Goal: Task Accomplishment & Management: Manage account settings

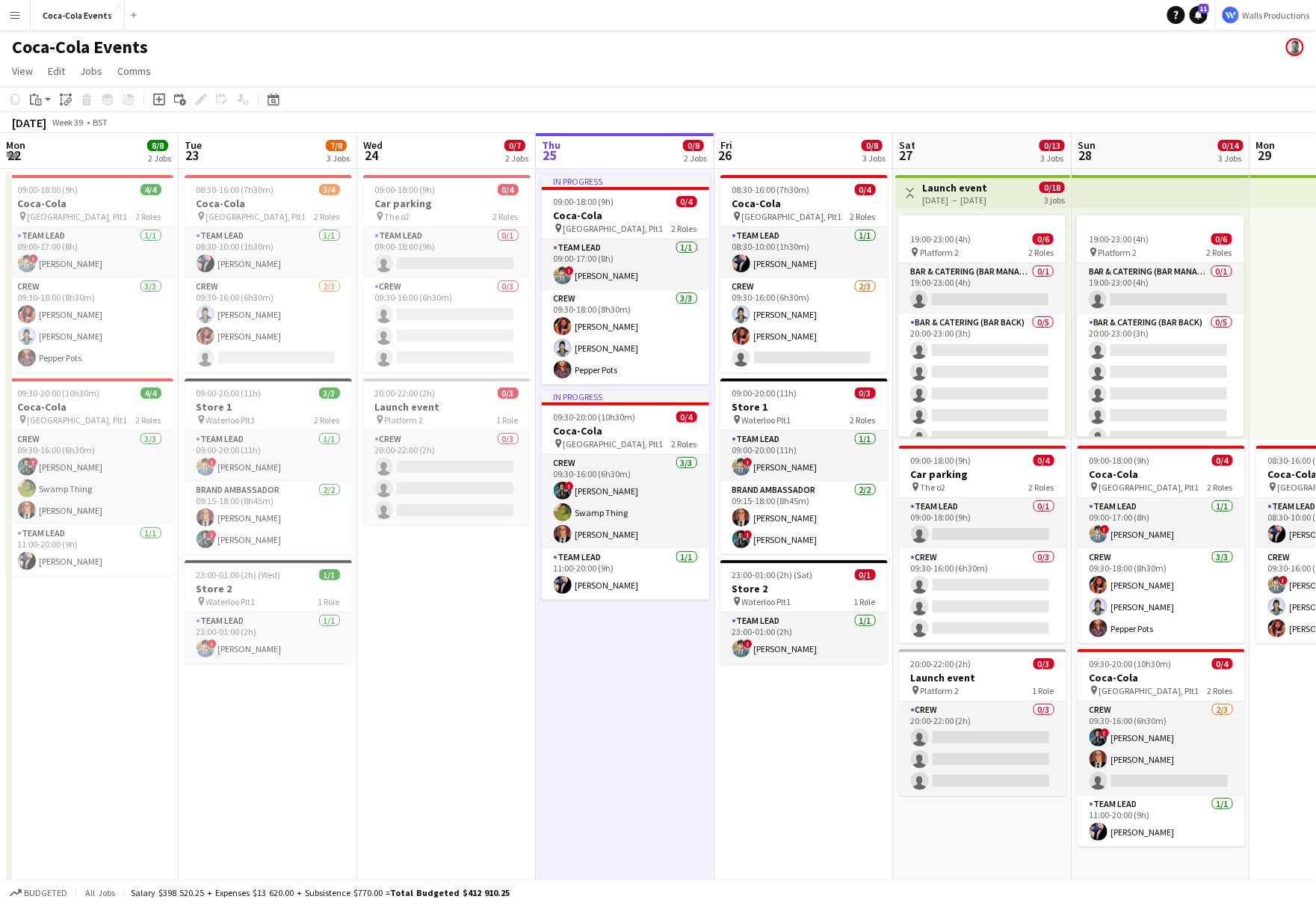
scroll to position [0, 371]
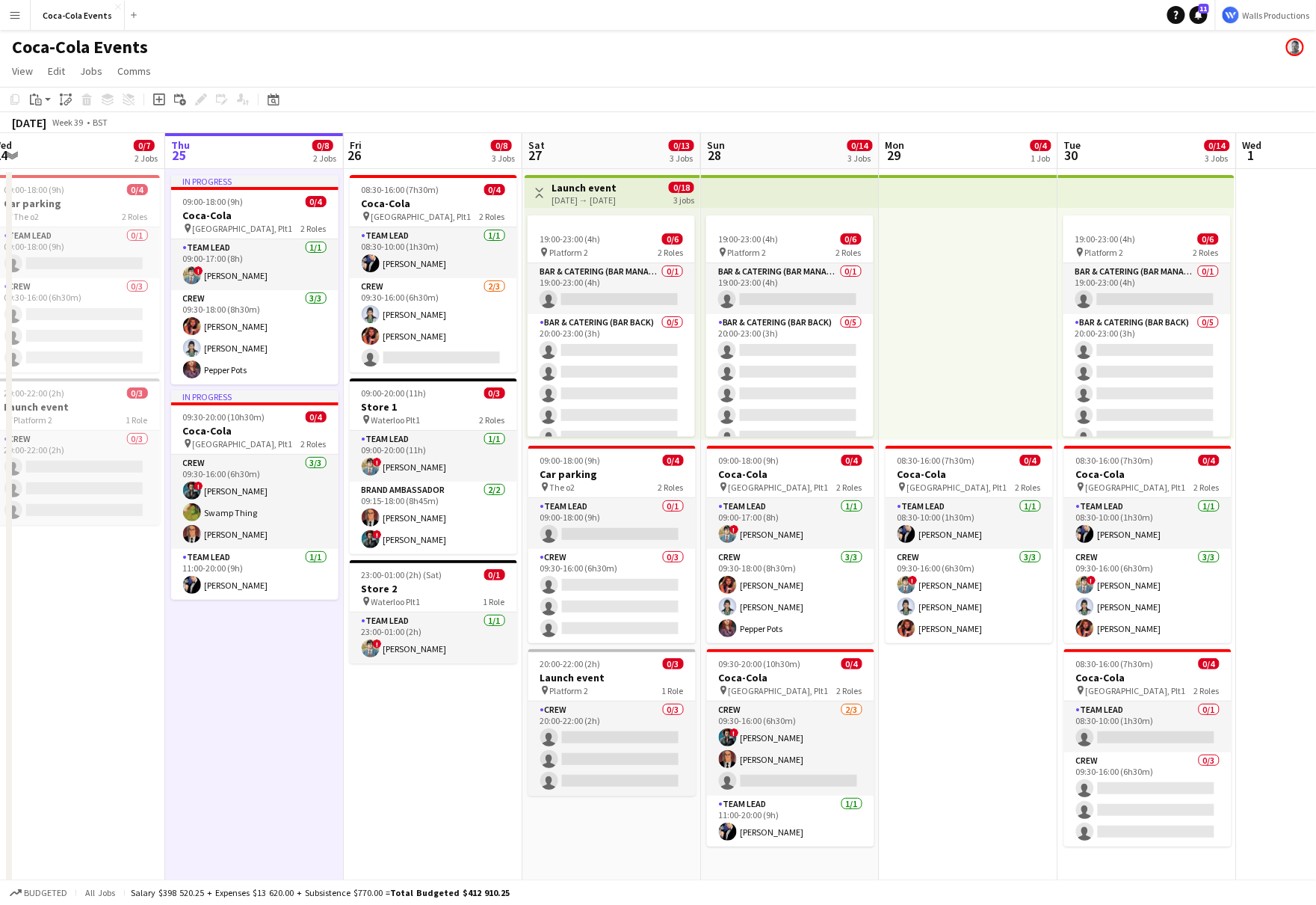
click at [229, 746] on app-date-cell "In progress 09:00-18:00 (9h) 0/4 Coca-Cola pin Waterloo, Plt1 2 Roles Team Lead…" at bounding box center [254, 535] width 178 height 733
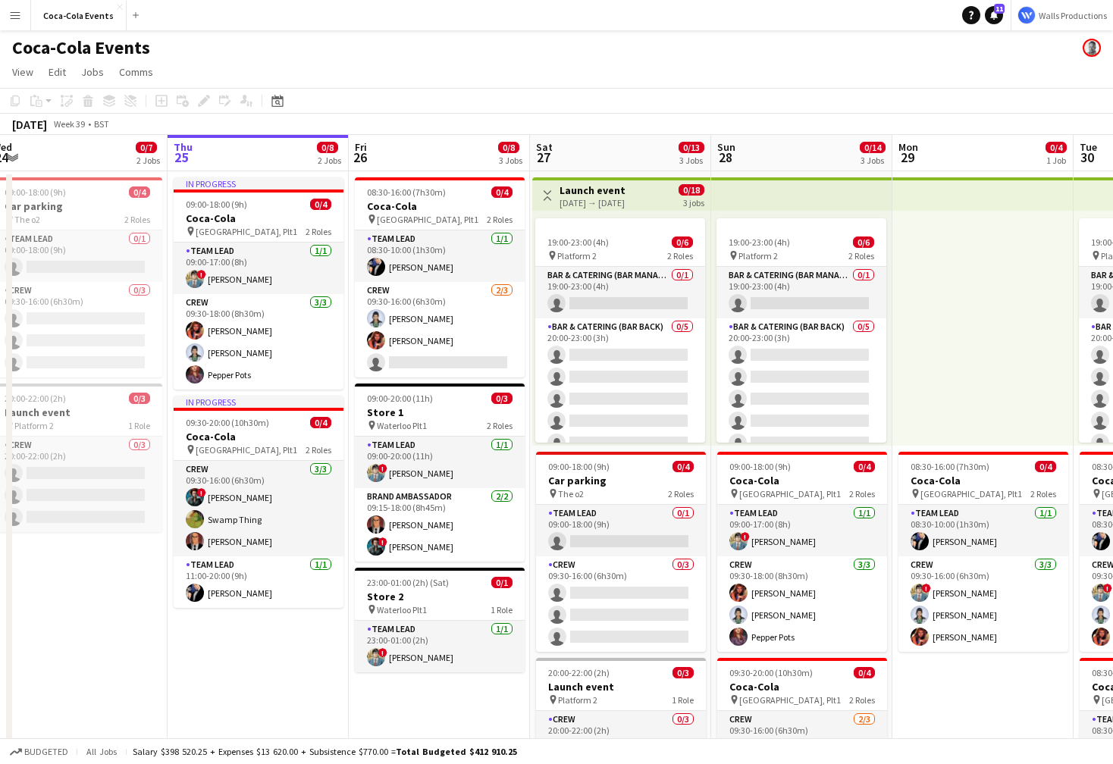
click at [19, 17] on app-icon "Menu" at bounding box center [15, 15] width 12 height 12
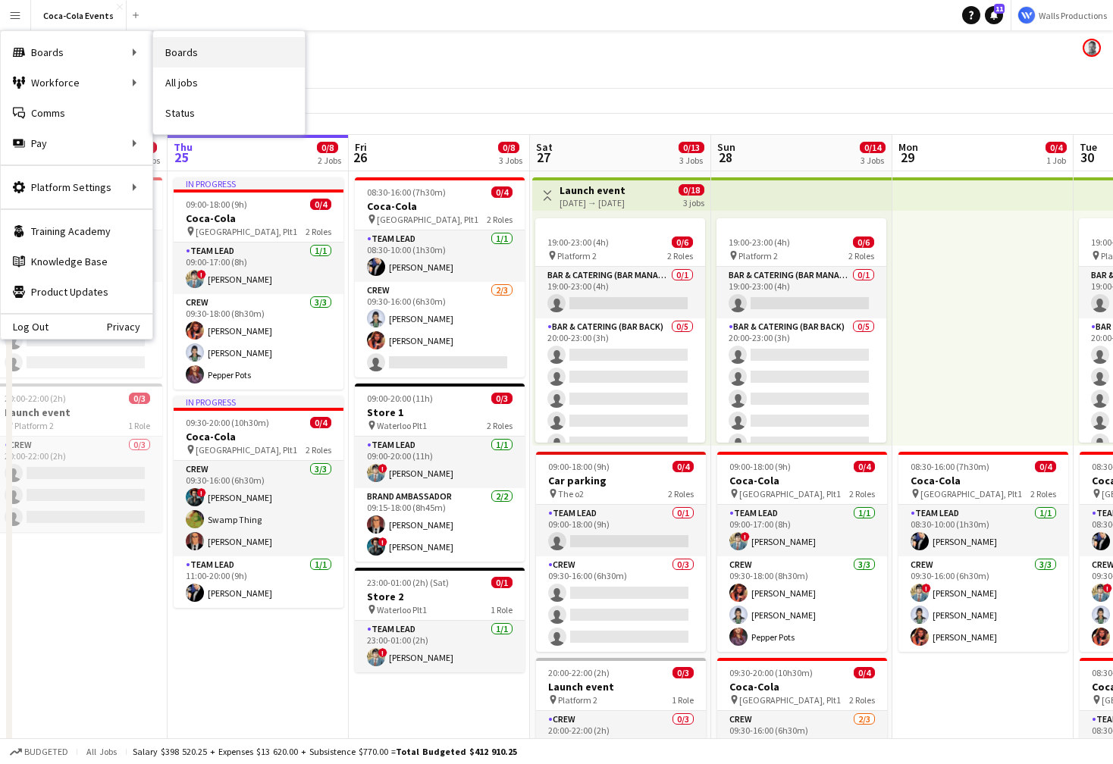
click at [188, 53] on link "Boards" at bounding box center [229, 52] width 152 height 30
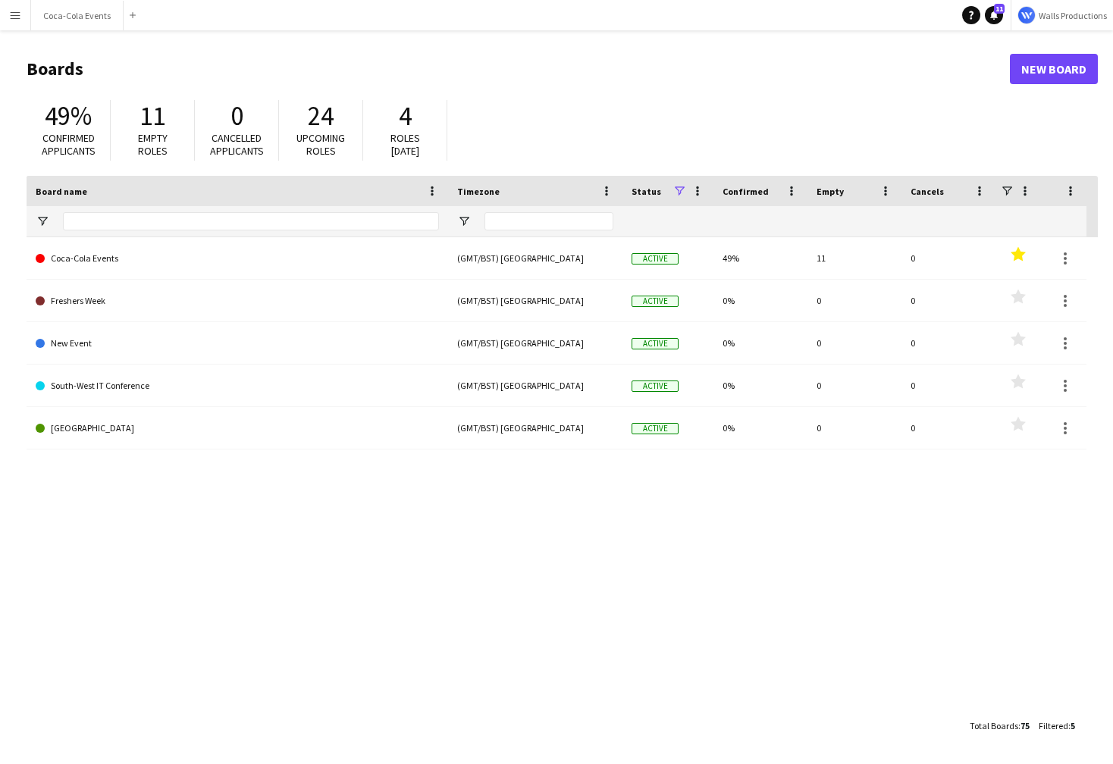
click at [15, 14] on app-icon "Menu" at bounding box center [15, 15] width 12 height 12
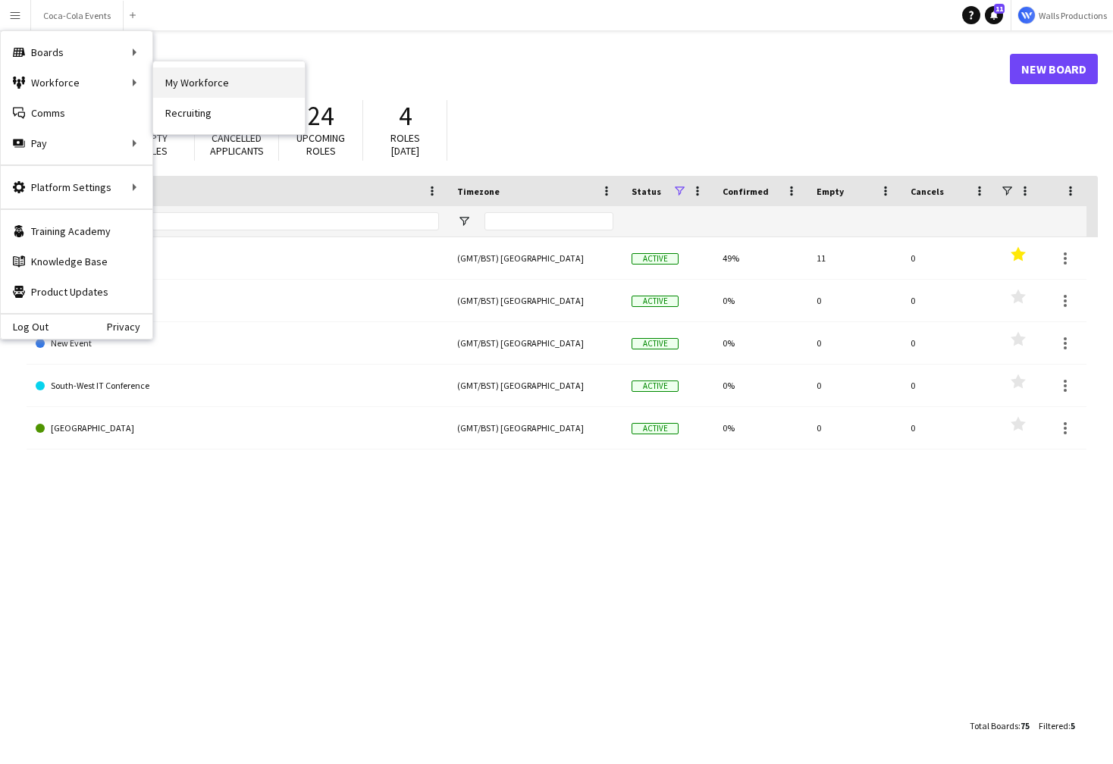
click at [187, 90] on link "My Workforce" at bounding box center [229, 82] width 152 height 30
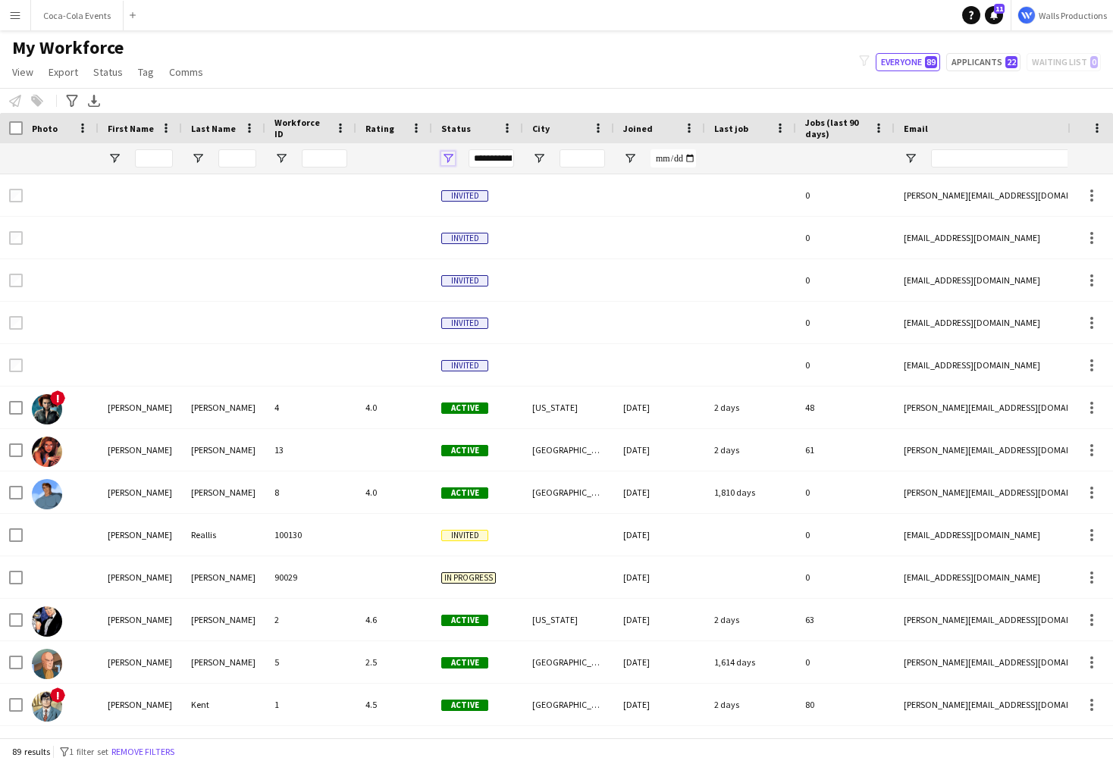
click at [447, 157] on span "Open Filter Menu" at bounding box center [448, 159] width 14 height 14
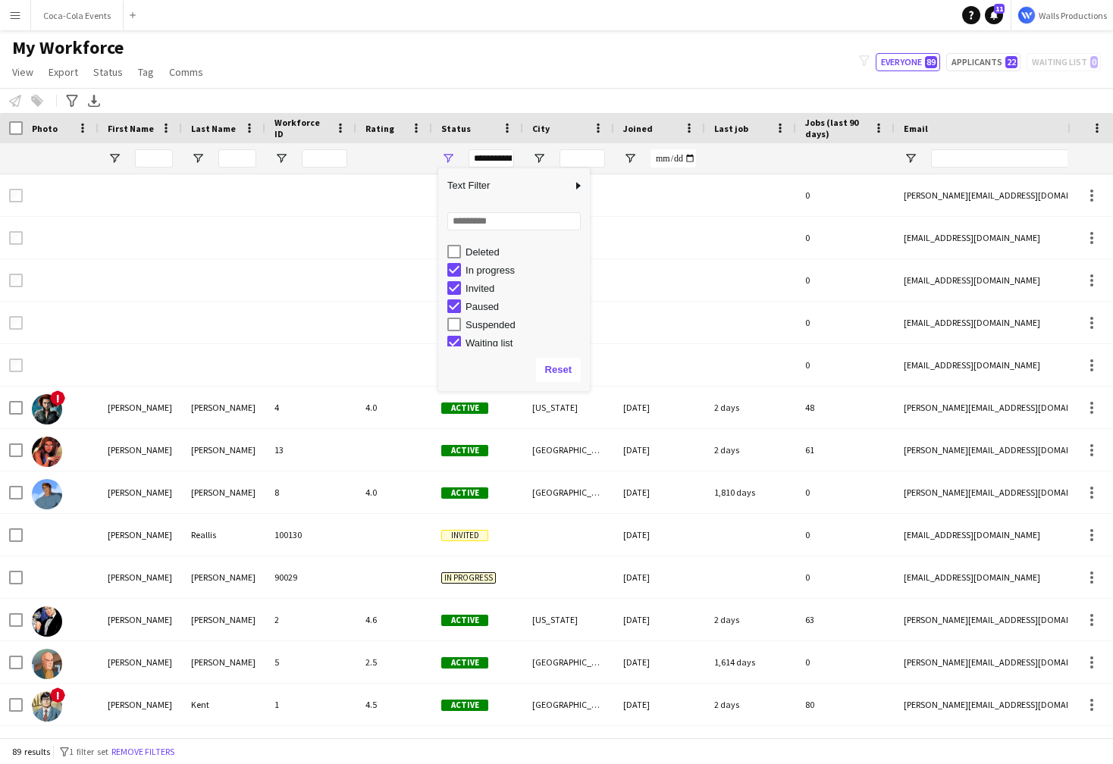
scroll to position [96, 0]
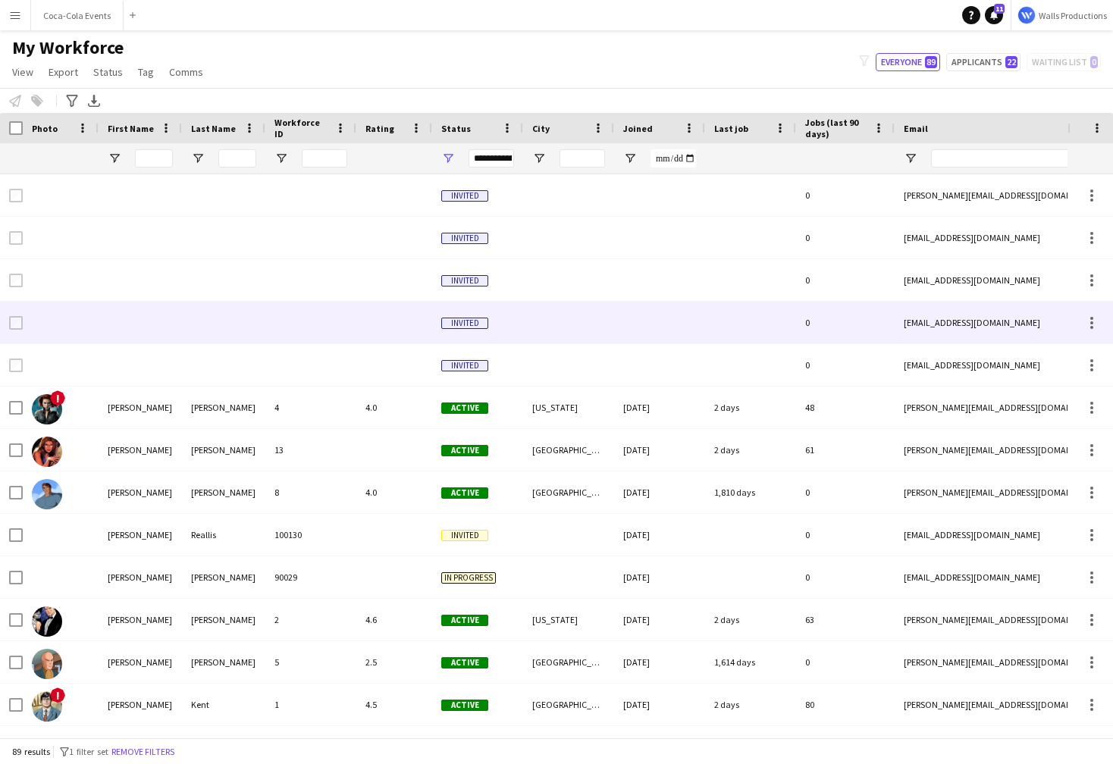
click at [353, 302] on div at bounding box center [310, 323] width 91 height 42
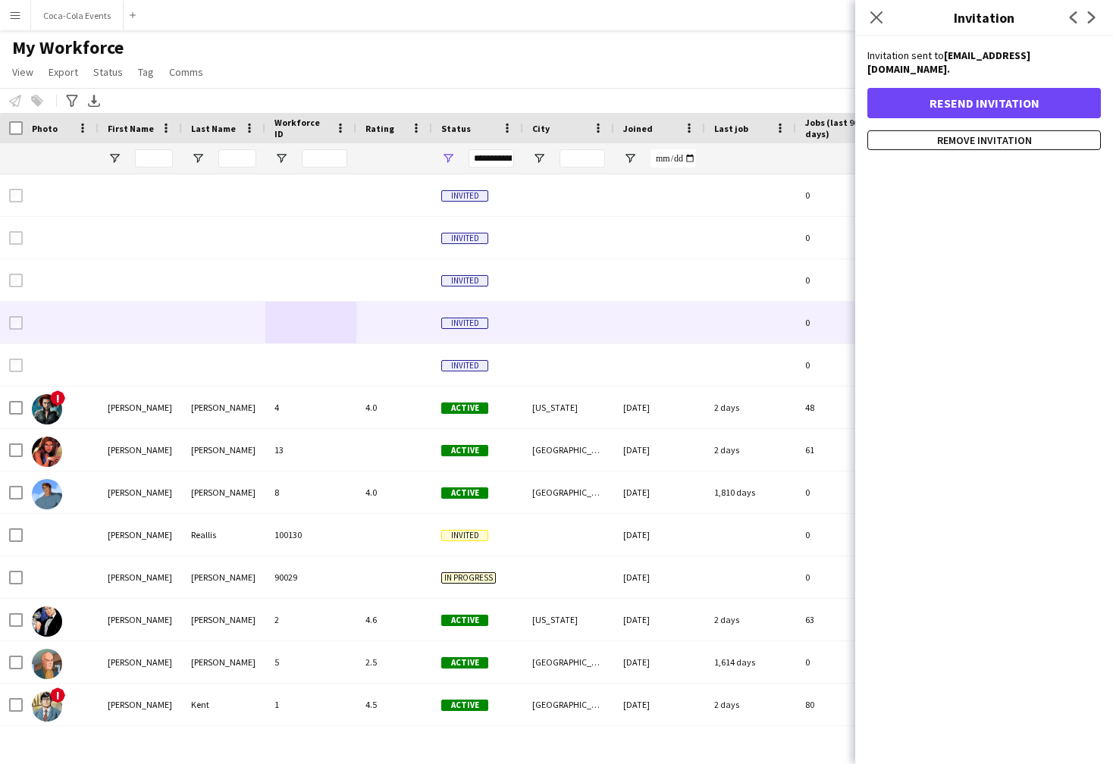
click at [17, 17] on app-icon "Menu" at bounding box center [15, 15] width 12 height 12
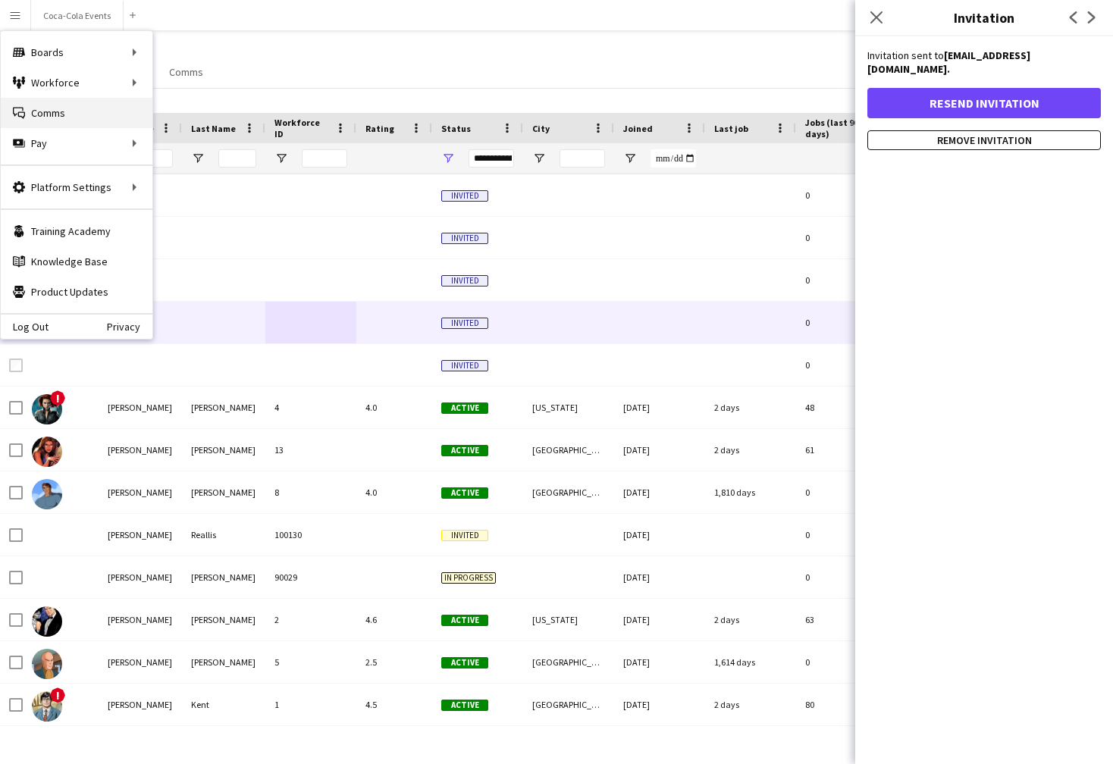
click at [41, 111] on link "Comms Comms" at bounding box center [77, 113] width 152 height 30
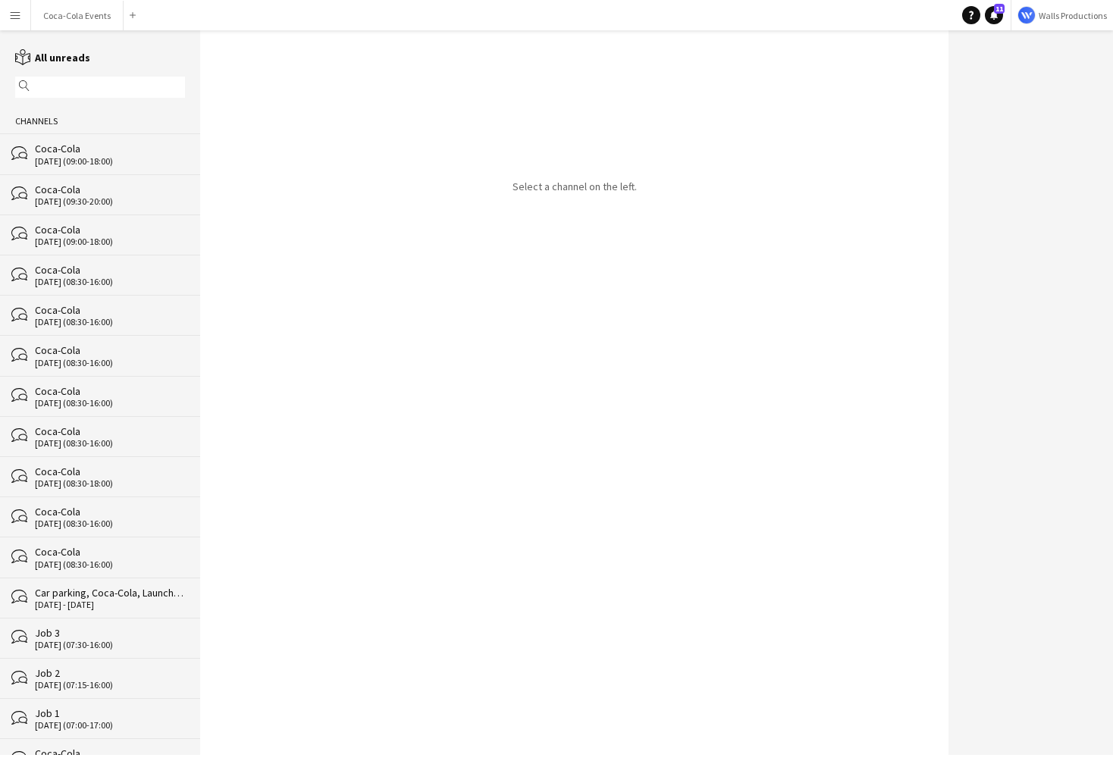
click at [52, 162] on div "[DATE] (09:00-18:00)" at bounding box center [110, 161] width 150 height 11
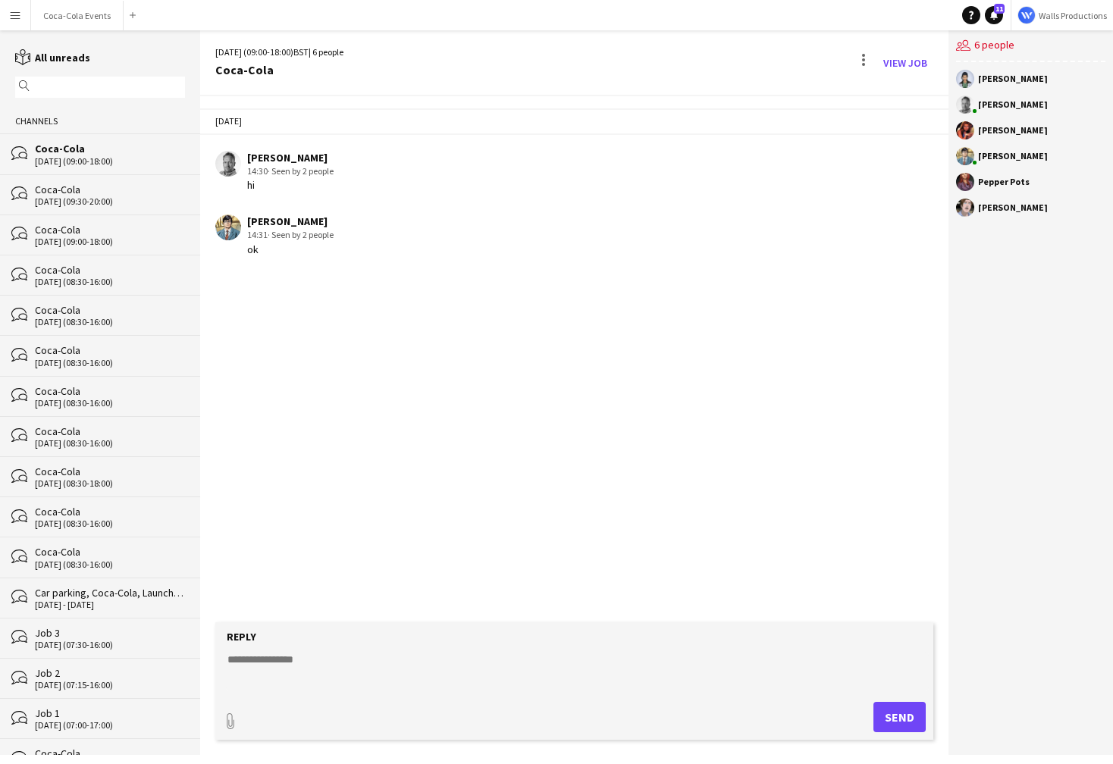
click at [12, 14] on app-icon "Menu" at bounding box center [15, 15] width 12 height 12
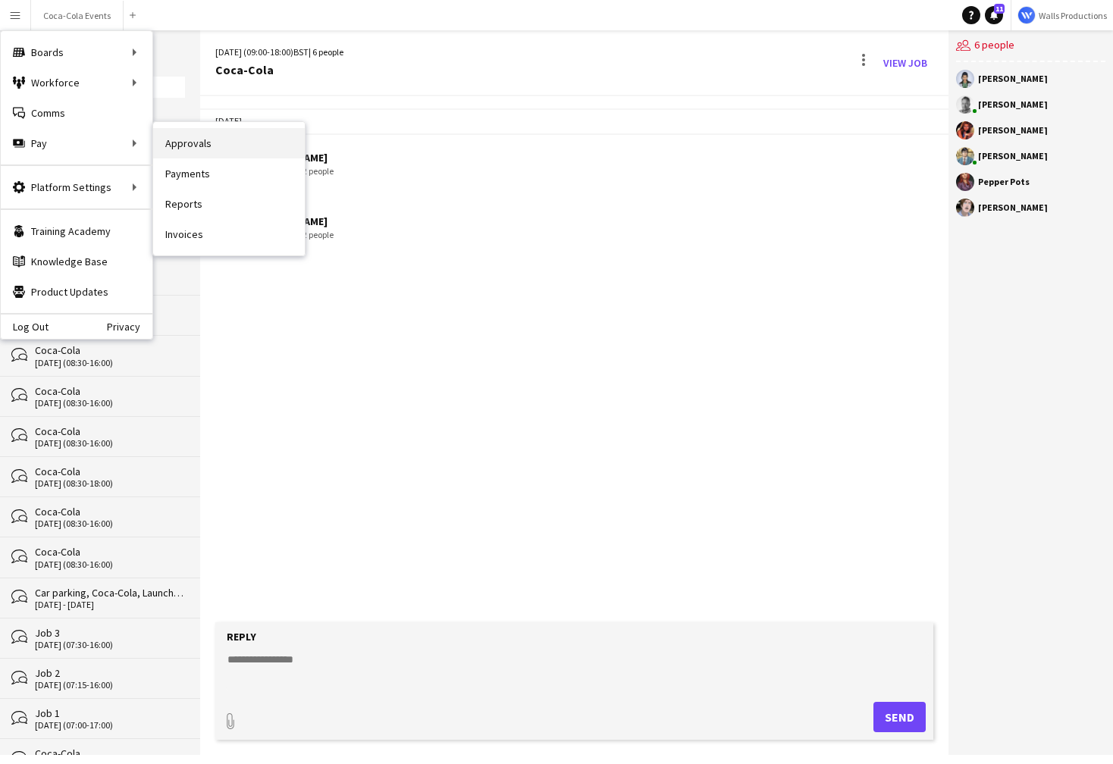
click at [204, 146] on link "Approvals" at bounding box center [229, 143] width 152 height 30
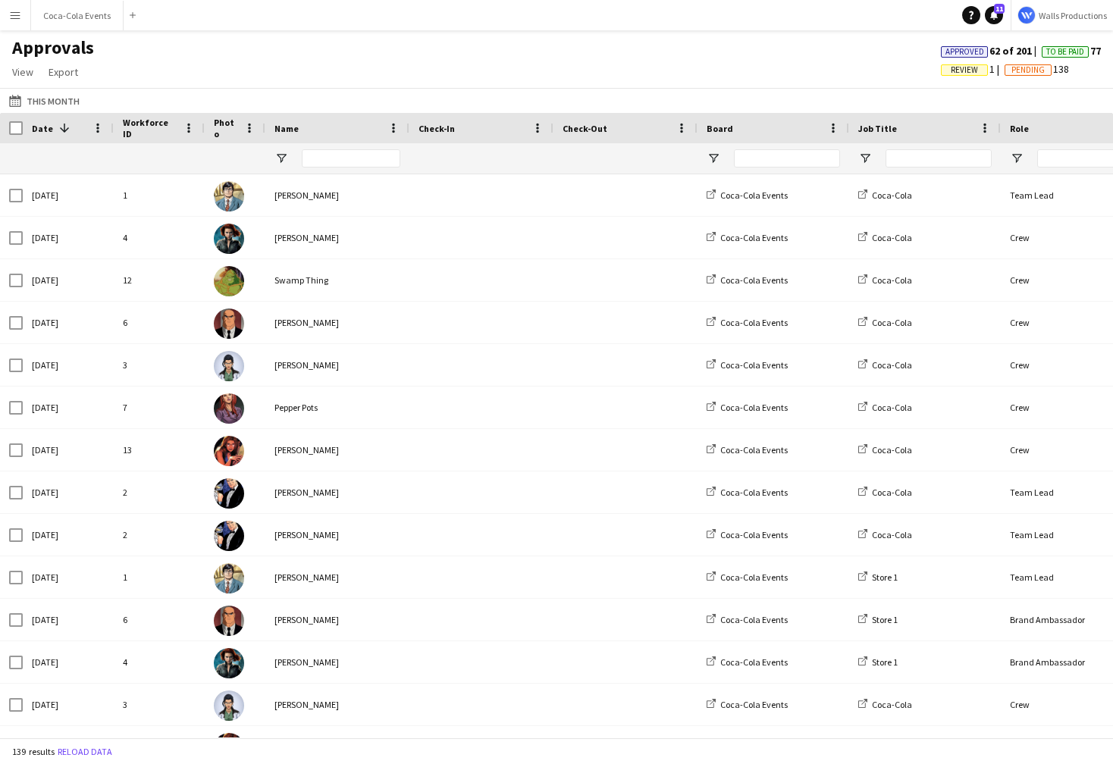
click at [12, 21] on button "Menu" at bounding box center [15, 15] width 30 height 30
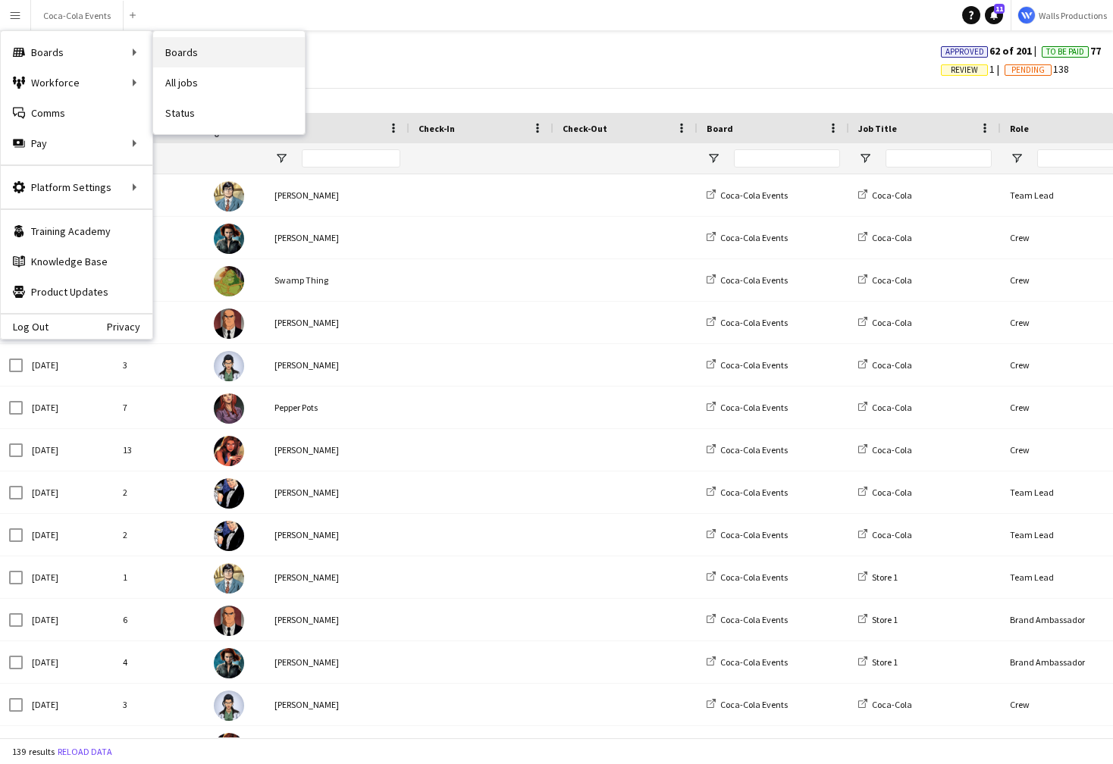
click at [178, 56] on link "Boards" at bounding box center [229, 52] width 152 height 30
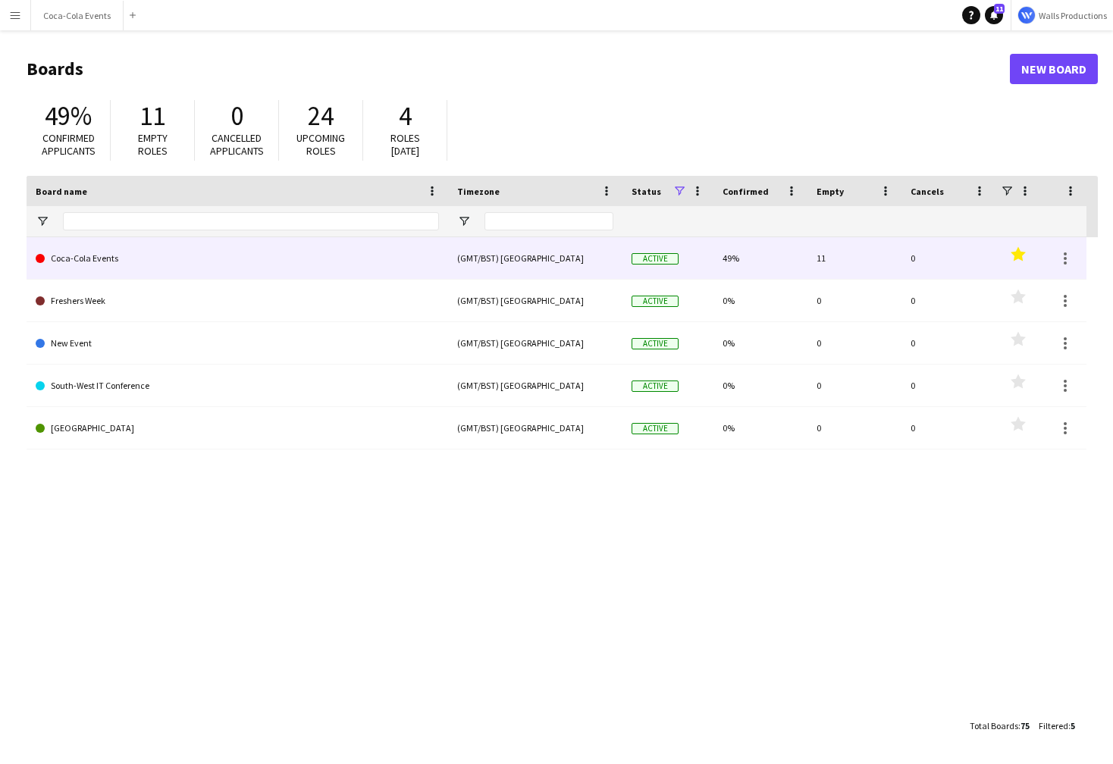
click at [86, 262] on link "Coca-Cola Events" at bounding box center [237, 258] width 403 height 42
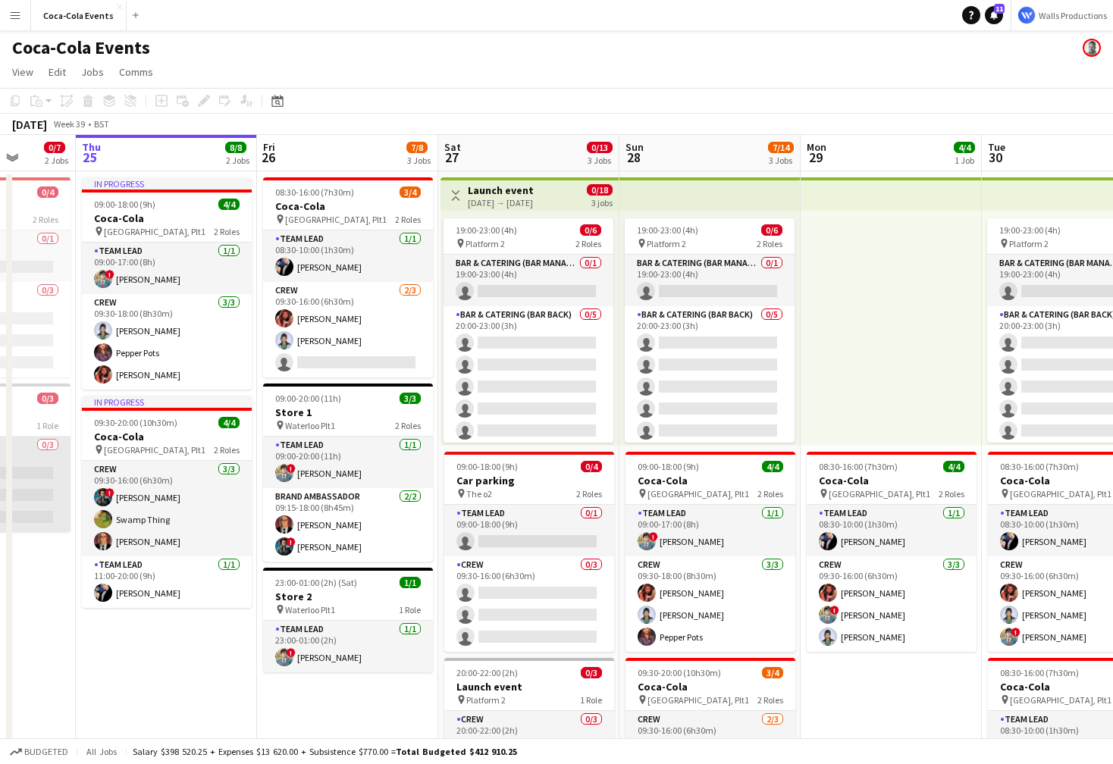
scroll to position [0, 470]
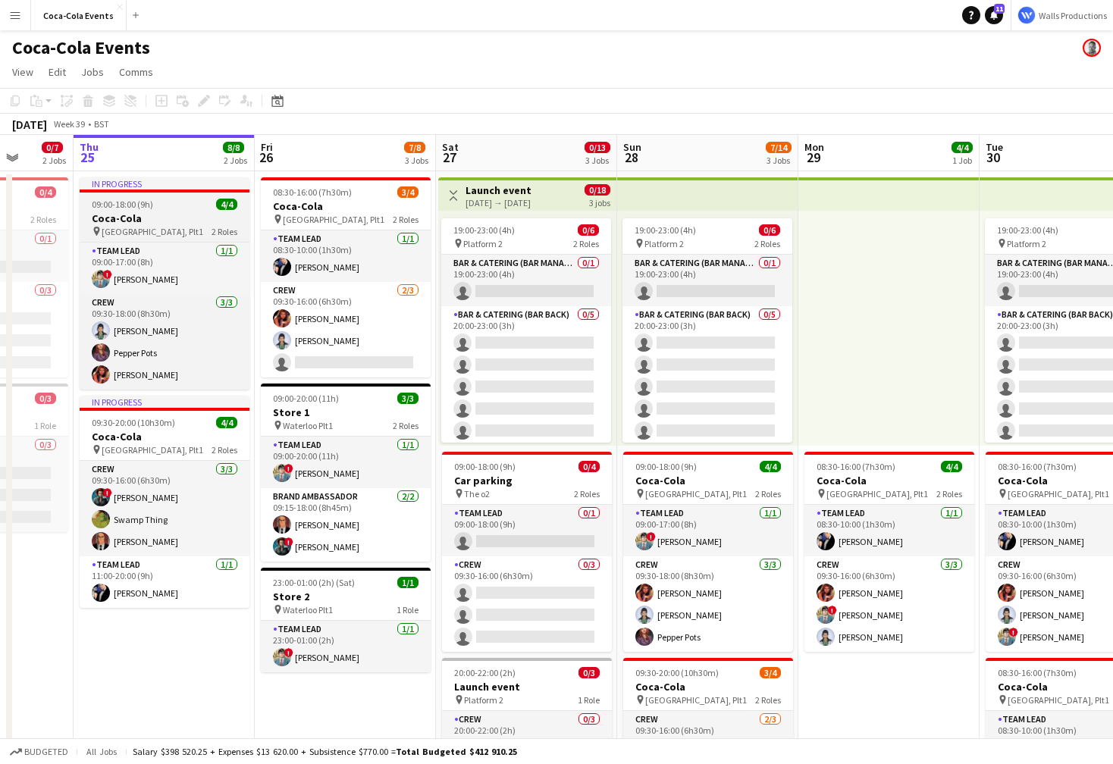
click at [140, 218] on h3 "Coca-Cola" at bounding box center [165, 219] width 170 height 14
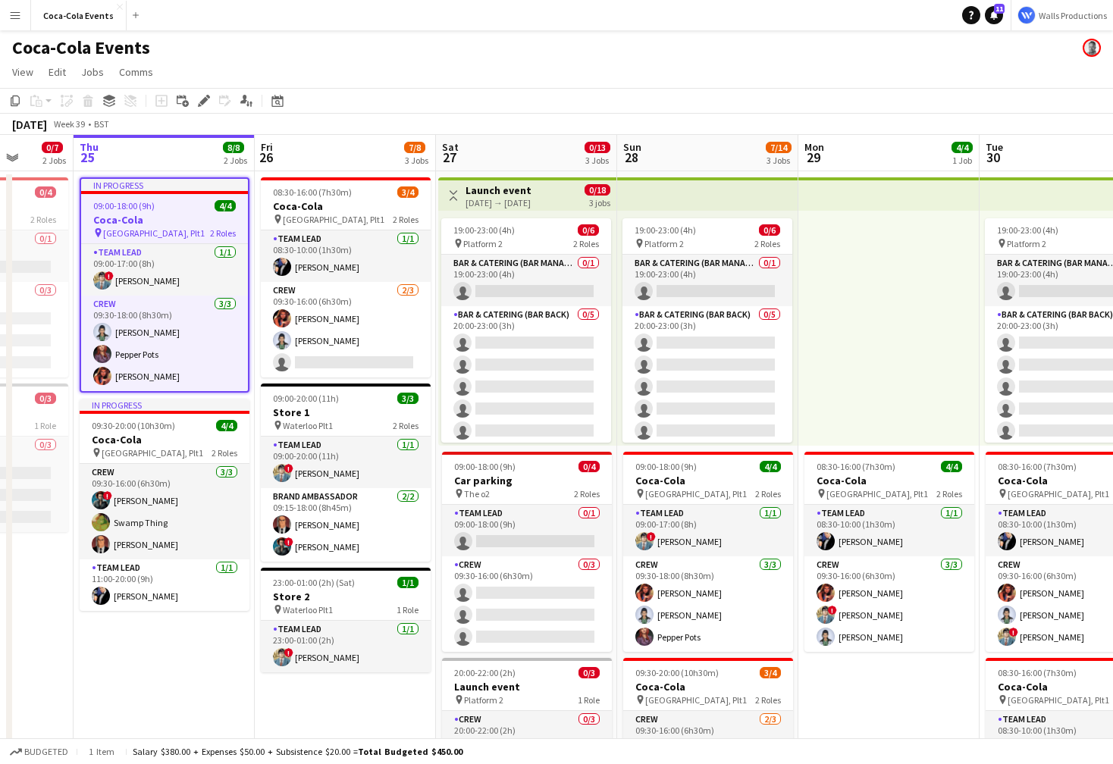
click at [479, 199] on div "[DATE] → [DATE]" at bounding box center [499, 202] width 66 height 11
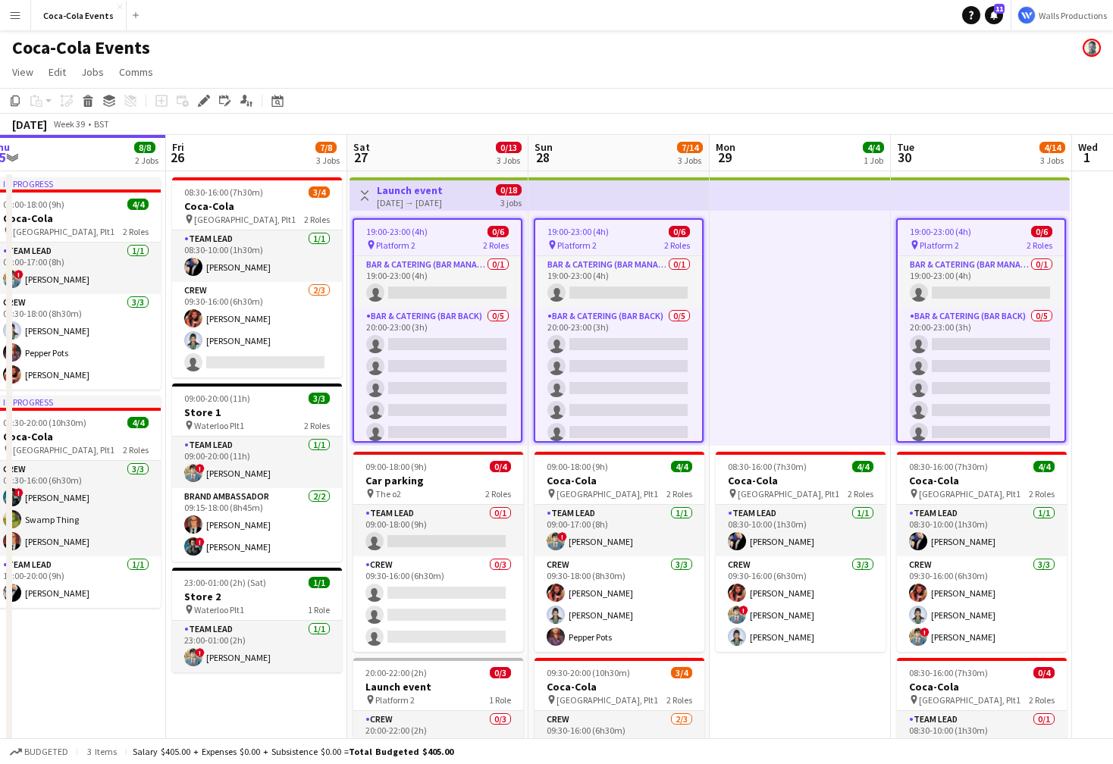
scroll to position [0, 511]
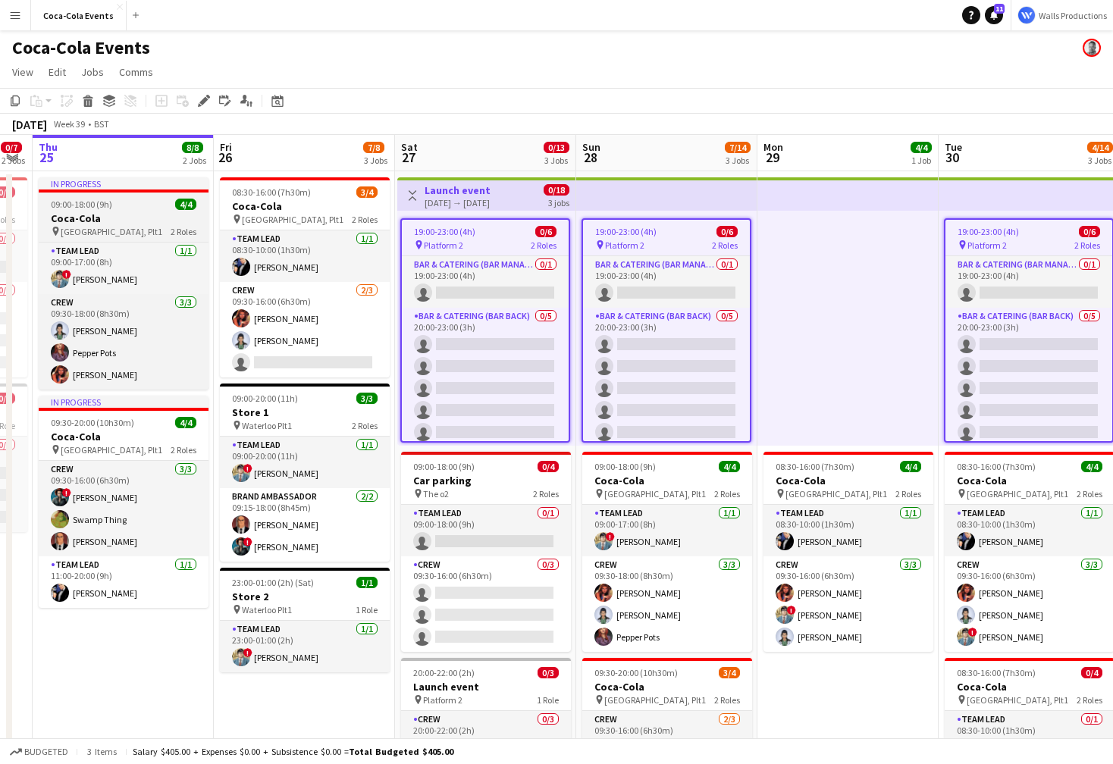
click at [92, 202] on span "09:00-18:00 (9h)" at bounding box center [81, 204] width 61 height 11
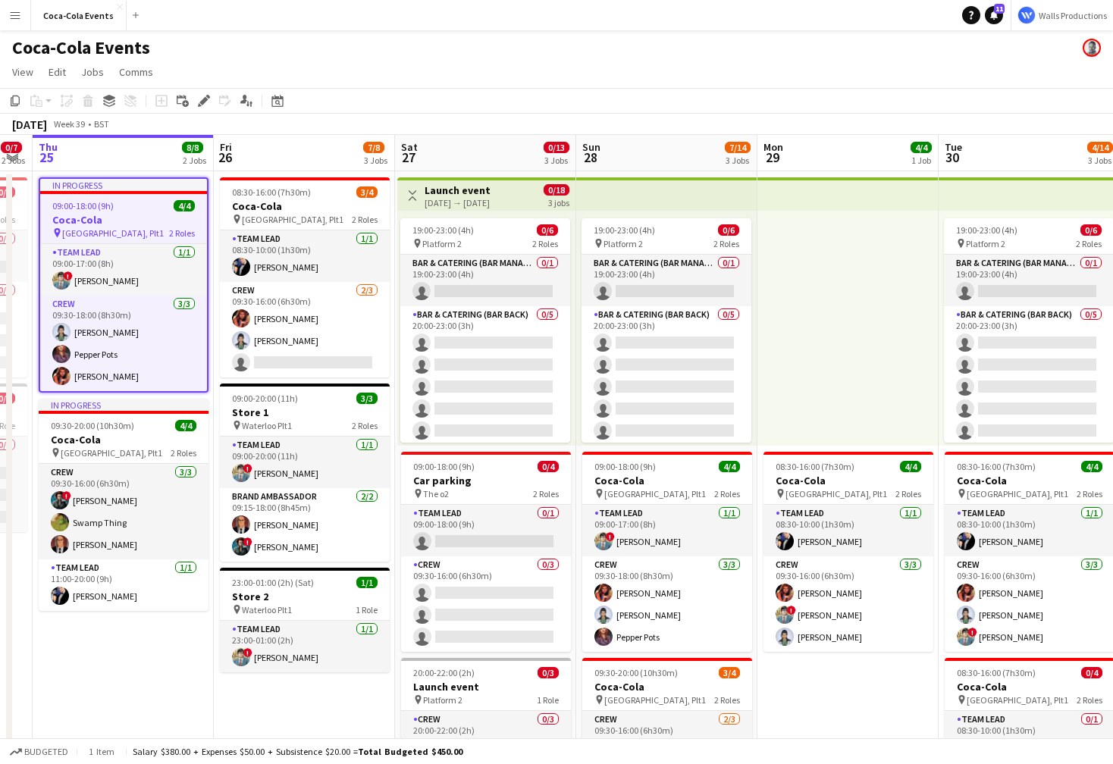
scroll to position [0, 500]
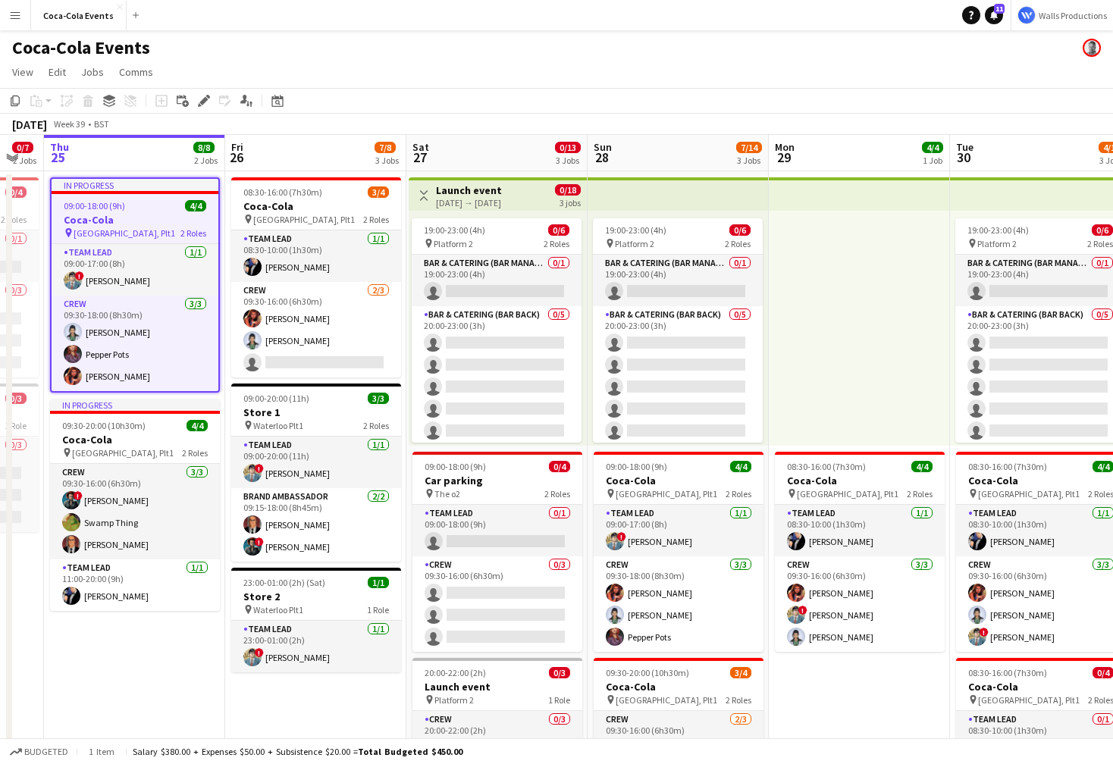
click at [140, 210] on div "09:00-18:00 (9h) 4/4" at bounding box center [135, 205] width 167 height 11
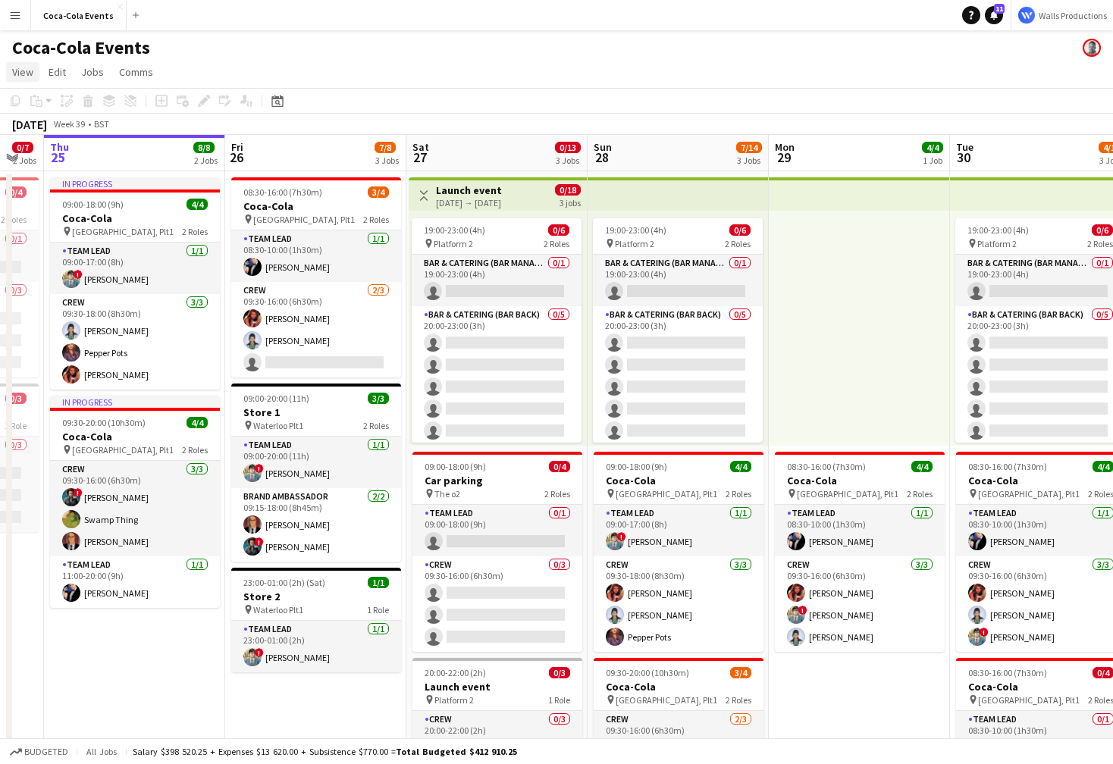
click at [28, 72] on span "View" at bounding box center [22, 72] width 21 height 14
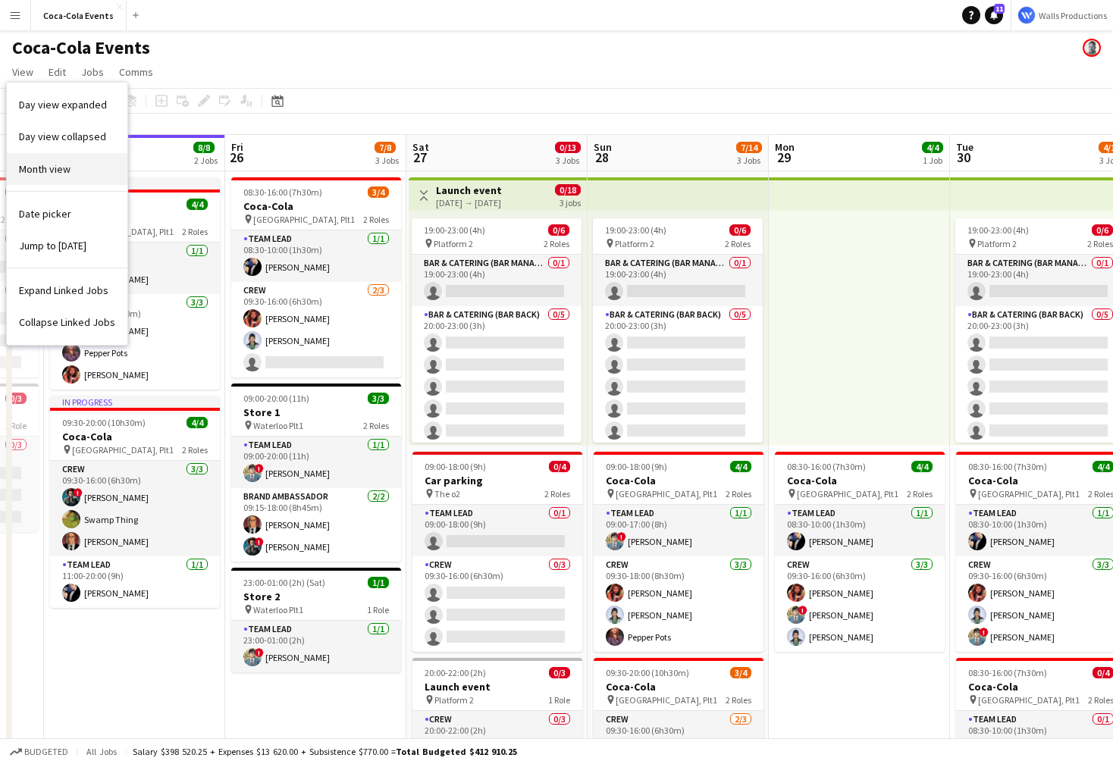
click at [55, 173] on span "Month view" at bounding box center [45, 169] width 52 height 14
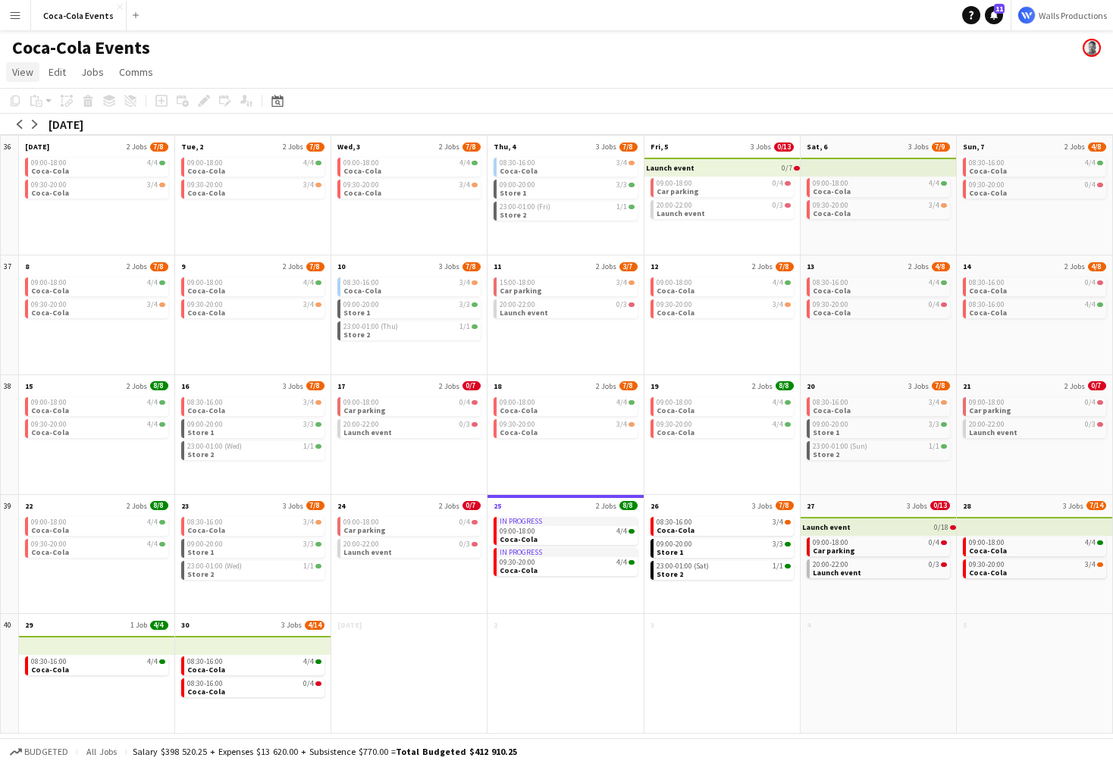
click at [29, 73] on span "View" at bounding box center [22, 72] width 21 height 14
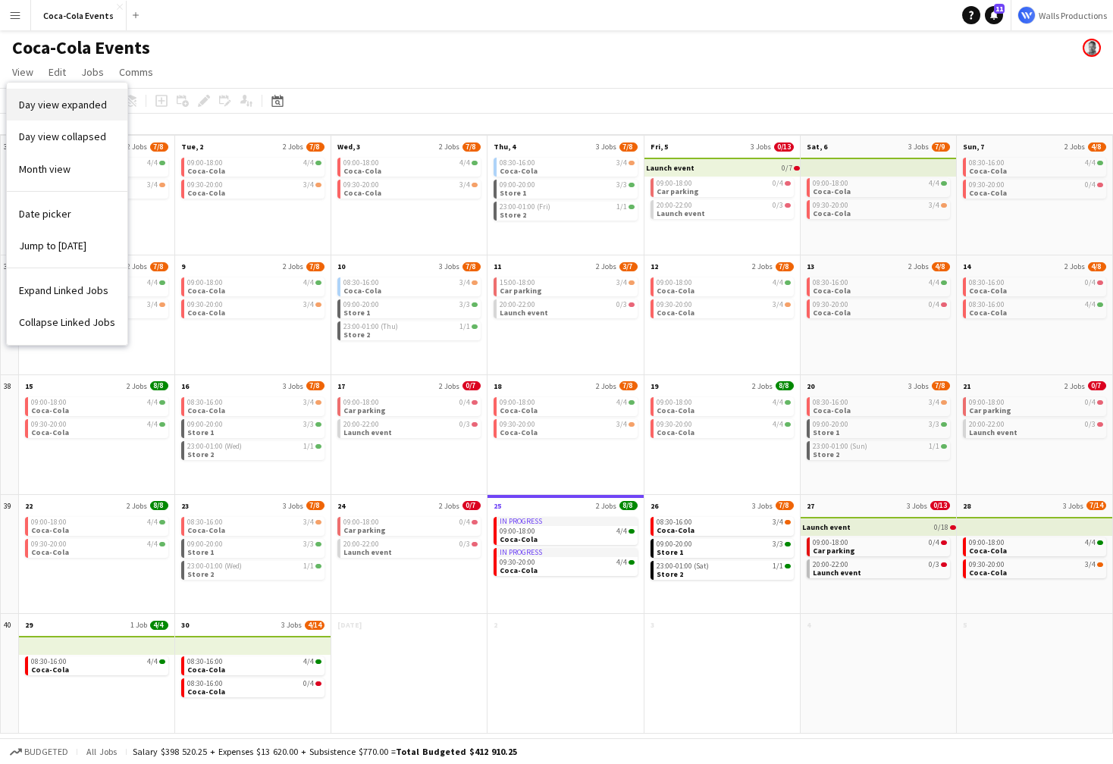
click at [42, 111] on link "Day view expanded" at bounding box center [67, 105] width 121 height 32
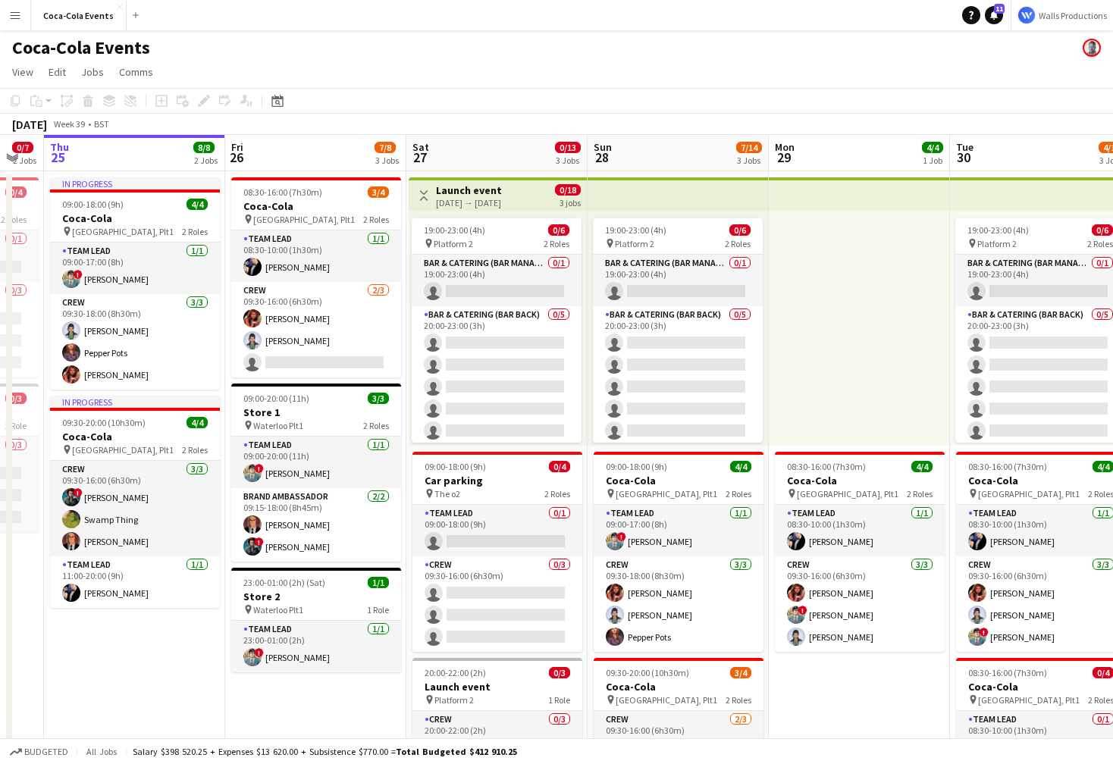
click at [20, 12] on app-icon "Menu" at bounding box center [15, 15] width 12 height 12
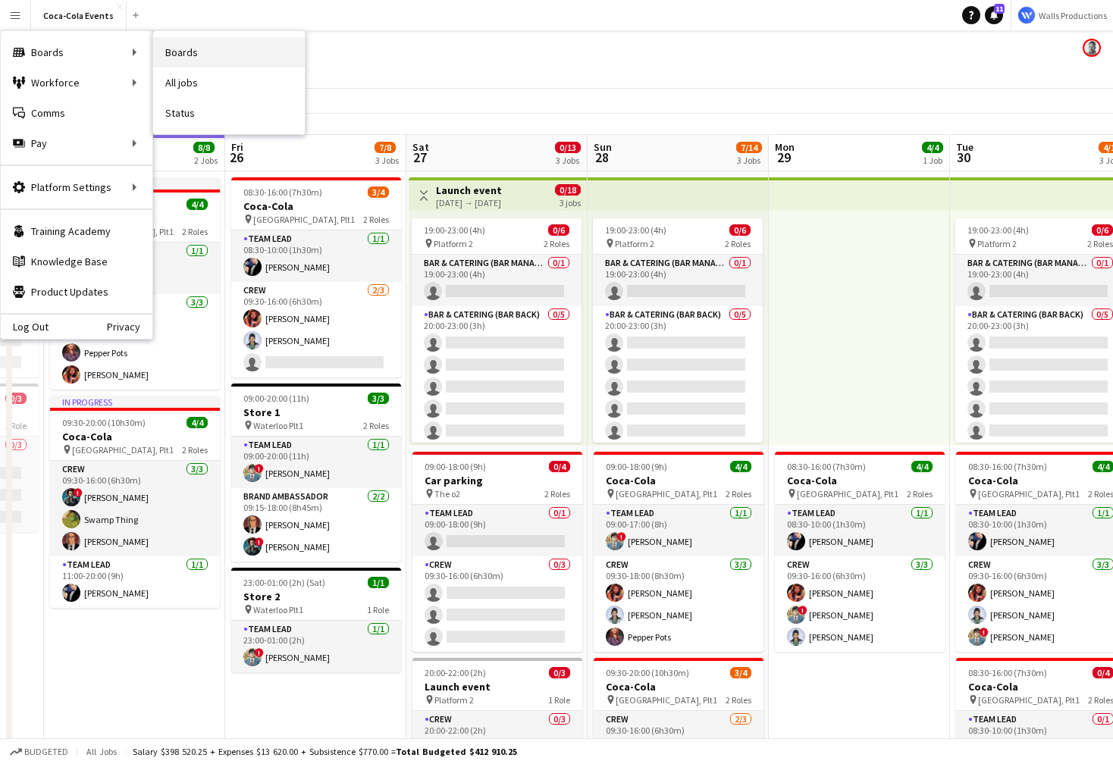
click at [202, 54] on link "Boards" at bounding box center [229, 52] width 152 height 30
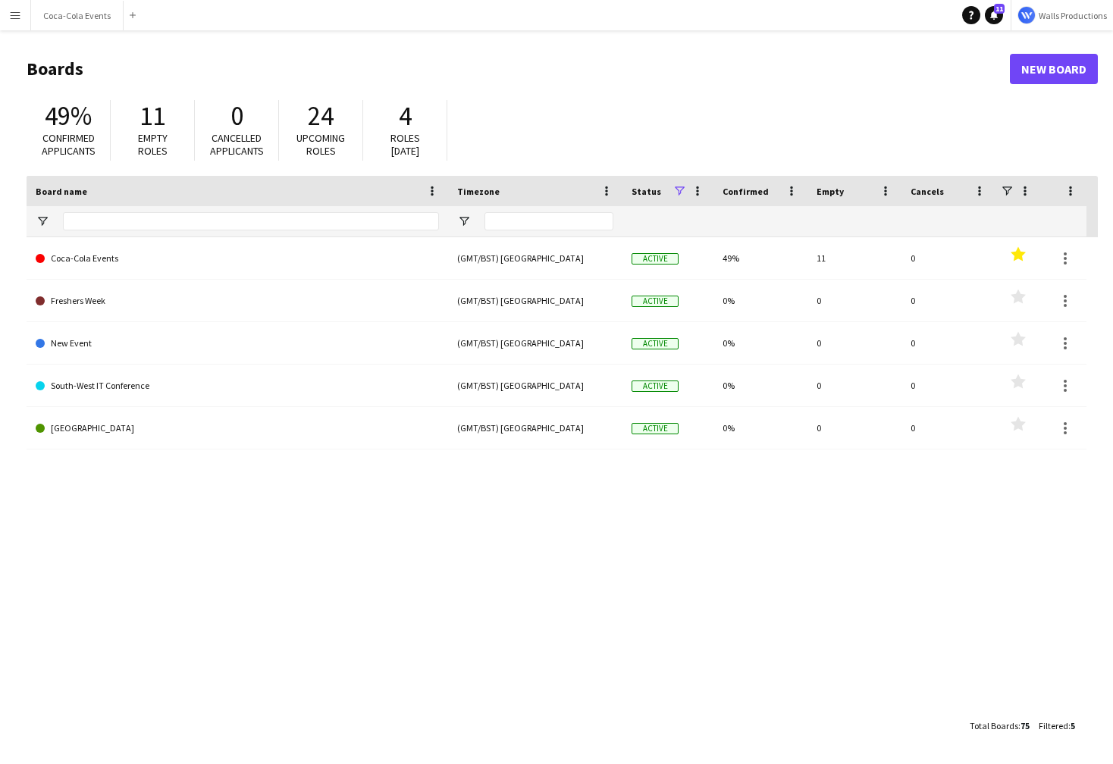
click at [237, 496] on div "Coca-Cola Events (GMT/BST) [GEOGRAPHIC_DATA] Active 49% 11 0 Favourites Fresher…" at bounding box center [562, 474] width 1071 height 474
click at [13, 11] on app-icon "Menu" at bounding box center [15, 15] width 12 height 12
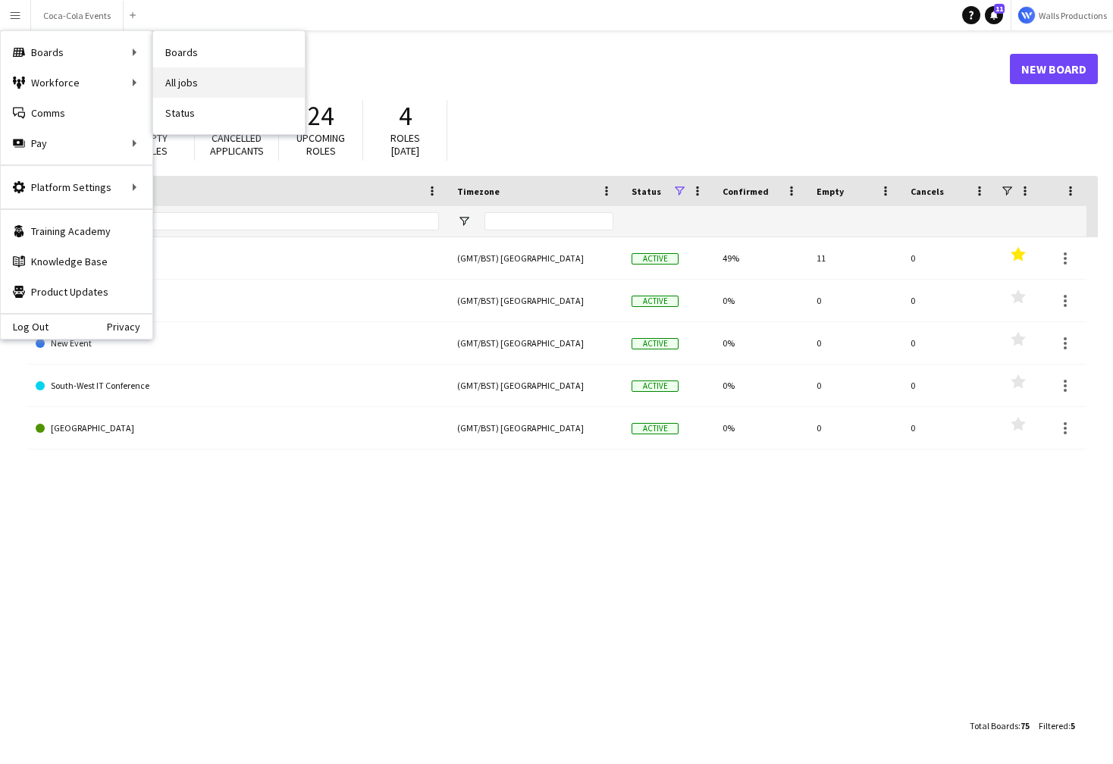
click at [192, 84] on link "All jobs" at bounding box center [229, 82] width 152 height 30
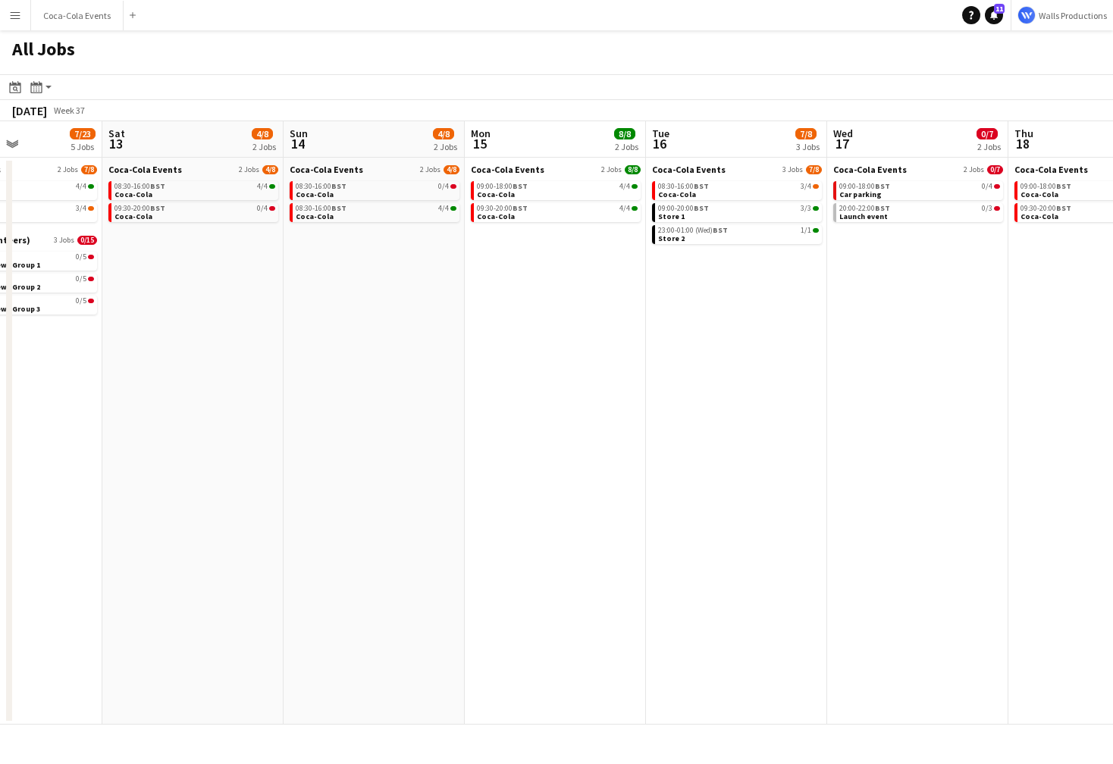
scroll to position [0, 394]
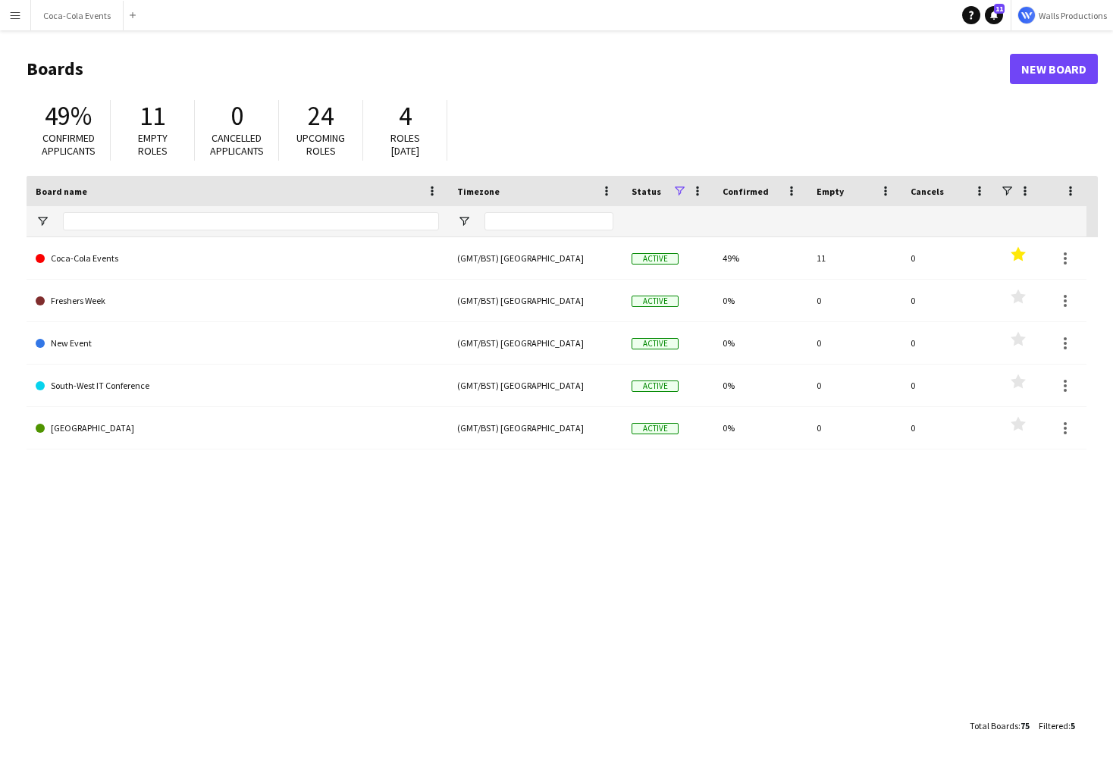
click at [17, 20] on app-icon "Menu" at bounding box center [15, 15] width 12 height 12
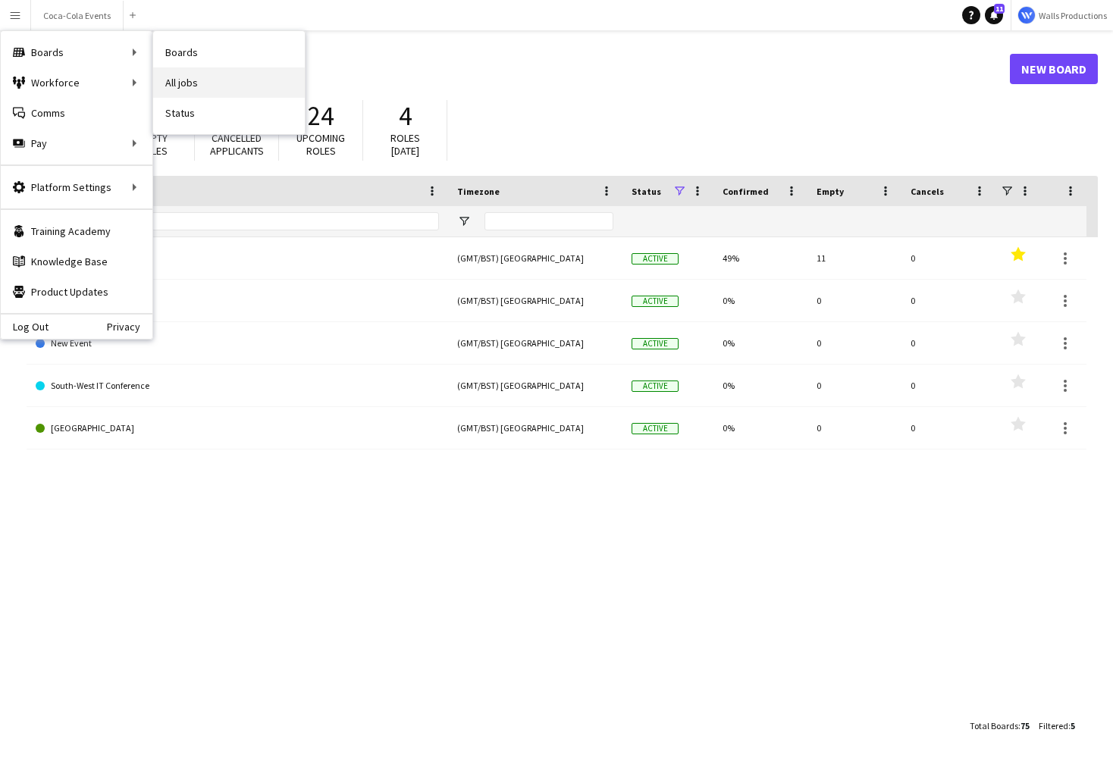
click at [219, 83] on link "All jobs" at bounding box center [229, 82] width 152 height 30
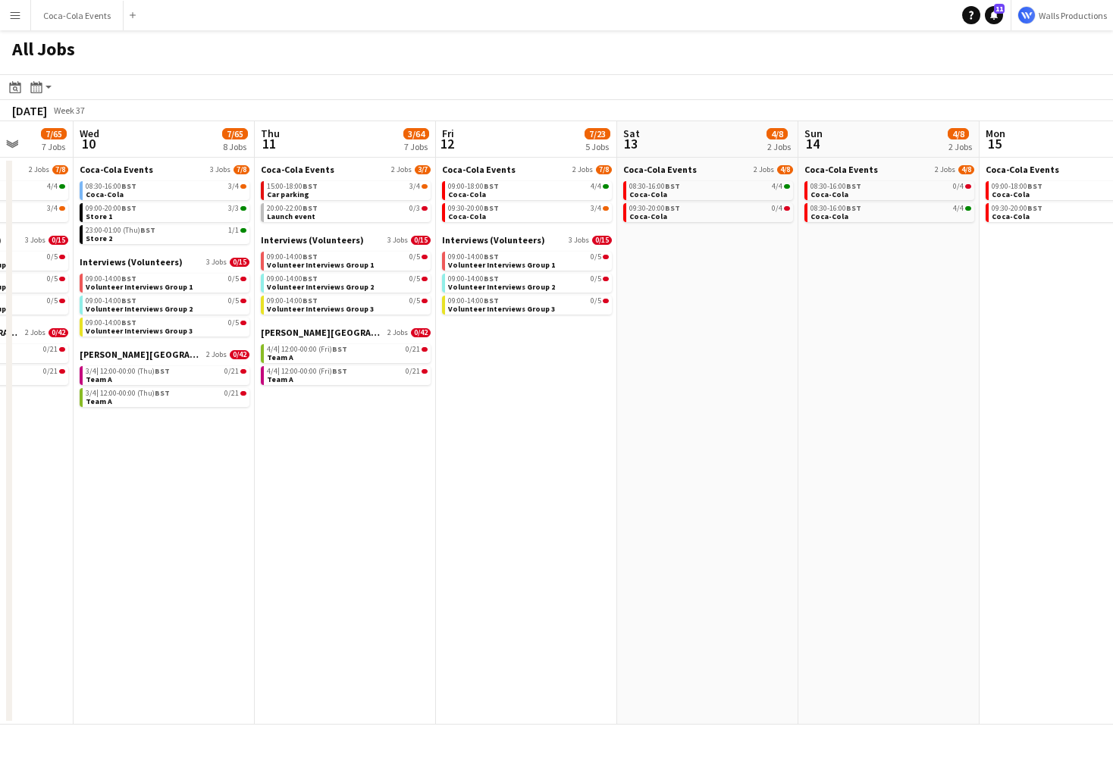
scroll to position [0, 455]
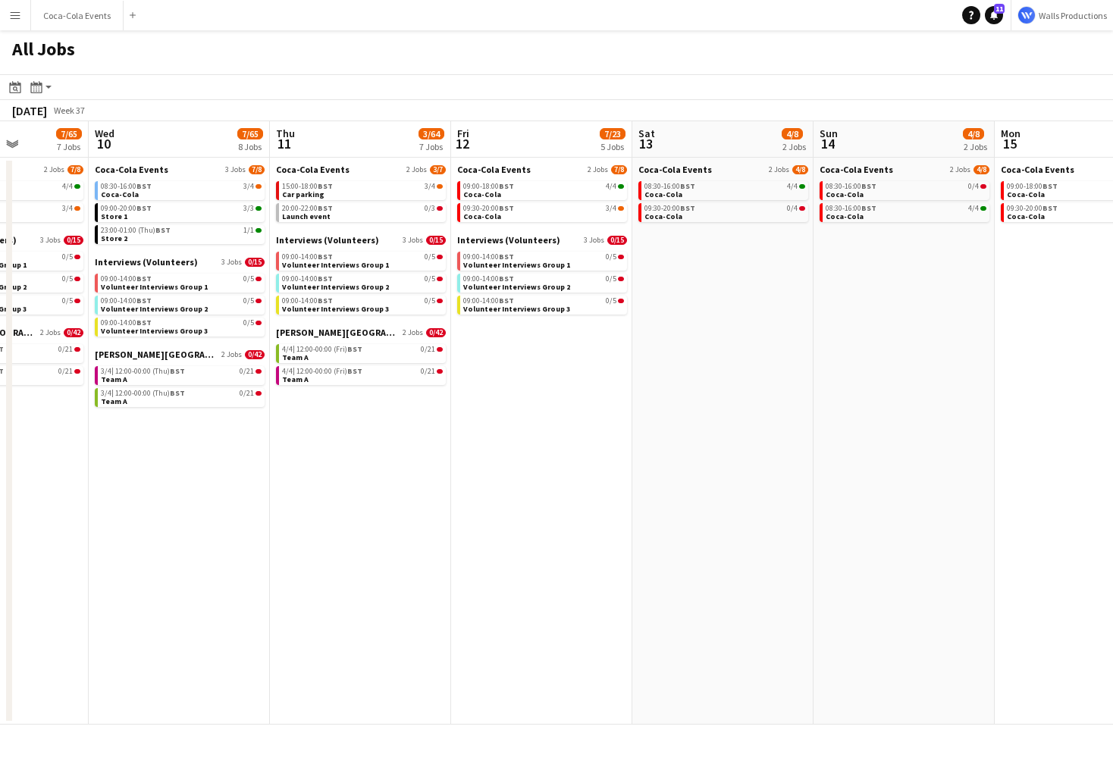
click at [14, 9] on app-icon "Menu" at bounding box center [15, 15] width 12 height 12
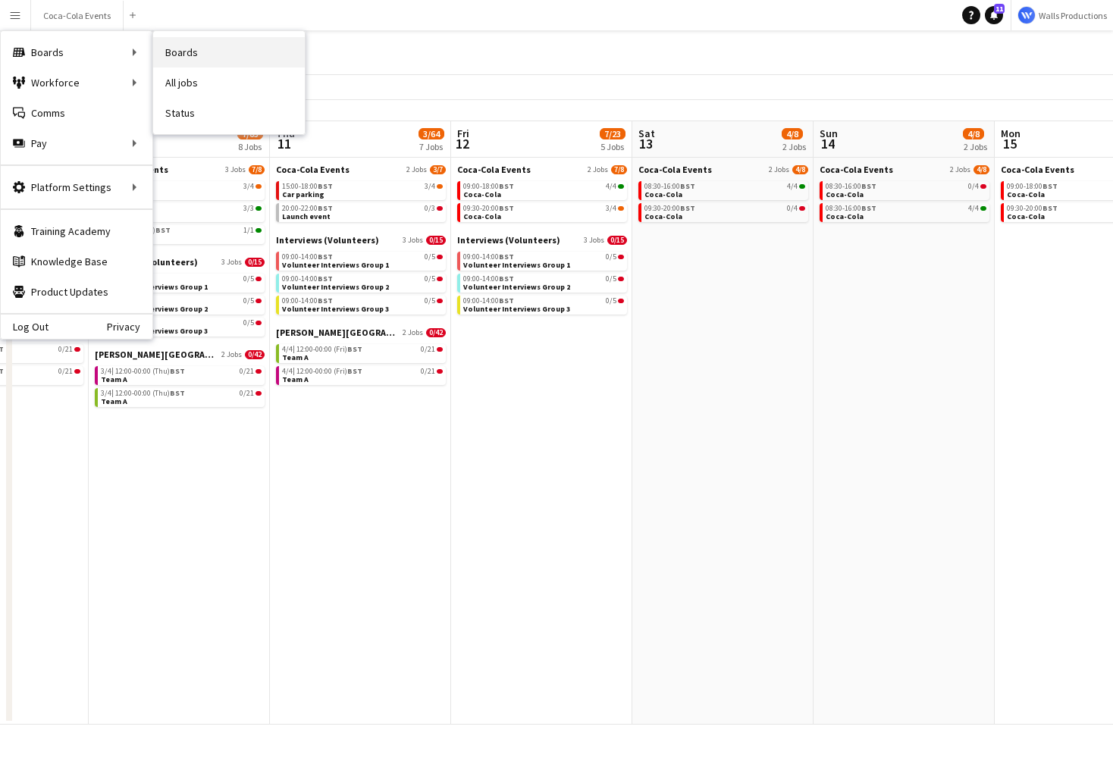
click at [182, 56] on link "Boards" at bounding box center [229, 52] width 152 height 30
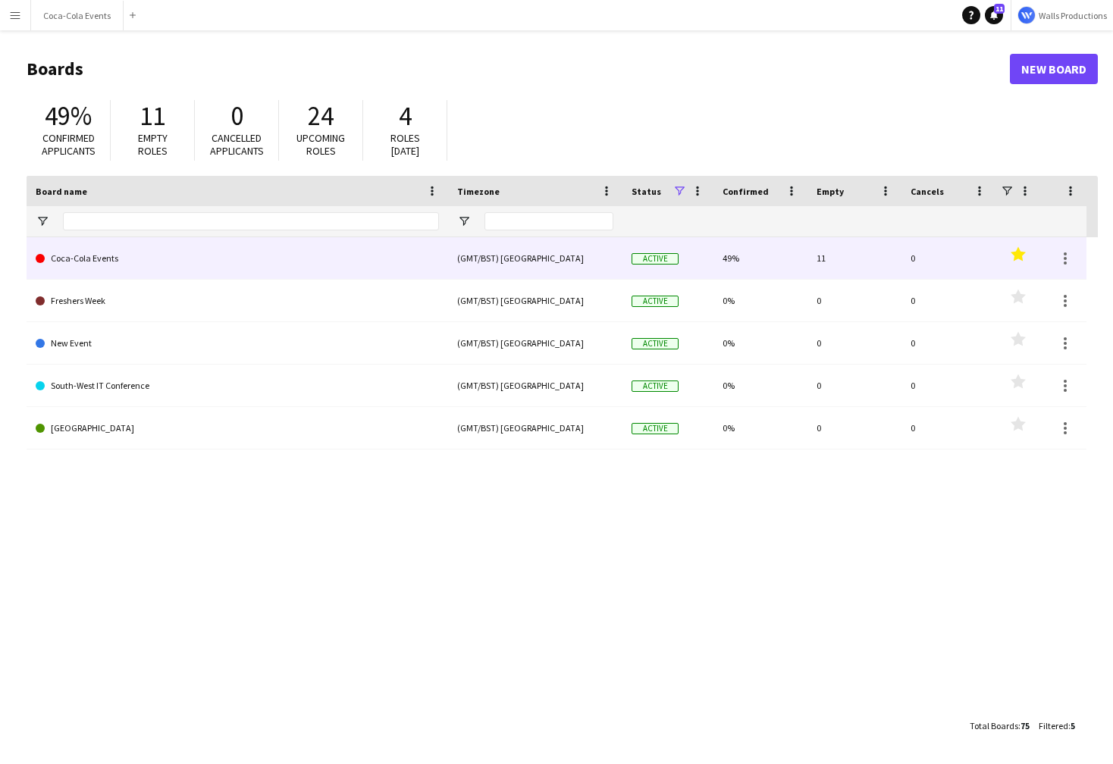
click at [78, 256] on link "Coca-Cola Events" at bounding box center [237, 258] width 403 height 42
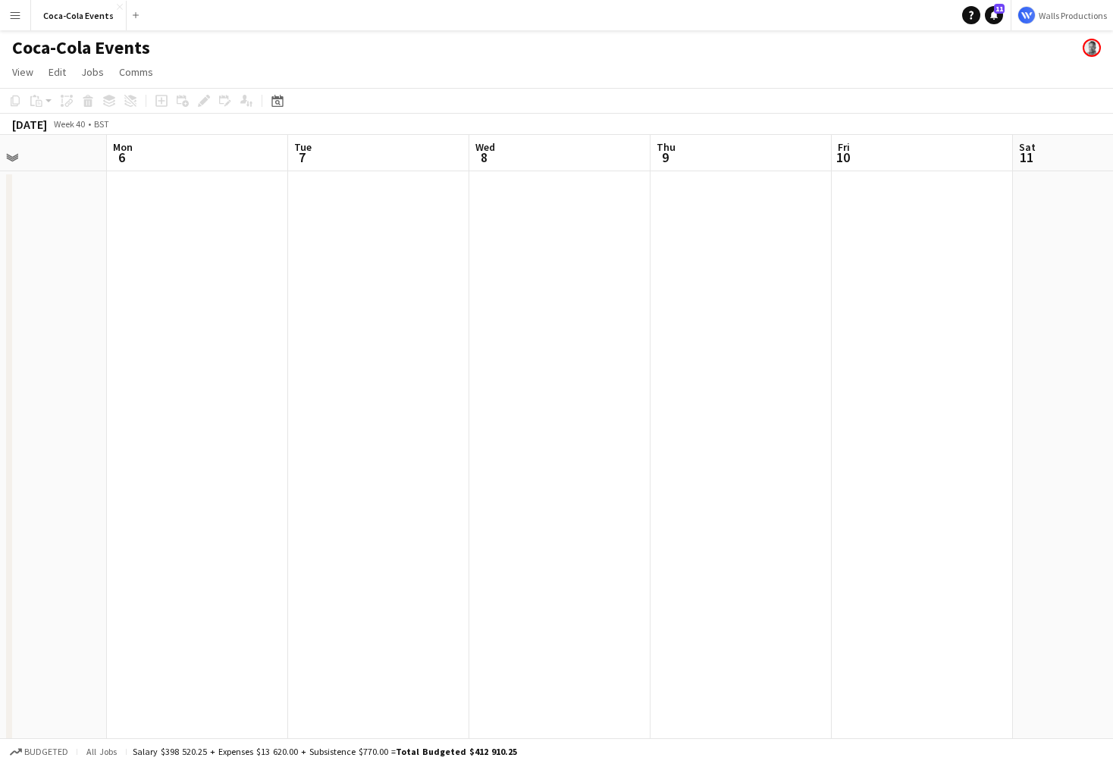
scroll to position [0, 609]
click at [222, 253] on app-date-cell at bounding box center [206, 531] width 181 height 720
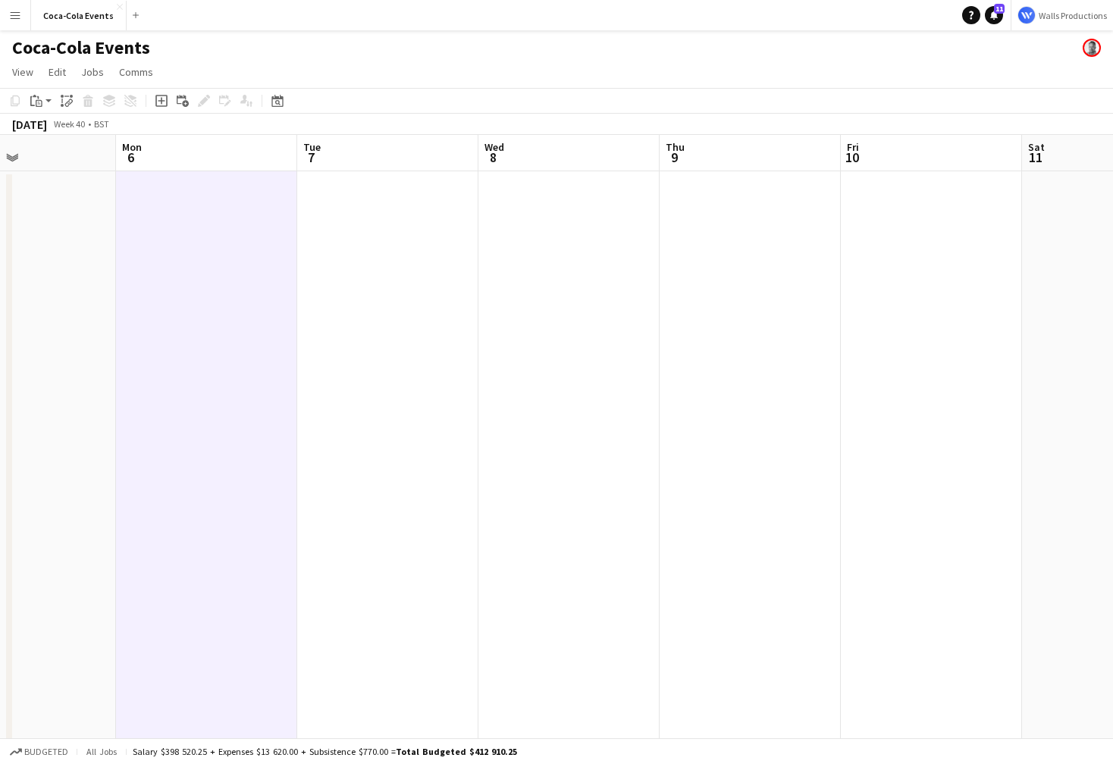
scroll to position [0, 623]
click at [164, 101] on icon at bounding box center [161, 101] width 7 height 7
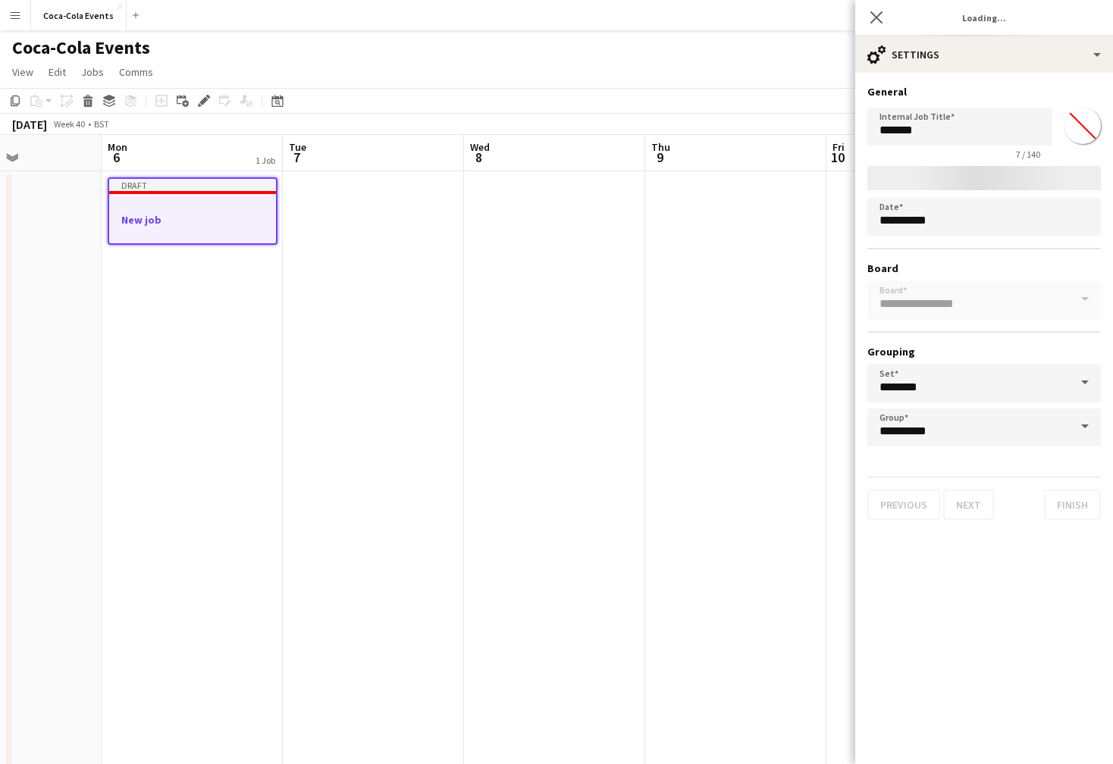
click at [930, 620] on mat-expansion-panel "**********" at bounding box center [984, 419] width 258 height 692
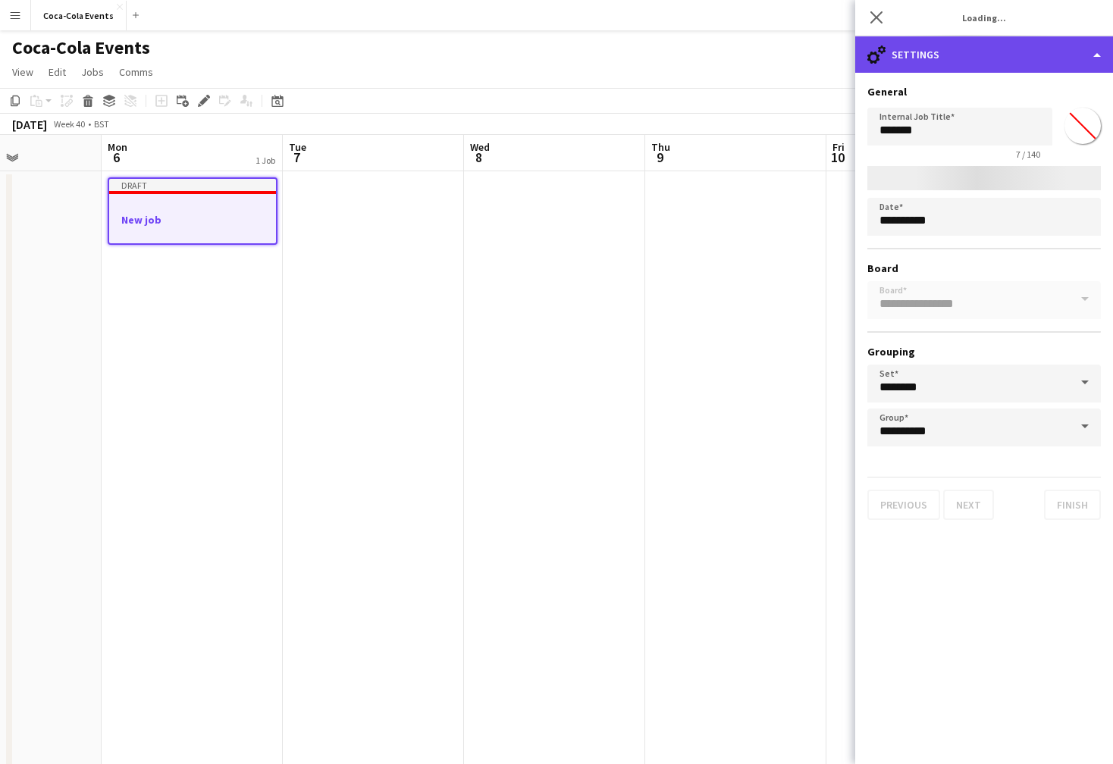
click at [962, 54] on div "cog-double-3 Settings" at bounding box center [984, 54] width 258 height 36
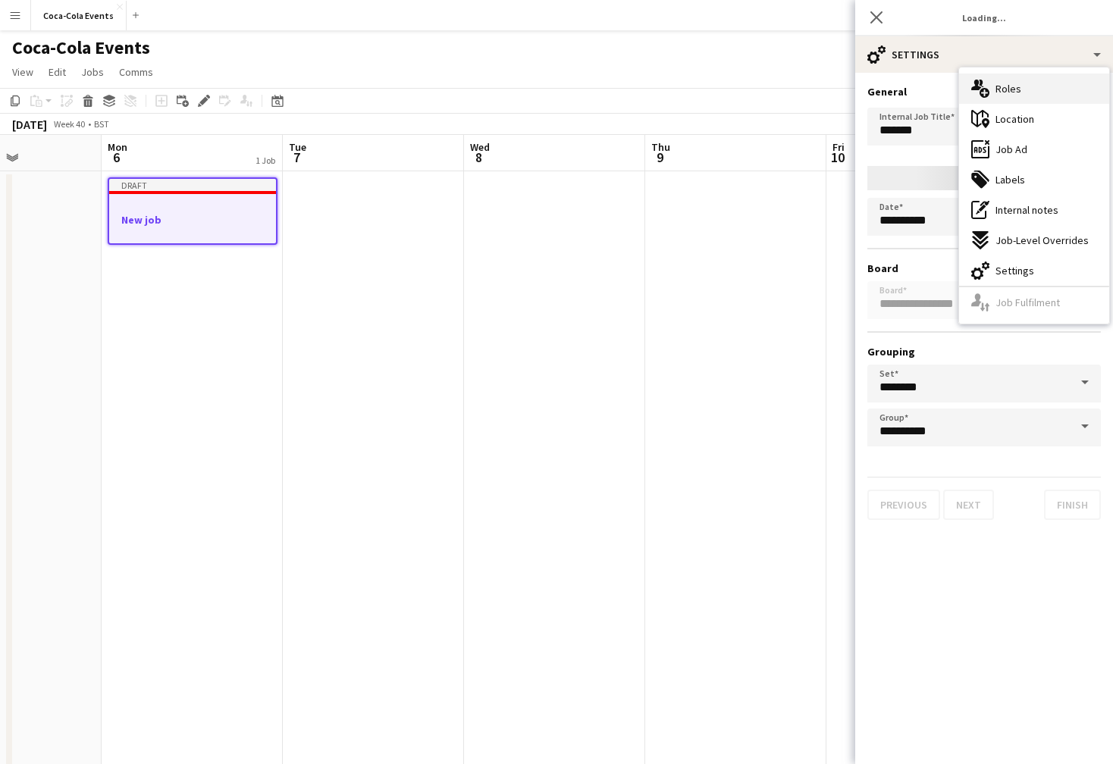
click at [1014, 89] on span "Roles" at bounding box center [1009, 89] width 26 height 14
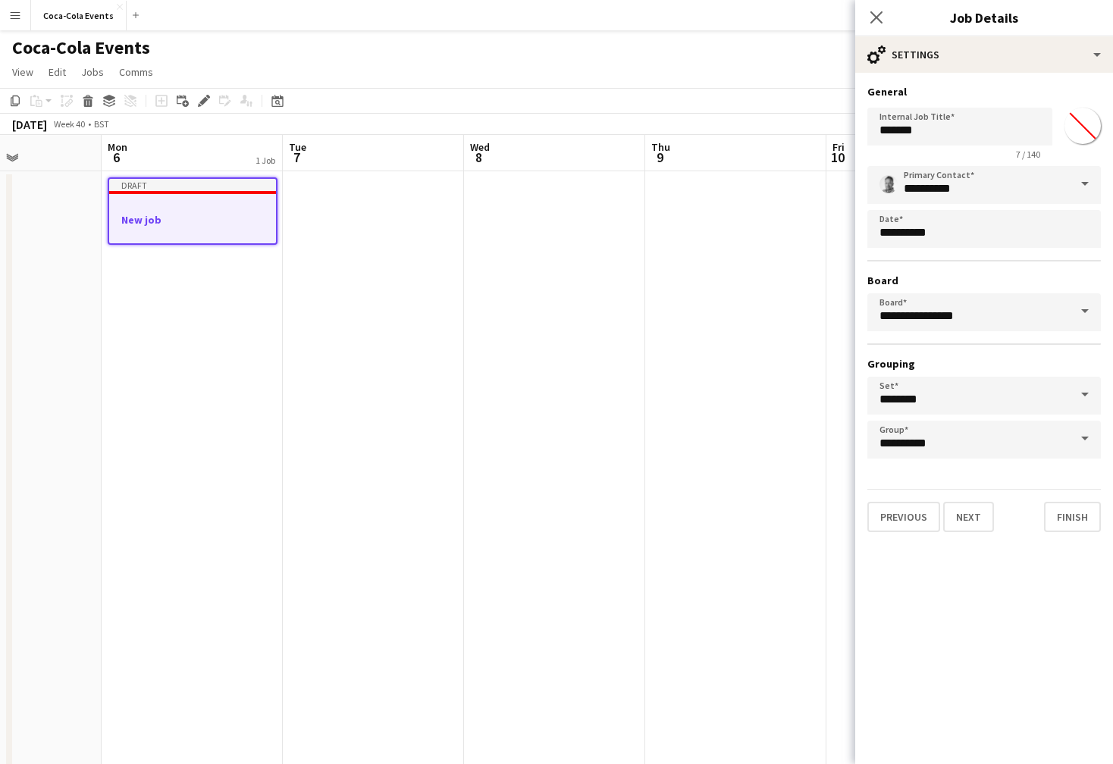
click at [835, 59] on app-page-menu "View Day view expanded Day view collapsed Month view Date picker Jump to [DATE]…" at bounding box center [556, 73] width 1113 height 29
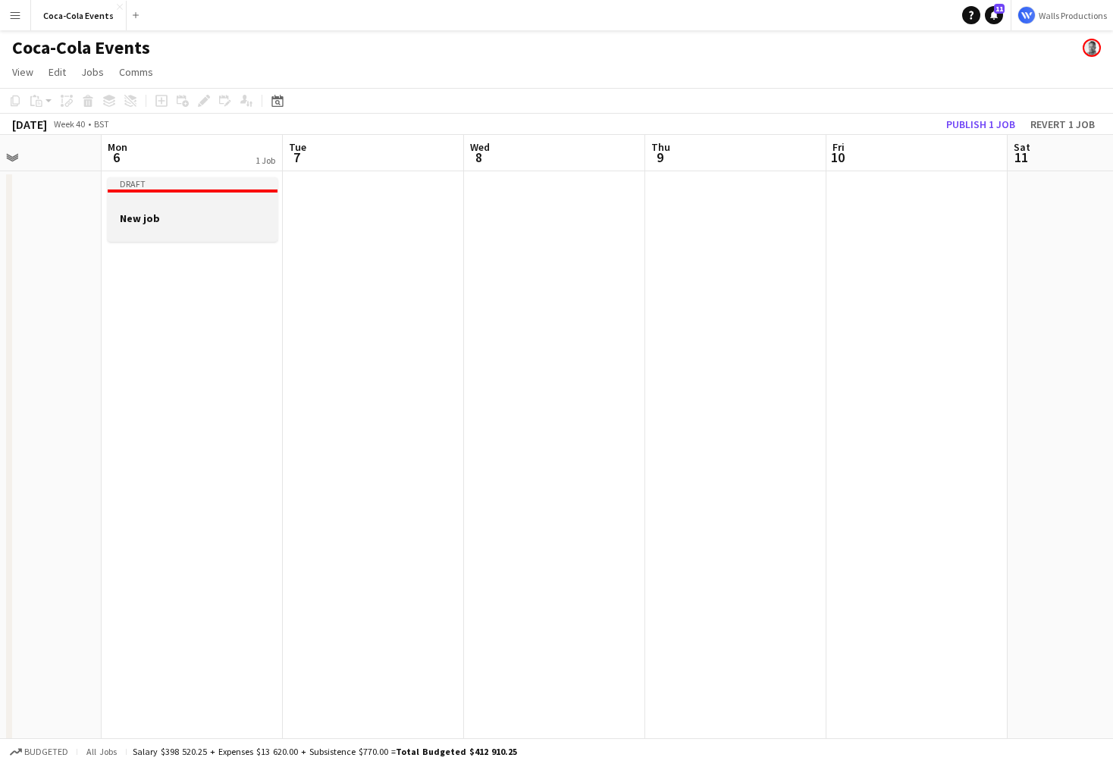
click at [224, 195] on app-job-card "Draft New job" at bounding box center [193, 209] width 170 height 64
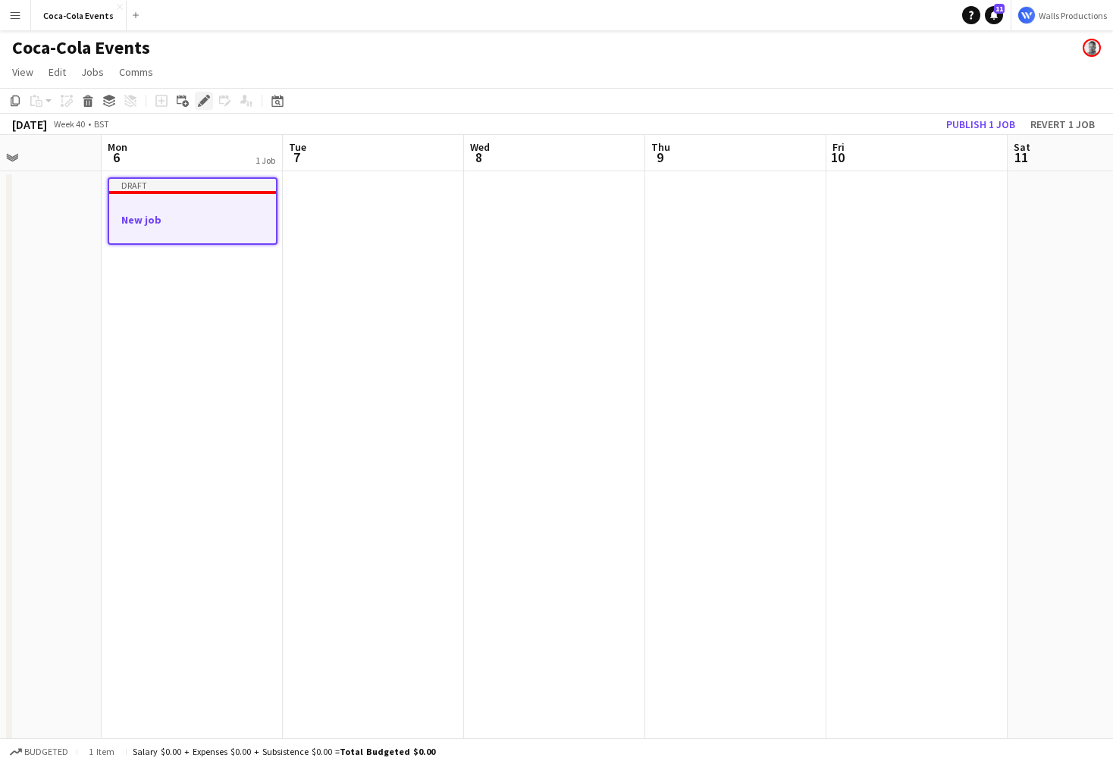
click at [200, 102] on icon at bounding box center [203, 101] width 8 height 8
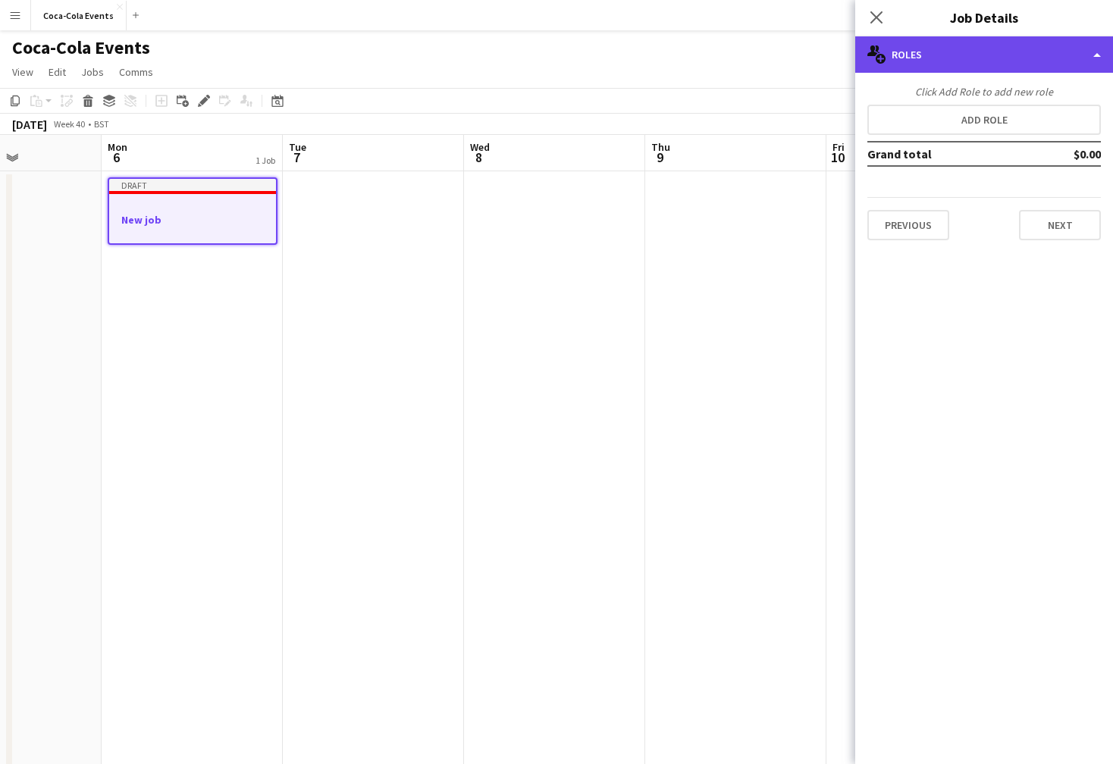
click at [928, 55] on div "multiple-users-add Roles" at bounding box center [984, 54] width 258 height 36
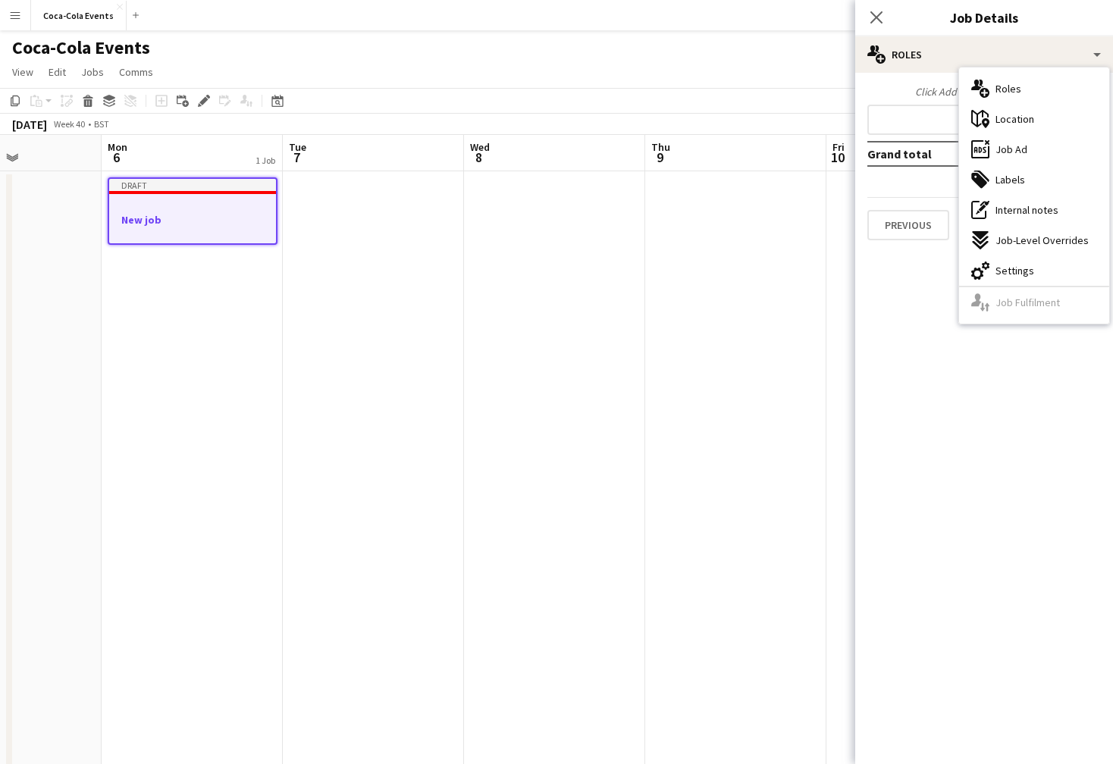
click at [908, 387] on mat-expansion-panel "pencil3 General details Click Add Role to add new role Add role Grand total $0.…" at bounding box center [984, 419] width 258 height 692
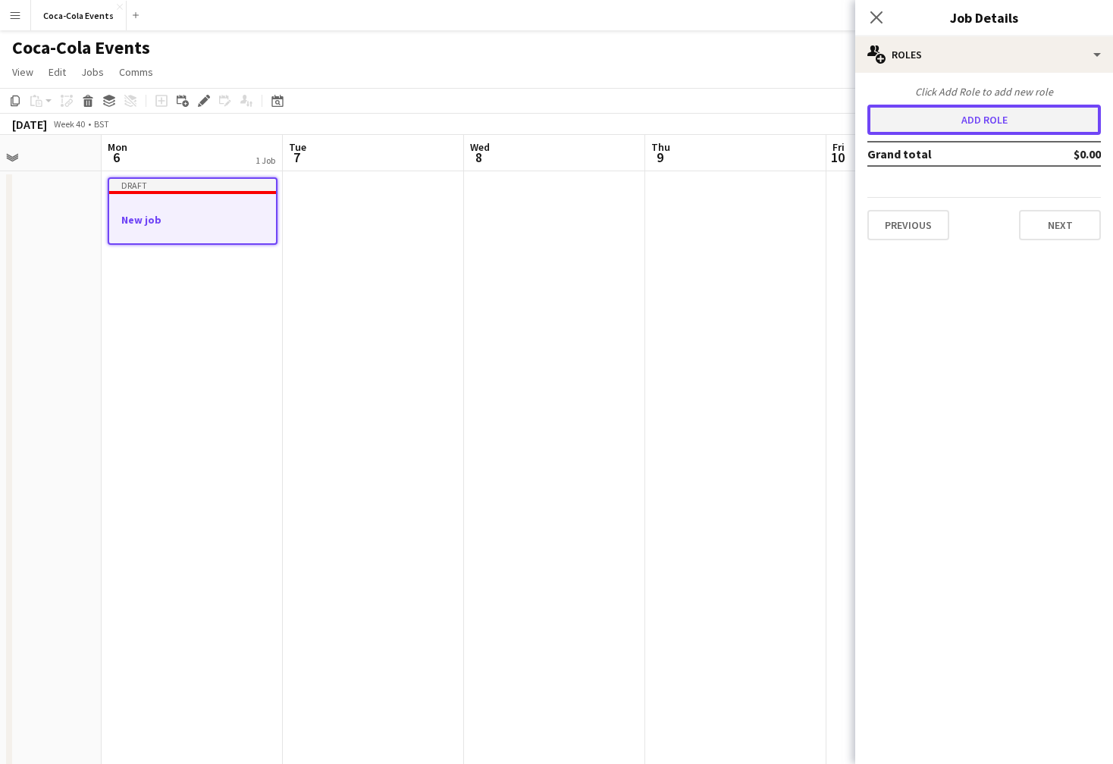
click at [955, 116] on button "Add role" at bounding box center [984, 120] width 234 height 30
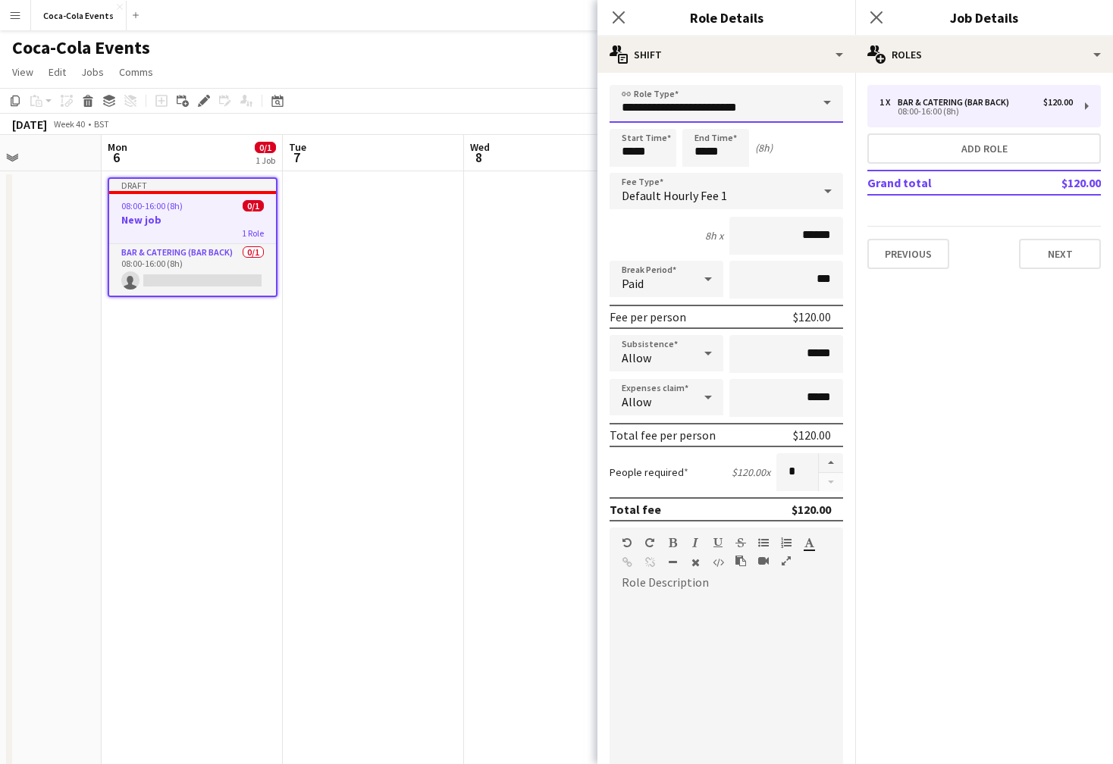
click at [767, 115] on input "**********" at bounding box center [727, 104] width 234 height 38
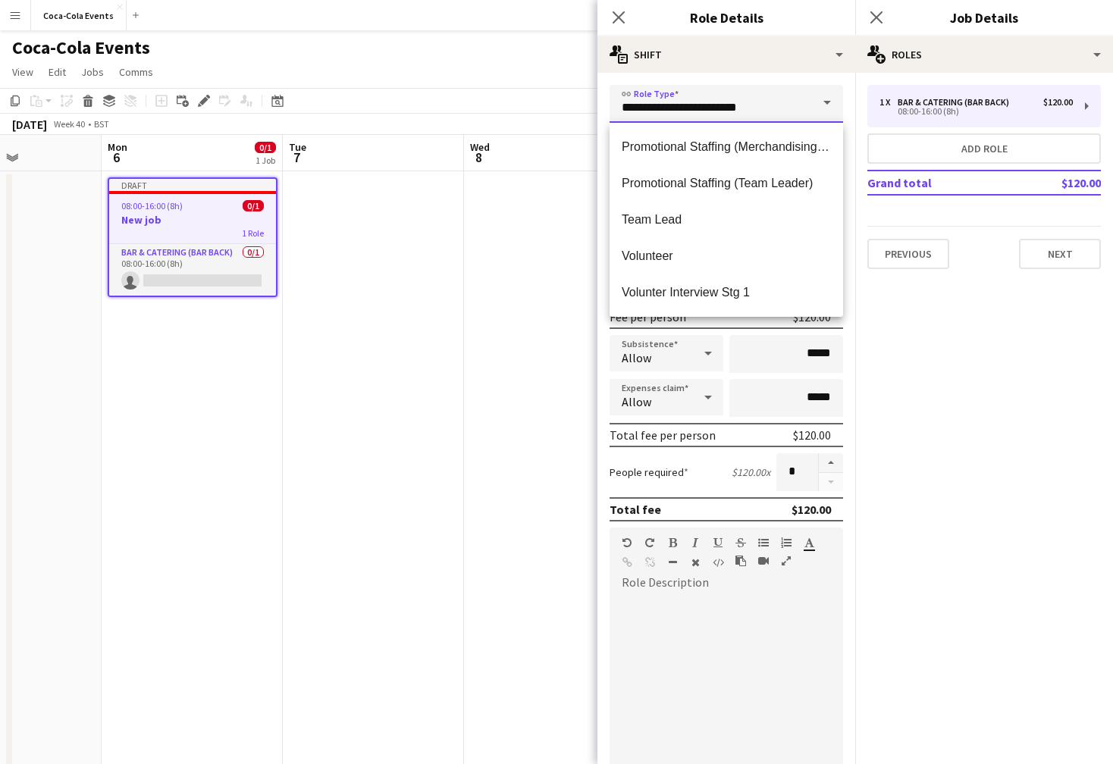
scroll to position [10, 0]
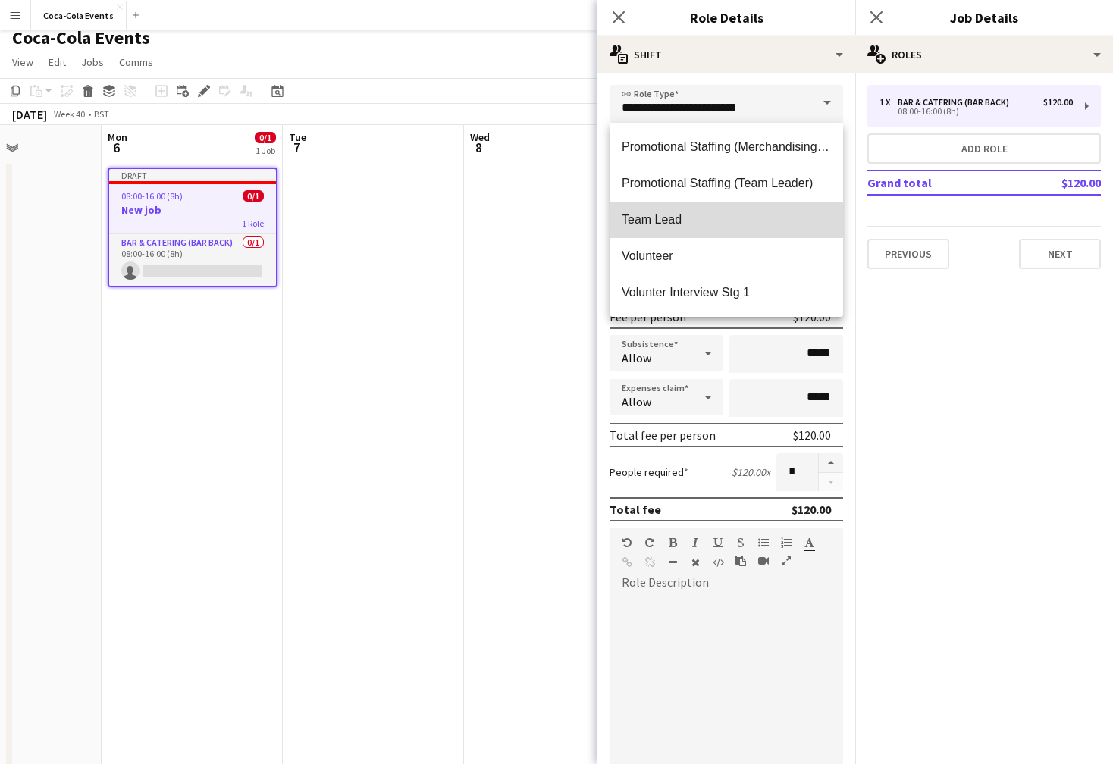
click at [674, 222] on span "Team Lead" at bounding box center [726, 219] width 209 height 14
type input "*********"
type input "******"
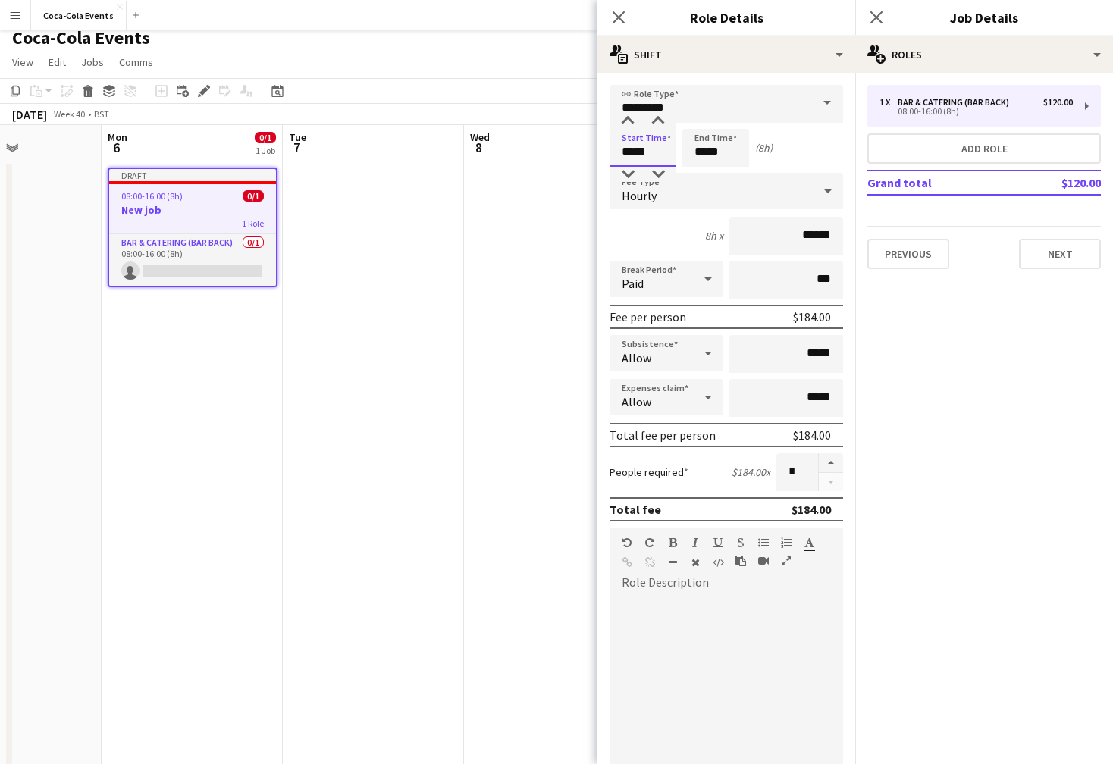
click at [623, 152] on input "*****" at bounding box center [643, 148] width 67 height 38
type input "*****"
click at [627, 118] on div at bounding box center [628, 121] width 30 height 15
click at [701, 157] on input "*****" at bounding box center [715, 148] width 67 height 38
click at [666, 231] on div "7h x ******" at bounding box center [727, 236] width 234 height 38
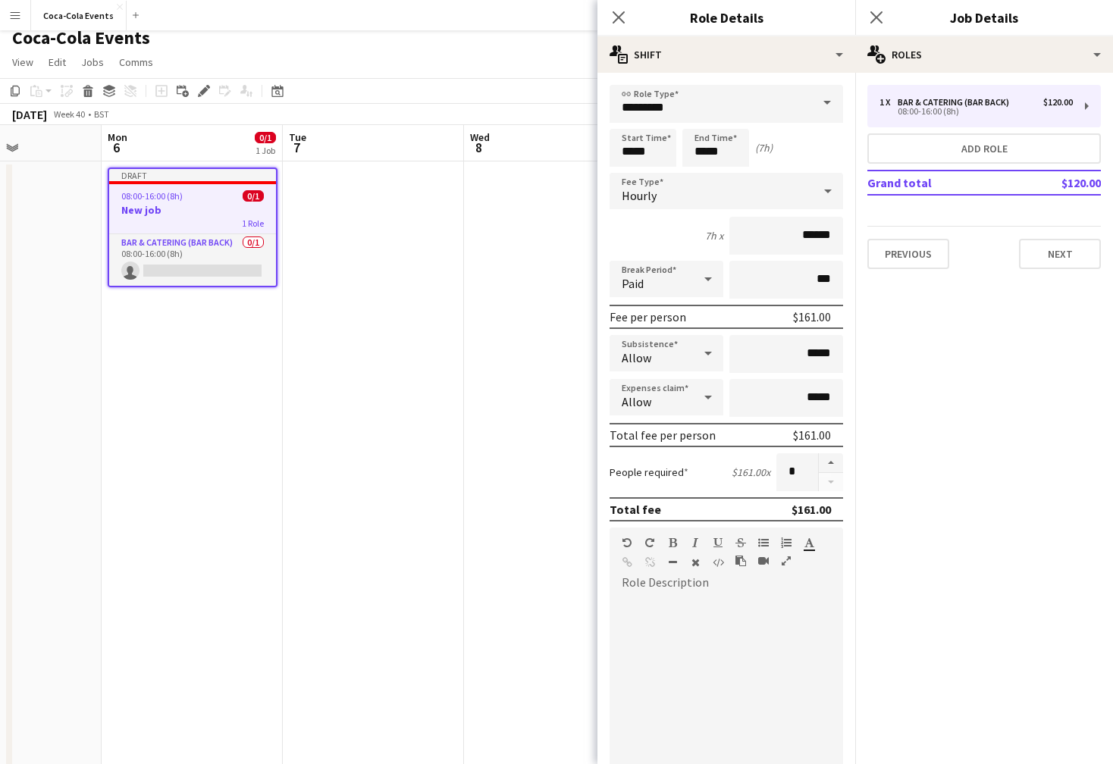
click at [668, 193] on div "Hourly" at bounding box center [711, 191] width 203 height 36
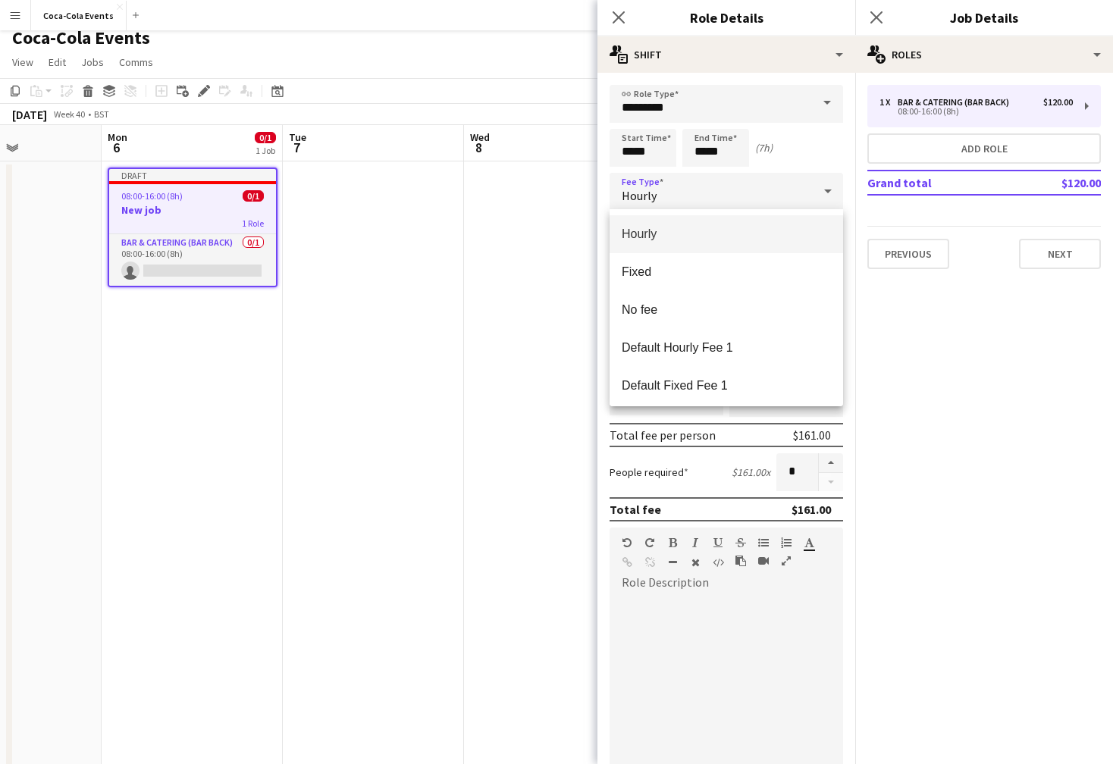
click at [676, 231] on span "Hourly" at bounding box center [726, 234] width 209 height 14
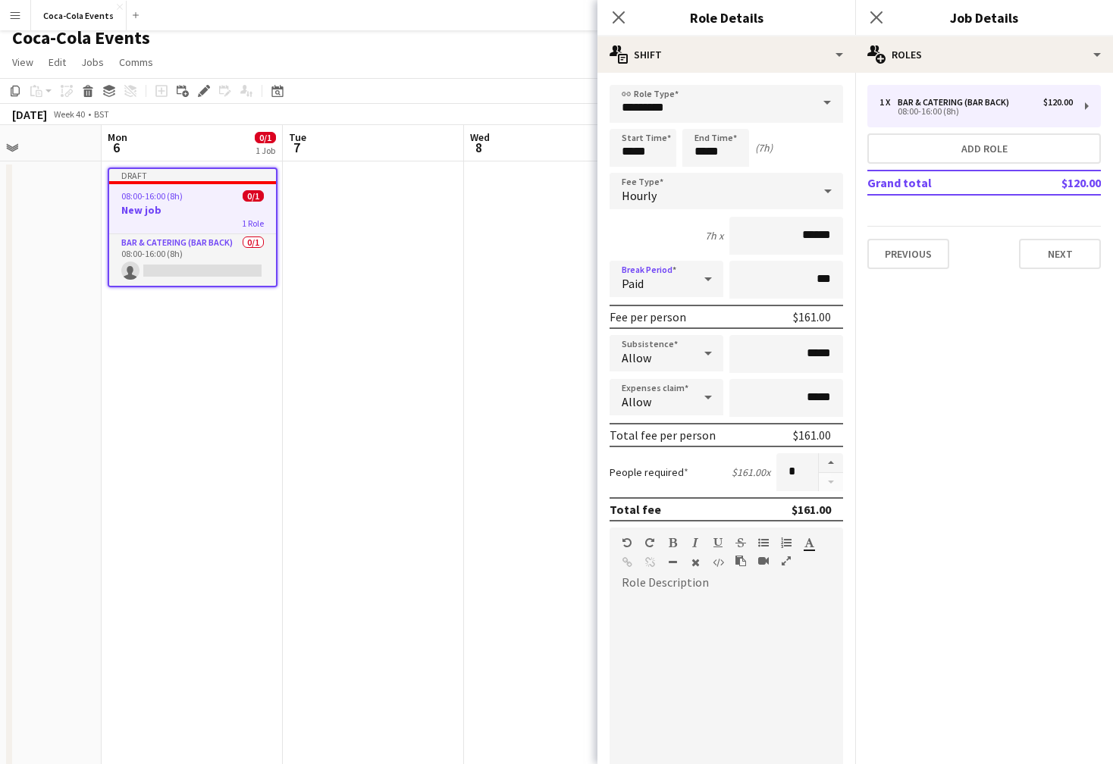
click at [673, 287] on div "Paid" at bounding box center [651, 279] width 83 height 36
click at [645, 236] on div at bounding box center [556, 382] width 1113 height 764
click at [678, 357] on div "Allow" at bounding box center [651, 353] width 83 height 36
click at [677, 340] on div at bounding box center [556, 382] width 1113 height 764
click at [693, 415] on div "Allow" at bounding box center [667, 397] width 114 height 36
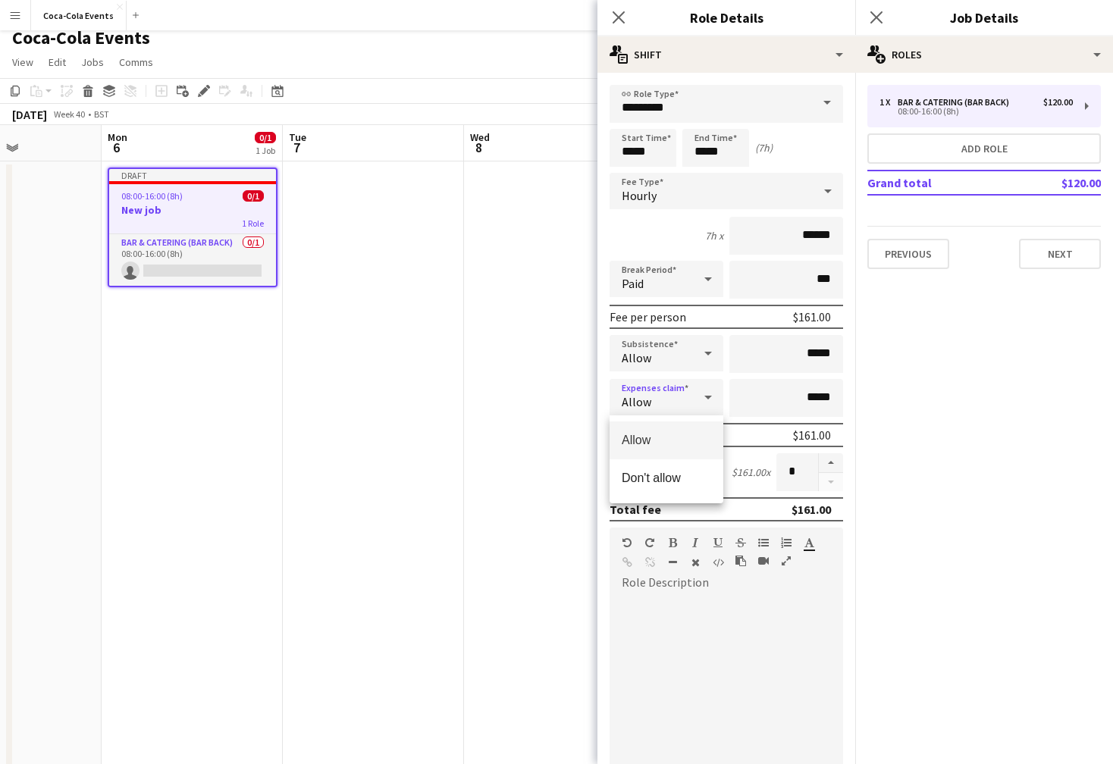
click at [980, 494] on div at bounding box center [556, 382] width 1113 height 764
drag, startPoint x: 796, startPoint y: 469, endPoint x: 786, endPoint y: 469, distance: 9.9
click at [786, 469] on input "*" at bounding box center [798, 472] width 42 height 38
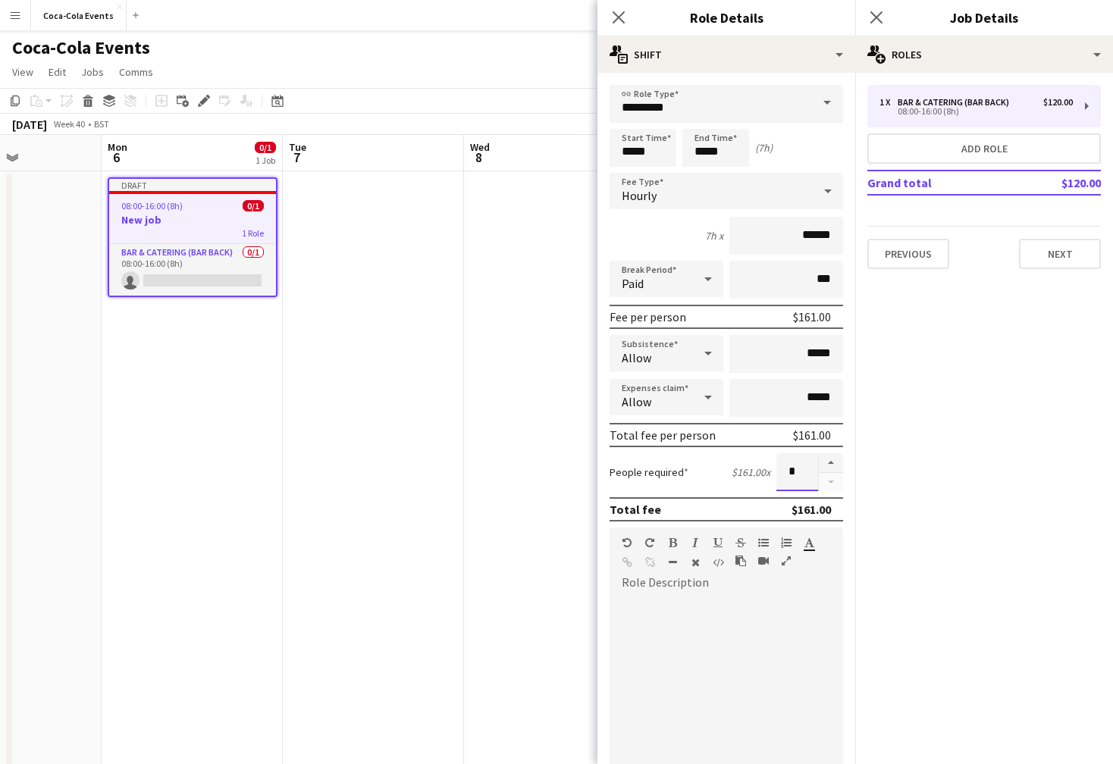
click at [796, 478] on input "*" at bounding box center [798, 472] width 42 height 38
click at [679, 626] on div at bounding box center [727, 686] width 234 height 182
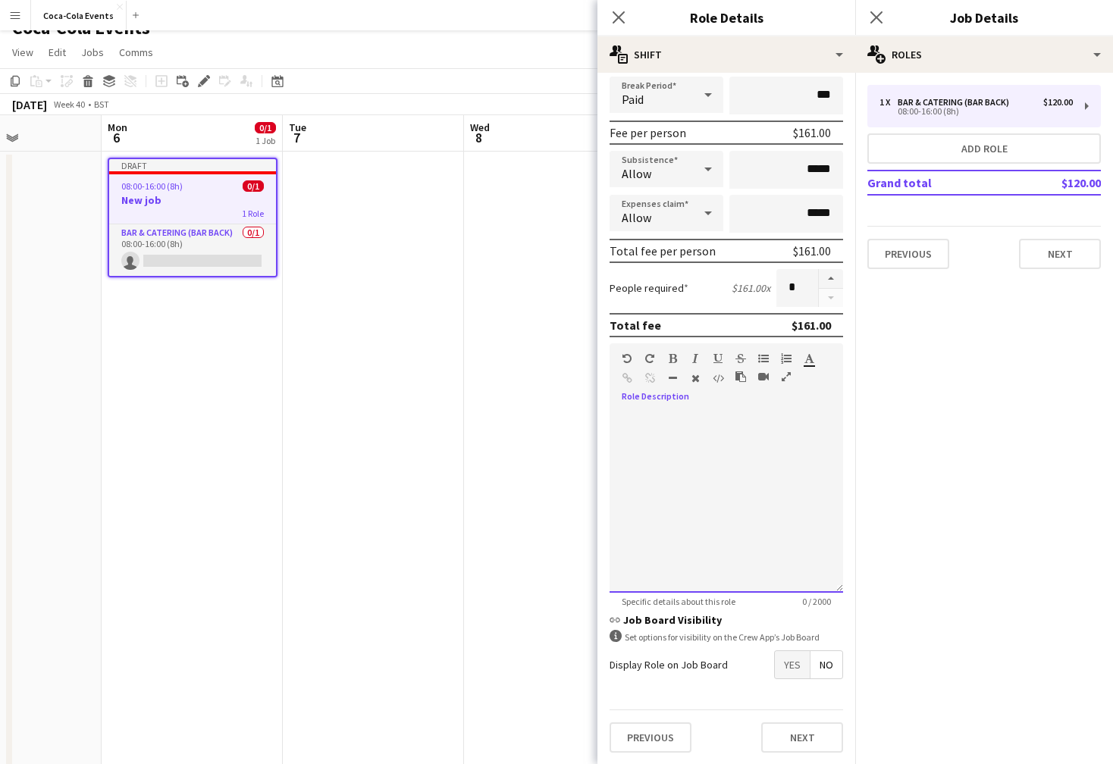
scroll to position [20, 0]
click at [713, 672] on div "Display Role on Job Board Yes No" at bounding box center [727, 665] width 234 height 29
click at [799, 664] on span "Yes" at bounding box center [792, 664] width 35 height 27
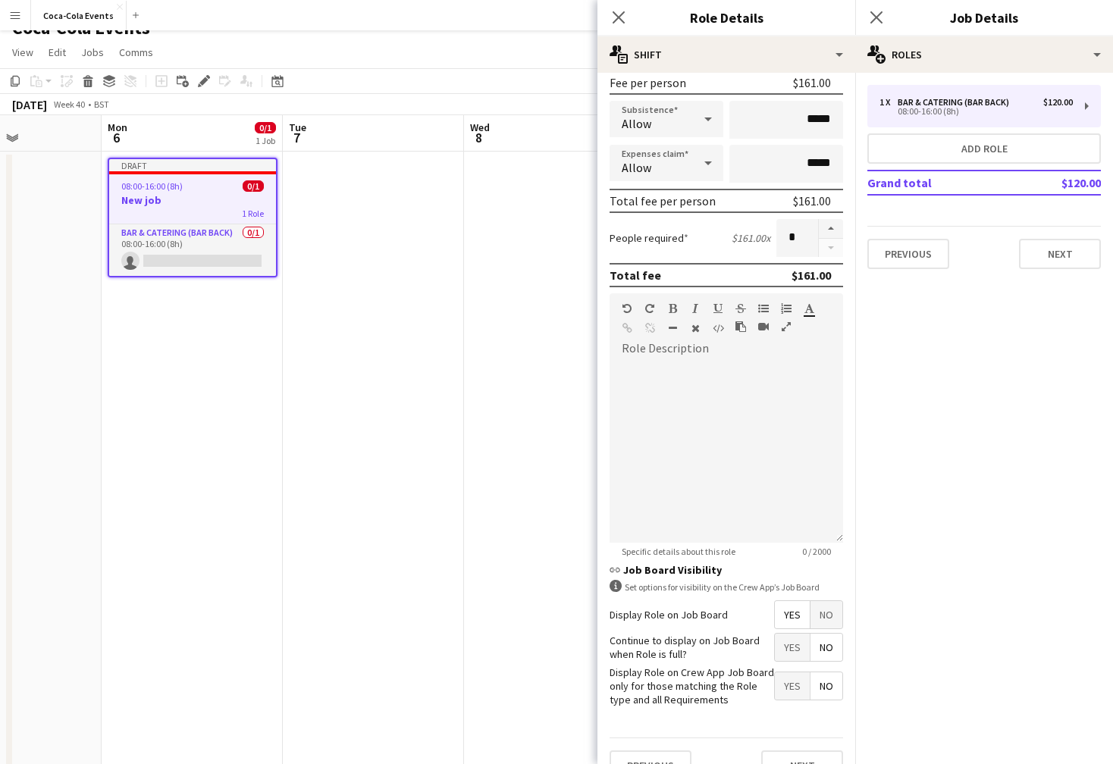
scroll to position [262, 0]
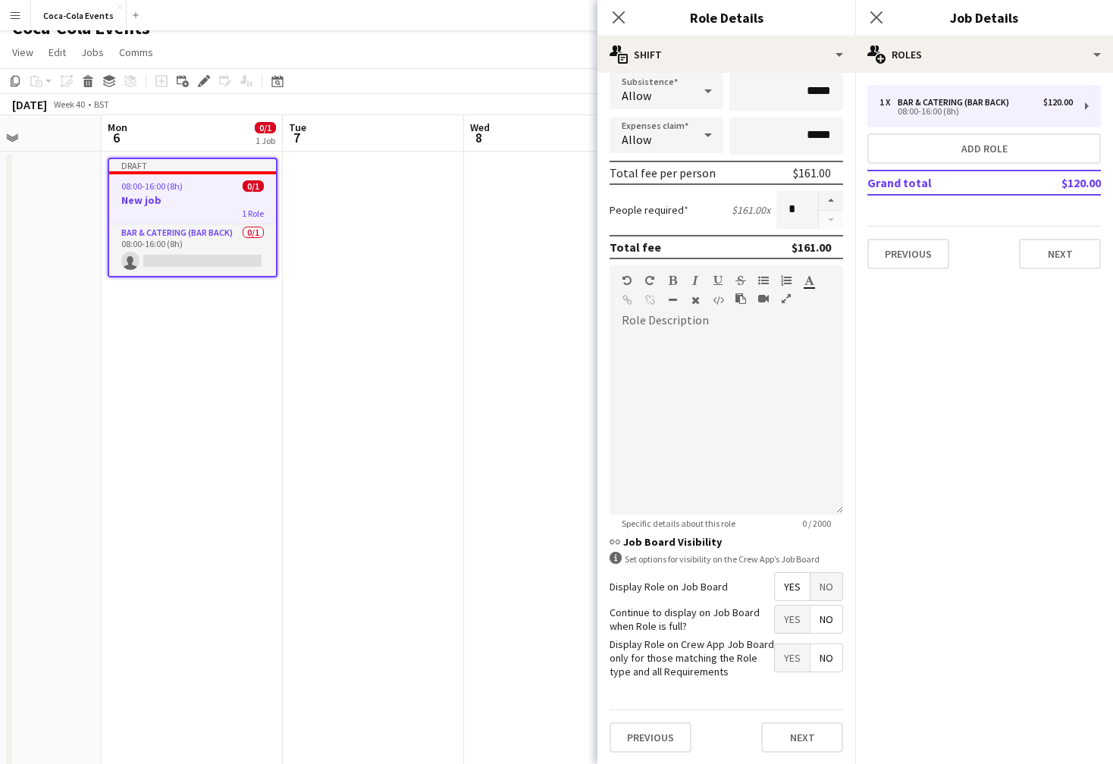
click at [748, 726] on div "Previous Next" at bounding box center [727, 737] width 234 height 55
click at [779, 735] on button "Next" at bounding box center [802, 738] width 82 height 30
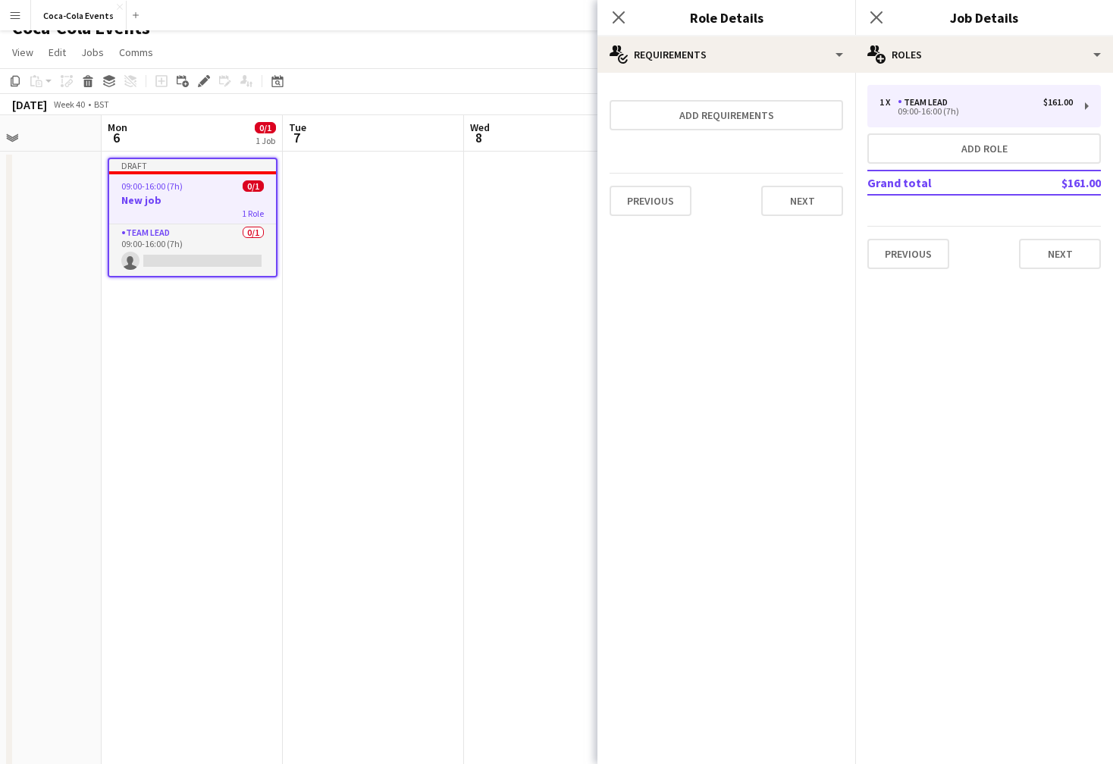
scroll to position [0, 0]
click at [717, 113] on button "Add requirements" at bounding box center [727, 115] width 234 height 30
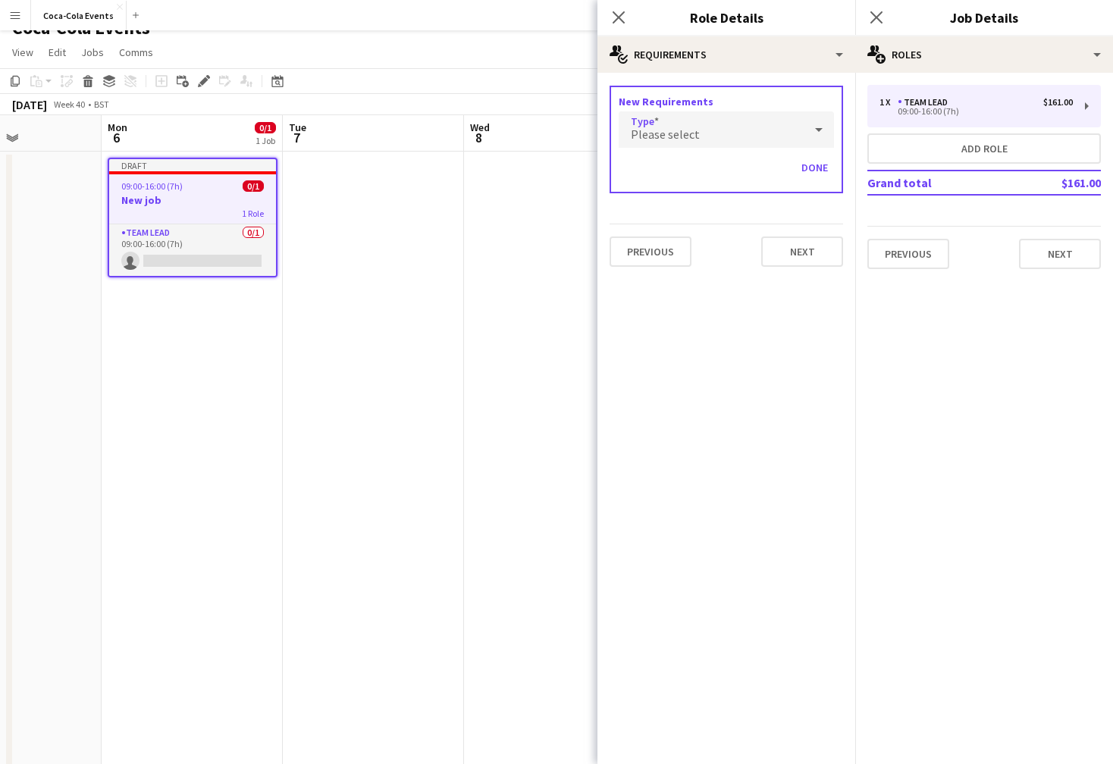
click at [661, 125] on div "Please select" at bounding box center [711, 129] width 185 height 36
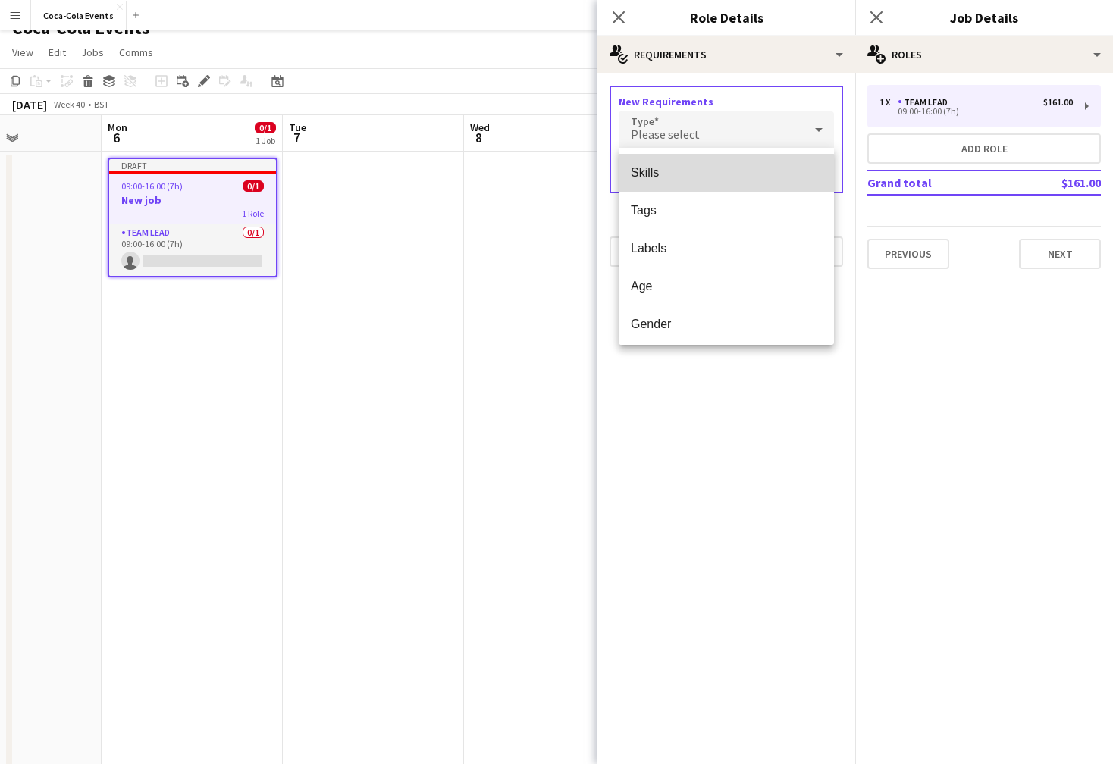
click at [657, 177] on span "Skills" at bounding box center [726, 172] width 191 height 14
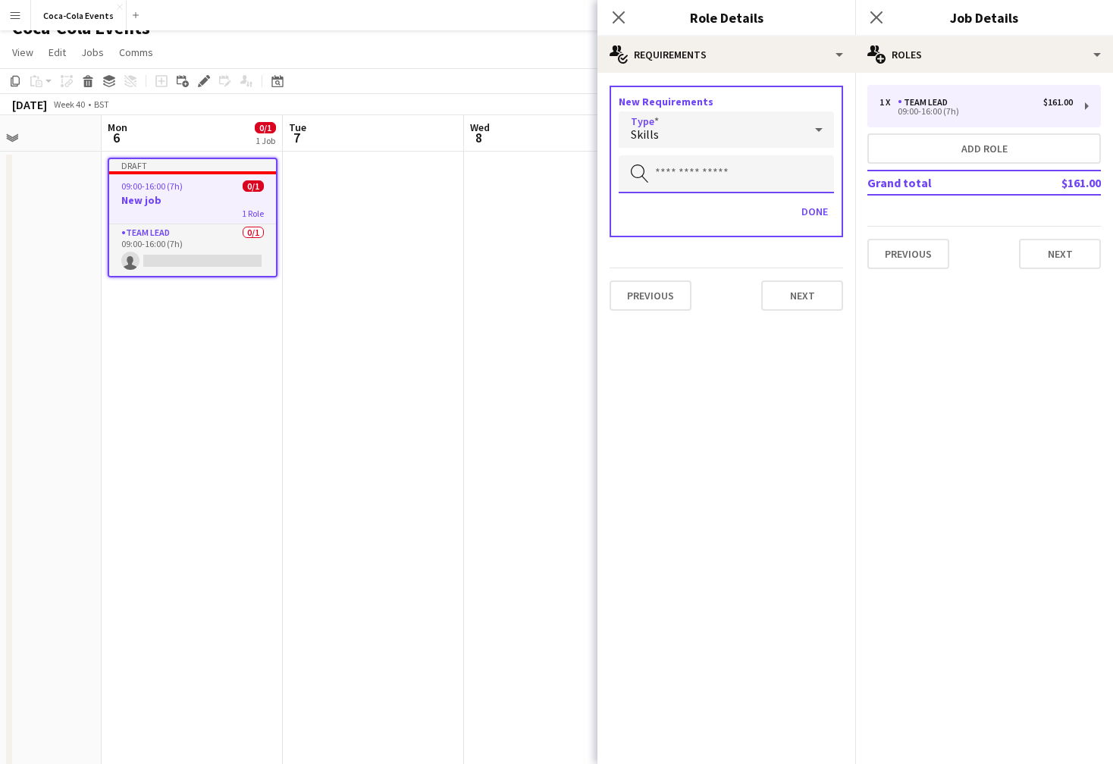
click at [673, 169] on input "text" at bounding box center [726, 174] width 215 height 38
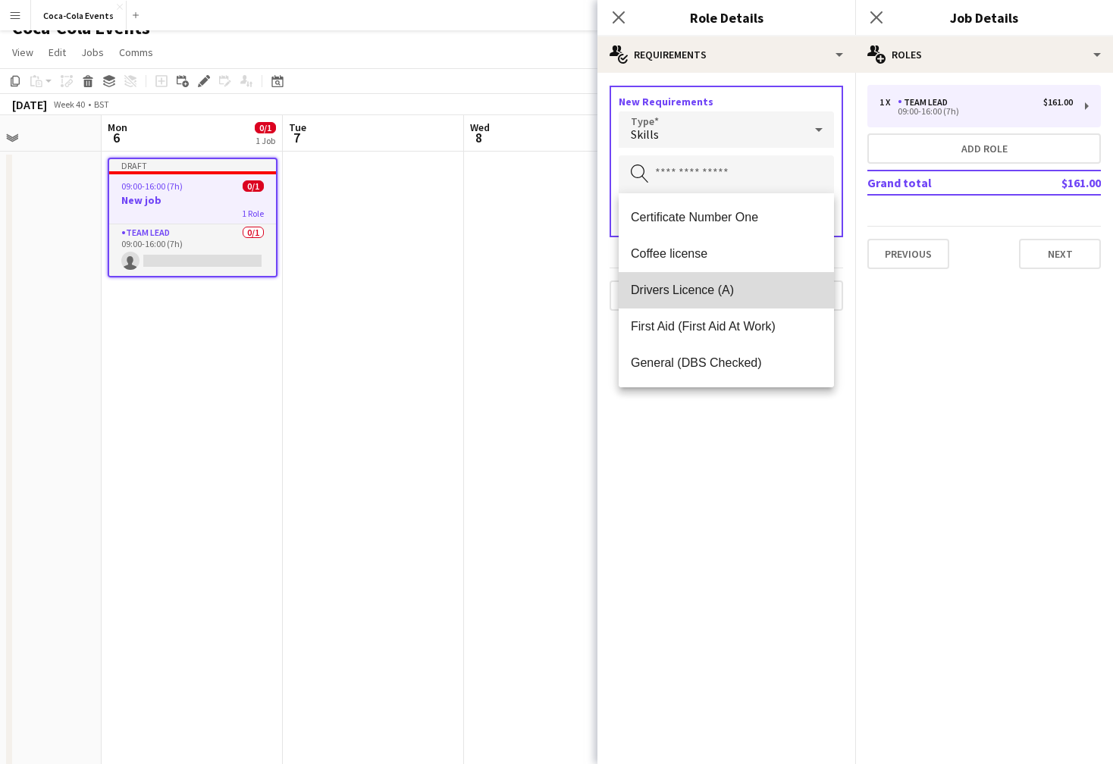
click at [669, 292] on span "Drivers Licence (A)" at bounding box center [726, 290] width 191 height 14
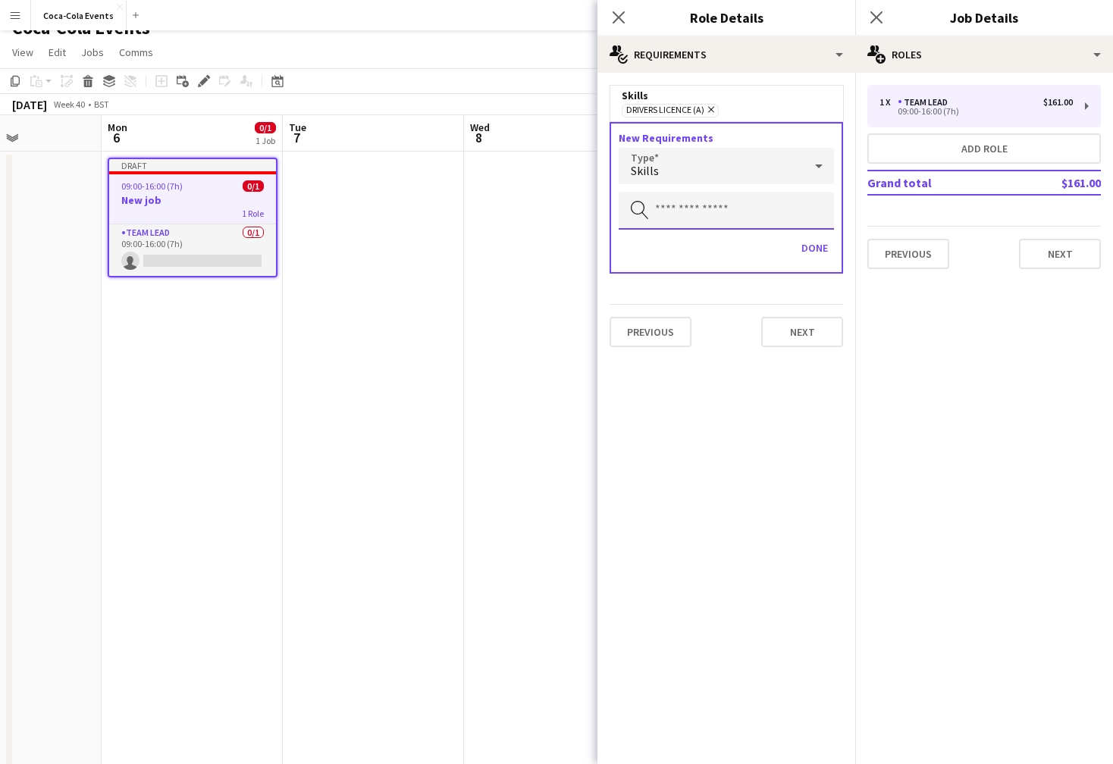
click at [680, 215] on input "text" at bounding box center [726, 211] width 215 height 38
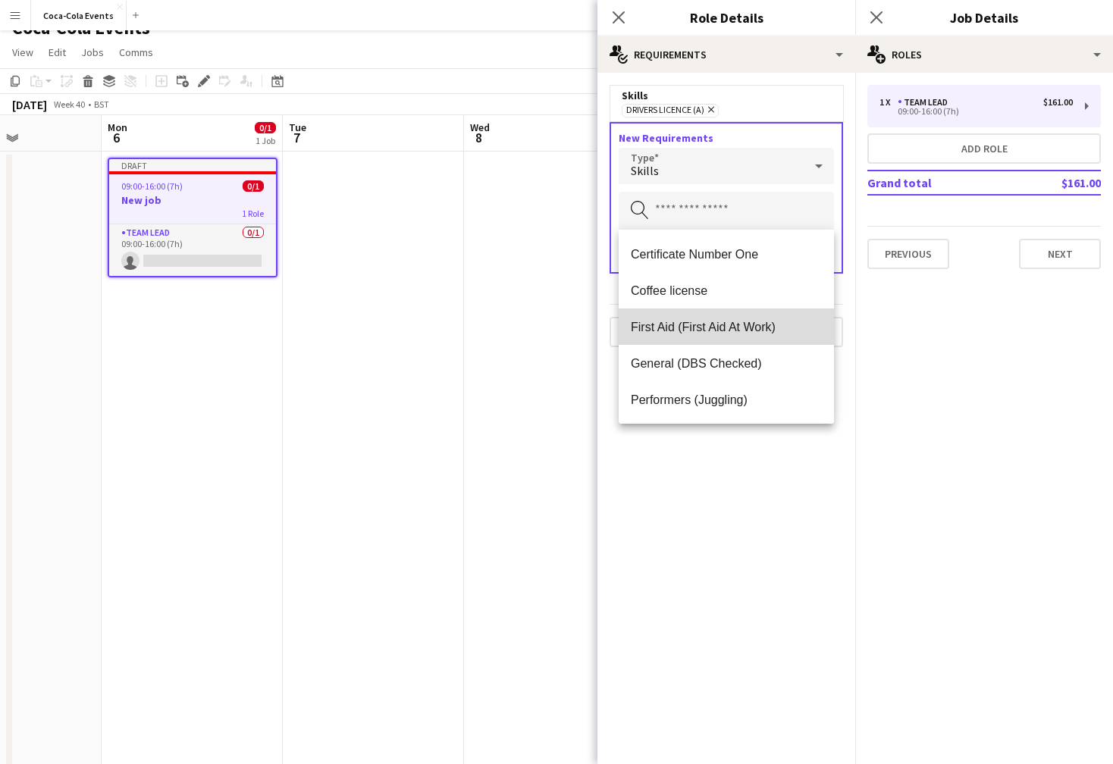
click at [670, 330] on span "First Aid (First Aid At Work)" at bounding box center [726, 327] width 191 height 14
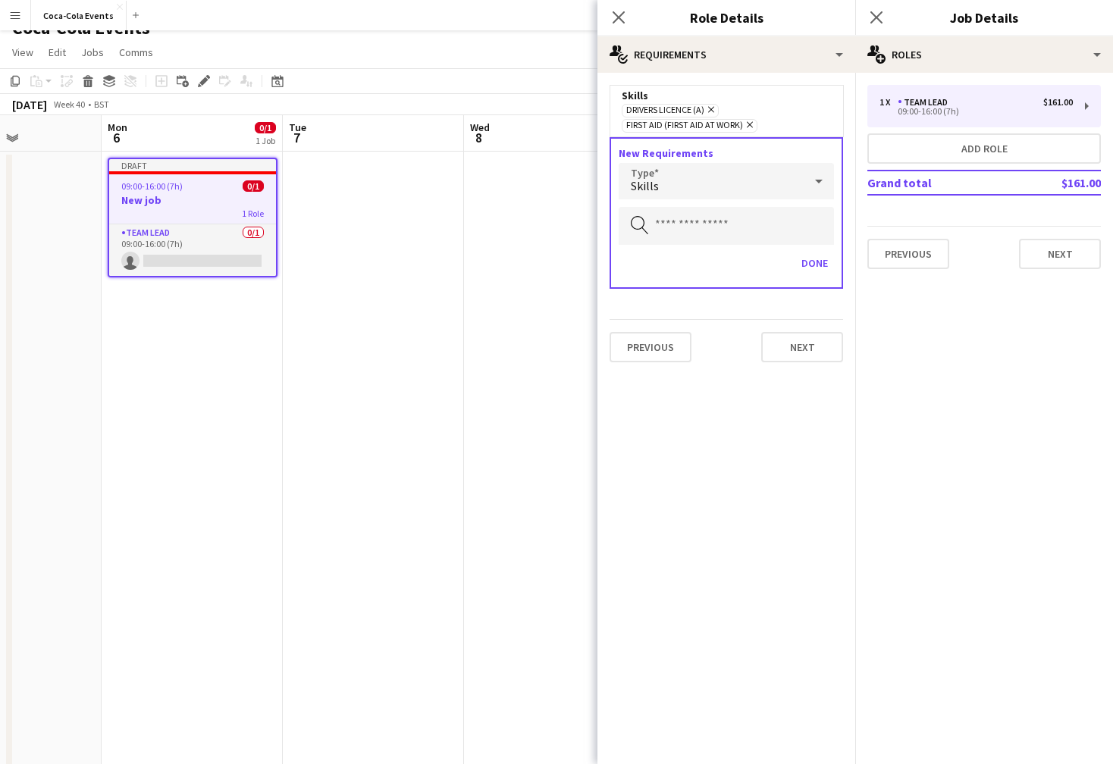
click at [670, 190] on div "Skills" at bounding box center [711, 181] width 185 height 36
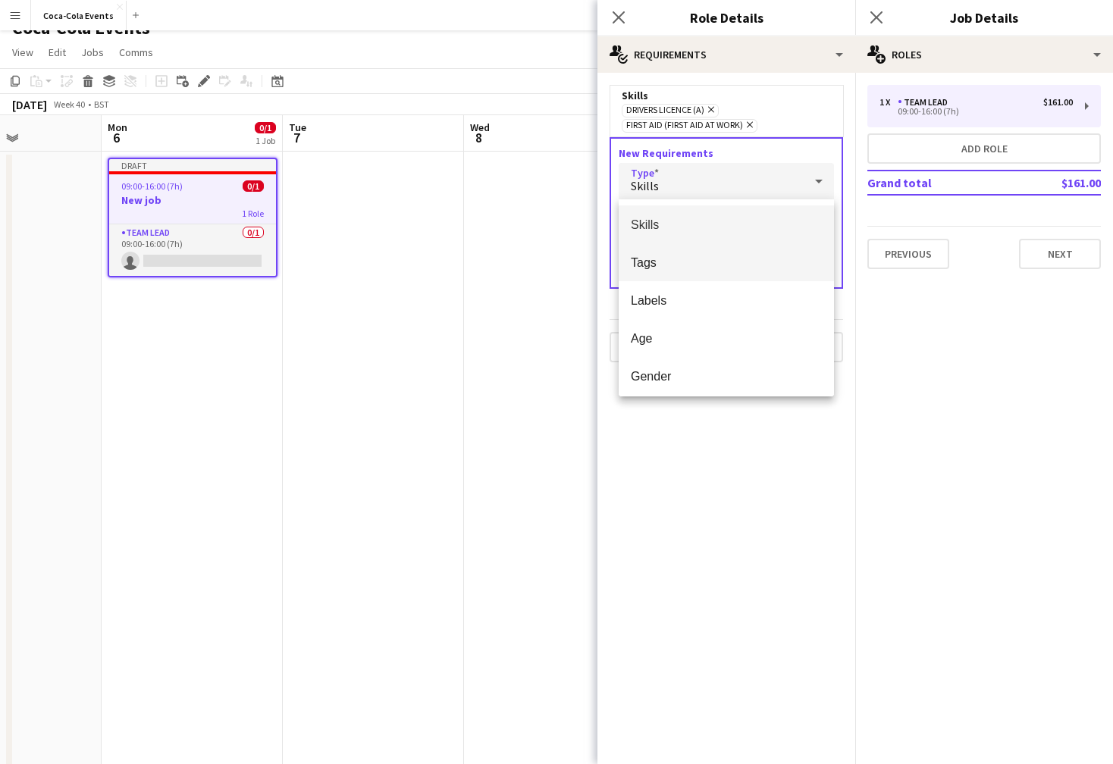
click at [660, 267] on span "Tags" at bounding box center [726, 263] width 191 height 14
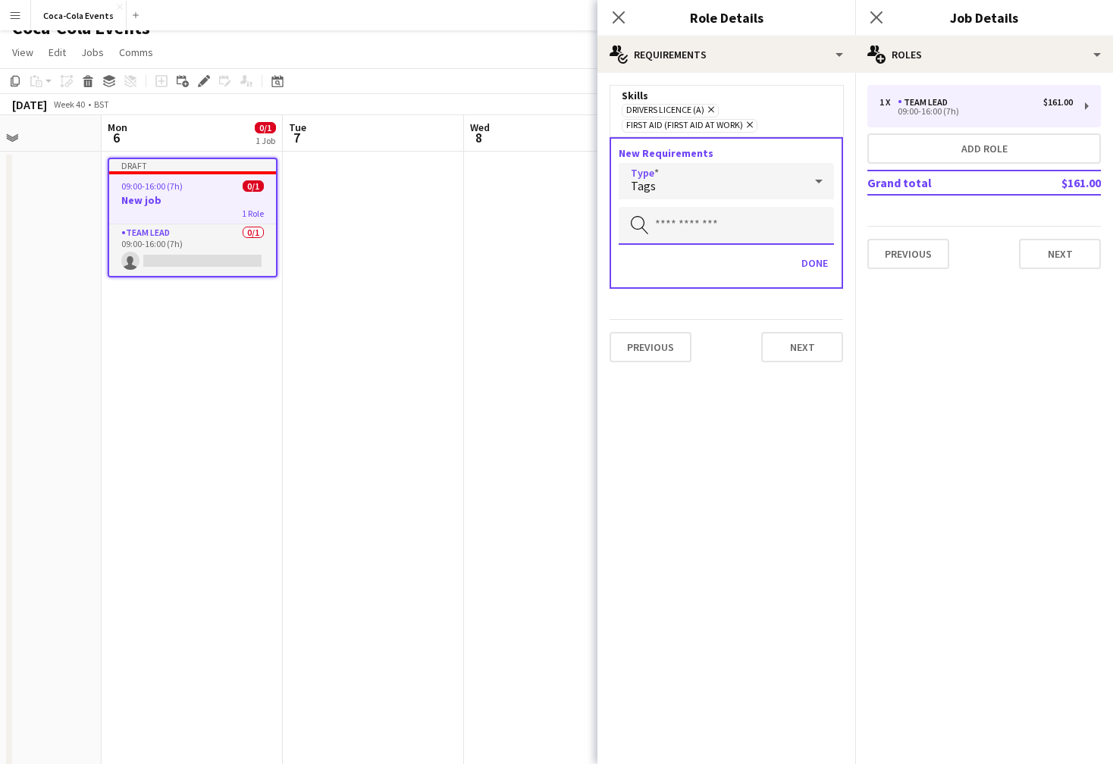
click at [676, 224] on input "text" at bounding box center [726, 226] width 215 height 38
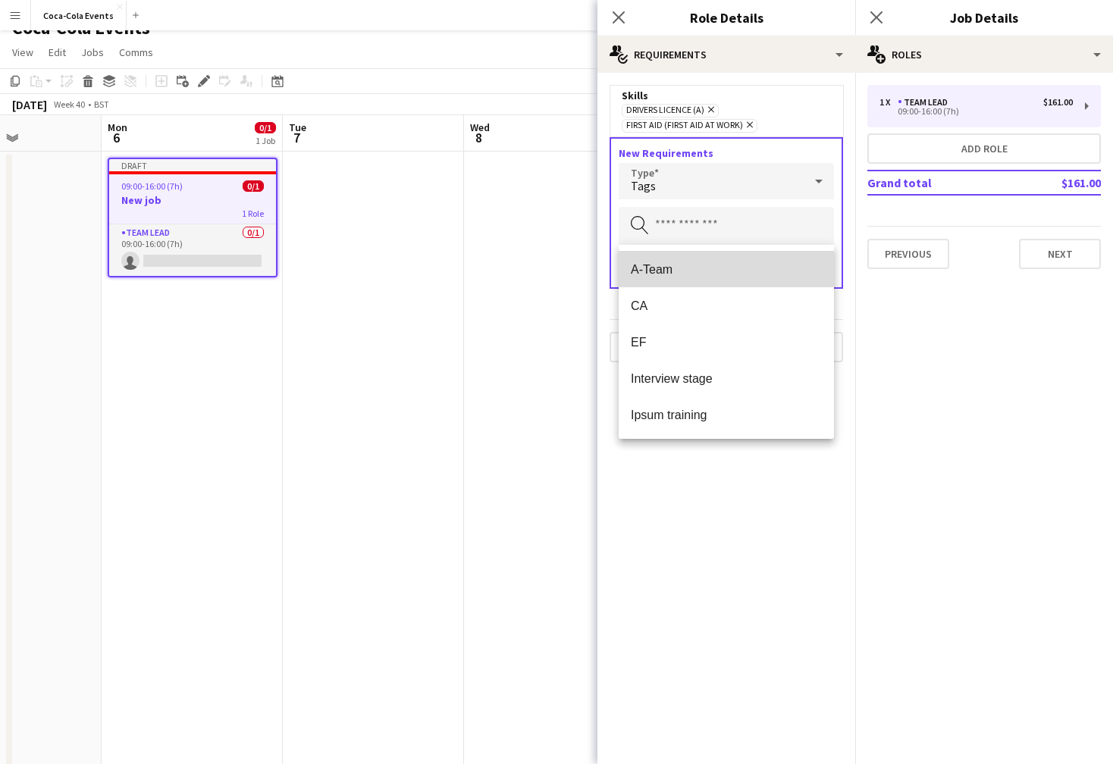
click at [664, 269] on span "A-Team" at bounding box center [726, 269] width 191 height 14
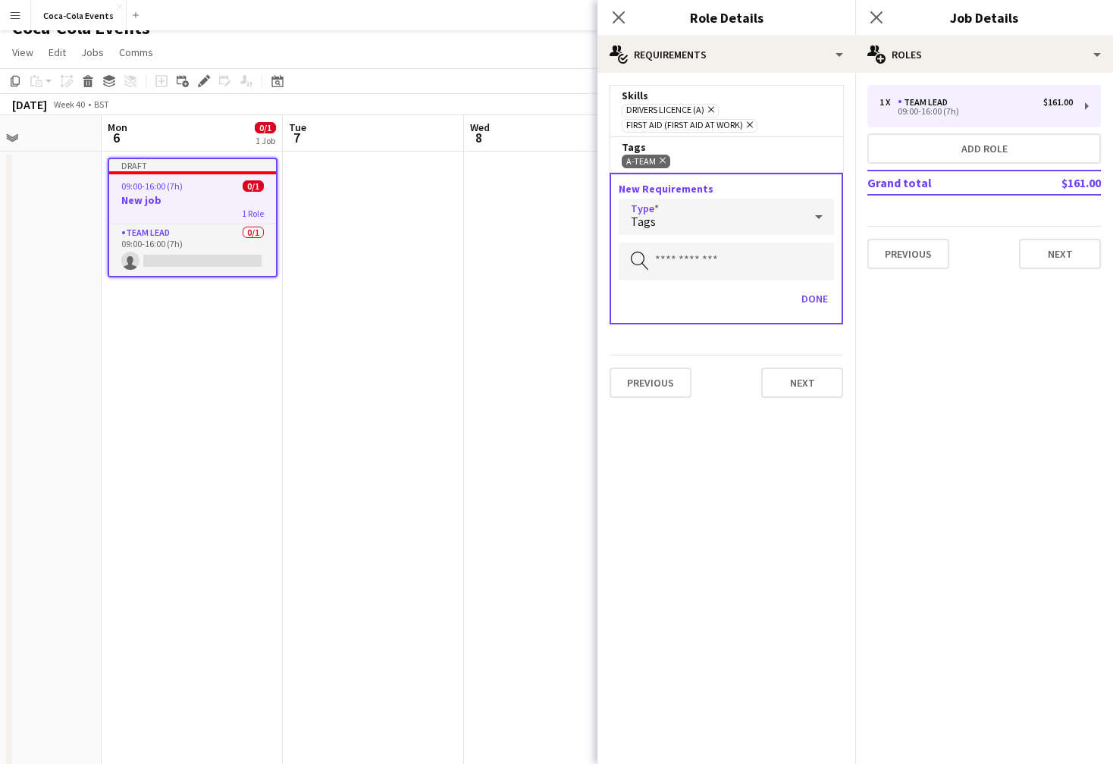
click at [672, 224] on div "Tags" at bounding box center [711, 217] width 185 height 36
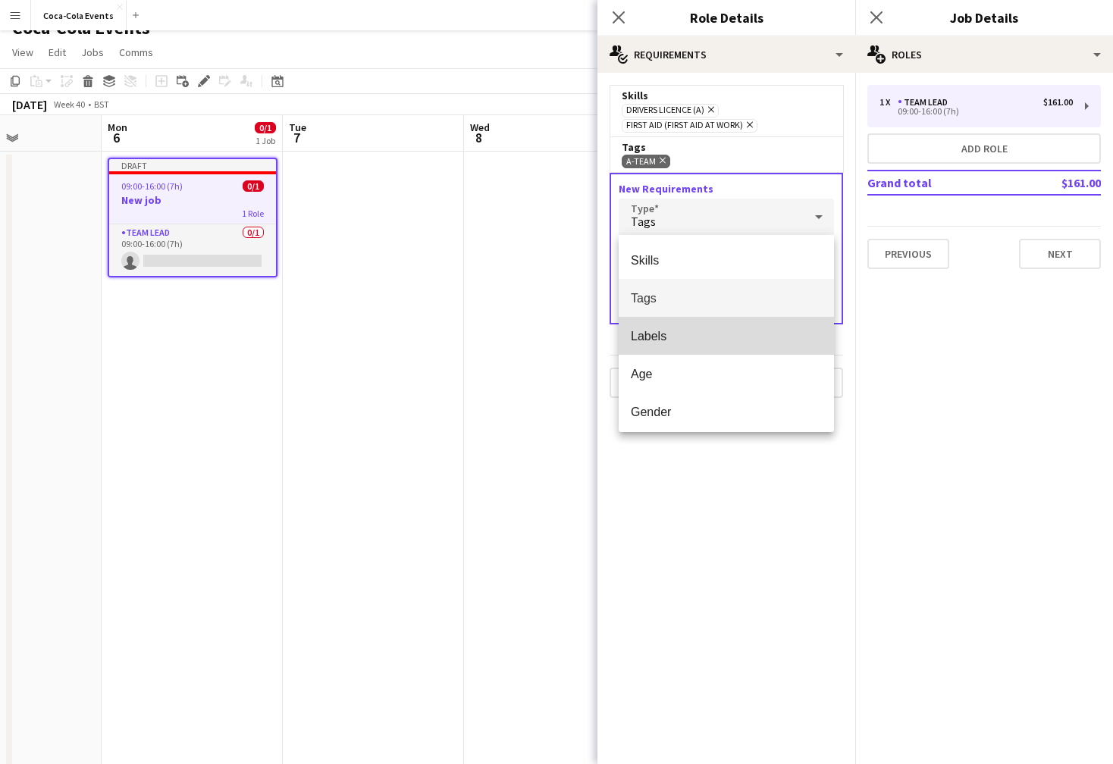
click at [671, 337] on span "Labels" at bounding box center [726, 336] width 191 height 14
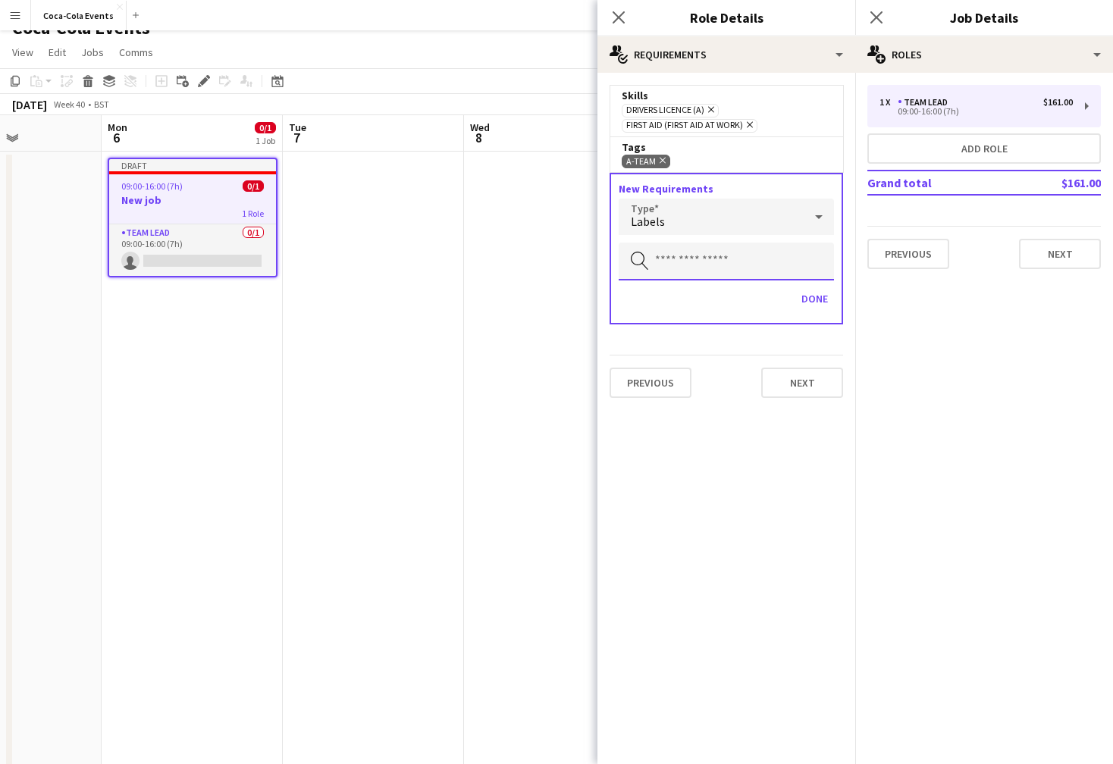
click at [675, 263] on input "text" at bounding box center [726, 262] width 215 height 38
type input "****"
click at [656, 306] on span "coca-cola" at bounding box center [726, 305] width 191 height 14
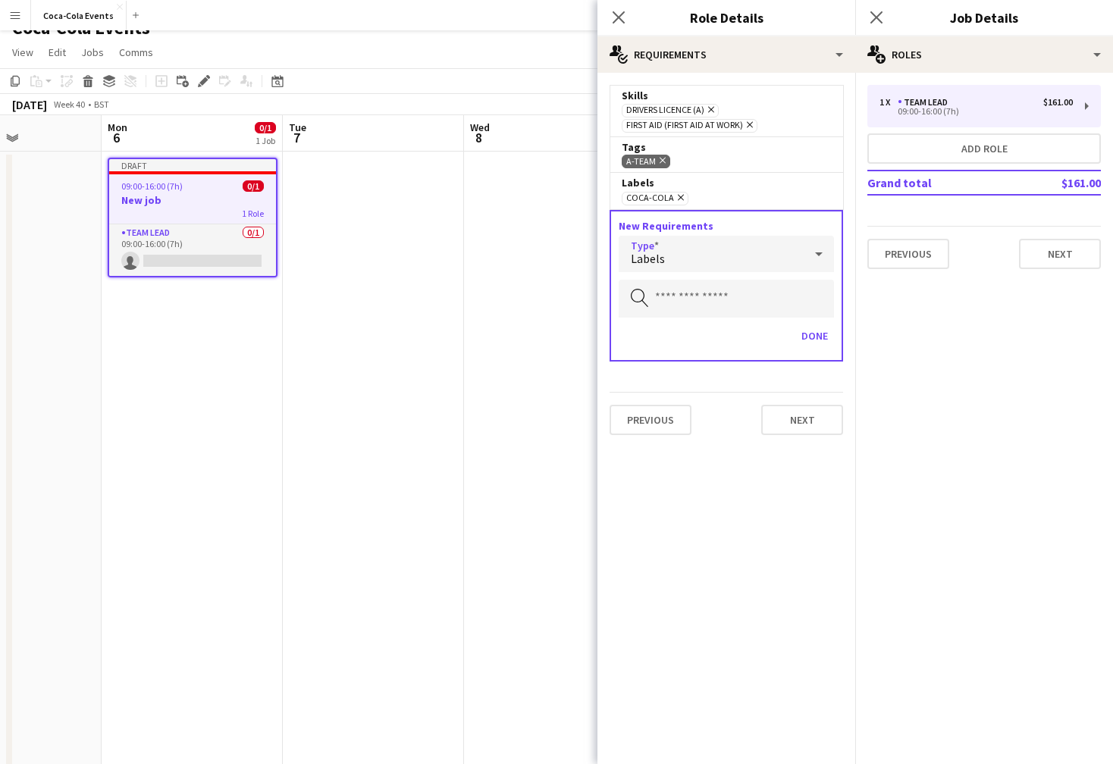
click at [686, 259] on div "Labels" at bounding box center [711, 254] width 185 height 36
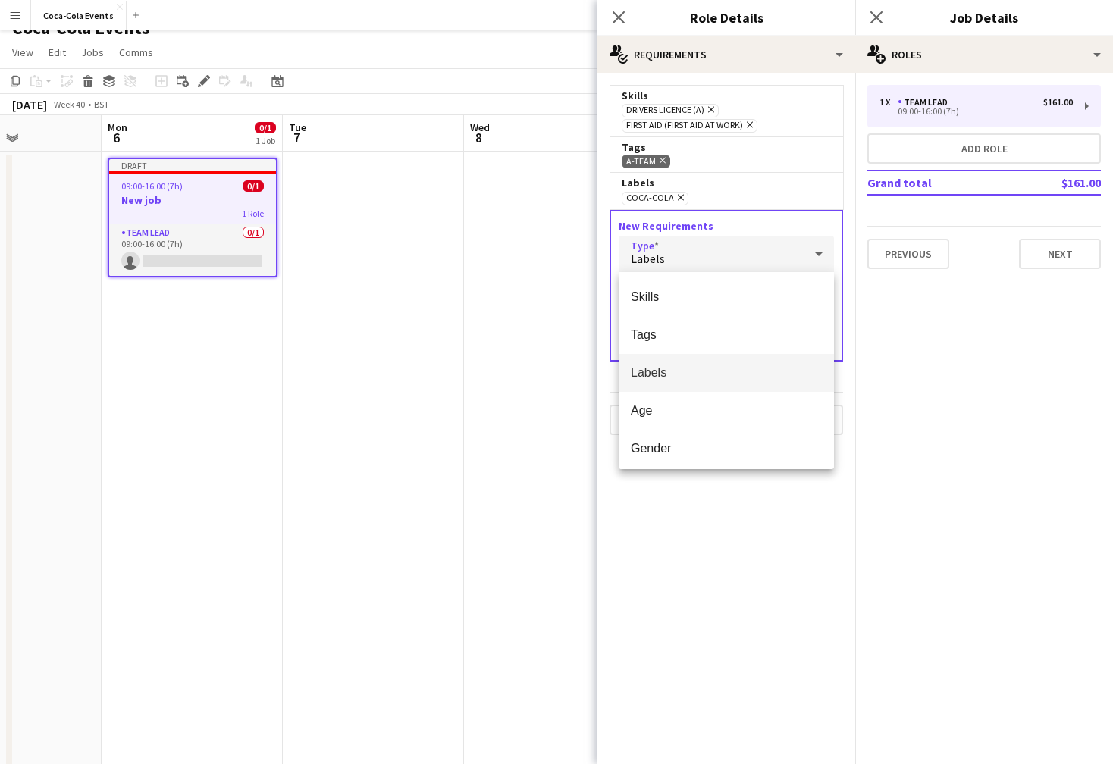
click at [679, 509] on div at bounding box center [556, 382] width 1113 height 764
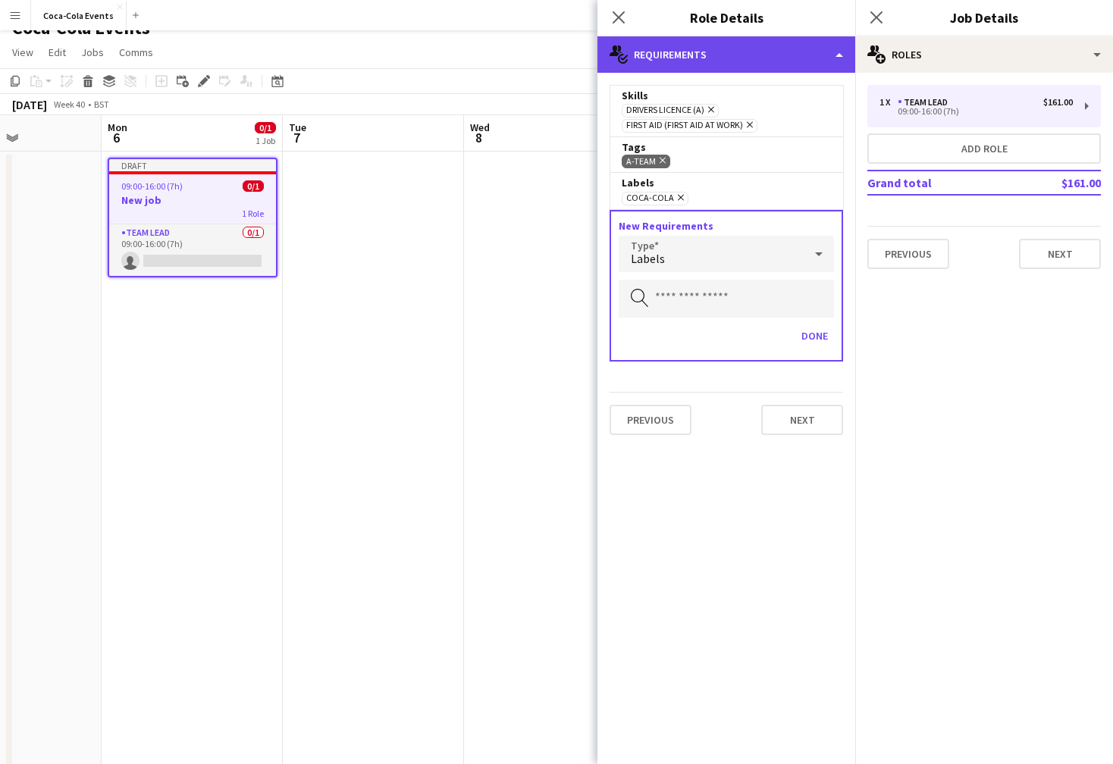
click at [687, 59] on div "multiple-actions-check-2 Requirements" at bounding box center [727, 54] width 258 height 36
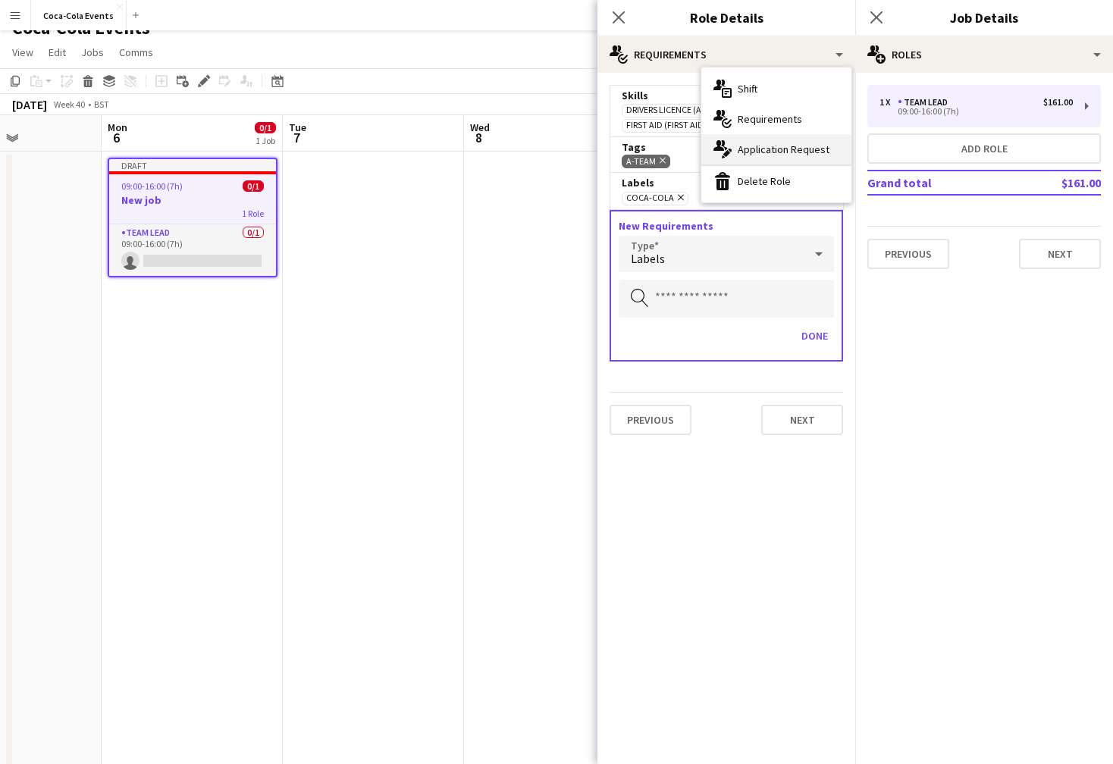
click at [766, 155] on span "Application Request" at bounding box center [784, 150] width 92 height 14
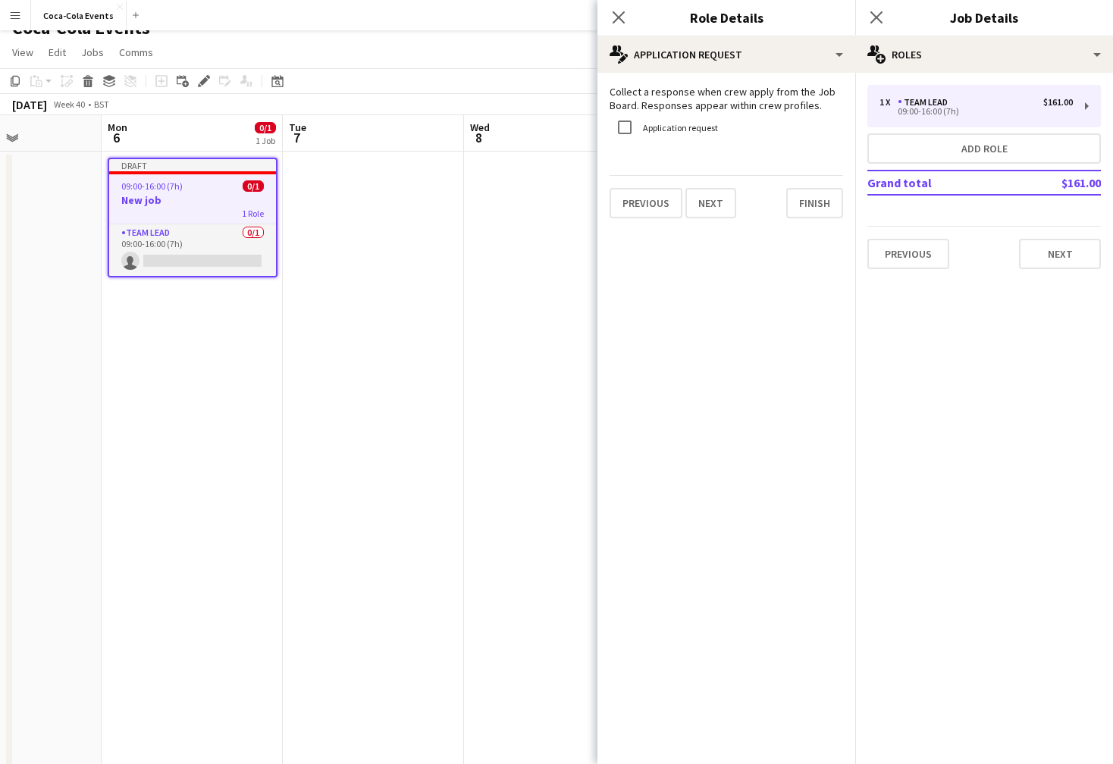
click at [675, 129] on label "Application request" at bounding box center [679, 127] width 78 height 11
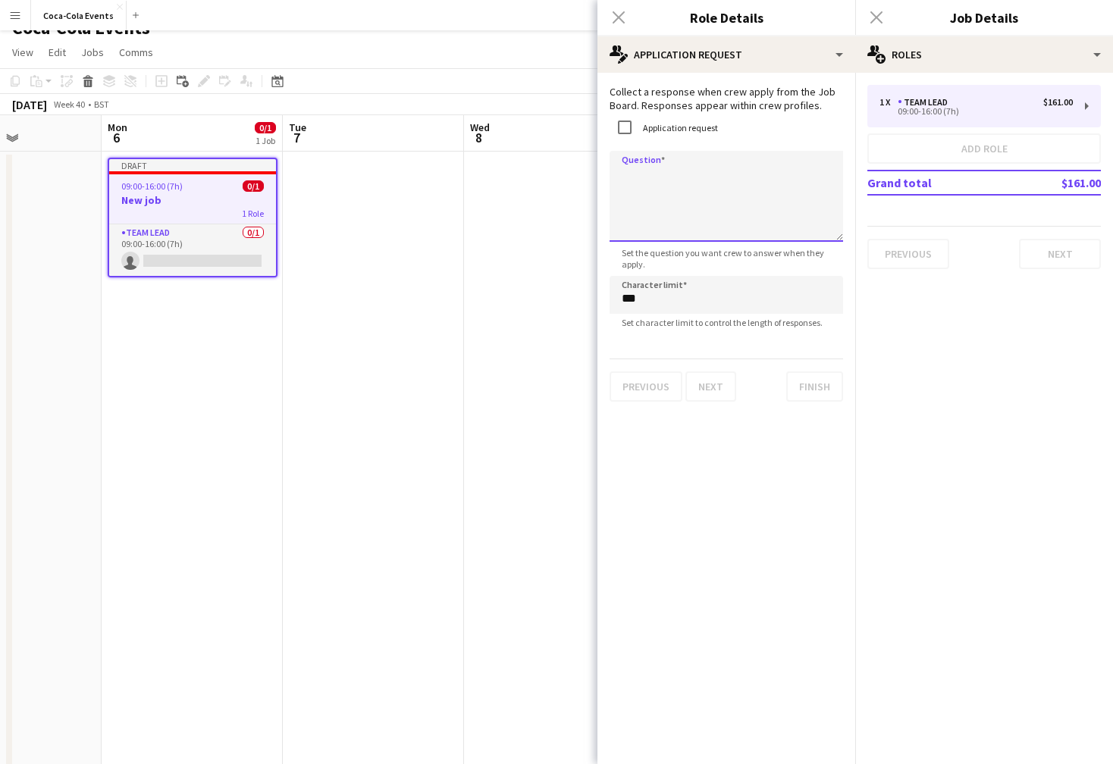
click at [672, 180] on textarea "Question" at bounding box center [727, 196] width 234 height 91
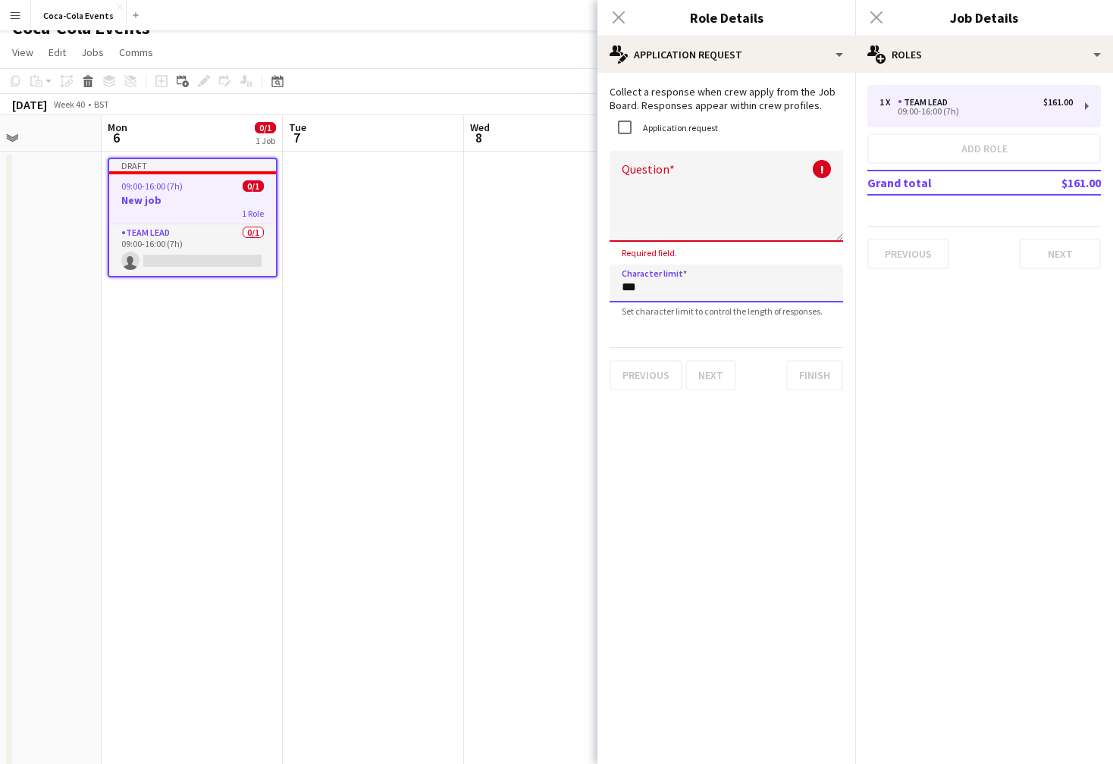
drag, startPoint x: 666, startPoint y: 301, endPoint x: 618, endPoint y: 290, distance: 48.9
click at [618, 290] on input "***" at bounding box center [727, 284] width 234 height 38
click at [674, 145] on form "Collect a response when crew apply from the Job Board. Responses appear within …" at bounding box center [727, 238] width 258 height 306
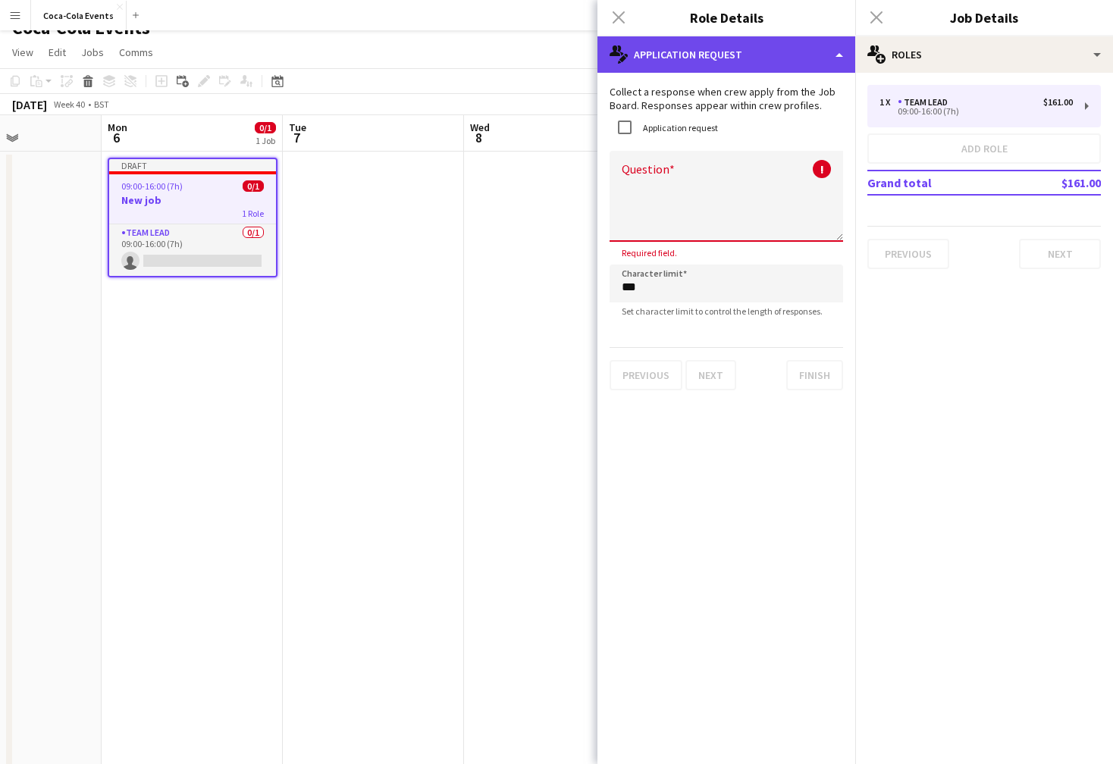
click at [670, 59] on div "multiple-actions-edit-1 Application Request" at bounding box center [727, 54] width 258 height 36
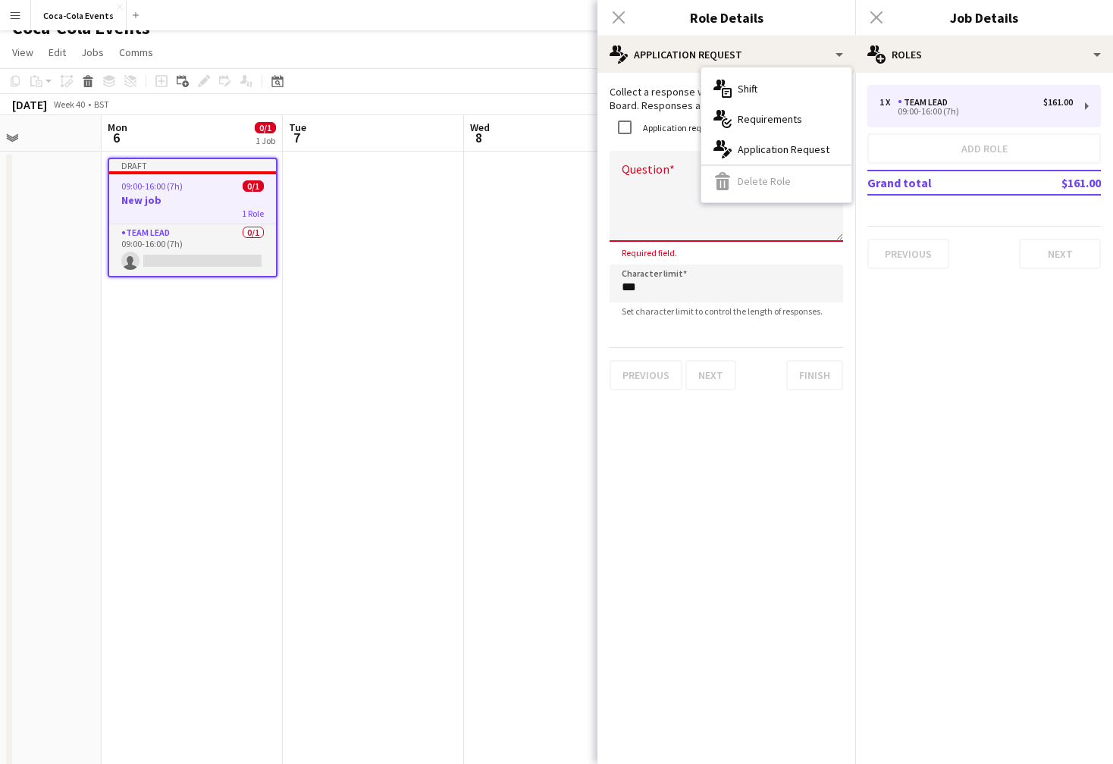
click at [675, 136] on div "Application request" at bounding box center [664, 127] width 108 height 30
click at [672, 133] on div "Application request" at bounding box center [664, 127] width 108 height 30
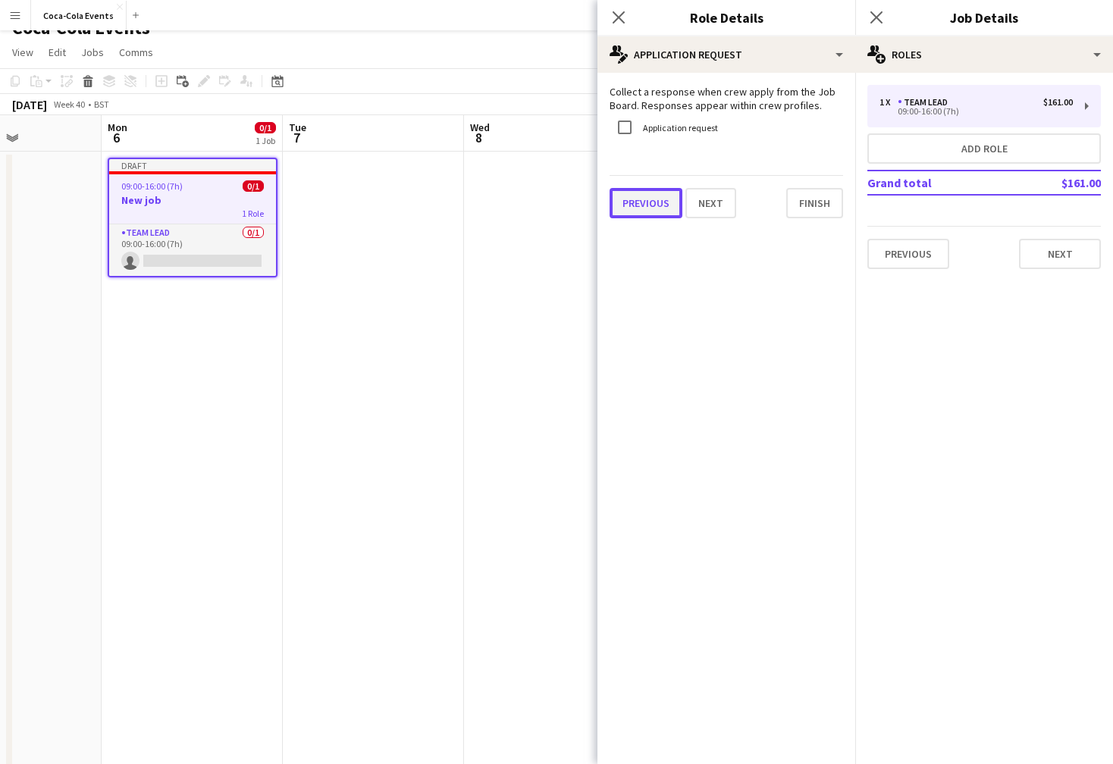
click at [642, 202] on button "Previous" at bounding box center [646, 203] width 73 height 30
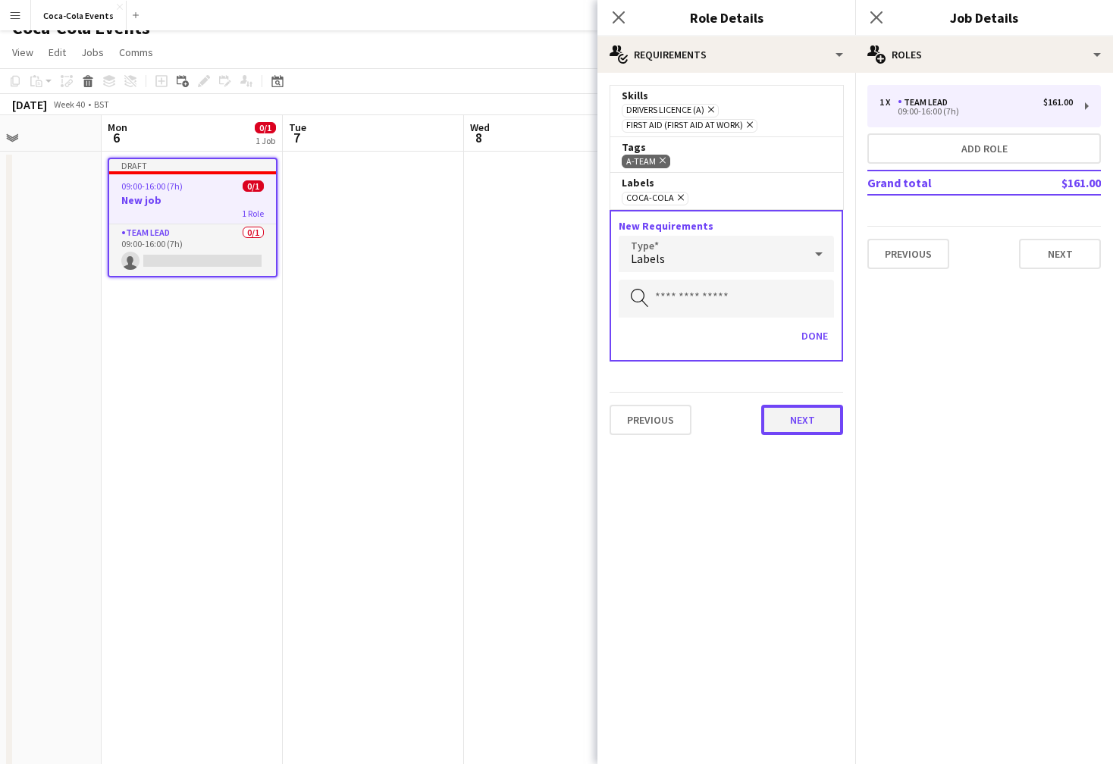
click at [803, 413] on button "Next" at bounding box center [802, 420] width 82 height 30
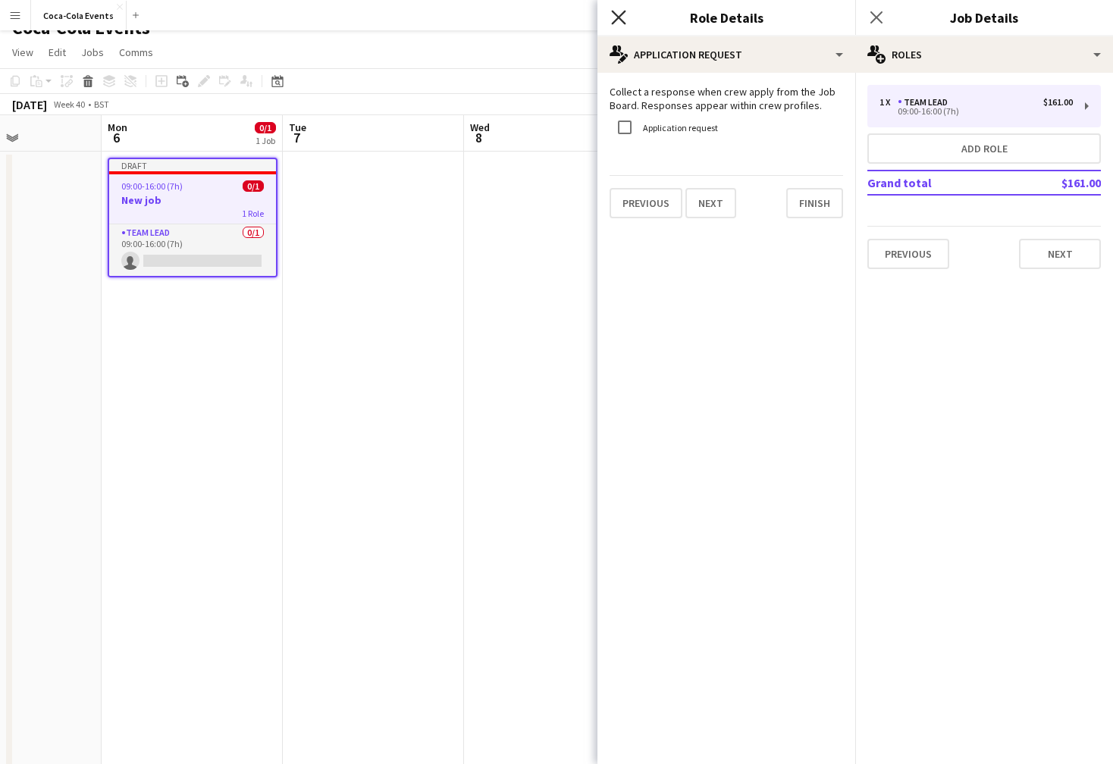
click at [616, 17] on icon "Close pop-in" at bounding box center [618, 17] width 14 height 14
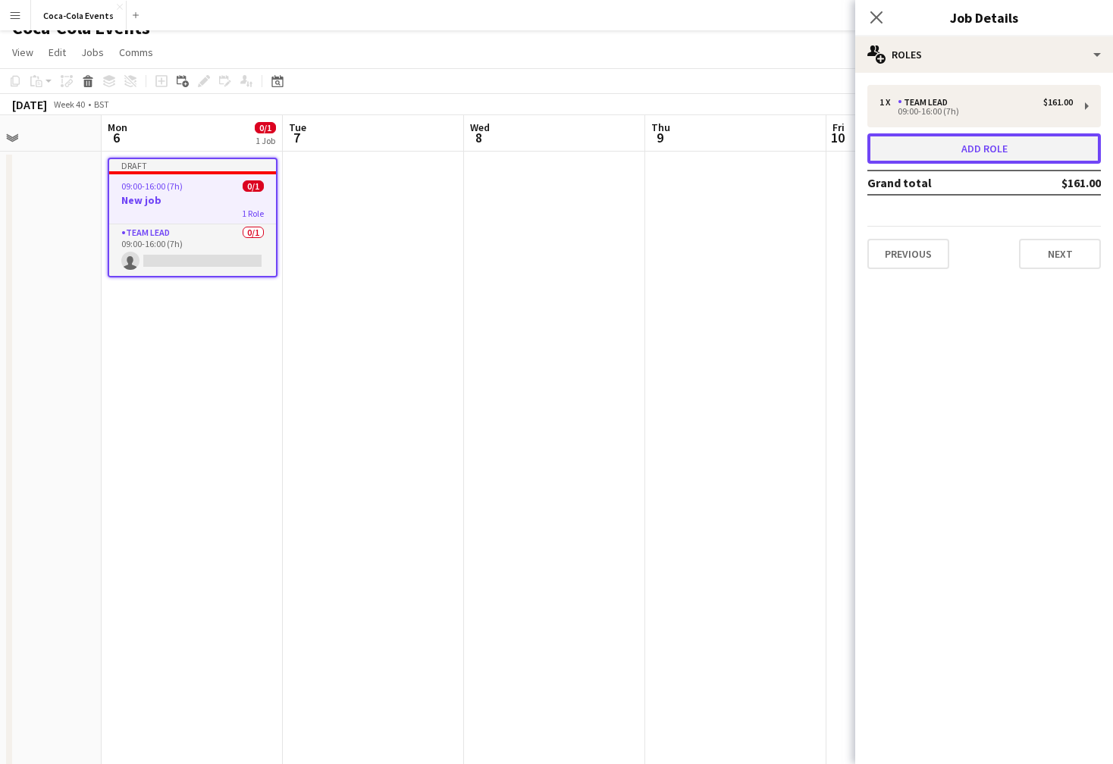
click at [951, 155] on button "Add role" at bounding box center [984, 148] width 234 height 30
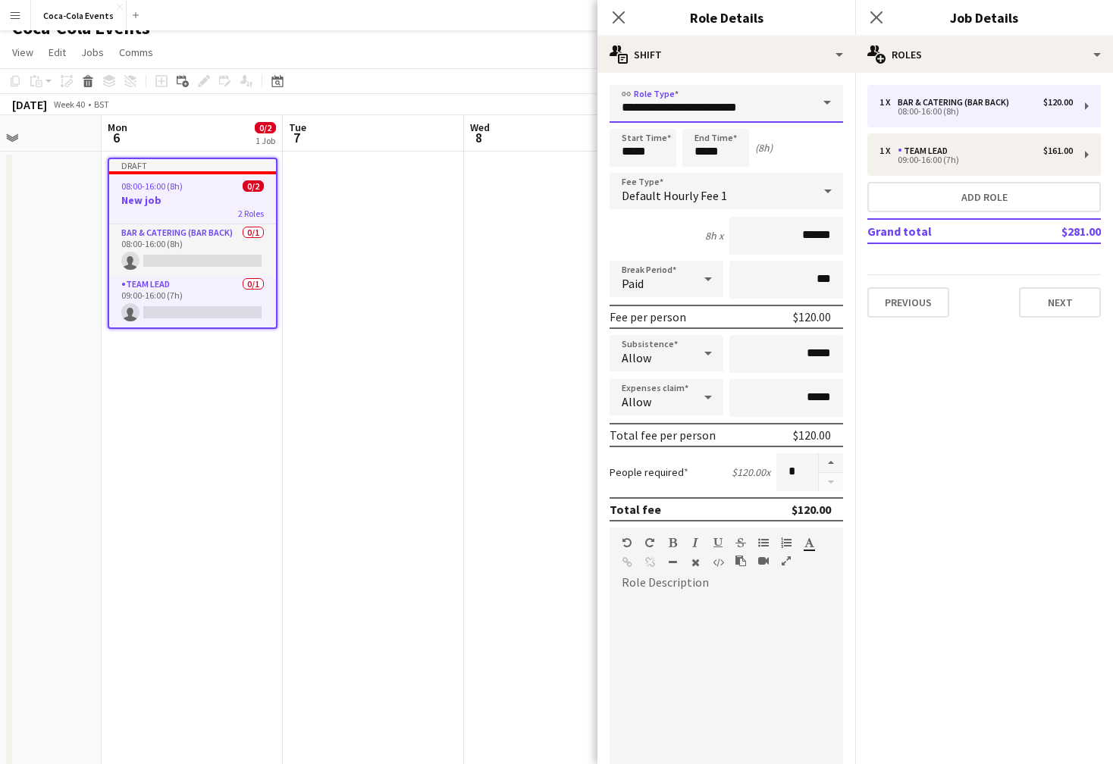
click at [769, 104] on input "**********" at bounding box center [727, 104] width 234 height 38
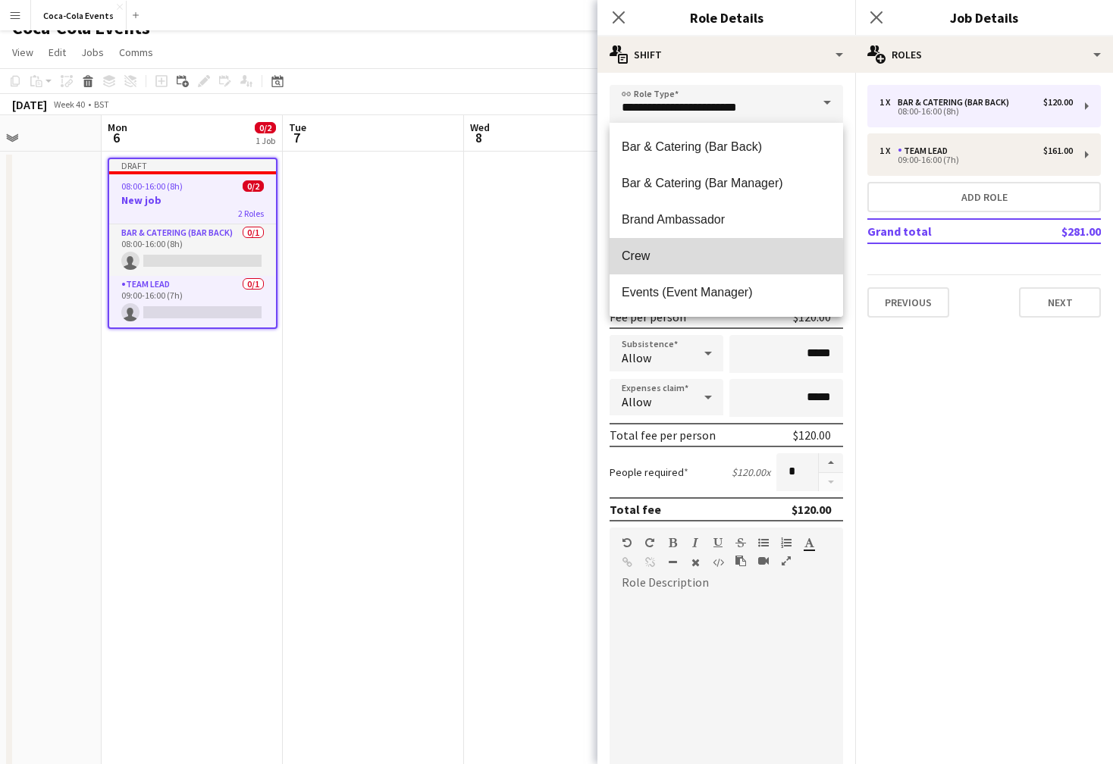
click at [643, 259] on span "Crew" at bounding box center [726, 256] width 209 height 14
type input "****"
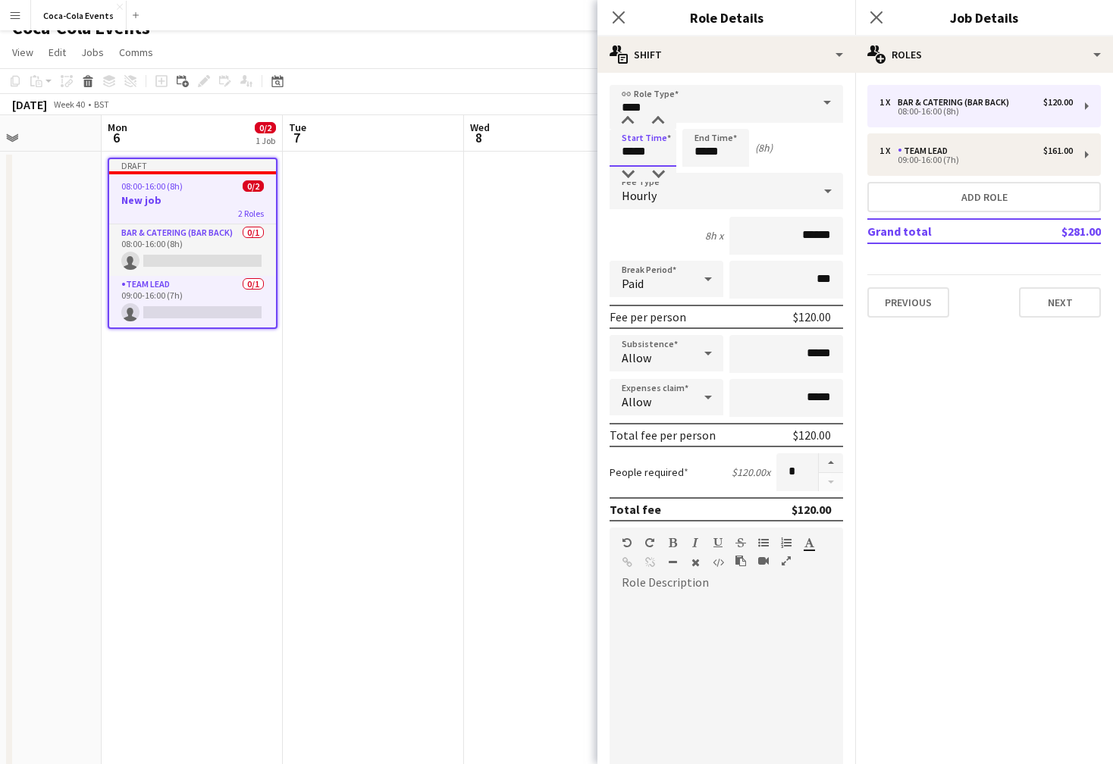
click at [628, 151] on input "*****" at bounding box center [643, 148] width 67 height 38
click at [629, 120] on div at bounding box center [628, 121] width 30 height 15
type input "*****"
click at [629, 120] on div at bounding box center [628, 121] width 30 height 15
click at [621, 231] on div "6h x ******" at bounding box center [727, 236] width 234 height 38
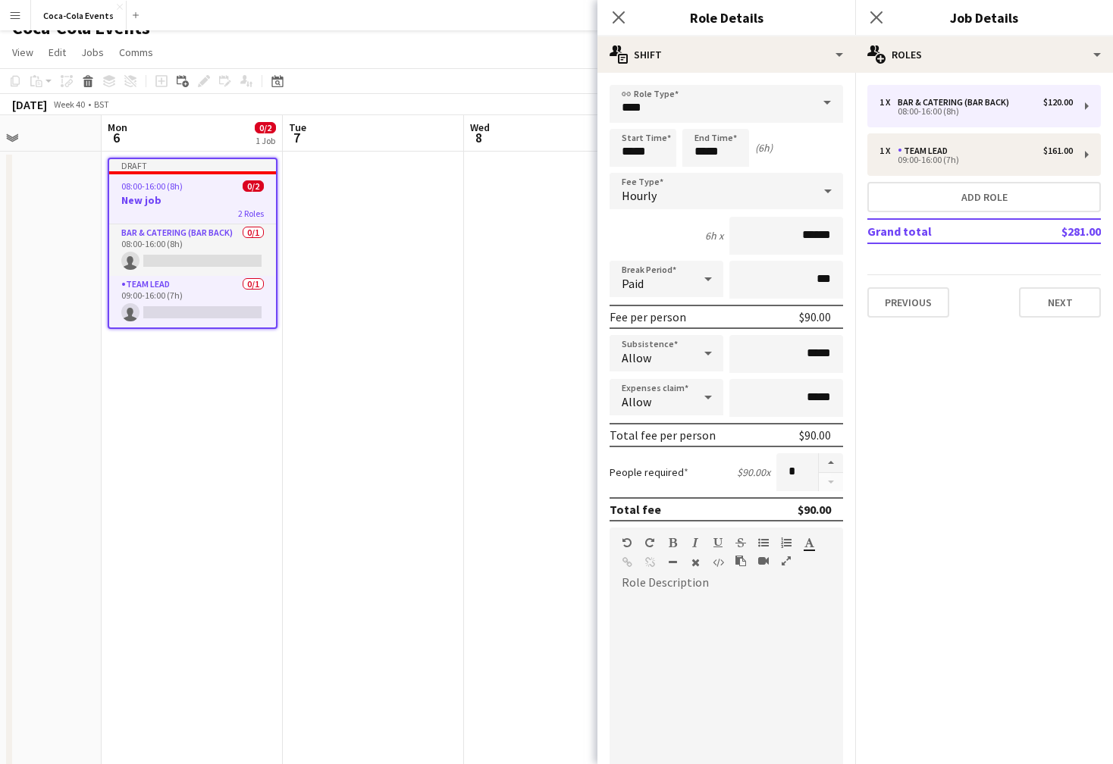
click at [651, 189] on span "Hourly" at bounding box center [639, 195] width 35 height 15
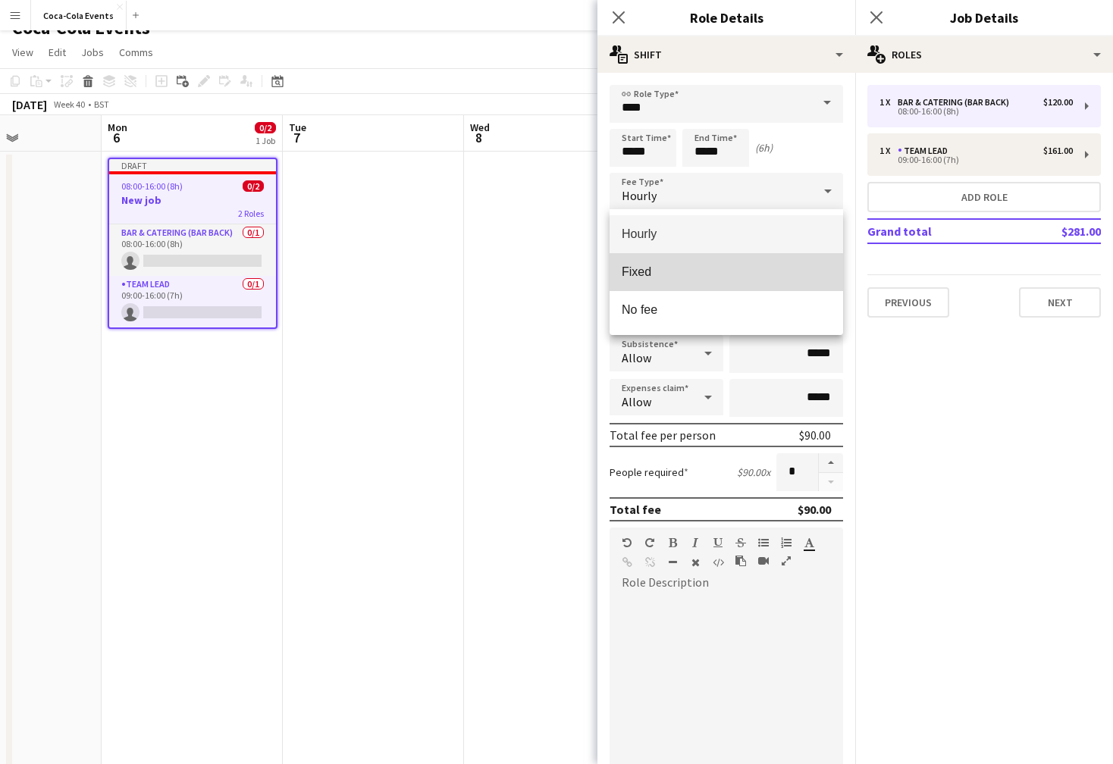
click at [658, 275] on span "Fixed" at bounding box center [726, 272] width 209 height 14
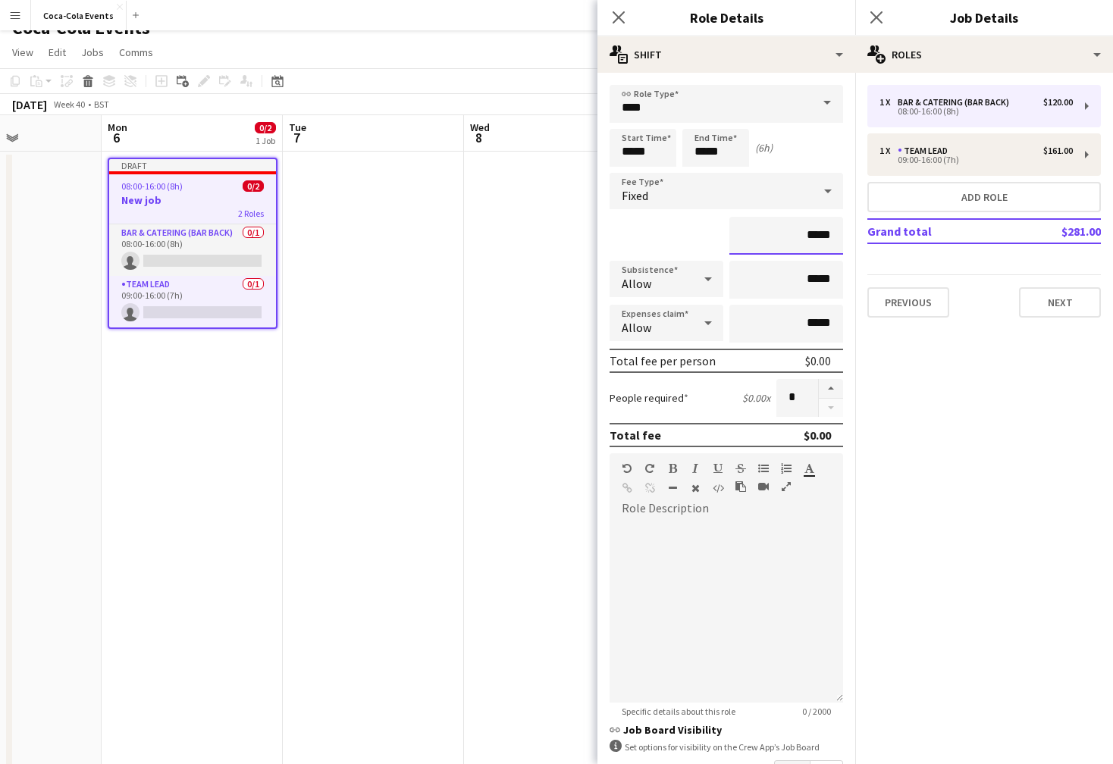
click at [809, 236] on input "*****" at bounding box center [786, 236] width 114 height 38
type input "*******"
click at [827, 388] on button "button" at bounding box center [831, 389] width 24 height 20
type input "*"
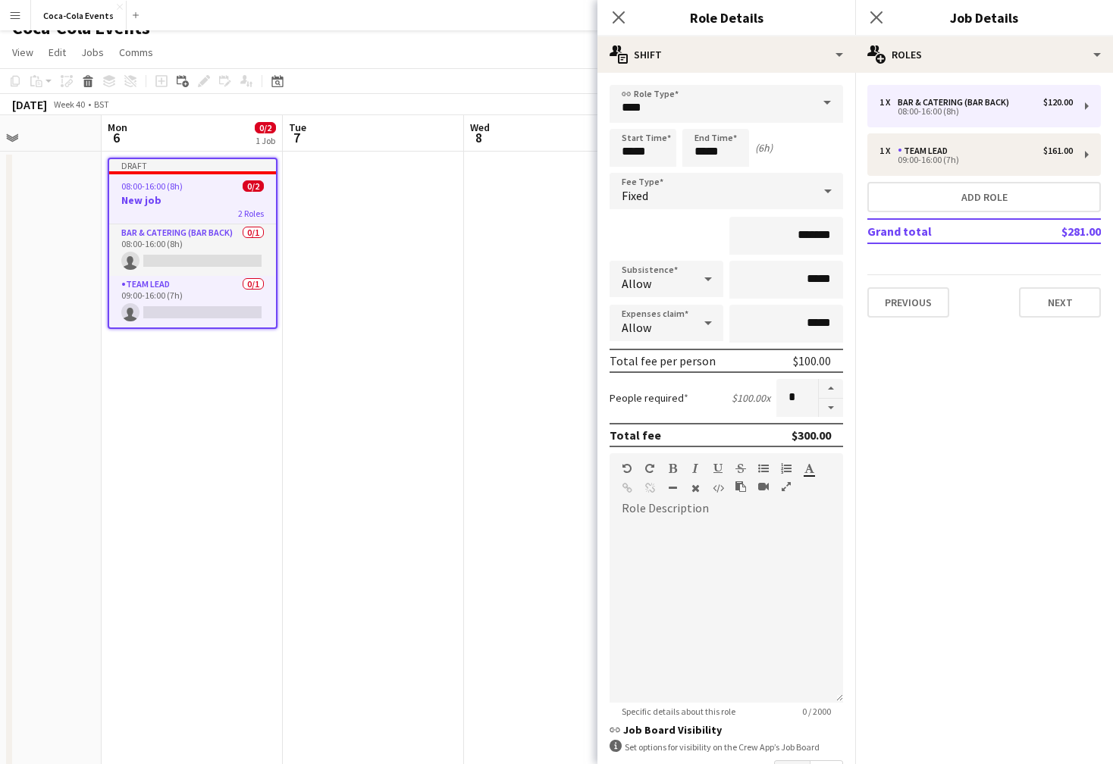
drag, startPoint x: 830, startPoint y: 438, endPoint x: 786, endPoint y: 438, distance: 44.7
click at [786, 438] on div "Total fee $300.00" at bounding box center [727, 435] width 234 height 24
click at [615, 7] on app-icon "Close pop-in" at bounding box center [619, 18] width 22 height 22
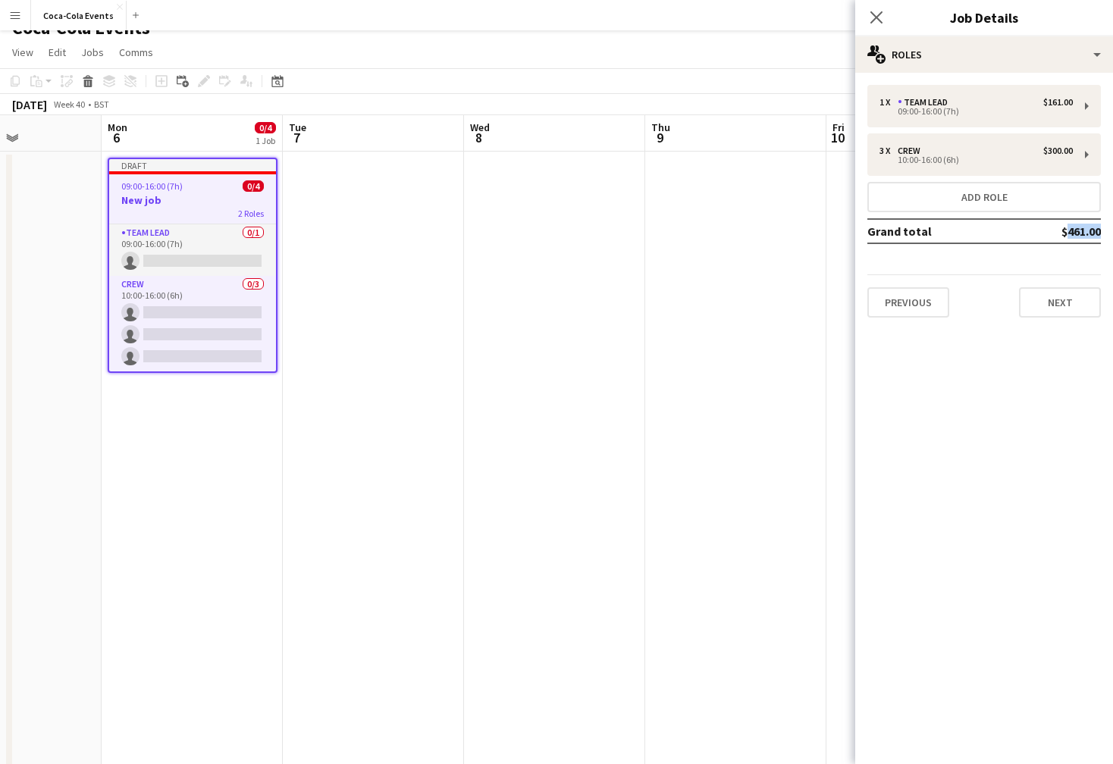
drag, startPoint x: 1053, startPoint y: 234, endPoint x: 1097, endPoint y: 236, distance: 44.0
click at [1097, 236] on td "$461.00" at bounding box center [1056, 231] width 89 height 24
click at [994, 444] on mat-expansion-panel "pencil3 General details 1 x Team Lead $161.00 09:00-16:00 (7h) 3 x Crew $300.00…" at bounding box center [984, 419] width 258 height 692
click at [1037, 405] on mat-expansion-panel "pencil3 General details 1 x Team Lead $161.00 09:00-16:00 (7h) 3 x Crew $300.00…" at bounding box center [984, 419] width 258 height 692
click at [1053, 303] on button "Next" at bounding box center [1060, 302] width 82 height 30
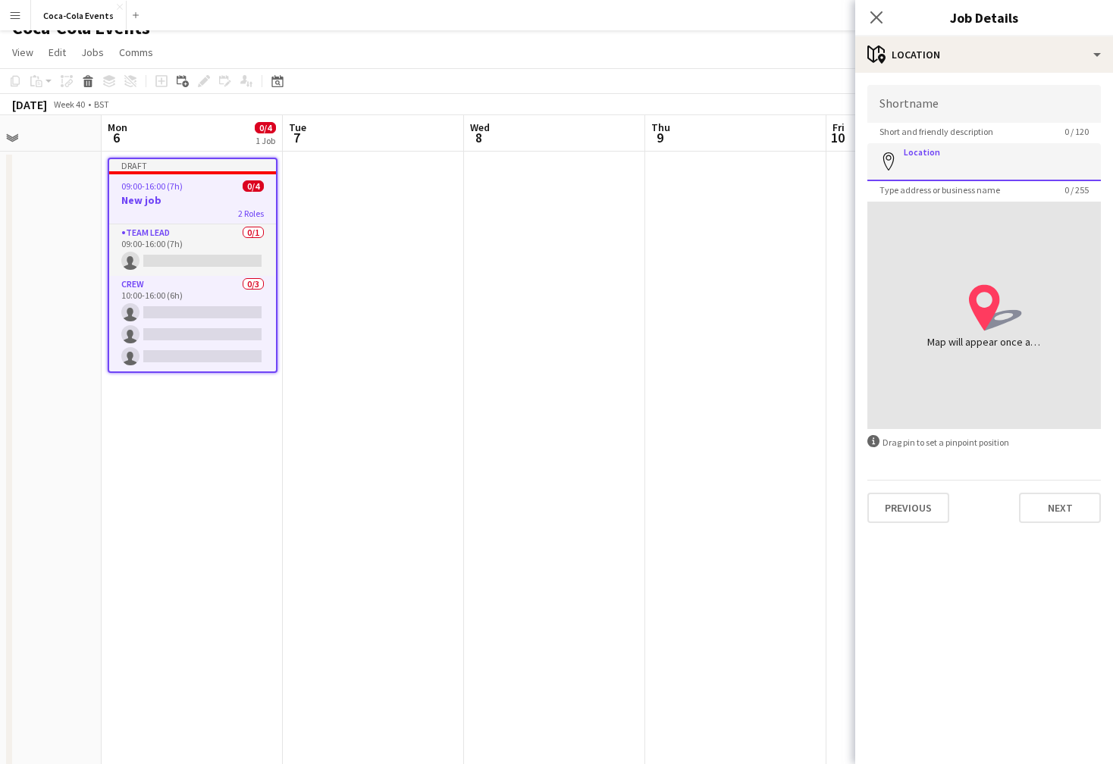
click at [913, 165] on input "Location" at bounding box center [984, 162] width 234 height 38
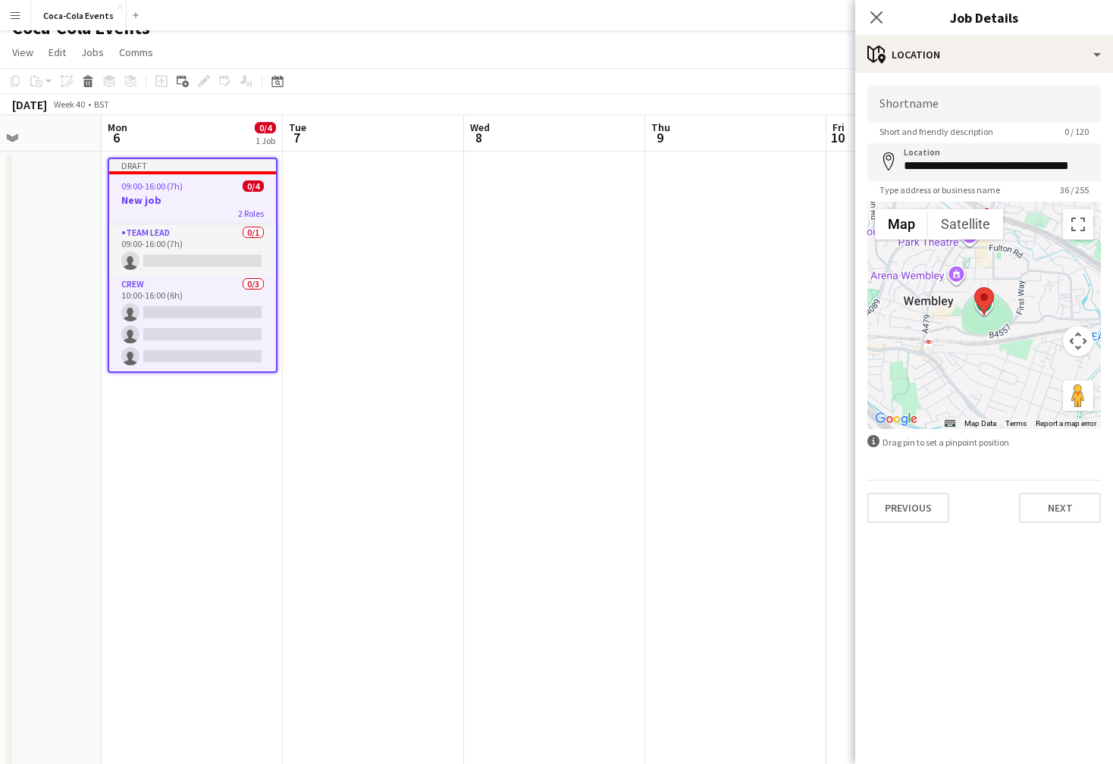
click at [993, 335] on div at bounding box center [984, 315] width 234 height 227
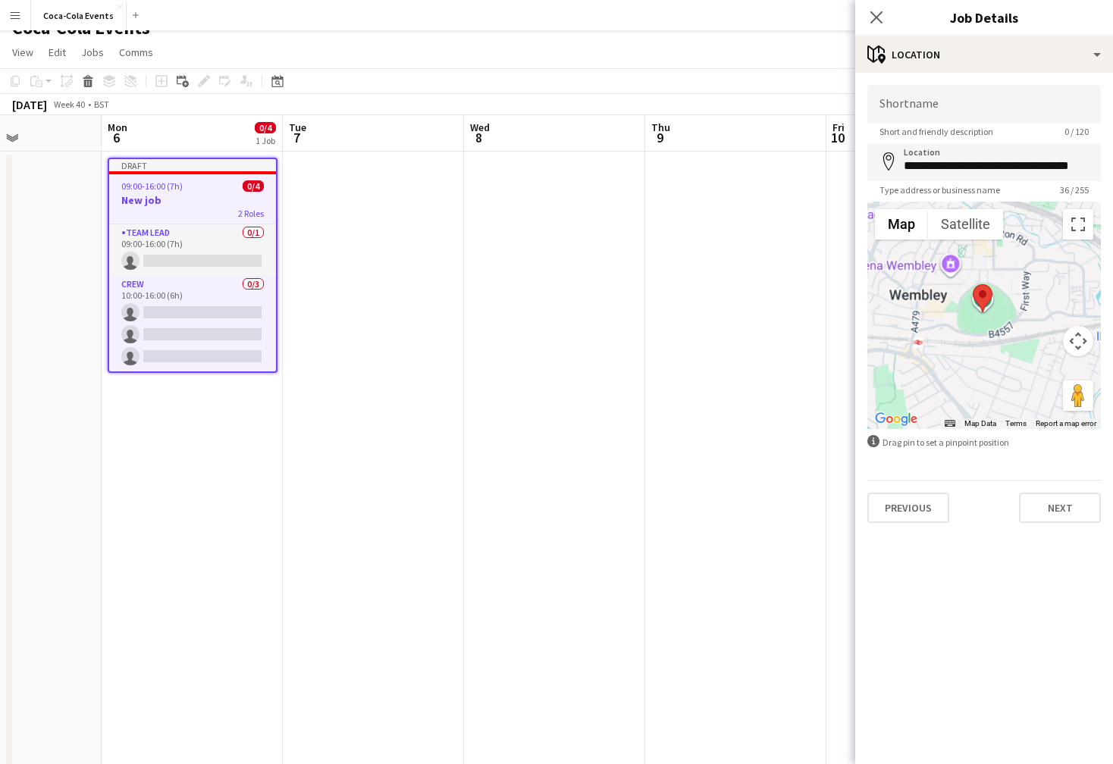
click at [993, 335] on div at bounding box center [984, 315] width 234 height 227
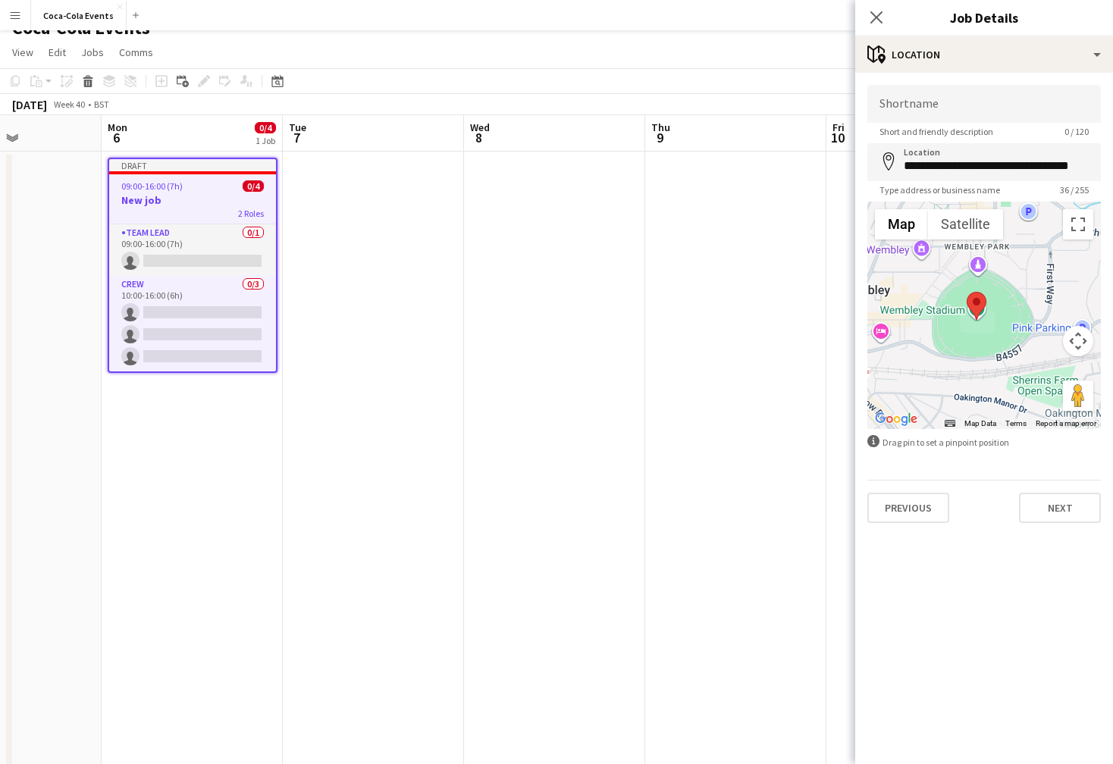
drag, startPoint x: 994, startPoint y: 312, endPoint x: 996, endPoint y: 338, distance: 25.8
click at [996, 338] on div at bounding box center [984, 315] width 234 height 227
drag, startPoint x: 976, startPoint y: 306, endPoint x: 949, endPoint y: 321, distance: 31.2
click at [941, 309] on area at bounding box center [941, 309] width 0 height 0
type input "**********"
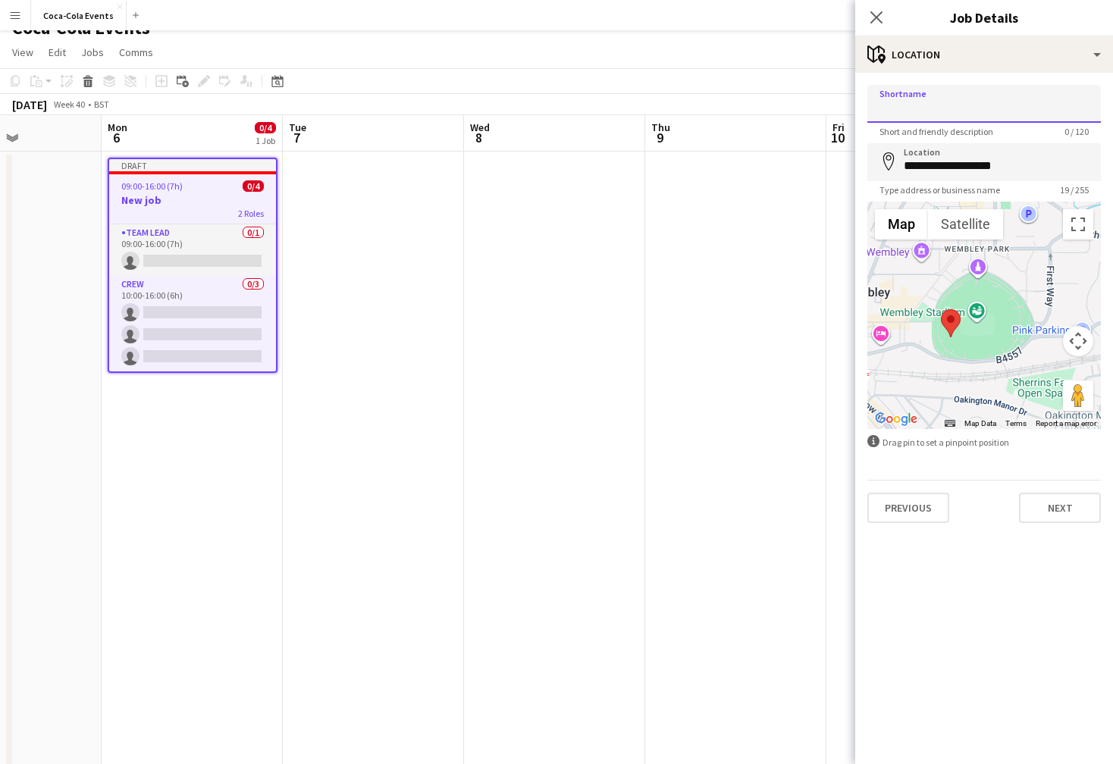
click at [906, 106] on input "Shortname" at bounding box center [984, 104] width 234 height 38
type input "**********"
click at [947, 547] on mat-expansion-panel "**********" at bounding box center [984, 419] width 258 height 692
click at [1057, 507] on button "Next" at bounding box center [1060, 508] width 82 height 30
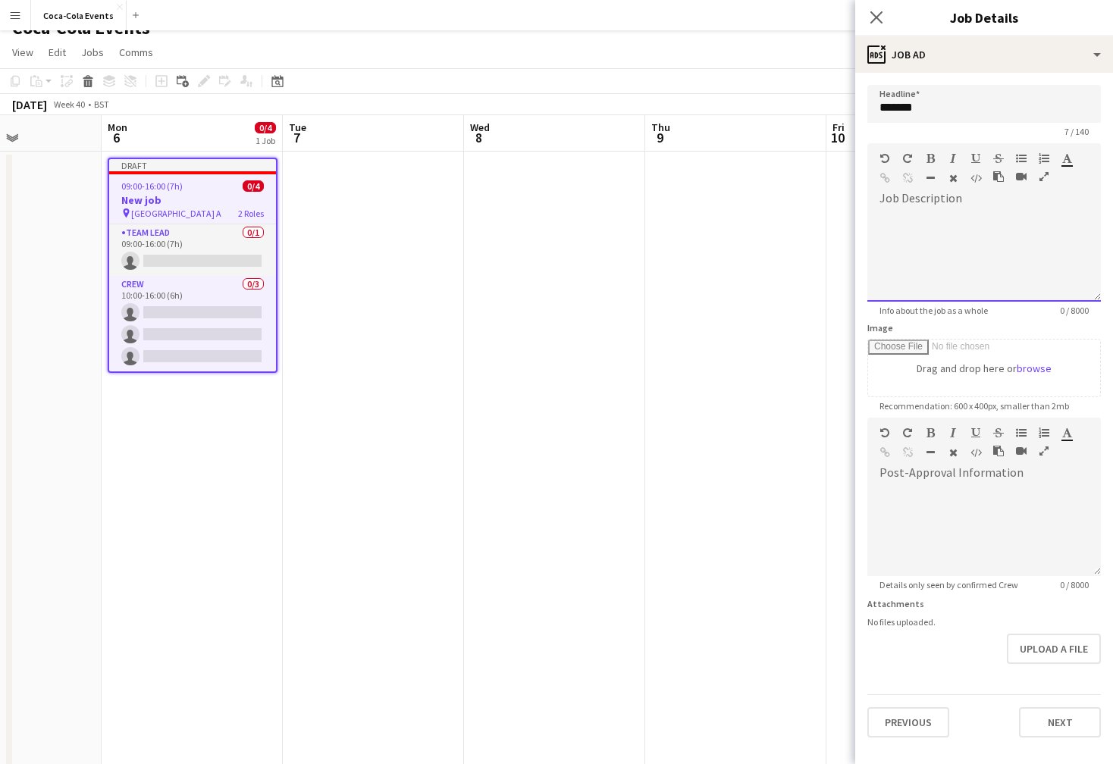
click at [1005, 220] on div at bounding box center [984, 256] width 234 height 91
click at [957, 519] on div at bounding box center [984, 530] width 234 height 91
click at [952, 679] on form "Headline ******* 7 / 140 Job Description Standard Heading 1 Heading 2 Heading 3…" at bounding box center [984, 411] width 258 height 653
click at [1044, 733] on button "Next" at bounding box center [1060, 722] width 82 height 30
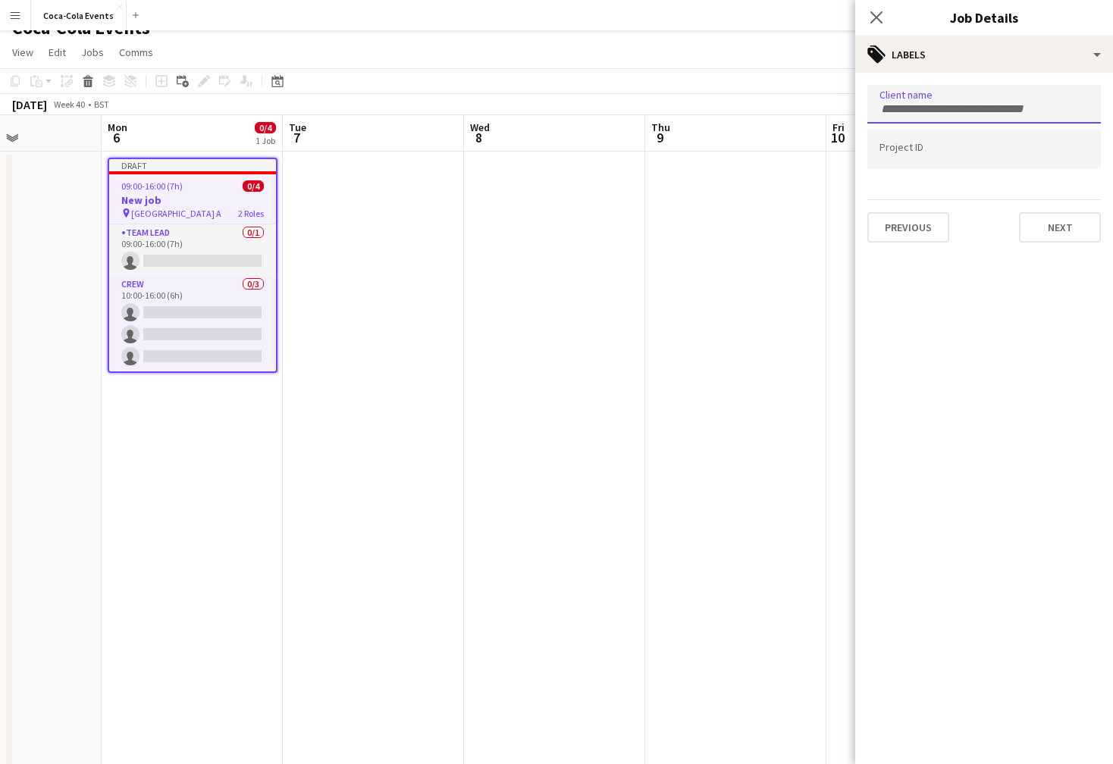
click at [915, 104] on input "Type to search client labels..." at bounding box center [984, 109] width 209 height 14
type input "***"
click at [908, 152] on div "coca-cola" at bounding box center [984, 151] width 234 height 36
click at [907, 152] on input "Type to search project ID labels..." at bounding box center [984, 150] width 209 height 14
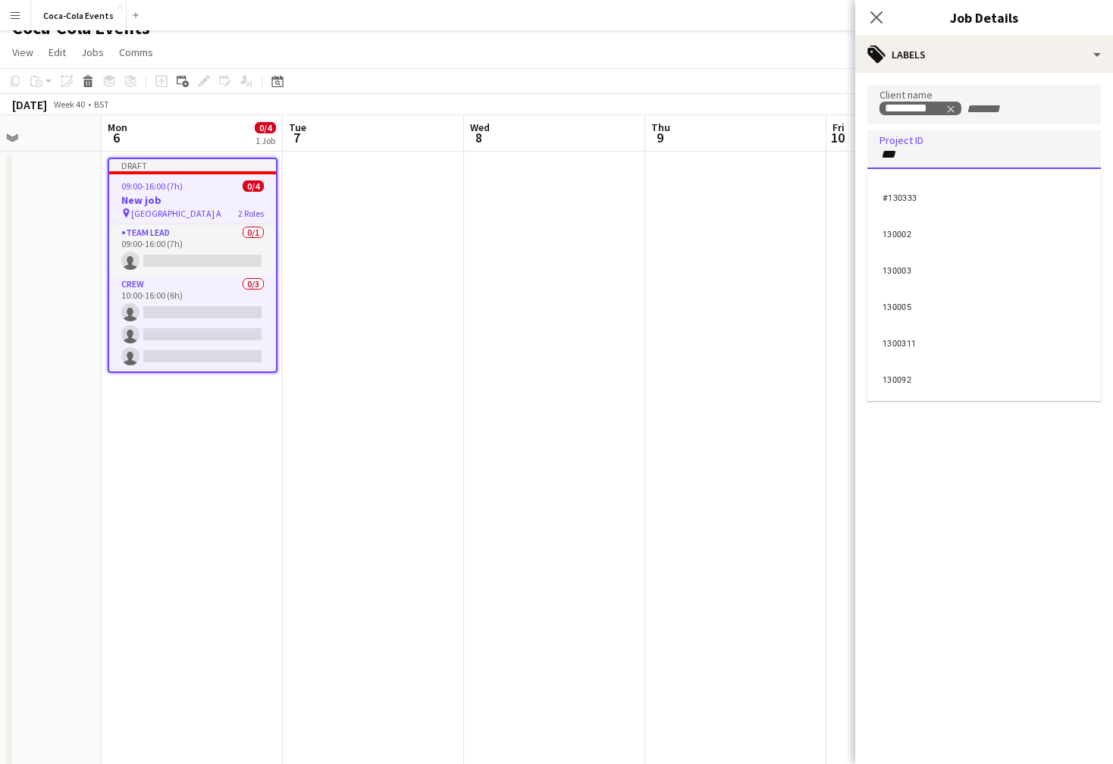
type input "***"
click at [905, 234] on div "130002" at bounding box center [984, 233] width 234 height 36
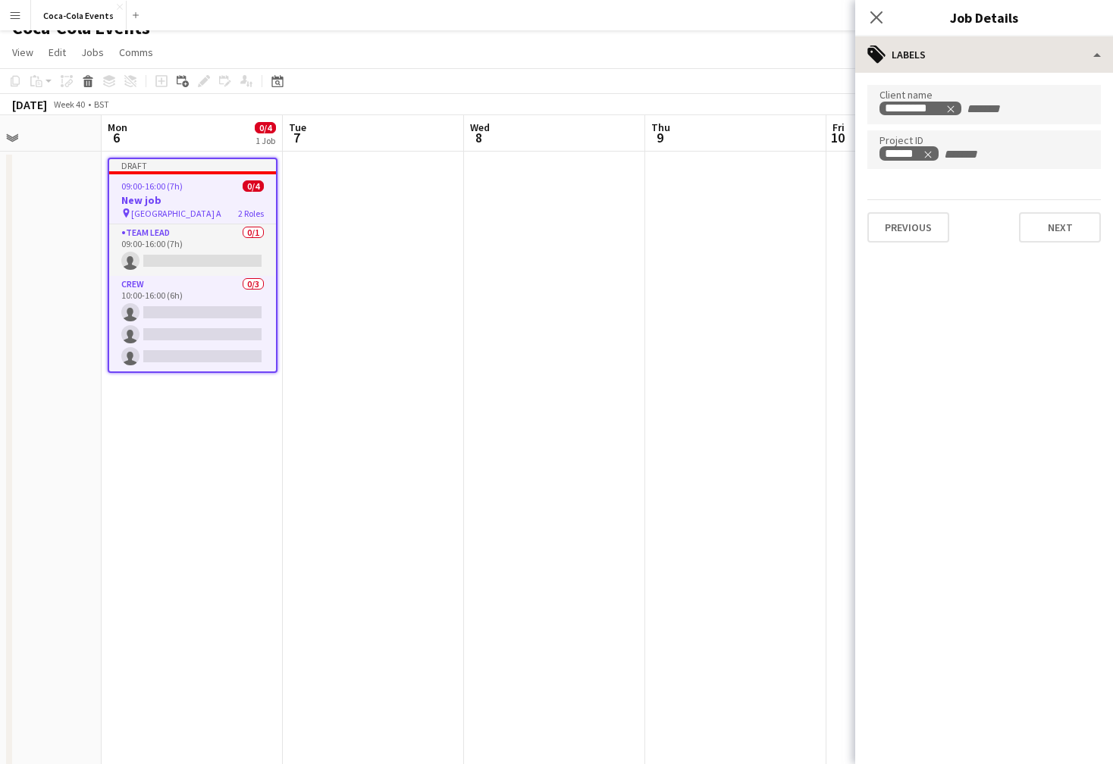
drag, startPoint x: 871, startPoint y: 20, endPoint x: 934, endPoint y: 57, distance: 72.7
click at [934, 57] on app-edit-jobs-popin "**********" at bounding box center [984, 382] width 258 height 764
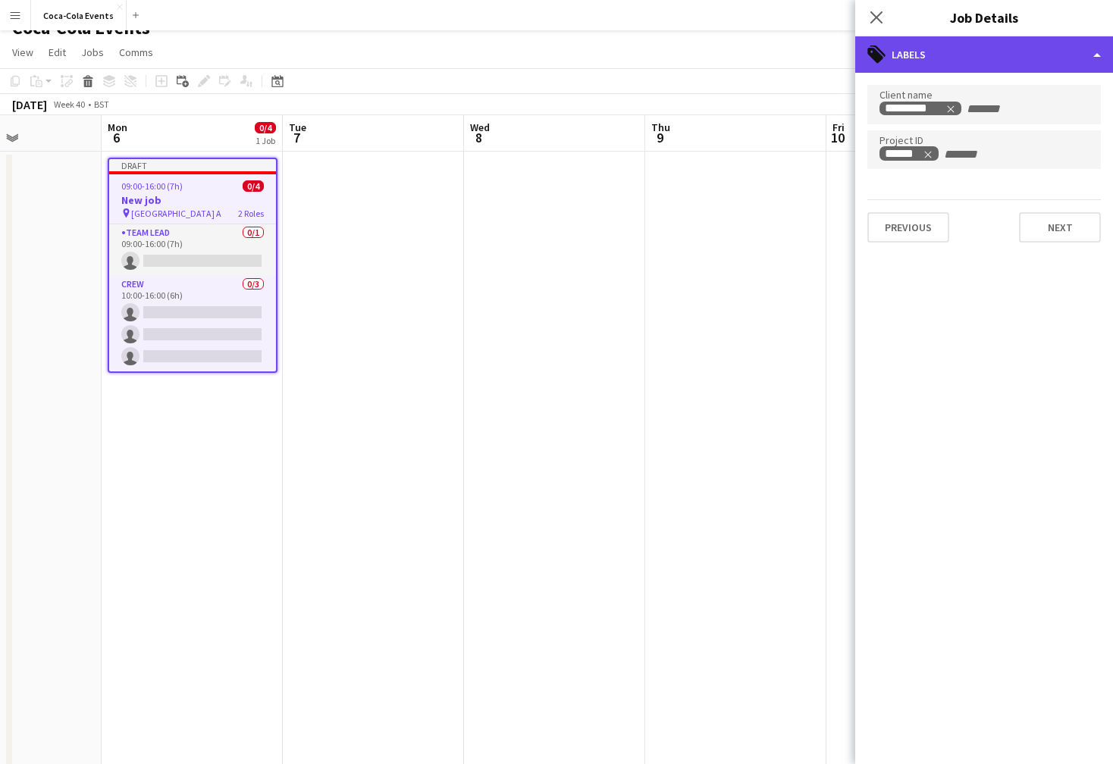
click at [934, 57] on div "tags-double Labels" at bounding box center [984, 54] width 258 height 36
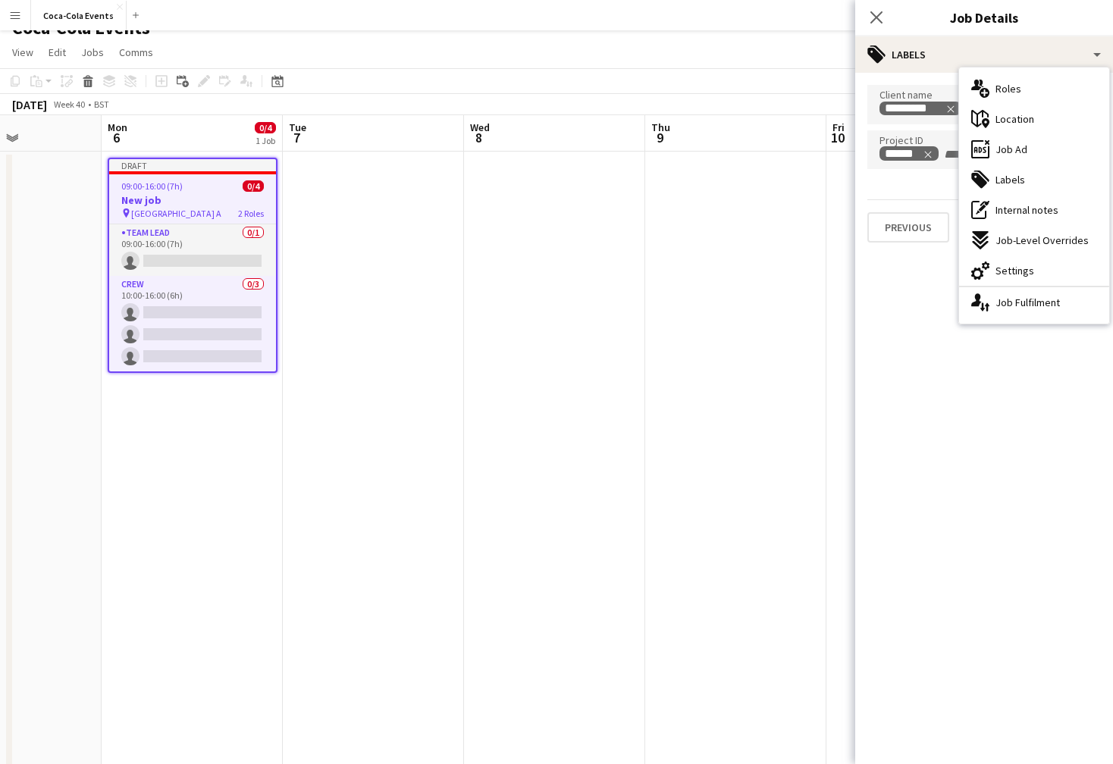
click at [990, 363] on mat-expansion-panel "tags Labels Client name ********* Project ID ****** Previous Next" at bounding box center [984, 419] width 258 height 692
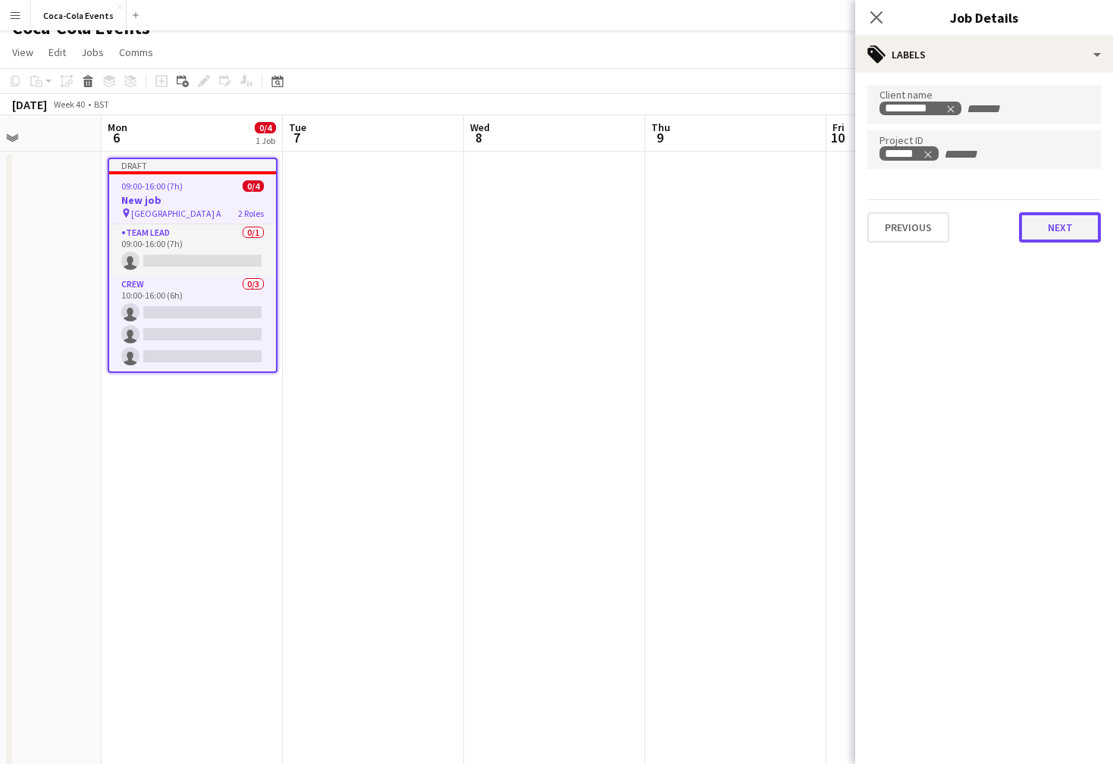
click at [1068, 233] on button "Next" at bounding box center [1060, 227] width 82 height 30
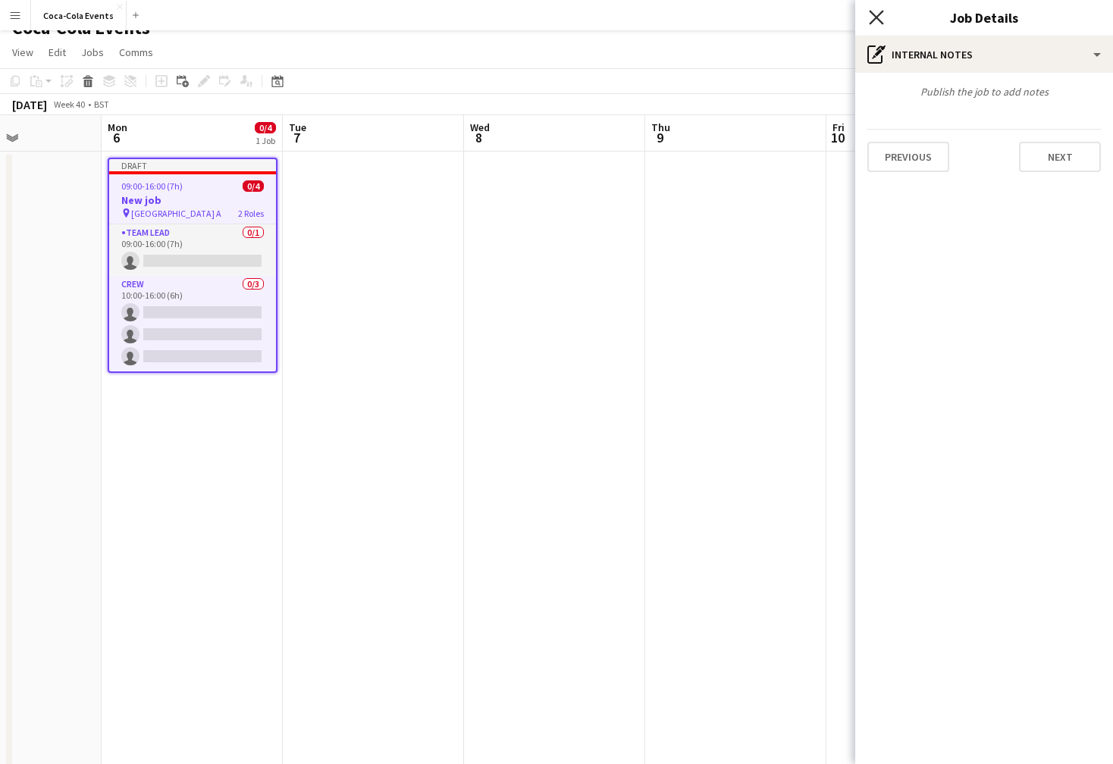
click at [877, 16] on icon at bounding box center [876, 17] width 14 height 14
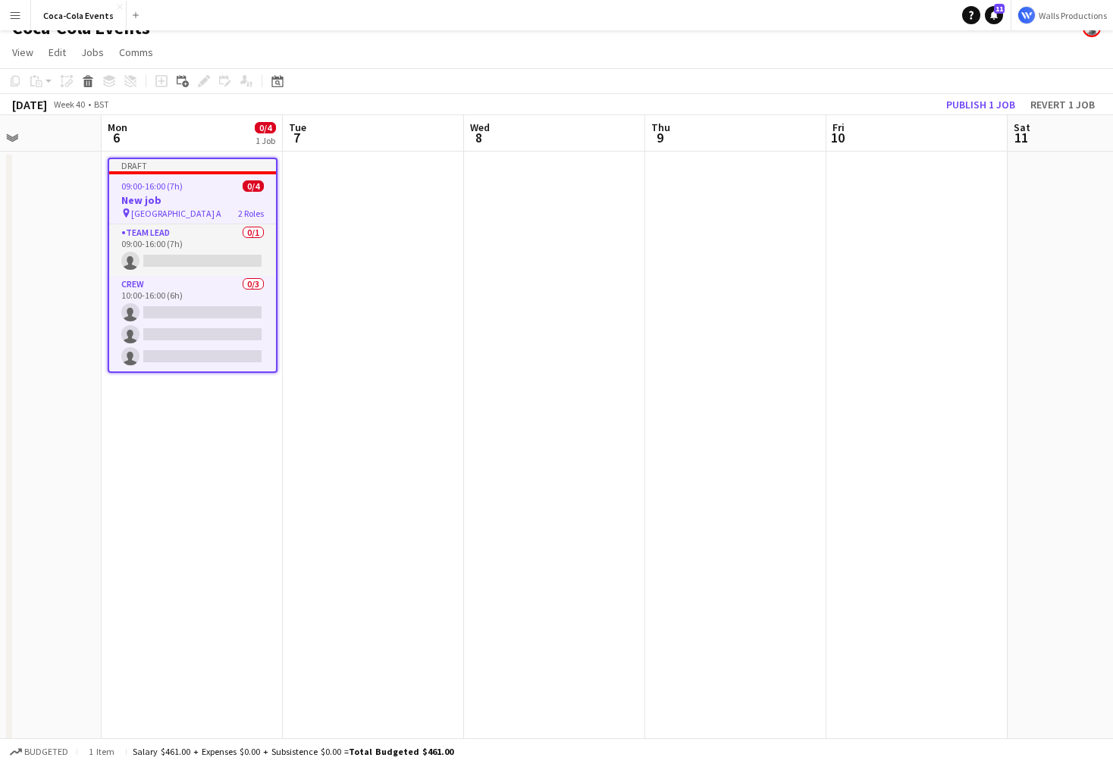
click at [186, 190] on div "09:00-16:00 (7h) 0/4" at bounding box center [192, 185] width 167 height 11
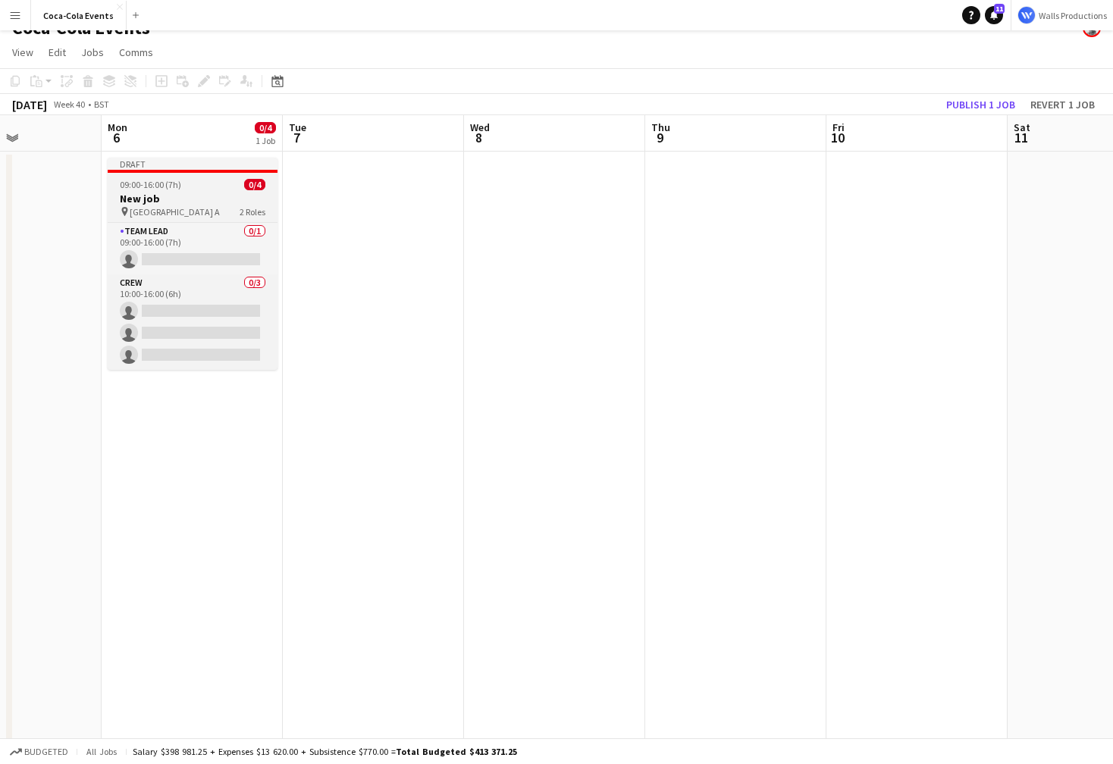
click at [187, 192] on h3 "New job" at bounding box center [193, 199] width 170 height 14
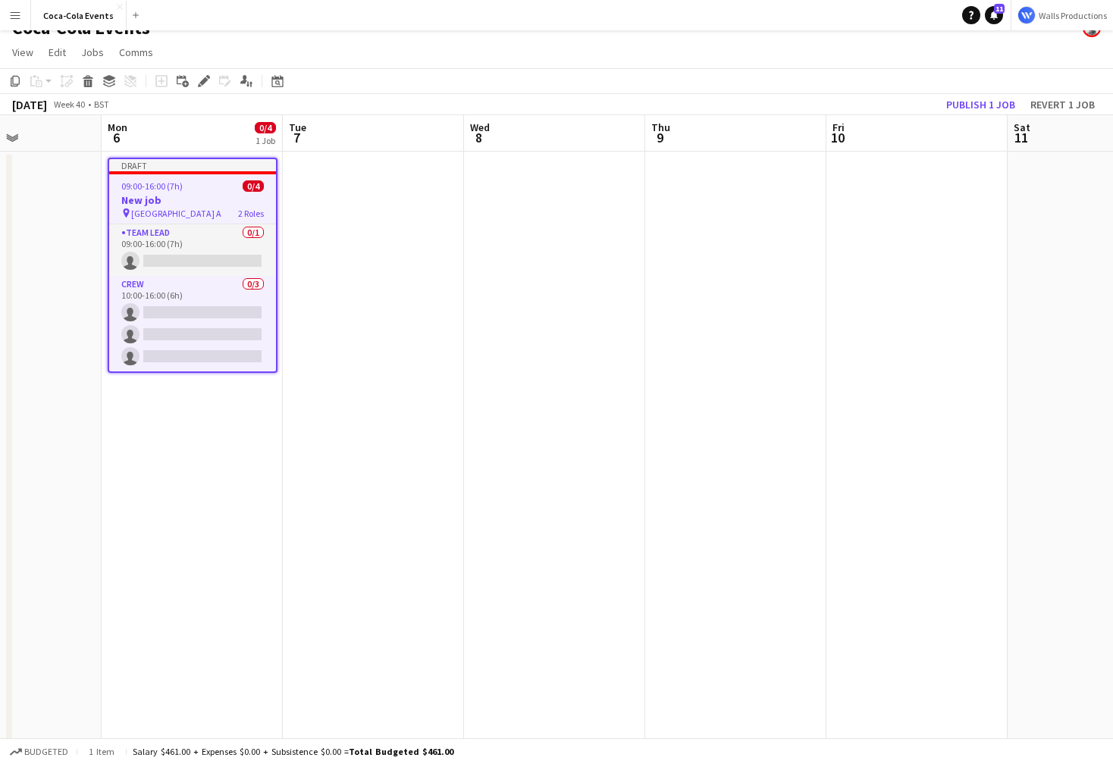
scroll to position [20, 0]
click at [325, 309] on app-date-cell at bounding box center [373, 511] width 181 height 720
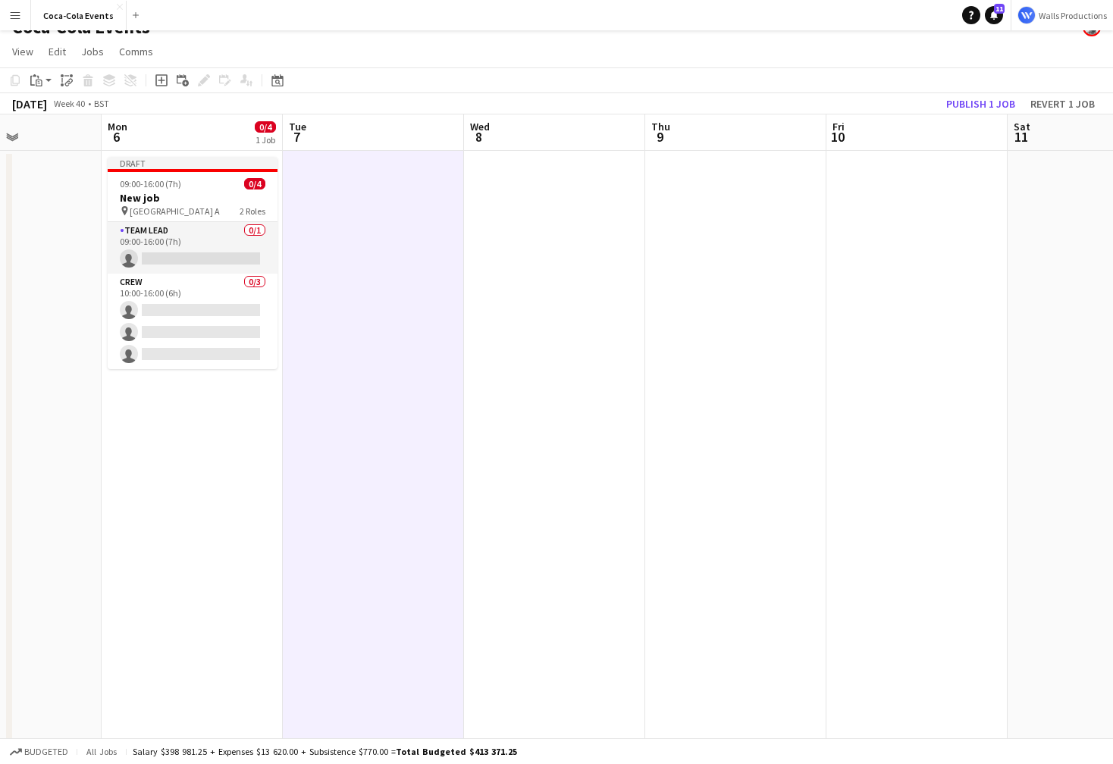
scroll to position [0, 623]
click at [697, 341] on app-date-cell at bounding box center [736, 511] width 181 height 720
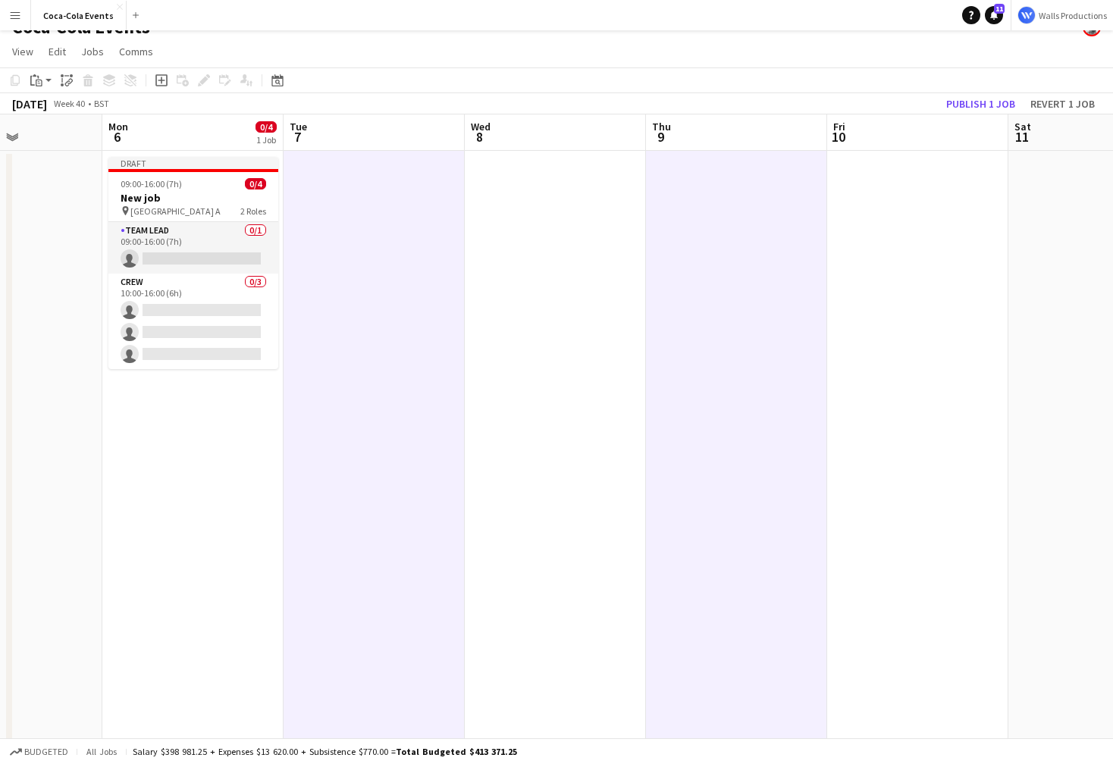
click at [900, 356] on app-date-cell at bounding box center [917, 511] width 181 height 720
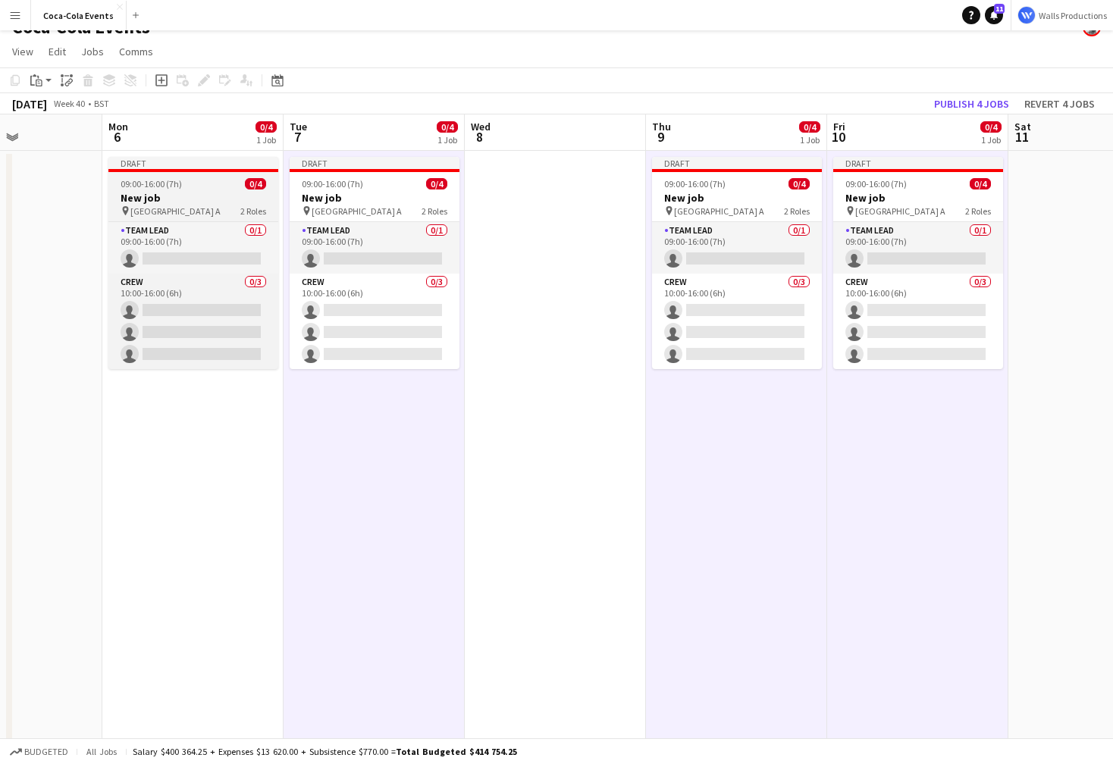
click at [163, 191] on h3 "New job" at bounding box center [193, 198] width 170 height 14
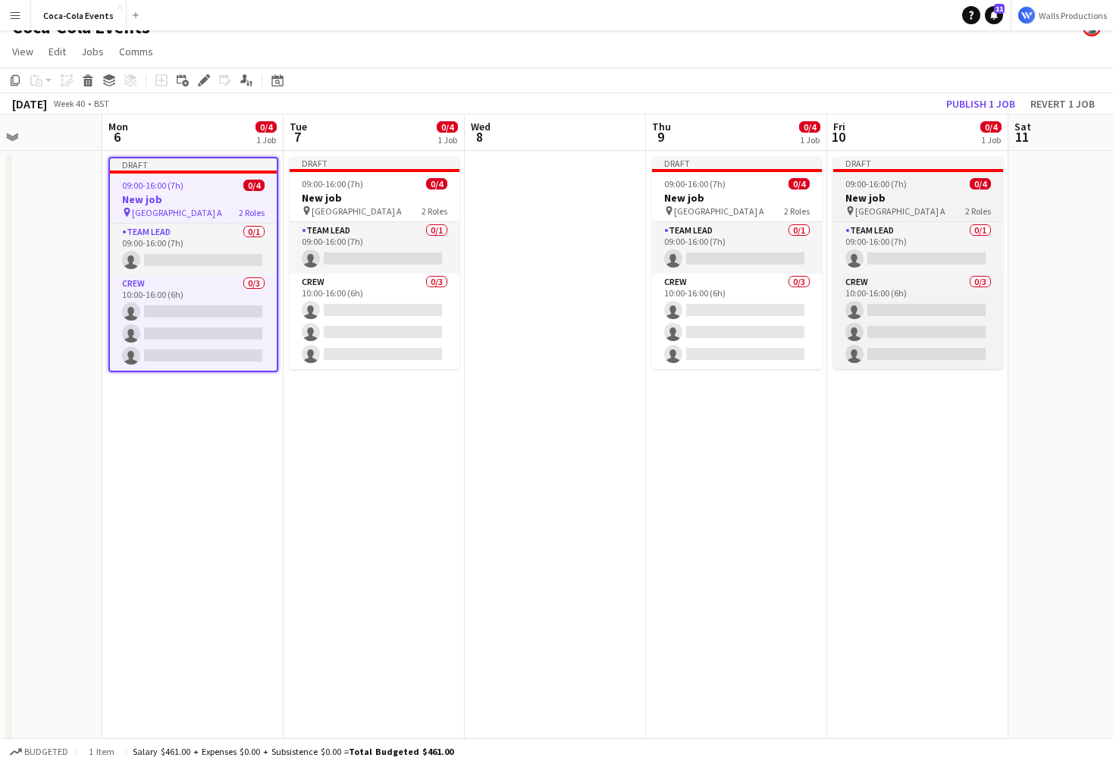
click at [883, 196] on h3 "New job" at bounding box center [918, 198] width 170 height 14
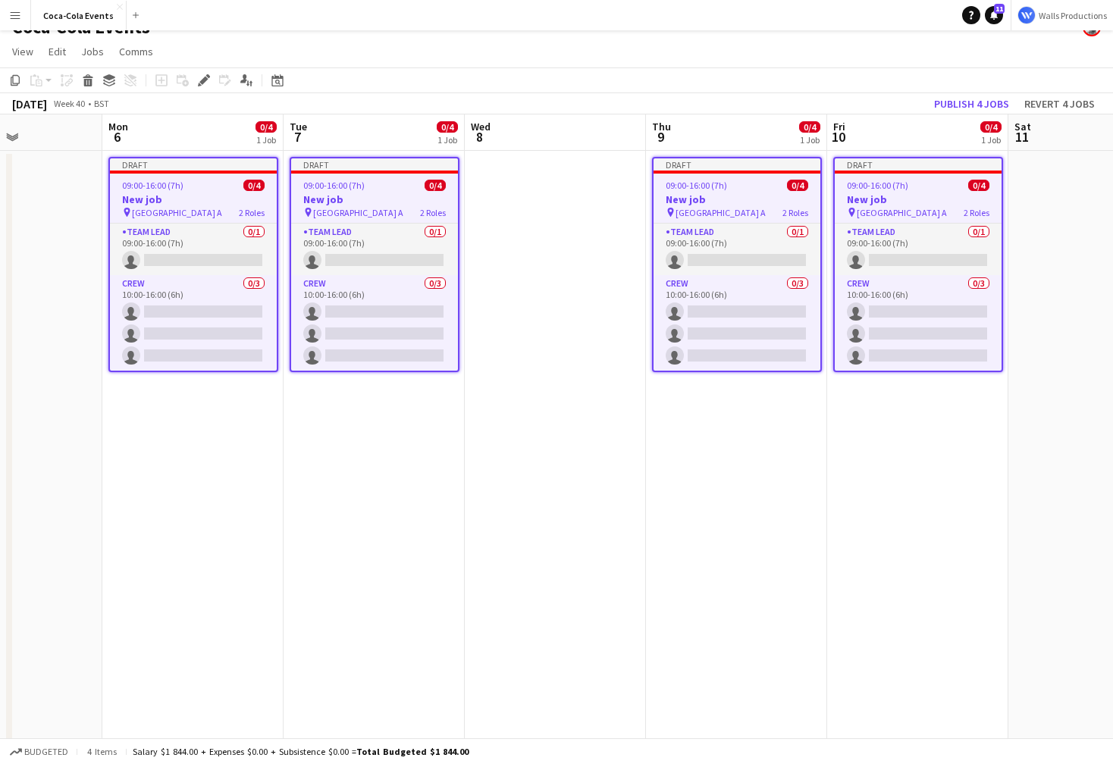
click at [118, 500] on app-date-cell "Draft 09:00-16:00 (7h) 0/4 New job pin Wembley Gate A 2 Roles Team Lead 0/1 09:…" at bounding box center [192, 511] width 181 height 720
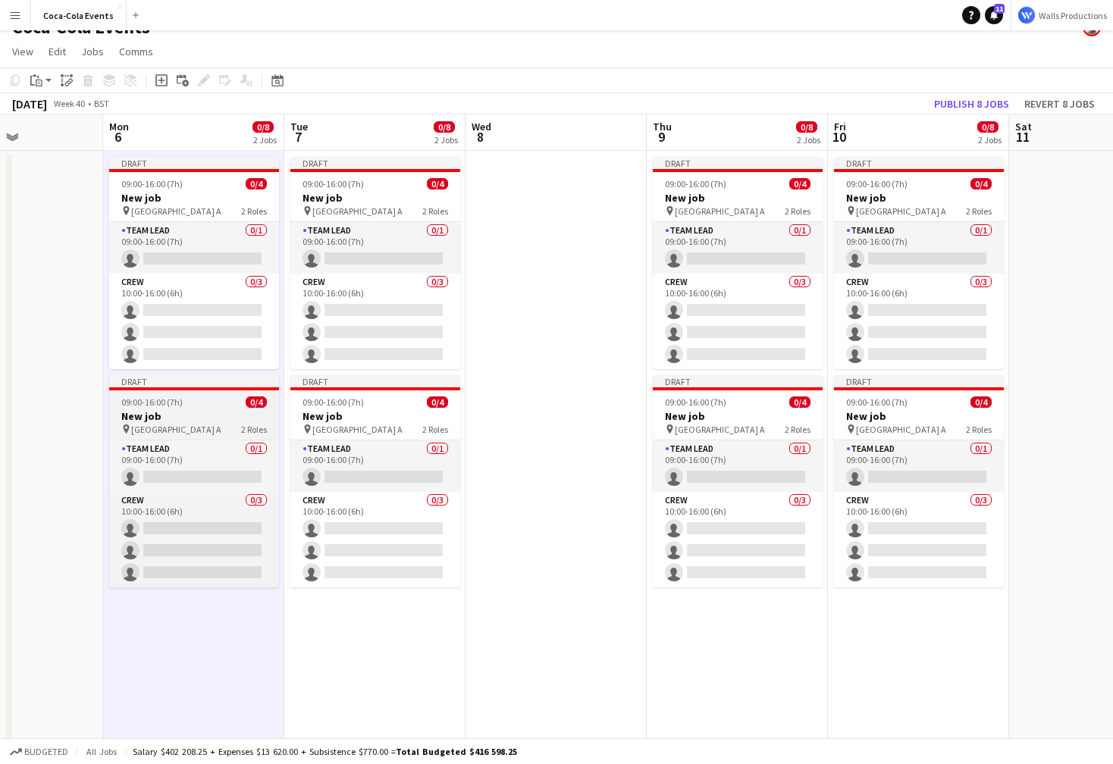
click at [189, 400] on div "09:00-16:00 (7h) 0/4" at bounding box center [194, 402] width 170 height 11
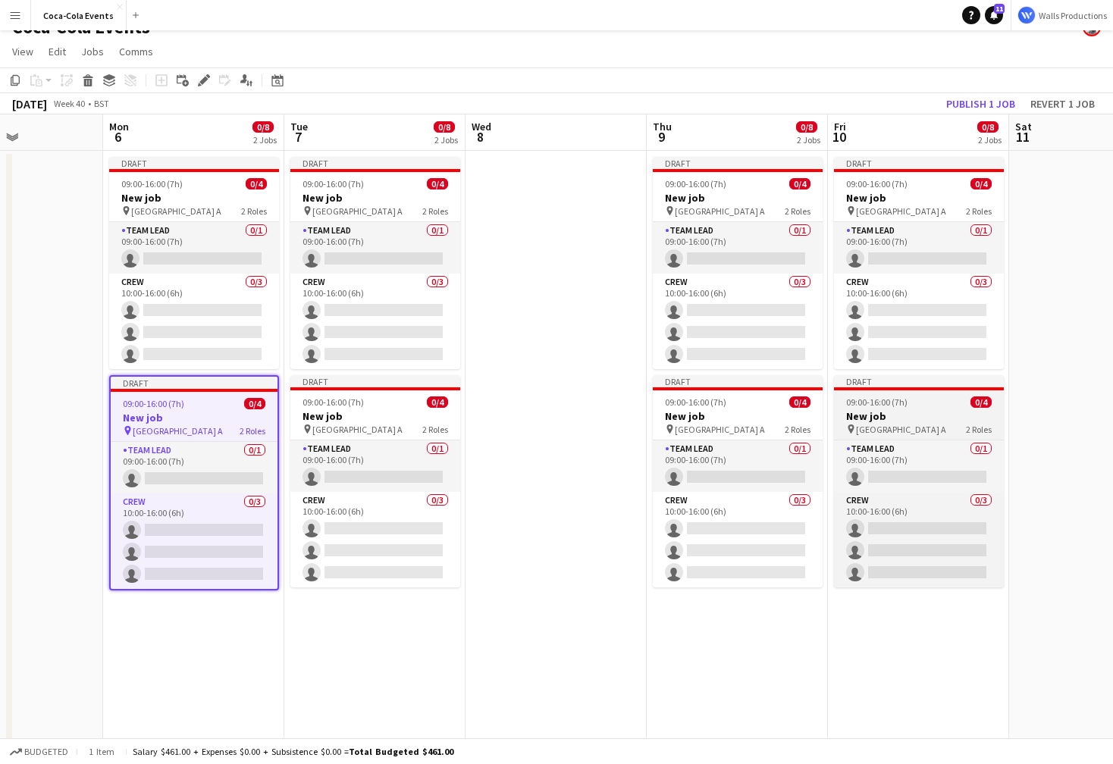
click at [899, 403] on span "09:00-16:00 (7h)" at bounding box center [876, 402] width 61 height 11
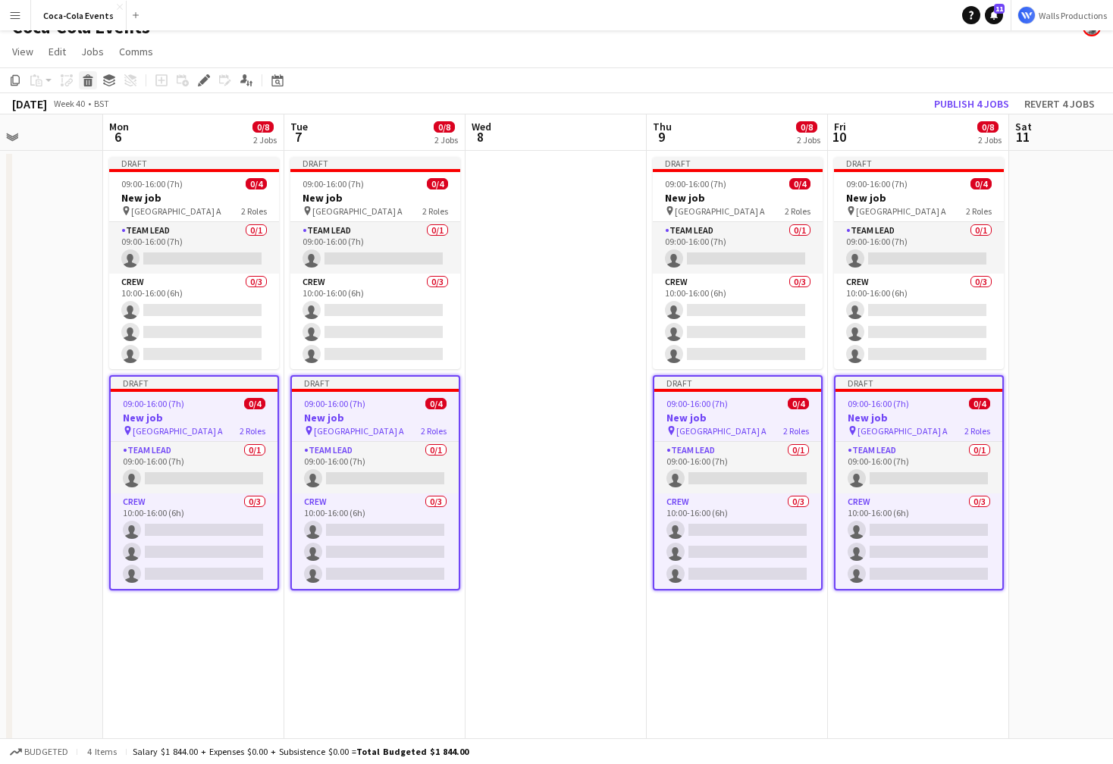
click at [87, 79] on icon at bounding box center [88, 83] width 8 height 8
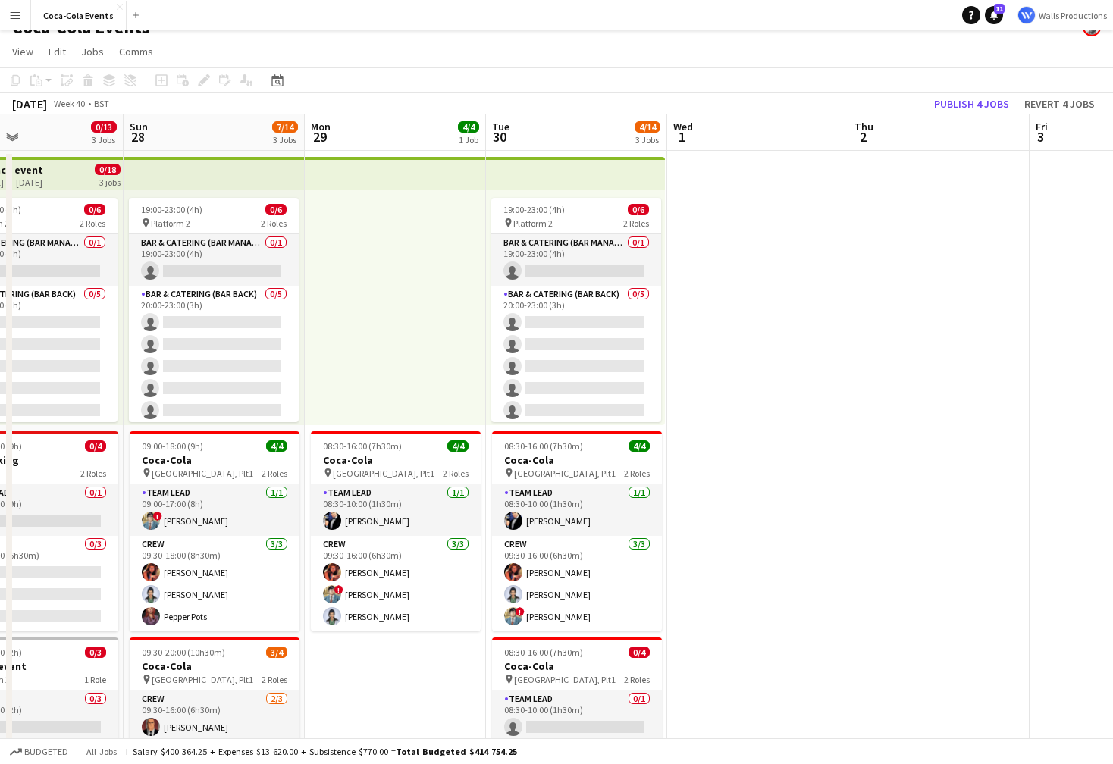
scroll to position [0, 417]
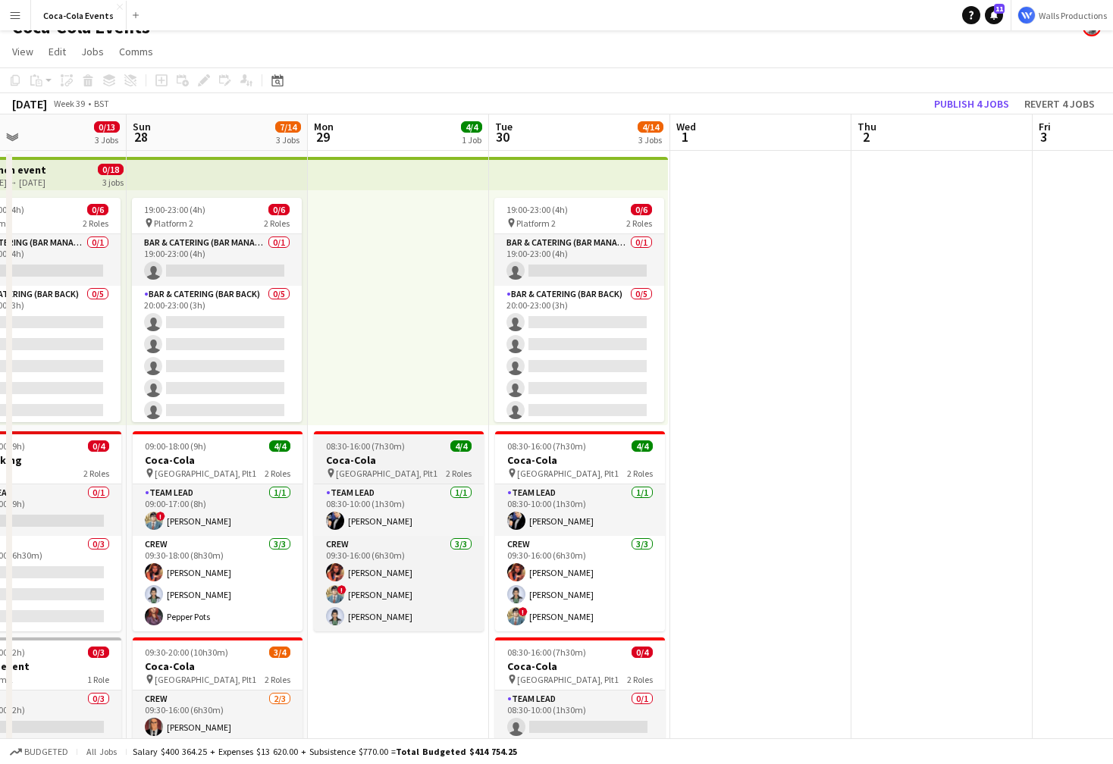
click at [356, 462] on h3 "Coca-Cola" at bounding box center [399, 460] width 170 height 14
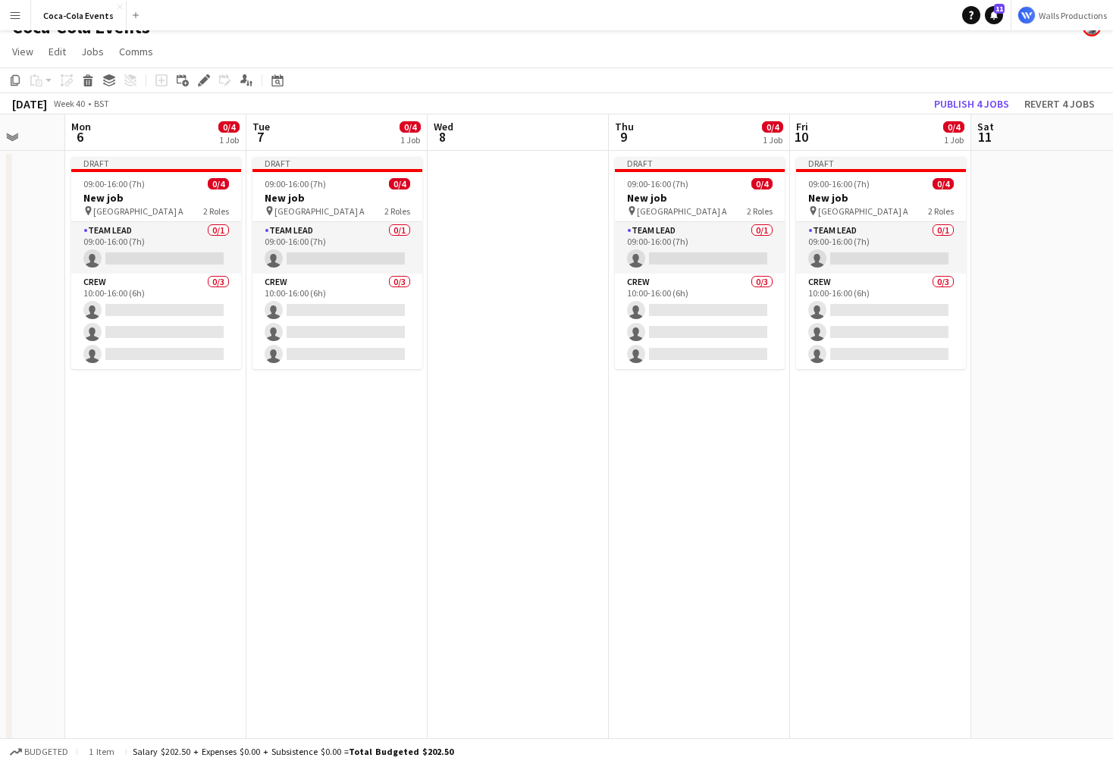
scroll to position [0, 481]
click at [531, 373] on app-date-cell at bounding box center [515, 511] width 181 height 720
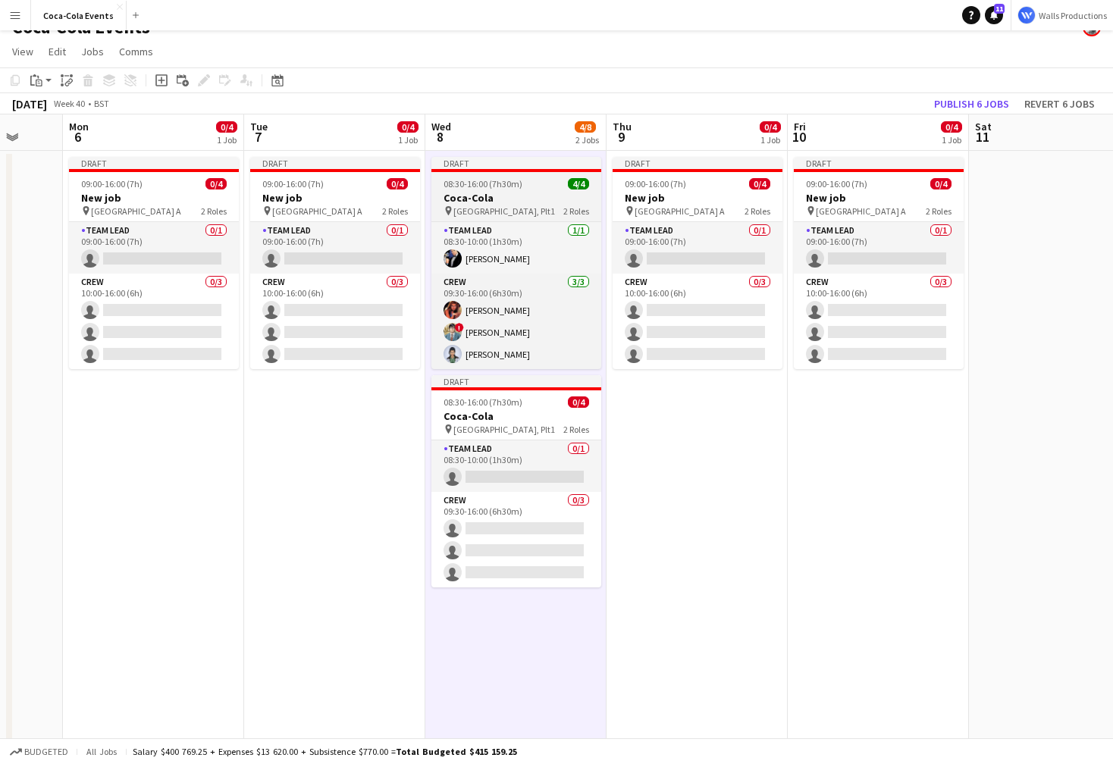
click at [482, 190] on app-job-card "Draft 08:30-16:00 (7h30m) 4/4 Coca-Cola pin Waterloo, Plt1 2 Roles Team Lead [D…" at bounding box center [516, 263] width 170 height 212
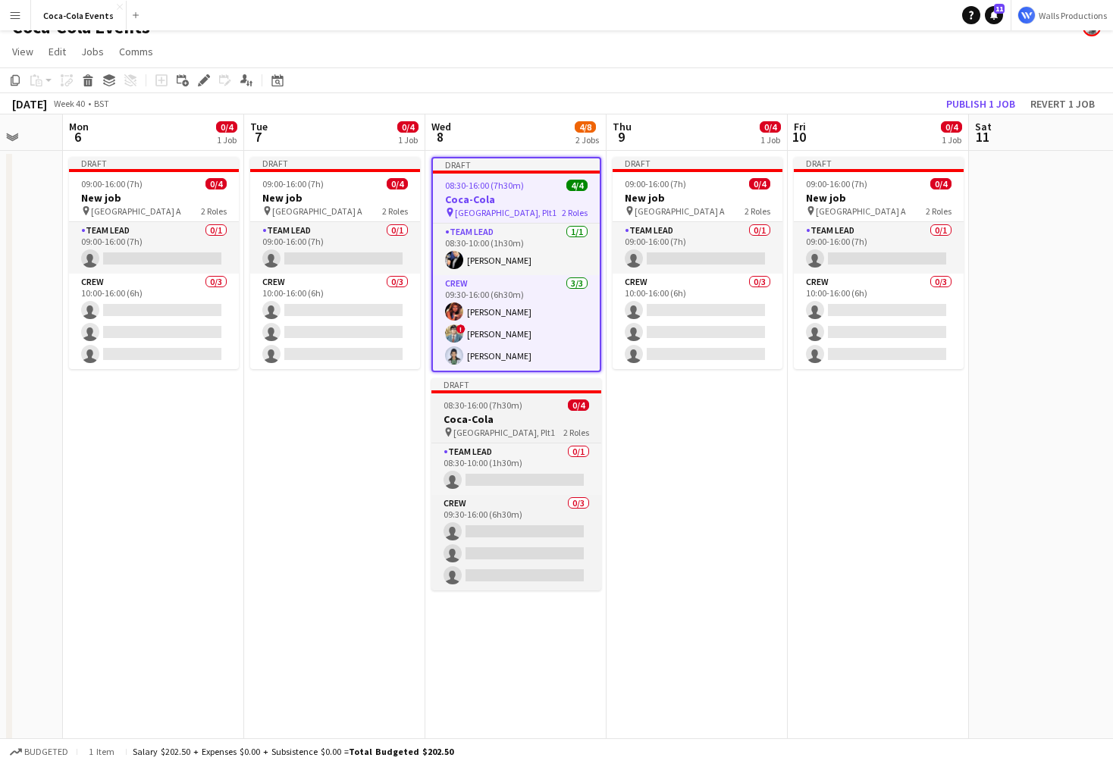
click at [461, 409] on span "08:30-16:00 (7h30m)" at bounding box center [483, 405] width 79 height 11
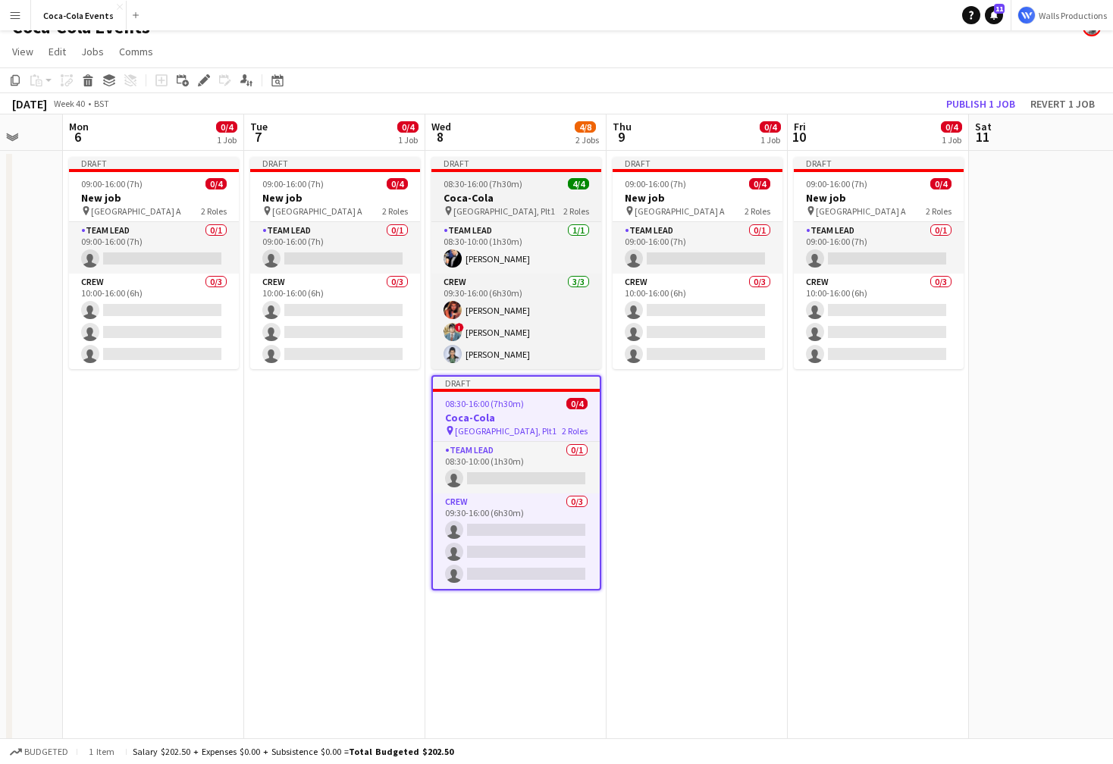
click at [463, 188] on span "08:30-16:00 (7h30m)" at bounding box center [483, 183] width 79 height 11
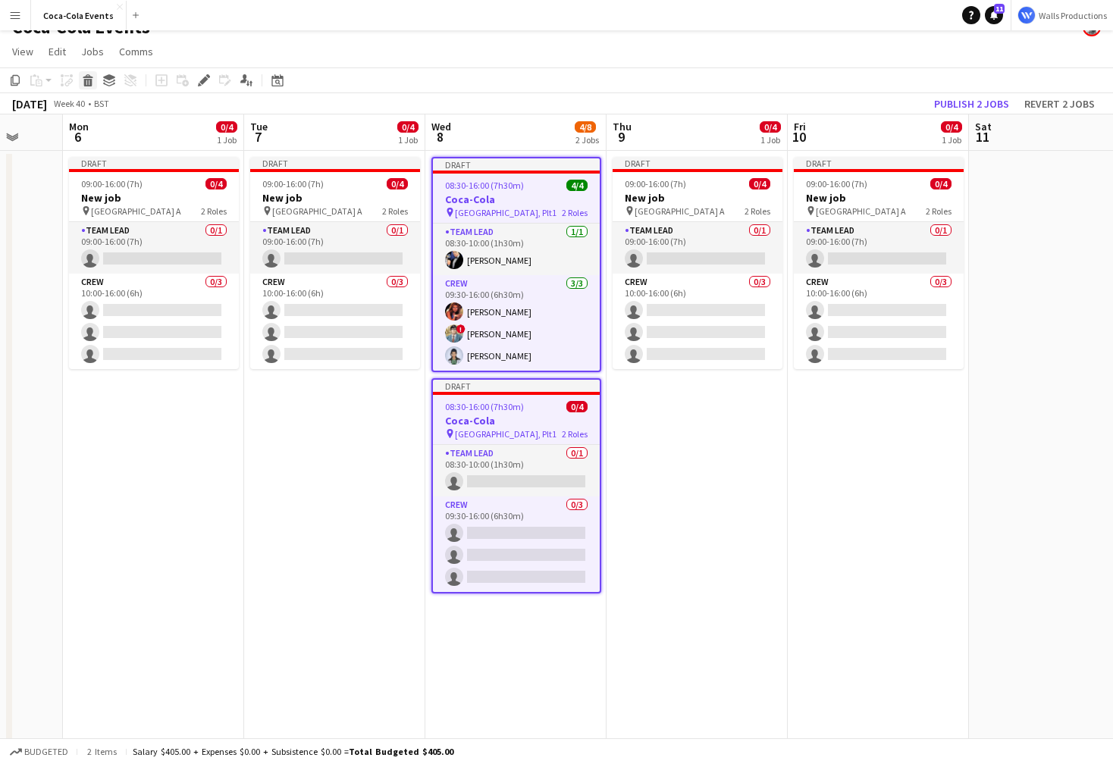
click at [95, 80] on div "Delete" at bounding box center [88, 80] width 18 height 18
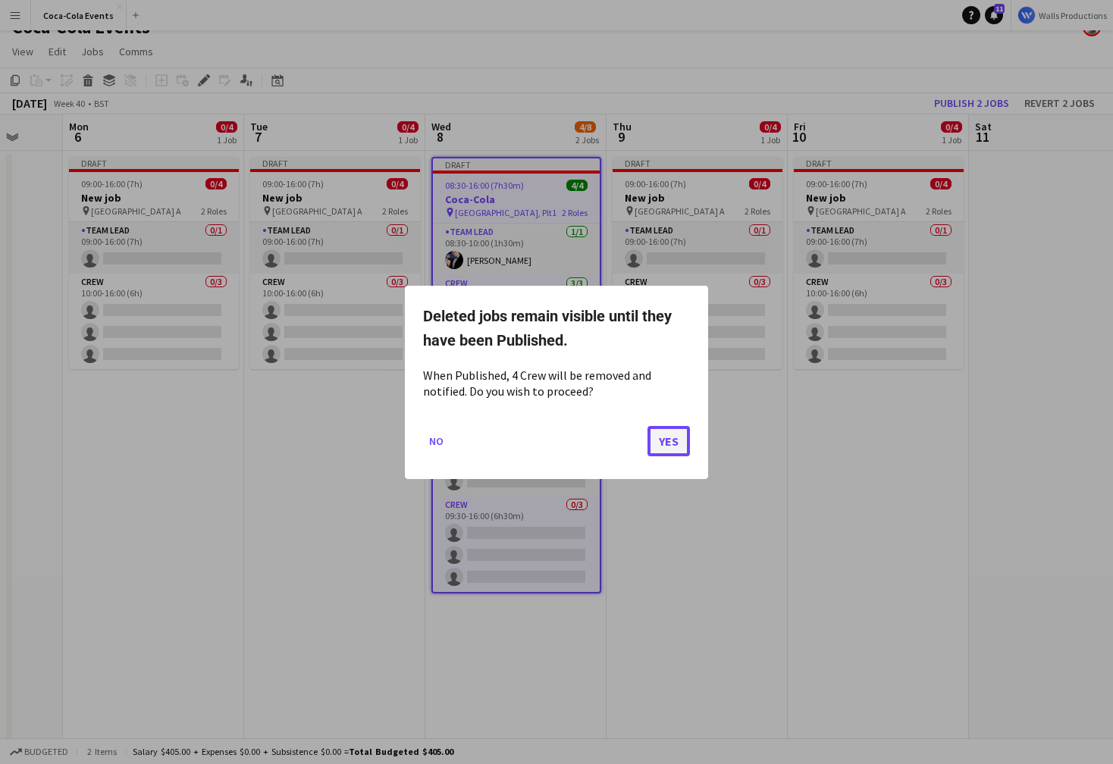
click at [676, 438] on button "Yes" at bounding box center [669, 440] width 42 height 30
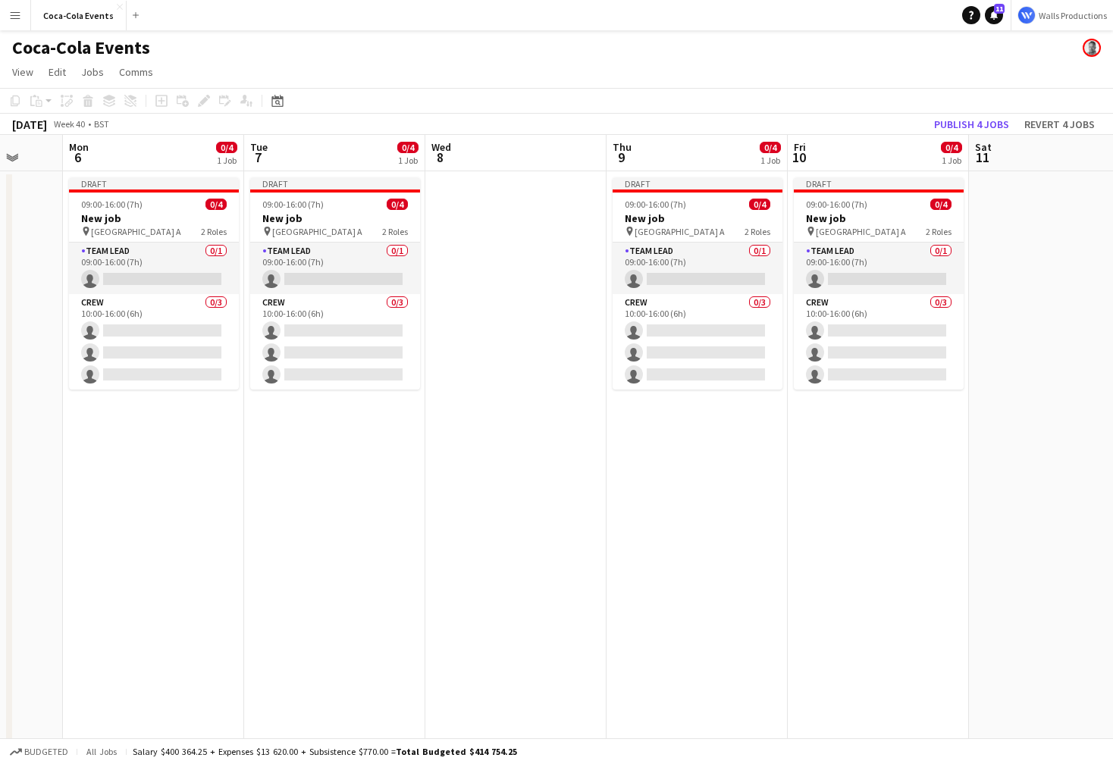
scroll to position [20, 0]
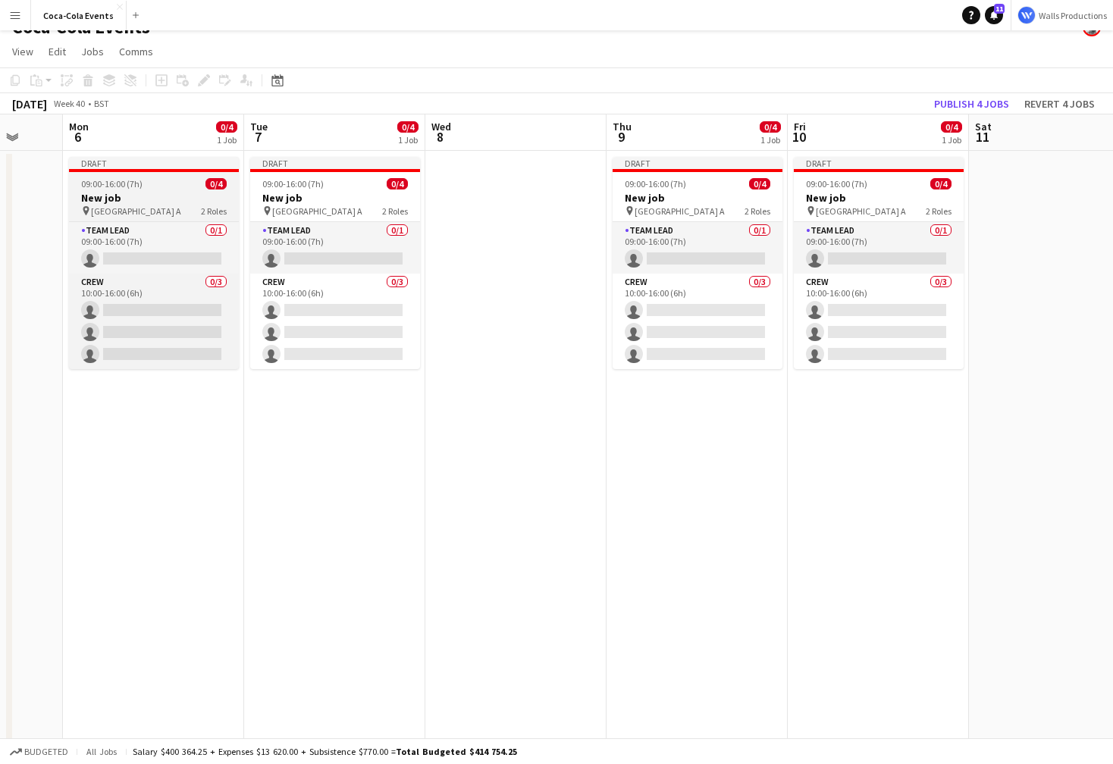
click at [105, 193] on h3 "New job" at bounding box center [154, 198] width 170 height 14
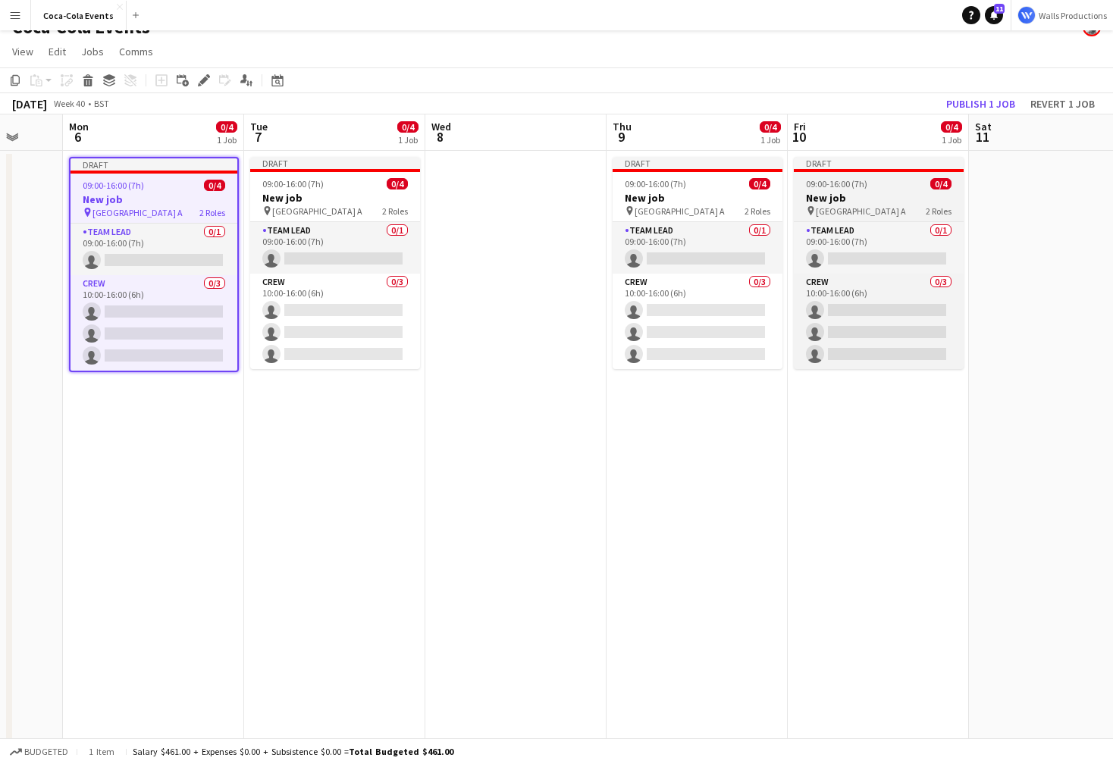
click at [860, 199] on h3 "New job" at bounding box center [879, 198] width 170 height 14
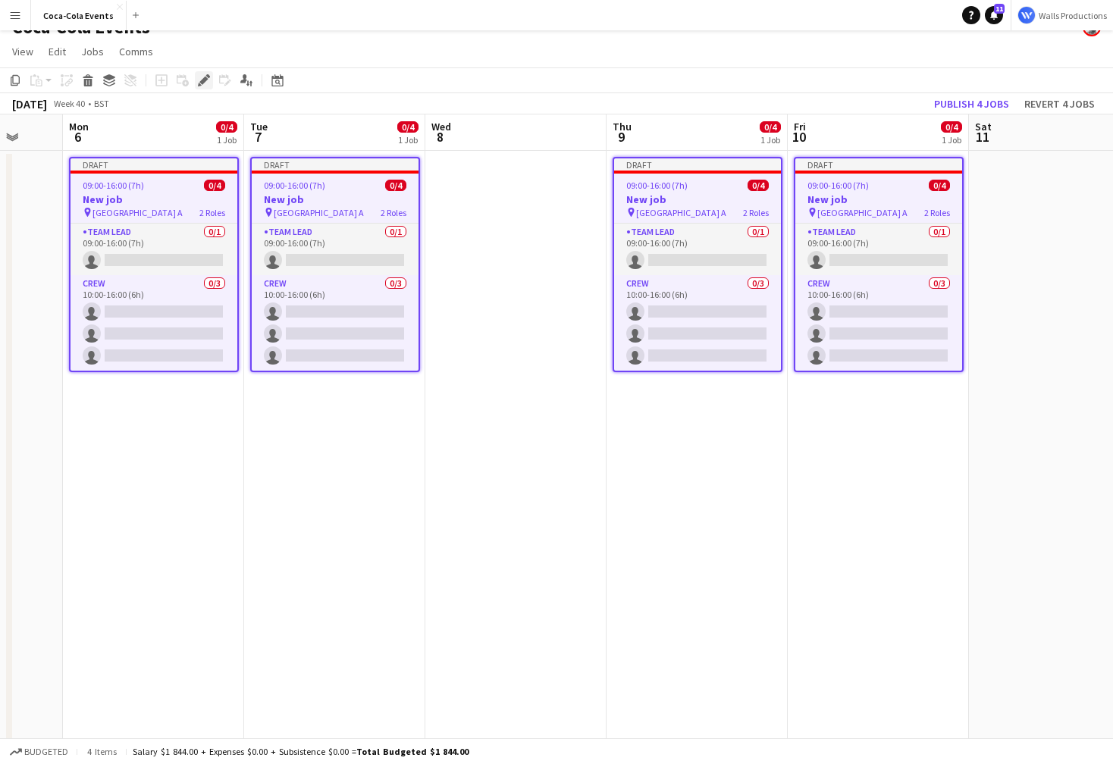
click at [202, 82] on icon at bounding box center [203, 81] width 8 height 8
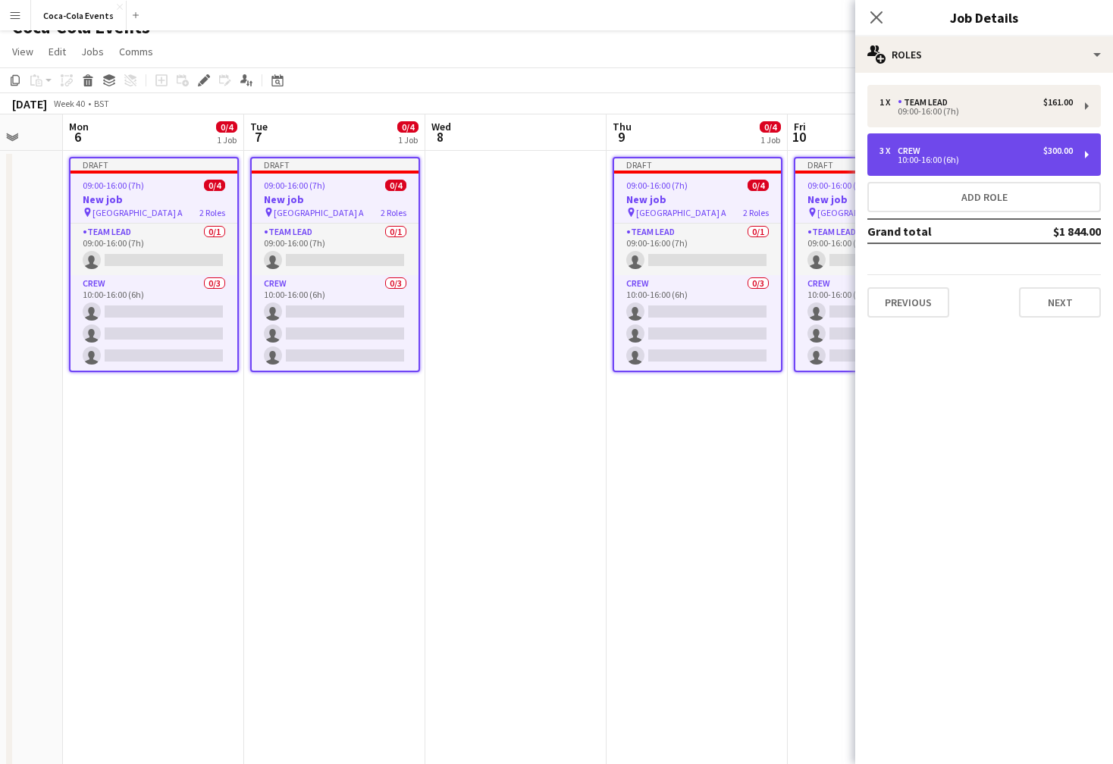
click at [896, 153] on div "3 x" at bounding box center [889, 151] width 18 height 11
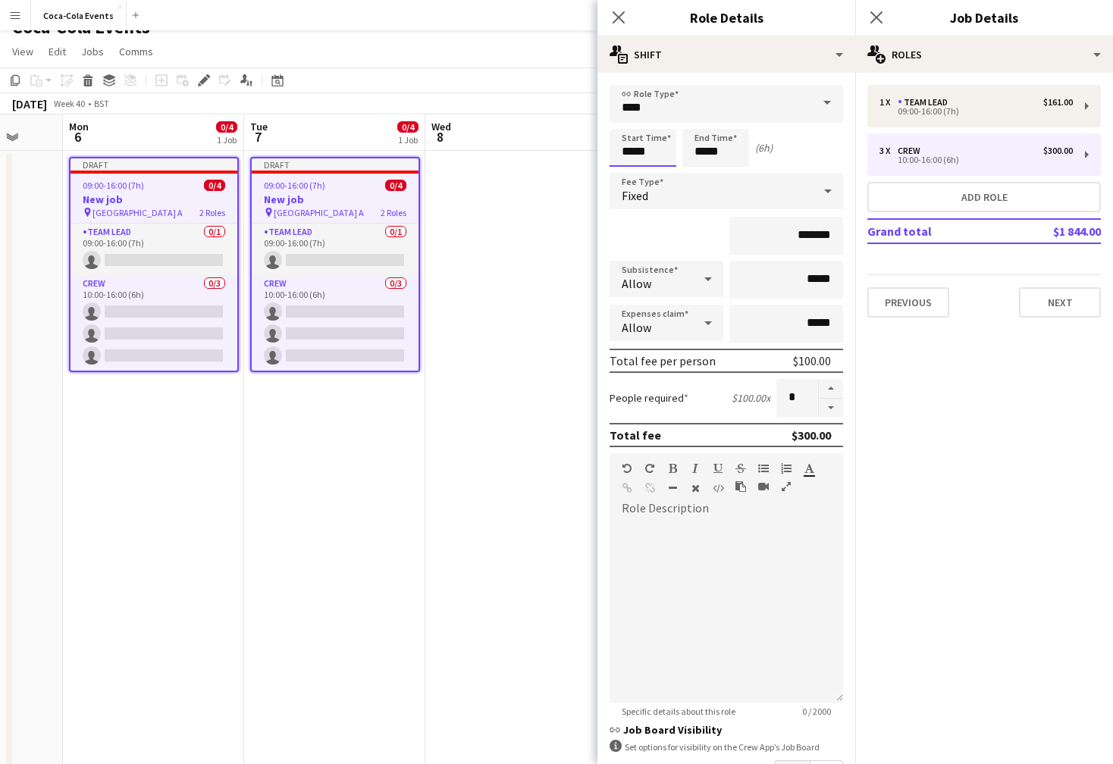
click at [625, 151] on input "*****" at bounding box center [643, 148] width 67 height 38
click at [627, 170] on div at bounding box center [628, 174] width 30 height 15
click at [660, 121] on div at bounding box center [658, 121] width 30 height 15
type input "*****"
click at [660, 121] on div at bounding box center [658, 121] width 30 height 15
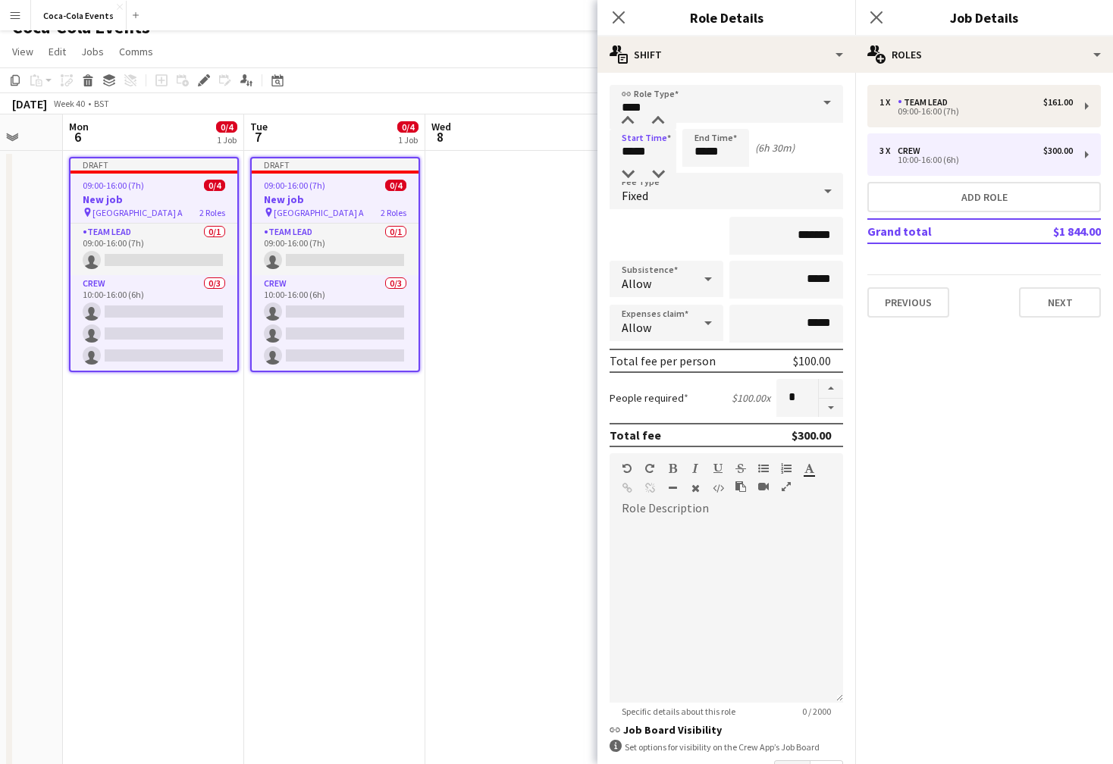
click at [247, 433] on app-date-cell "Draft 09:00-16:00 (7h) 0/4 New job pin Wembley Gate A 2 Roles Team Lead 0/1 09:…" at bounding box center [334, 511] width 181 height 720
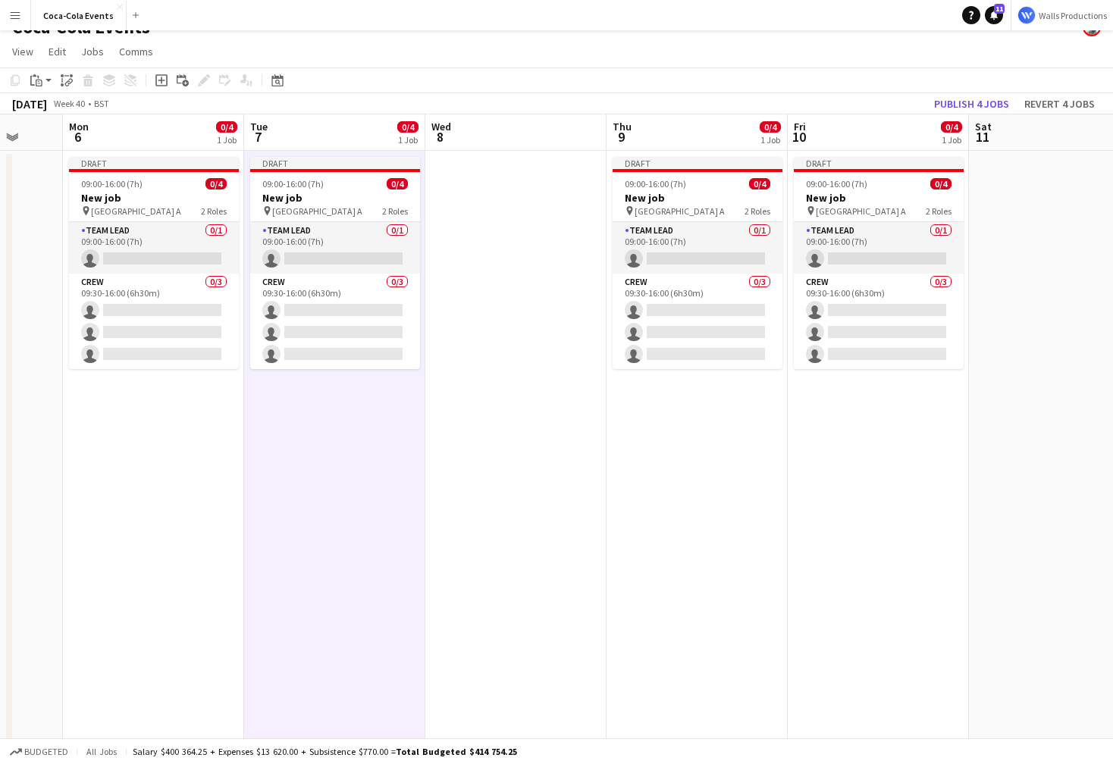
click at [136, 213] on span "[GEOGRAPHIC_DATA] A" at bounding box center [136, 210] width 90 height 11
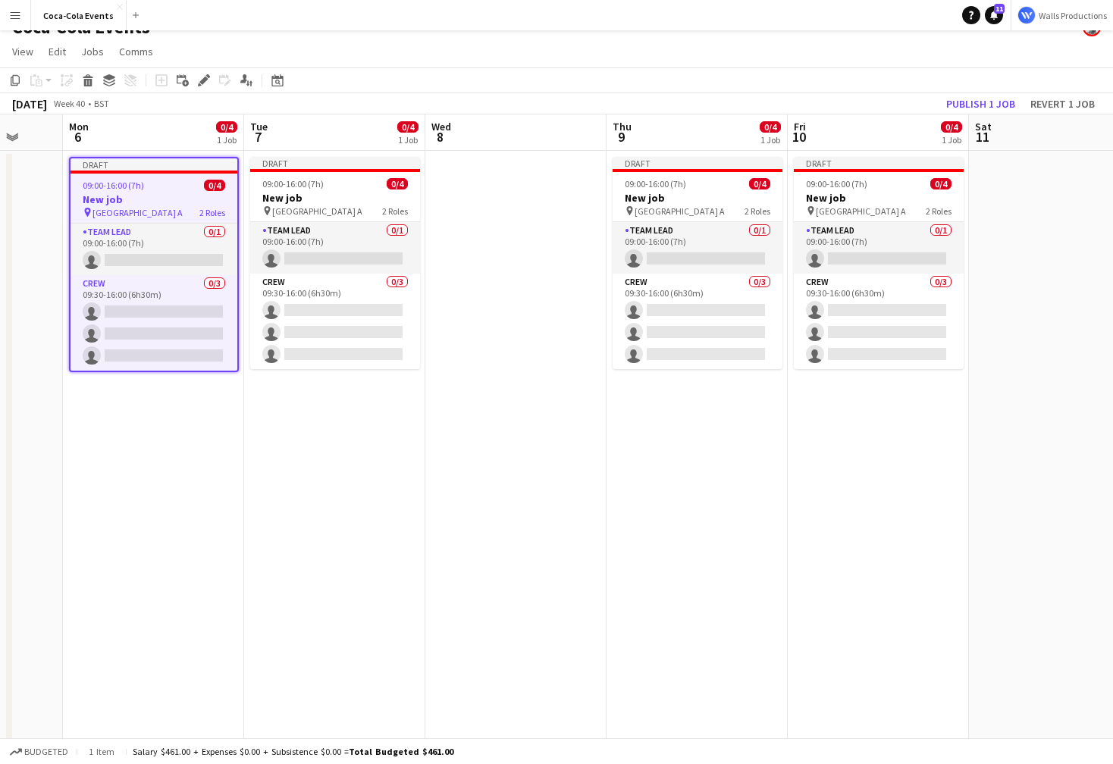
click at [133, 462] on app-date-cell "Draft 09:00-16:00 (7h) 0/4 New job pin Wembley Gate A 2 Roles Team Lead 0/1 09:…" at bounding box center [153, 511] width 181 height 720
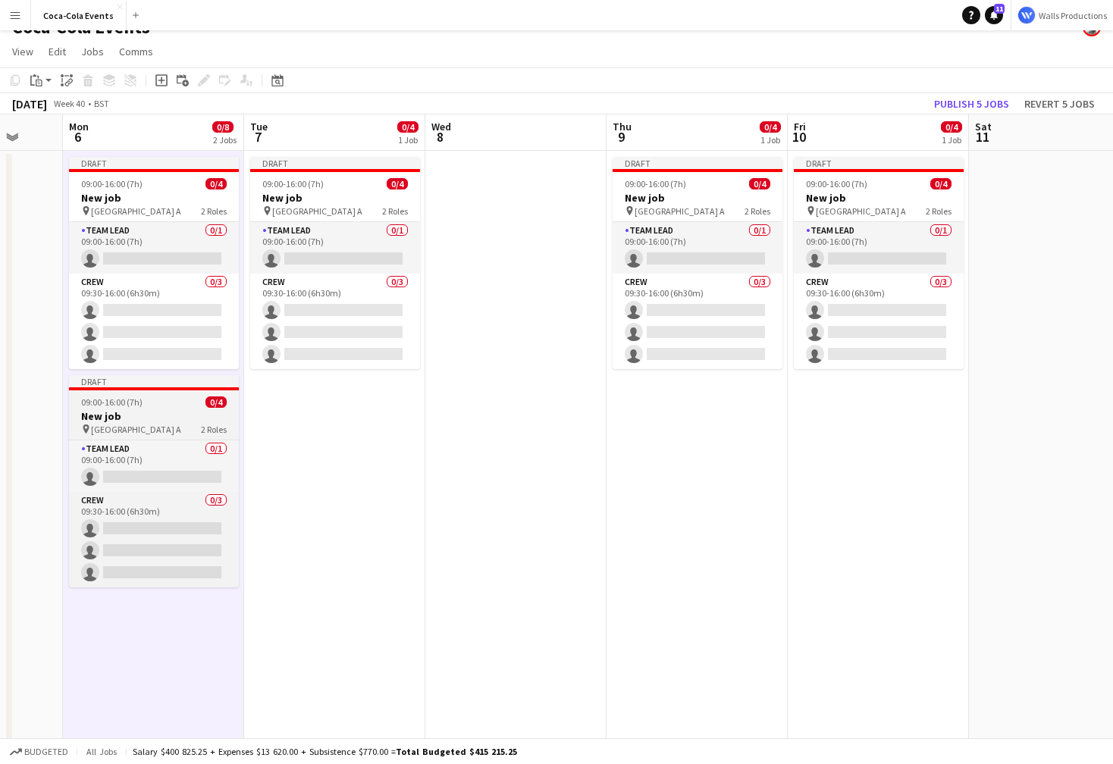
click at [130, 403] on span "09:00-16:00 (7h)" at bounding box center [111, 402] width 61 height 11
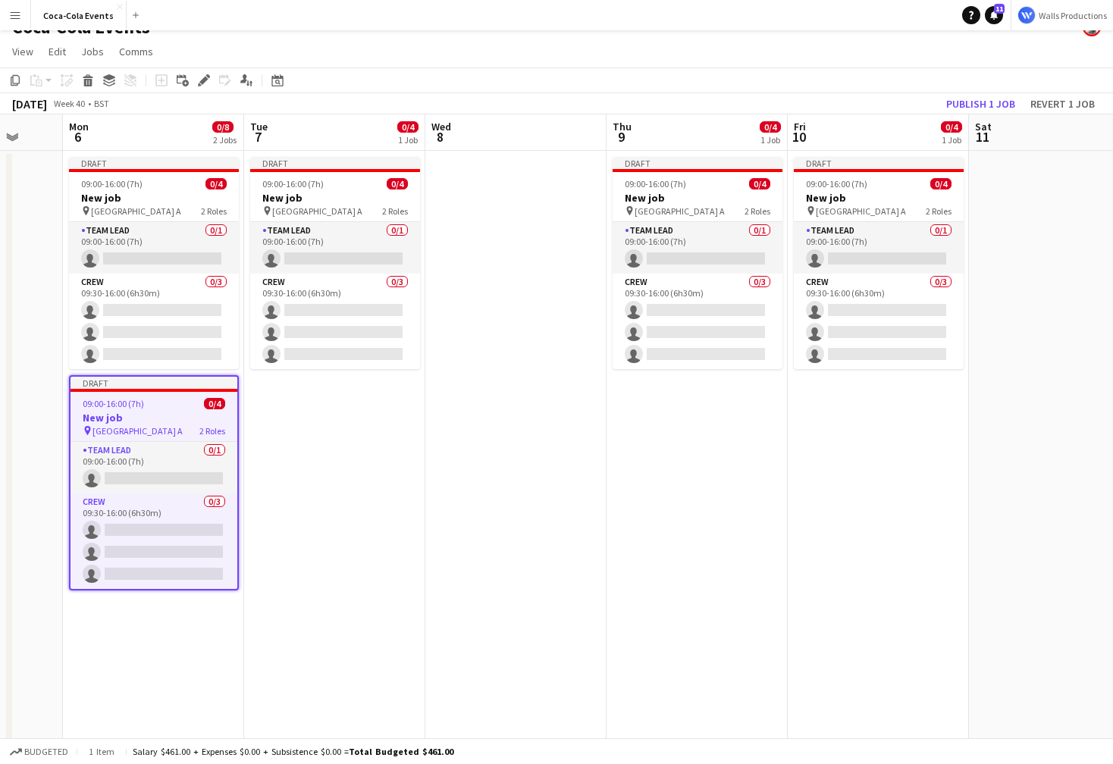
click at [321, 446] on app-date-cell "Draft 09:00-16:00 (7h) 0/4 New job pin Wembley Gate A 2 Roles Team Lead 0/1 09:…" at bounding box center [334, 511] width 181 height 720
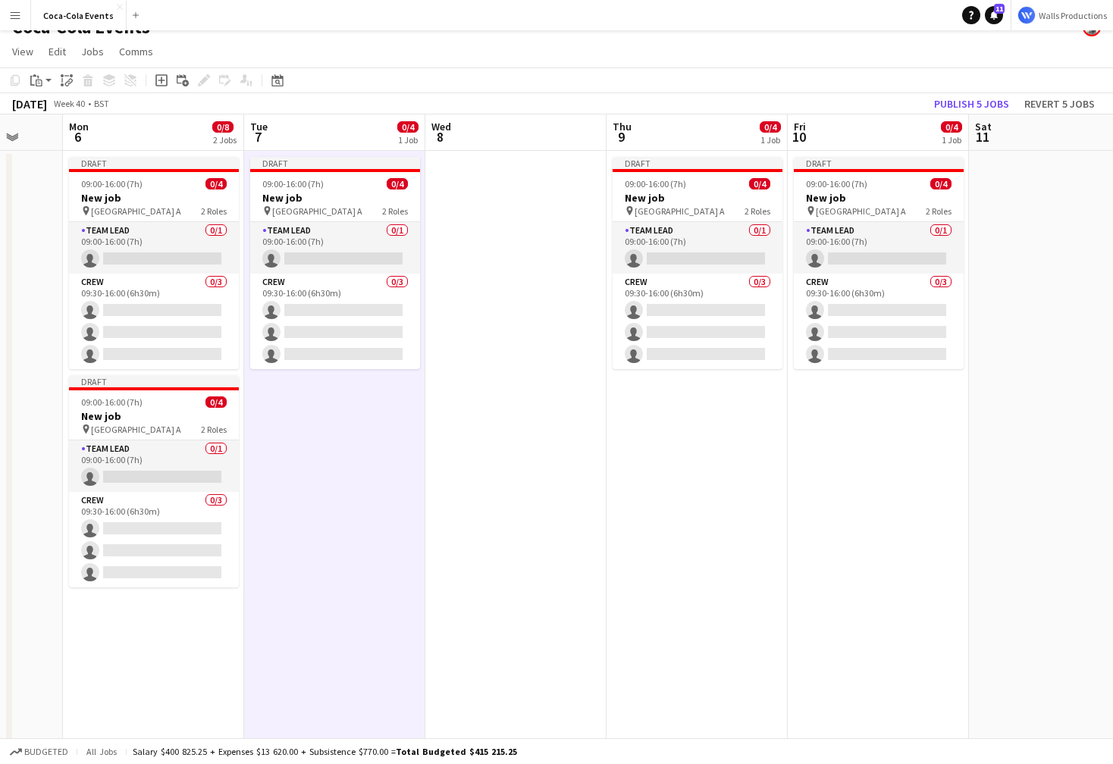
click at [713, 469] on app-date-cell "Draft 09:00-16:00 (7h) 0/4 New job pin Wembley Gate A 2 Roles Team Lead 0/1 09:…" at bounding box center [697, 511] width 181 height 720
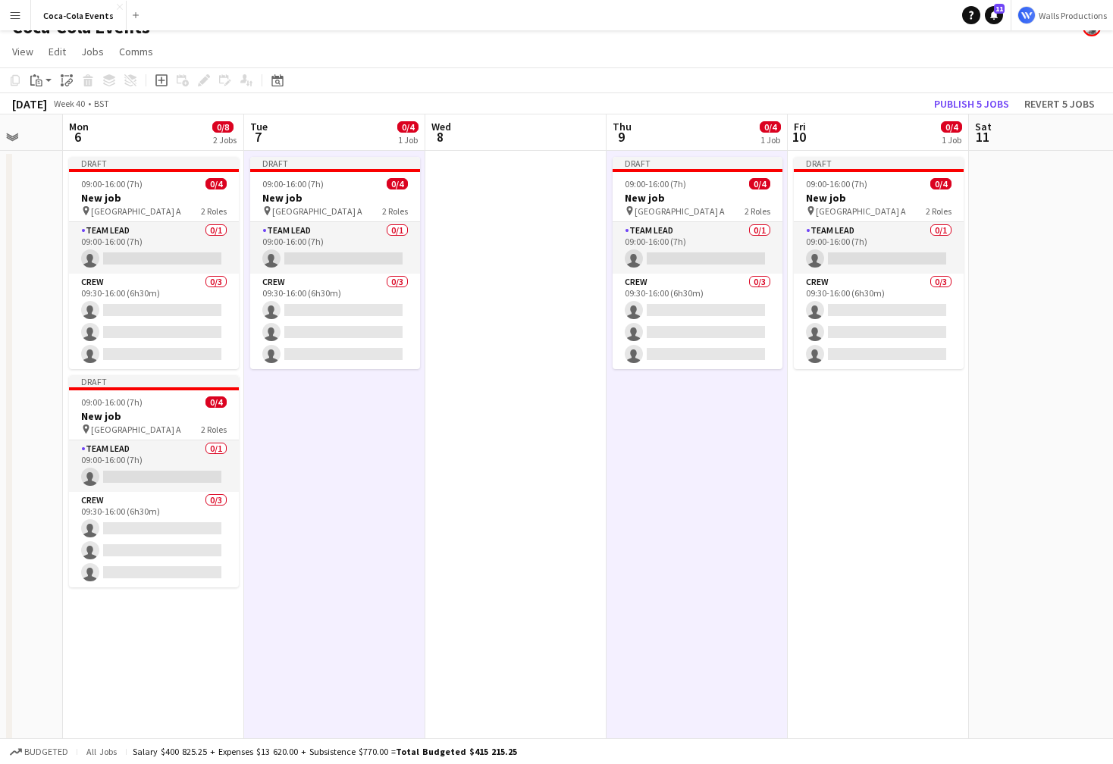
click at [825, 488] on app-date-cell "Draft 09:00-16:00 (7h) 0/4 New job pin Wembley Gate A 2 Roles Team Lead 0/1 09:…" at bounding box center [878, 511] width 181 height 720
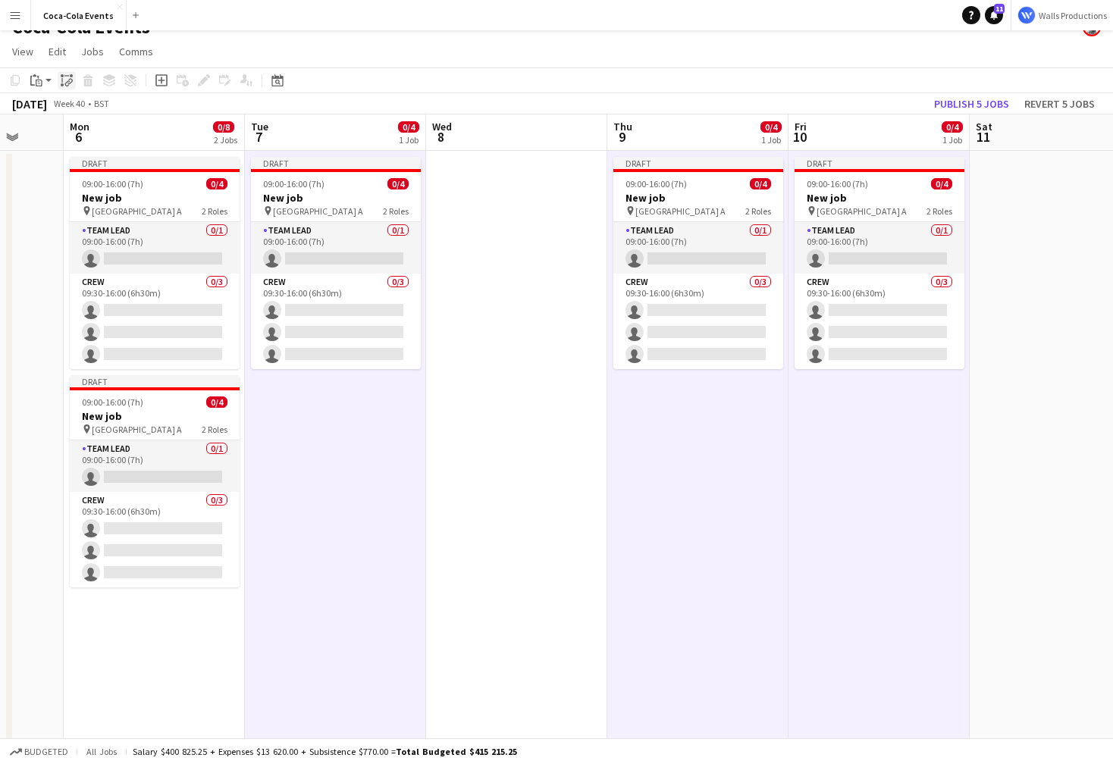
click at [68, 81] on icon "Paste linked Job" at bounding box center [67, 80] width 12 height 12
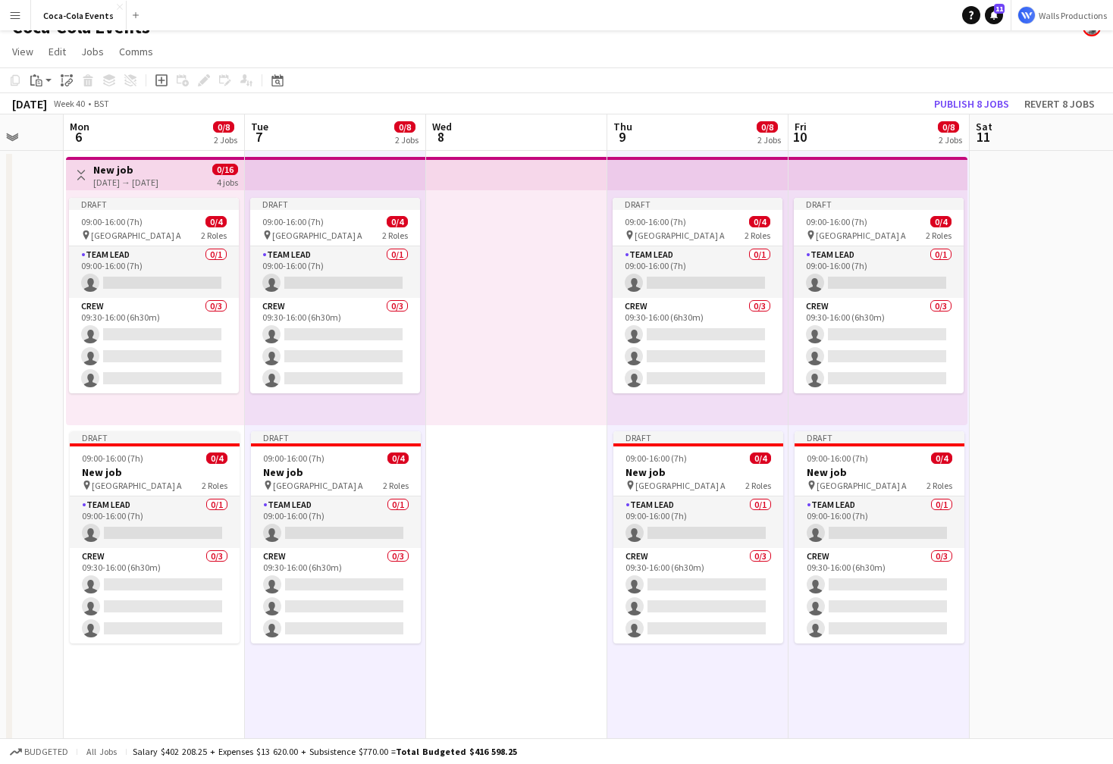
click at [111, 174] on h3 "New job" at bounding box center [125, 170] width 65 height 14
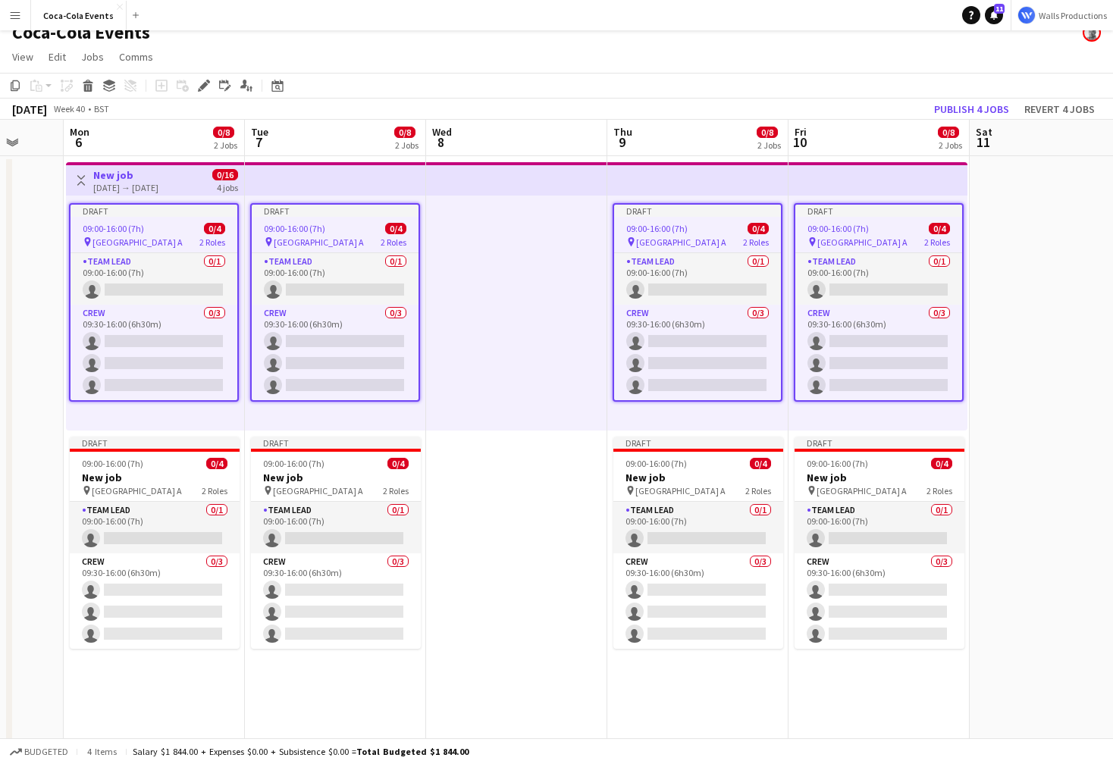
scroll to position [0, 0]
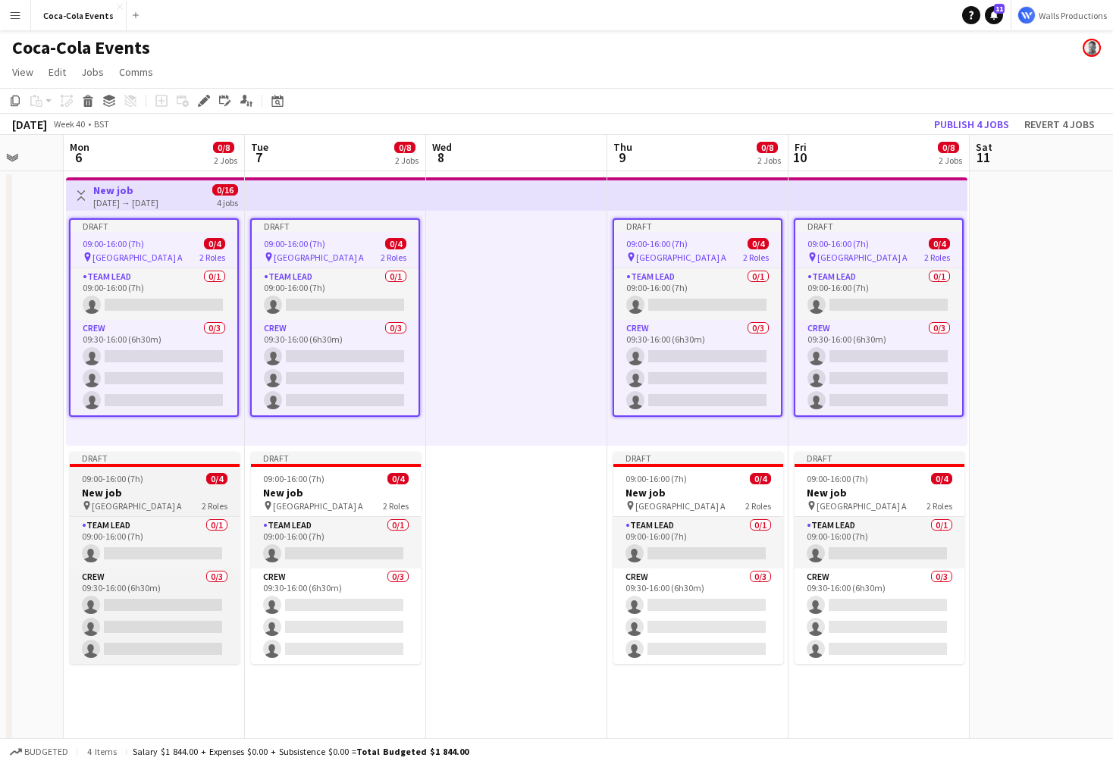
click at [126, 501] on span "[GEOGRAPHIC_DATA] A" at bounding box center [137, 505] width 90 height 11
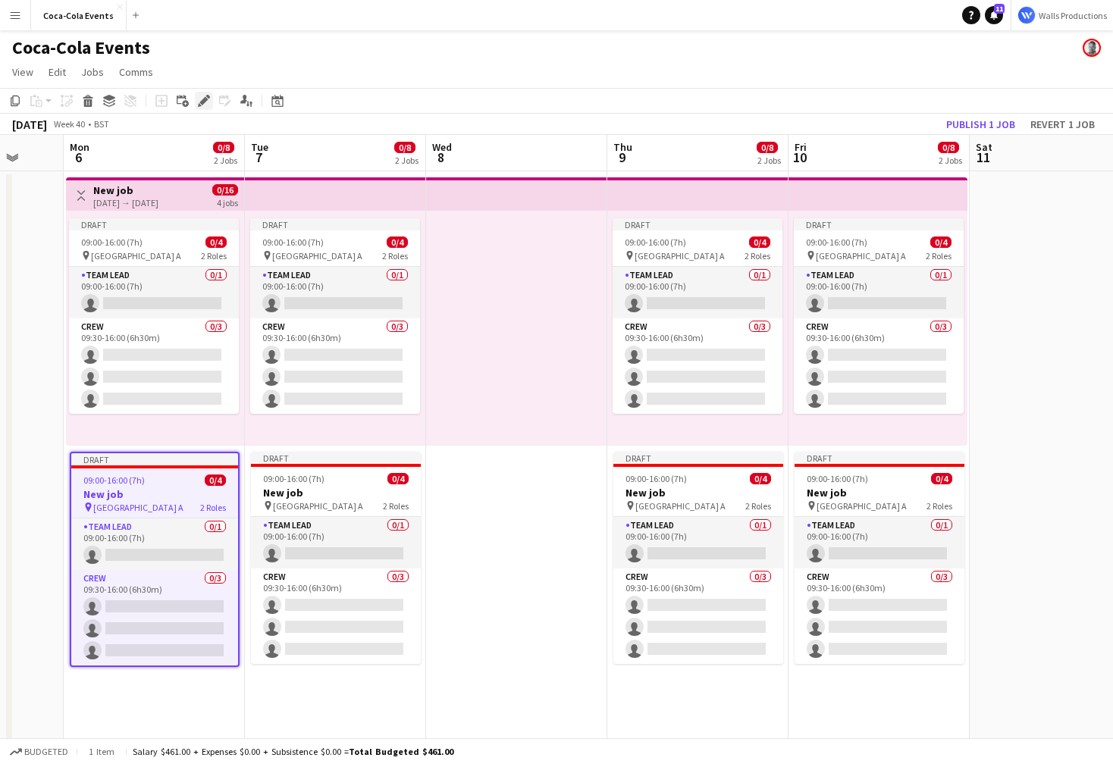
click at [208, 99] on icon "Edit" at bounding box center [204, 101] width 12 height 12
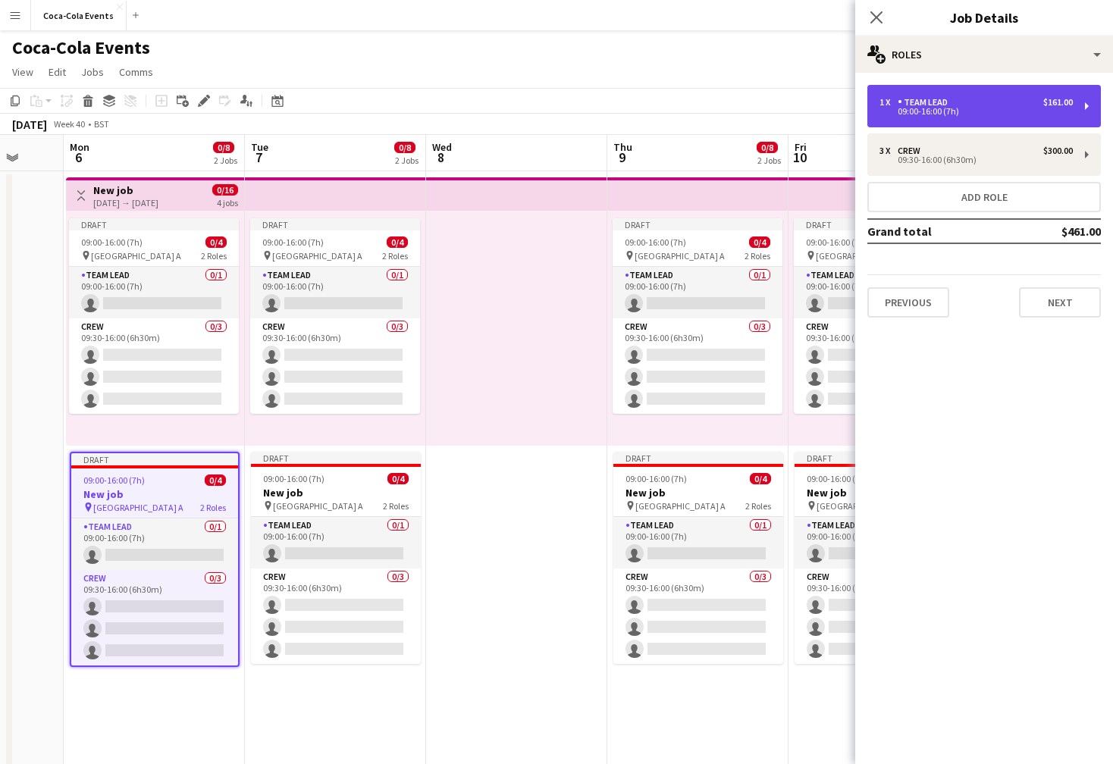
click at [906, 110] on div "09:00-16:00 (7h)" at bounding box center [976, 112] width 193 height 8
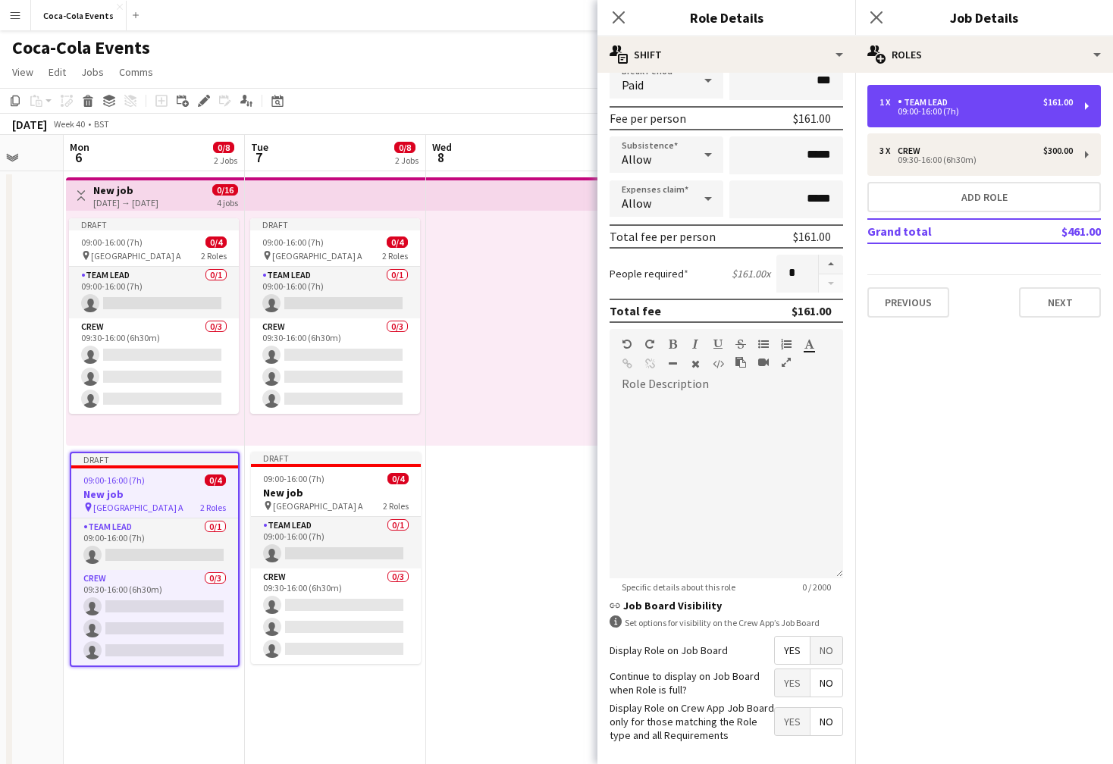
scroll to position [262, 0]
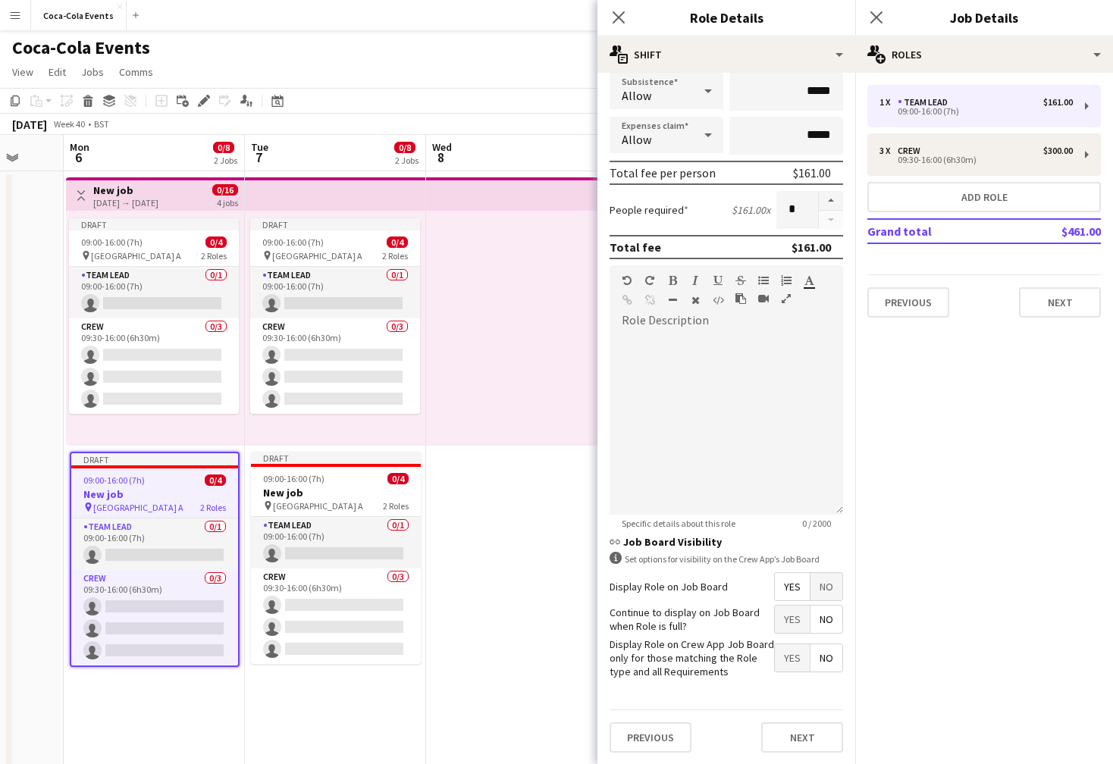
drag, startPoint x: 695, startPoint y: 626, endPoint x: 610, endPoint y: 613, distance: 85.9
click at [610, 613] on label "Continue to display on Job Board when Role is full?" at bounding box center [692, 619] width 165 height 27
click at [792, 623] on span "Yes" at bounding box center [792, 619] width 35 height 27
click at [826, 624] on span "No" at bounding box center [827, 619] width 32 height 27
click at [795, 626] on span "Yes" at bounding box center [792, 619] width 35 height 27
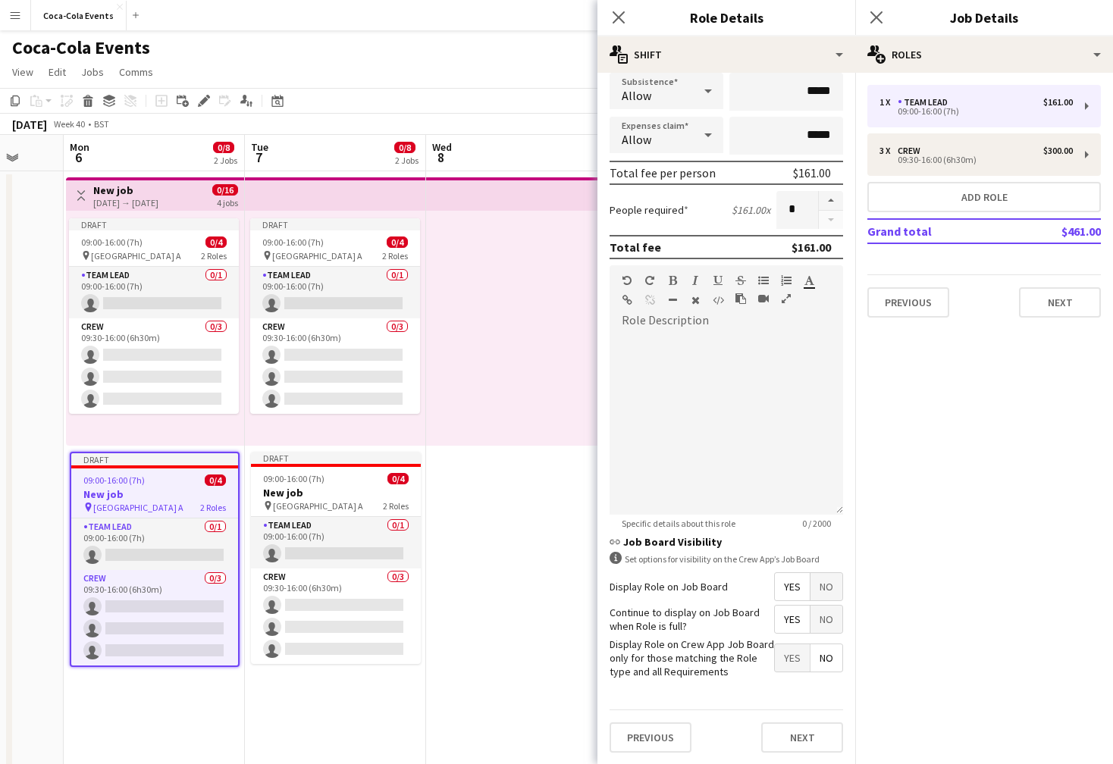
click at [600, 459] on form "link Role Type ********* Start Time ***** End Time ***** (7h) Fee Type Default …" at bounding box center [727, 294] width 258 height 943
click at [673, 436] on div at bounding box center [727, 424] width 234 height 182
click at [620, 18] on icon at bounding box center [618, 17] width 14 height 14
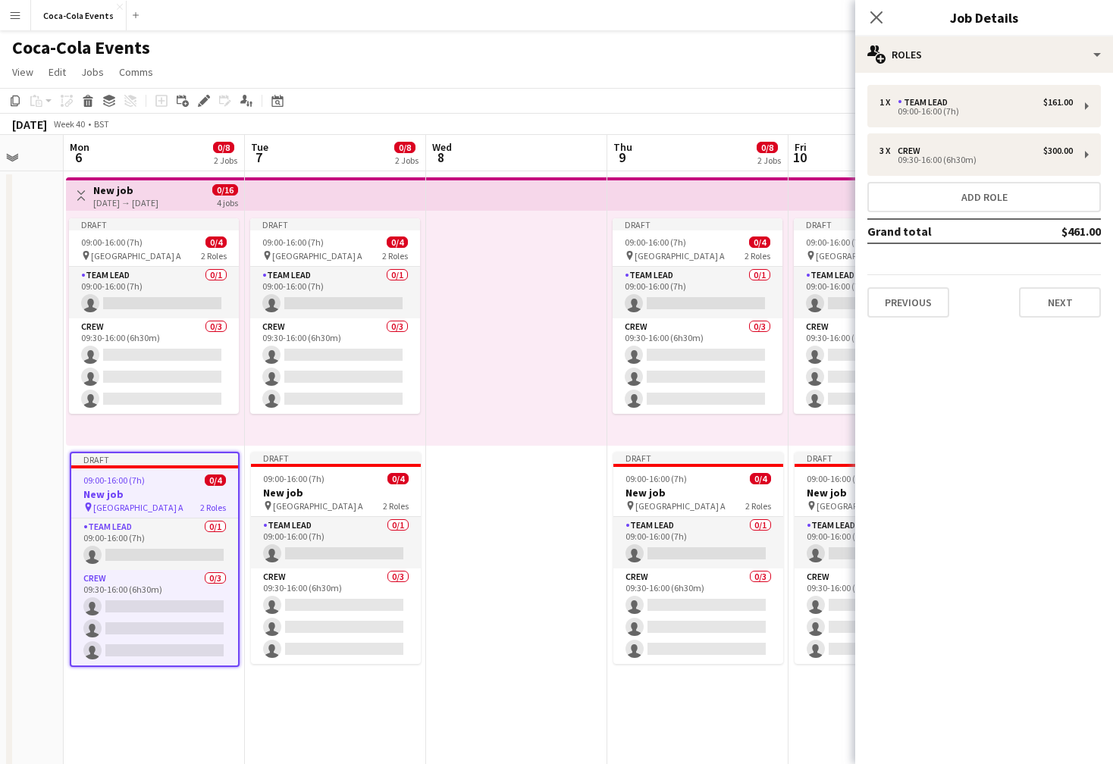
click at [158, 193] on h3 "New job" at bounding box center [125, 191] width 65 height 14
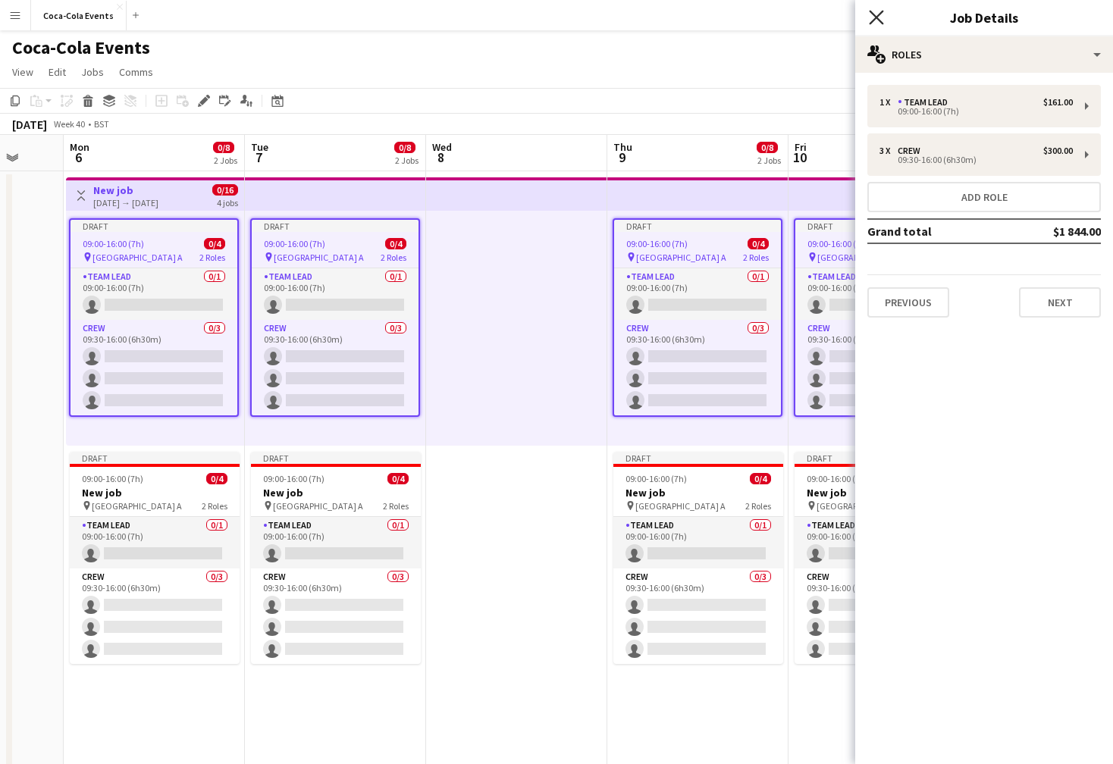
click at [874, 15] on icon at bounding box center [876, 17] width 14 height 14
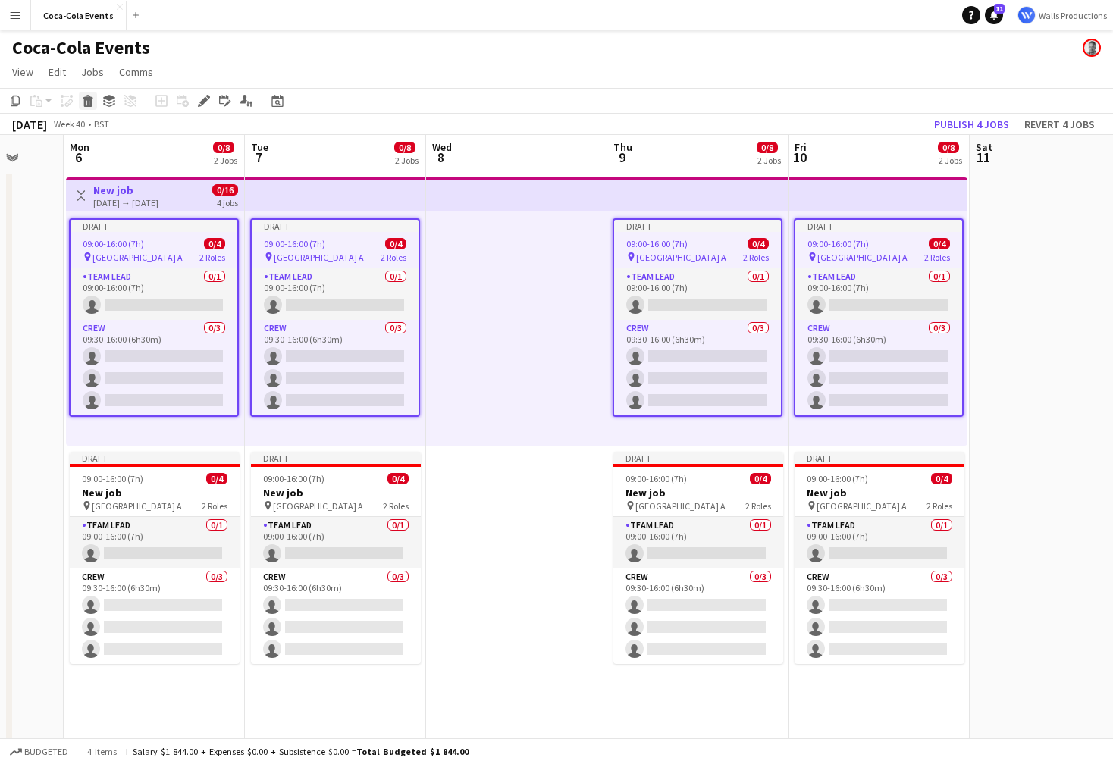
click at [89, 103] on icon at bounding box center [88, 103] width 8 height 8
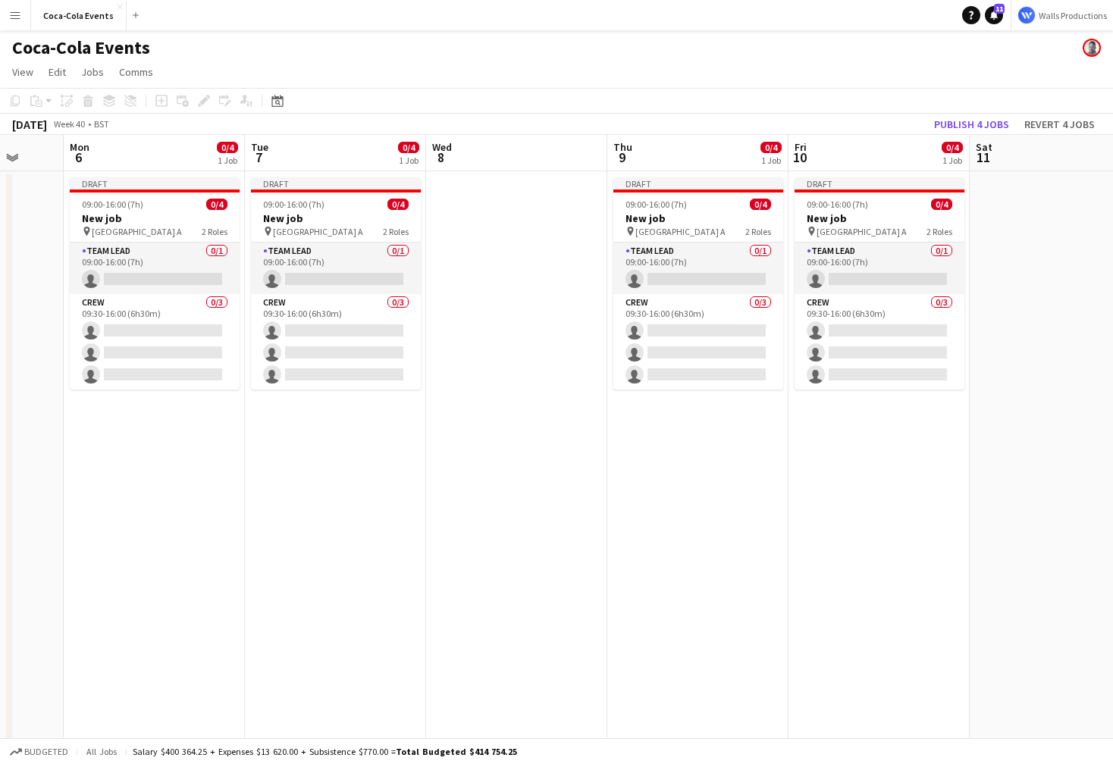
click at [178, 549] on app-date-cell "Draft 09:00-16:00 (7h) 0/4 New job pin Wembley Gate A 2 Roles Team Lead 0/1 09:…" at bounding box center [154, 531] width 181 height 720
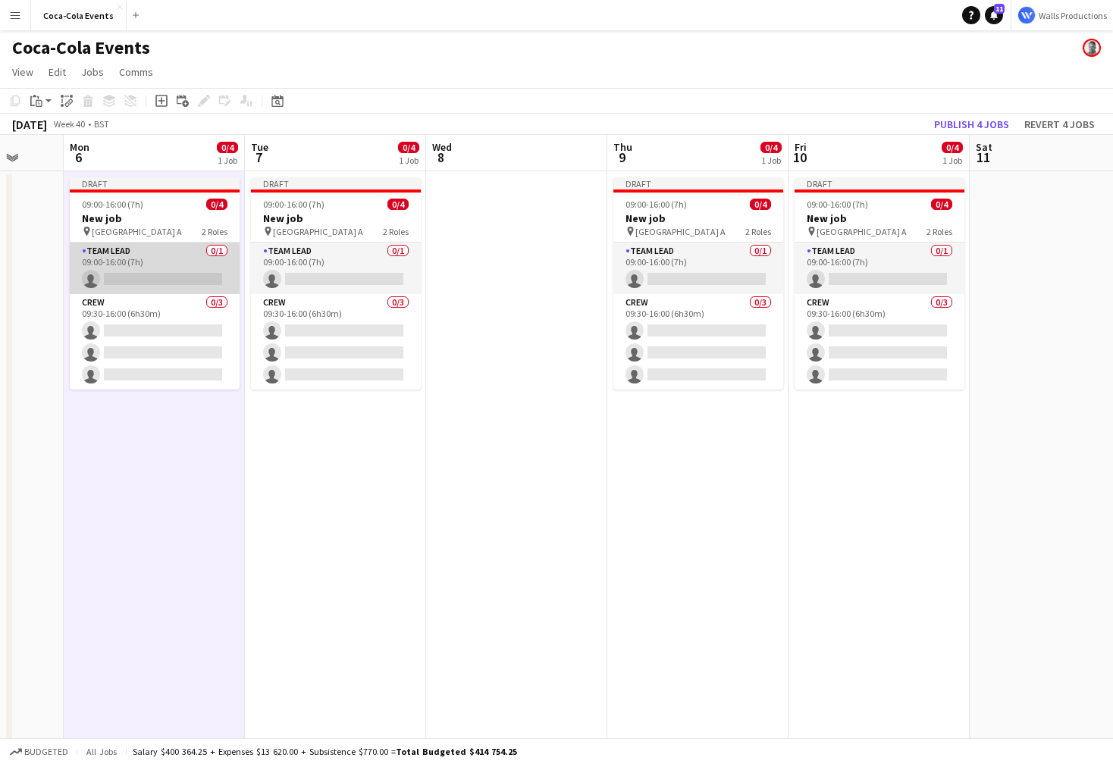
click at [133, 273] on app-card-role "Team Lead 0/1 09:00-16:00 (7h) single-neutral-actions" at bounding box center [155, 269] width 170 height 52
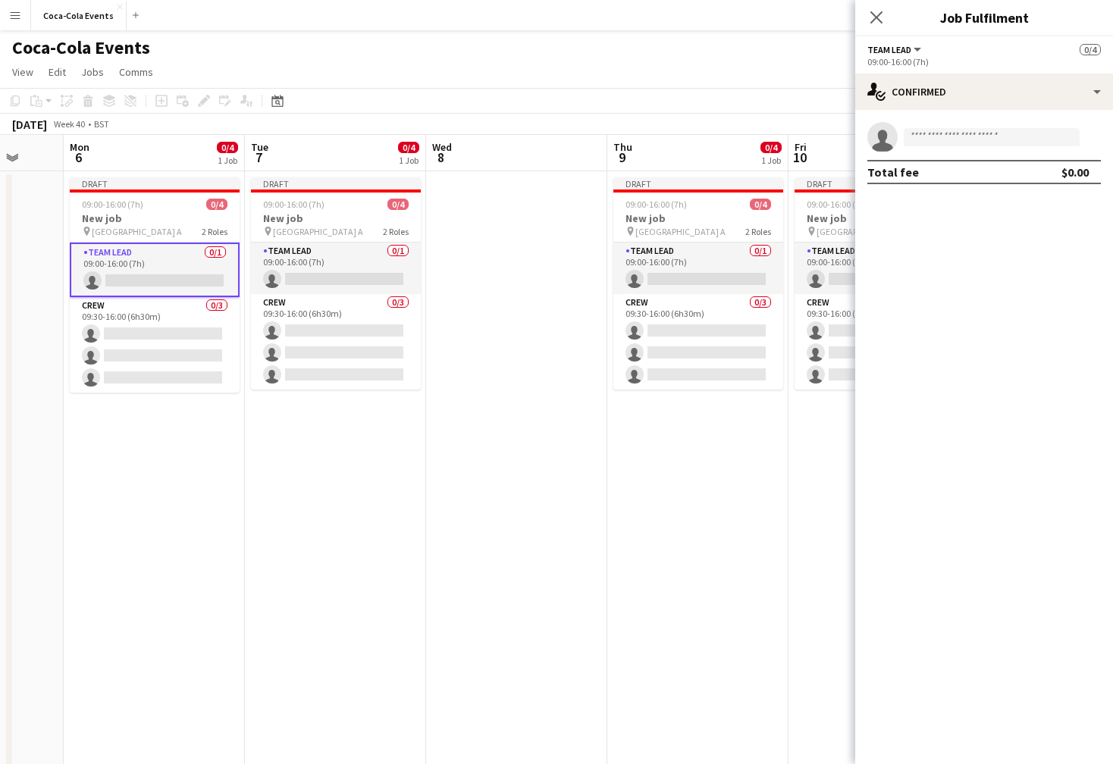
drag, startPoint x: 1031, startPoint y: 20, endPoint x: 932, endPoint y: 23, distance: 98.6
click at [932, 23] on h3 "Job Fulfilment" at bounding box center [984, 18] width 258 height 20
click at [965, 223] on mat-expansion-panel "check Confirmed single-neutral-actions Total fee $0.00" at bounding box center [984, 437] width 258 height 654
click at [944, 96] on div "single-neutral-actions-check-2 Confirmed" at bounding box center [984, 92] width 258 height 36
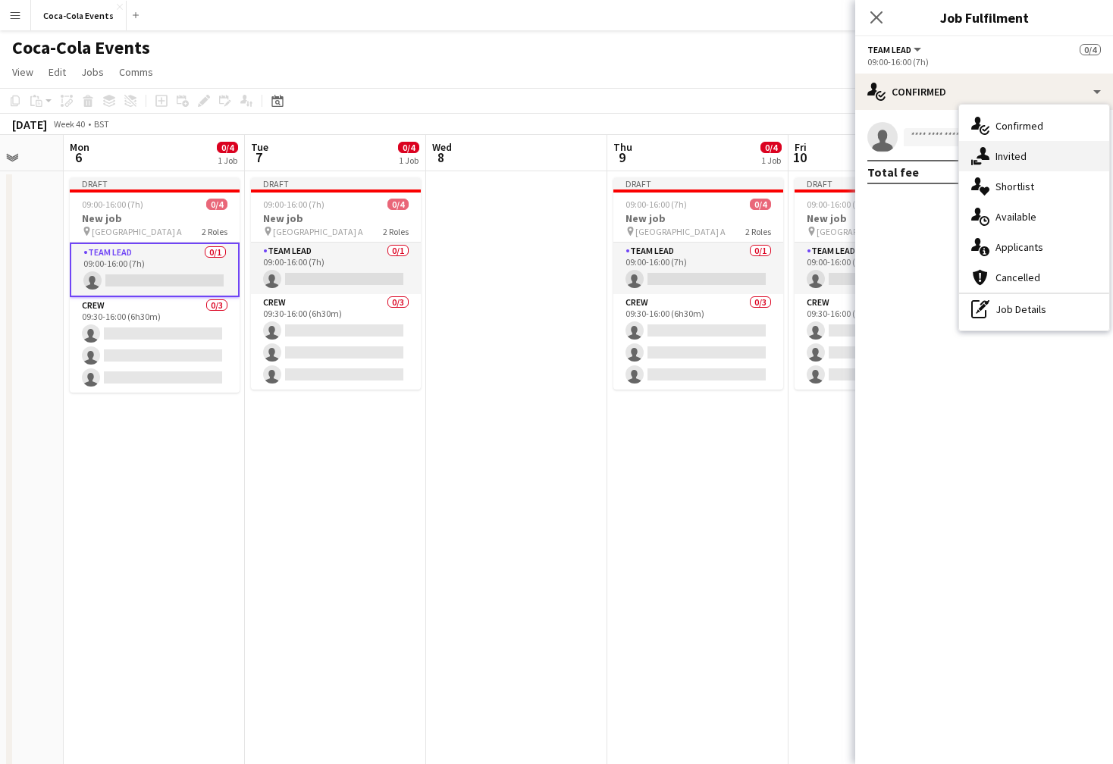
click at [1017, 159] on span "Invited" at bounding box center [1011, 156] width 31 height 14
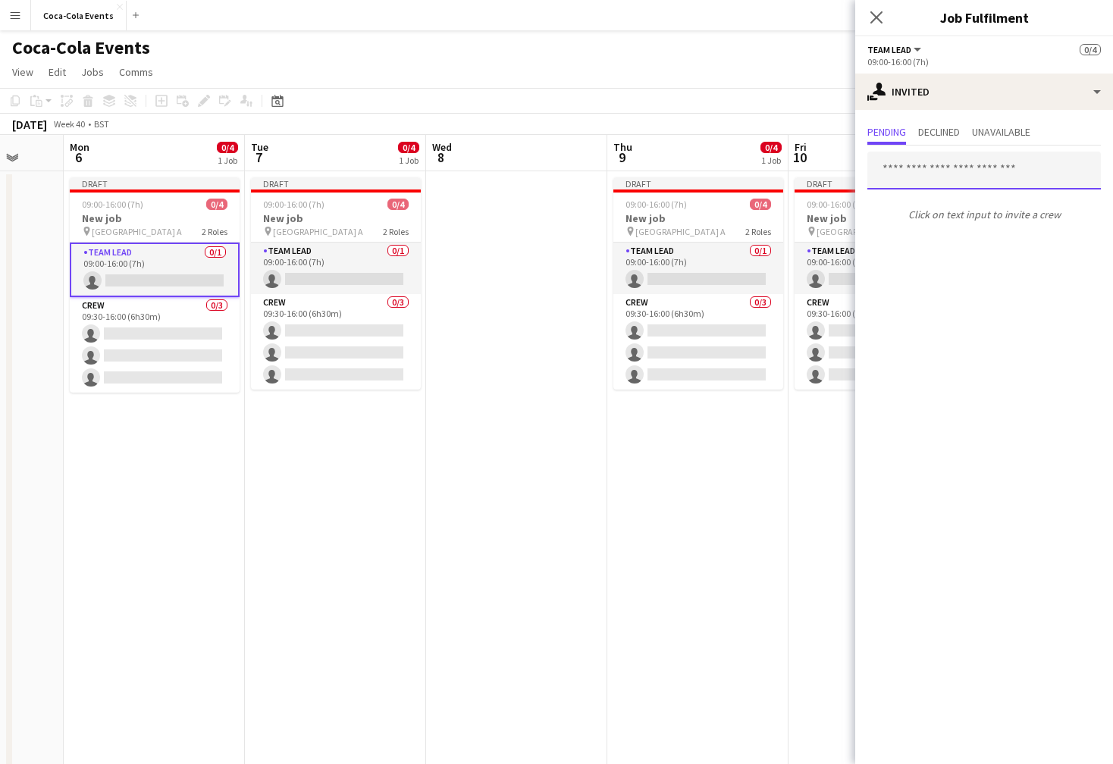
click at [941, 171] on input "text" at bounding box center [984, 171] width 234 height 38
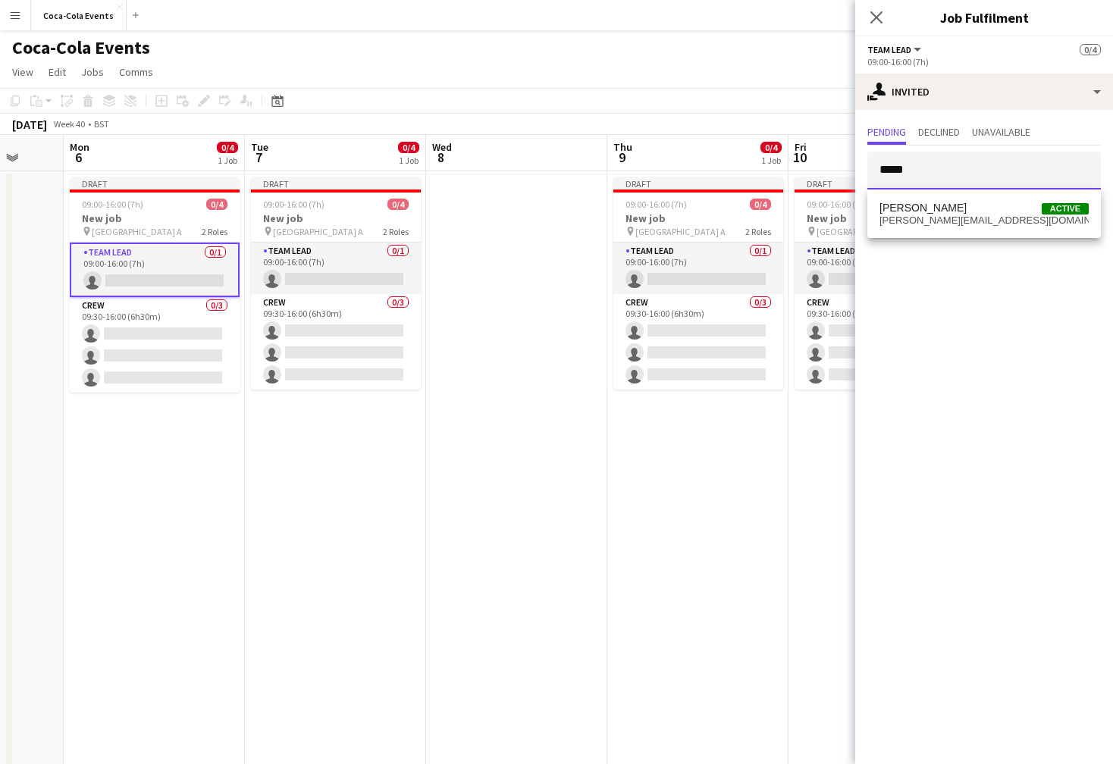
click at [867, 152] on div at bounding box center [867, 152] width 0 height 0
type input "*****"
click at [917, 219] on span "[PERSON_NAME][EMAIL_ADDRESS][DOMAIN_NAME]" at bounding box center [984, 221] width 209 height 12
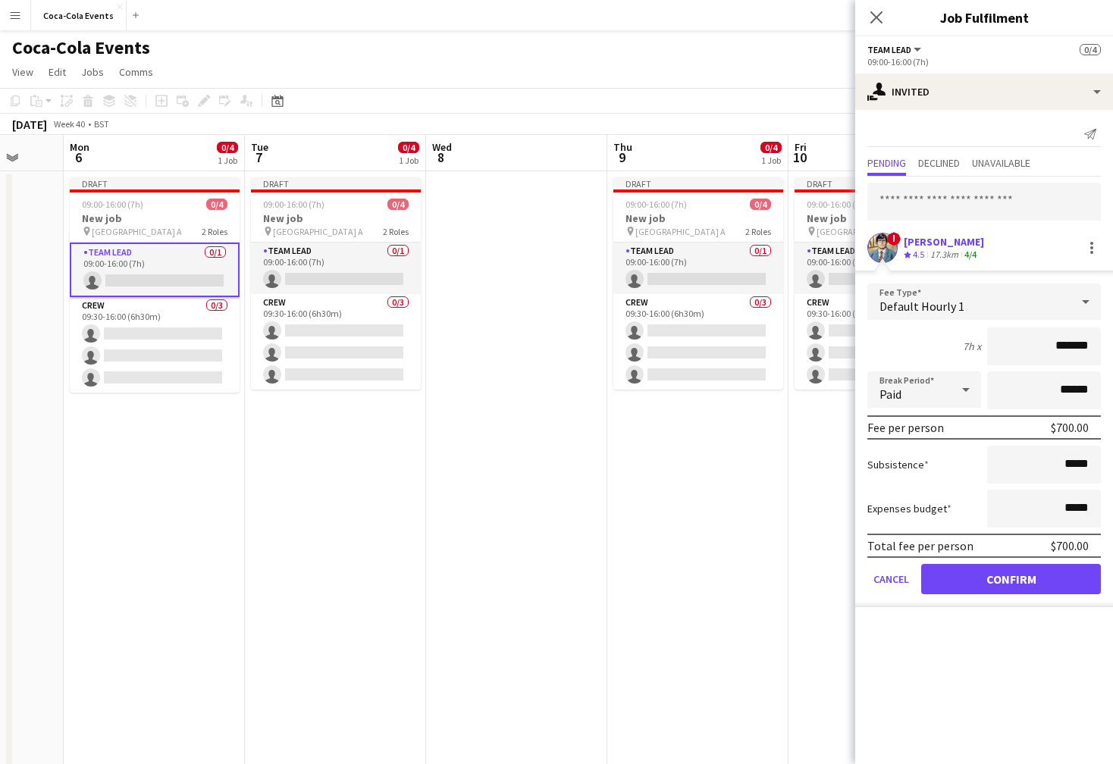
click at [986, 638] on mat-expansion-panel "user-plus Invited Send notification Pending Declined Unavailable ! [PERSON_NAME…" at bounding box center [984, 437] width 258 height 654
click at [928, 96] on div "single-neutral-actions-share-1 Invited" at bounding box center [984, 92] width 258 height 36
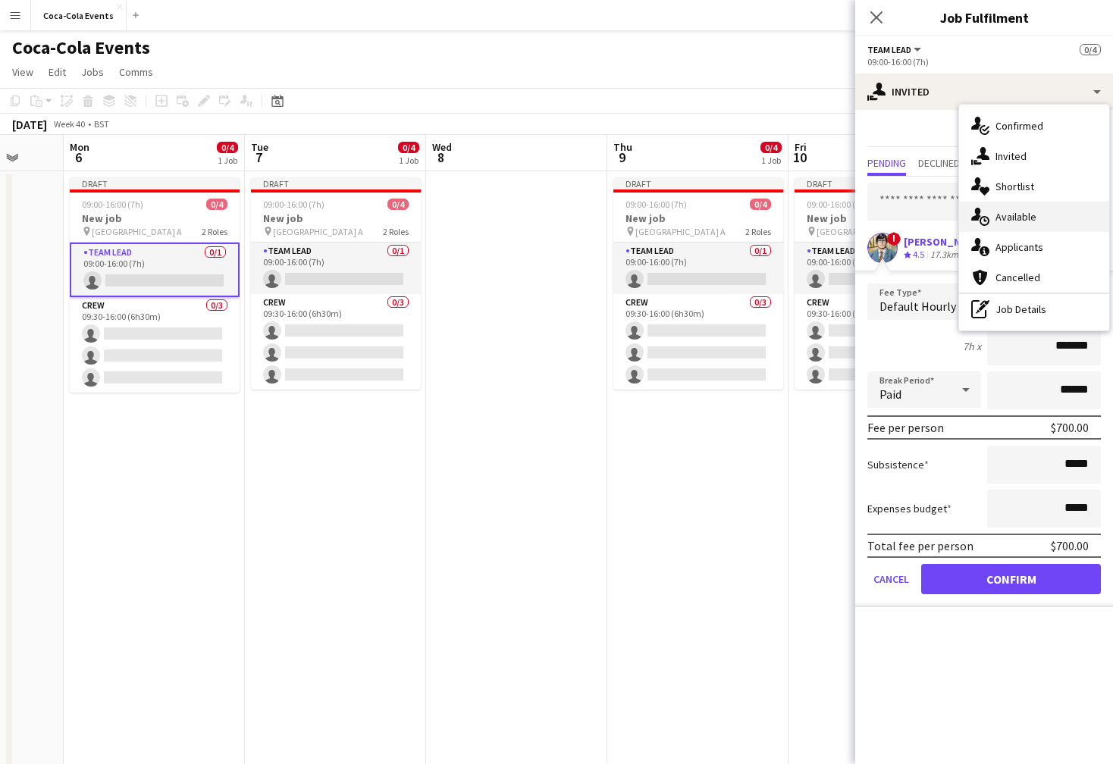
click at [1008, 220] on span "Available" at bounding box center [1016, 217] width 41 height 14
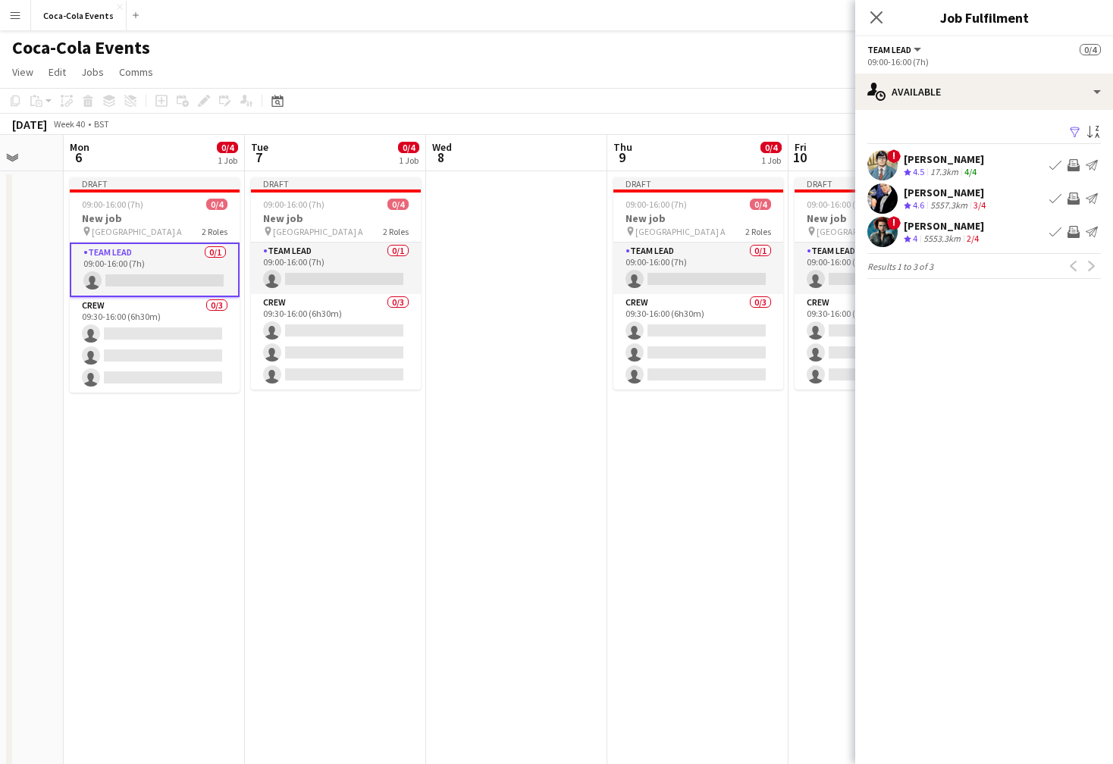
click at [1075, 130] on app-icon "Filter" at bounding box center [1075, 133] width 12 height 14
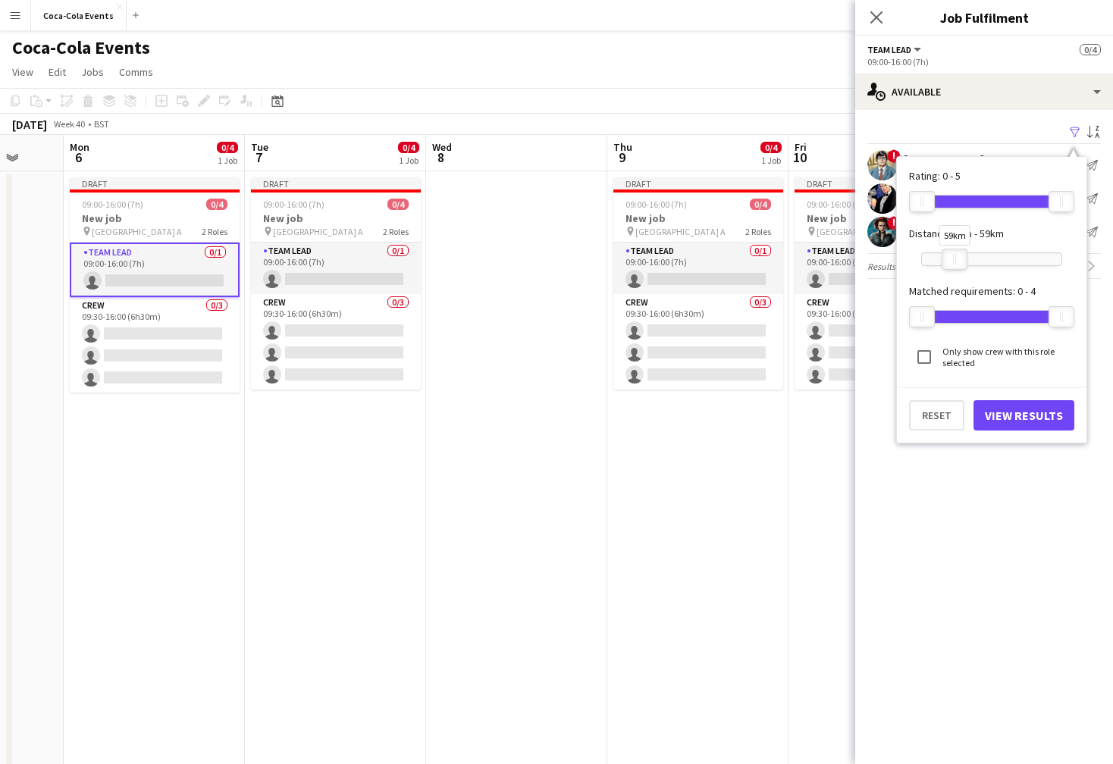
drag, startPoint x: 1057, startPoint y: 259, endPoint x: 950, endPoint y: 262, distance: 107.0
click at [950, 262] on div at bounding box center [955, 259] width 24 height 20
click at [1020, 412] on button "View Results" at bounding box center [1024, 415] width 101 height 30
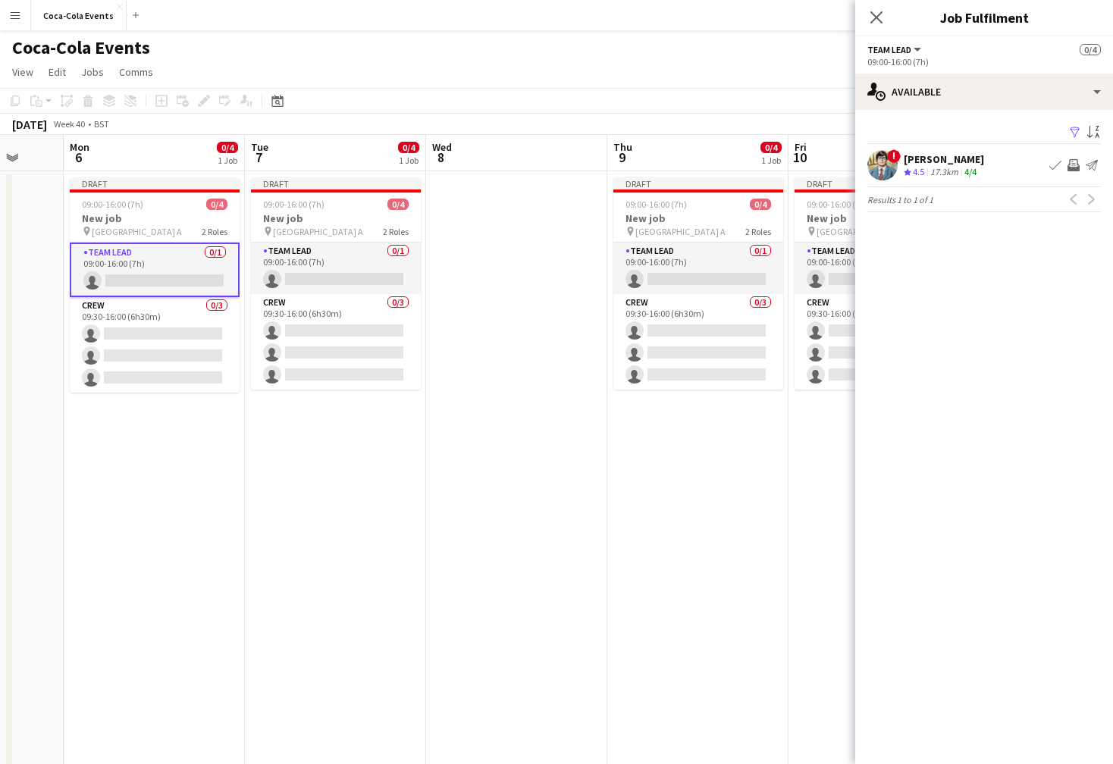
click at [1075, 130] on app-icon "Filter" at bounding box center [1075, 133] width 12 height 14
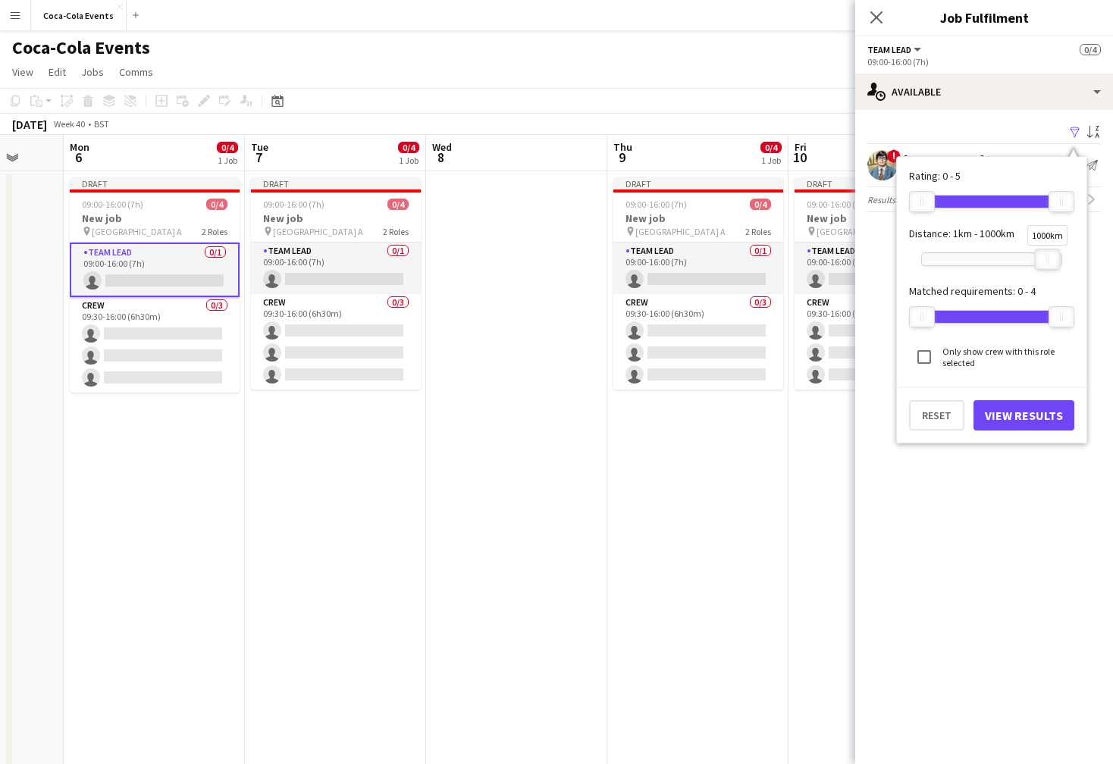
drag, startPoint x: 959, startPoint y: 261, endPoint x: 1071, endPoint y: 260, distance: 112.2
click at [1060, 260] on div at bounding box center [1048, 259] width 24 height 20
click at [1025, 415] on button "View Results" at bounding box center [1024, 415] width 101 height 30
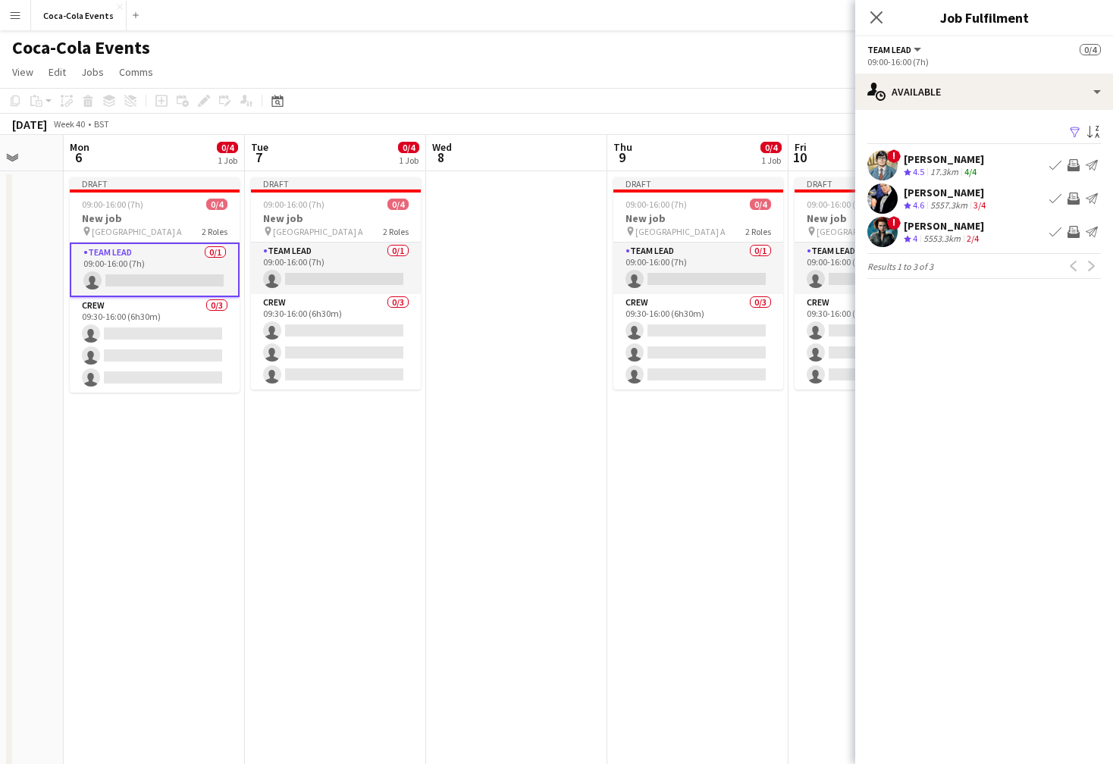
click at [923, 166] on span "4.5" at bounding box center [918, 171] width 11 height 11
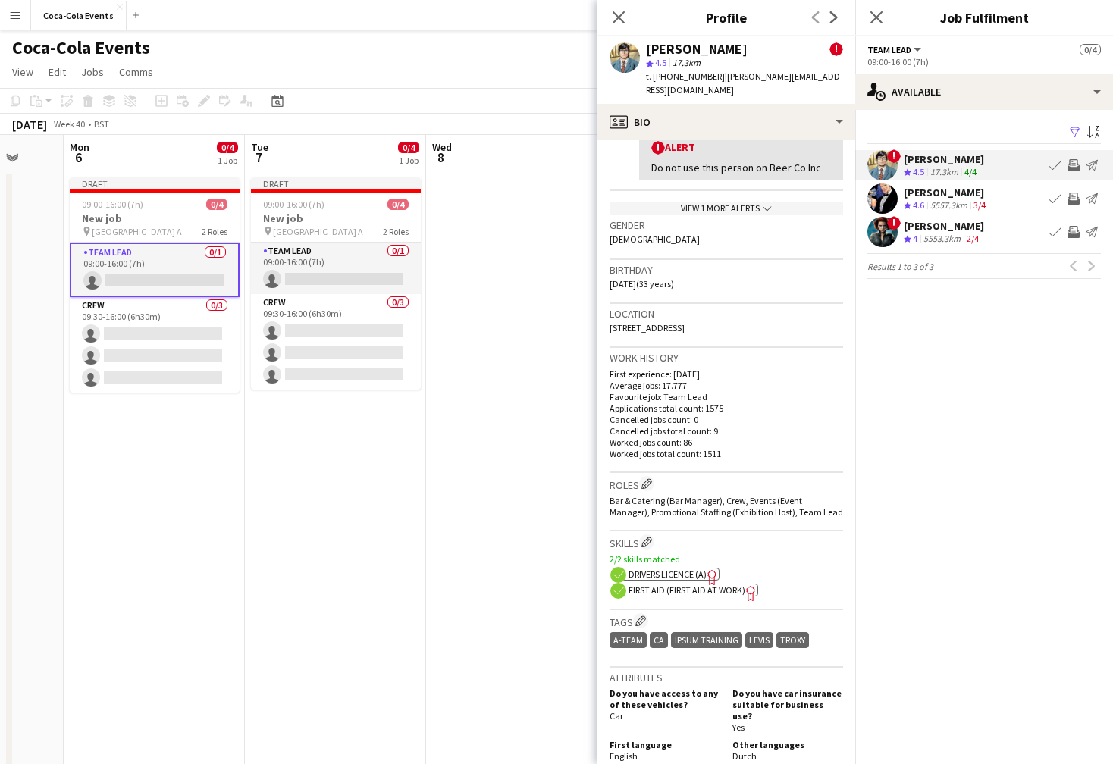
scroll to position [369, 0]
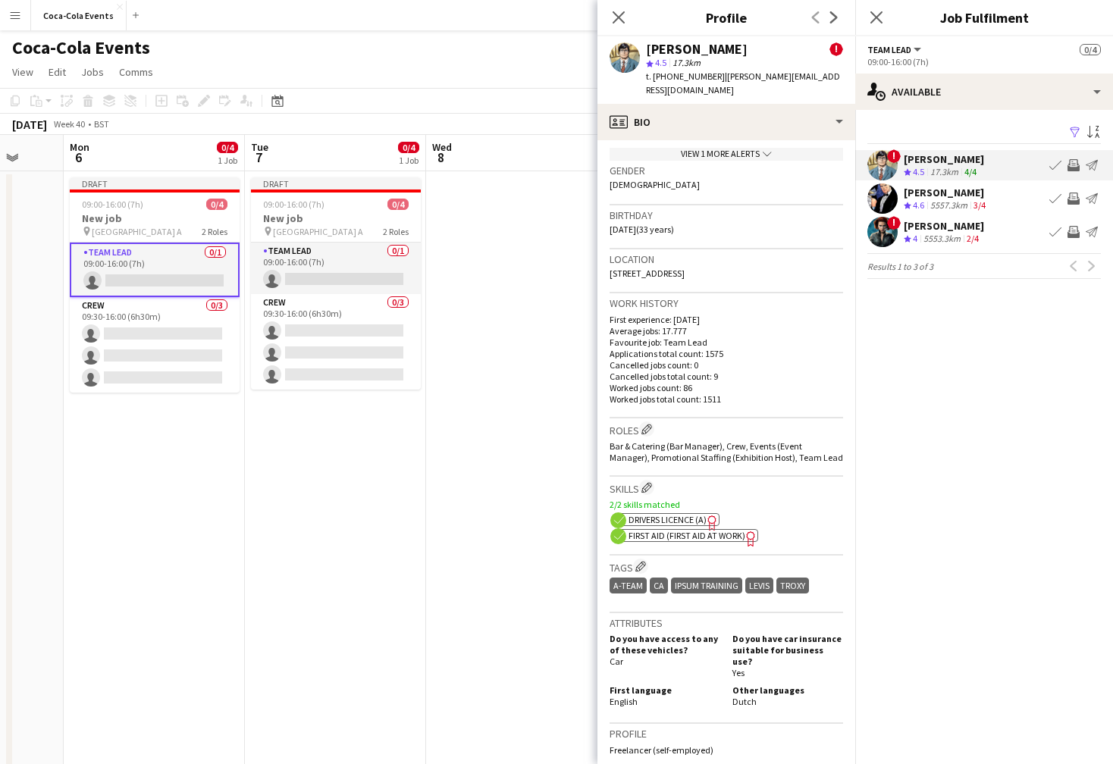
click at [990, 205] on div "[PERSON_NAME] Crew rating 4.6 5557.3km 3/4 Book crew Invite crew Send notificat…" at bounding box center [984, 199] width 258 height 30
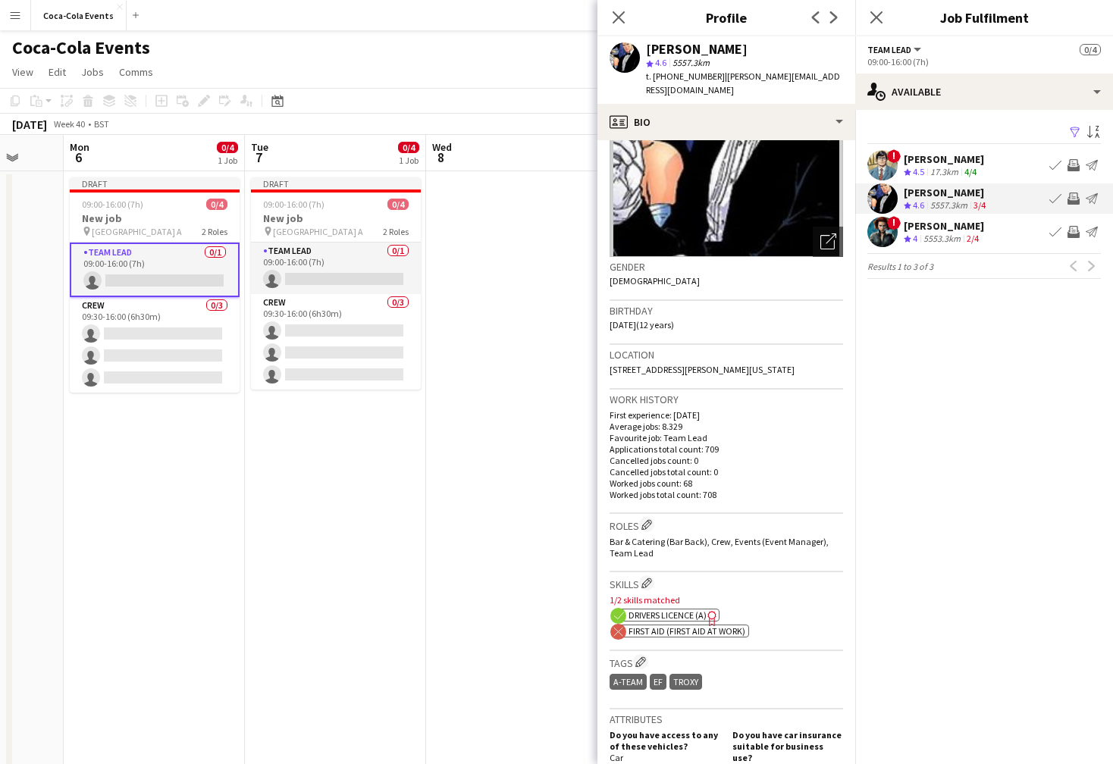
scroll to position [158, 0]
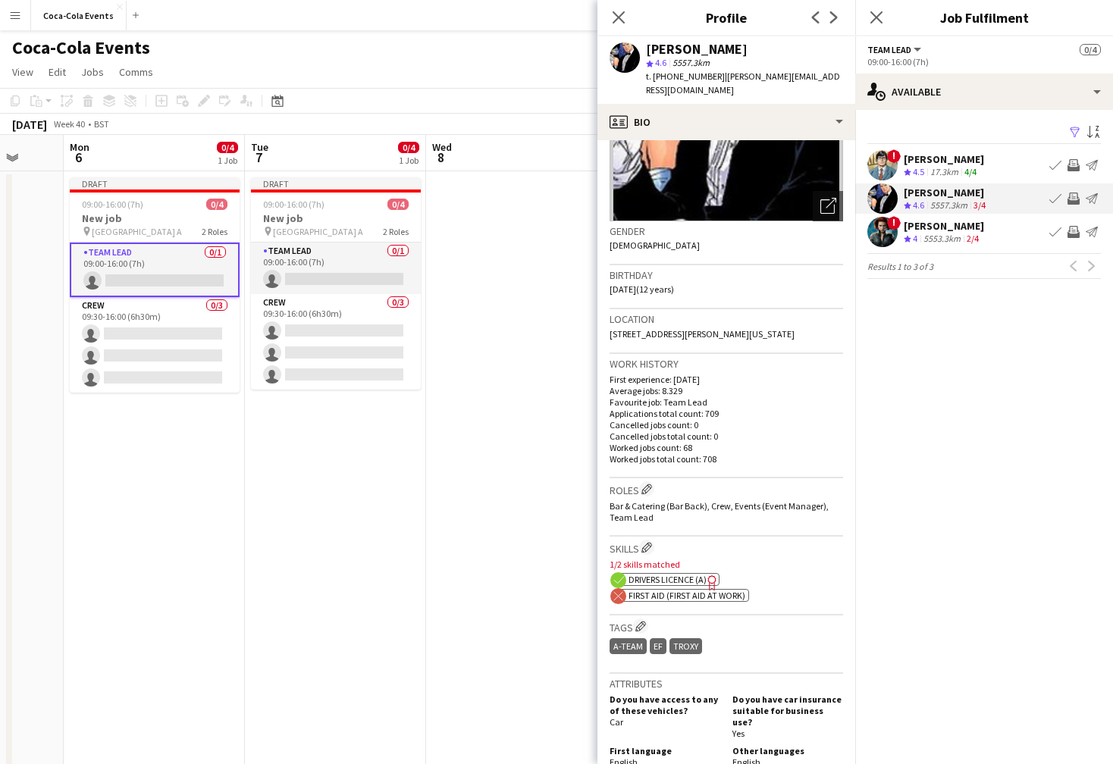
drag, startPoint x: 666, startPoint y: 597, endPoint x: 722, endPoint y: 598, distance: 56.1
click at [722, 598] on span "First Aid (First Aid At Work)" at bounding box center [687, 595] width 117 height 11
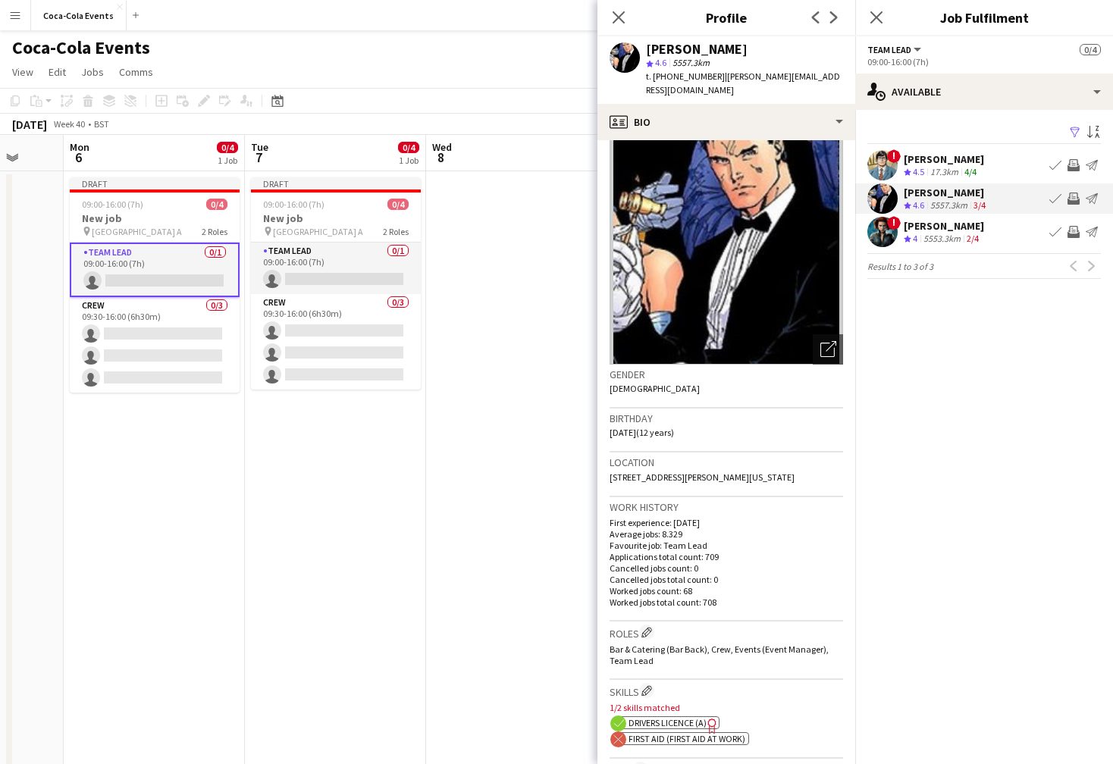
scroll to position [0, 0]
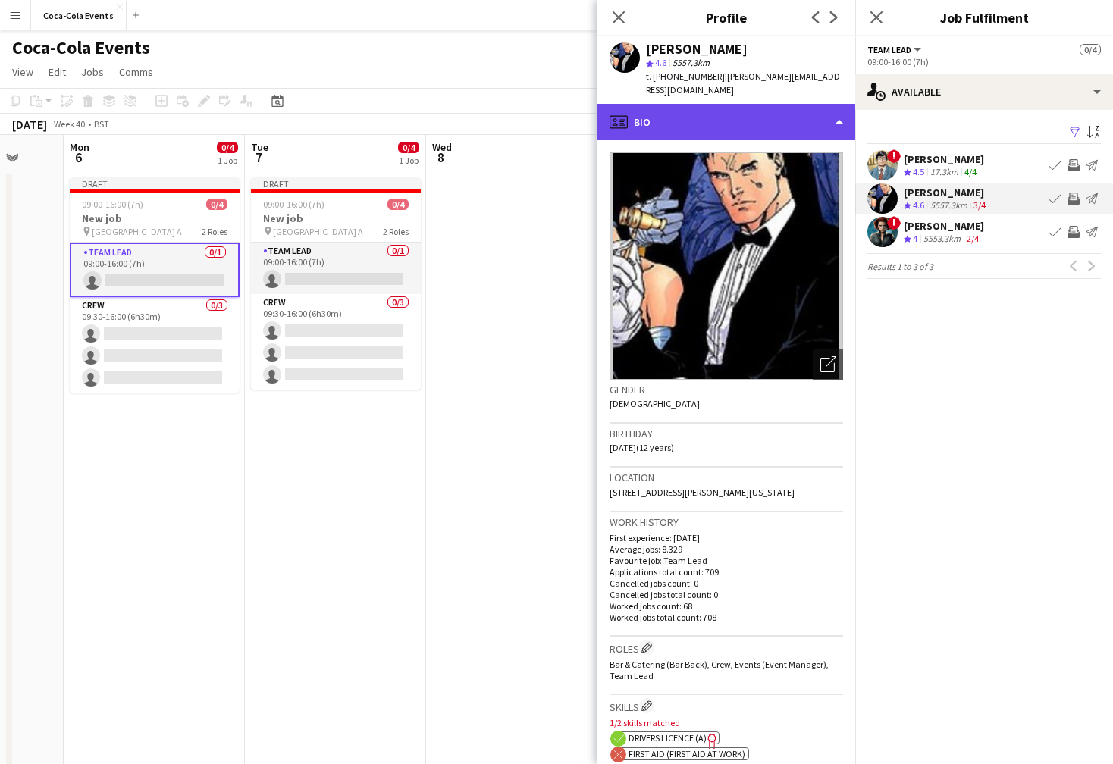
click at [676, 118] on div "profile Bio" at bounding box center [727, 122] width 258 height 36
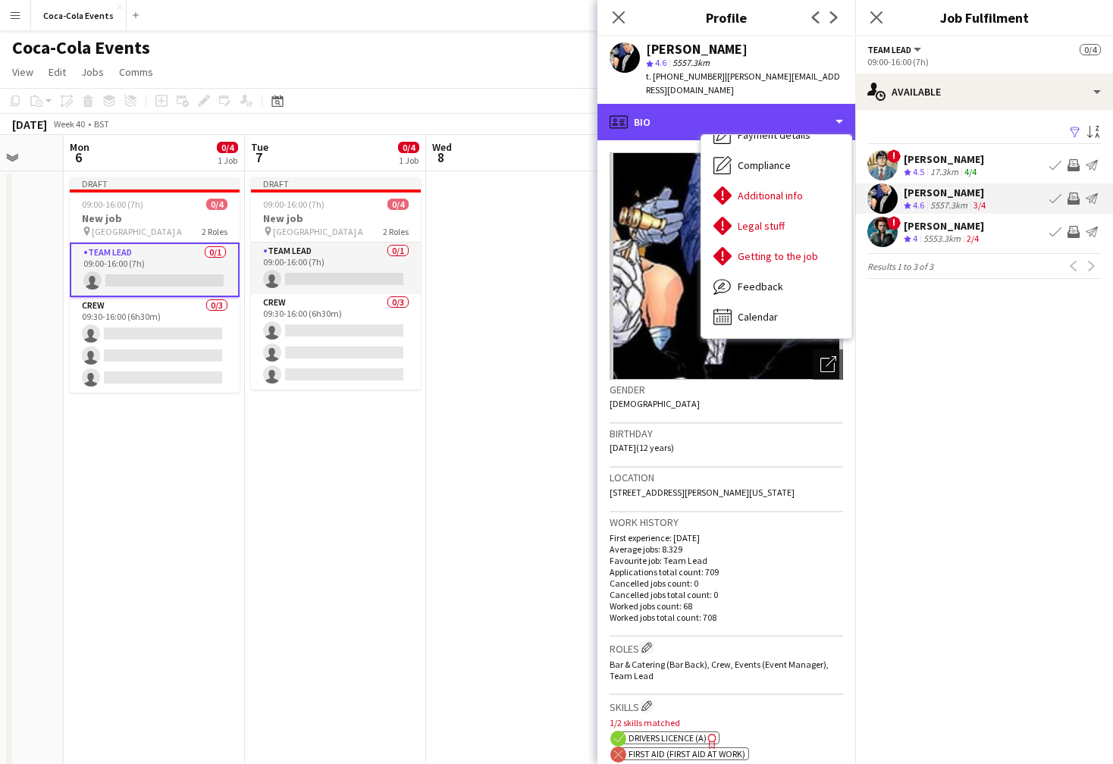
scroll to position [2, 0]
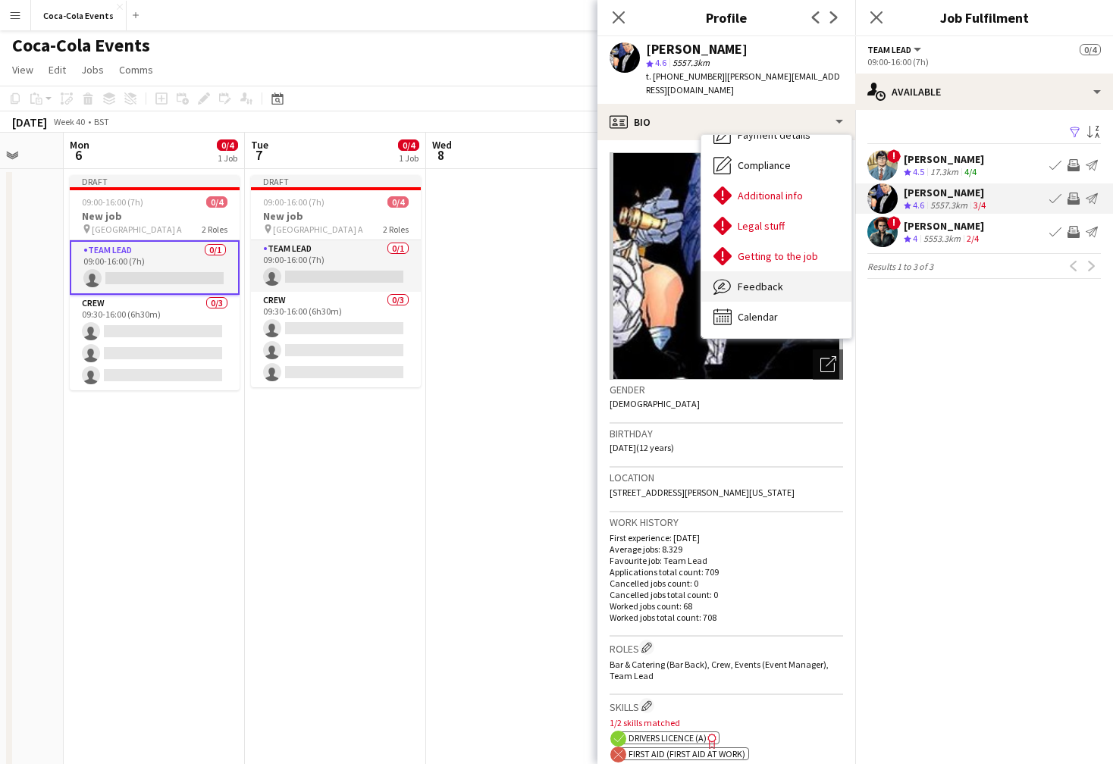
click at [758, 283] on span "Feedback" at bounding box center [760, 287] width 45 height 14
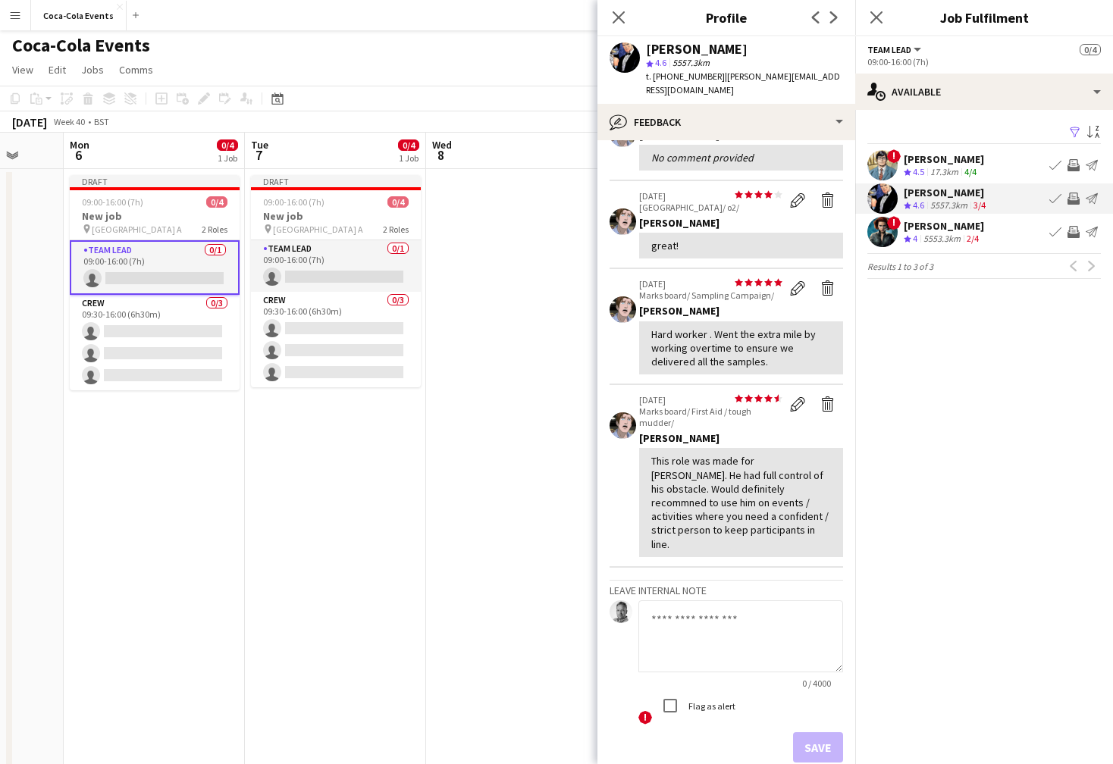
scroll to position [0, 0]
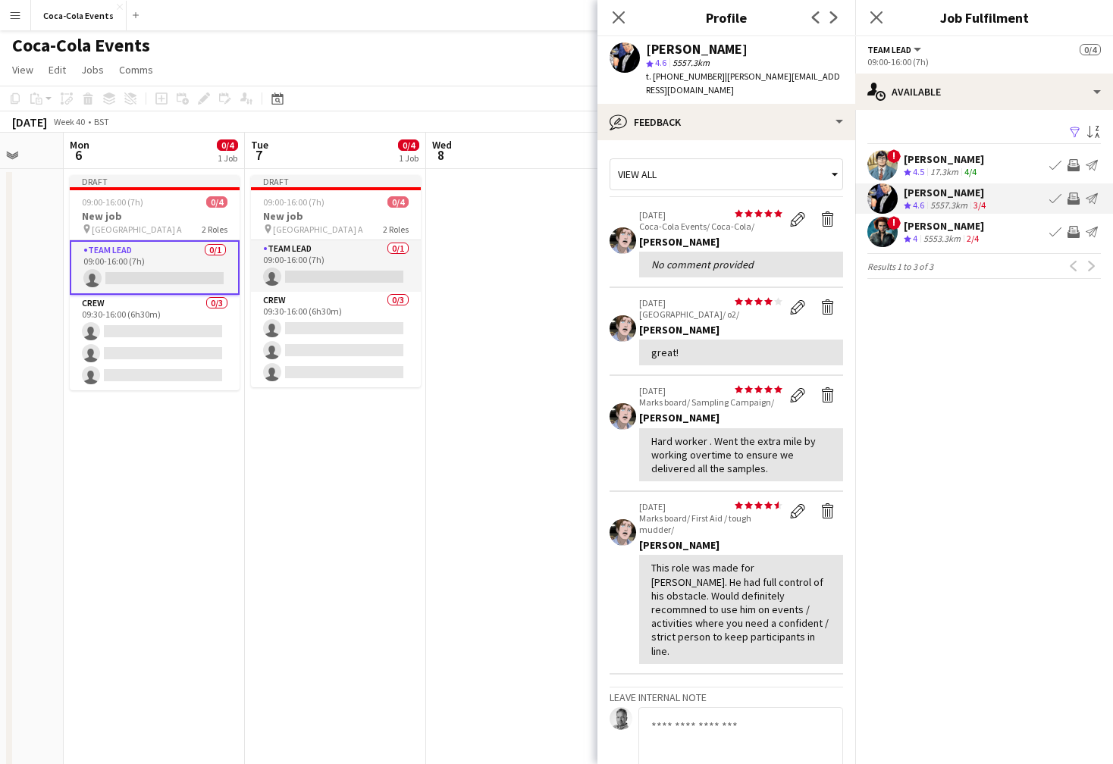
click at [947, 165] on div "[PERSON_NAME]" at bounding box center [944, 159] width 80 height 14
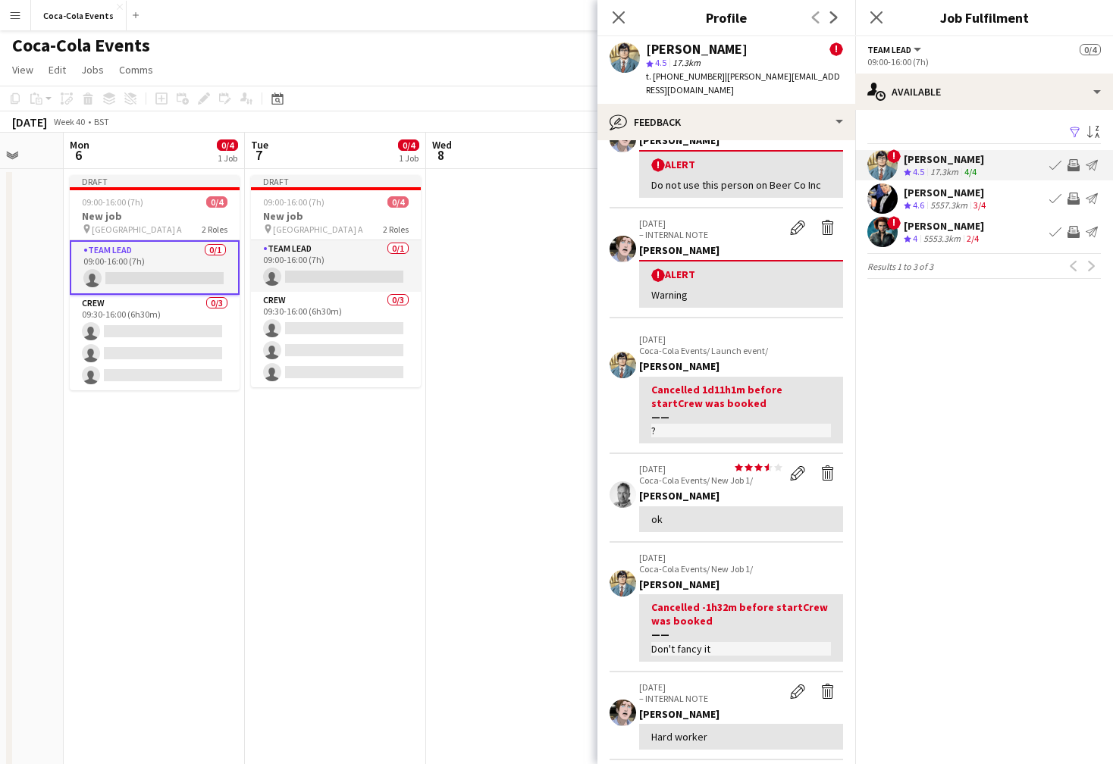
scroll to position [121, 0]
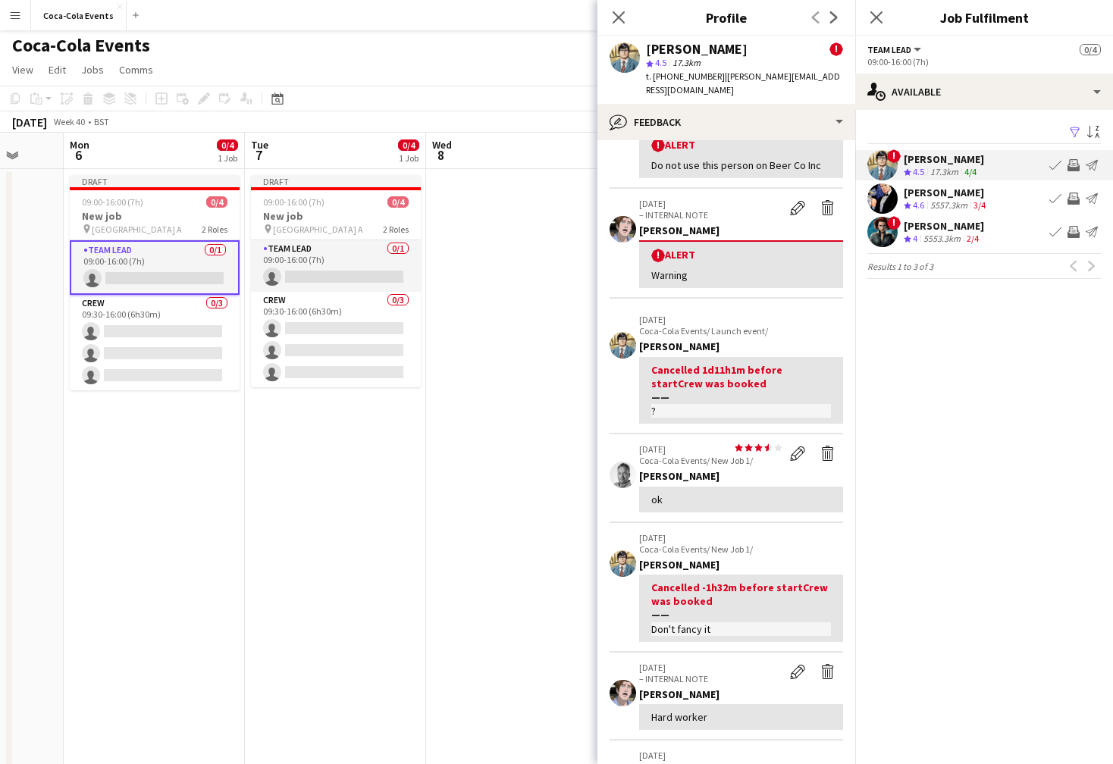
click at [679, 248] on div "! Alert" at bounding box center [741, 255] width 180 height 14
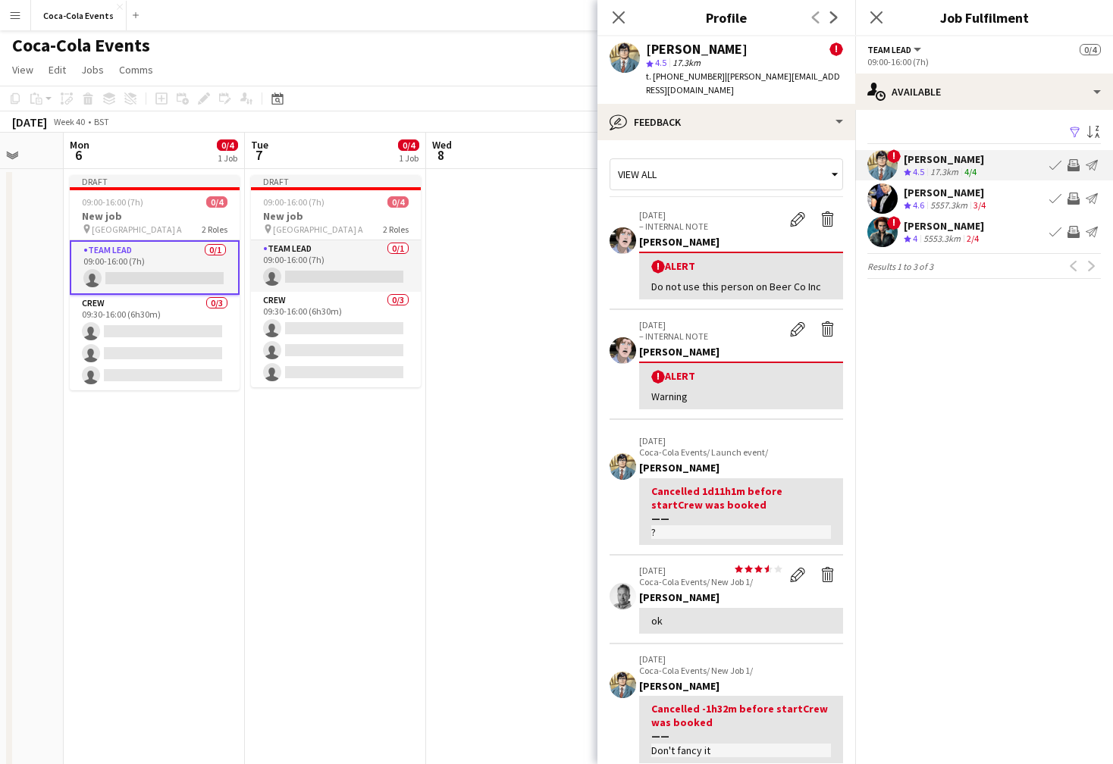
click at [670, 259] on div "! Alert" at bounding box center [741, 266] width 180 height 14
click at [616, 15] on icon at bounding box center [618, 17] width 14 height 14
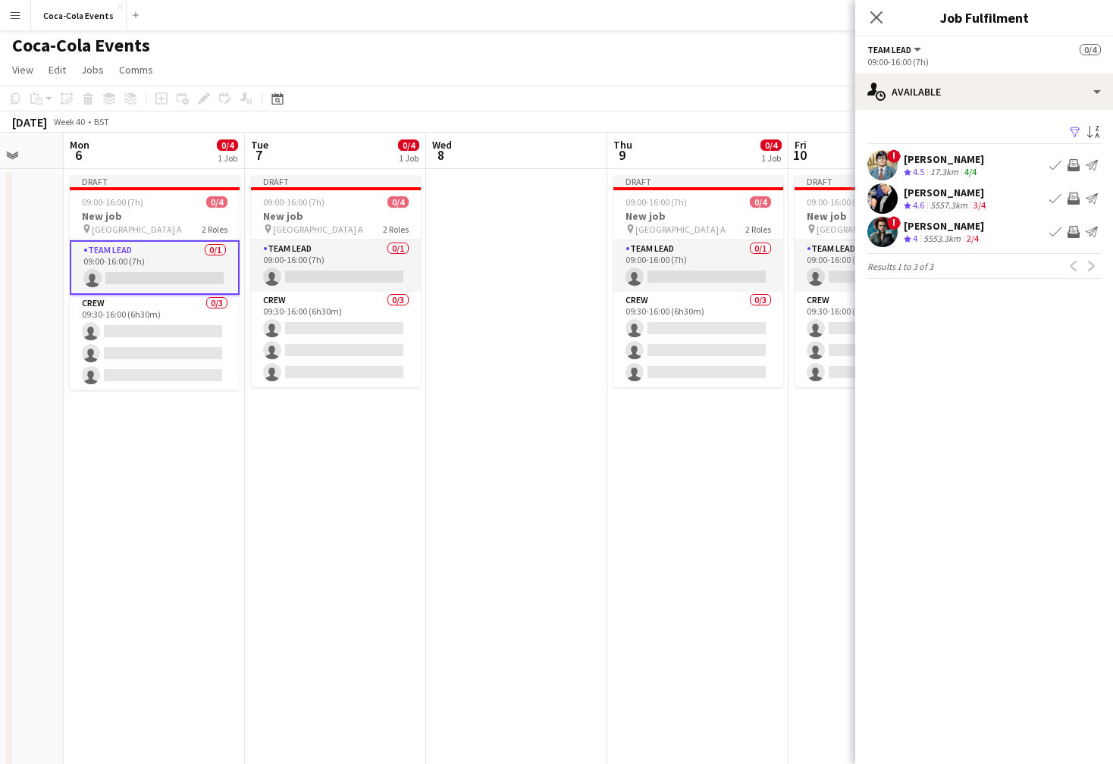
click at [1074, 168] on app-icon "Invite crew" at bounding box center [1074, 165] width 12 height 12
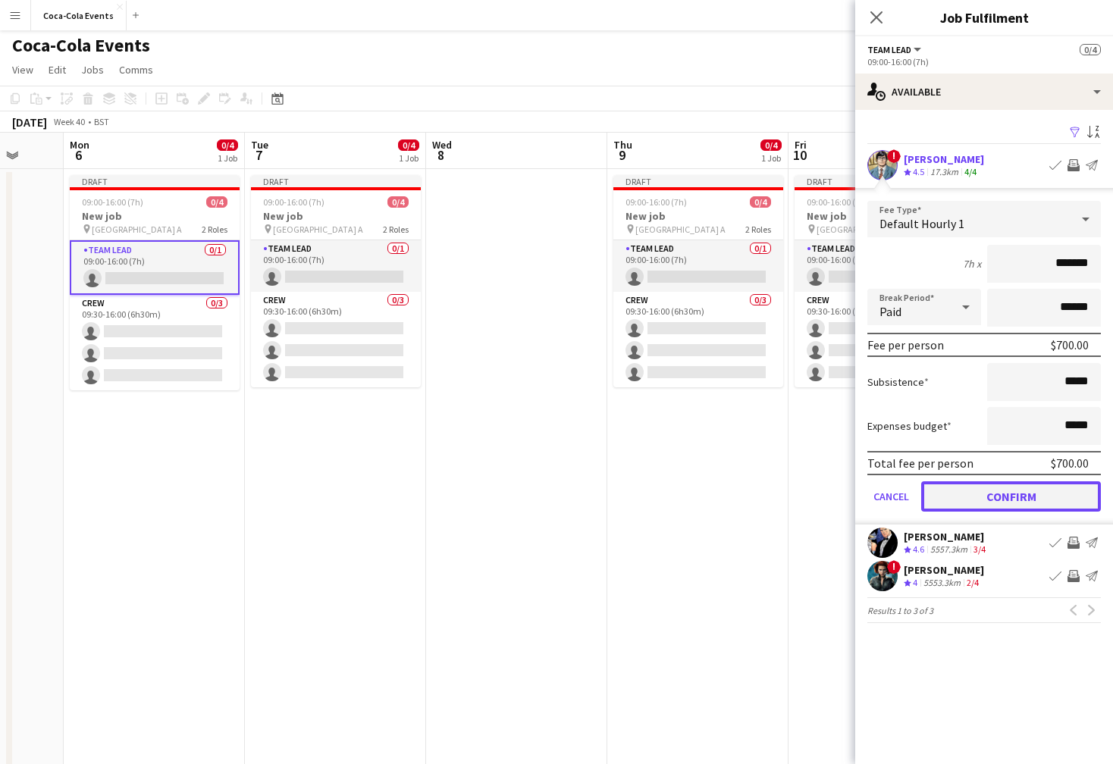
click at [1010, 497] on button "Confirm" at bounding box center [1011, 497] width 180 height 30
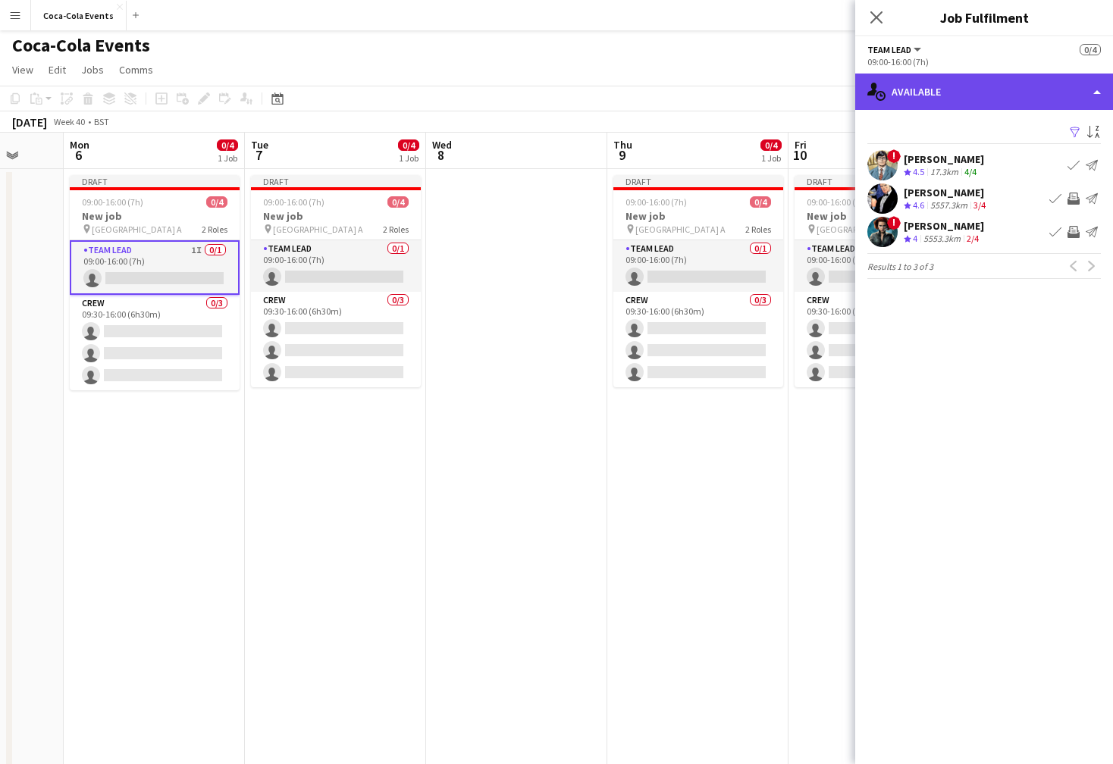
click at [1018, 99] on div "single-neutral-actions-upload Available" at bounding box center [984, 92] width 258 height 36
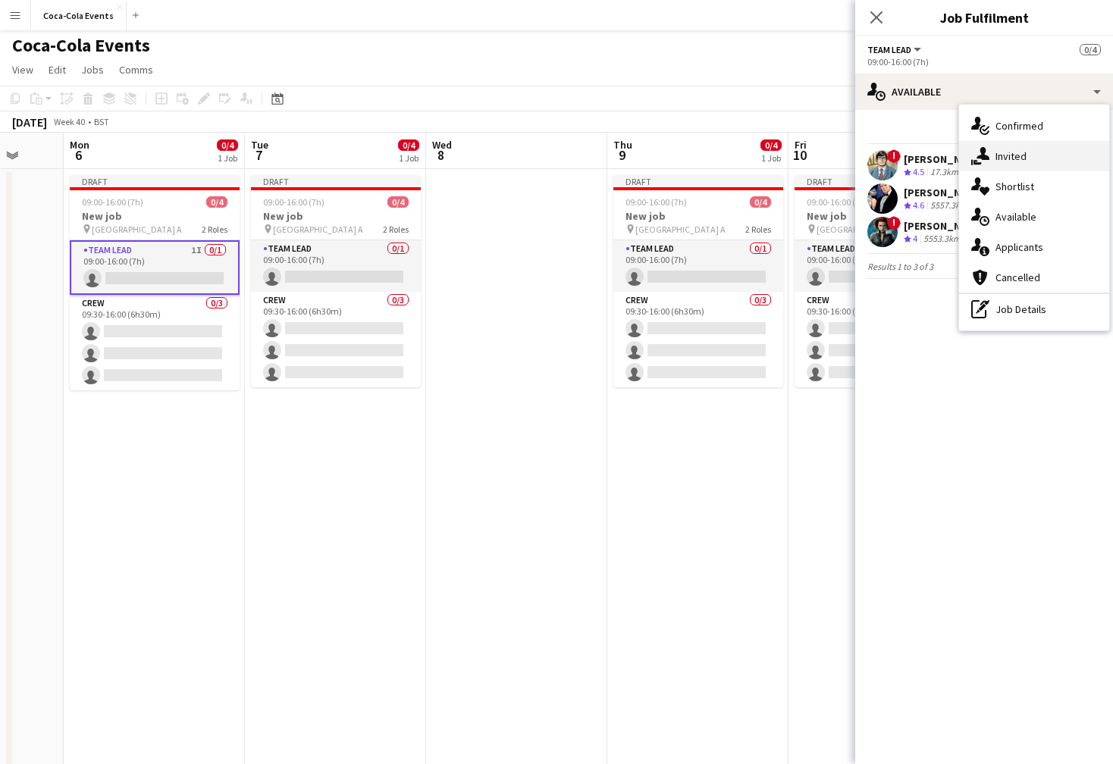
click at [1021, 155] on span "Invited" at bounding box center [1011, 156] width 31 height 14
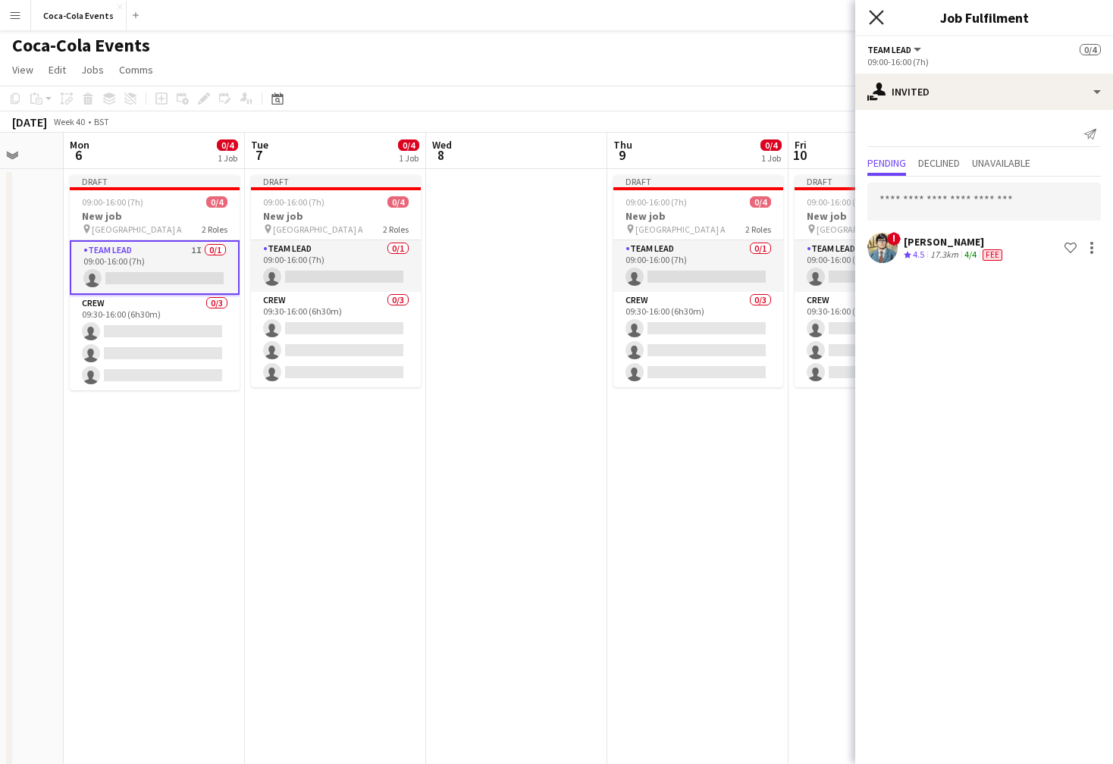
click at [874, 20] on icon at bounding box center [876, 17] width 14 height 14
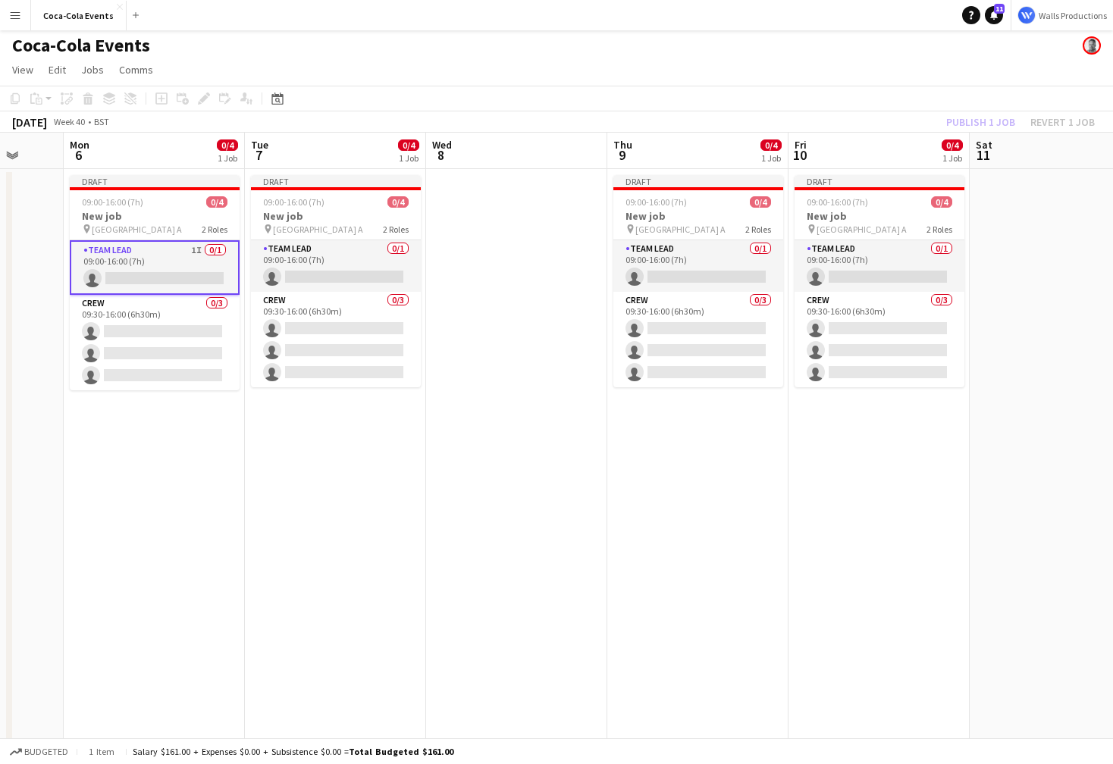
click at [468, 240] on app-date-cell at bounding box center [516, 529] width 181 height 720
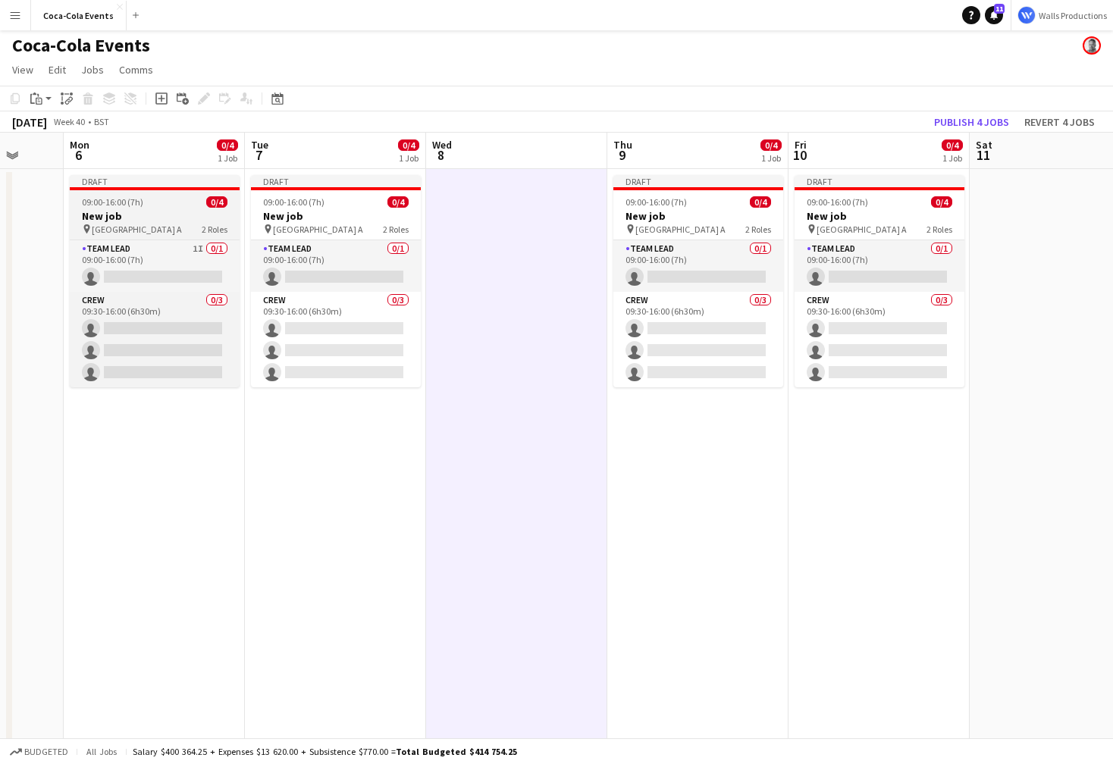
click at [175, 220] on h3 "New job" at bounding box center [155, 216] width 170 height 14
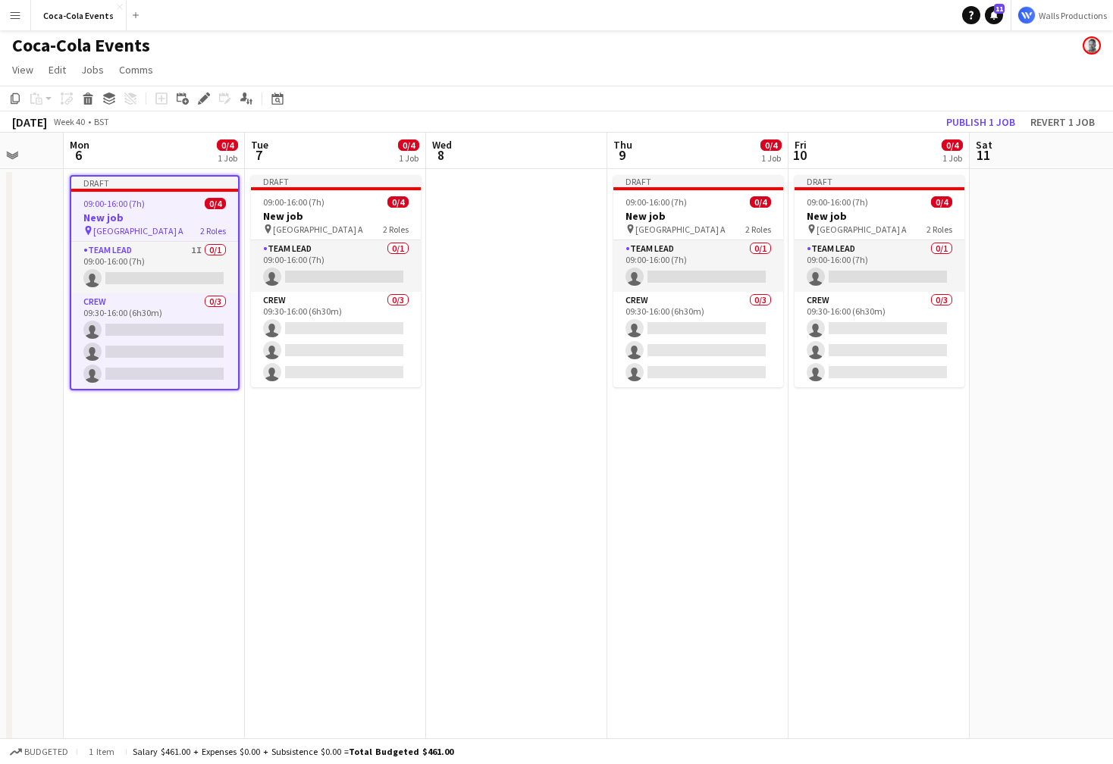
click at [303, 517] on app-date-cell "Draft 09:00-16:00 (7h) 0/4 New job pin Wembley Gate A 2 Roles Team Lead 0/1 09:…" at bounding box center [335, 529] width 181 height 720
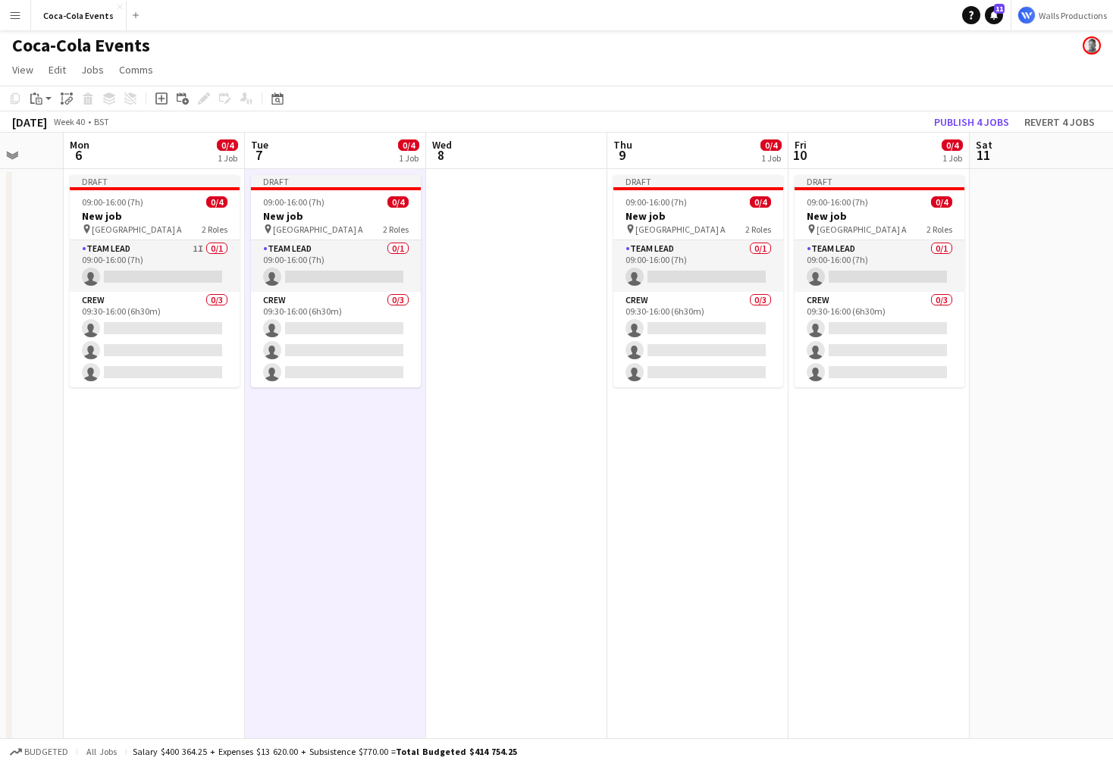
click at [350, 535] on app-date-cell "Draft 09:00-16:00 (7h) 0/4 New job pin Wembley Gate A 2 Roles Team Lead 0/1 09:…" at bounding box center [335, 529] width 181 height 720
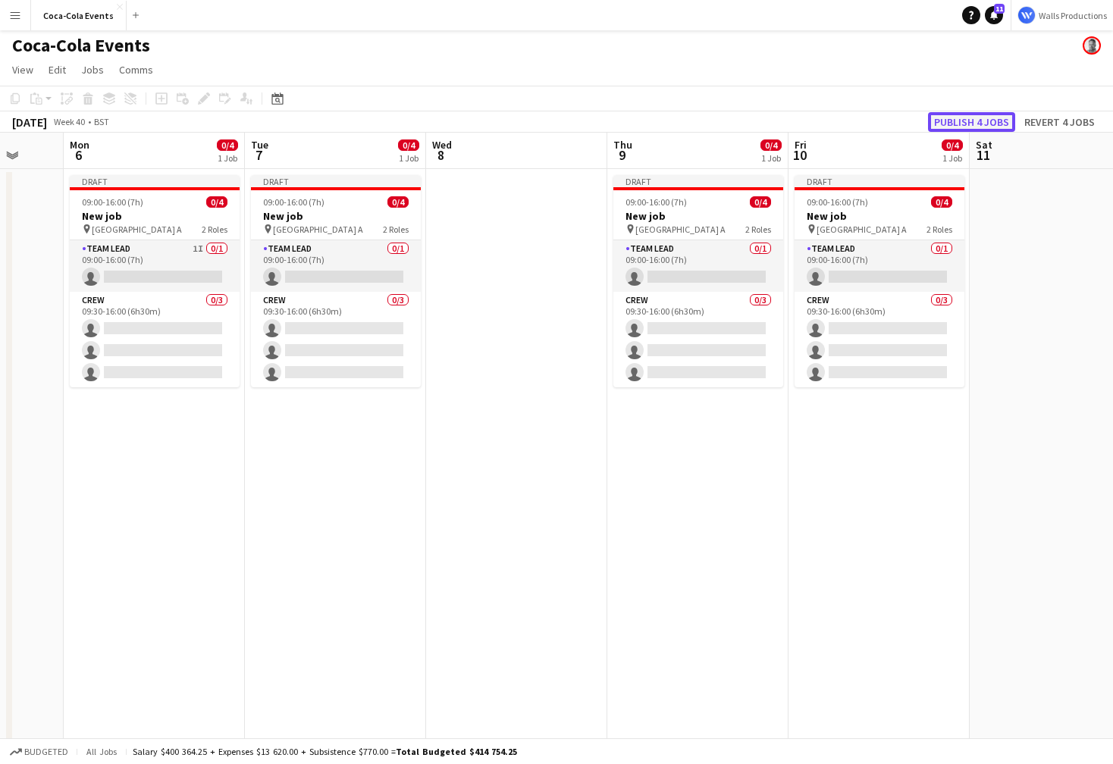
click at [951, 121] on button "Publish 4 jobs" at bounding box center [971, 122] width 87 height 20
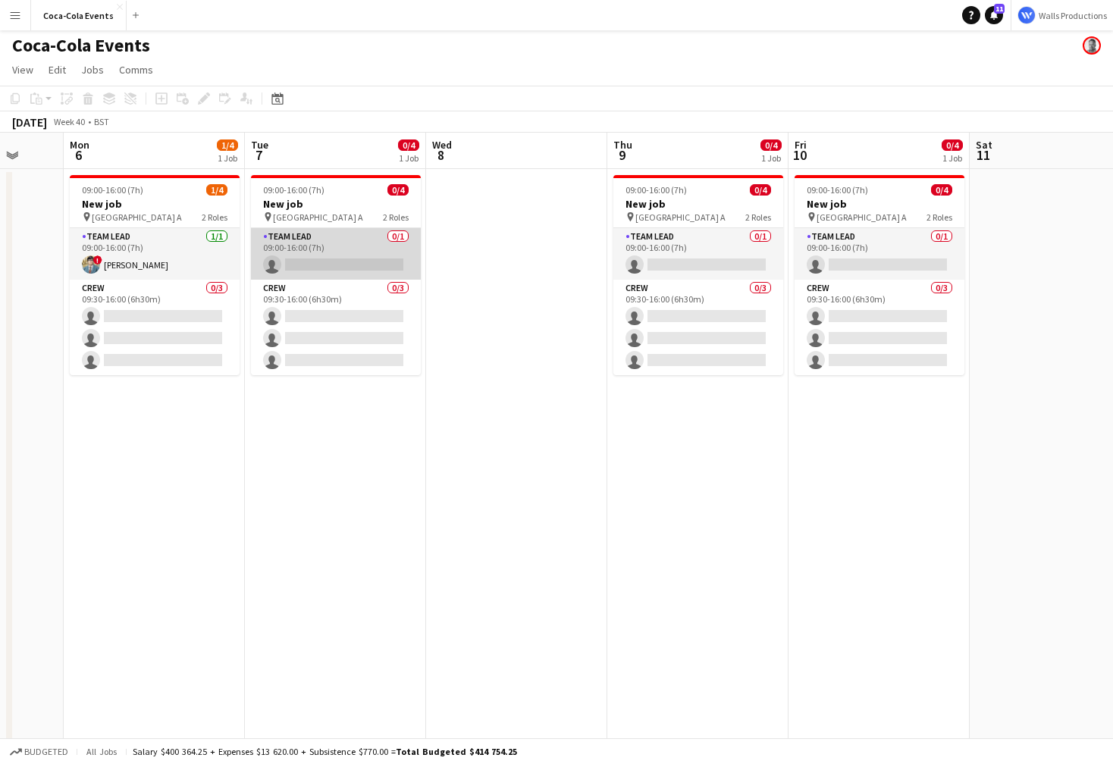
click at [317, 254] on app-card-role "Team Lead 0/1 09:00-16:00 (7h) single-neutral-actions" at bounding box center [336, 254] width 170 height 52
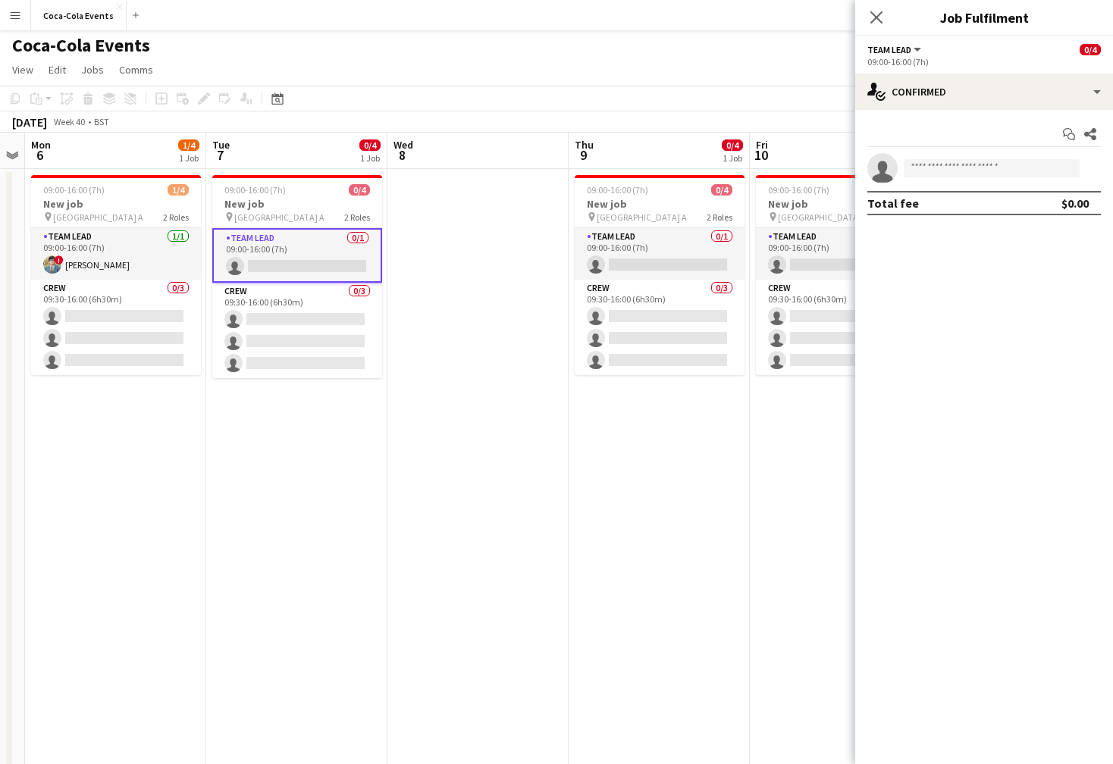
scroll to position [0, 527]
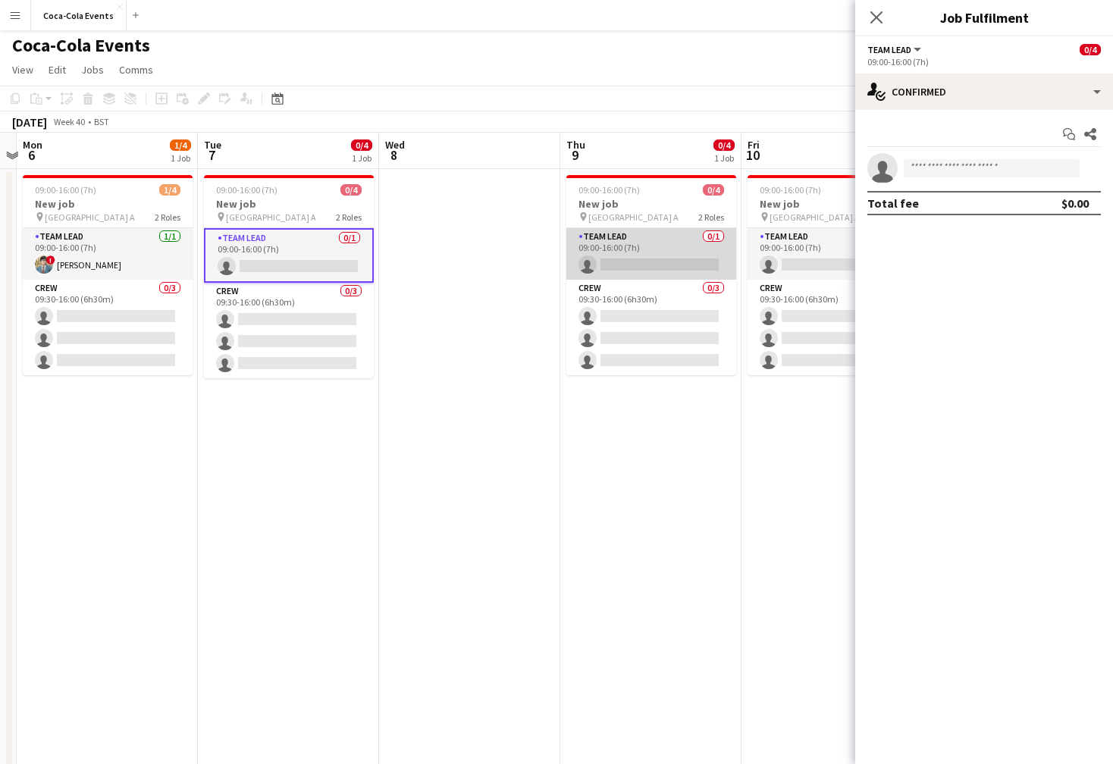
click at [636, 256] on app-card-role "Team Lead 0/1 09:00-16:00 (7h) single-neutral-actions" at bounding box center [651, 254] width 170 height 52
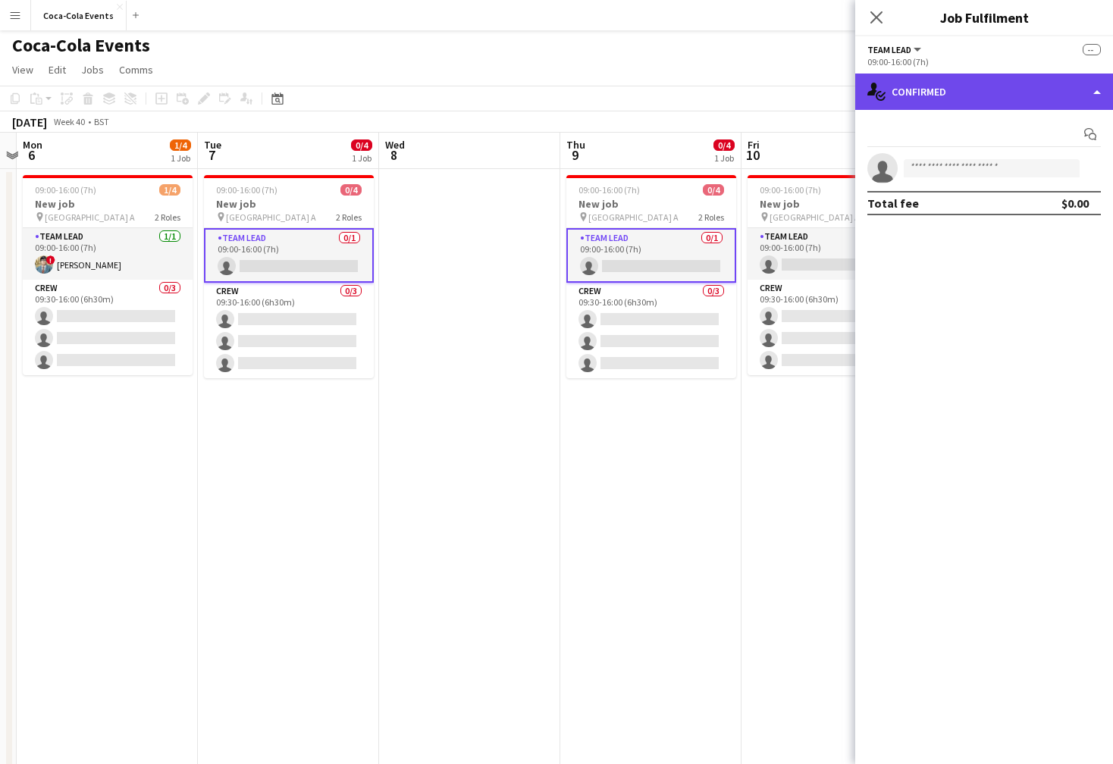
click at [974, 102] on div "single-neutral-actions-check-2 Confirmed" at bounding box center [984, 92] width 258 height 36
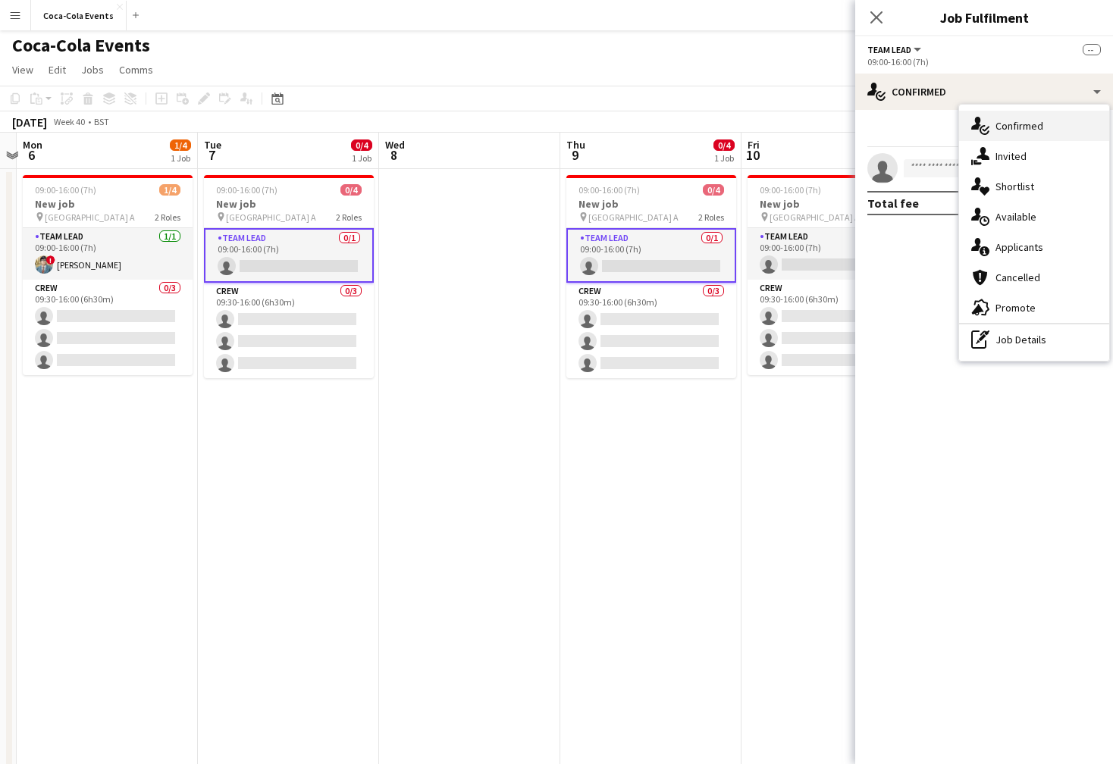
click at [1024, 129] on span "Confirmed" at bounding box center [1020, 126] width 48 height 14
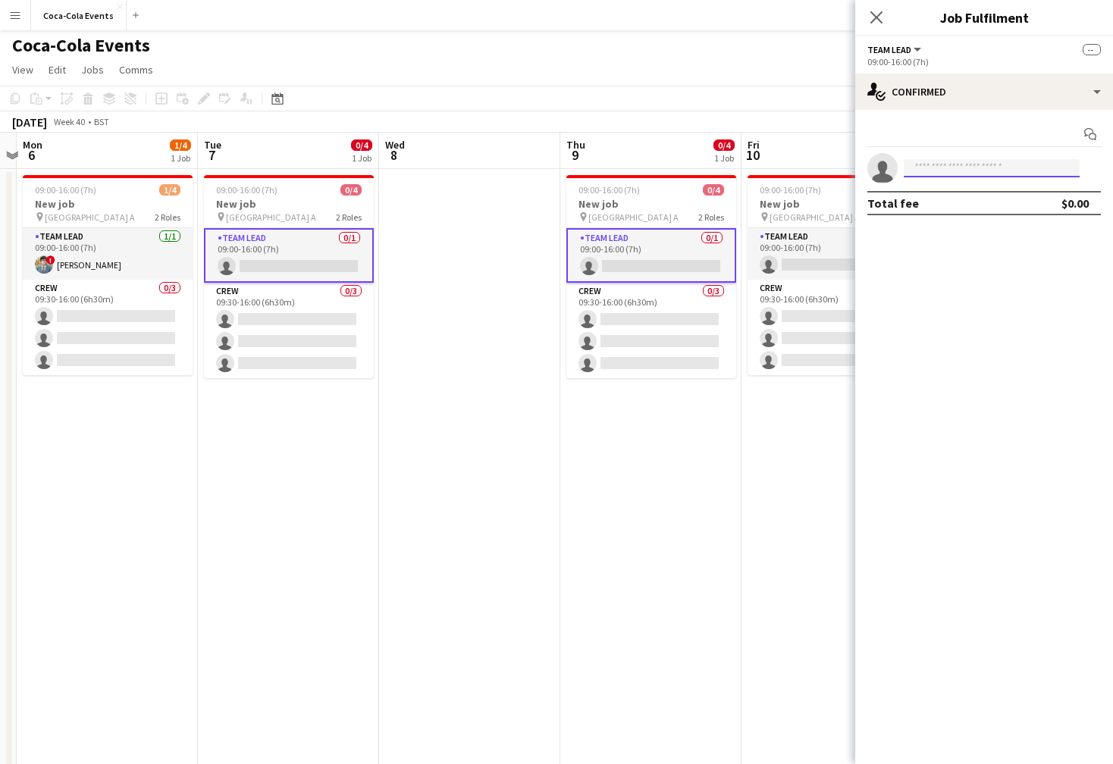
click at [962, 169] on input at bounding box center [992, 168] width 176 height 18
click at [898, 159] on div at bounding box center [898, 159] width 0 height 0
type input "*****"
click at [972, 205] on span "[PERSON_NAME][EMAIL_ADDRESS][DOMAIN_NAME]" at bounding box center [992, 202] width 152 height 12
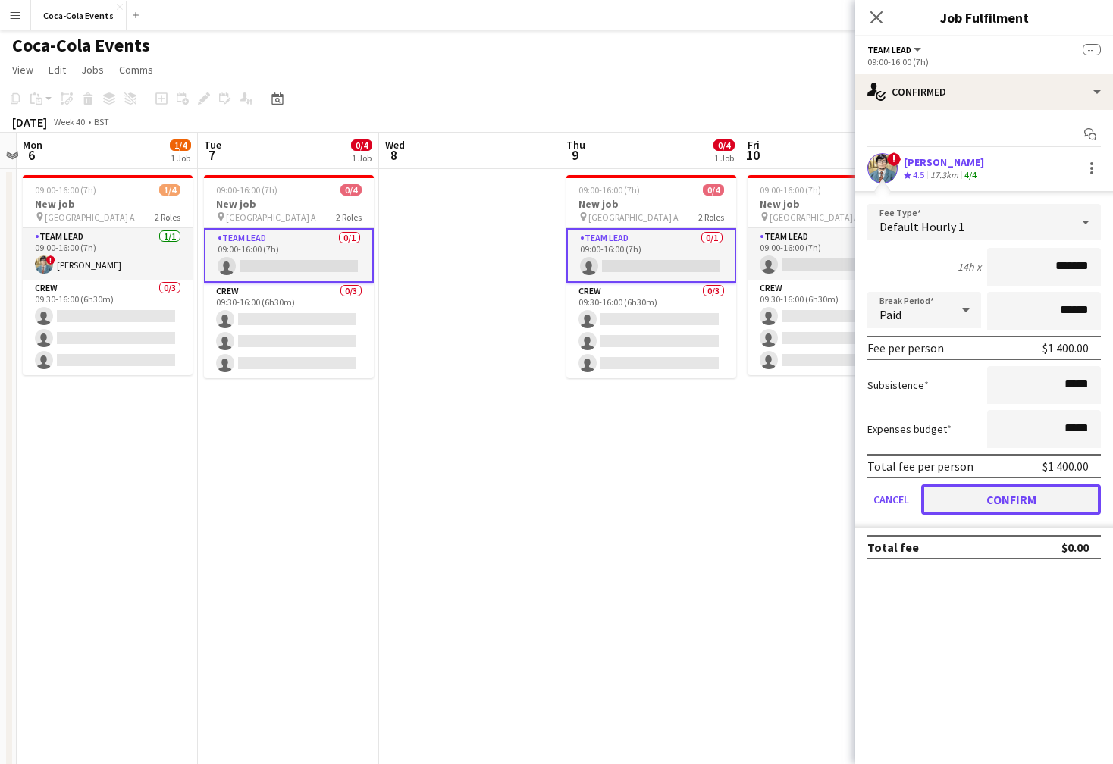
click at [970, 501] on button "Confirm" at bounding box center [1011, 500] width 180 height 30
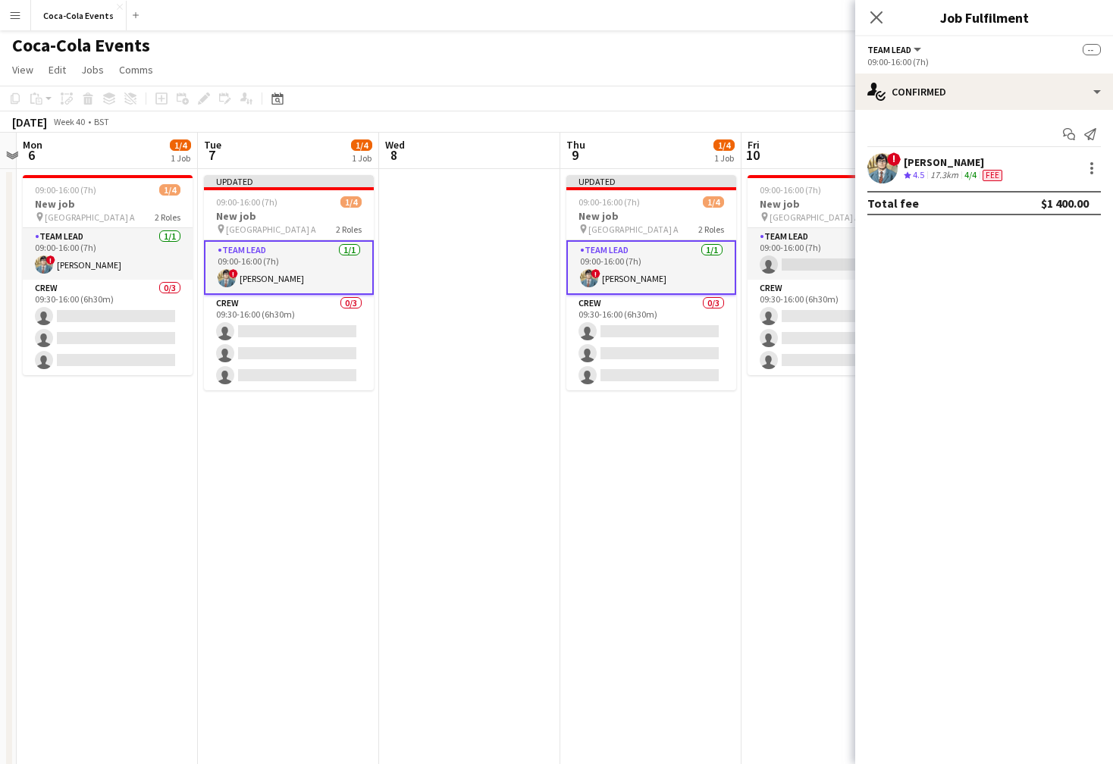
click at [692, 512] on app-date-cell "Updated 09:00-16:00 (7h) 1/4 New job pin Wembley Gate A 2 Roles Team Lead [DATE…" at bounding box center [650, 529] width 181 height 720
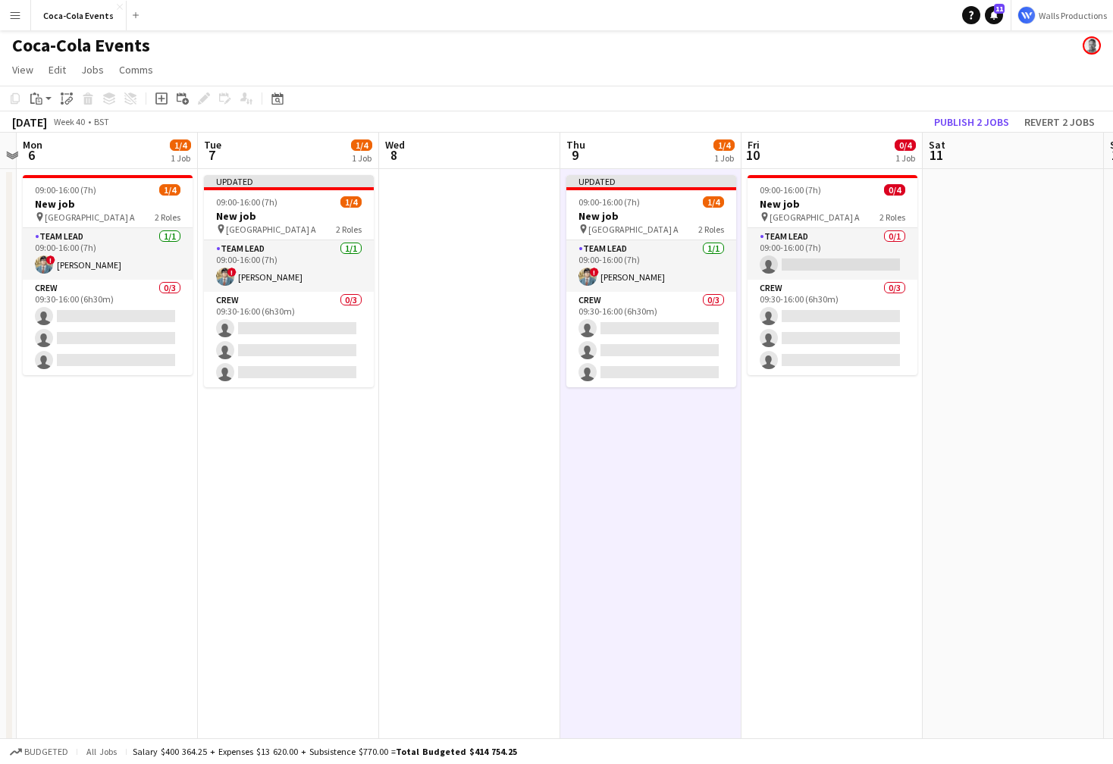
click at [397, 451] on app-date-cell at bounding box center [469, 529] width 181 height 720
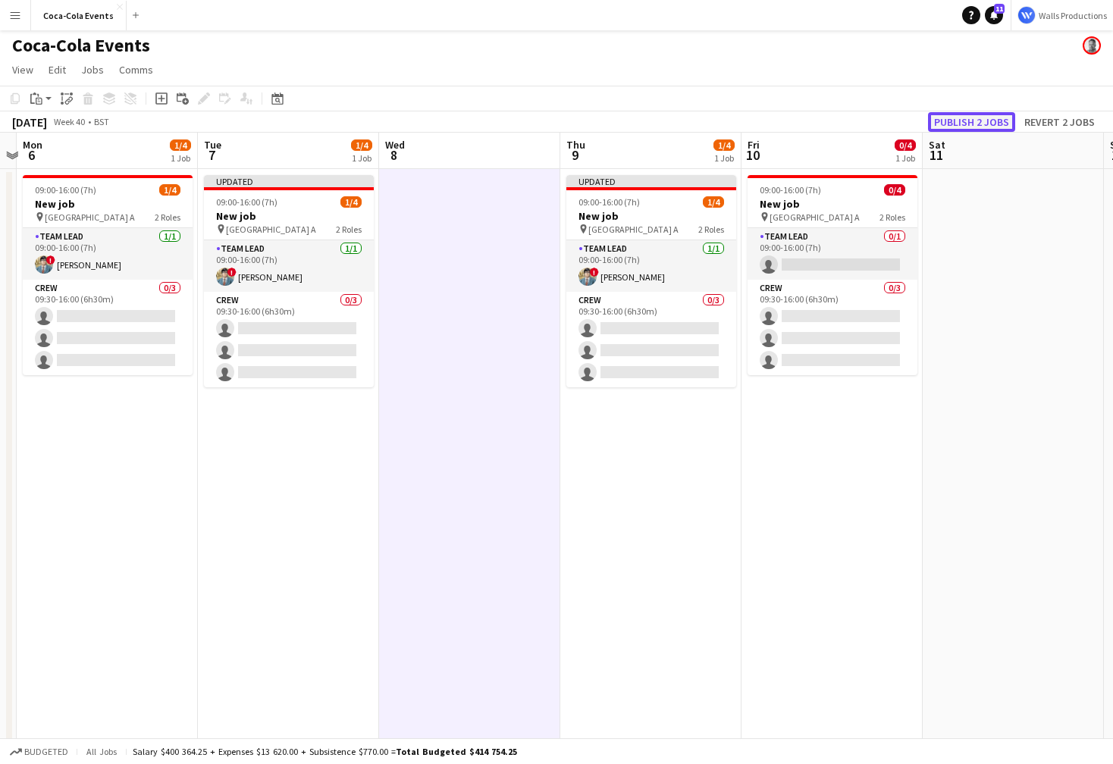
click at [980, 116] on button "Publish 2 jobs" at bounding box center [971, 122] width 87 height 20
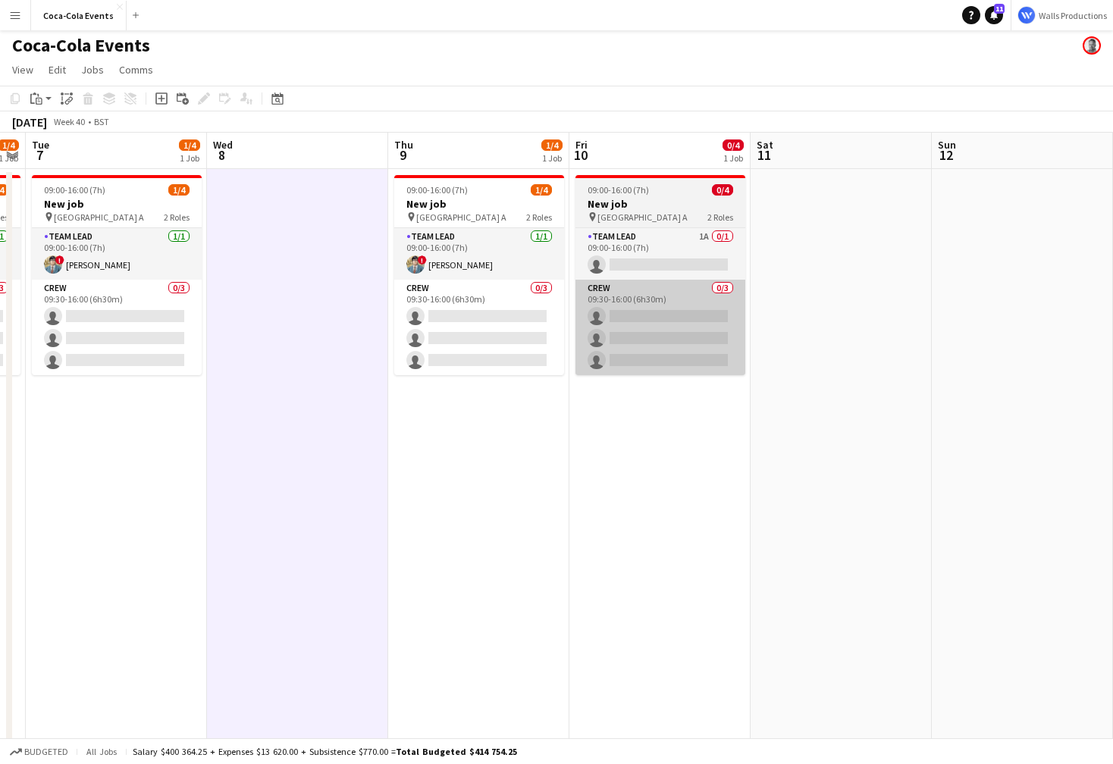
scroll to position [0, 733]
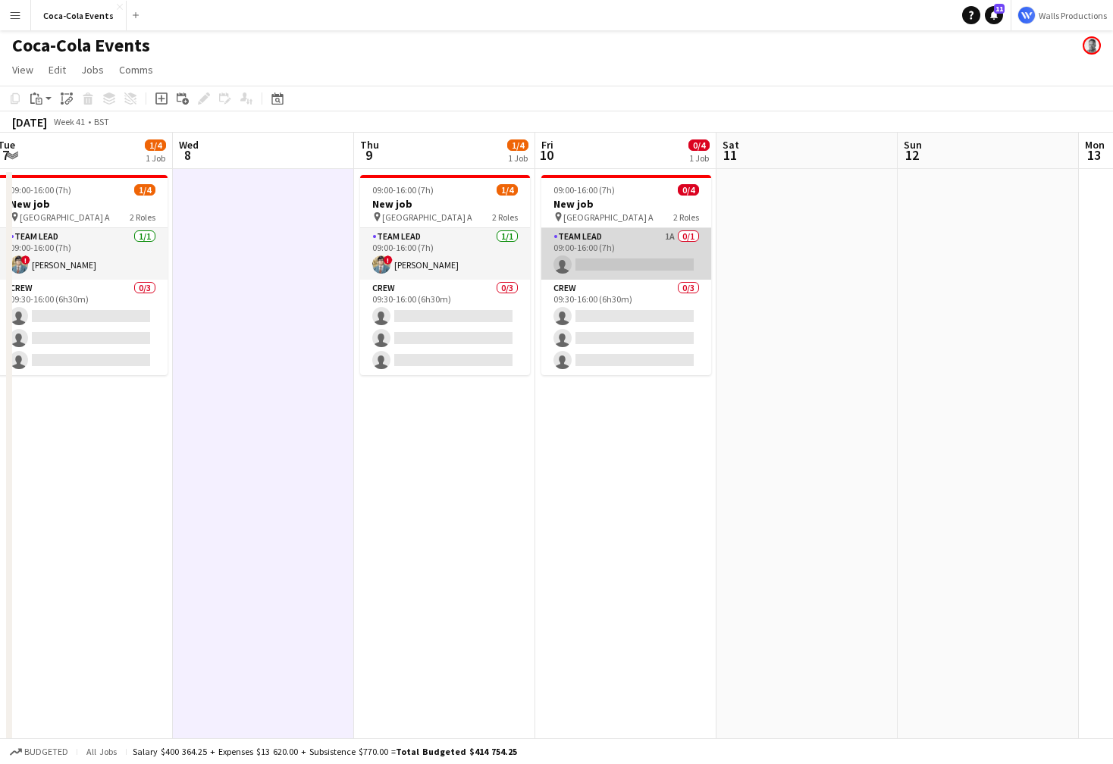
click at [592, 246] on app-card-role "Team Lead 1A 0/1 09:00-16:00 (7h) single-neutral-actions" at bounding box center [626, 254] width 170 height 52
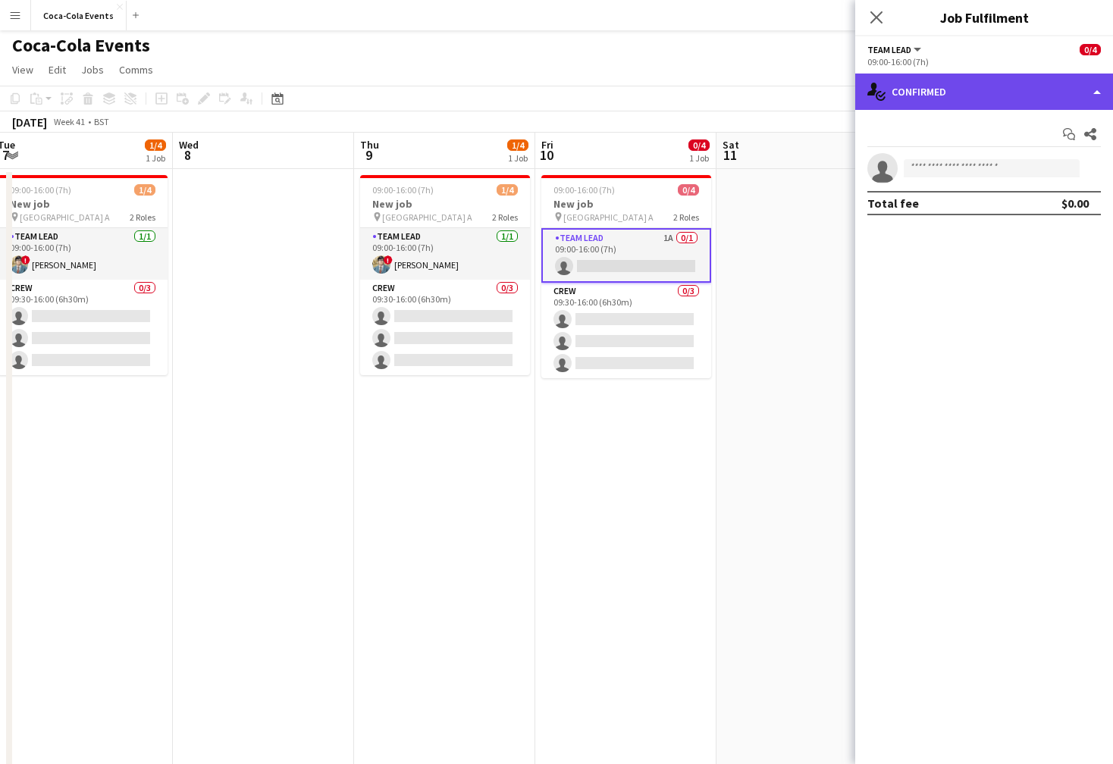
click at [960, 83] on div "single-neutral-actions-check-2 Confirmed" at bounding box center [984, 92] width 258 height 36
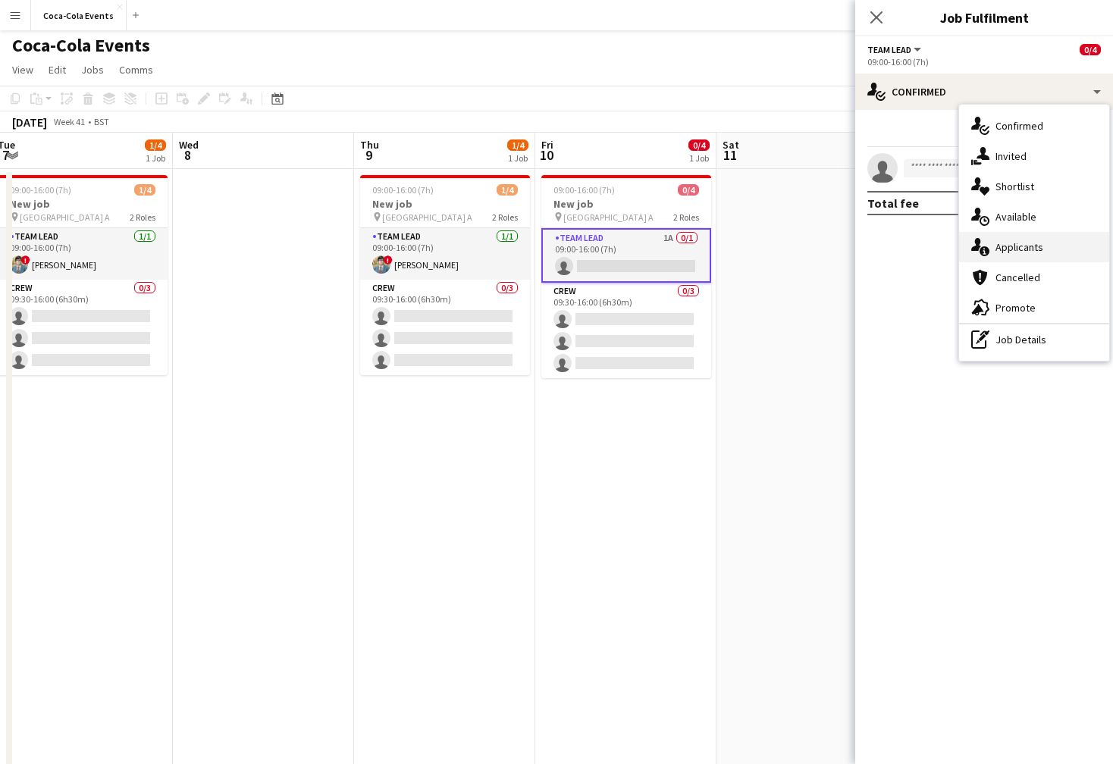
click at [1010, 253] on span "Applicants" at bounding box center [1020, 247] width 48 height 14
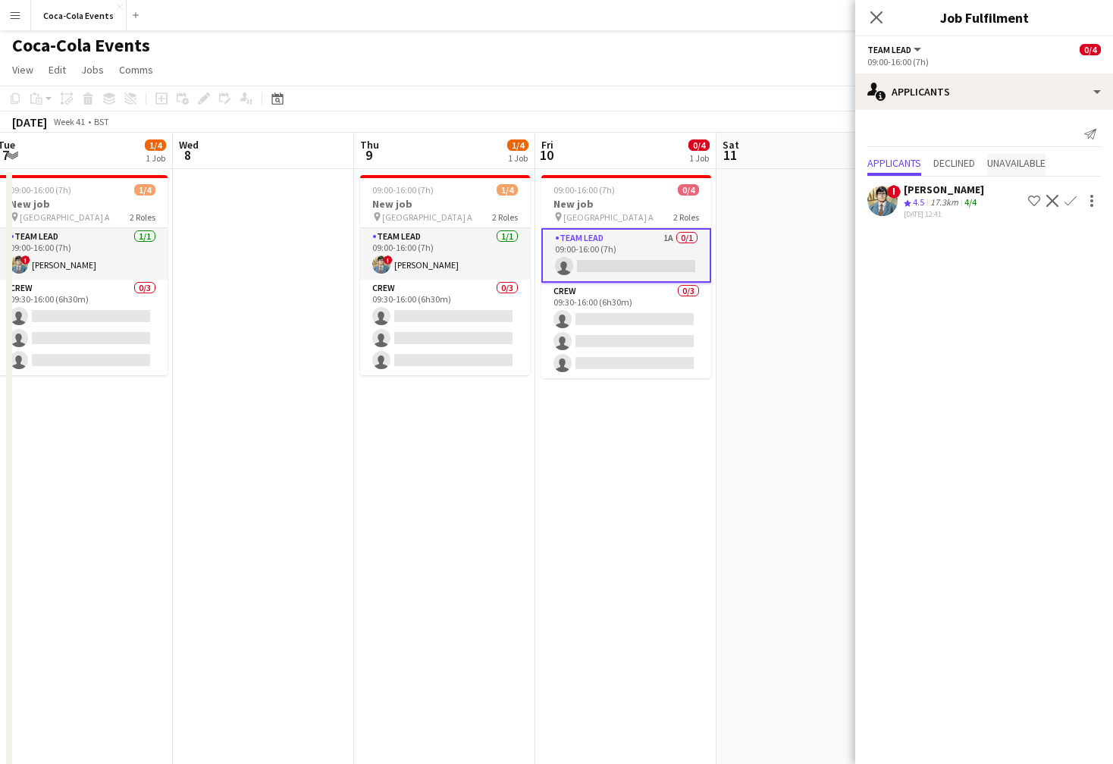
click at [1019, 164] on span "Unavailable" at bounding box center [1016, 163] width 58 height 11
click at [914, 133] on span "Applicants" at bounding box center [894, 132] width 54 height 11
click at [1071, 202] on app-icon "Confirm" at bounding box center [1071, 201] width 12 height 12
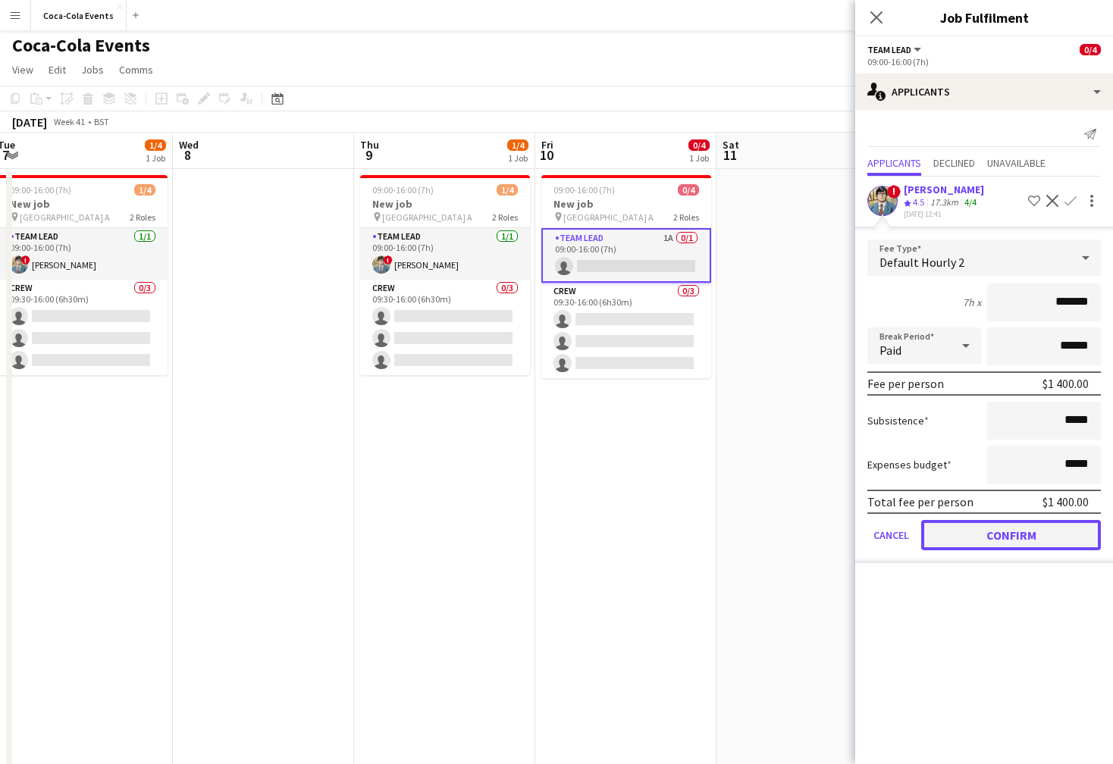
click at [1007, 546] on button "Confirm" at bounding box center [1011, 535] width 180 height 30
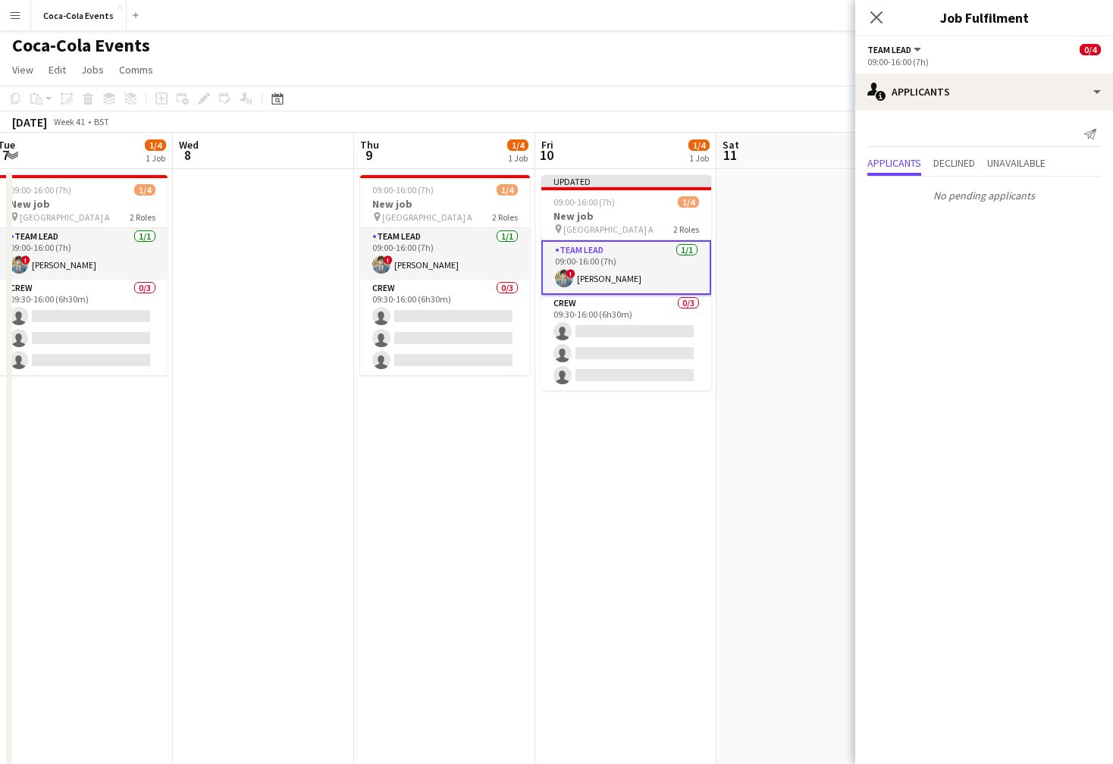
click at [747, 545] on app-date-cell at bounding box center [807, 529] width 181 height 720
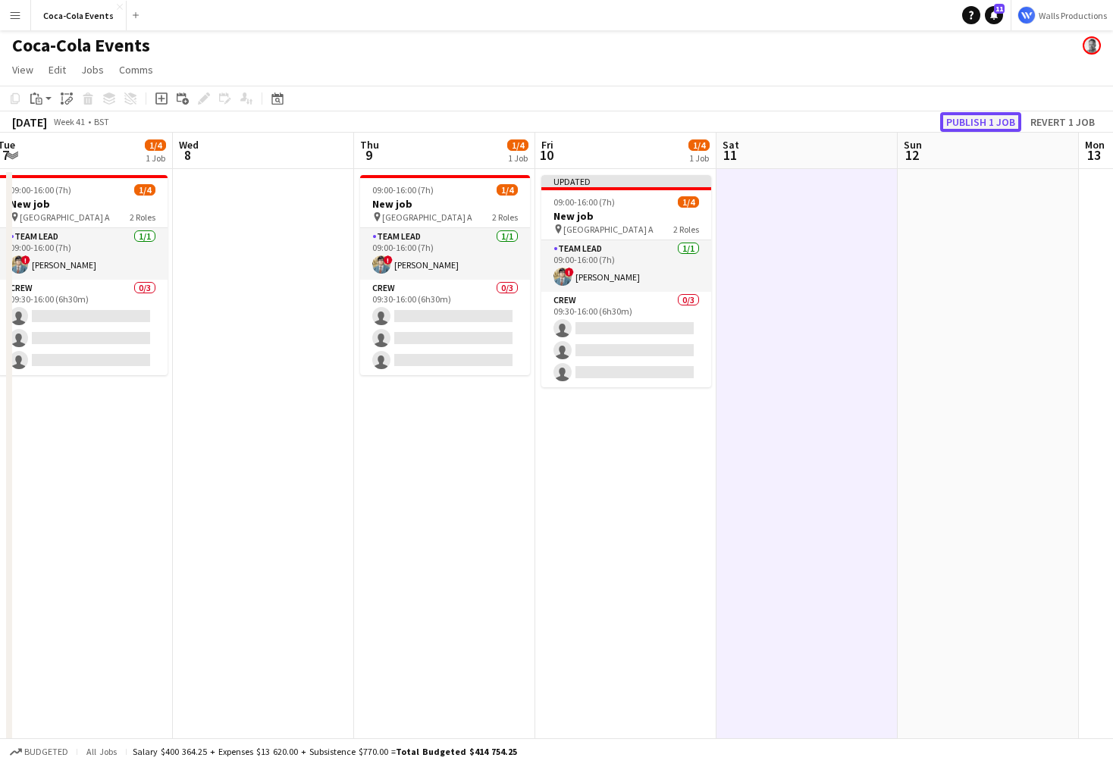
click at [963, 122] on button "Publish 1 job" at bounding box center [980, 122] width 81 height 20
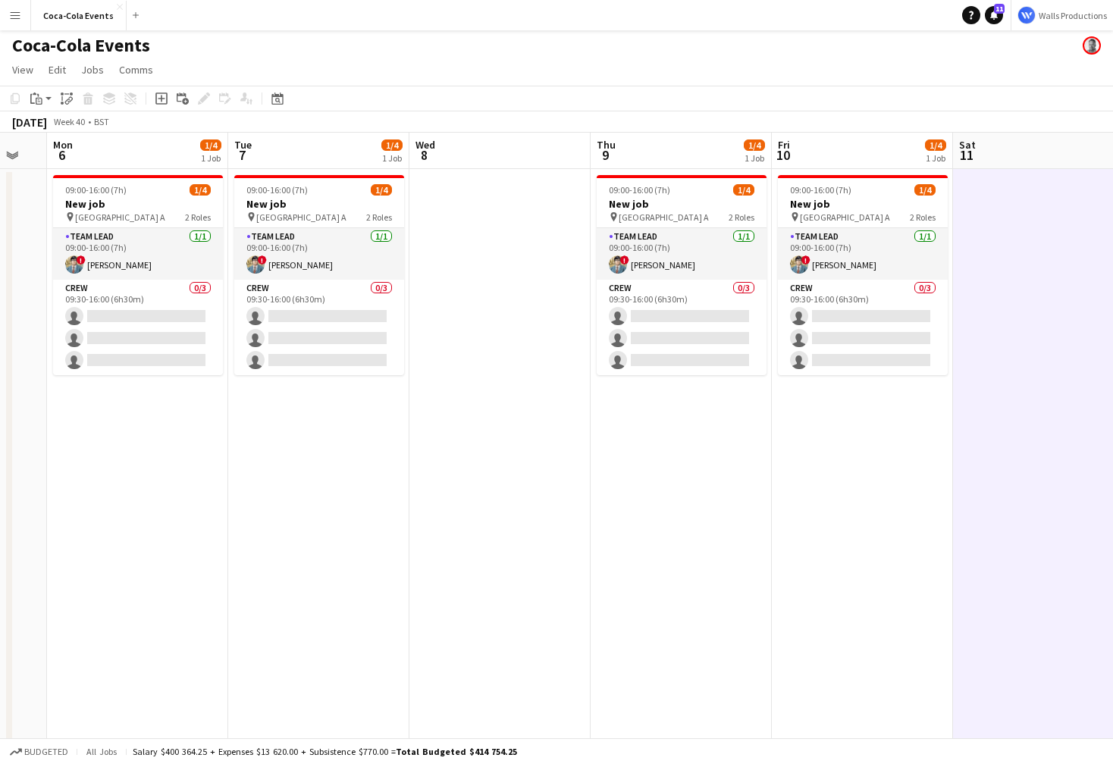
scroll to position [5, 0]
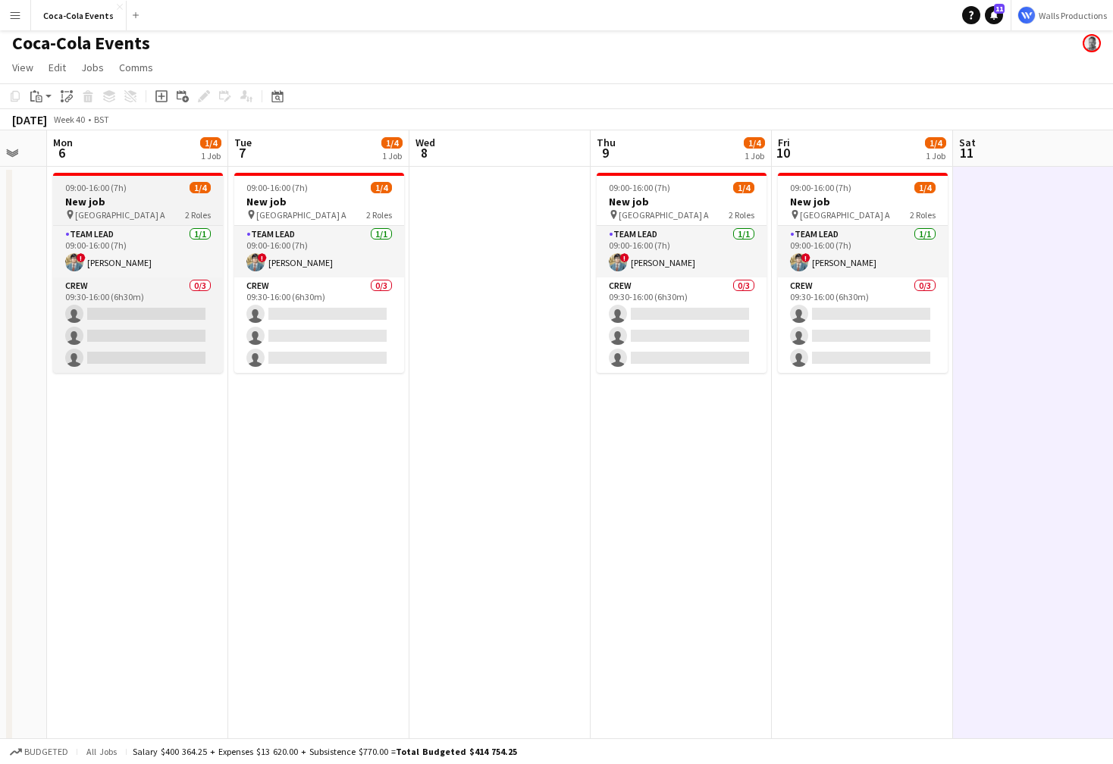
click at [99, 196] on h3 "New job" at bounding box center [138, 202] width 170 height 14
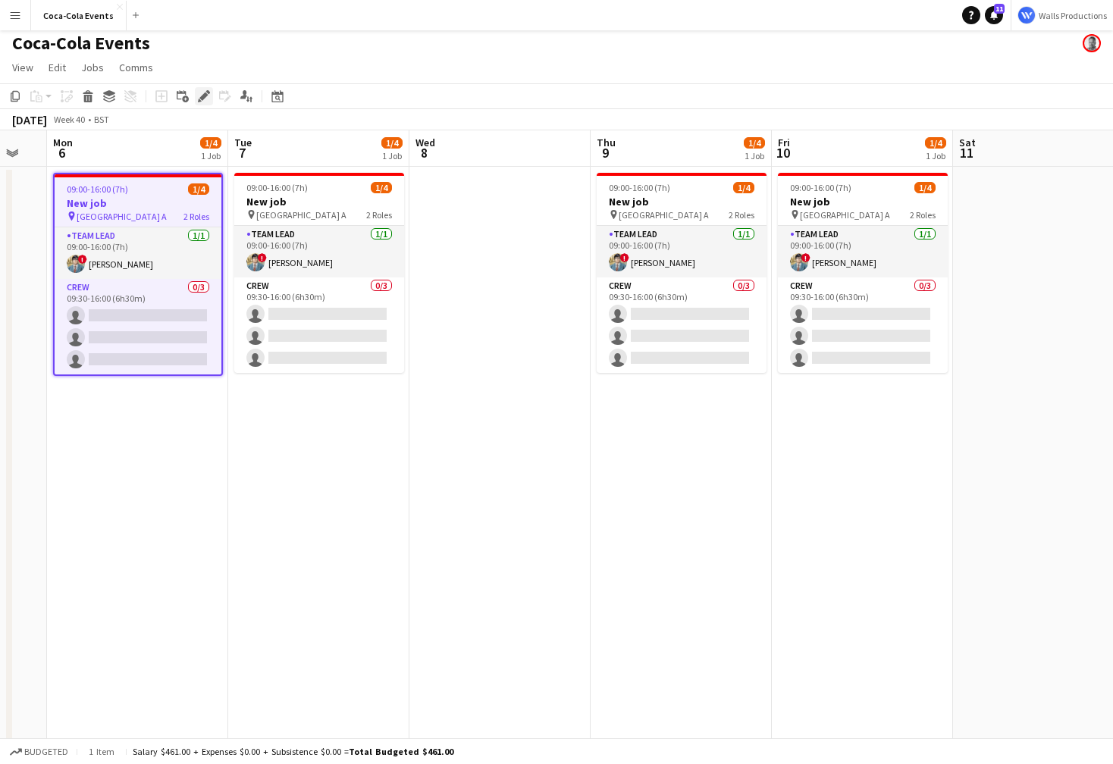
click at [202, 95] on icon at bounding box center [203, 97] width 8 height 8
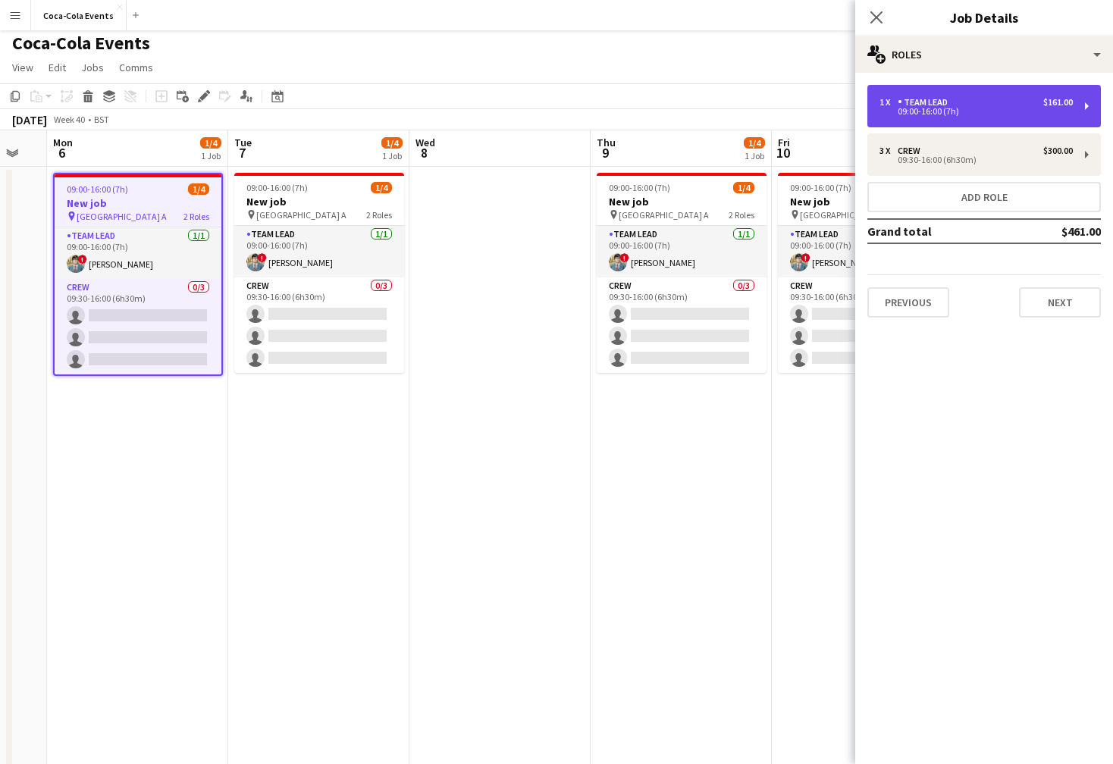
click at [917, 108] on div "09:00-16:00 (7h)" at bounding box center [976, 112] width 193 height 8
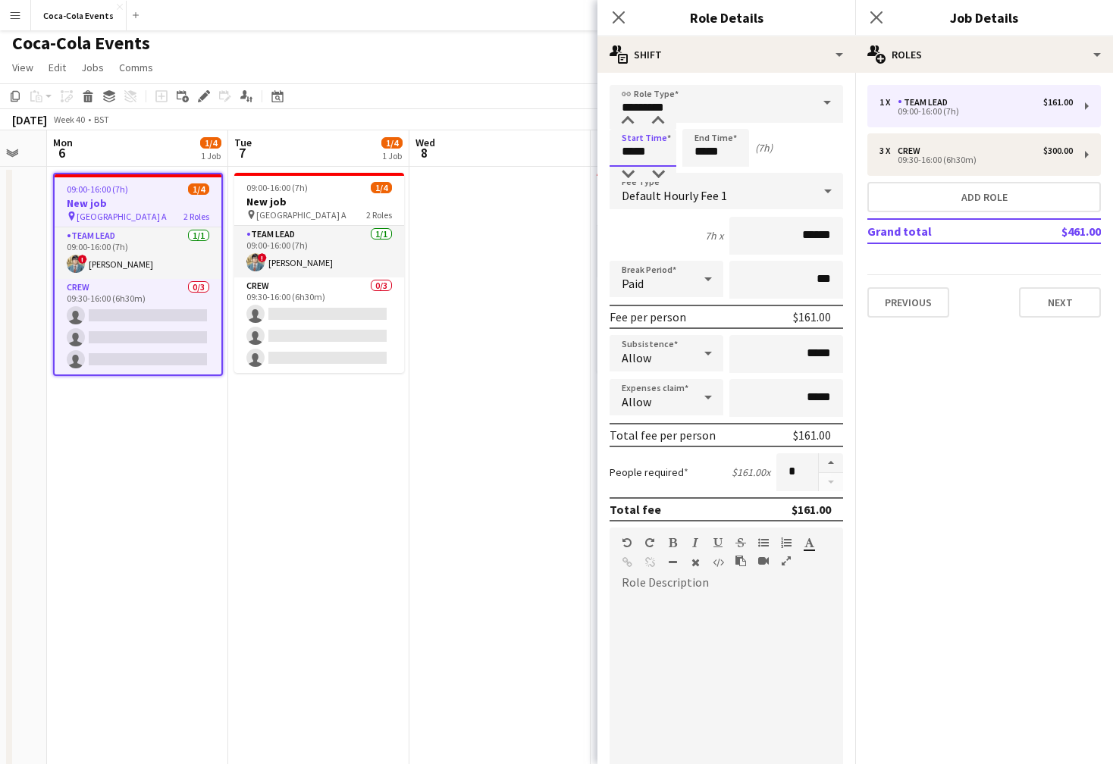
click at [629, 153] on input "*****" at bounding box center [643, 148] width 67 height 38
type input "*****"
click at [630, 177] on div at bounding box center [628, 174] width 30 height 15
click at [482, 362] on app-date-cell at bounding box center [499, 527] width 181 height 720
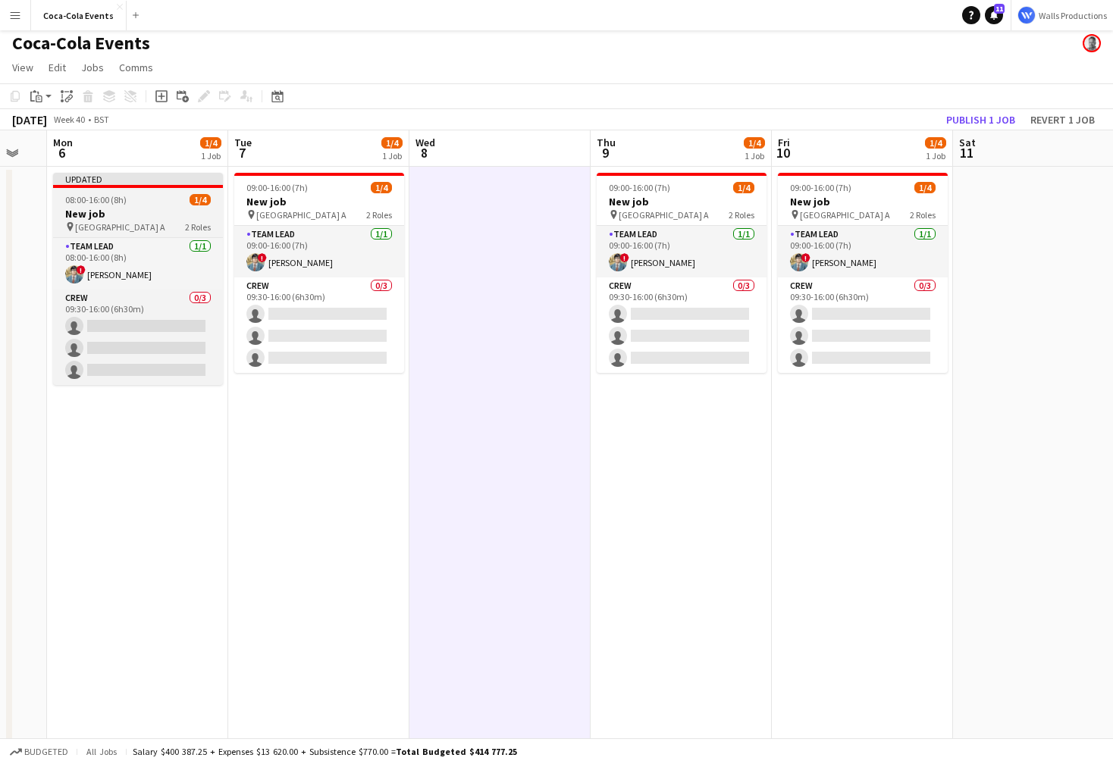
click at [76, 202] on span "08:00-16:00 (8h)" at bounding box center [95, 199] width 61 height 11
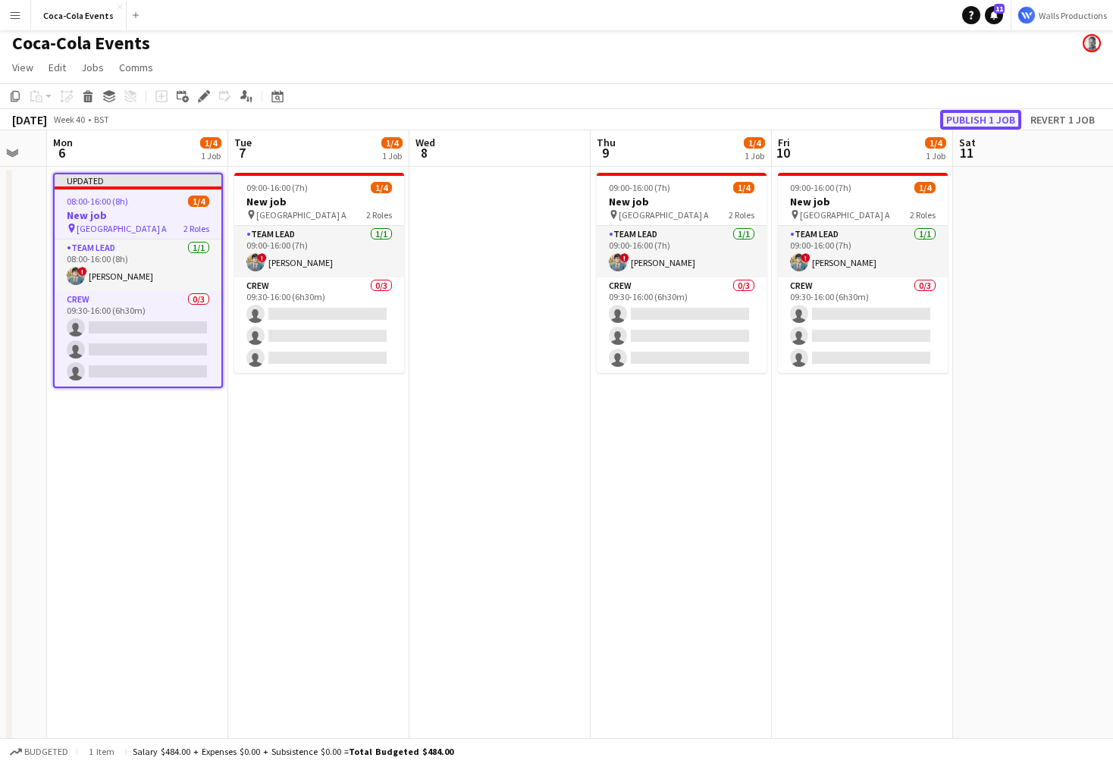
click at [980, 115] on button "Publish 1 job" at bounding box center [980, 120] width 81 height 20
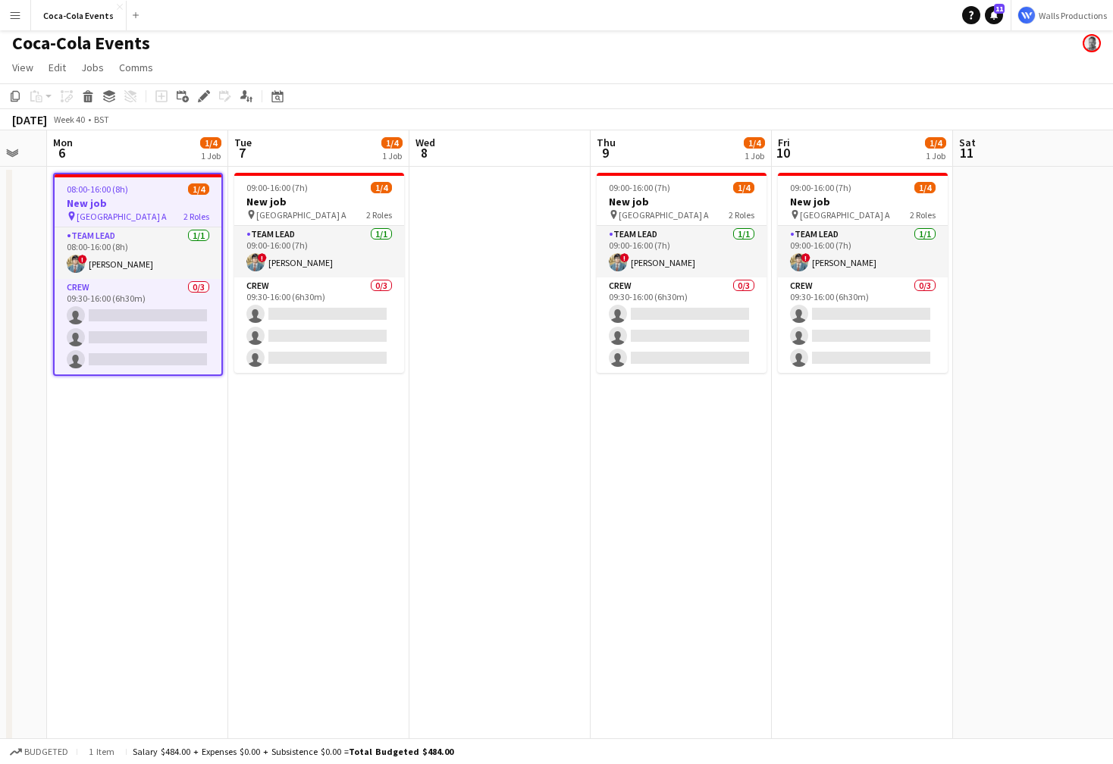
click at [181, 500] on app-date-cell "08:00-16:00 (8h) 1/4 New job pin Wembley Gate A 2 Roles Team Lead [DATE] 08:00-…" at bounding box center [137, 527] width 181 height 720
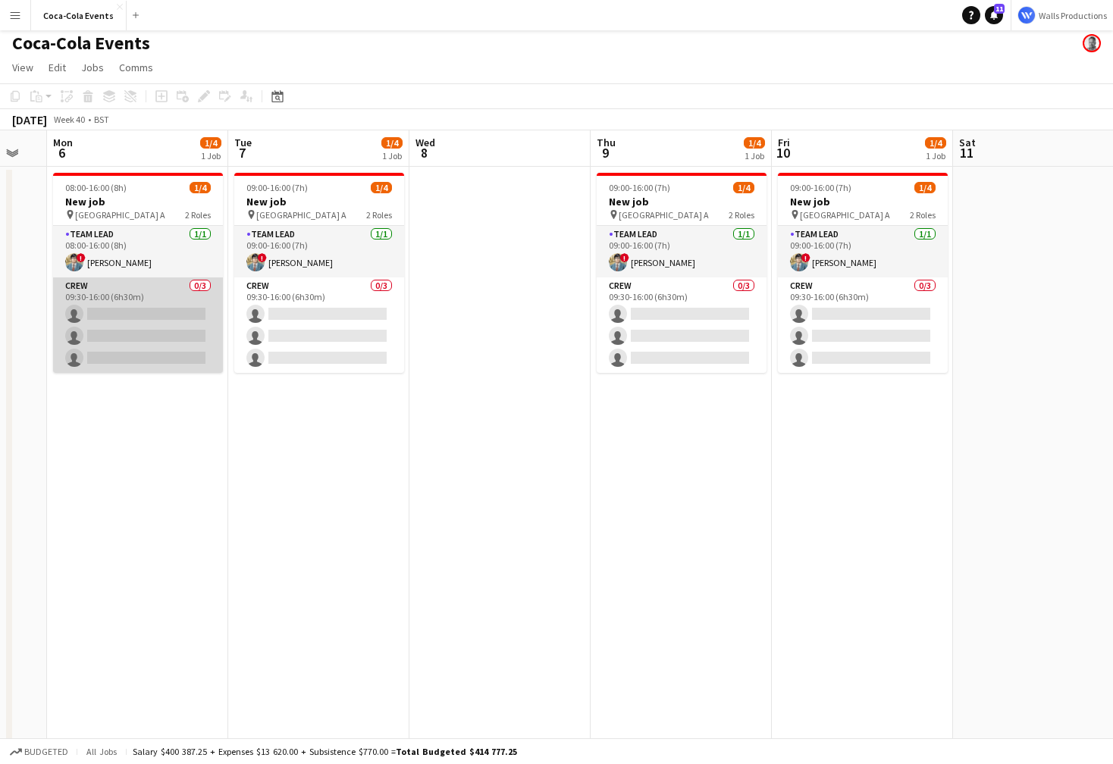
click at [132, 326] on app-card-role "Crew 0/3 09:30-16:00 (6h30m) single-neutral-actions single-neutral-actions sing…" at bounding box center [138, 326] width 170 height 96
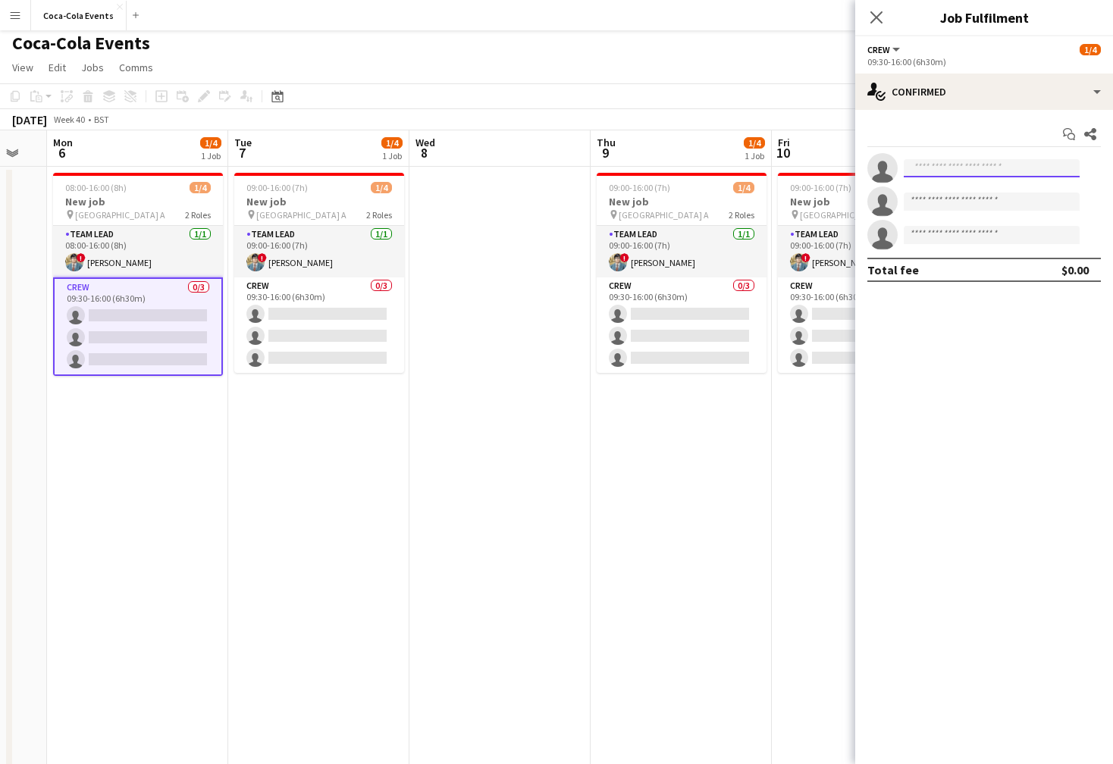
click at [928, 165] on input at bounding box center [992, 168] width 176 height 18
click at [469, 409] on app-date-cell at bounding box center [499, 527] width 181 height 720
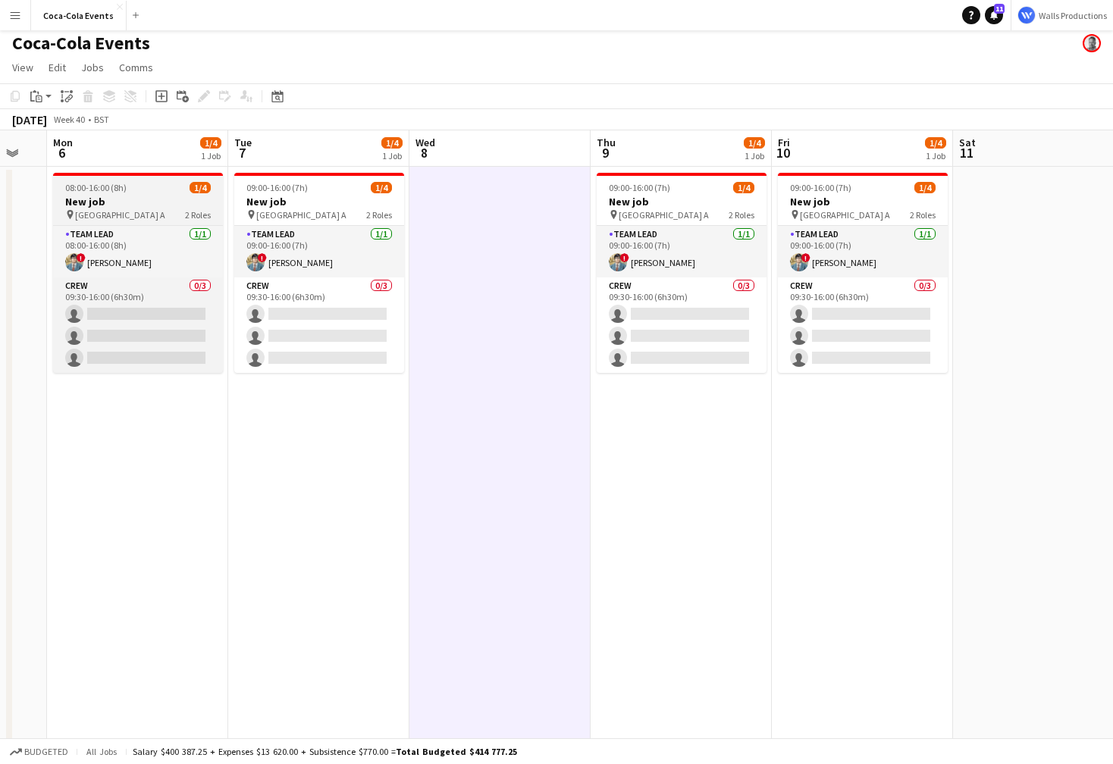
click at [121, 196] on h3 "New job" at bounding box center [138, 202] width 170 height 14
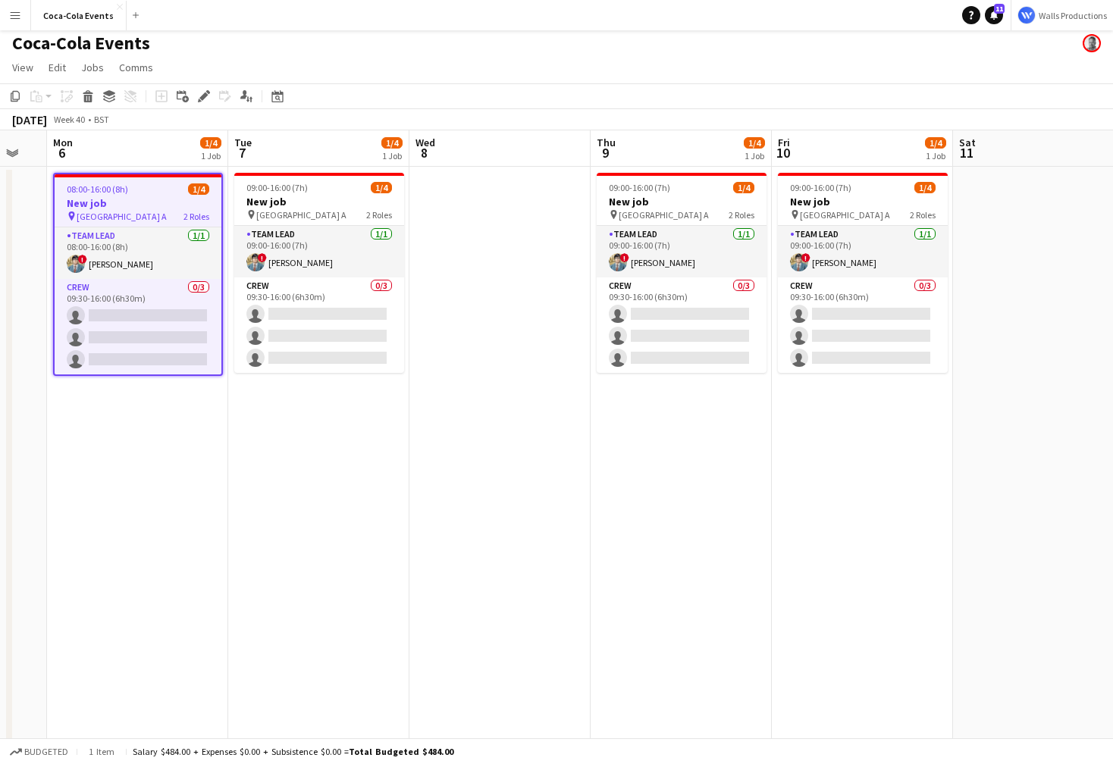
click at [522, 234] on app-date-cell at bounding box center [499, 527] width 181 height 720
click at [497, 225] on app-date-cell at bounding box center [499, 527] width 181 height 720
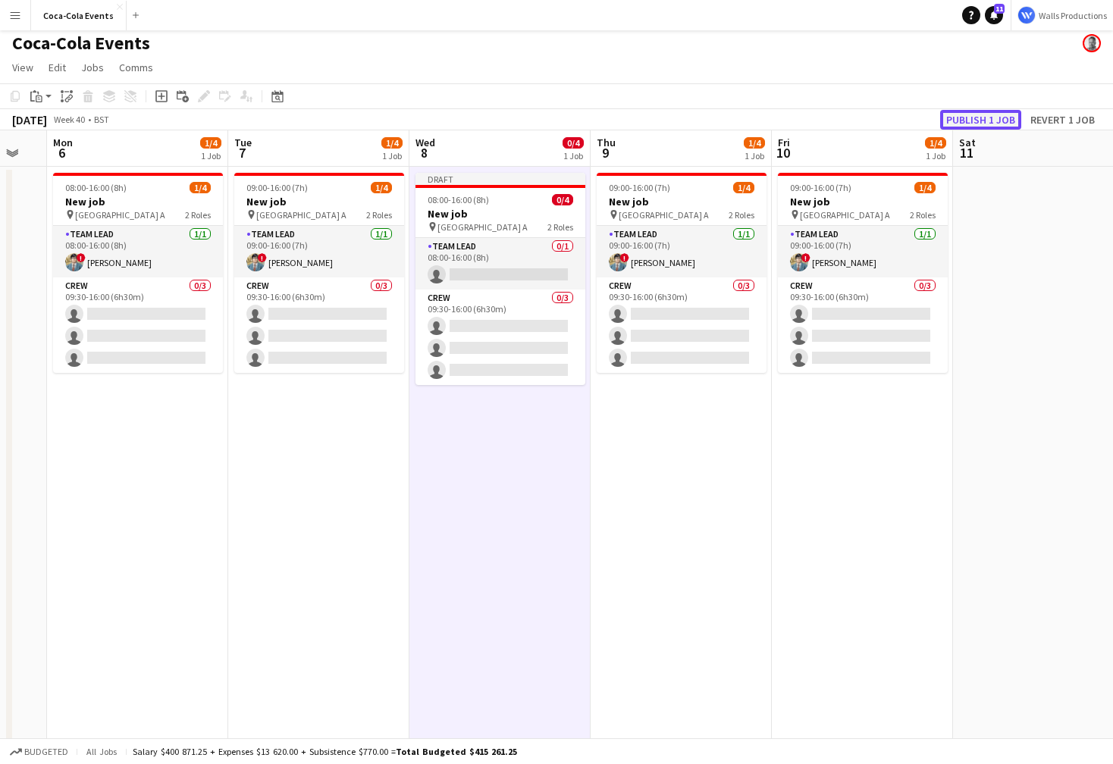
click at [961, 117] on button "Publish 1 job" at bounding box center [980, 120] width 81 height 20
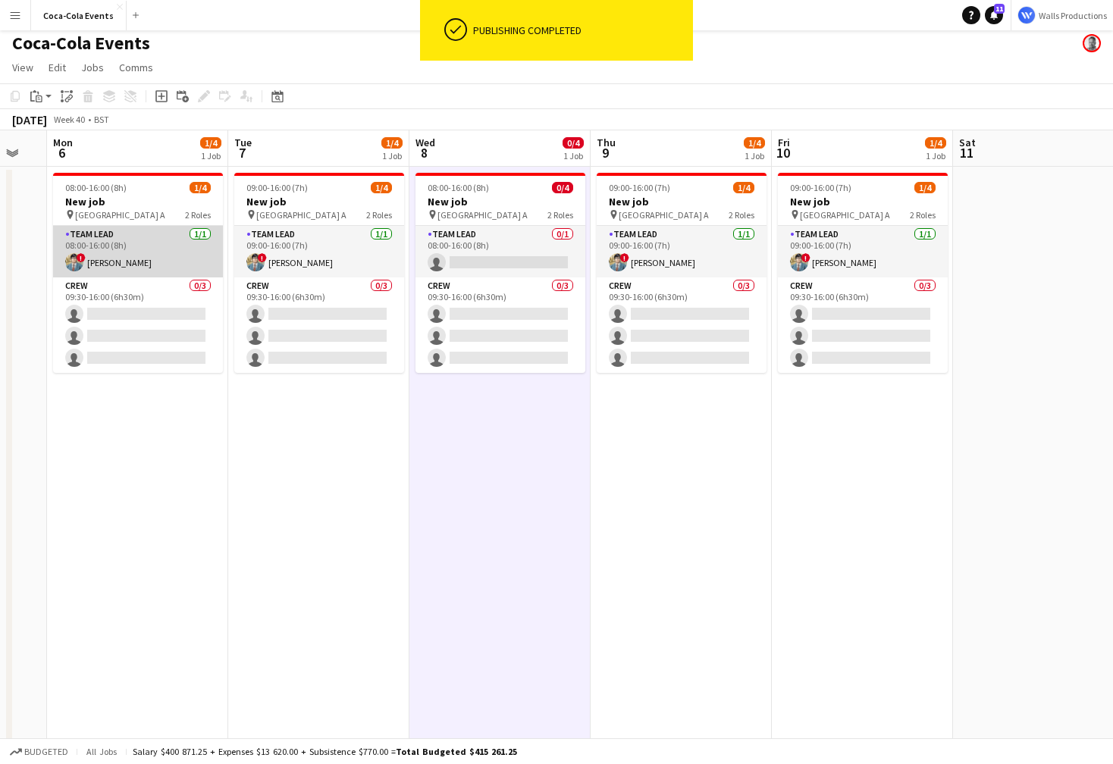
click at [127, 270] on app-card-role "Team Lead [DATE] 08:00-16:00 (8h) ! [PERSON_NAME]" at bounding box center [138, 252] width 170 height 52
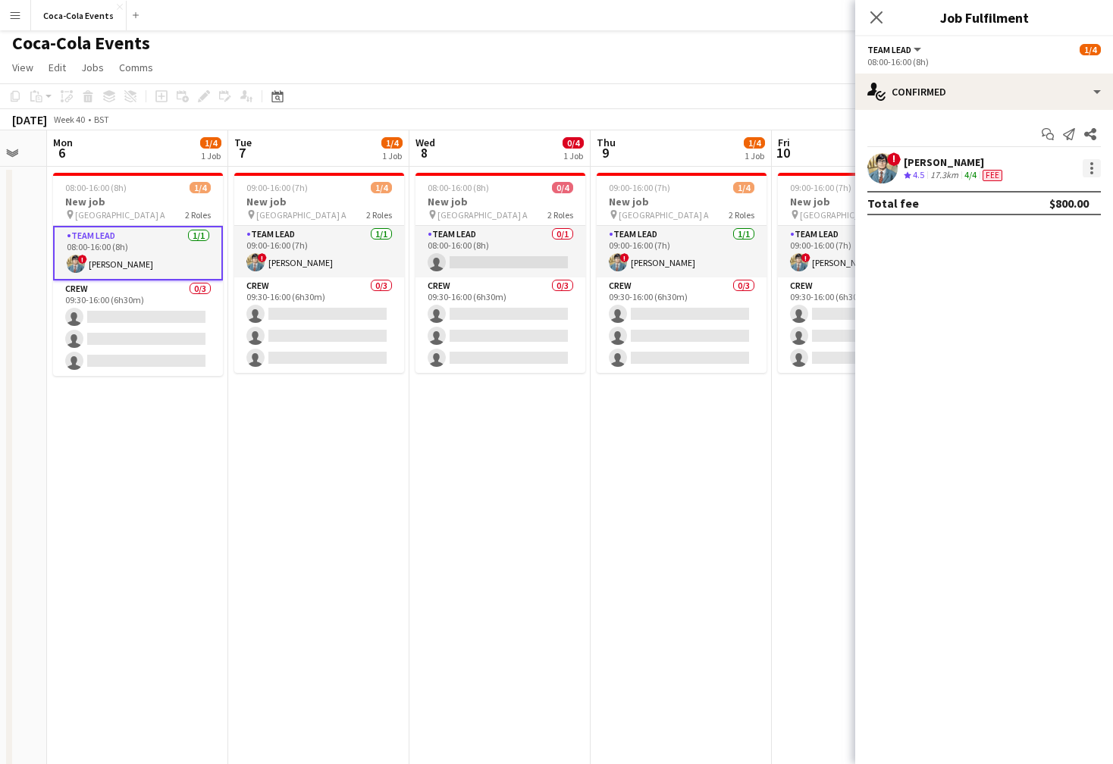
click at [1090, 174] on div at bounding box center [1092, 168] width 18 height 18
click at [1024, 236] on span "Switch crew" at bounding box center [1027, 232] width 64 height 13
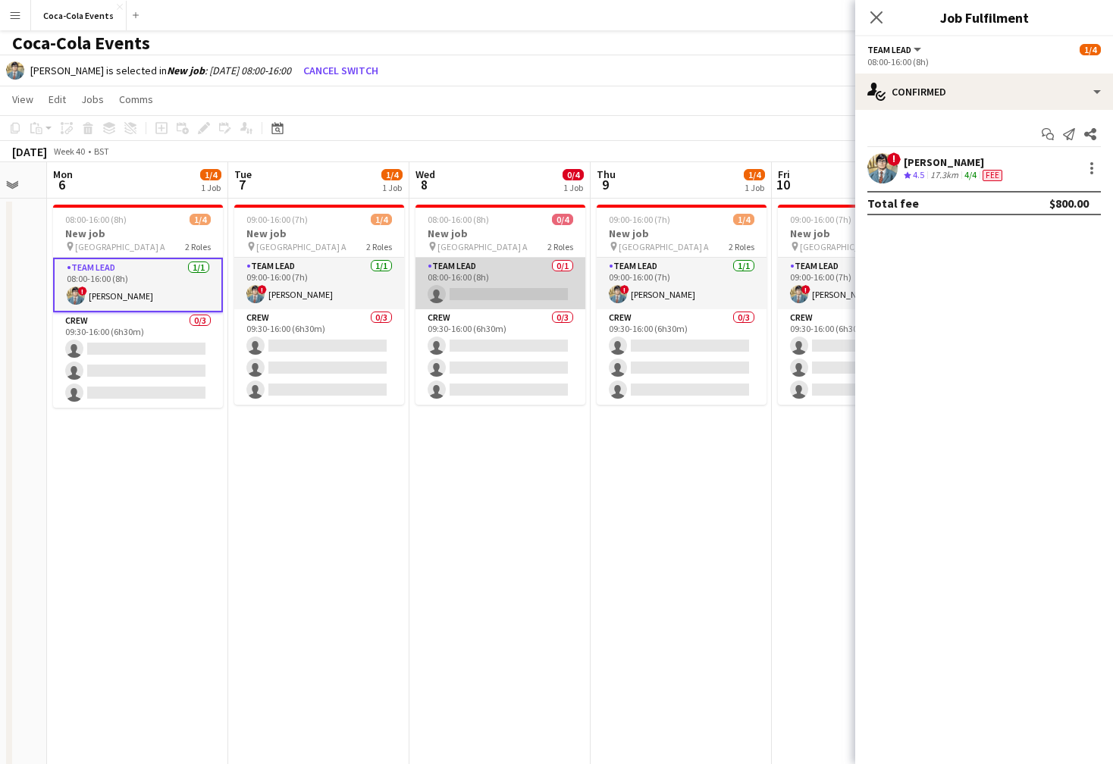
click at [493, 267] on app-card-role "Team Lead 0/1 08:00-16:00 (8h) single-neutral-actions" at bounding box center [501, 284] width 170 height 52
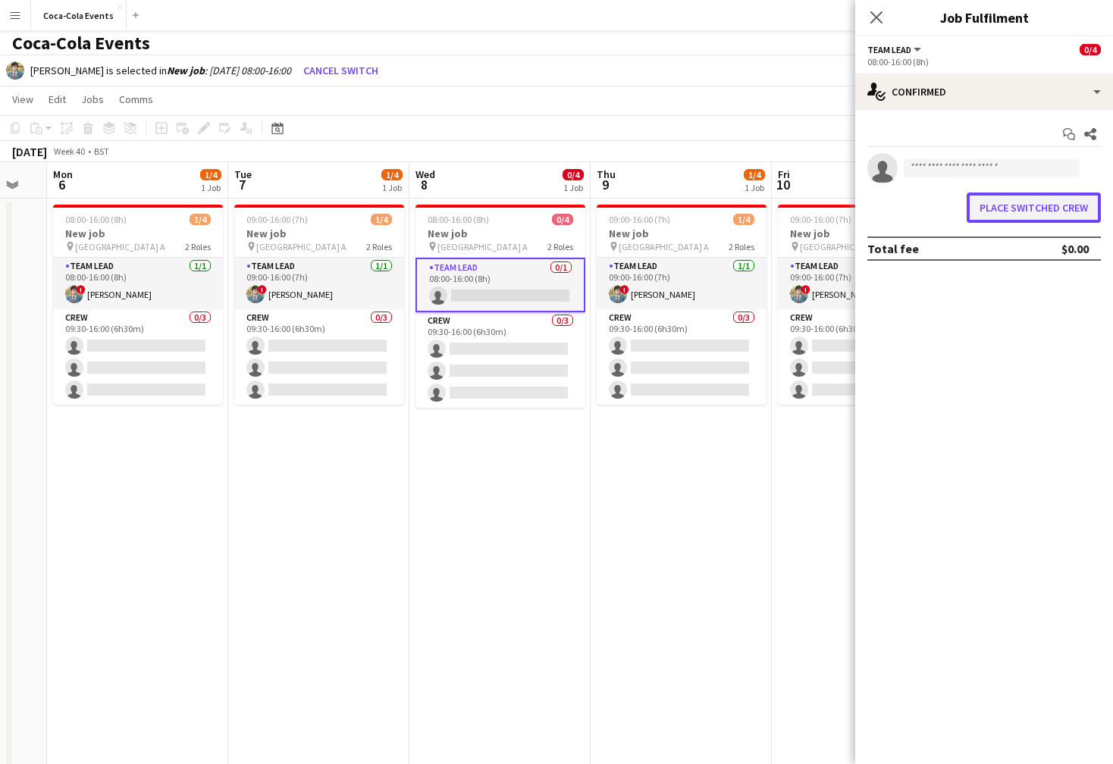
click at [1015, 209] on button "Place switched crew" at bounding box center [1034, 208] width 134 height 30
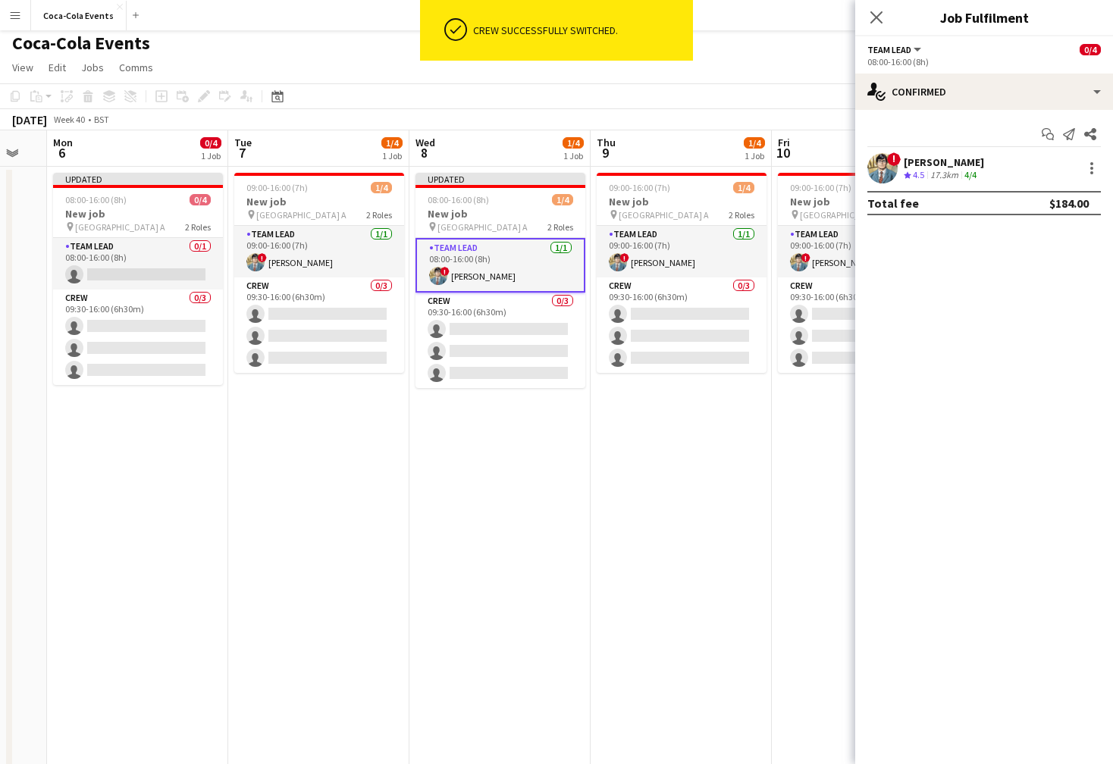
click at [578, 496] on app-date-cell "Updated 08:00-16:00 (8h) 1/4 New job pin Wembley Gate A 2 Roles Team Lead [DATE…" at bounding box center [499, 527] width 181 height 720
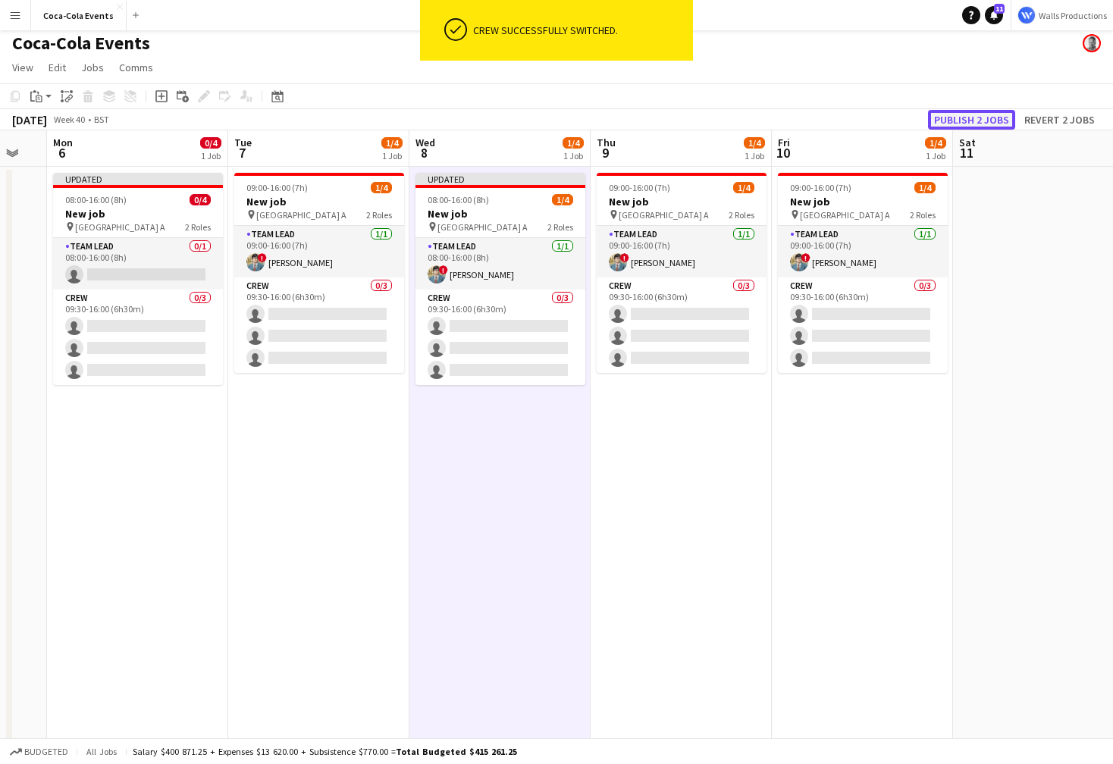
click at [979, 120] on button "Publish 2 jobs" at bounding box center [971, 120] width 87 height 20
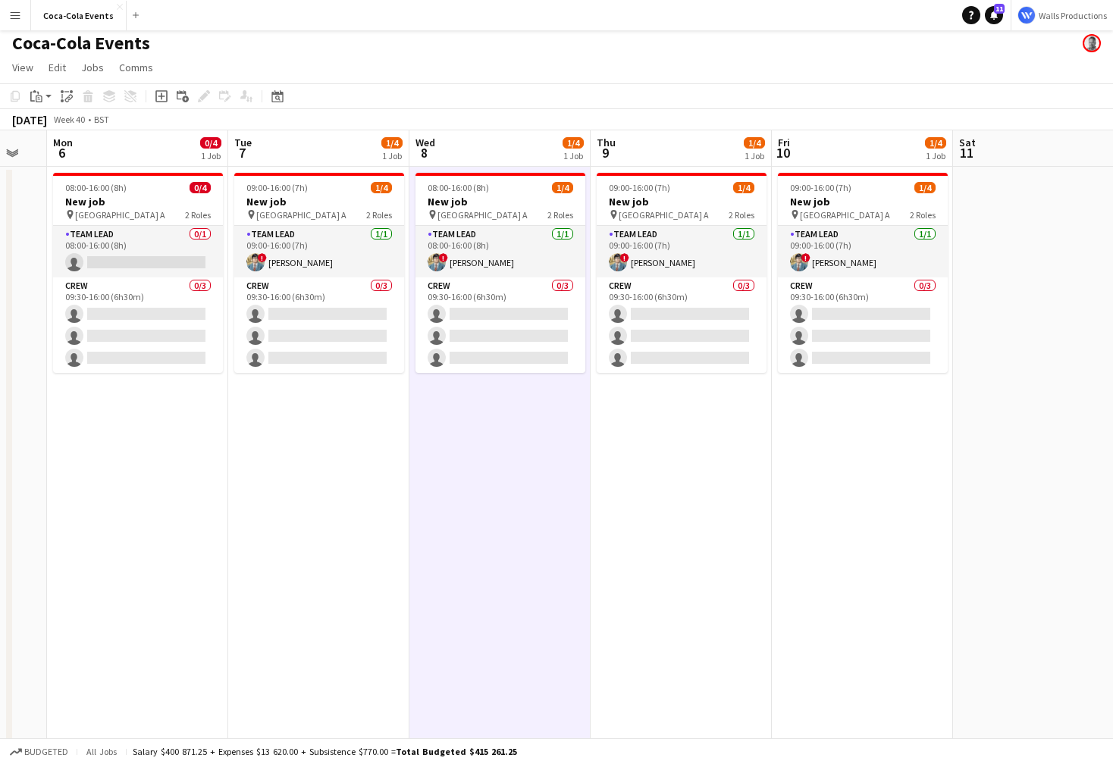
click at [194, 549] on app-date-cell "08:00-16:00 (8h) 0/4 New job pin Wembley Gate A 2 Roles Team Lead 0/1 08:00-16:…" at bounding box center [137, 527] width 181 height 720
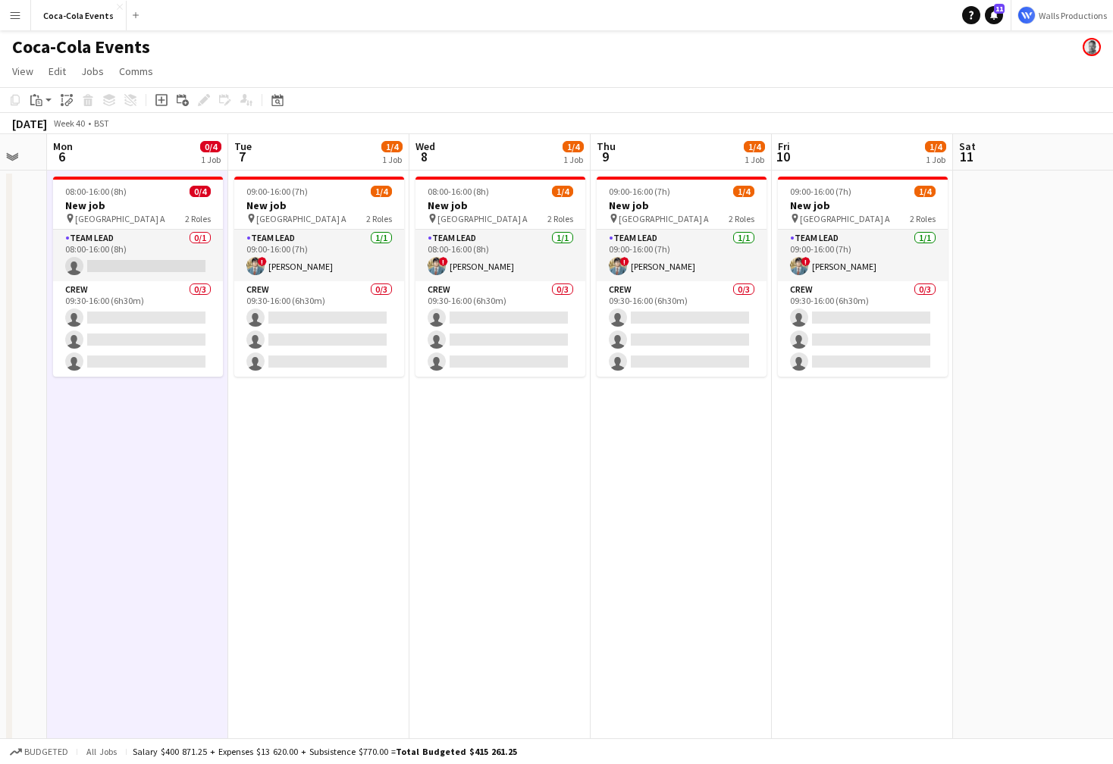
scroll to position [0, 0]
click at [11, 17] on app-icon "Menu" at bounding box center [15, 15] width 12 height 12
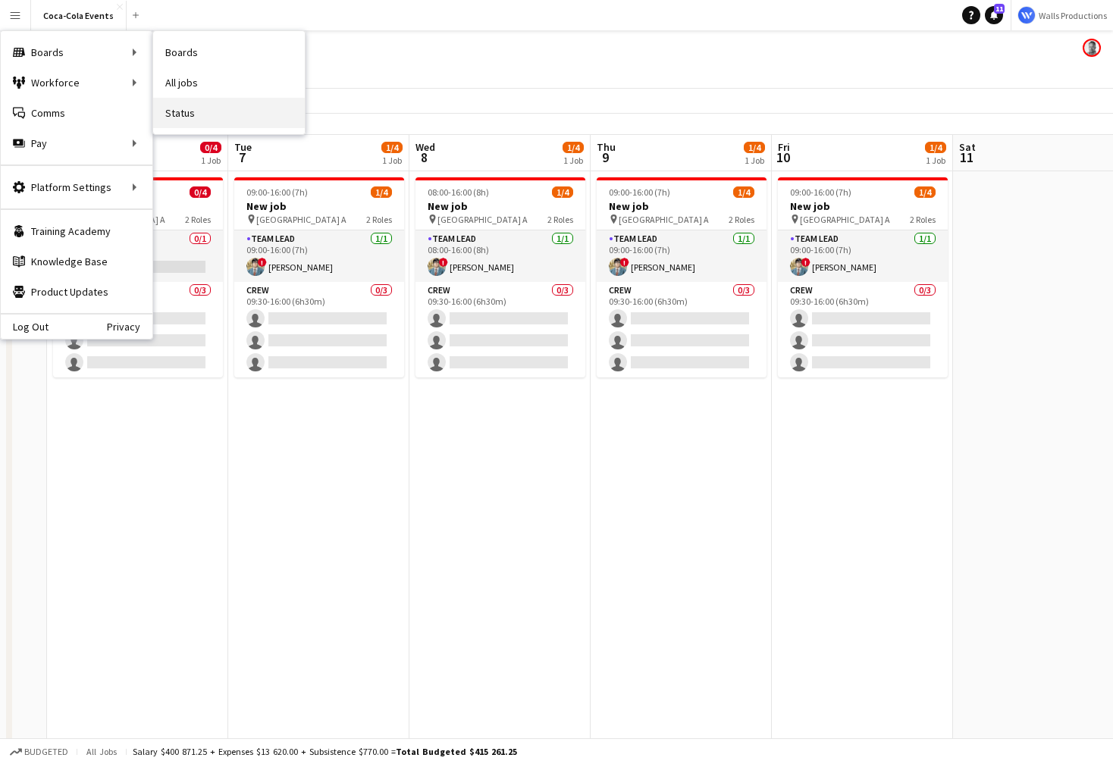
click at [197, 113] on link "Status" at bounding box center [229, 113] width 152 height 30
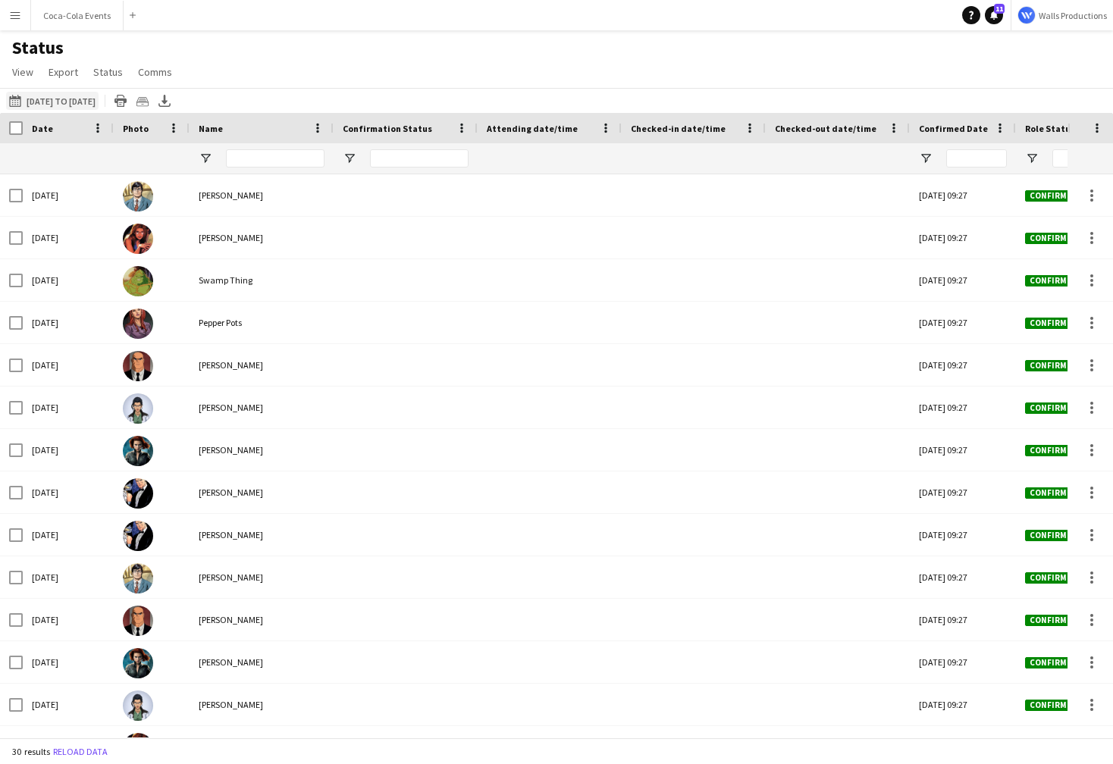
click at [51, 96] on button "[DATE] to [DATE] [DATE] to [DATE]" at bounding box center [52, 101] width 93 height 18
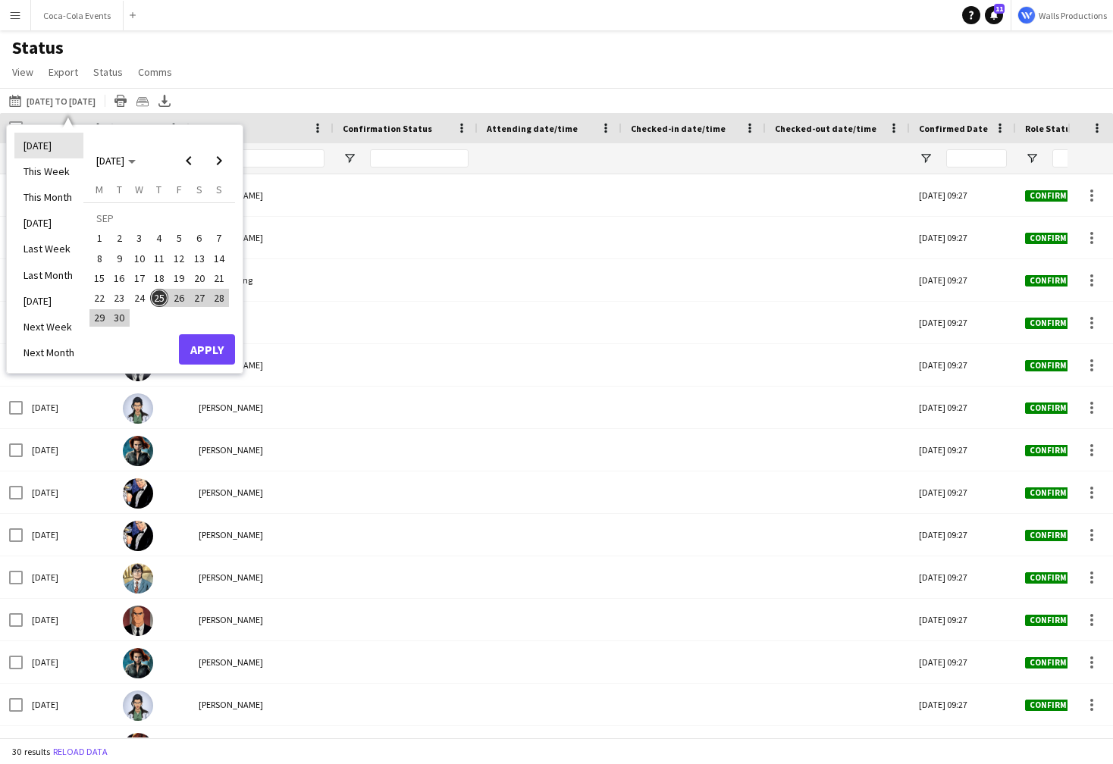
click at [47, 145] on li "[DATE]" at bounding box center [48, 146] width 69 height 26
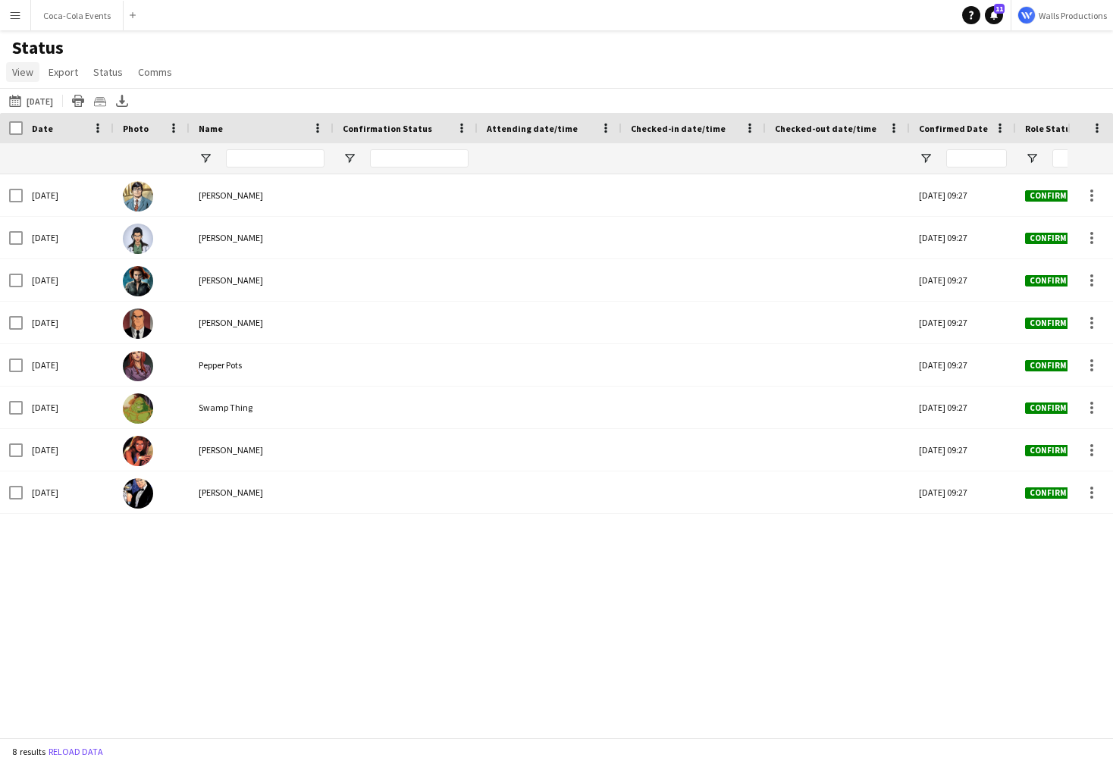
click at [27, 67] on span "View" at bounding box center [22, 72] width 21 height 14
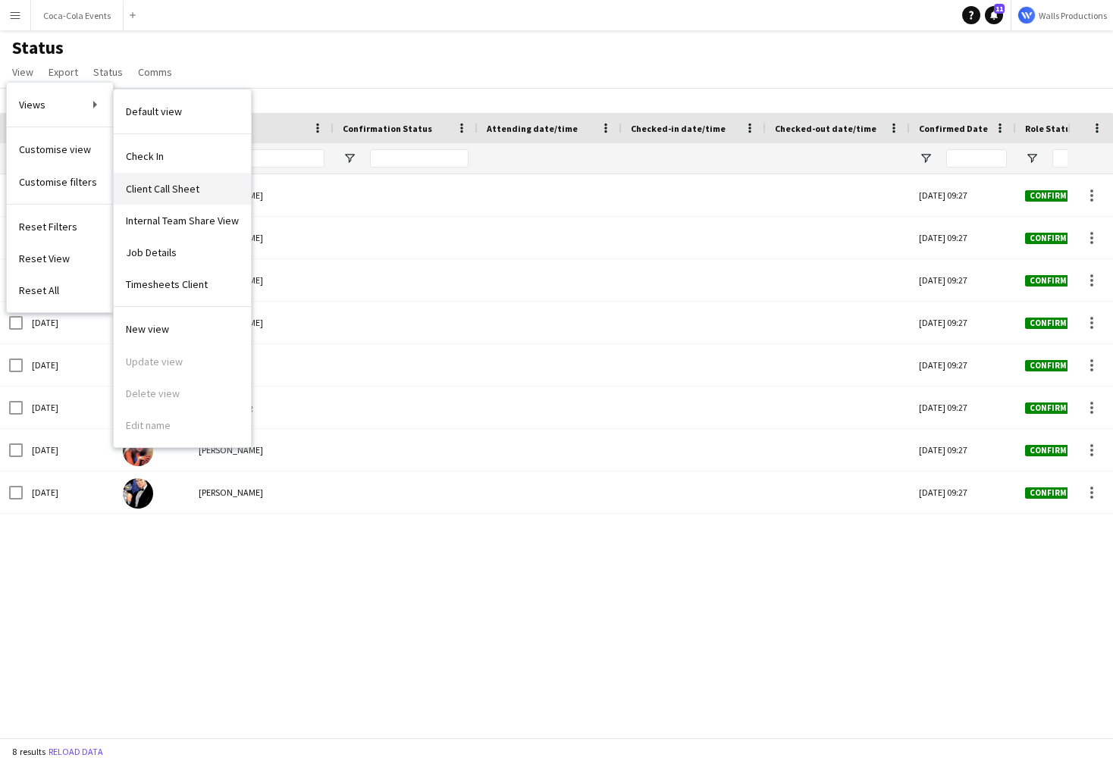
click at [162, 193] on span "Client Call Sheet" at bounding box center [163, 189] width 74 height 14
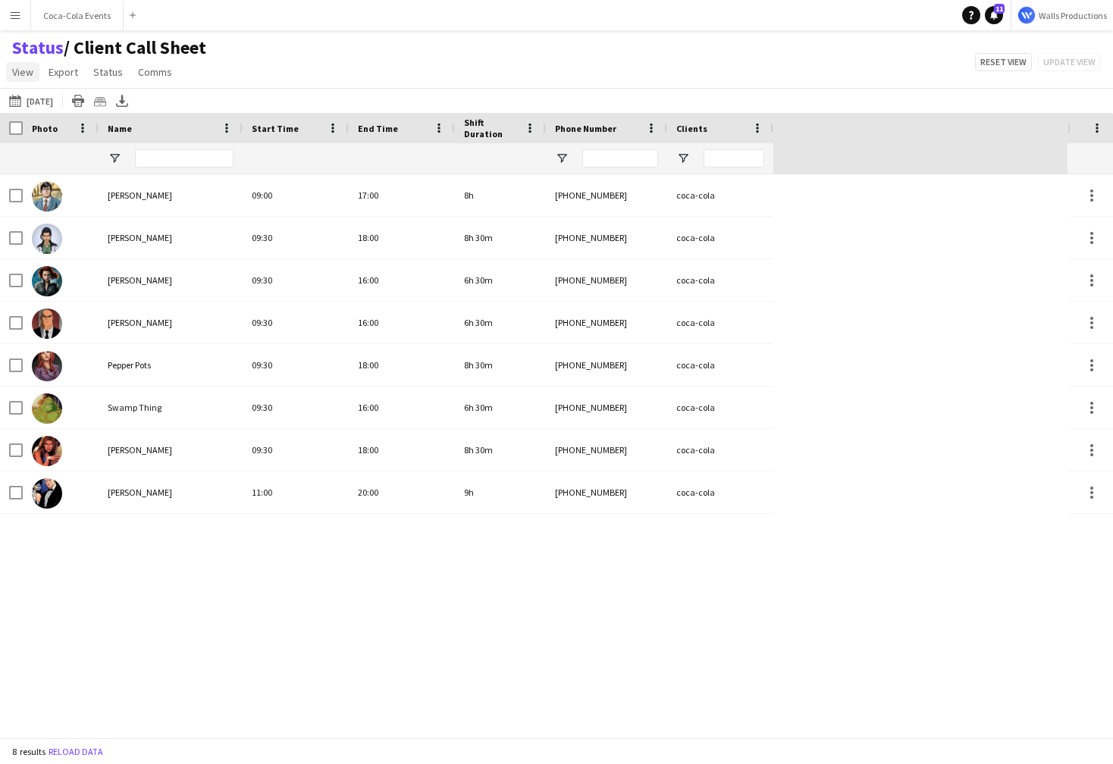
click at [28, 74] on span "View" at bounding box center [22, 72] width 21 height 14
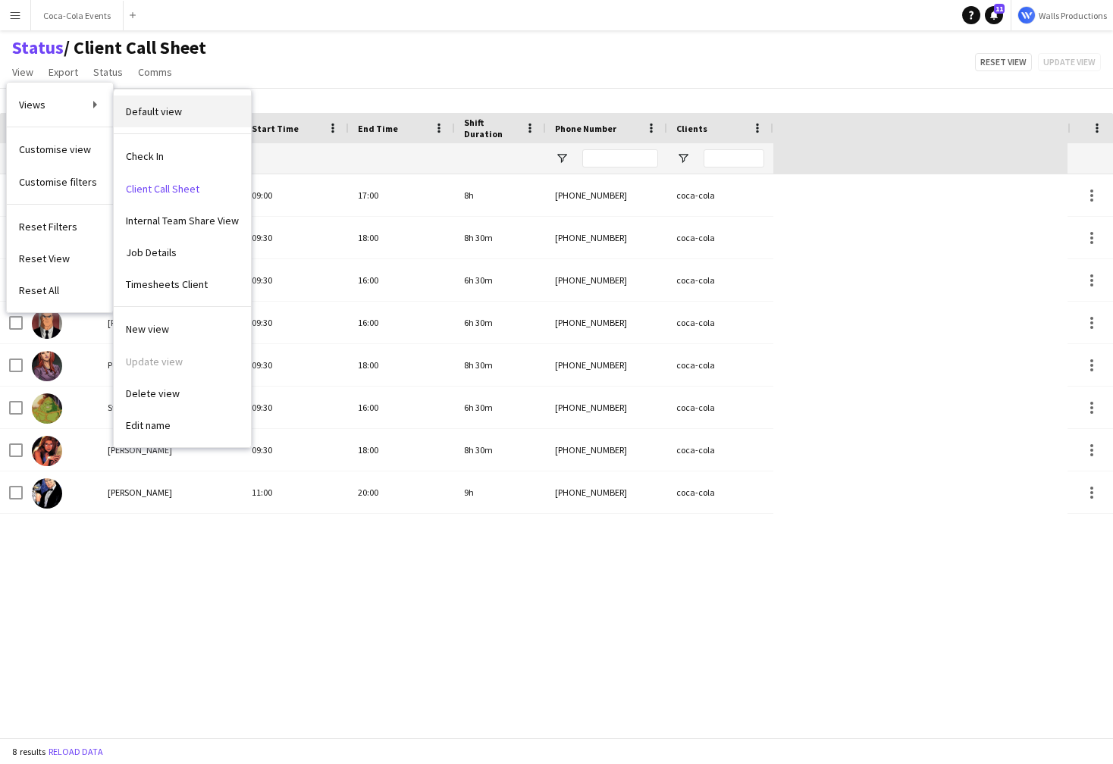
click at [168, 115] on span "Default view" at bounding box center [154, 112] width 56 height 14
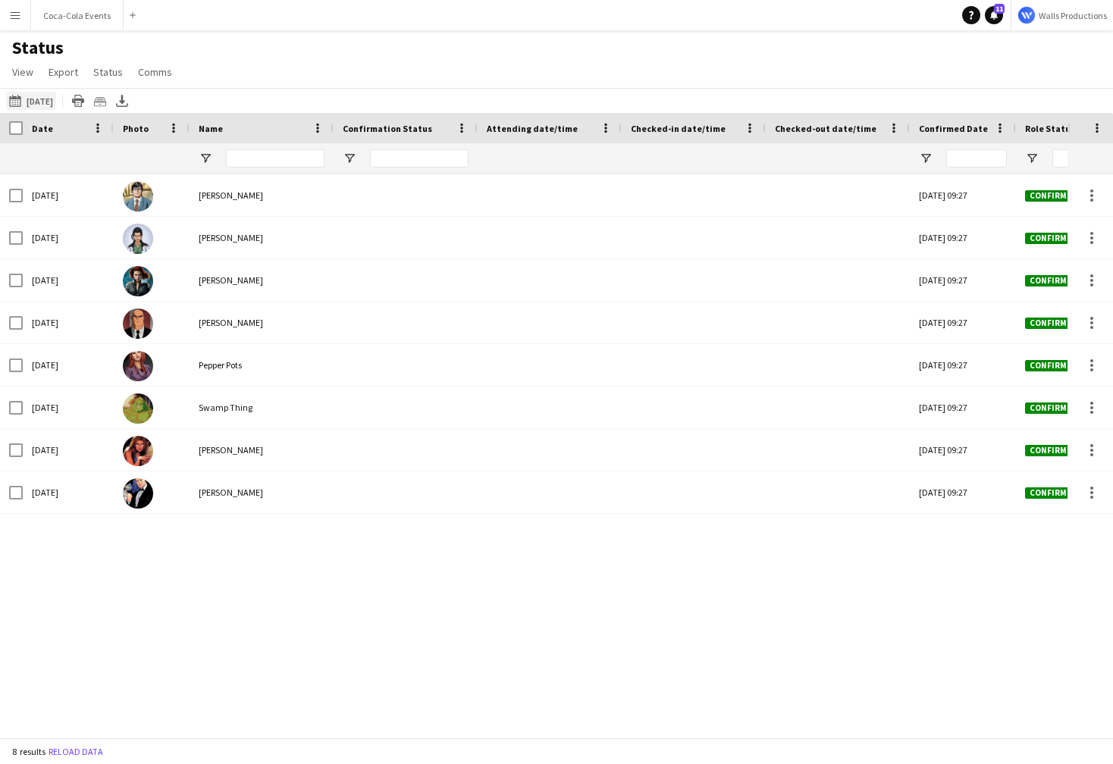
click at [35, 96] on button "[DATE] to [DATE] [DATE]" at bounding box center [31, 101] width 50 height 18
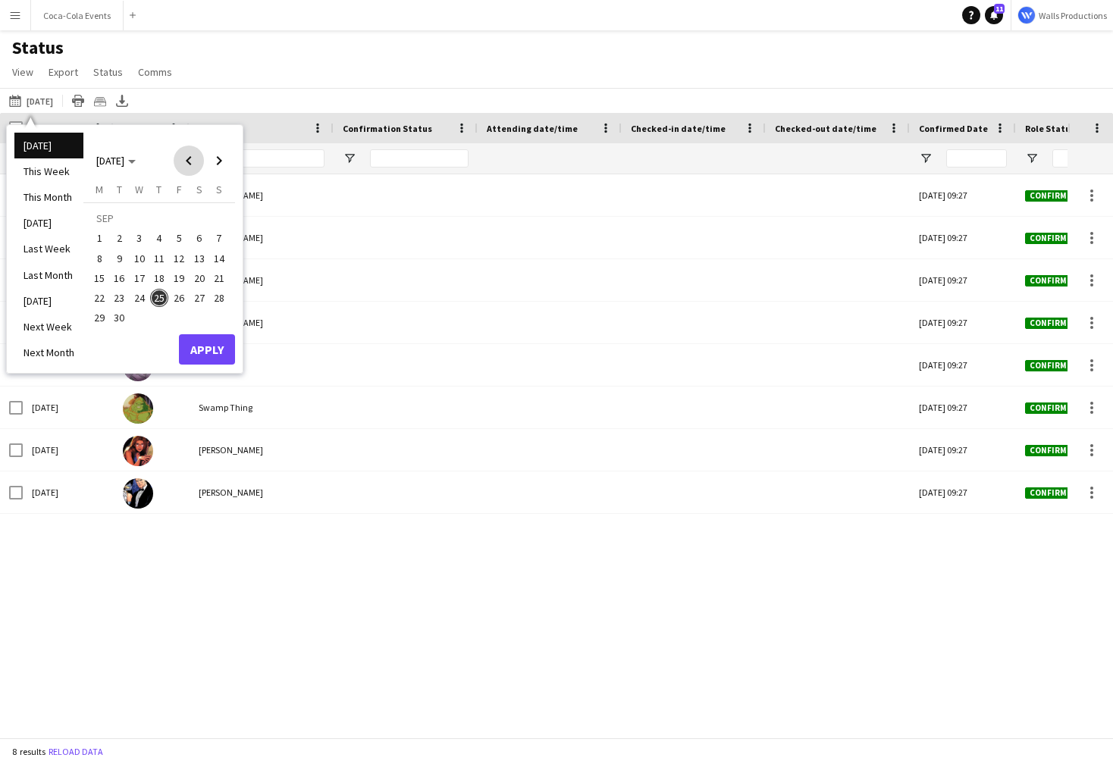
click at [190, 162] on span "Previous month" at bounding box center [189, 161] width 30 height 30
click at [101, 279] on span "19" at bounding box center [99, 282] width 18 height 18
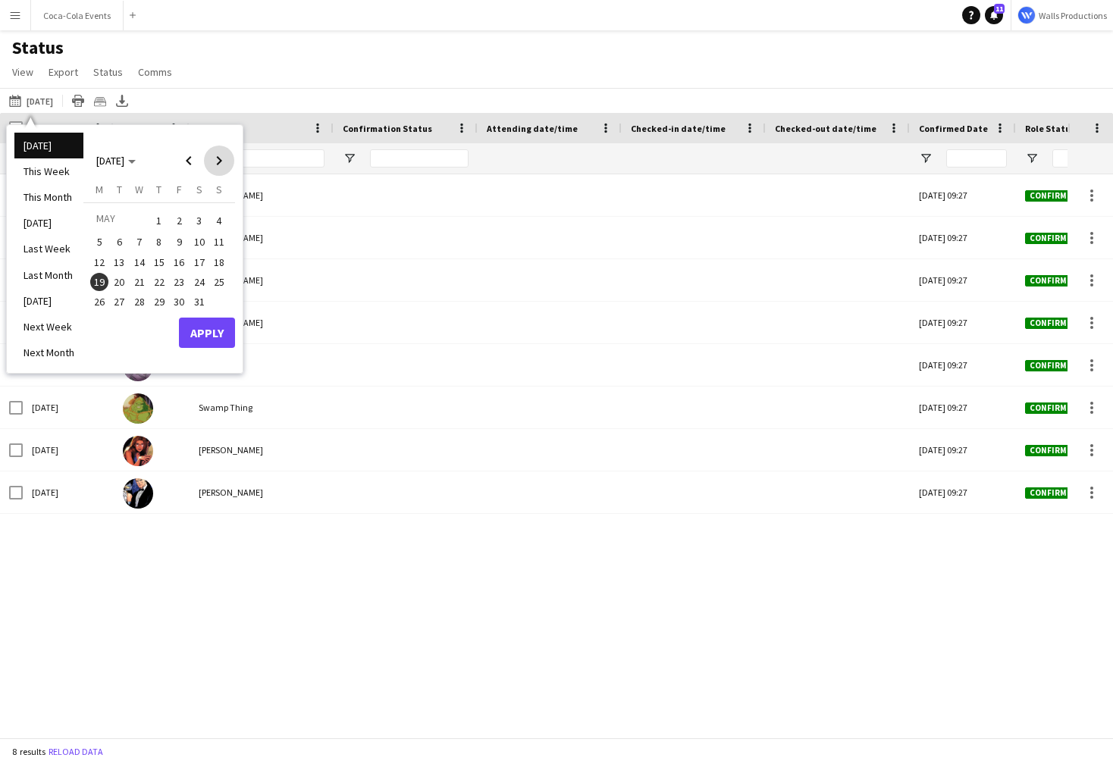
click at [218, 154] on span "Next month" at bounding box center [219, 161] width 30 height 30
click at [200, 240] on span "7" at bounding box center [199, 243] width 18 height 18
click at [209, 344] on button "Apply" at bounding box center [207, 353] width 56 height 30
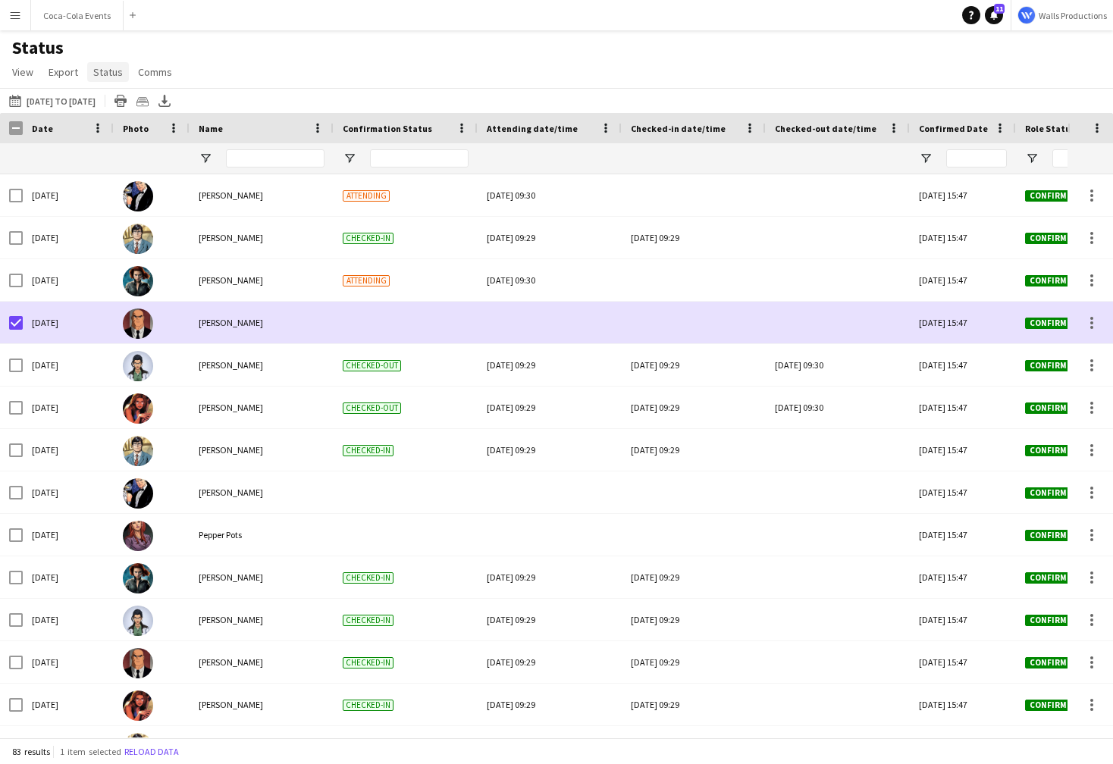
click at [111, 70] on span "Status" at bounding box center [108, 72] width 30 height 14
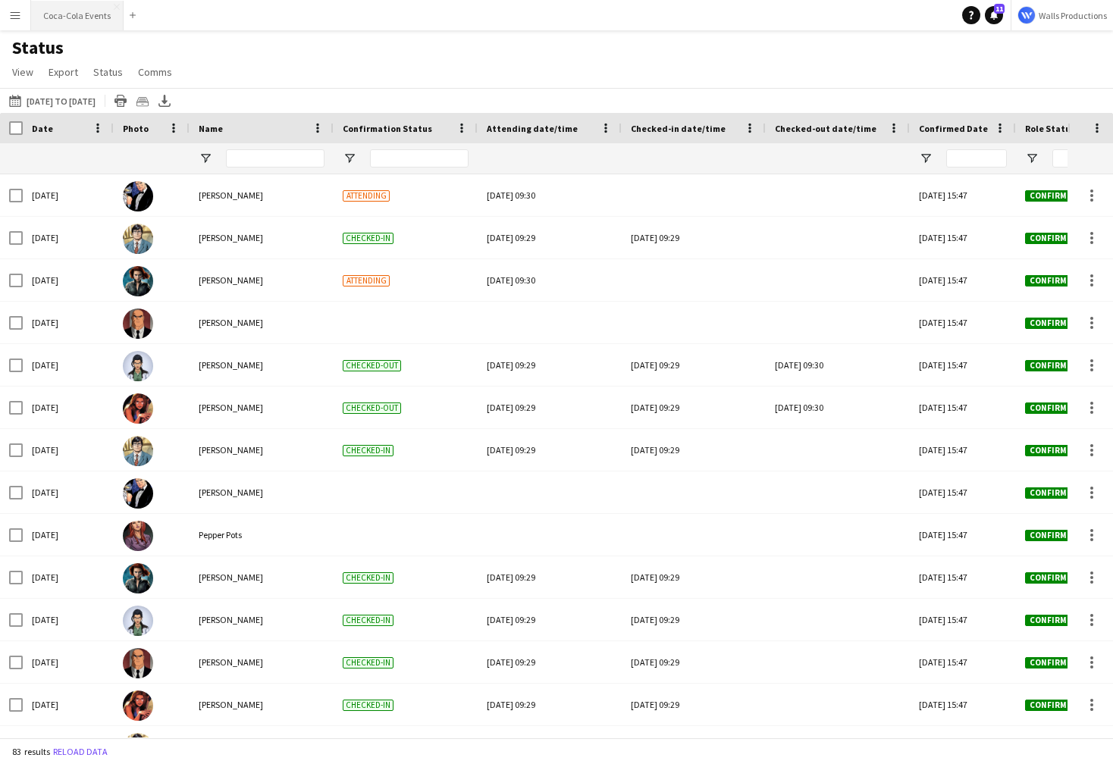
click at [62, 17] on button "Coca-Cola Events Close" at bounding box center [77, 16] width 93 height 30
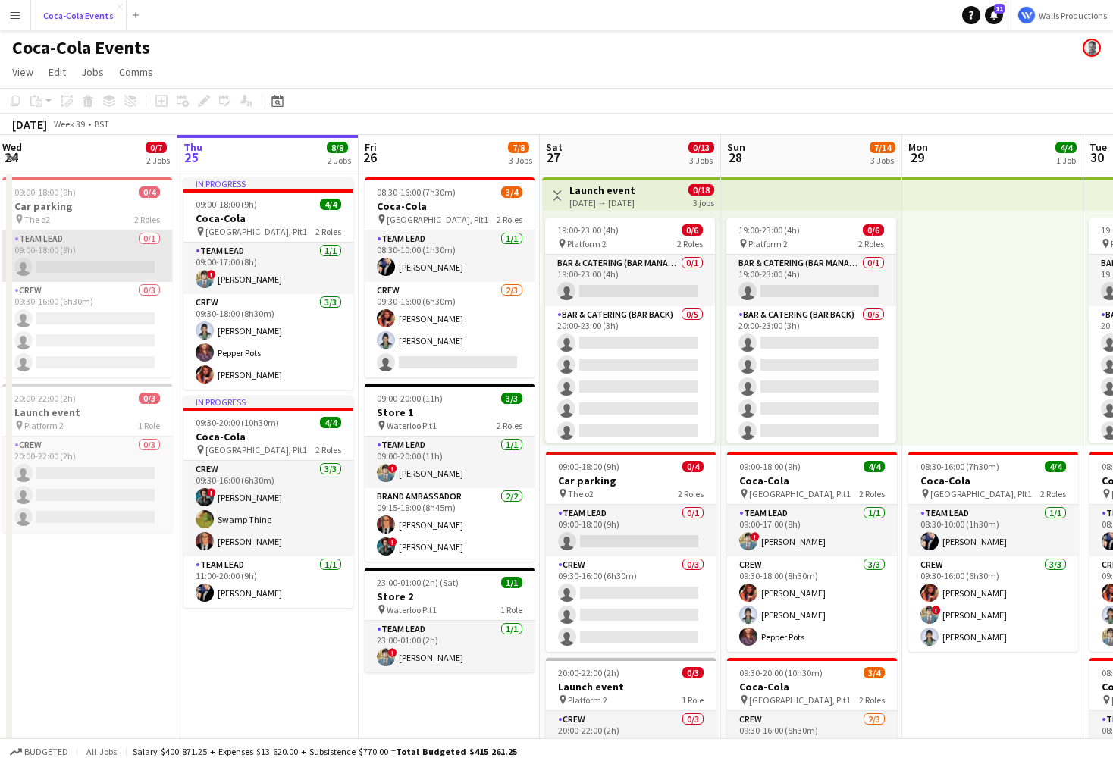
scroll to position [0, 341]
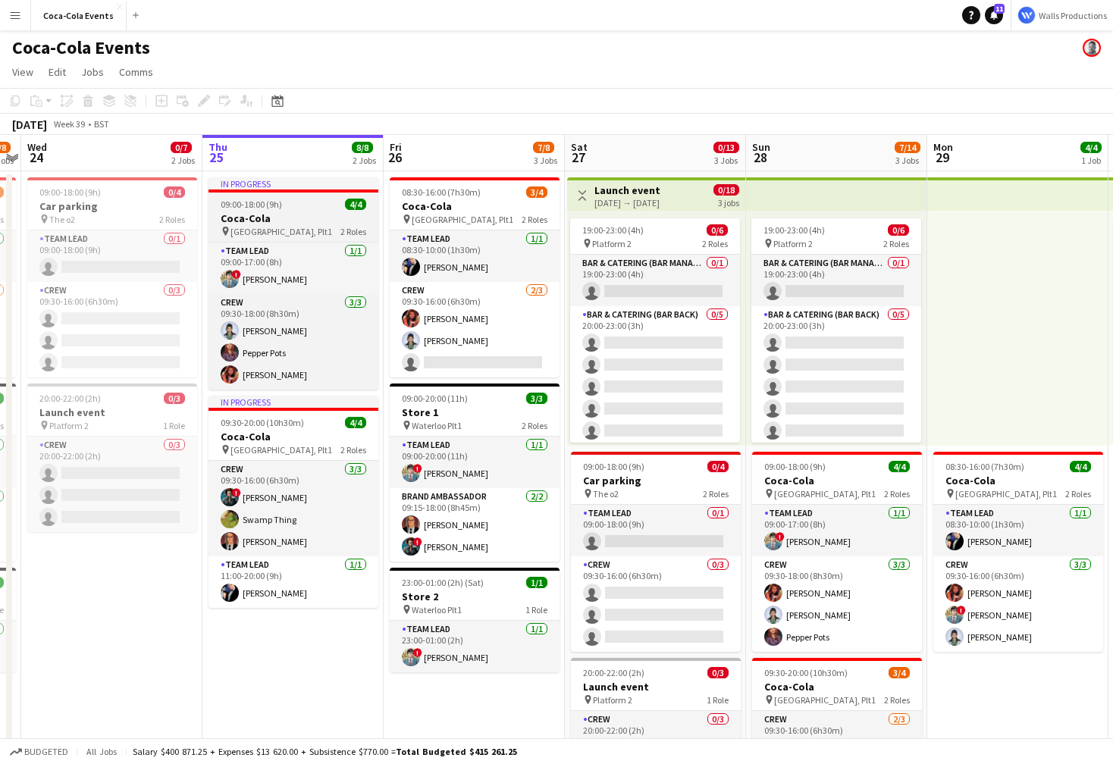
click at [264, 225] on div "pin [STREET_ADDRESS] Roles" at bounding box center [294, 231] width 170 height 12
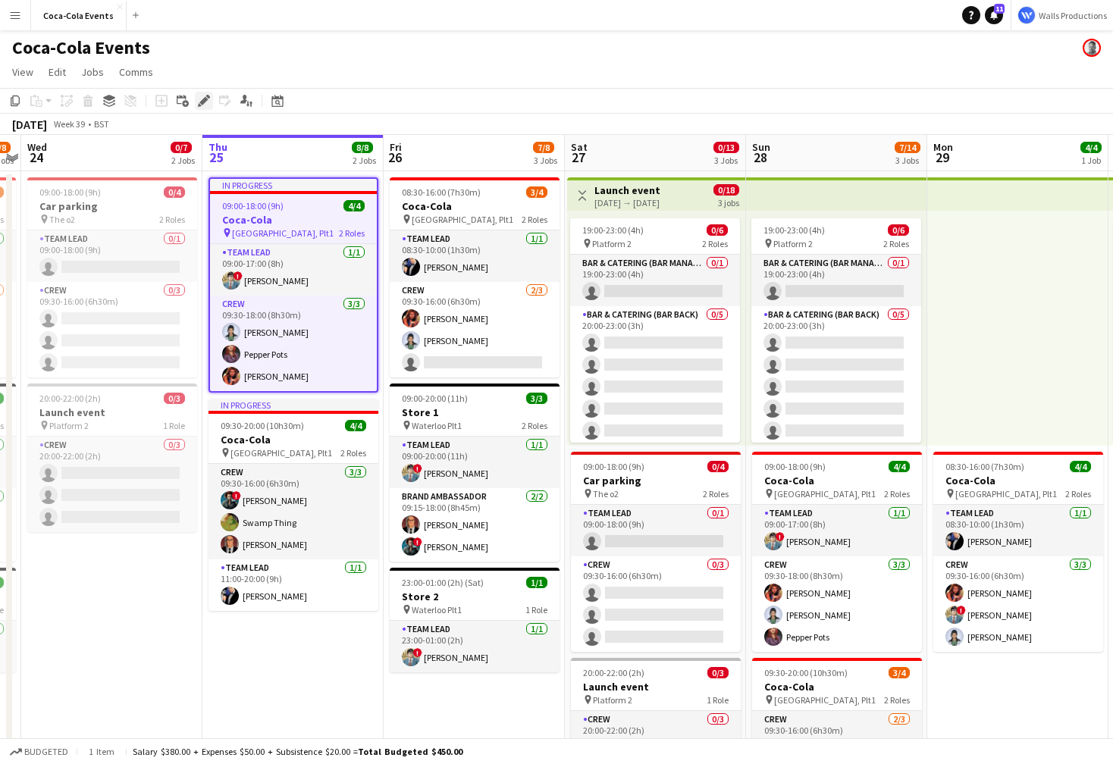
click at [207, 100] on icon at bounding box center [203, 101] width 8 height 8
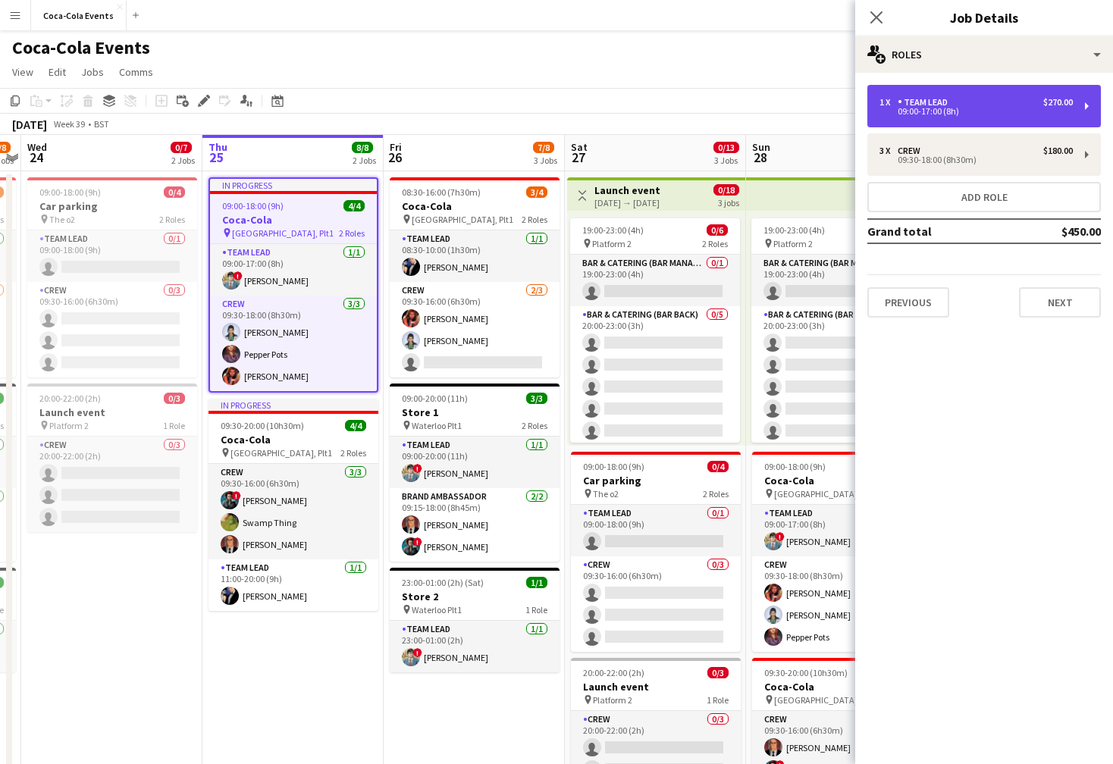
click at [920, 122] on div "1 x Team Lead $270.00 09:00-17:00 (8h)" at bounding box center [984, 106] width 234 height 42
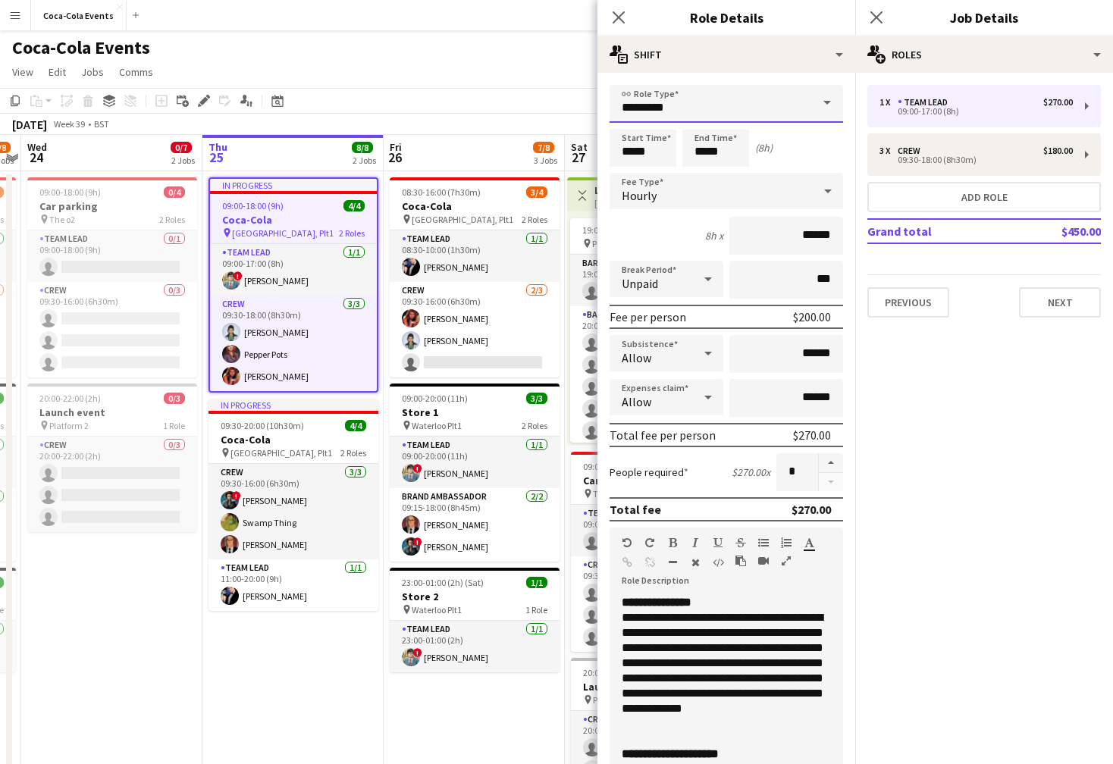
click at [780, 115] on input "*********" at bounding box center [727, 104] width 234 height 38
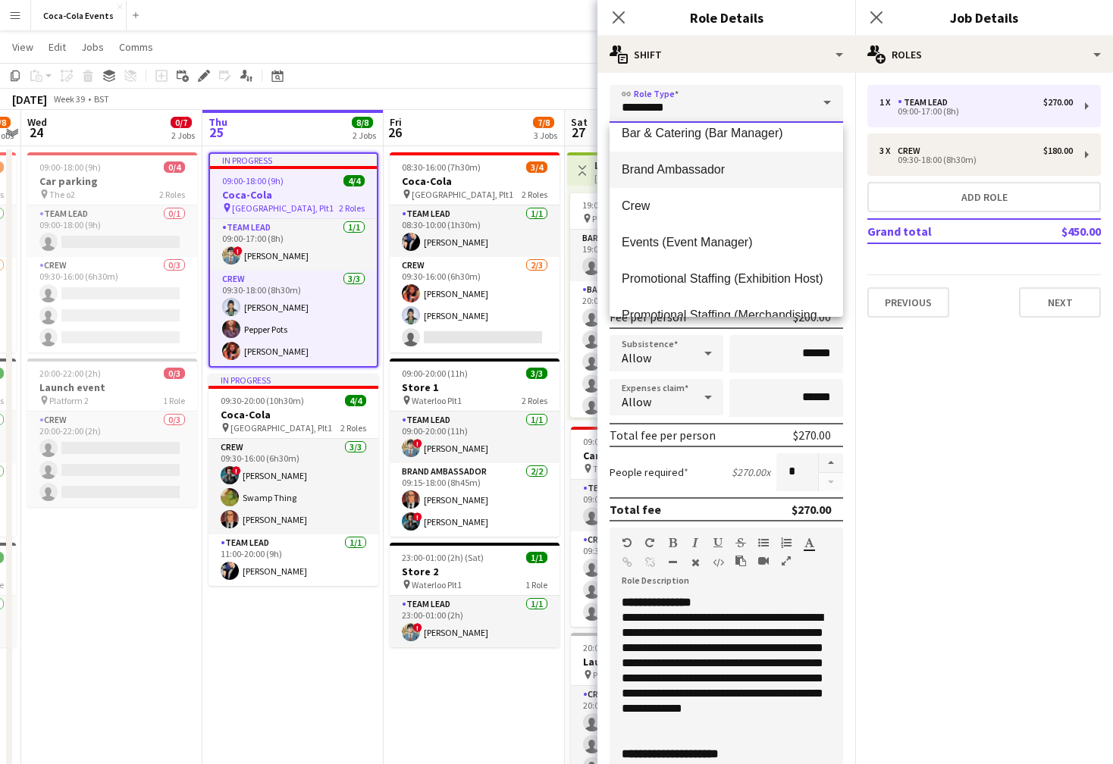
scroll to position [0, 0]
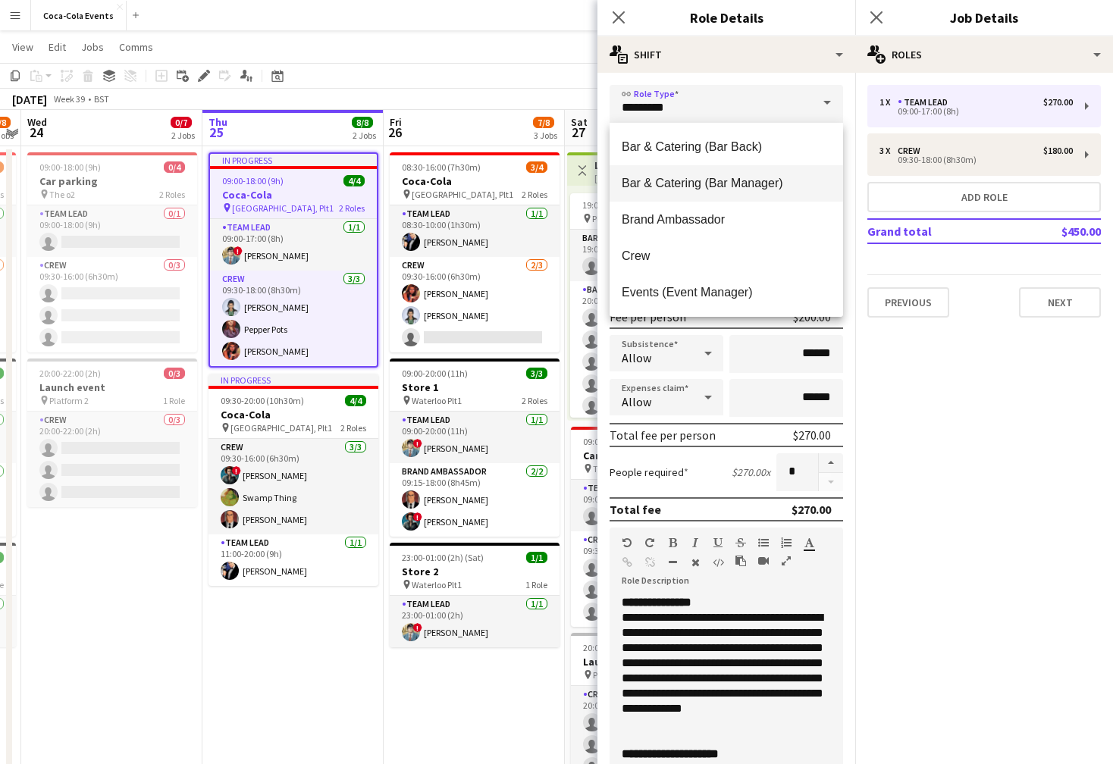
click at [741, 185] on span "Bar & Catering (Bar Manager)" at bounding box center [726, 183] width 209 height 14
type input "**********"
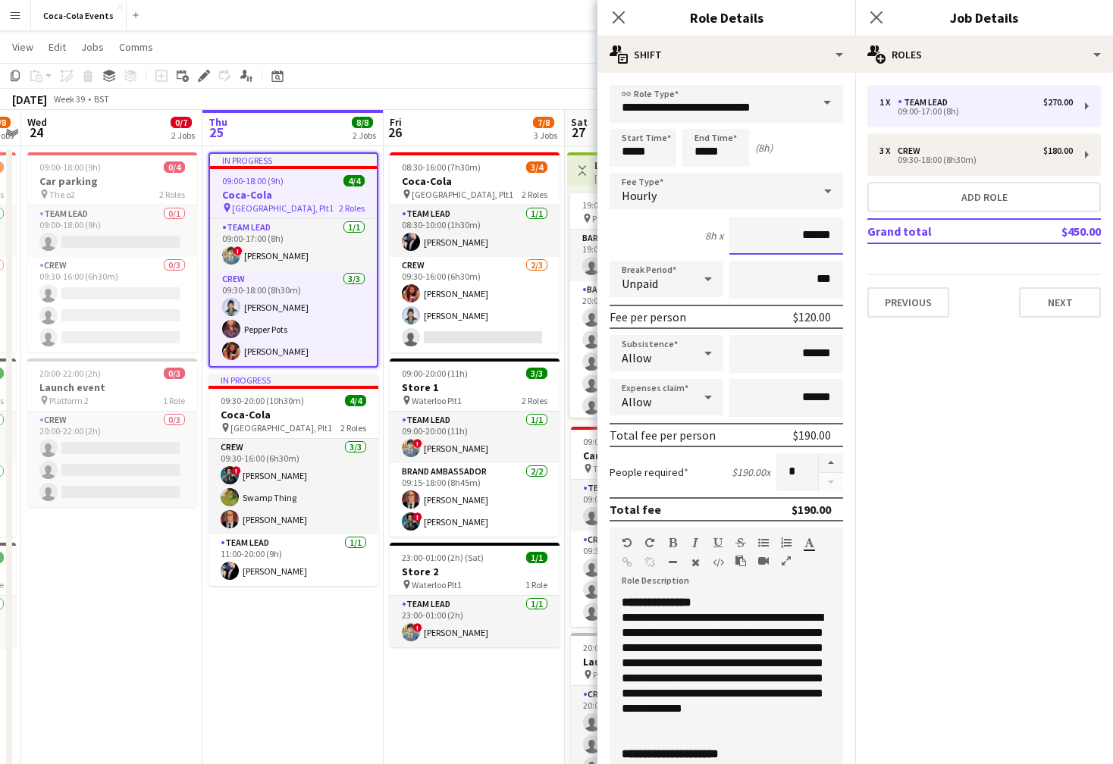
drag, startPoint x: 815, startPoint y: 239, endPoint x: 803, endPoint y: 239, distance: 12.1
click at [803, 239] on input "******" at bounding box center [786, 236] width 114 height 38
type input "******"
click at [461, 127] on app-board-header-date "Fri 26 7/8 3 Jobs" at bounding box center [474, 128] width 181 height 36
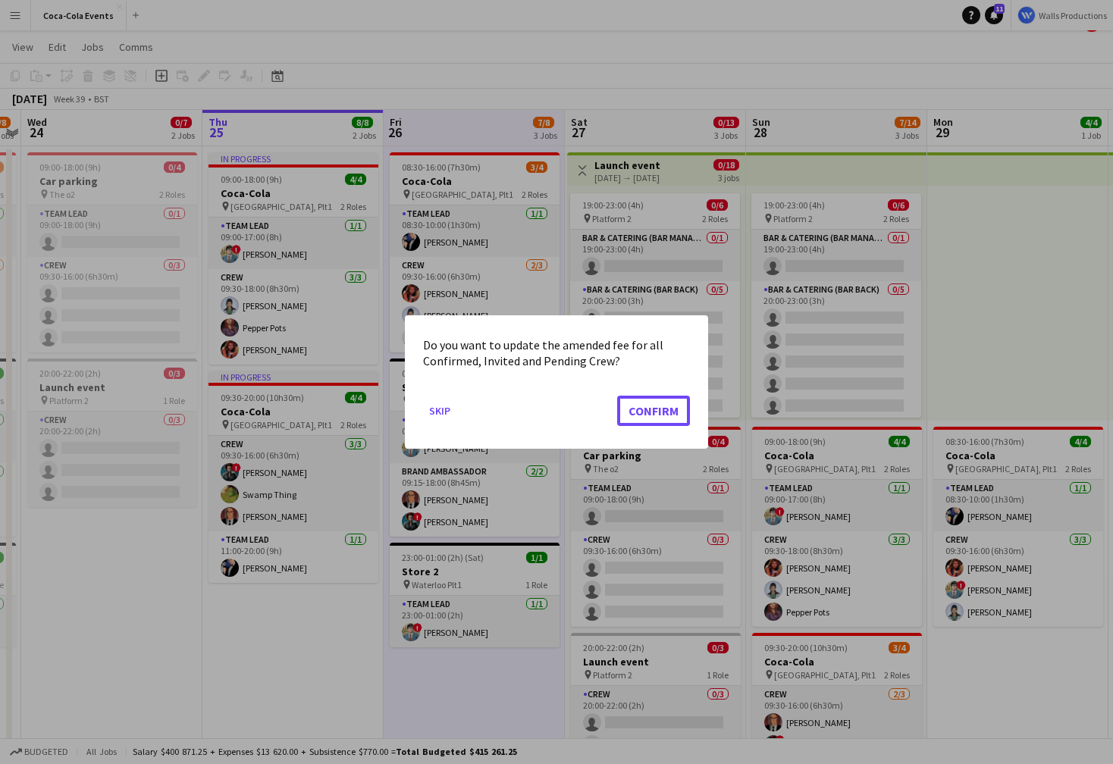
drag, startPoint x: 646, startPoint y: 413, endPoint x: 522, endPoint y: 376, distance: 129.8
click at [522, 376] on div "Do you want to update the amended fee for all Confirmed, Invited and Pending Cr…" at bounding box center [556, 381] width 303 height 133
drag, startPoint x: 626, startPoint y: 361, endPoint x: 425, endPoint y: 359, distance: 201.0
click at [425, 359] on mat-dialog-content "Do you want to update the amended fee for all Confirmed, Invited and Pending Cr…" at bounding box center [556, 353] width 267 height 39
click at [640, 416] on button "Confirm" at bounding box center [653, 411] width 73 height 30
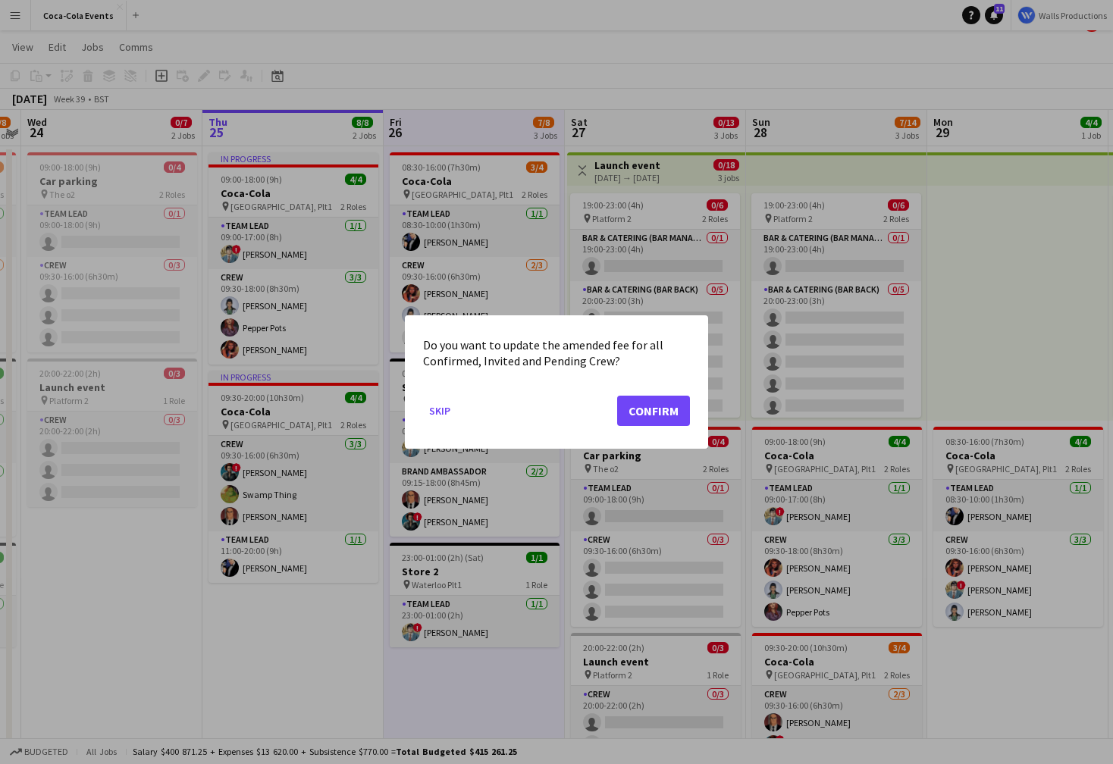
scroll to position [25, 0]
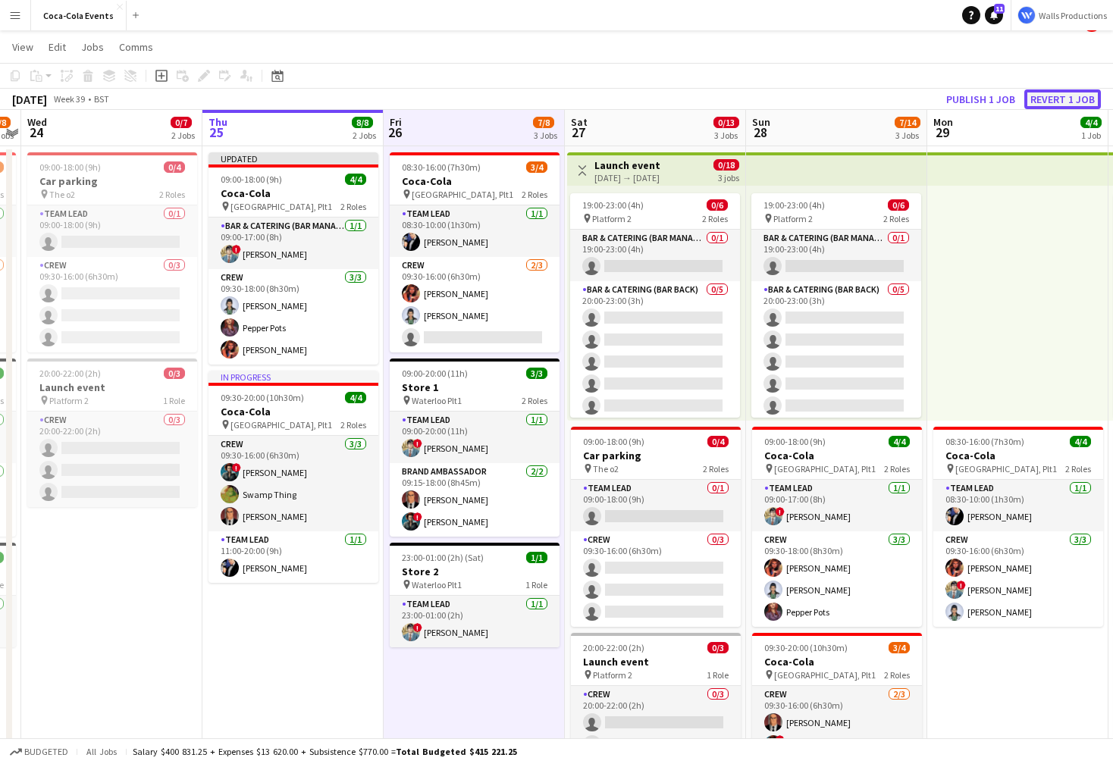
click at [1077, 103] on button "Revert 1 job" at bounding box center [1062, 99] width 77 height 20
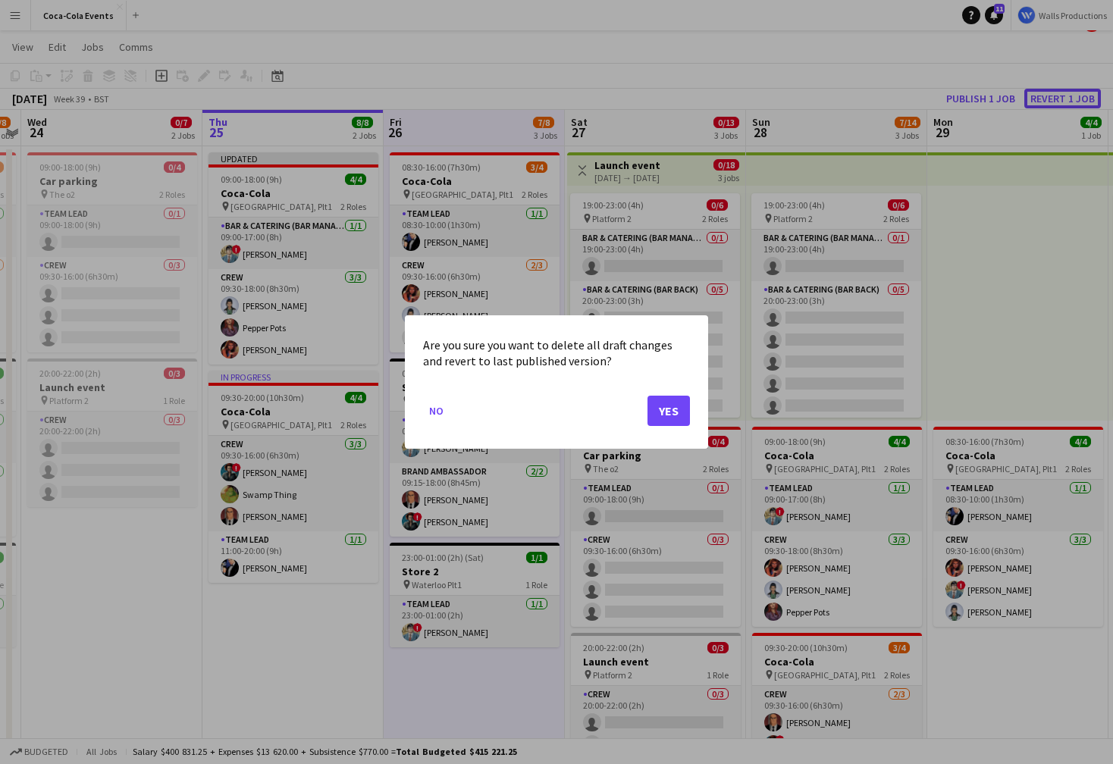
scroll to position [0, 0]
click at [664, 410] on button "Yes" at bounding box center [669, 411] width 42 height 30
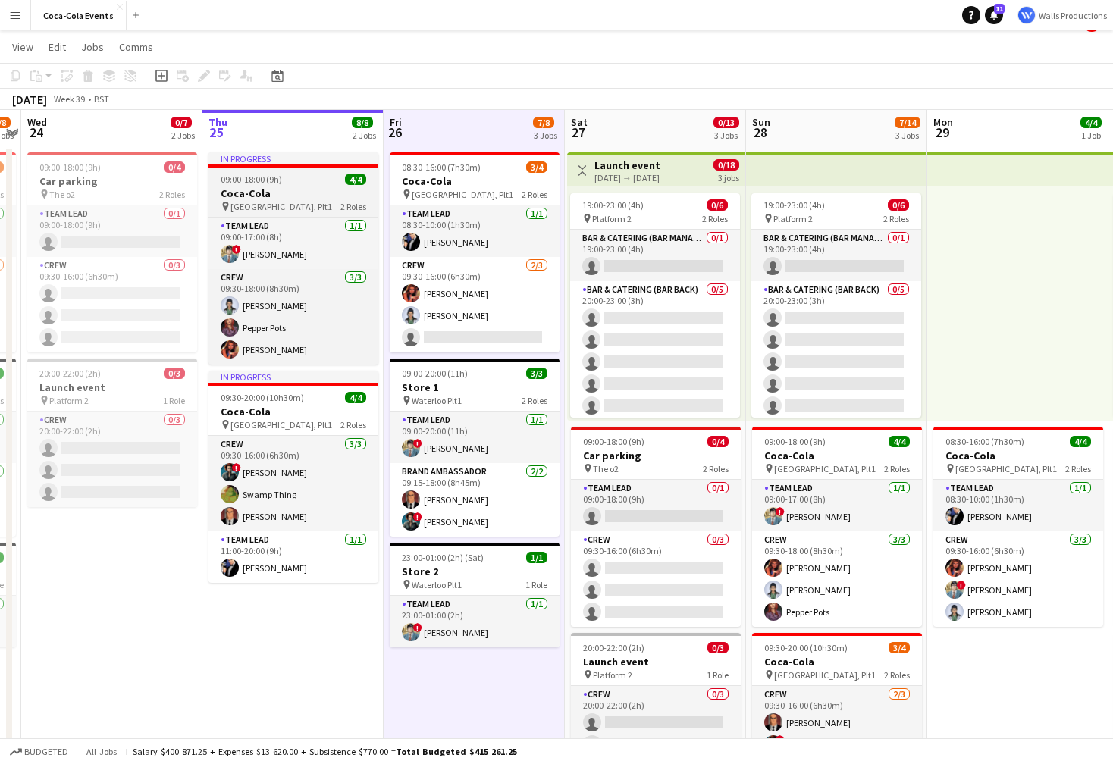
scroll to position [24, 0]
click at [260, 184] on span "09:00-18:00 (9h)" at bounding box center [251, 179] width 61 height 11
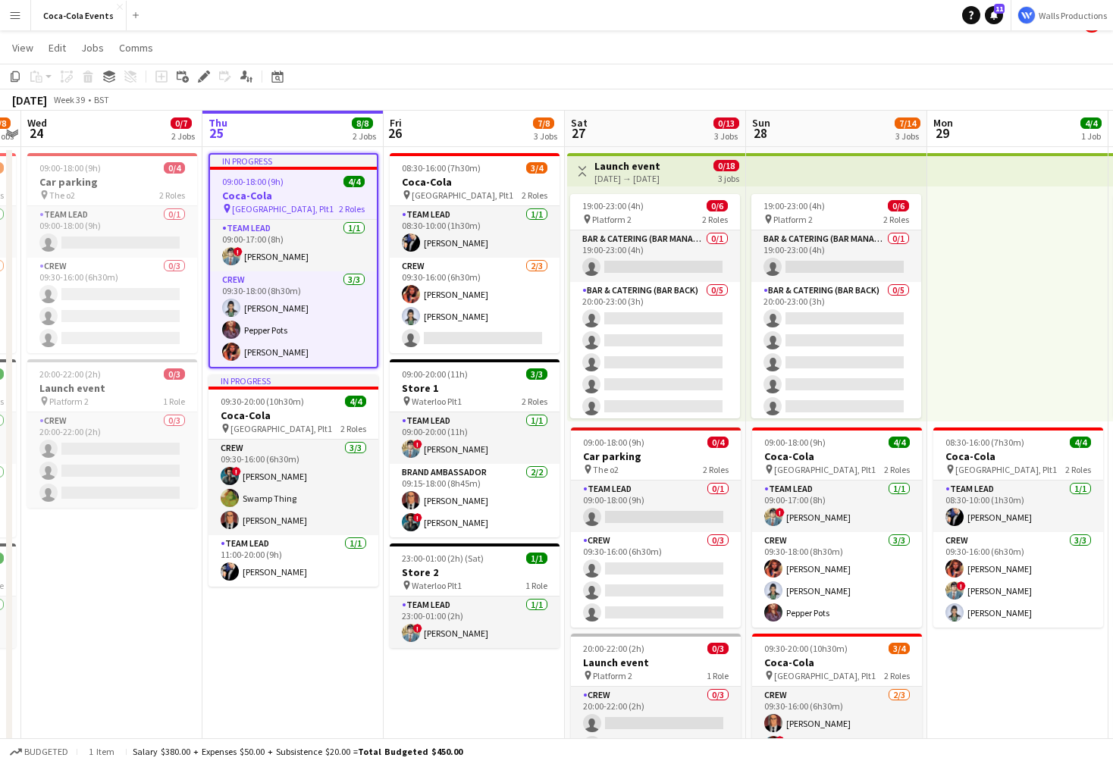
click at [260, 184] on span "09:00-18:00 (9h)" at bounding box center [252, 181] width 61 height 11
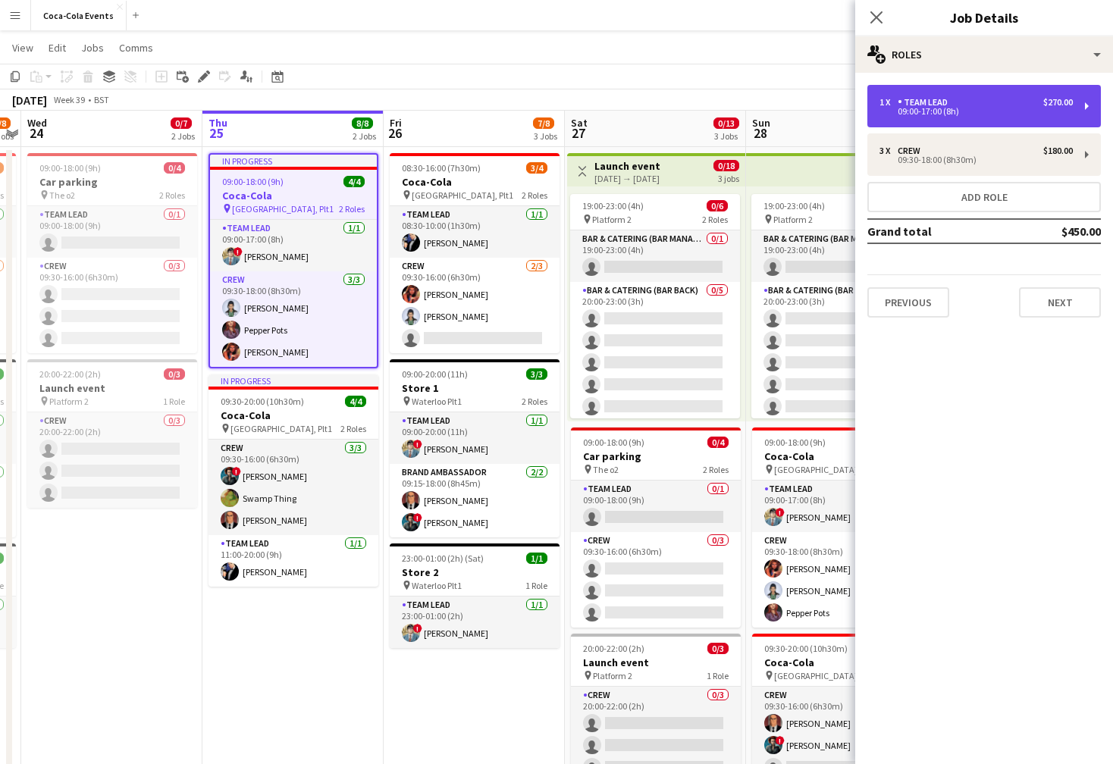
click at [959, 108] on div "09:00-17:00 (8h)" at bounding box center [976, 112] width 193 height 8
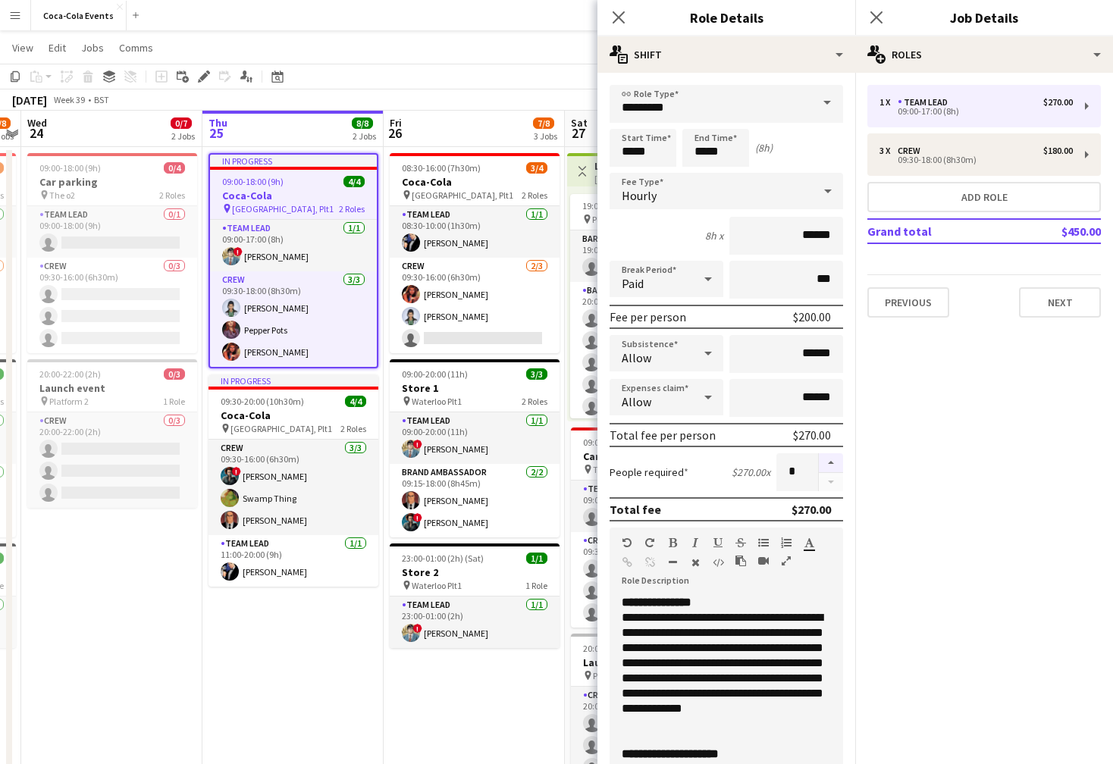
click at [832, 461] on button "button" at bounding box center [831, 463] width 24 height 20
type input "*"
click at [619, 18] on icon at bounding box center [618, 17] width 14 height 14
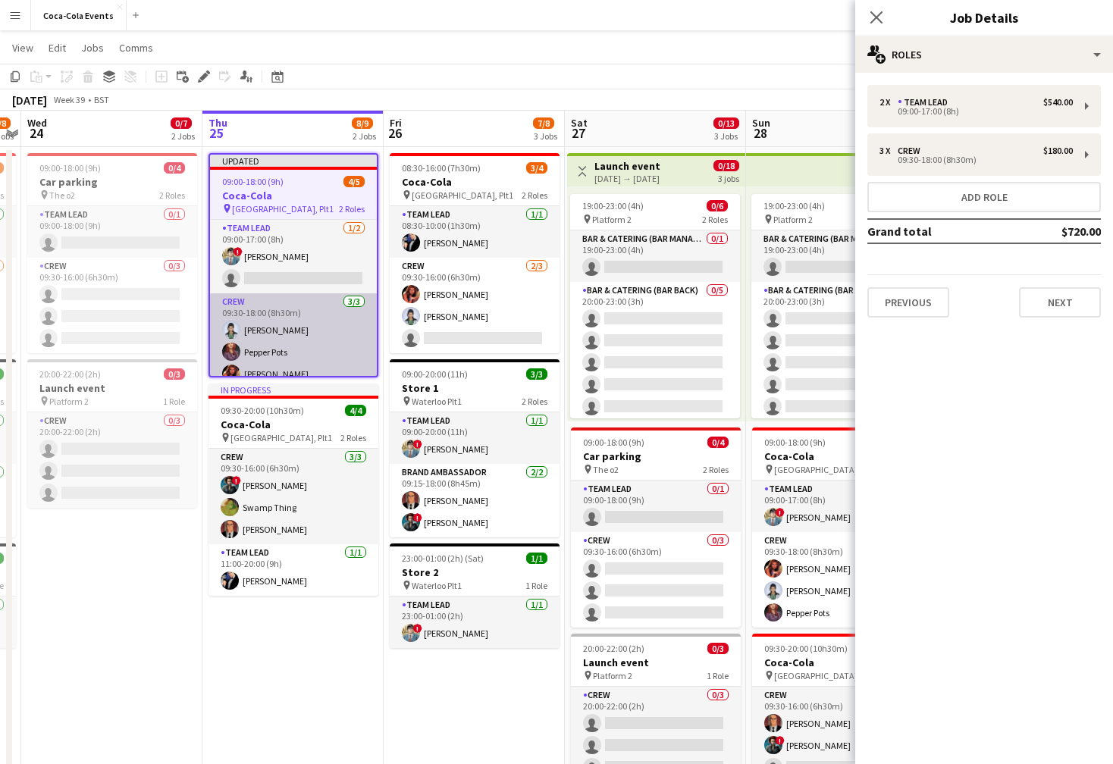
click at [287, 336] on app-card-role "Crew [DATE] 09:30-18:00 (8h30m) [PERSON_NAME] Pots [PERSON_NAME]" at bounding box center [293, 341] width 167 height 96
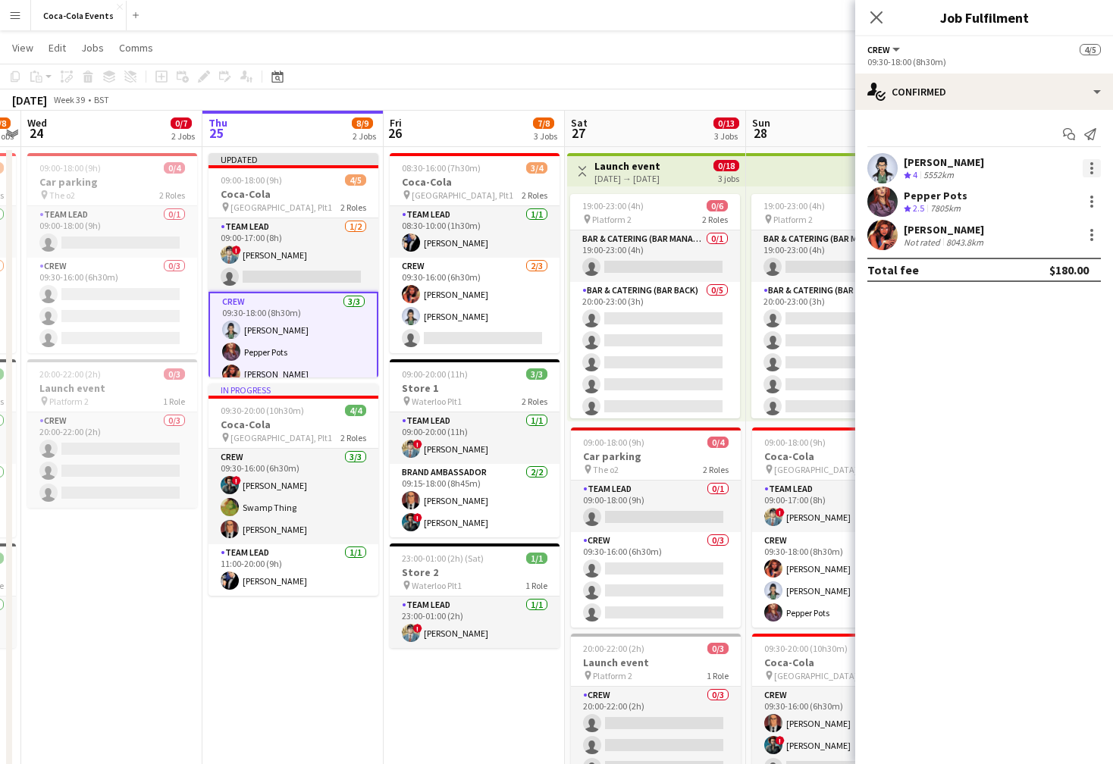
click at [1097, 165] on div at bounding box center [1092, 168] width 18 height 18
click at [1029, 240] on button "Switch crew" at bounding box center [1042, 233] width 118 height 36
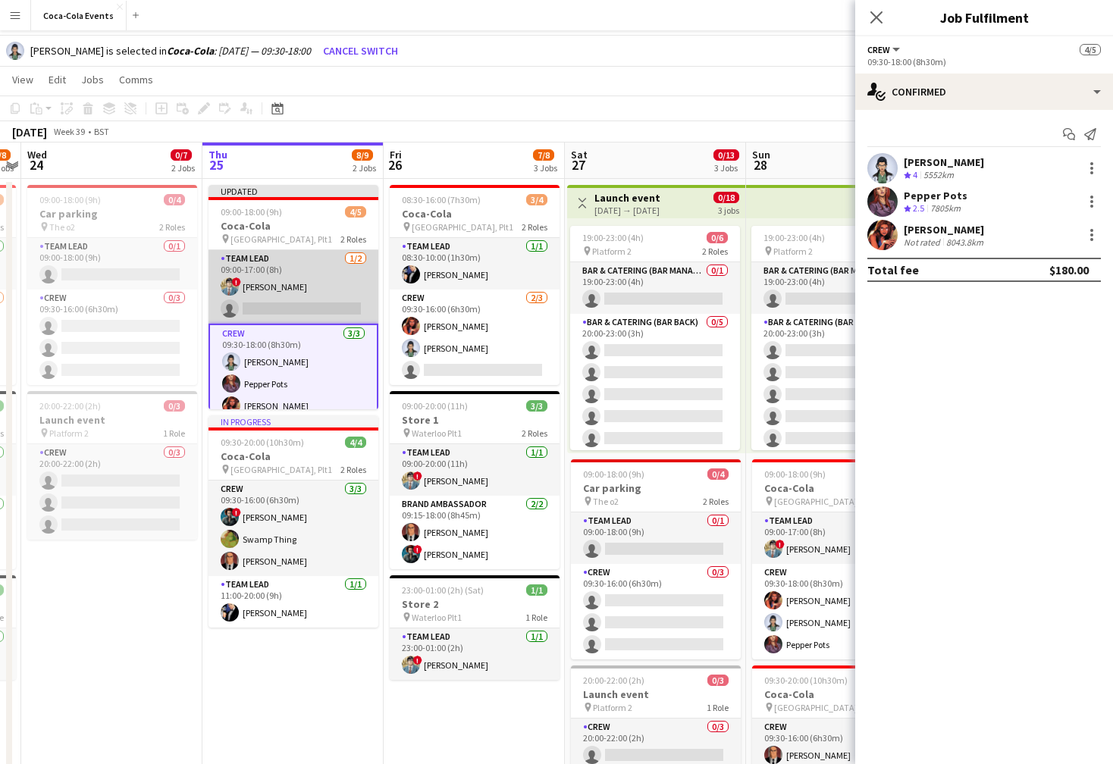
click at [254, 299] on app-card-role "Team Lead [DATE] 09:00-17:00 (8h) ! [PERSON_NAME] single-neutral-actions" at bounding box center [294, 287] width 170 height 74
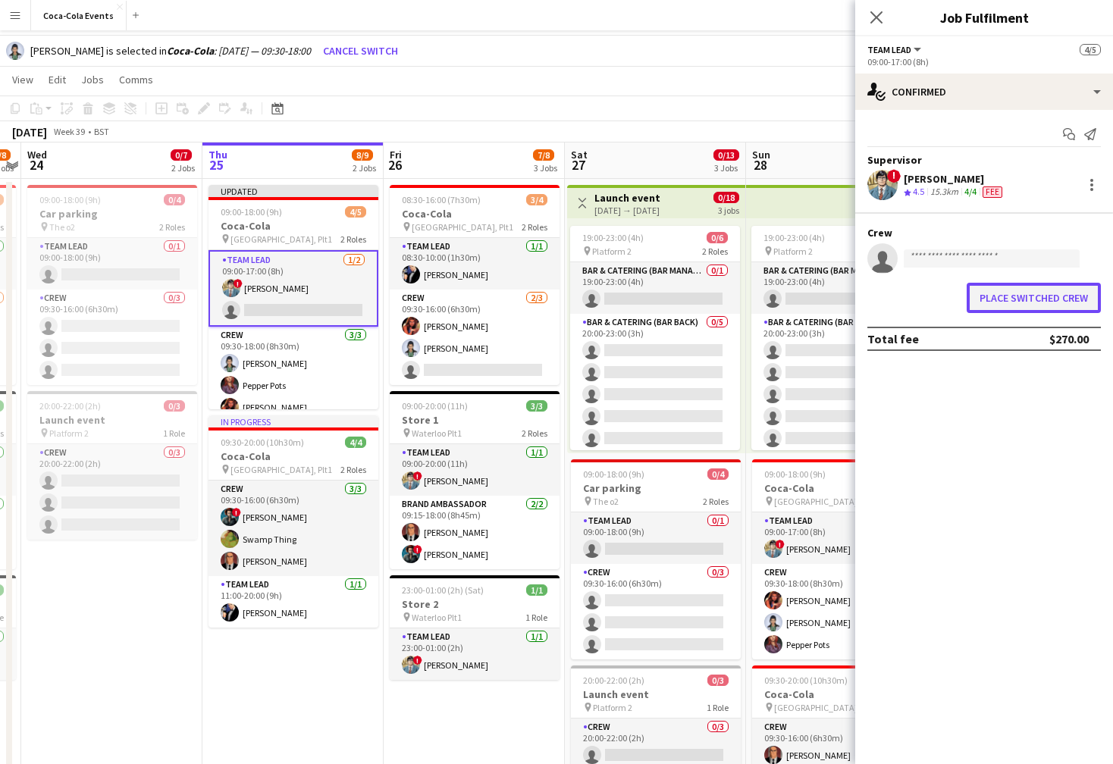
click at [1015, 296] on button "Place switched crew" at bounding box center [1034, 298] width 134 height 30
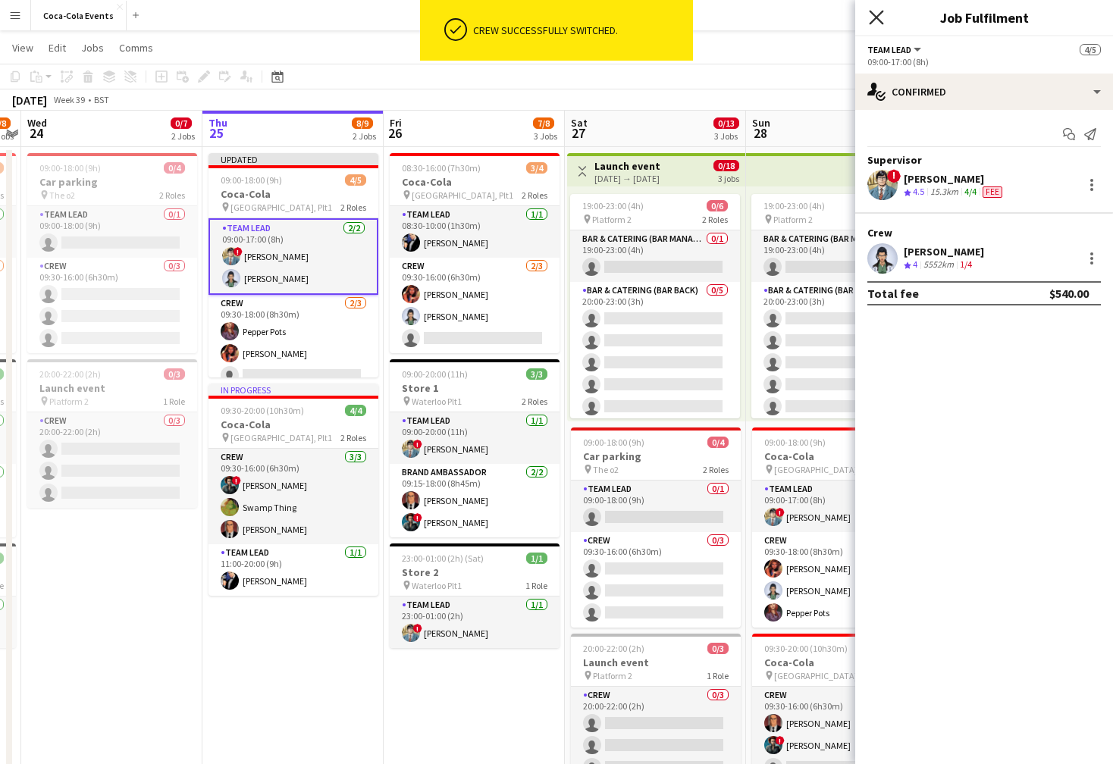
click at [876, 20] on icon "Close pop-in" at bounding box center [876, 17] width 14 height 14
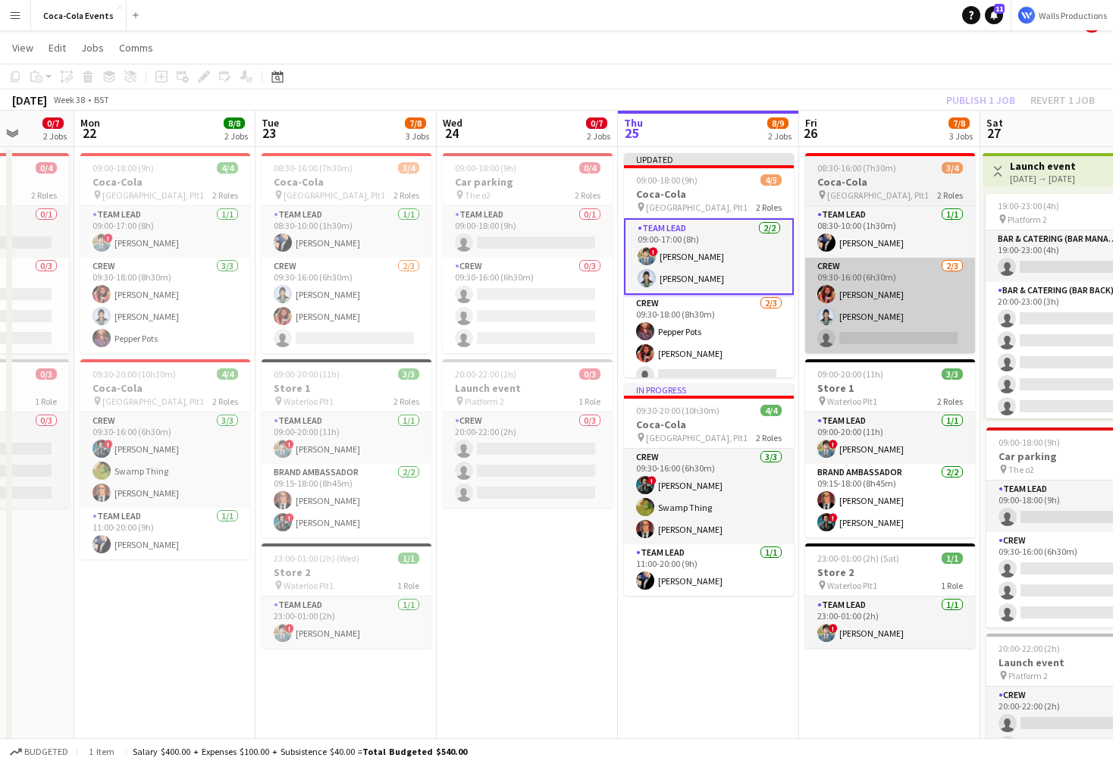
scroll to position [0, 467]
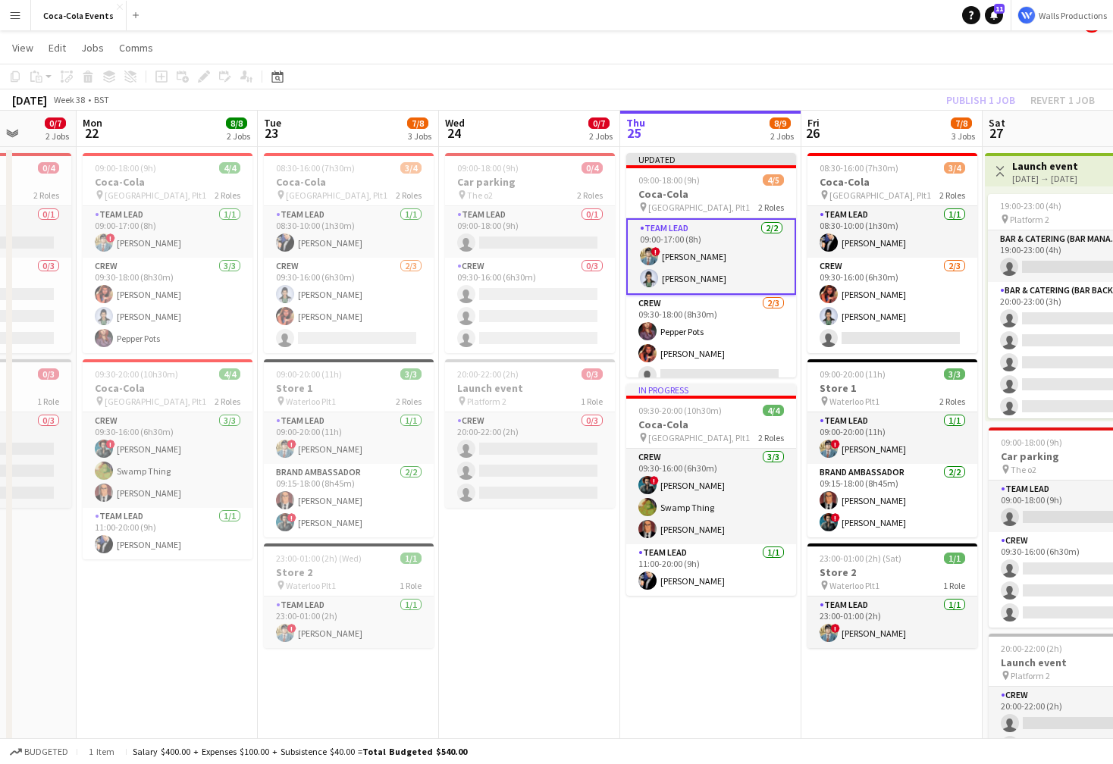
click at [889, 105] on div "[DATE] Week 38 • BST Publish 1 job Revert 1 job" at bounding box center [556, 99] width 1113 height 21
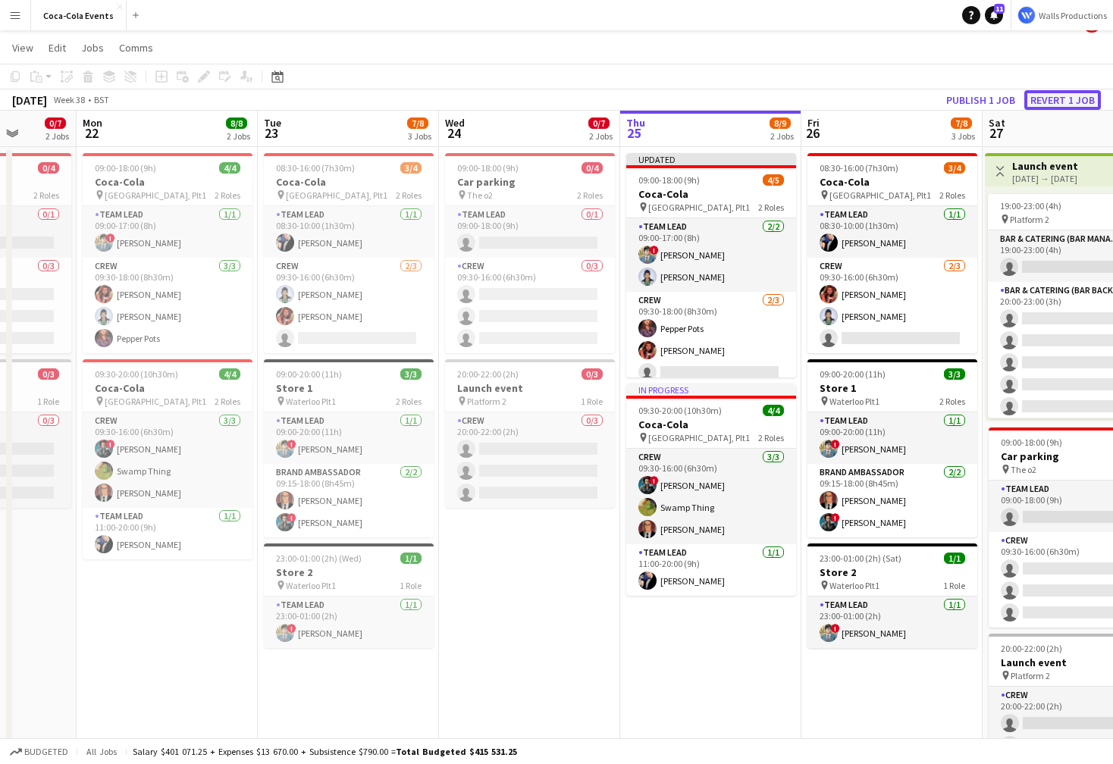
click at [1038, 103] on button "Revert 1 job" at bounding box center [1062, 100] width 77 height 20
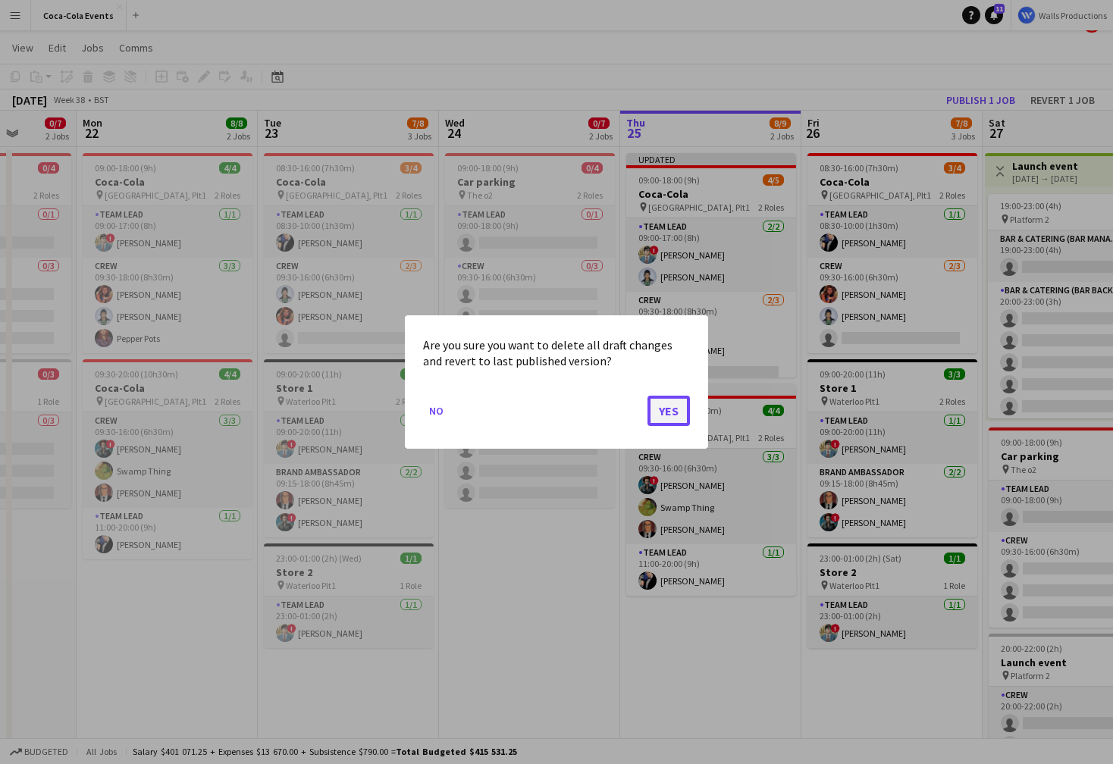
click at [665, 414] on button "Yes" at bounding box center [669, 411] width 42 height 30
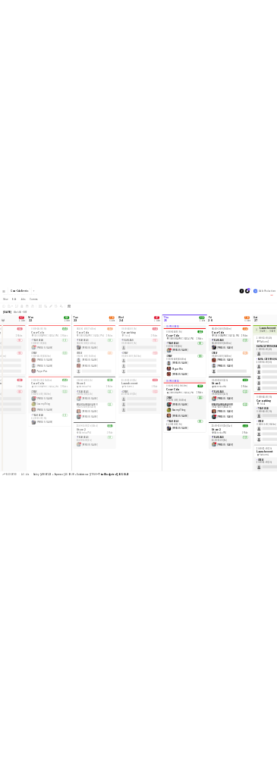
scroll to position [0, 431]
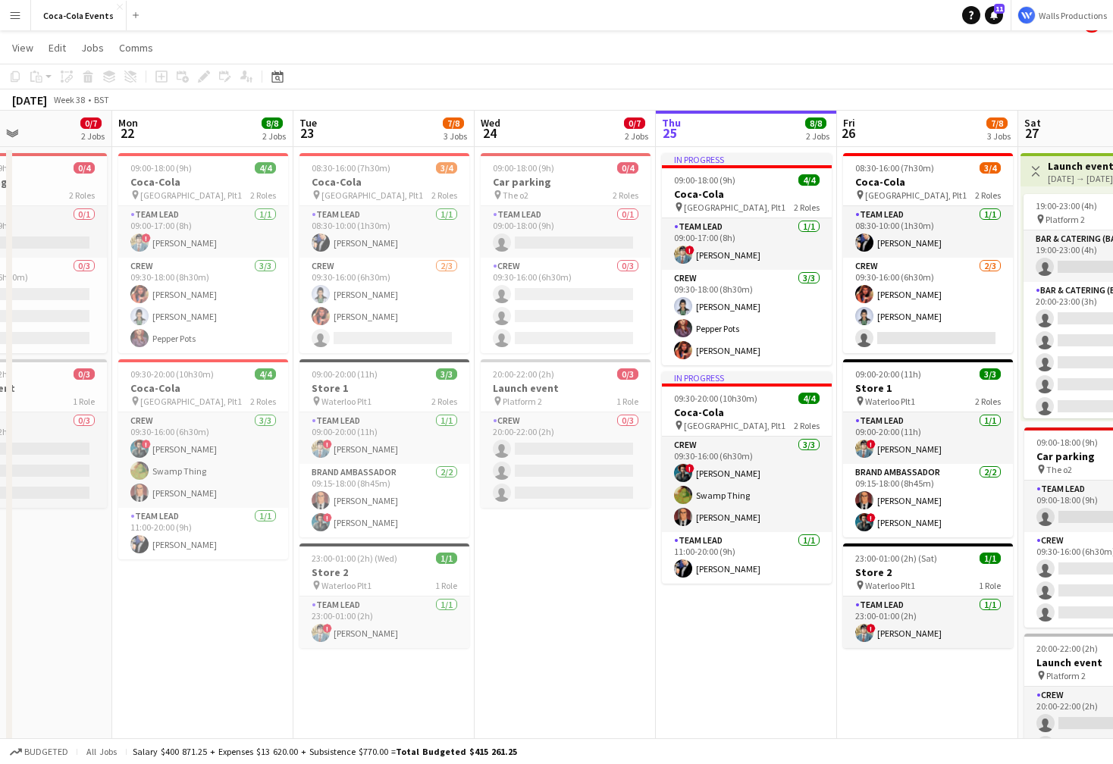
click at [632, 695] on app-date-cell "09:00-18:00 (9h) 0/4 Car parking pin The o2 2 Roles Team Lead 0/1 09:00-18:00 (…" at bounding box center [565, 507] width 181 height 720
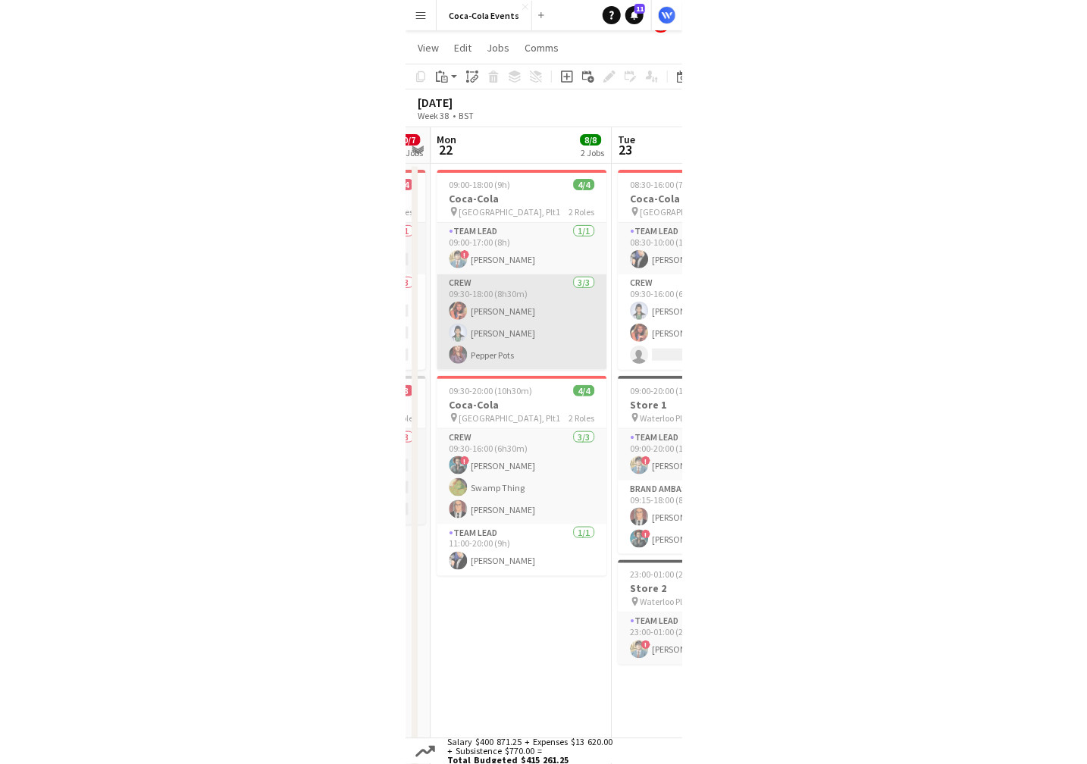
scroll to position [0, 515]
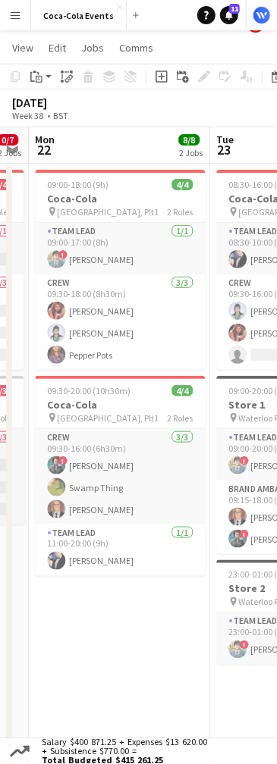
click at [152, 704] on app-date-cell "09:00-18:00 (9h) 4/4 Coca-Cola pin Waterloo, Plt1 2 Roles Team Lead [DATE] 09:0…" at bounding box center [119, 524] width 181 height 720
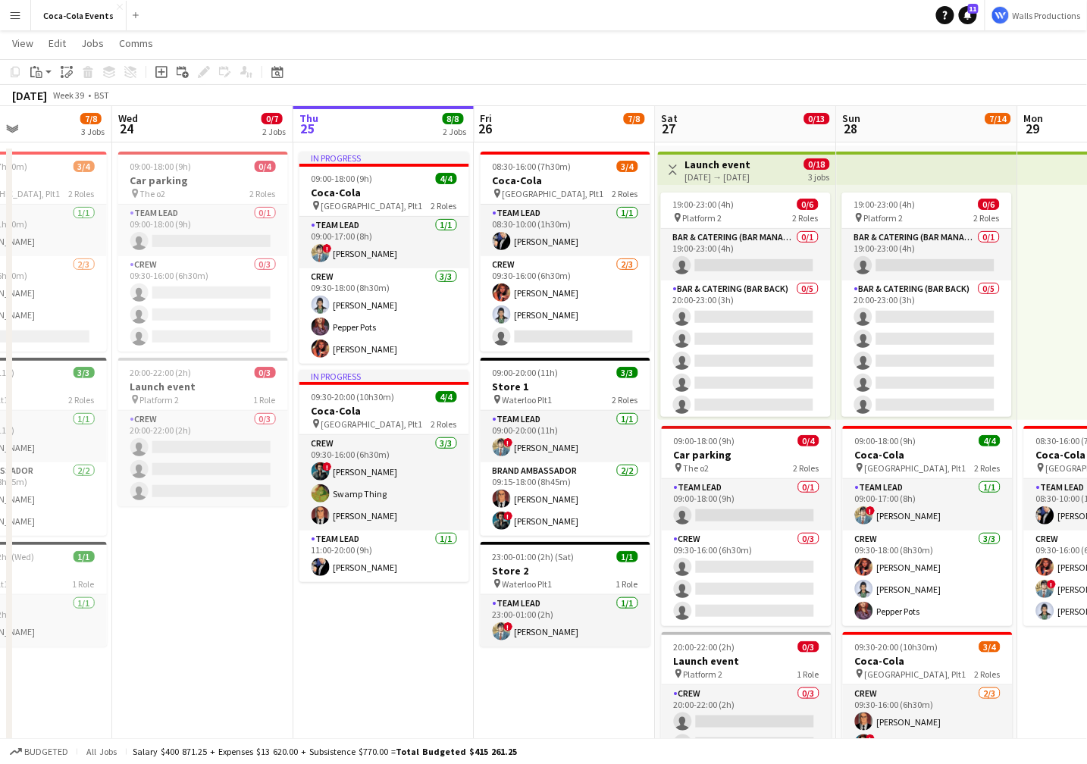
scroll to position [0, 444]
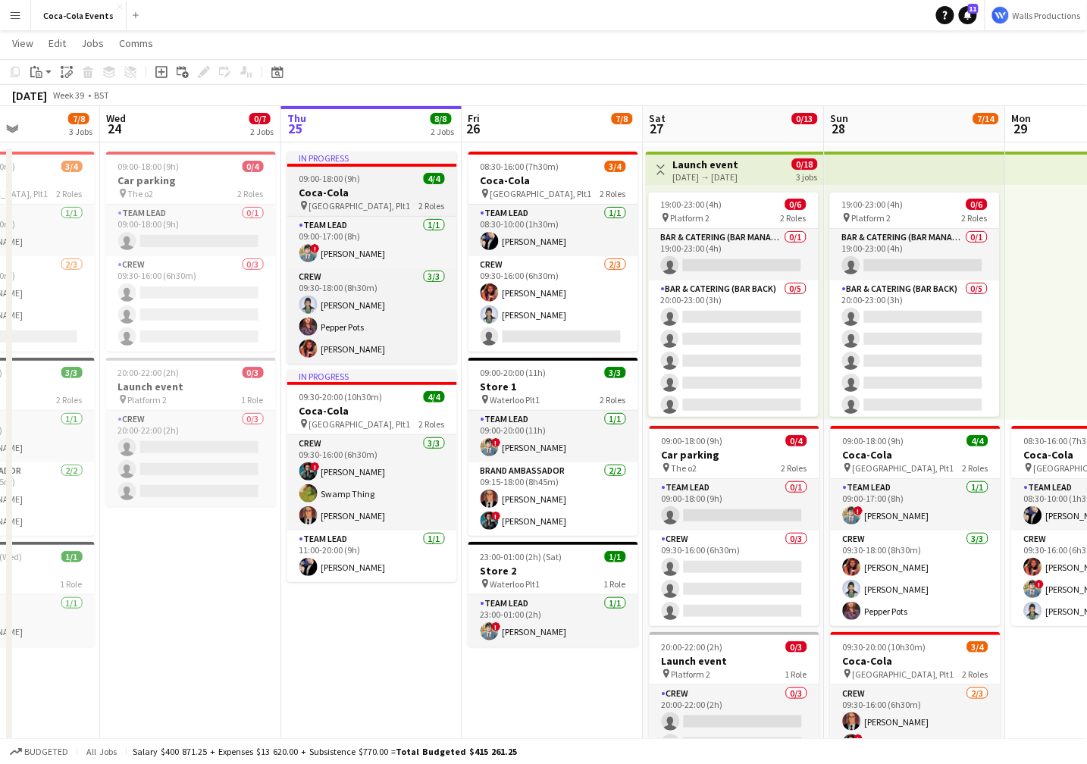
click at [341, 194] on h3 "Coca-Cola" at bounding box center [372, 193] width 170 height 14
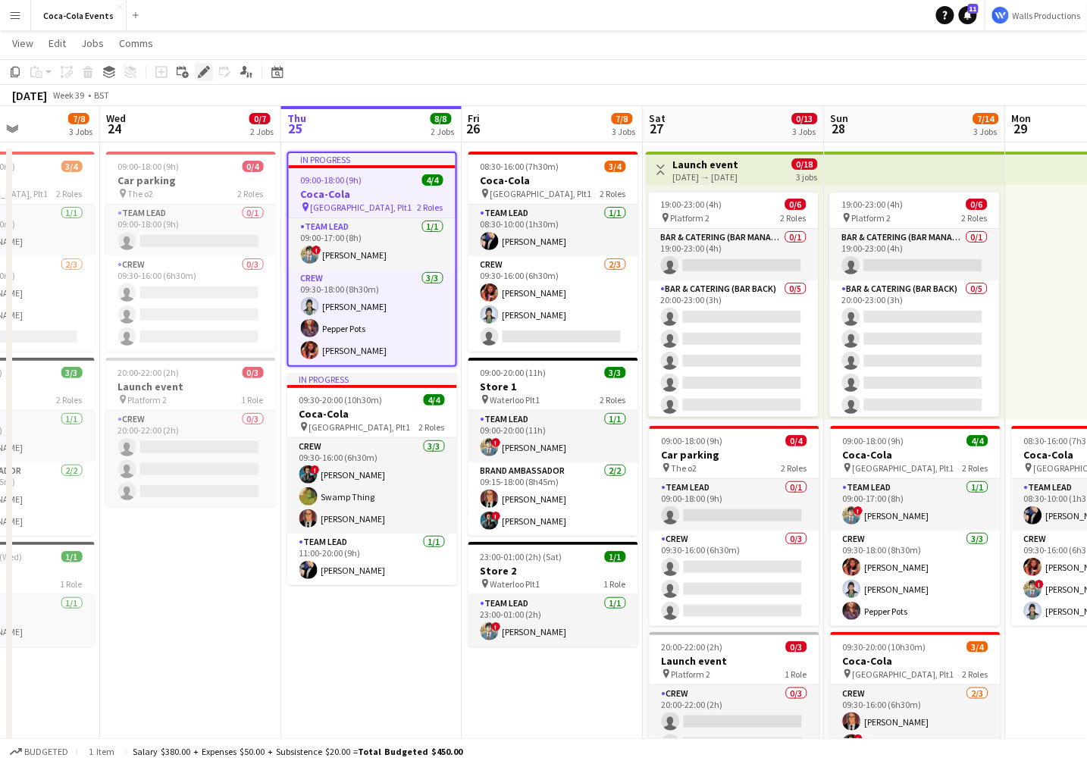
click at [203, 69] on icon "Edit" at bounding box center [204, 72] width 12 height 12
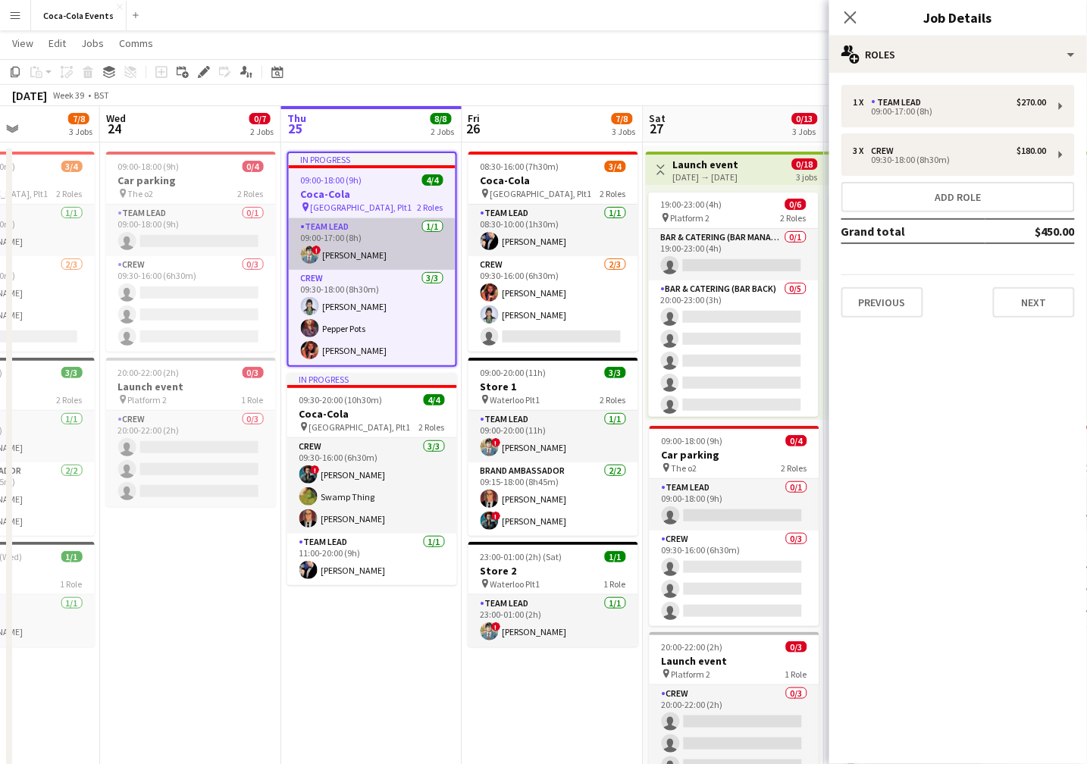
click at [384, 241] on app-card-role "Team Lead [DATE] 09:00-17:00 (8h) ! [PERSON_NAME]" at bounding box center [372, 244] width 167 height 52
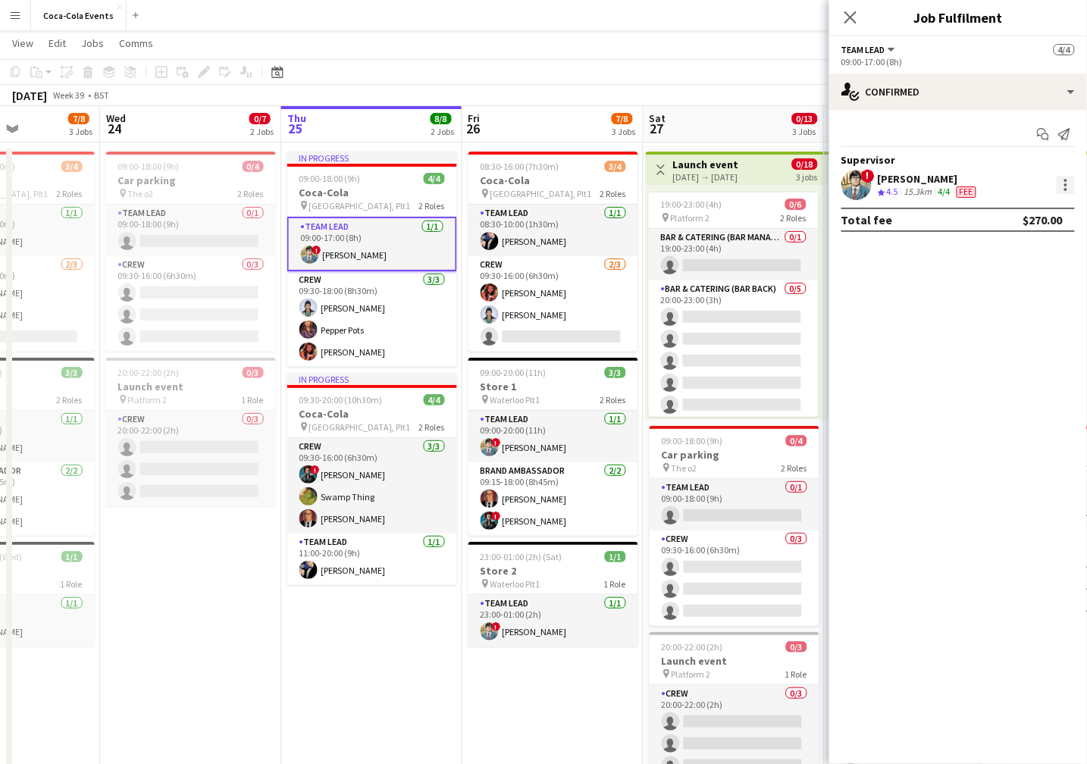
click at [1067, 189] on div at bounding box center [1066, 189] width 3 height 3
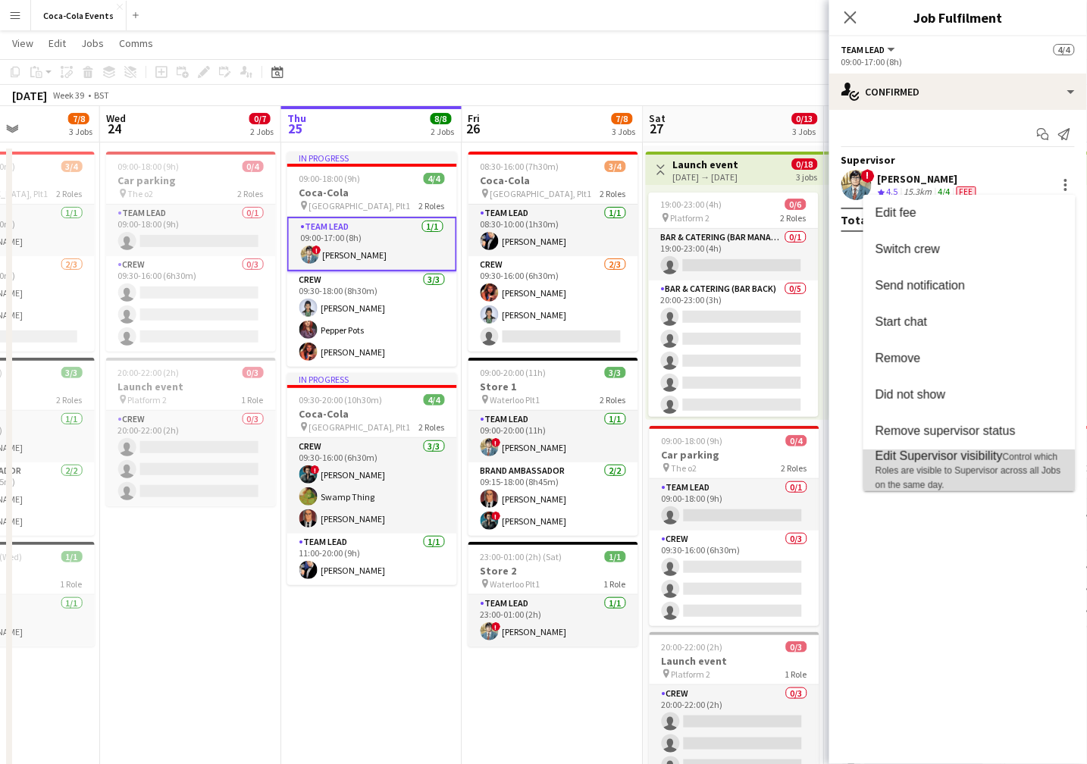
click at [918, 474] on span "Control which Roles are visible to Supervisor across all Jobs on the same day." at bounding box center [969, 471] width 186 height 39
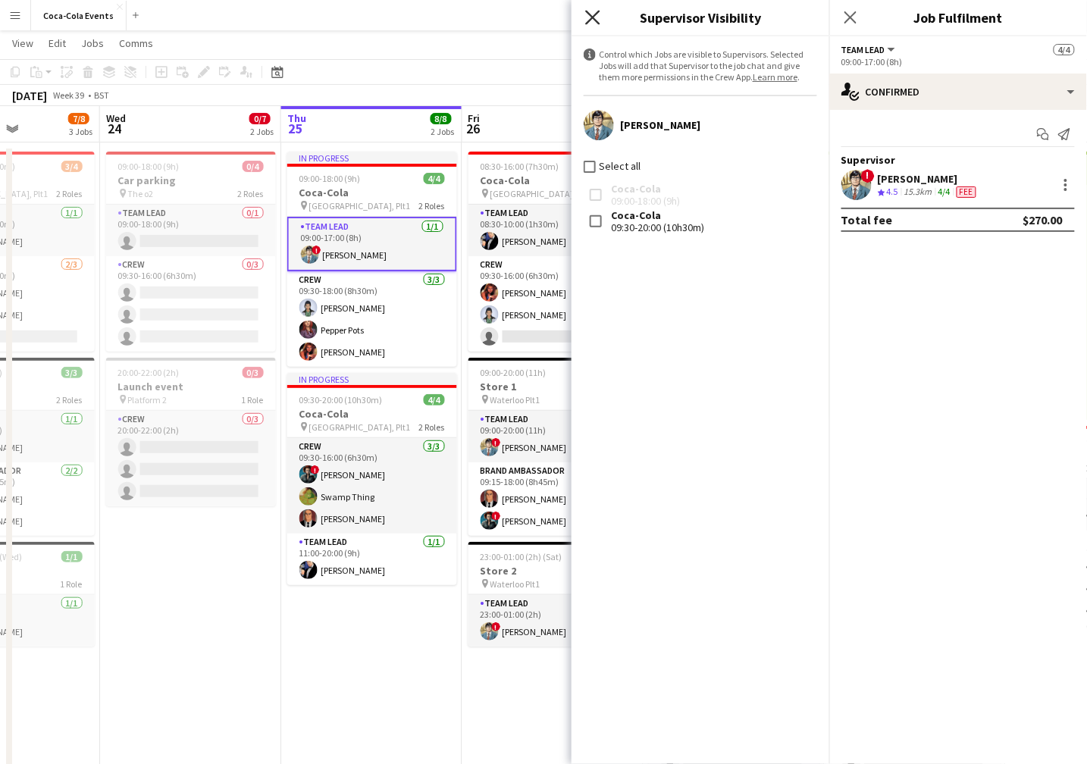
click at [593, 20] on icon "Close pop-in" at bounding box center [592, 17] width 14 height 14
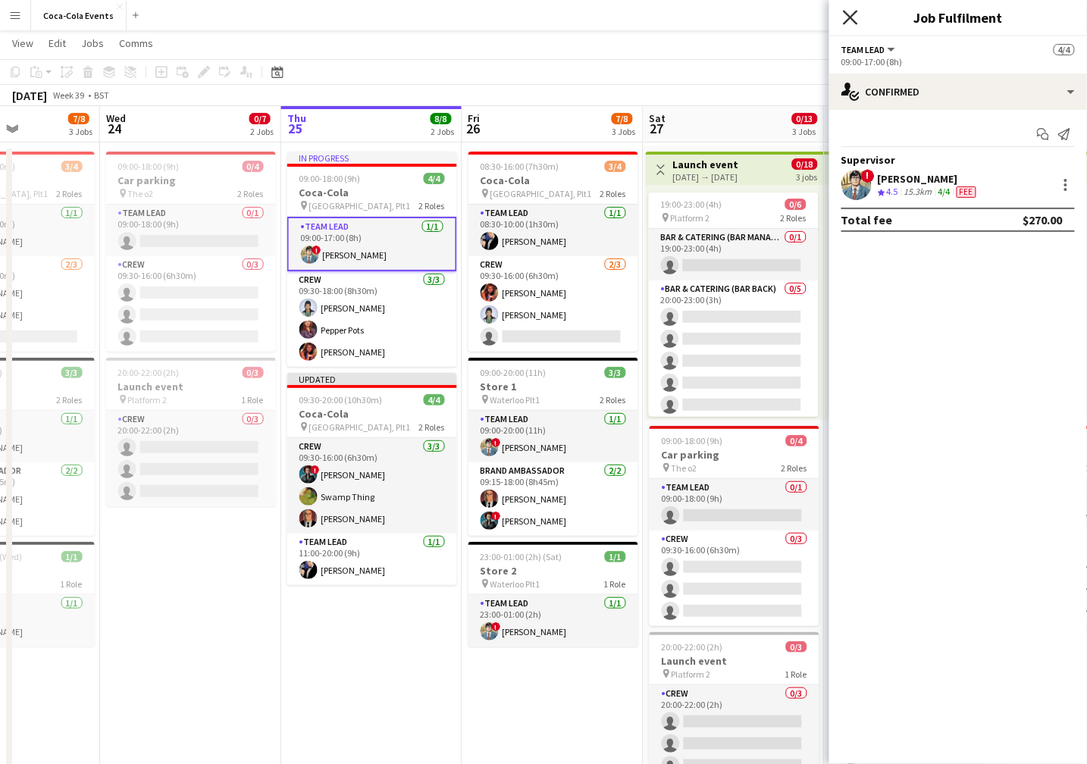
click at [850, 14] on icon "Close pop-in" at bounding box center [850, 17] width 14 height 14
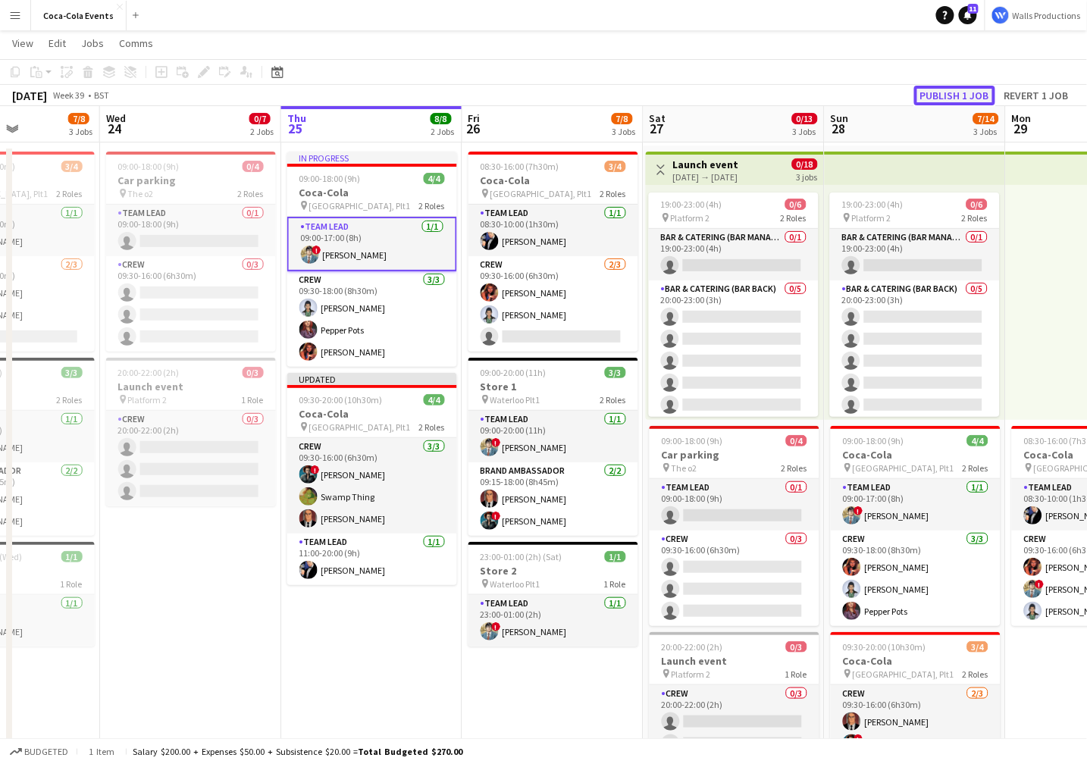
click at [947, 102] on button "Publish 1 job" at bounding box center [955, 96] width 81 height 20
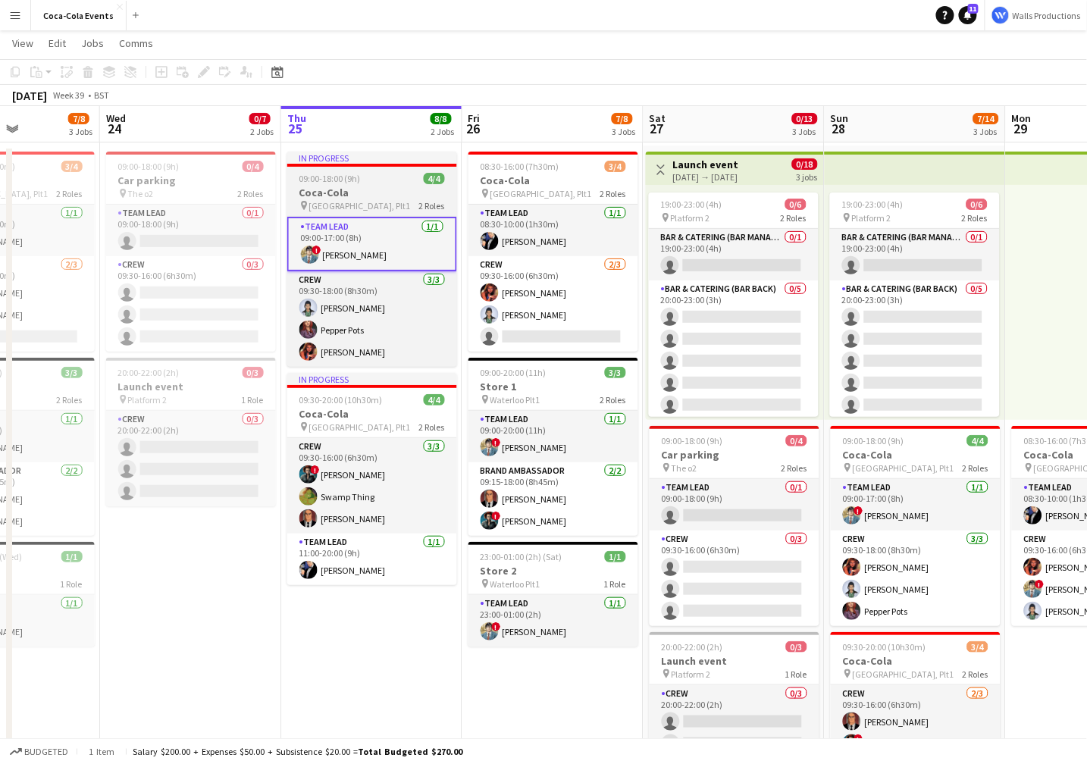
click at [337, 183] on span "09:00-18:00 (9h)" at bounding box center [330, 178] width 61 height 11
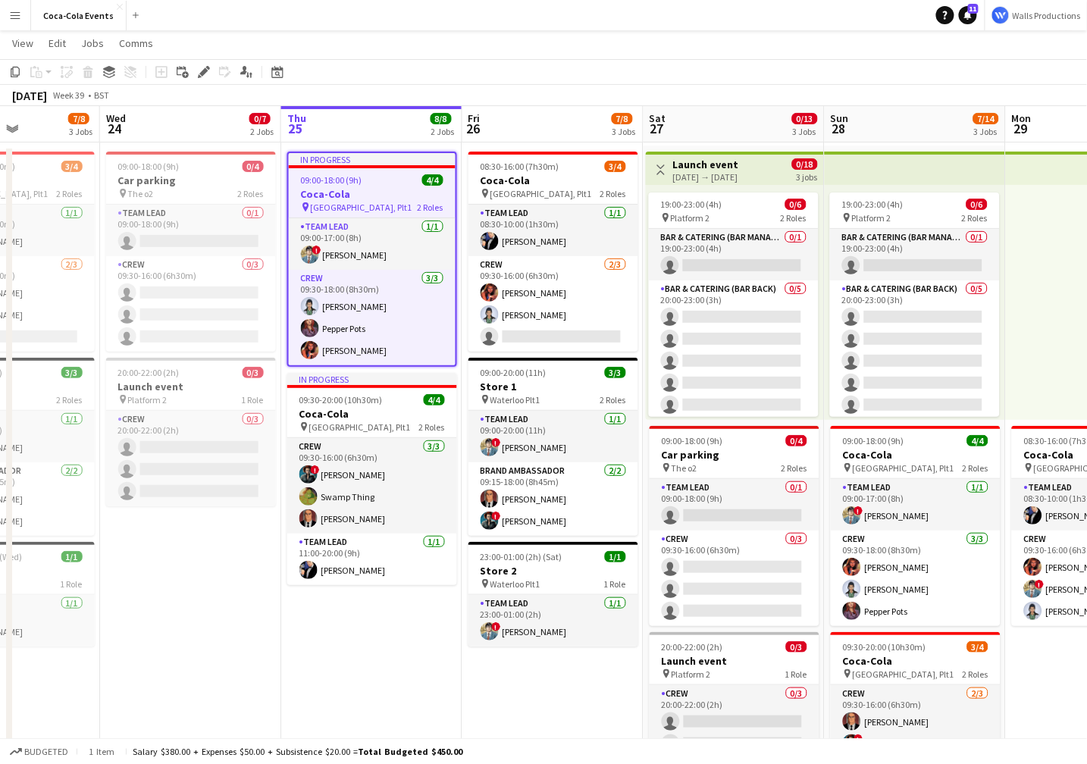
click at [405, 676] on app-date-cell "In progress 09:00-18:00 (9h) 4/4 Coca-Cola pin Waterloo, Plt1 2 Roles Team Lead…" at bounding box center [371, 506] width 181 height 720
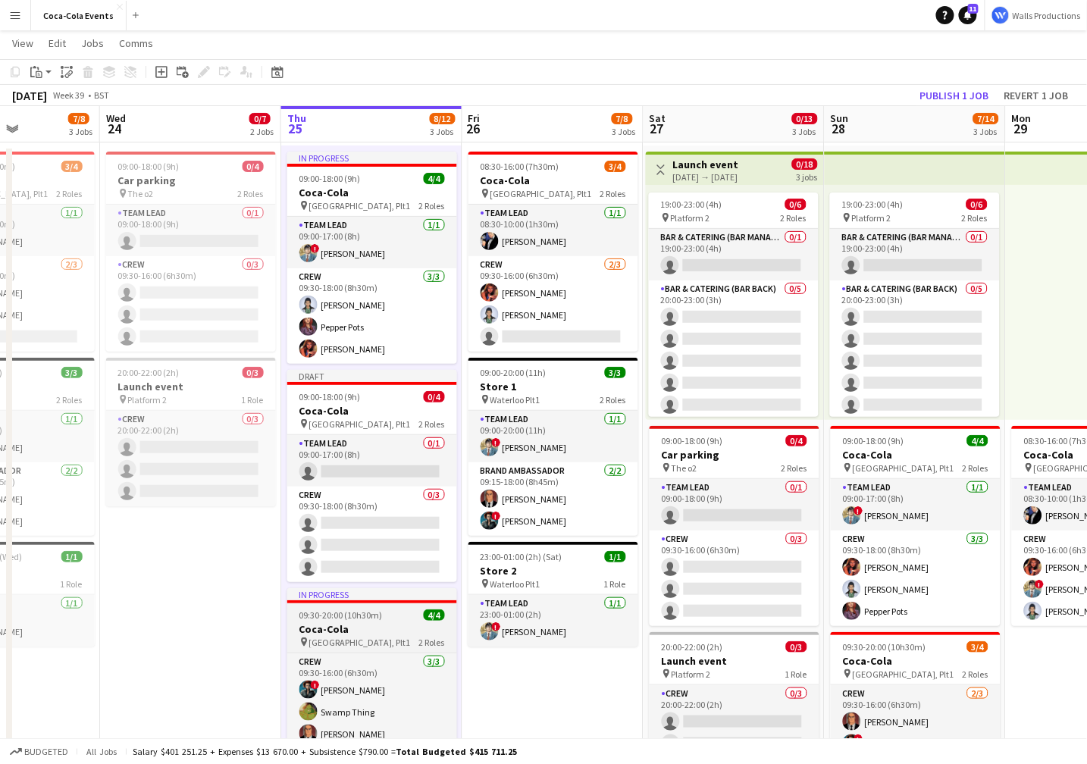
click at [339, 632] on h3 "Coca-Cola" at bounding box center [372, 630] width 170 height 14
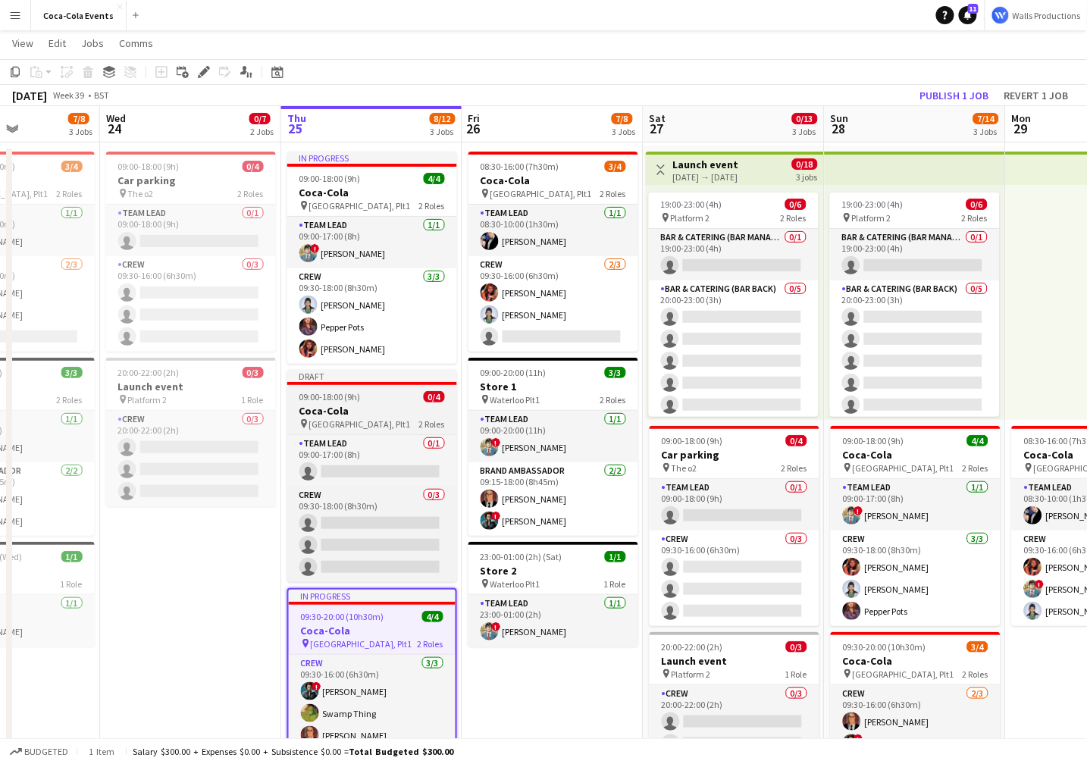
click at [333, 395] on span "09:00-18:00 (9h)" at bounding box center [330, 396] width 61 height 11
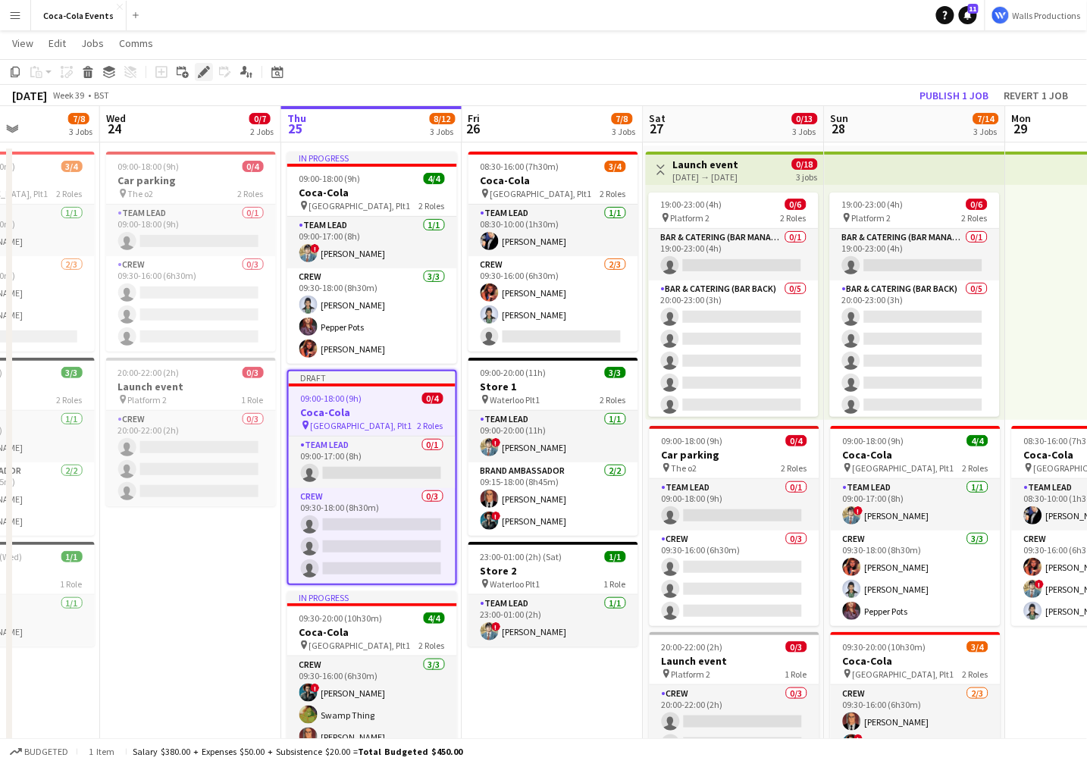
click at [199, 69] on icon "Edit" at bounding box center [204, 72] width 12 height 12
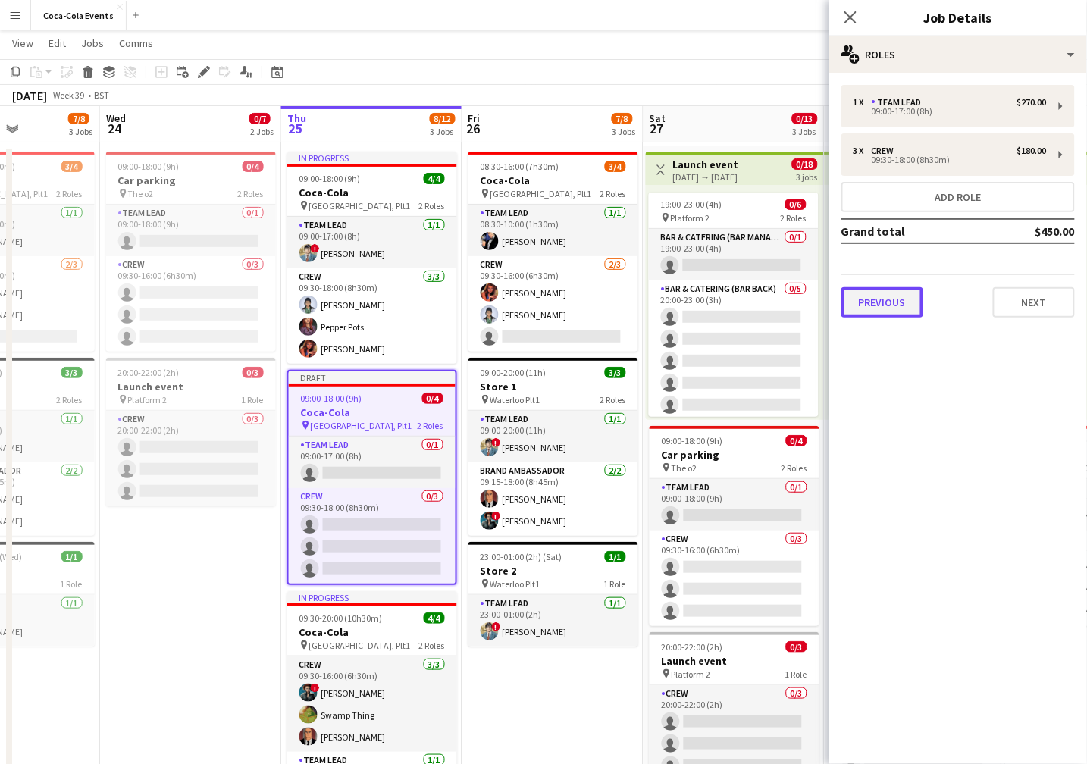
click at [877, 306] on button "Previous" at bounding box center [883, 302] width 82 height 30
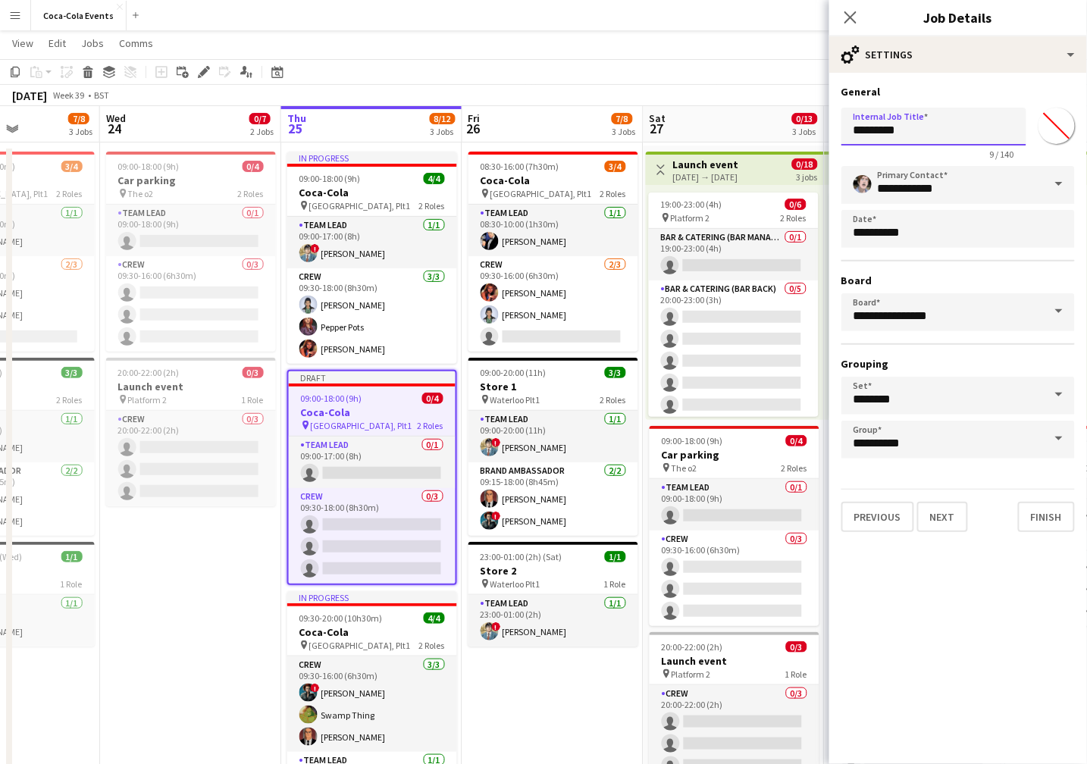
click at [909, 130] on input "*********" at bounding box center [934, 127] width 185 height 38
type input "**********"
click at [945, 512] on button "Next" at bounding box center [943, 517] width 51 height 30
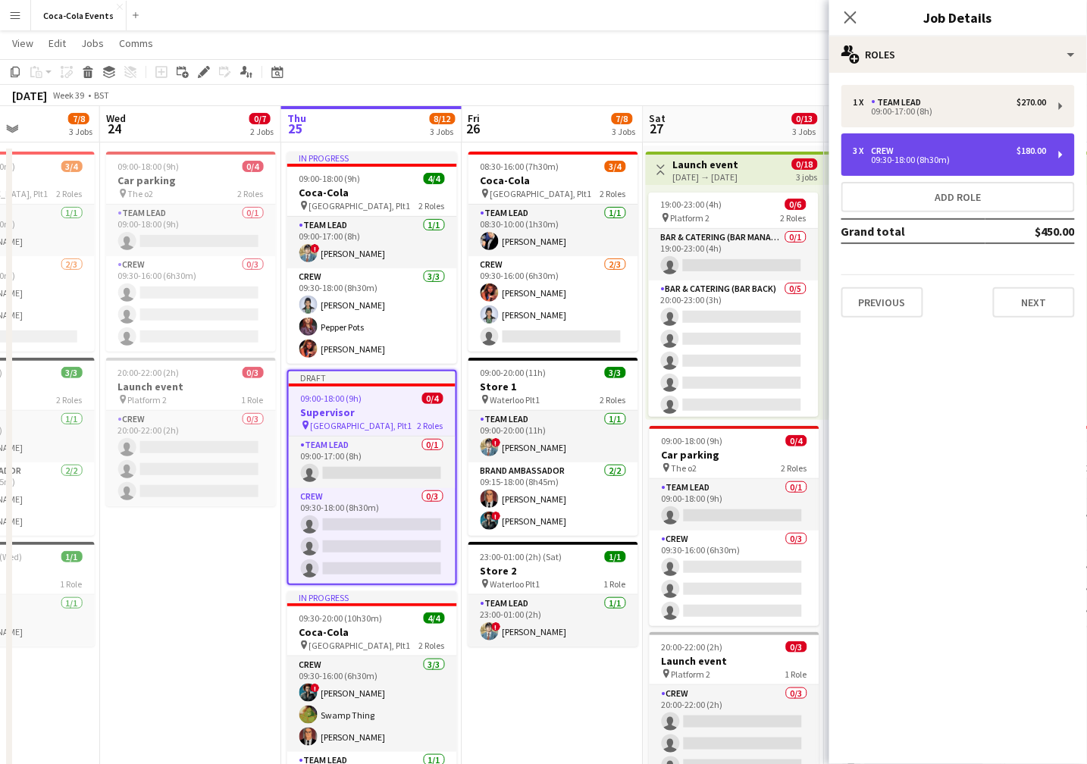
click at [1022, 166] on div "3 x Crew $180.00 09:30-18:00 (8h30m)" at bounding box center [959, 154] width 234 height 42
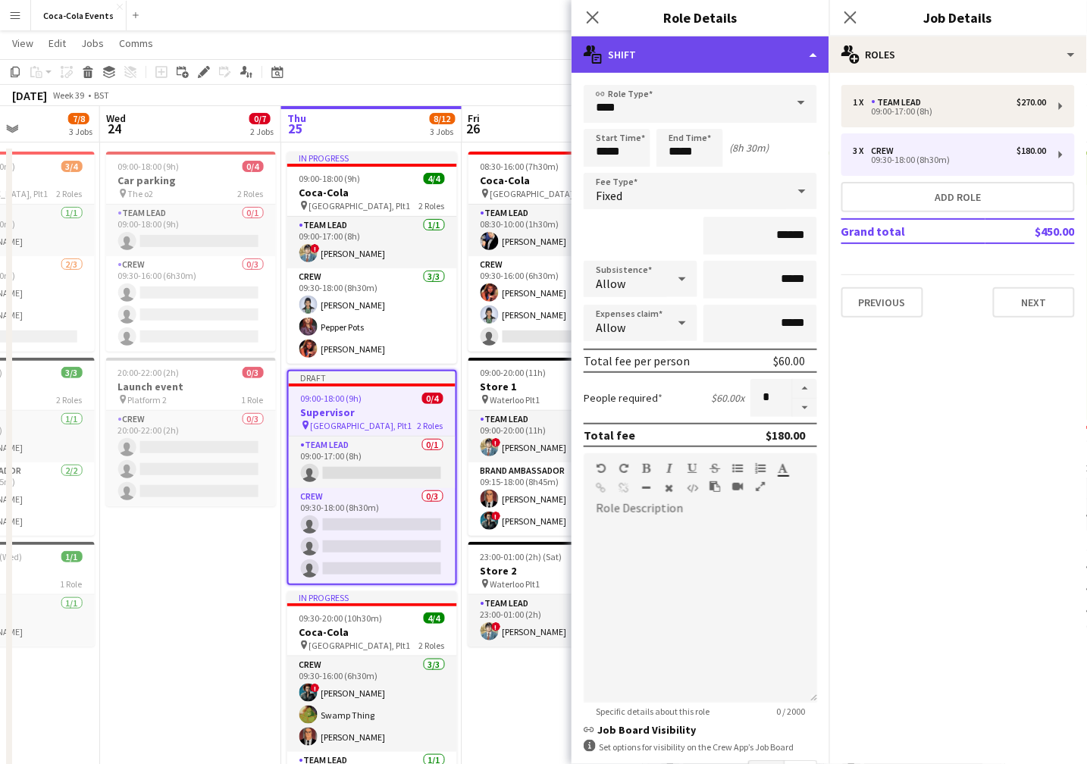
click at [700, 58] on div "multiple-actions-text Shift" at bounding box center [701, 54] width 258 height 36
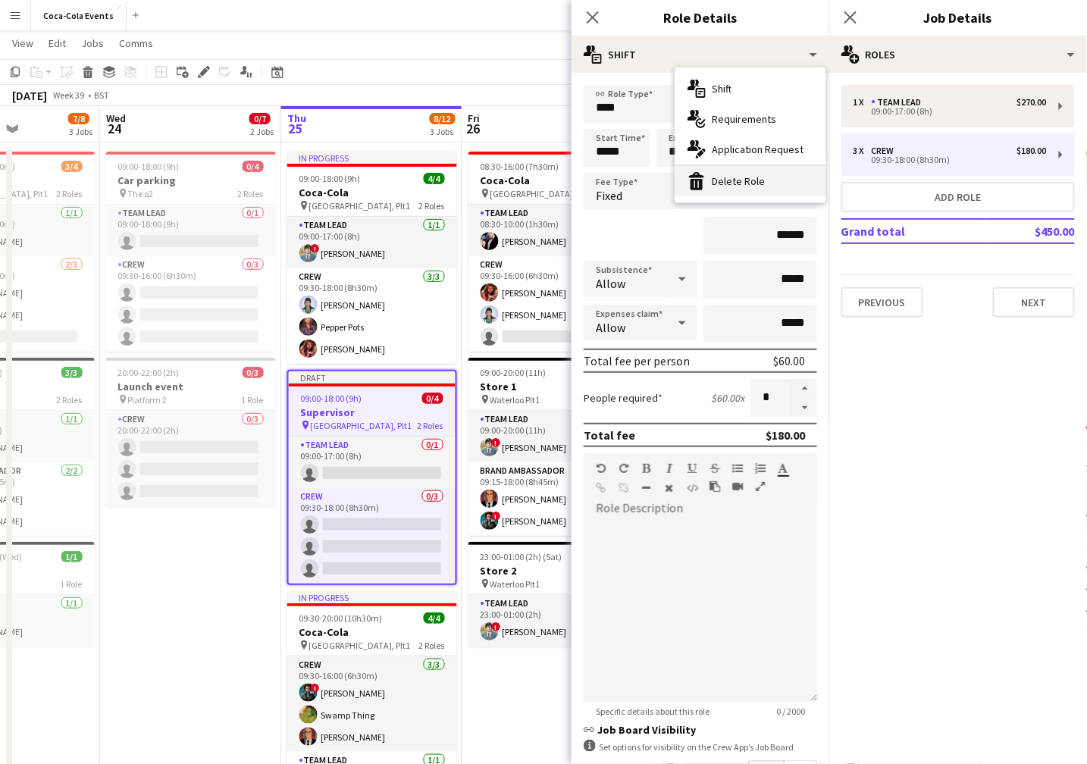
click at [742, 177] on div "bin-2 Delete Role" at bounding box center [751, 181] width 150 height 30
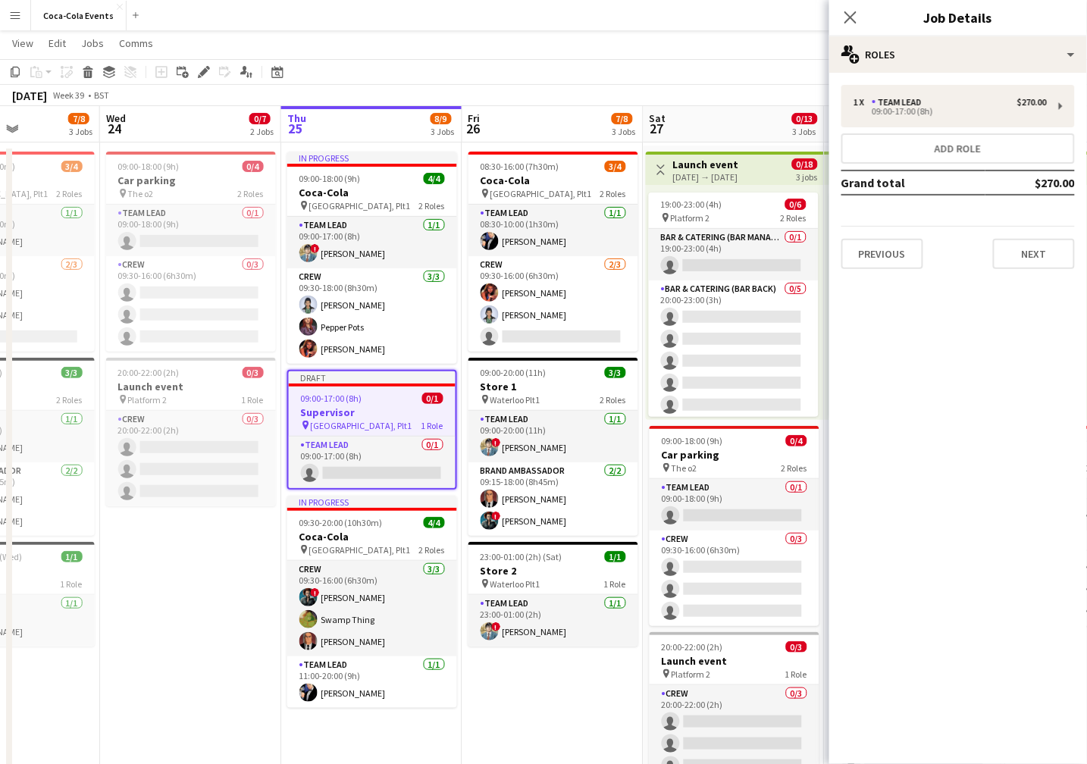
scroll to position [0, 444]
click at [230, 520] on app-date-cell "09:00-18:00 (9h) 0/4 Car parking pin The o2 2 Roles Team Lead 0/1 09:00-18:00 (…" at bounding box center [189, 506] width 181 height 720
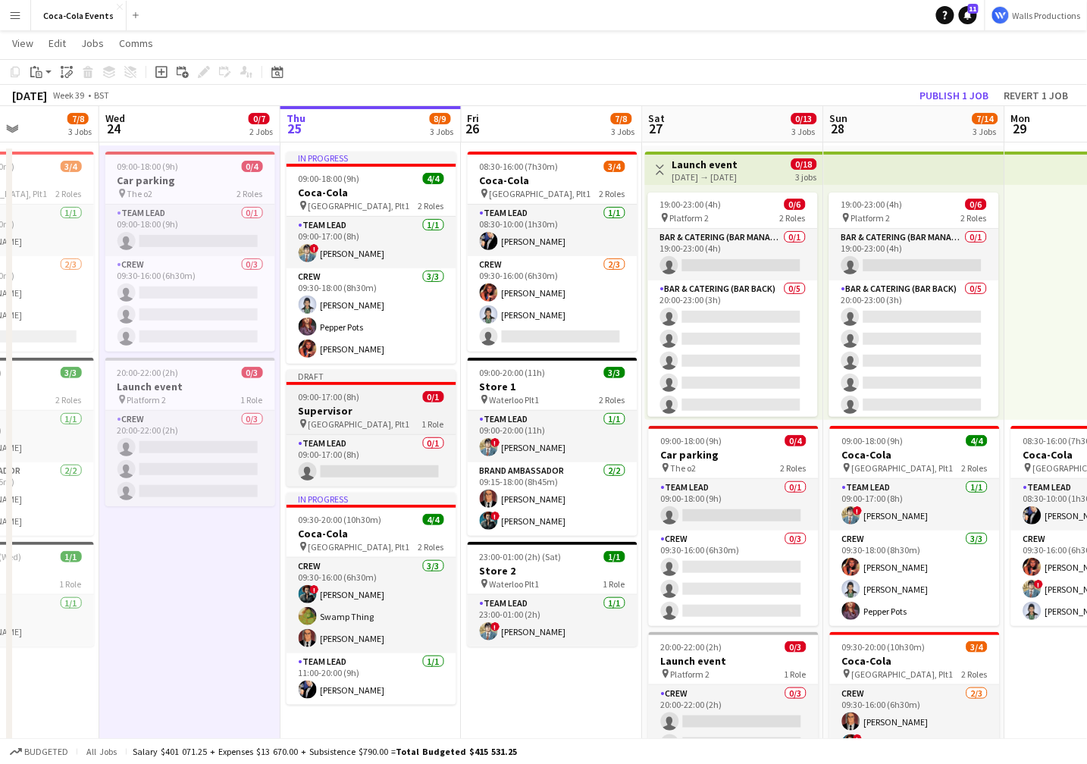
click at [330, 400] on span "09:00-17:00 (8h)" at bounding box center [329, 396] width 61 height 11
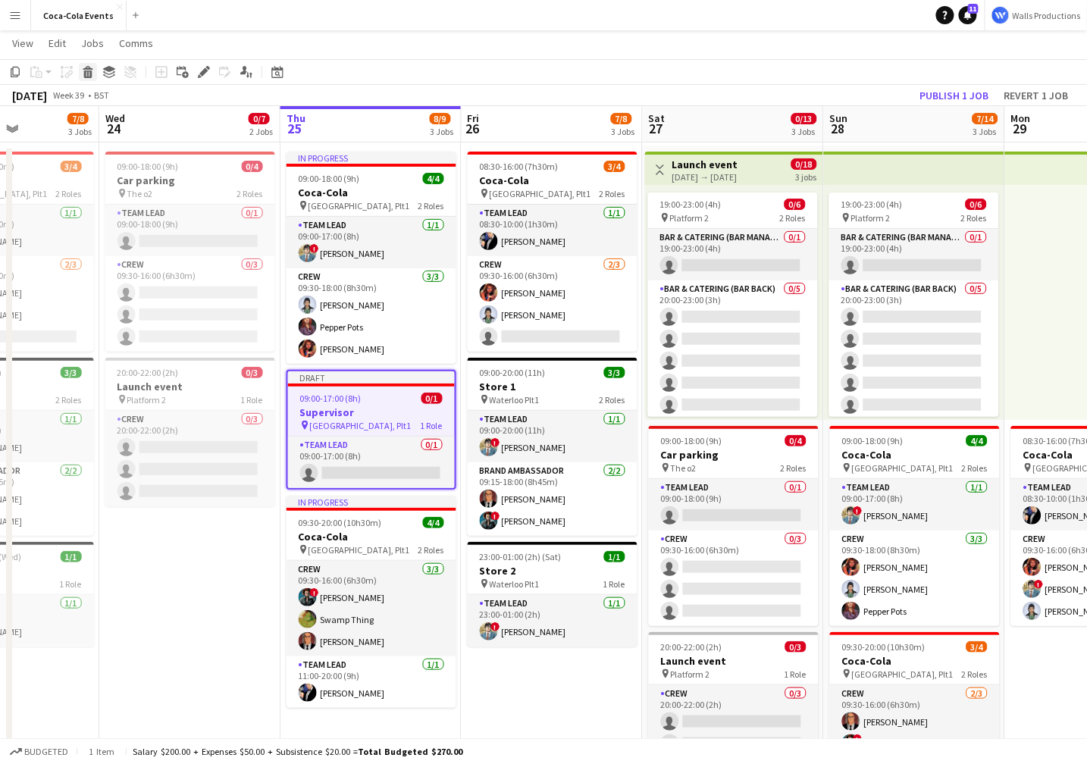
click at [89, 71] on icon at bounding box center [88, 75] width 8 height 8
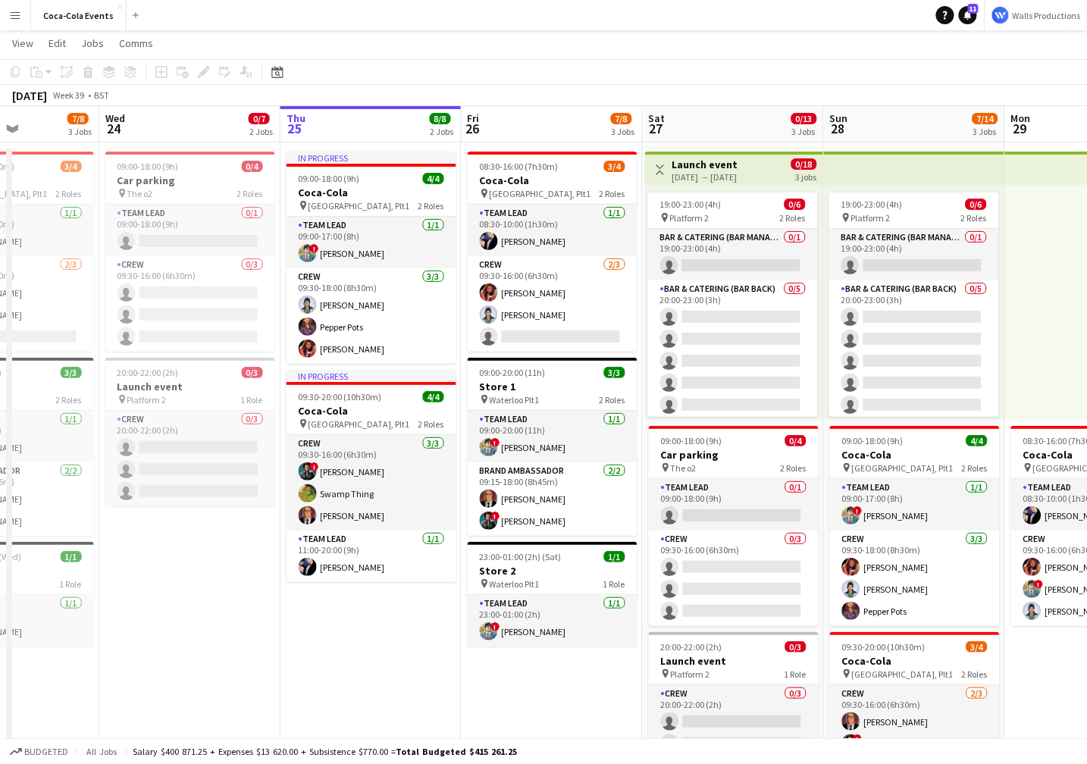
click at [171, 626] on app-date-cell "09:00-18:00 (9h) 0/4 Car parking pin The o2 2 Roles Team Lead 0/1 09:00-18:00 (…" at bounding box center [189, 506] width 181 height 720
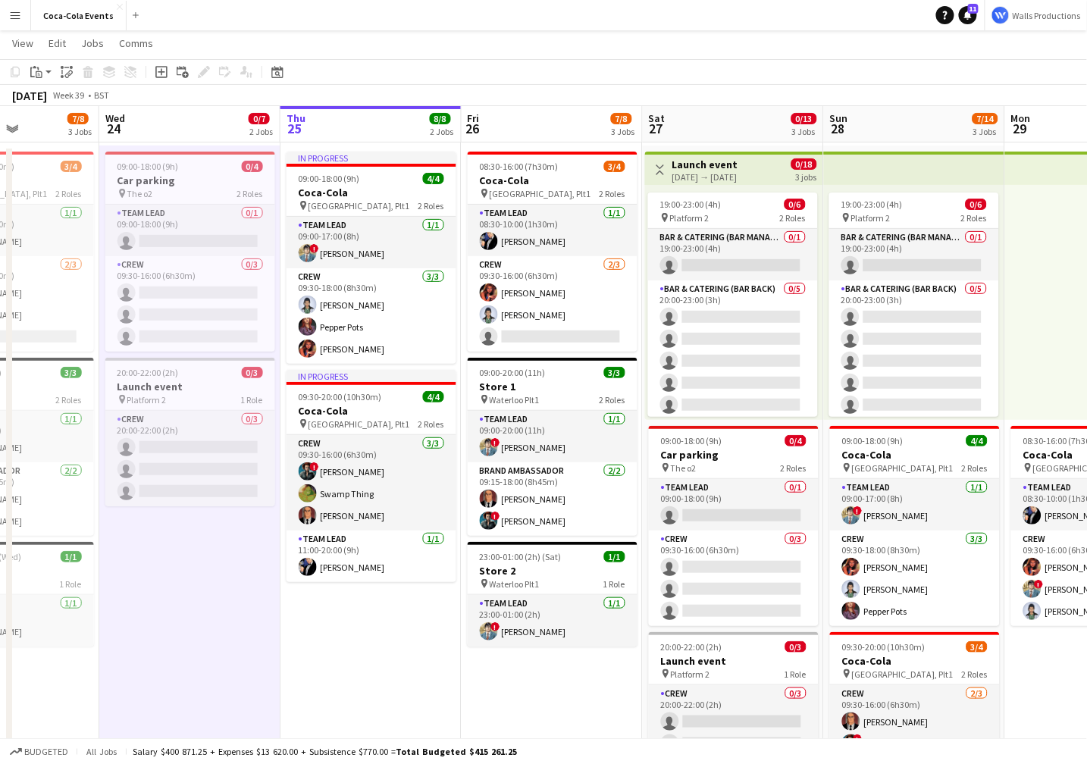
click at [171, 626] on app-date-cell "09:00-18:00 (9h) 0/4 Car parking pin The o2 2 Roles Team Lead 0/1 09:00-18:00 (…" at bounding box center [189, 506] width 181 height 720
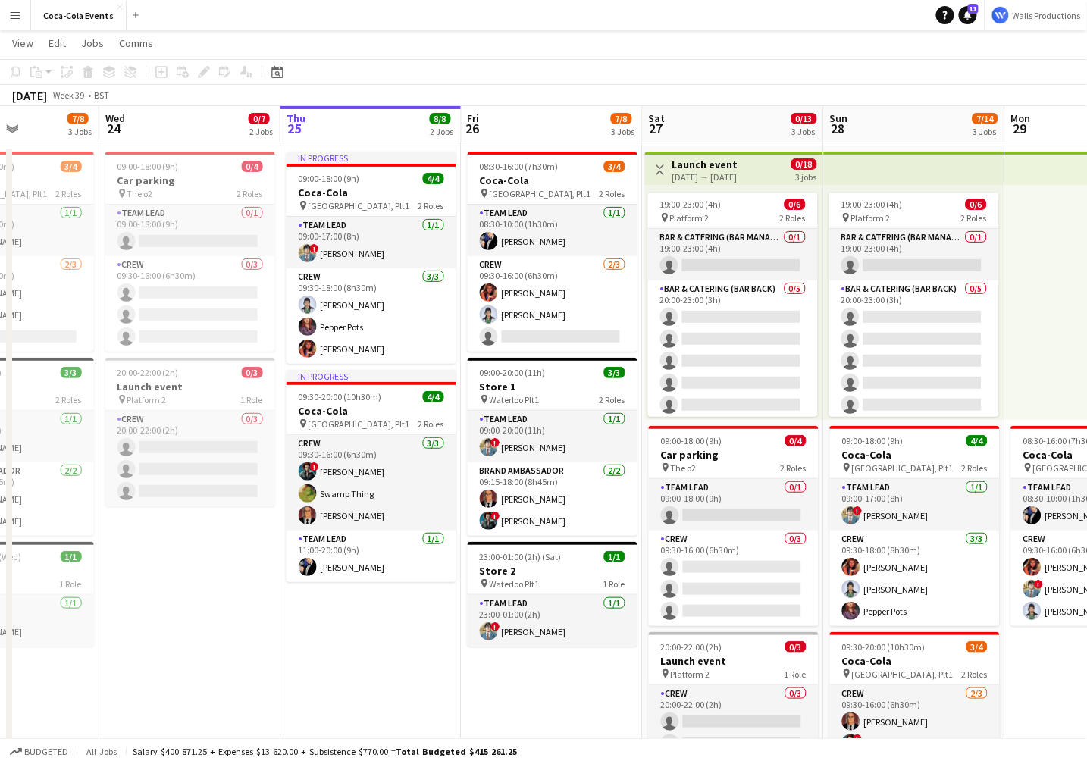
click at [171, 626] on app-date-cell "09:00-18:00 (9h) 0/4 Car parking pin The o2 2 Roles Team Lead 0/1 09:00-18:00 (…" at bounding box center [189, 506] width 181 height 720
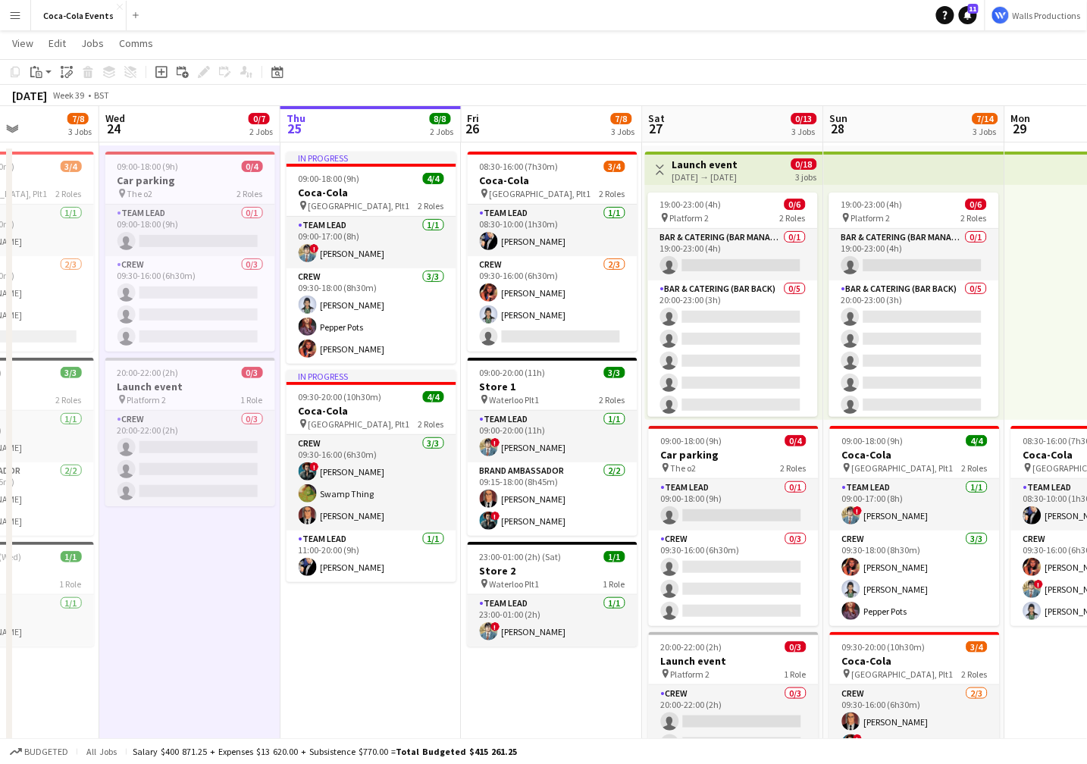
click at [209, 610] on app-date-cell "09:00-18:00 (9h) 0/4 Car parking pin The o2 2 Roles Team Lead 0/1 09:00-18:00 (…" at bounding box center [189, 506] width 181 height 720
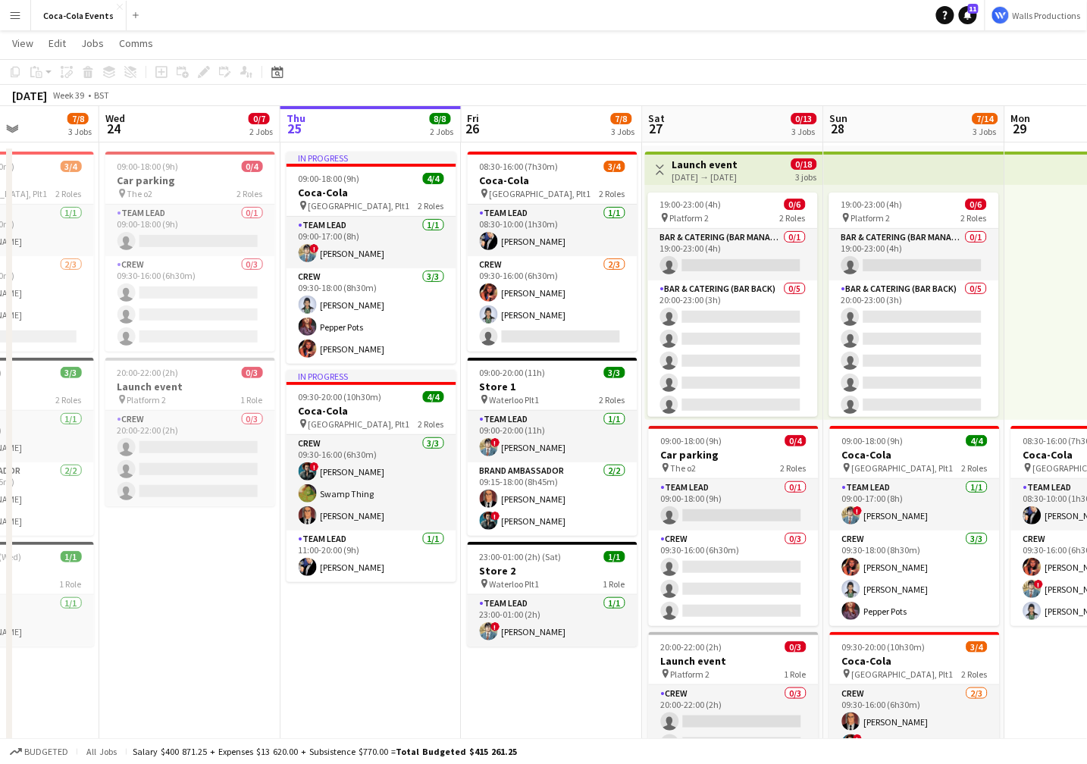
click at [15, 22] on button "Menu" at bounding box center [15, 15] width 30 height 30
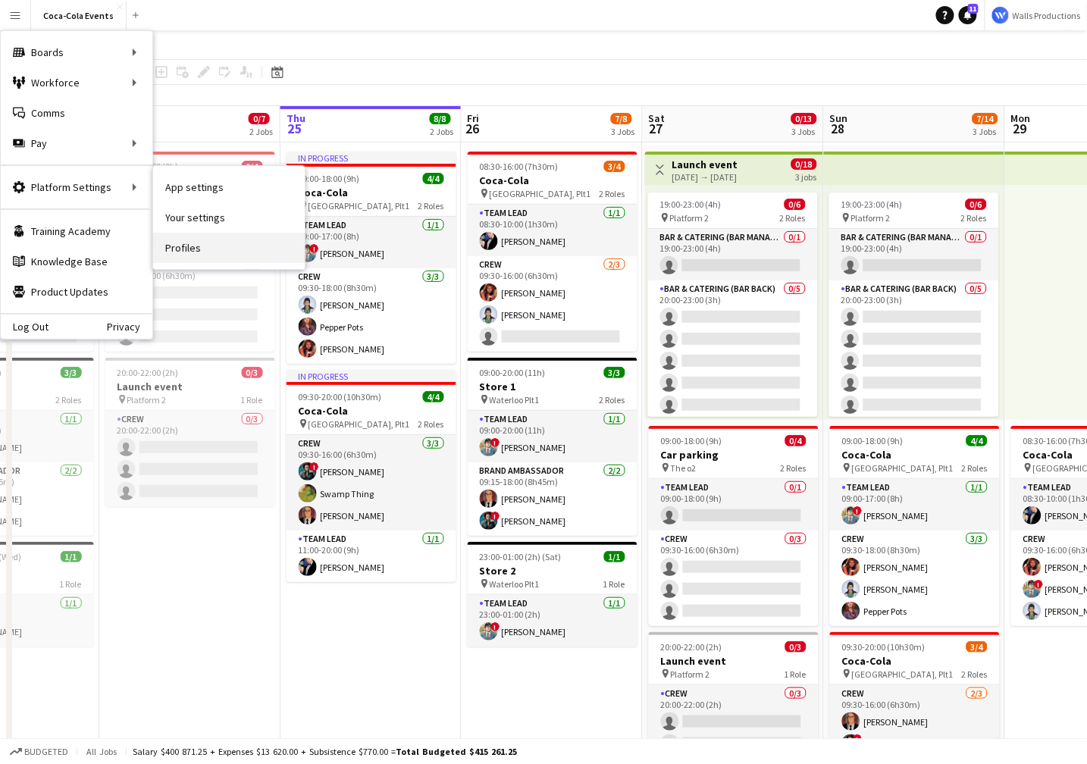
click at [193, 250] on link "Profiles" at bounding box center [229, 248] width 152 height 30
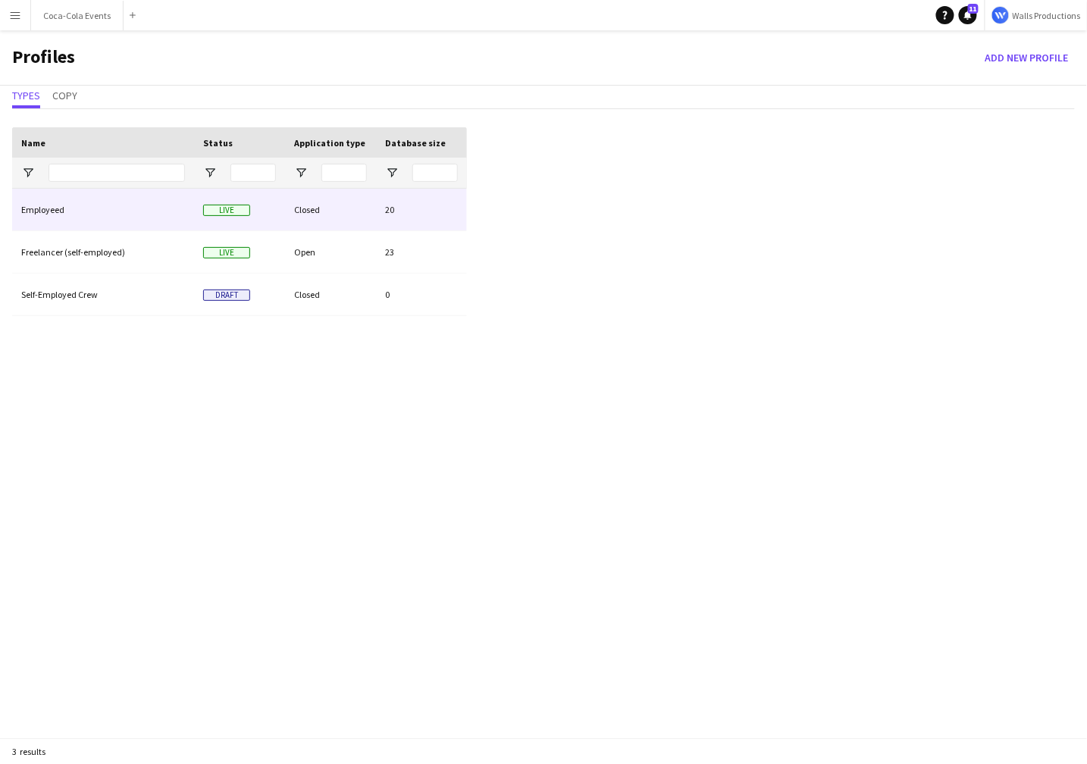
click at [52, 215] on div "Employeed" at bounding box center [103, 210] width 182 height 42
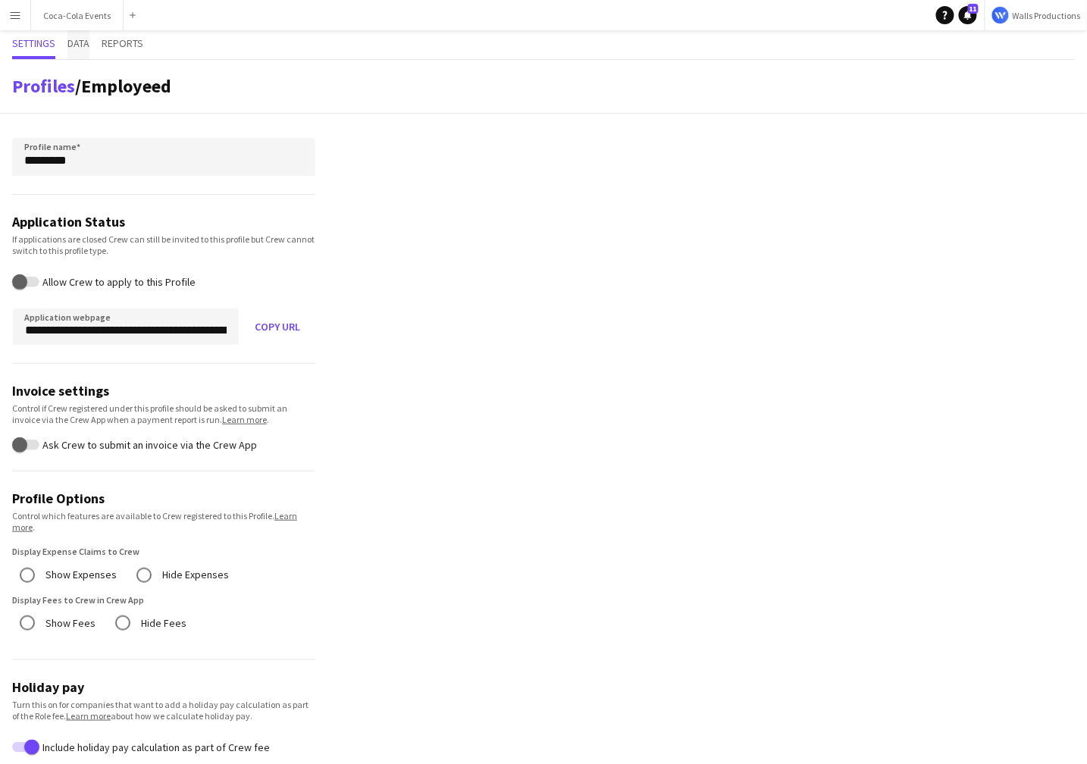
click at [68, 46] on span "Data" at bounding box center [78, 43] width 22 height 11
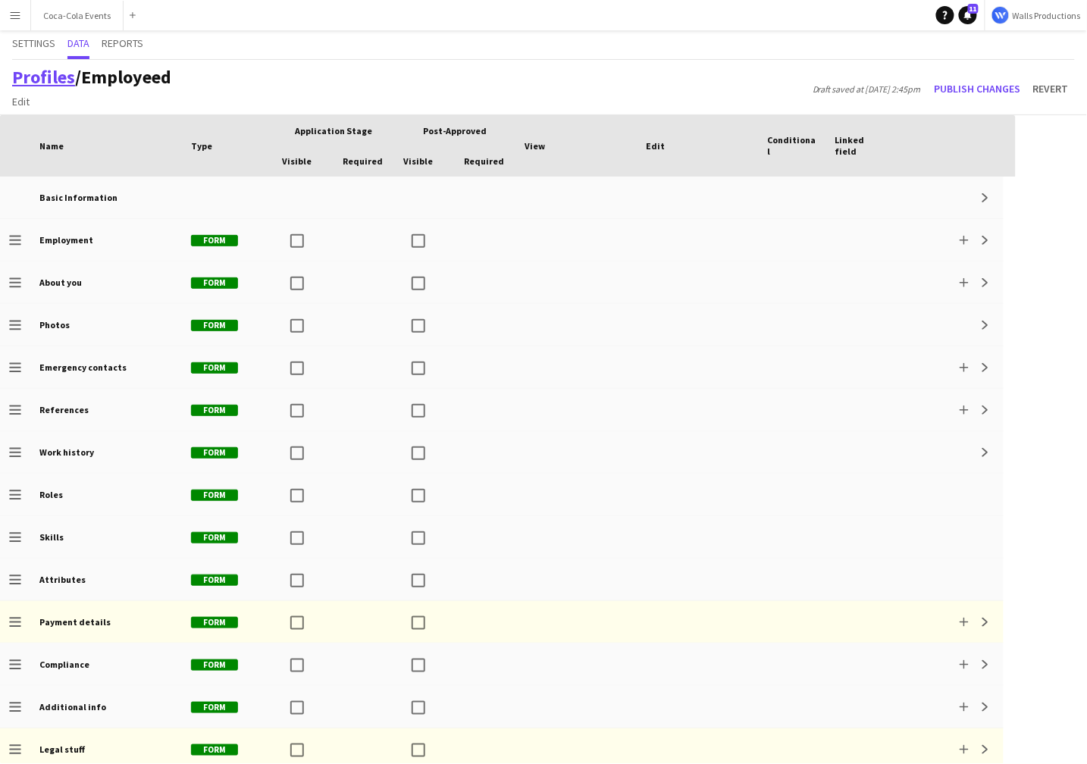
click at [41, 77] on link "Profiles" at bounding box center [43, 77] width 63 height 24
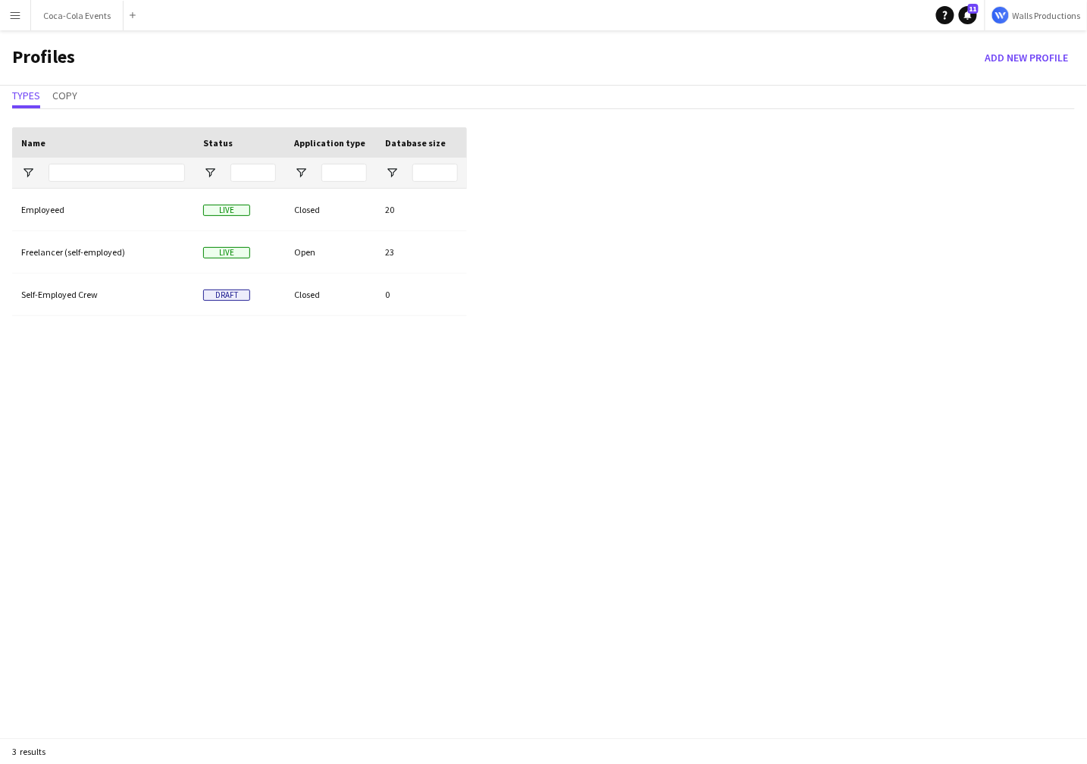
click at [14, 20] on app-icon "Menu" at bounding box center [15, 15] width 12 height 12
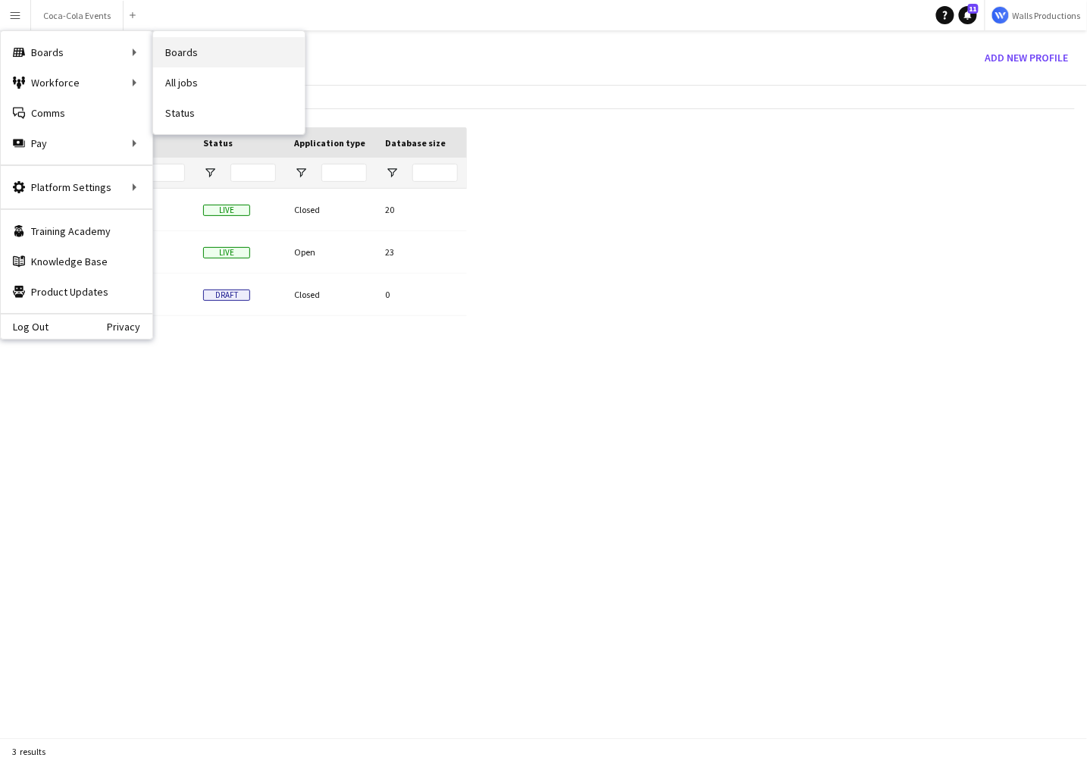
click at [181, 54] on link "Boards" at bounding box center [229, 52] width 152 height 30
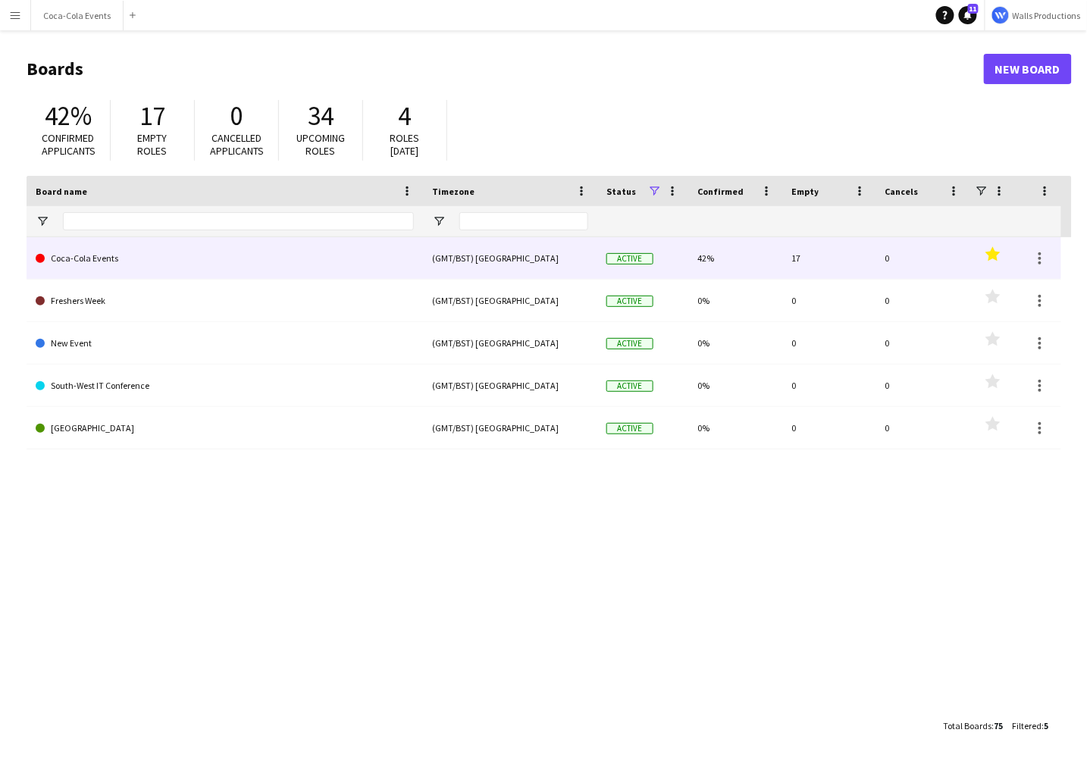
click at [142, 275] on link "Coca-Cola Events" at bounding box center [225, 258] width 378 height 42
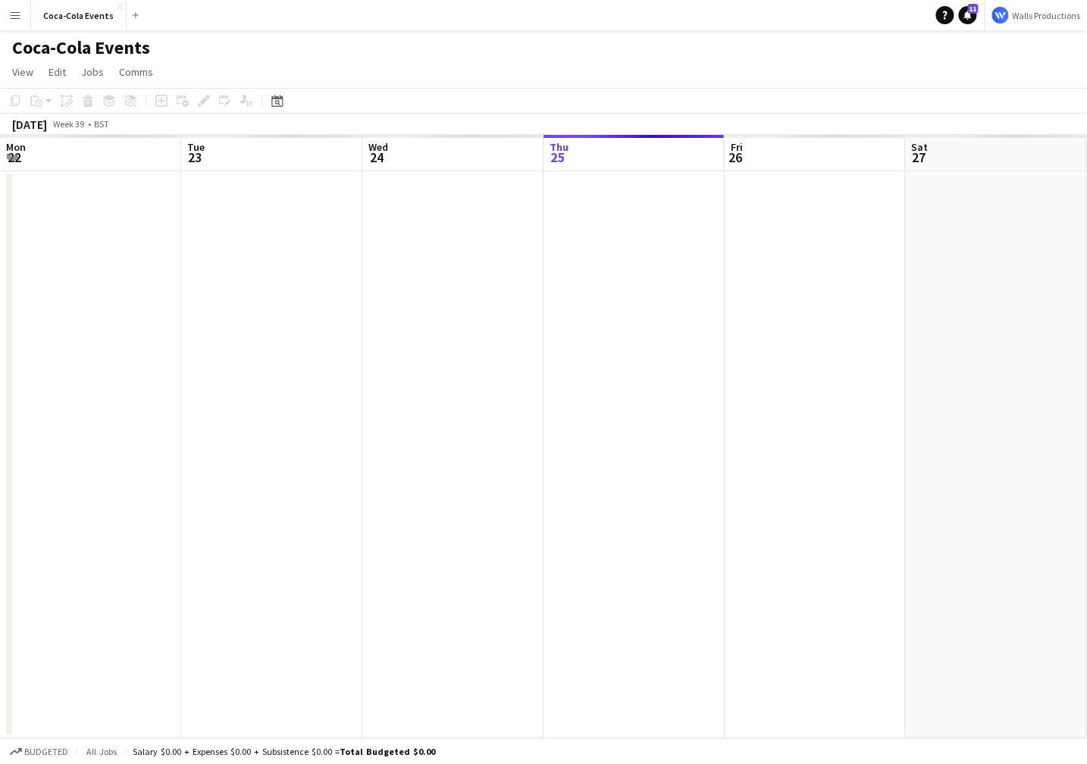
scroll to position [0, 362]
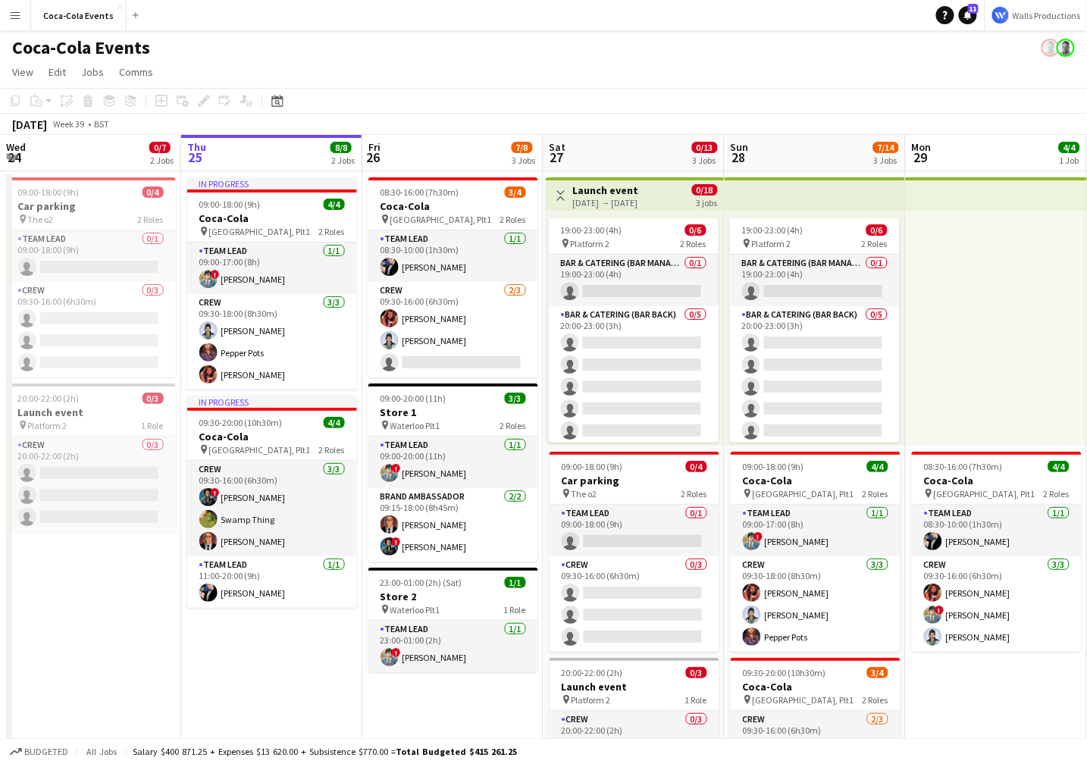
click at [101, 38] on h1 "Coca-Cola Events" at bounding box center [81, 47] width 138 height 23
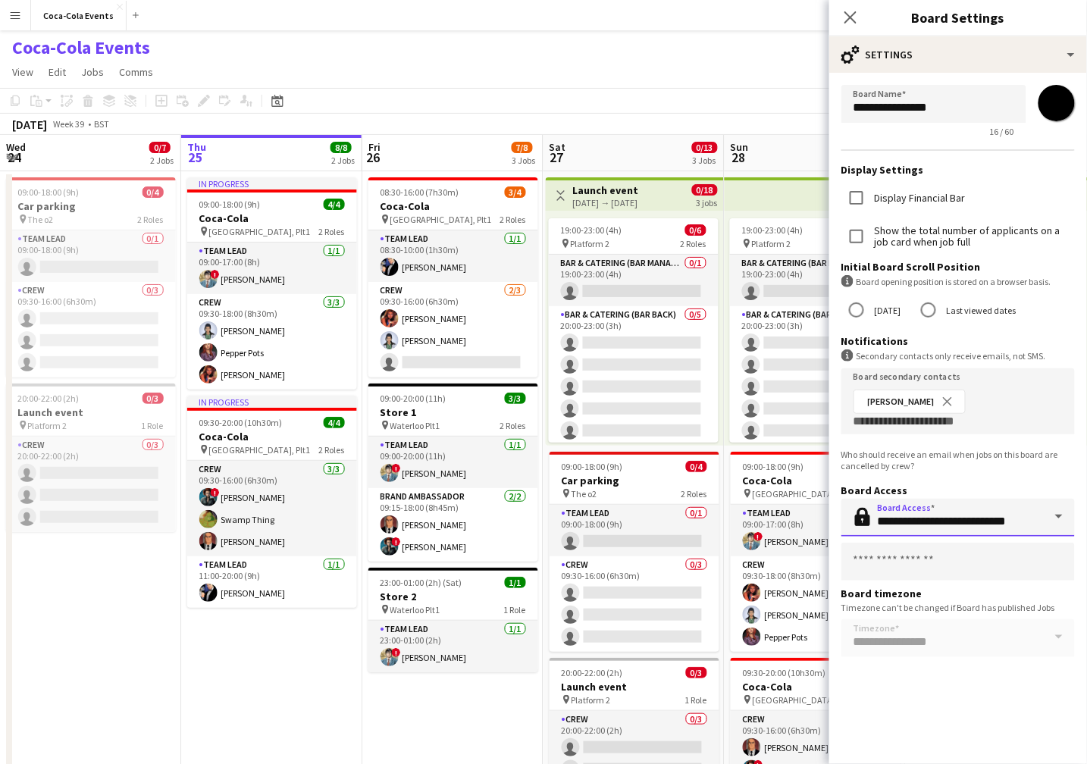
click at [966, 507] on input "**********" at bounding box center [959, 518] width 234 height 38
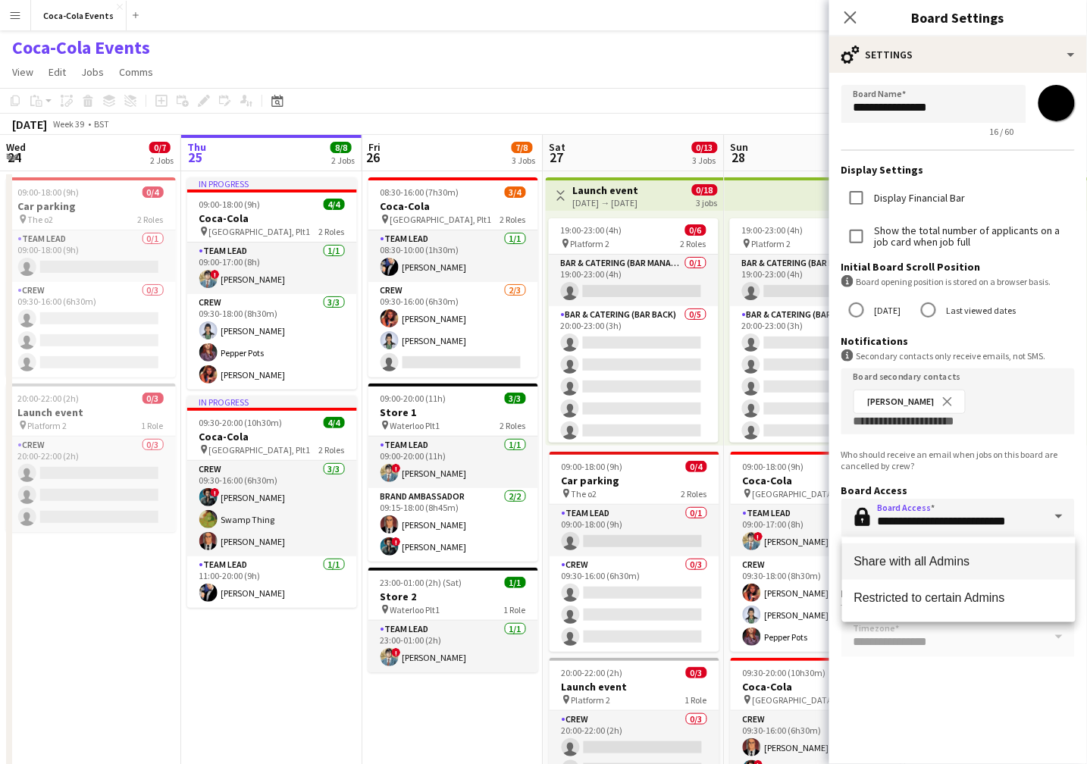
click at [927, 563] on span "Share with all Admins" at bounding box center [959, 561] width 209 height 14
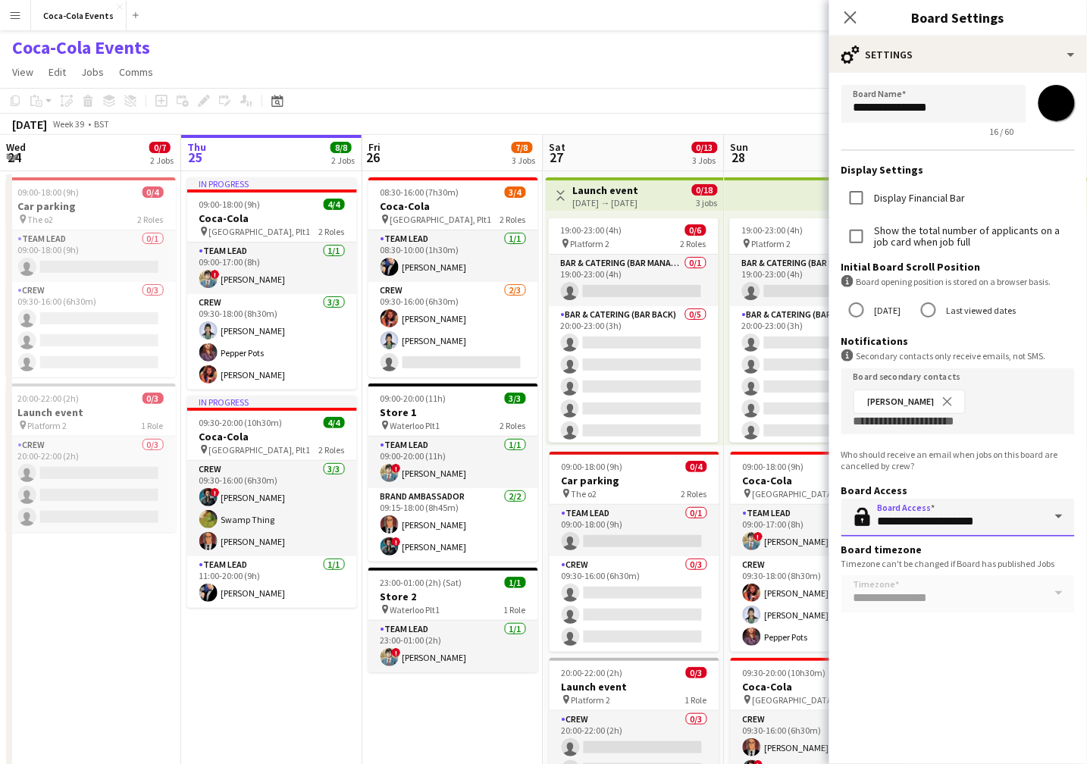
click at [918, 537] on input "**********" at bounding box center [959, 518] width 234 height 38
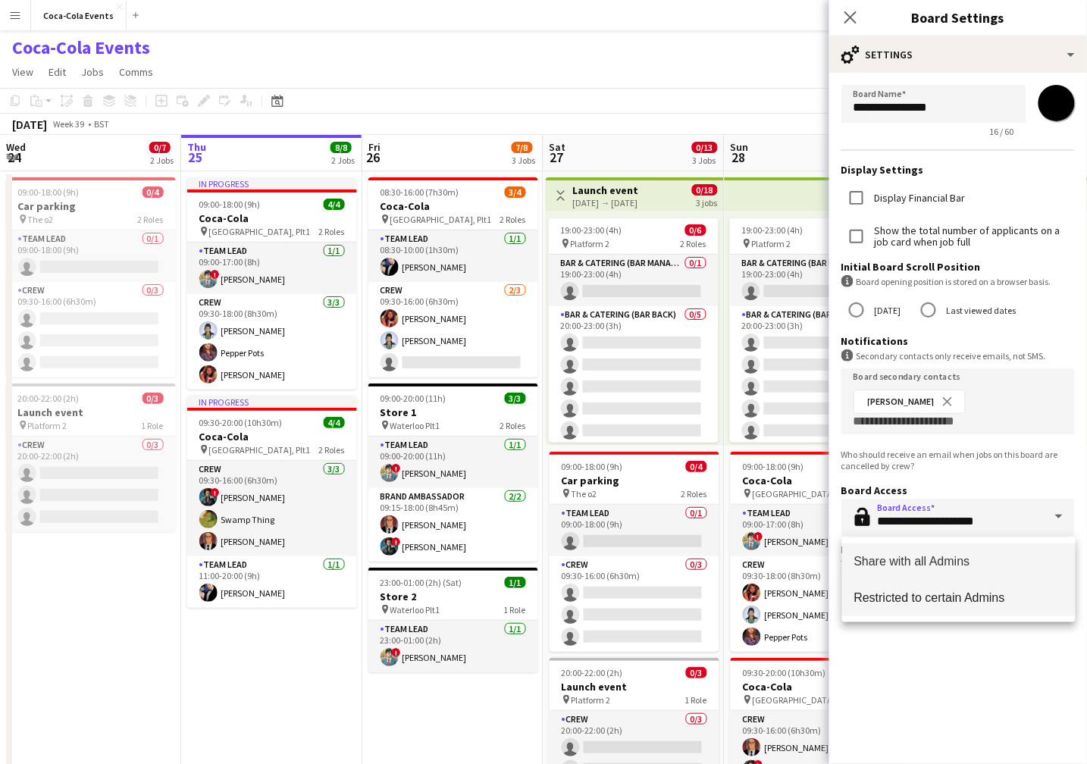
click at [922, 599] on span "Restricted to certain Admins" at bounding box center [959, 598] width 209 height 14
type input "**********"
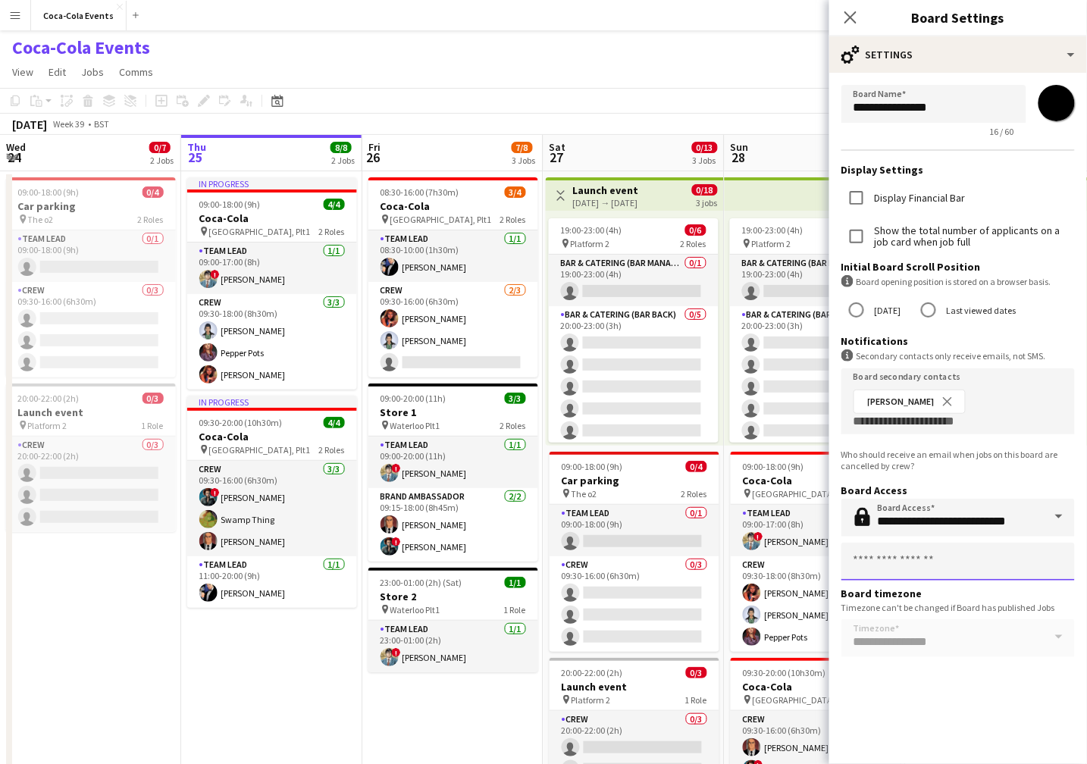
click at [911, 572] on input "text" at bounding box center [959, 562] width 234 height 38
click at [851, 21] on icon "Close pop-in" at bounding box center [850, 17] width 14 height 14
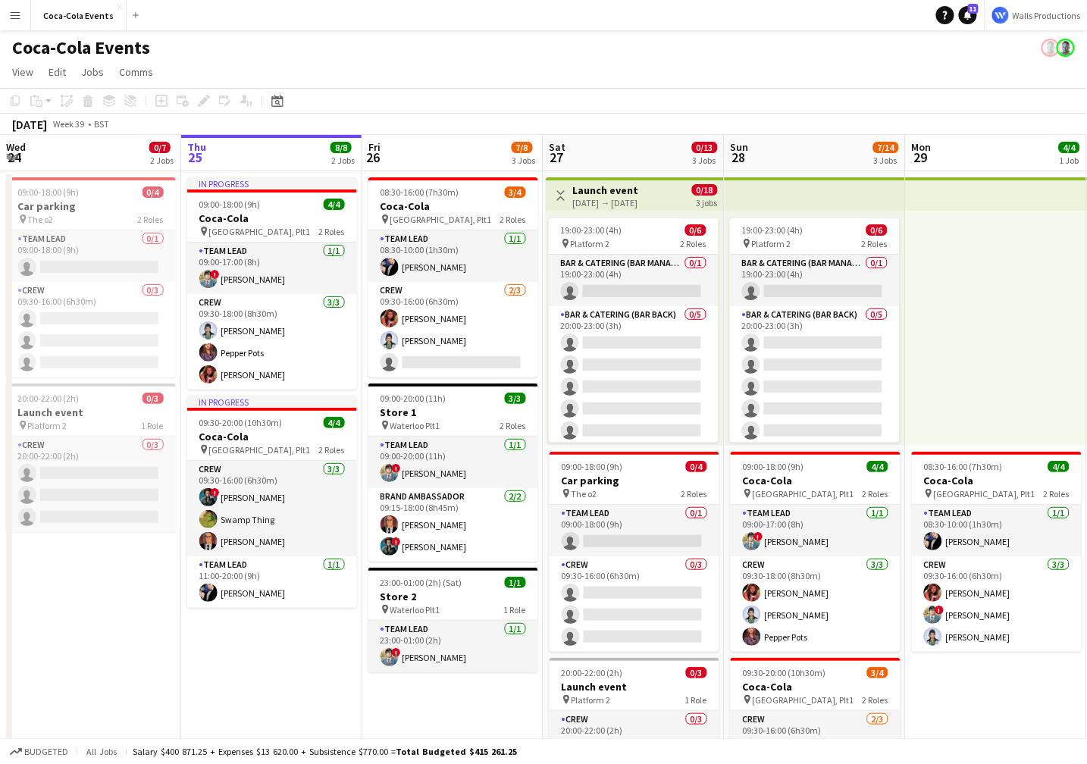
click at [145, 632] on app-date-cell "09:00-18:00 (9h) 0/4 Car parking pin The o2 2 Roles Team Lead 0/1 09:00-18:00 (…" at bounding box center [90, 531] width 181 height 720
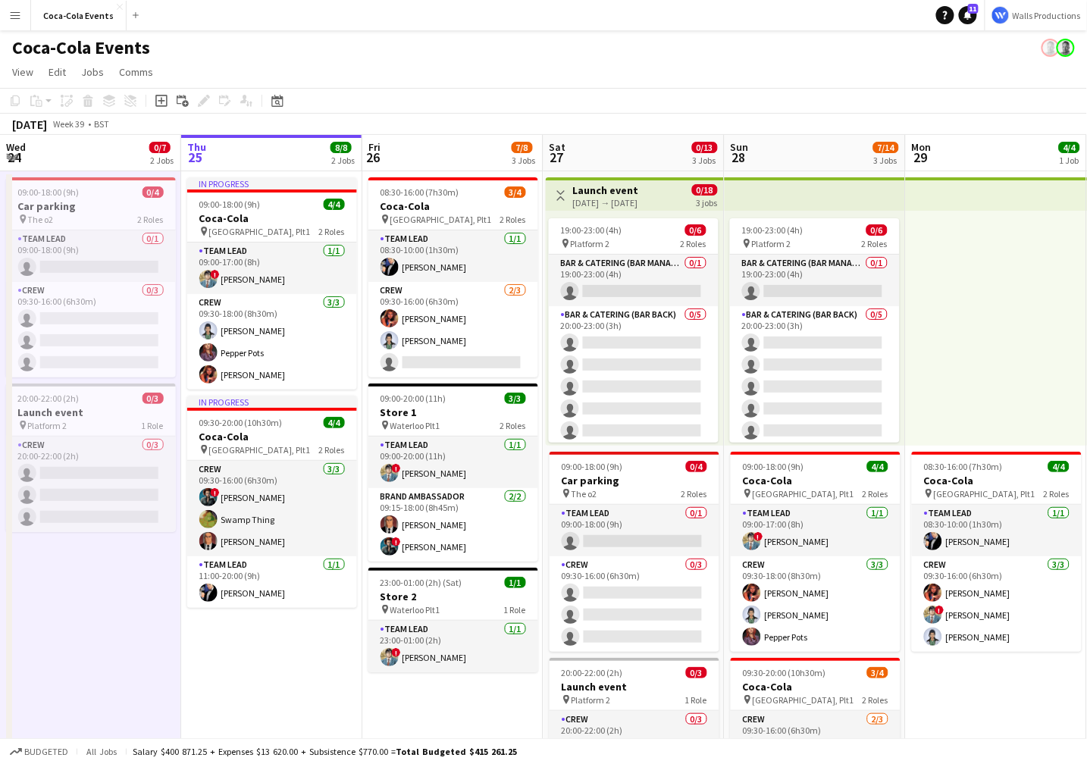
click at [145, 632] on app-date-cell "09:00-18:00 (9h) 0/4 Car parking pin The o2 2 Roles Team Lead 0/1 09:00-18:00 (…" at bounding box center [90, 531] width 181 height 720
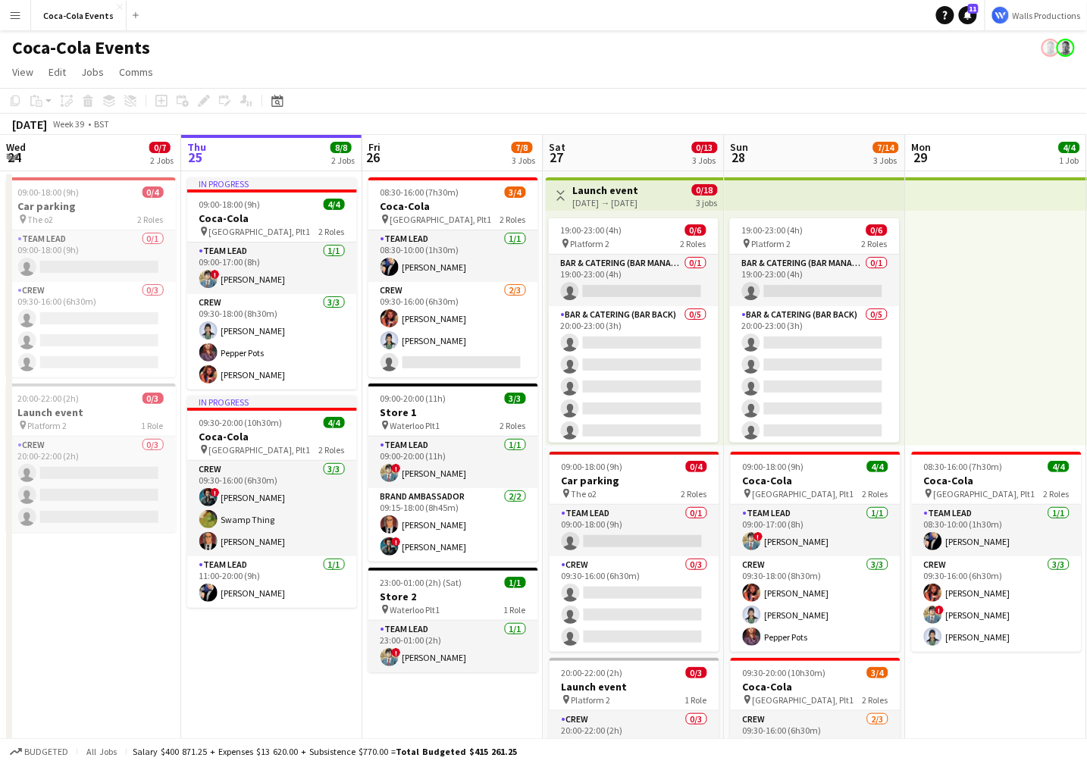
click at [12, 17] on app-icon "Menu" at bounding box center [15, 15] width 12 height 12
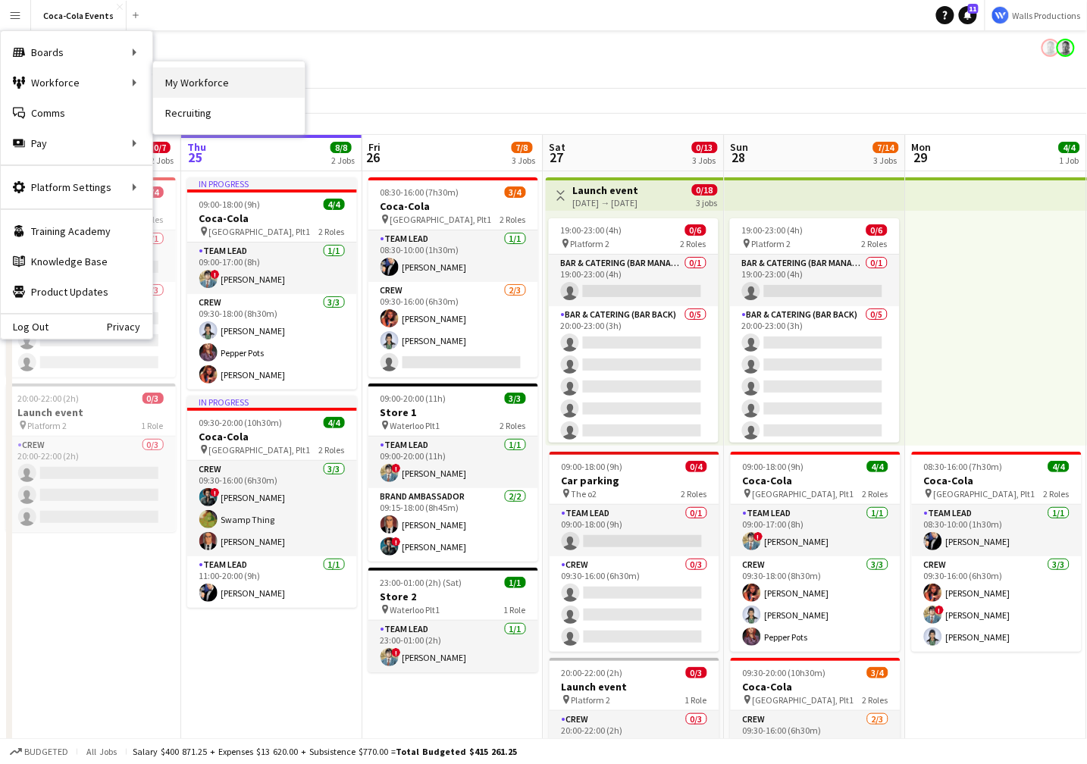
click at [185, 81] on link "My Workforce" at bounding box center [229, 82] width 152 height 30
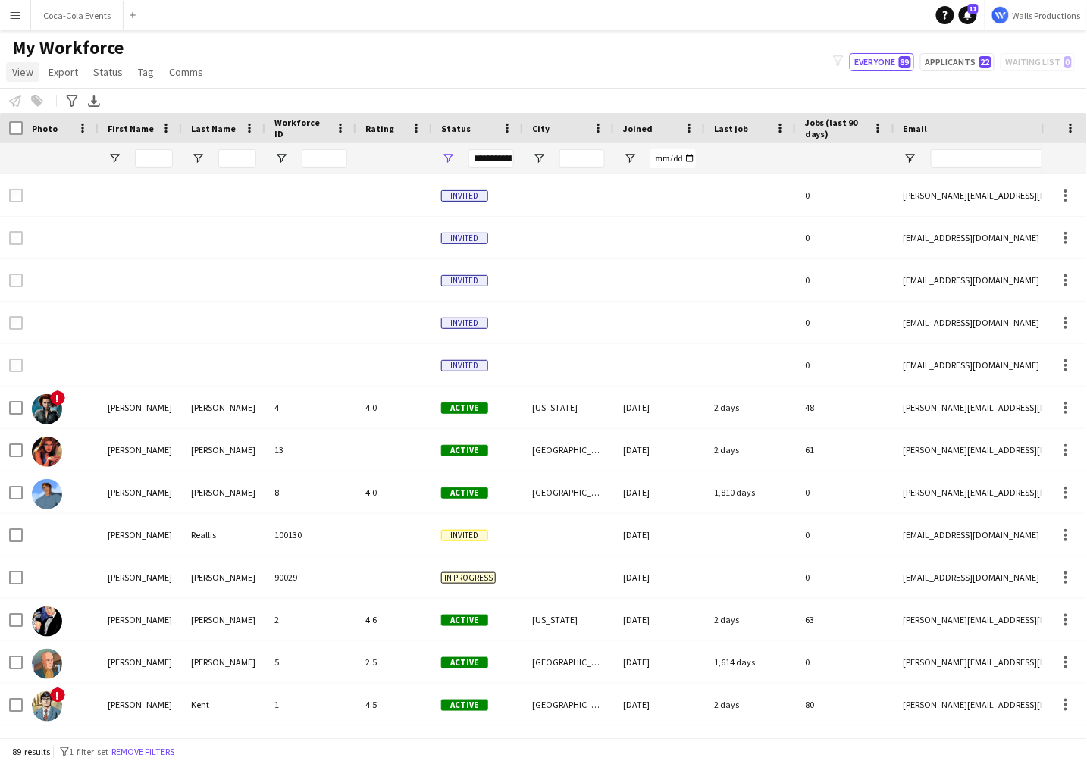
click at [24, 77] on span "View" at bounding box center [22, 72] width 21 height 14
click at [74, 155] on span "Customise view" at bounding box center [55, 150] width 72 height 14
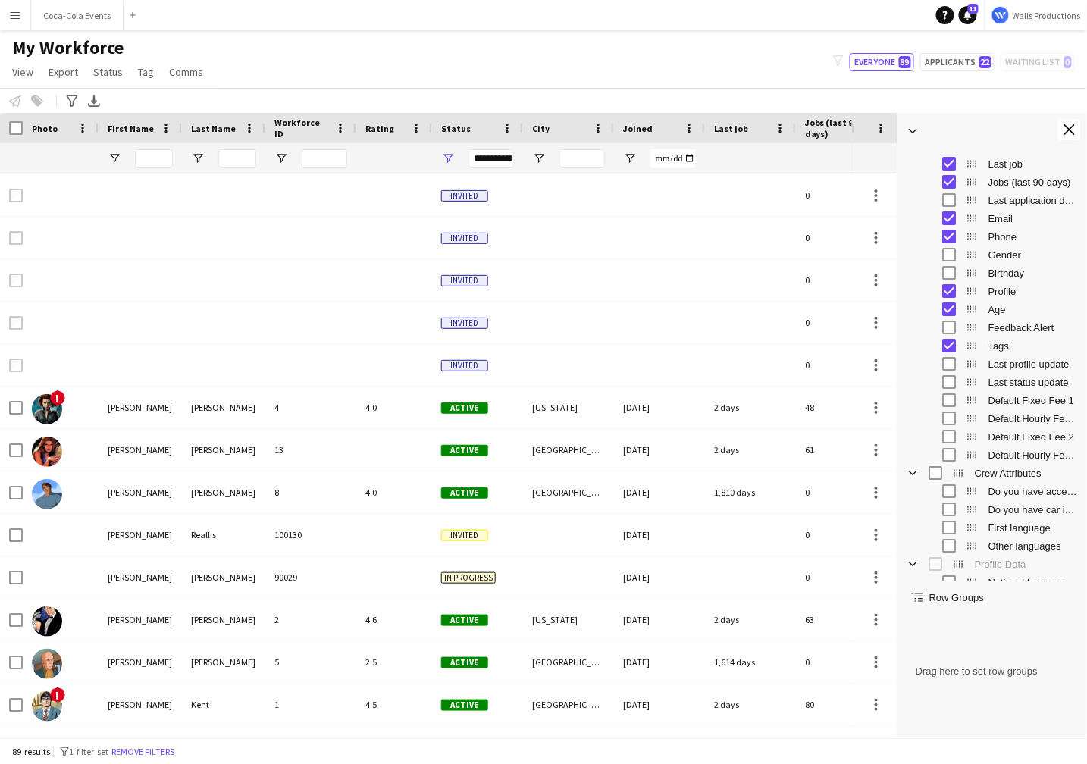
scroll to position [261, 0]
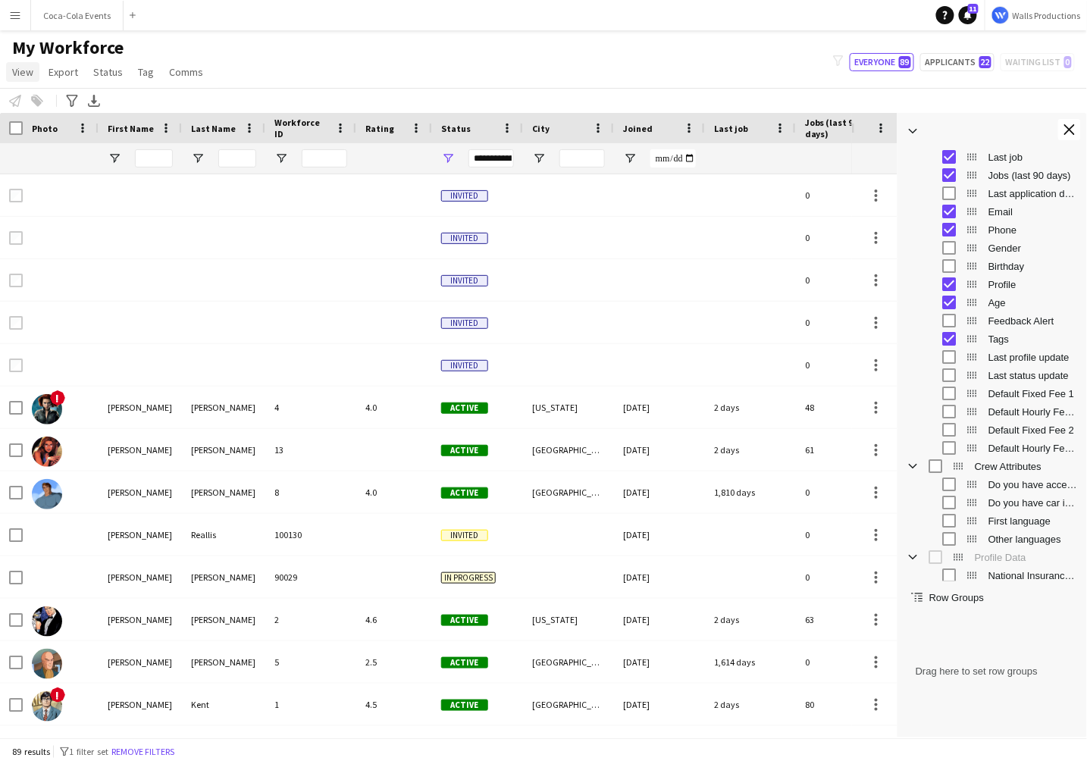
click at [10, 65] on link "View" at bounding box center [22, 72] width 33 height 20
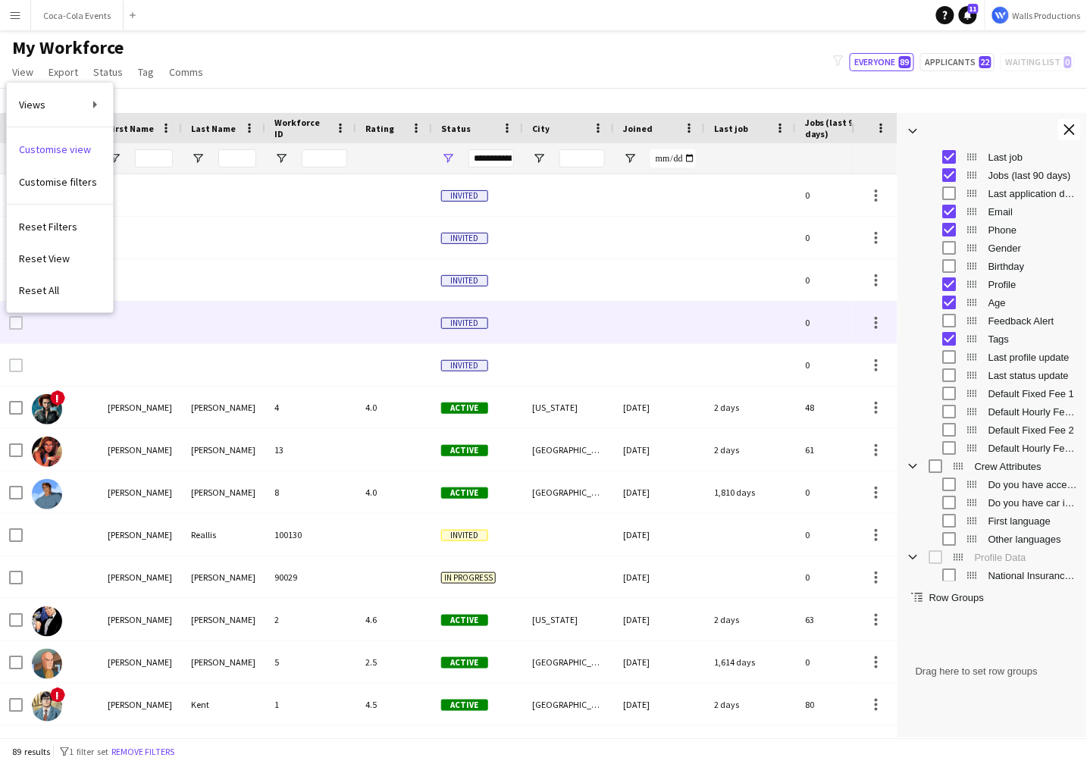
click at [373, 303] on div at bounding box center [394, 323] width 76 height 42
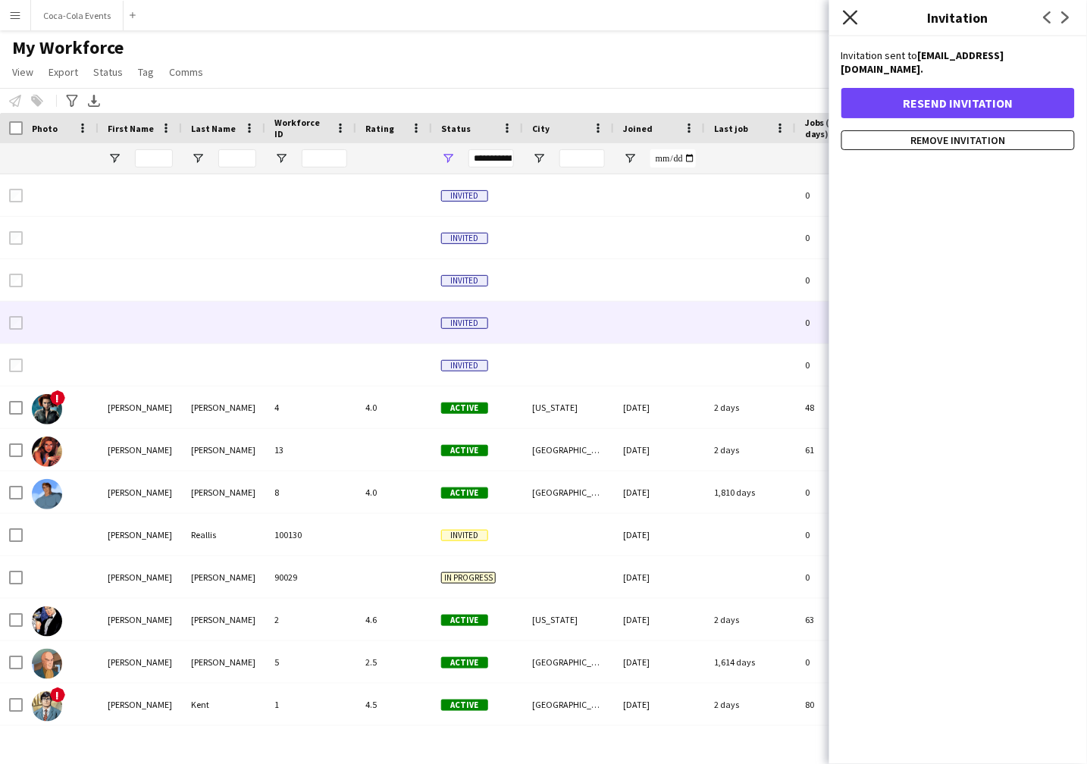
click at [854, 14] on icon at bounding box center [850, 17] width 14 height 14
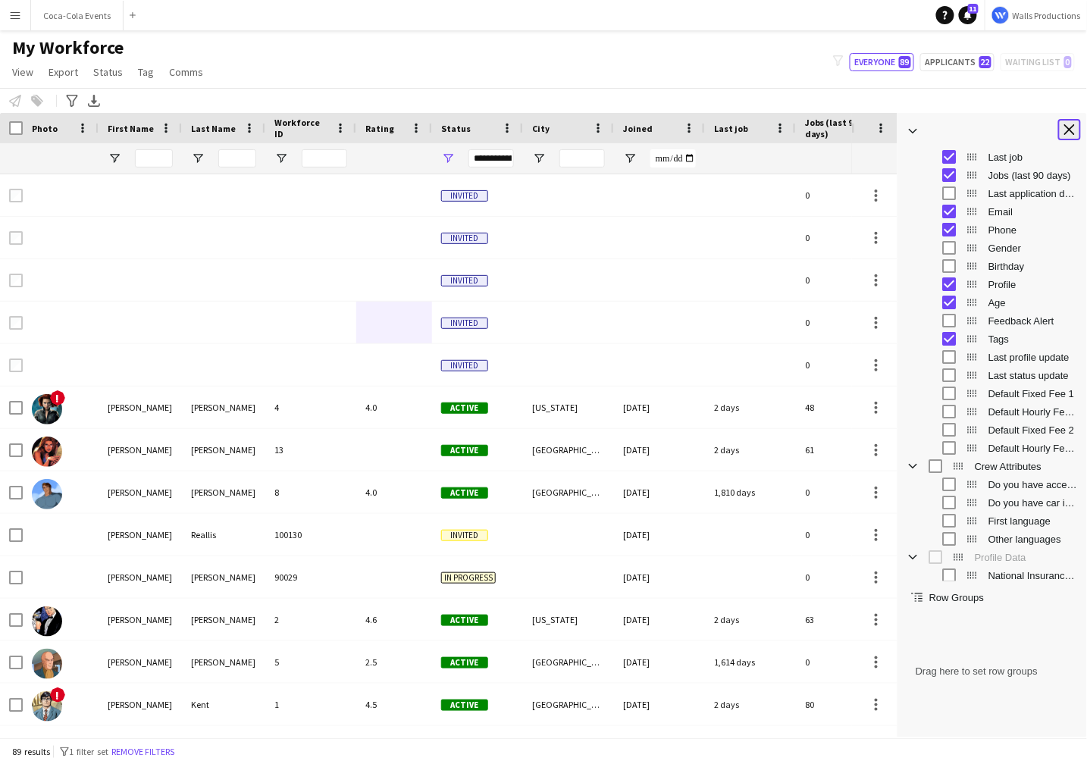
click at [1072, 127] on app-icon "Close tool panel" at bounding box center [1070, 129] width 11 height 11
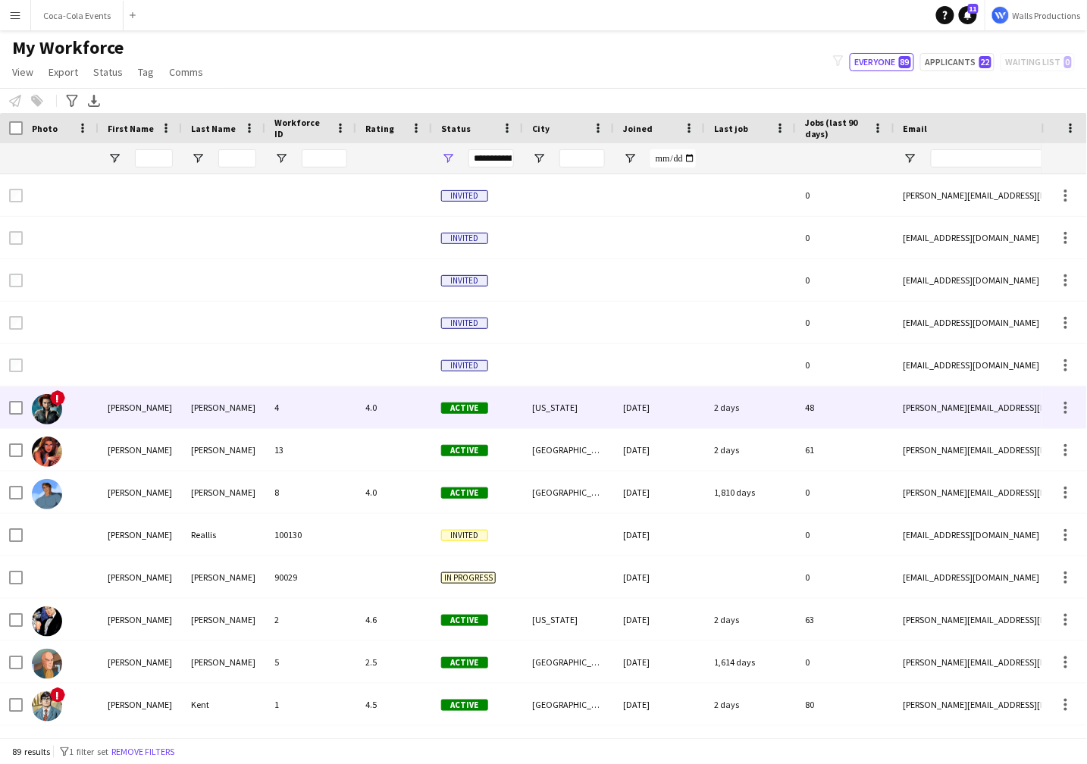
click at [128, 408] on div "[PERSON_NAME]" at bounding box center [140, 408] width 83 height 42
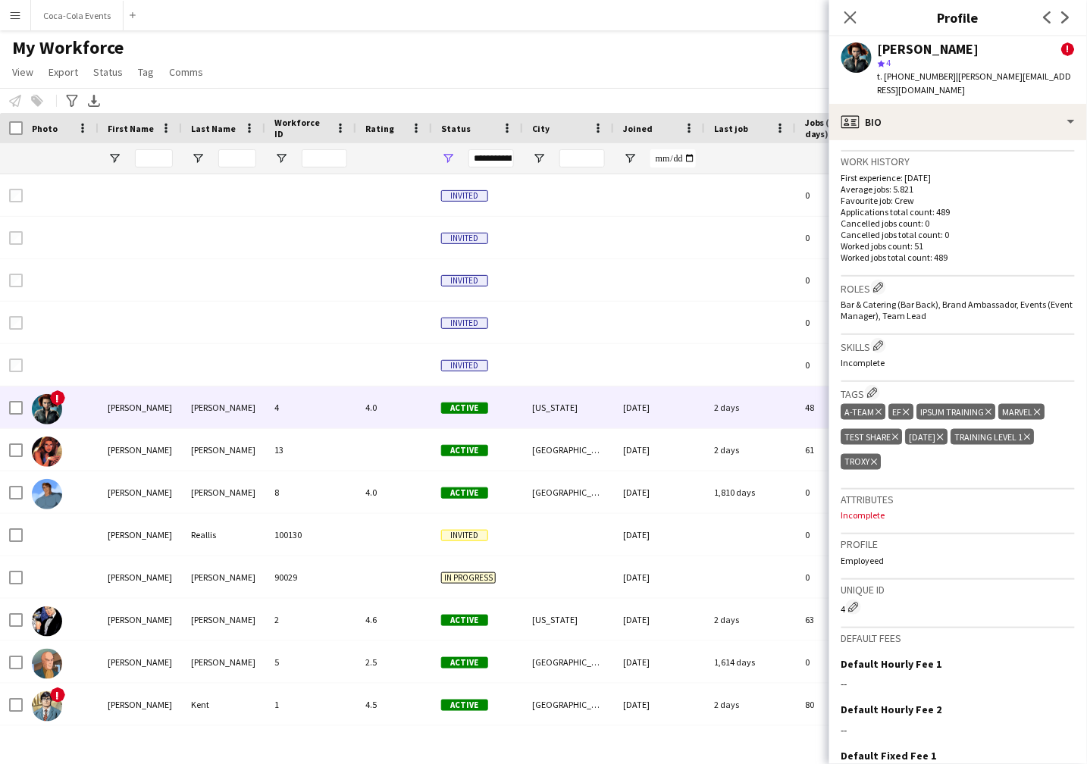
scroll to position [642, 0]
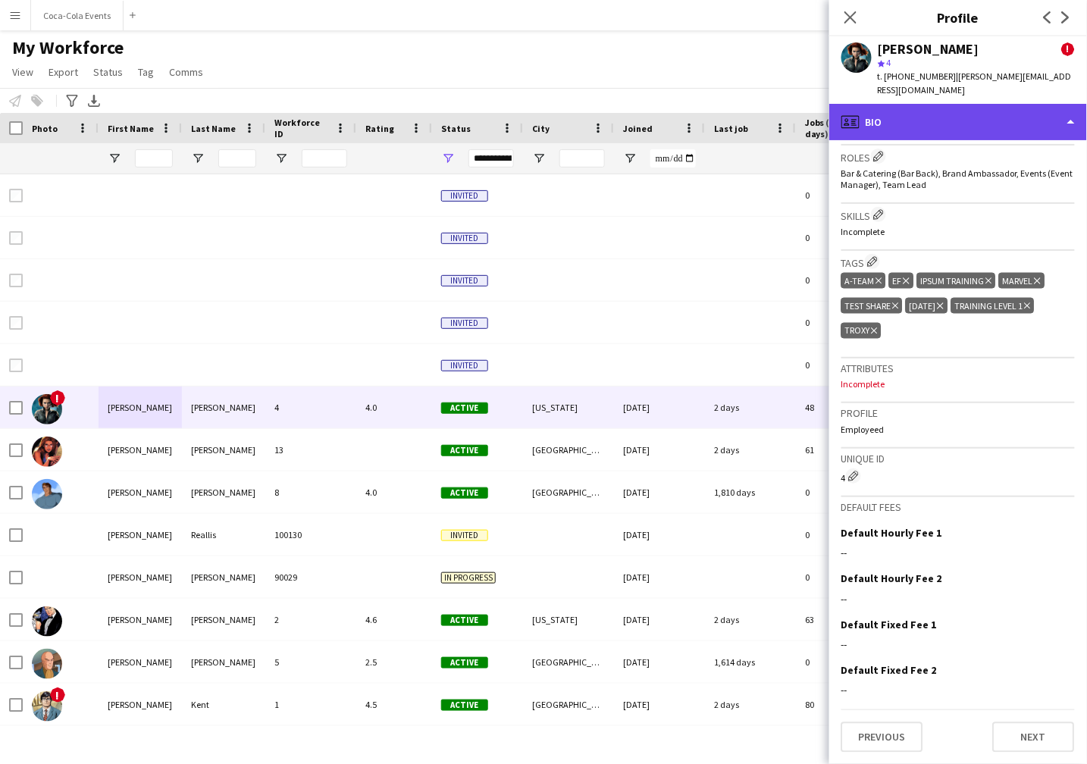
click at [935, 121] on div "profile Bio" at bounding box center [959, 122] width 258 height 36
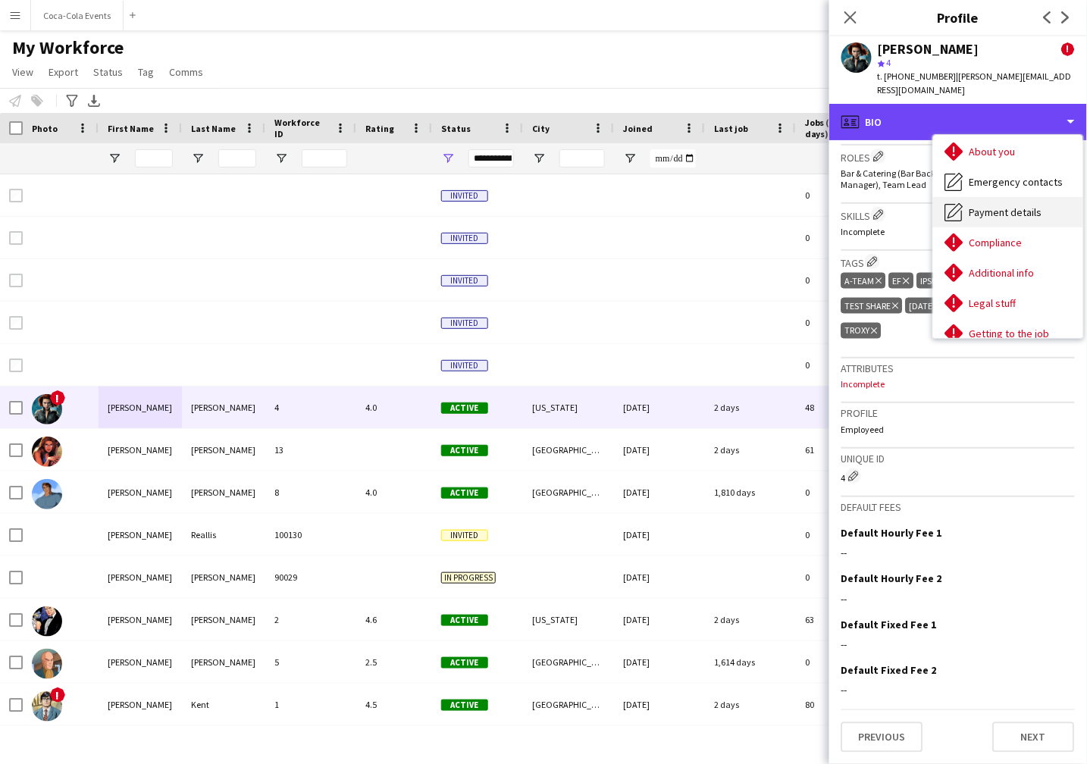
scroll to position [93, 0]
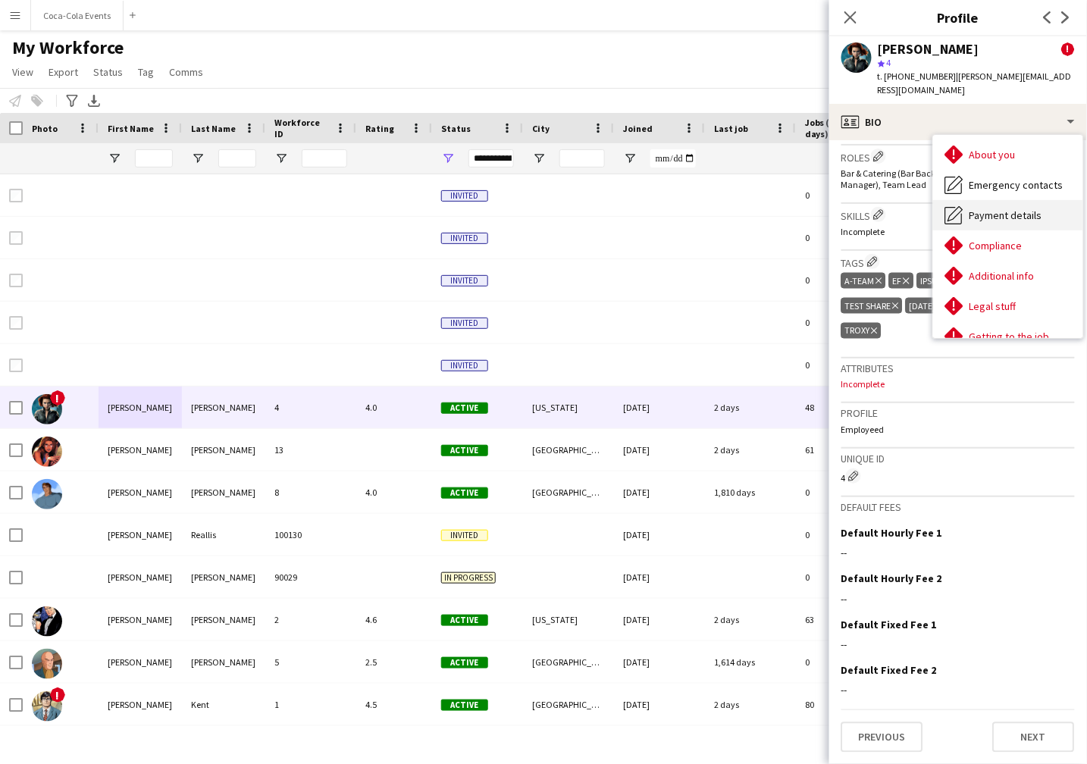
click at [1002, 218] on span "Payment details" at bounding box center [1006, 216] width 73 height 14
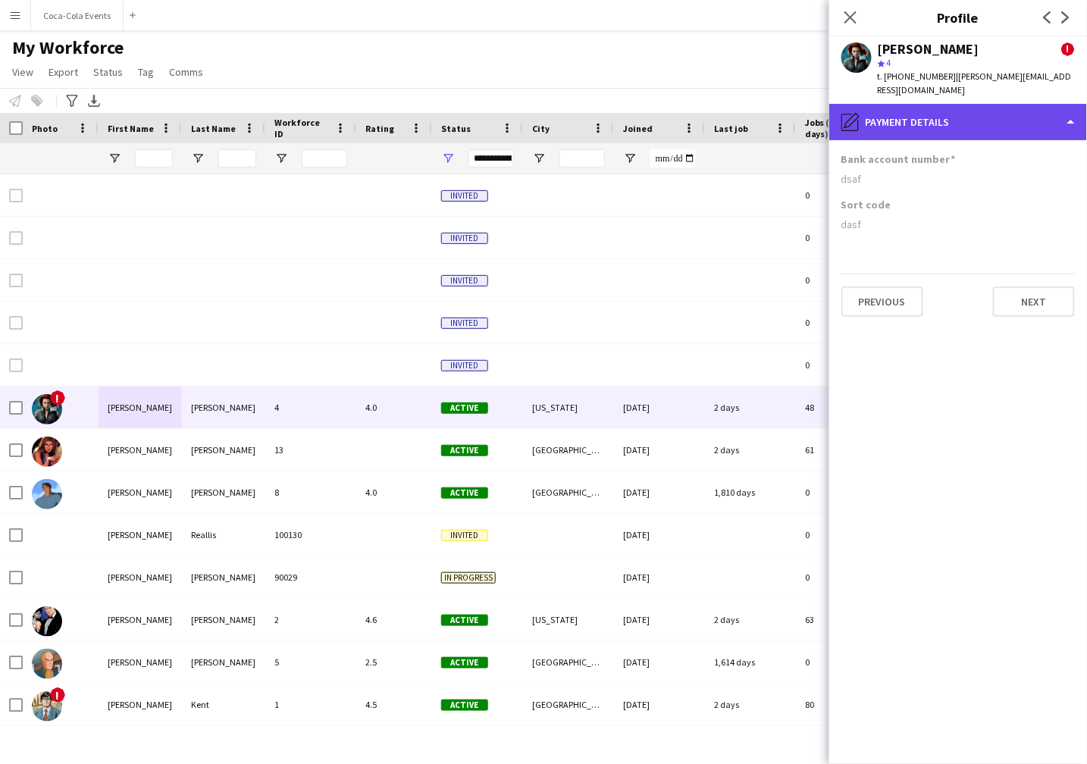
click at [885, 130] on div "pencil4 Payment details" at bounding box center [959, 122] width 258 height 36
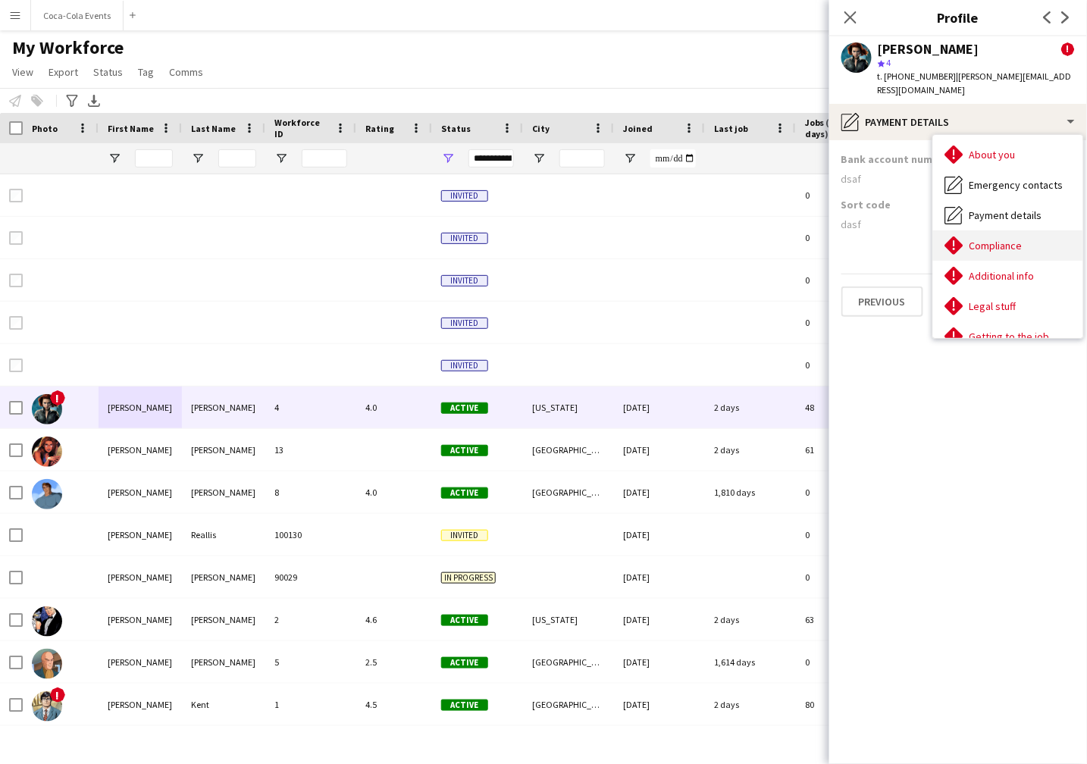
click at [983, 246] on span "Compliance" at bounding box center [996, 246] width 53 height 14
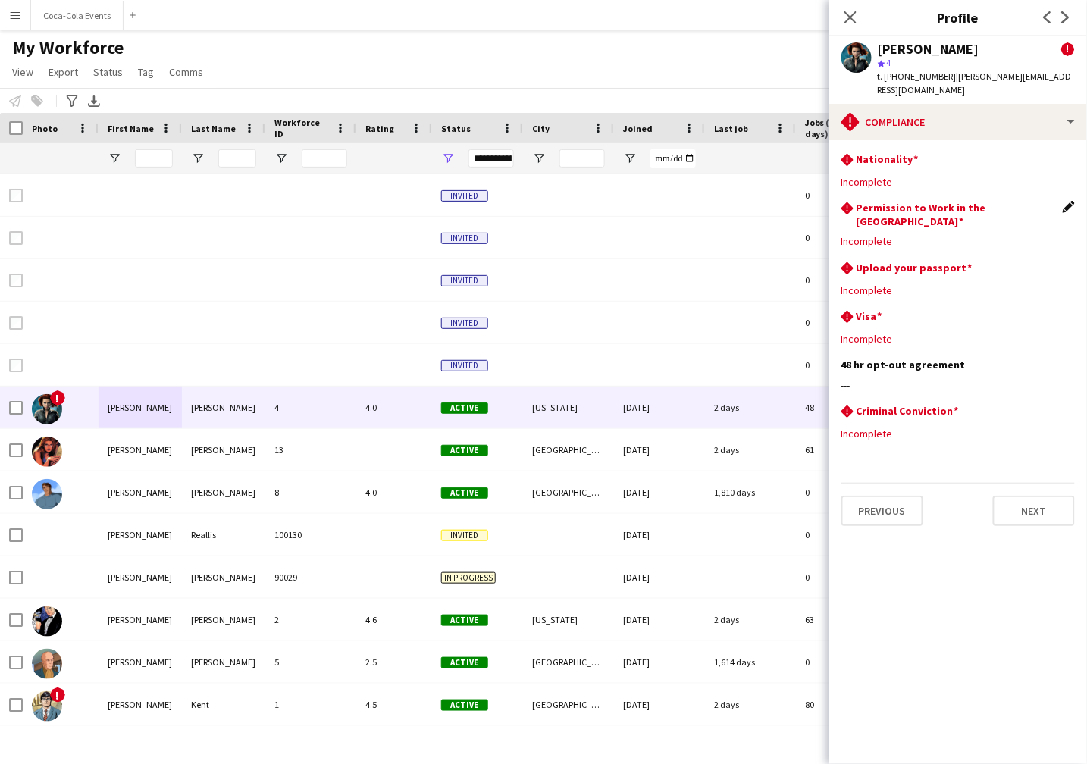
click at [1069, 210] on app-icon "Edit this field" at bounding box center [1069, 207] width 12 height 12
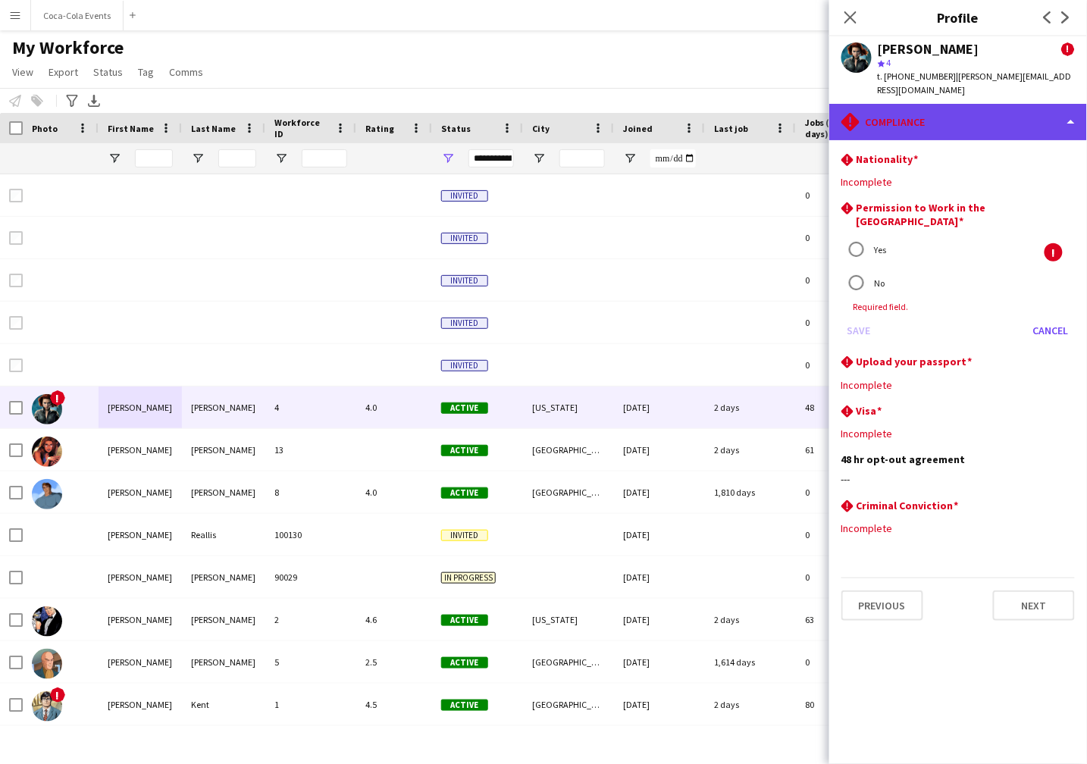
click at [905, 132] on div "rhombus-alert Compliance" at bounding box center [959, 122] width 258 height 36
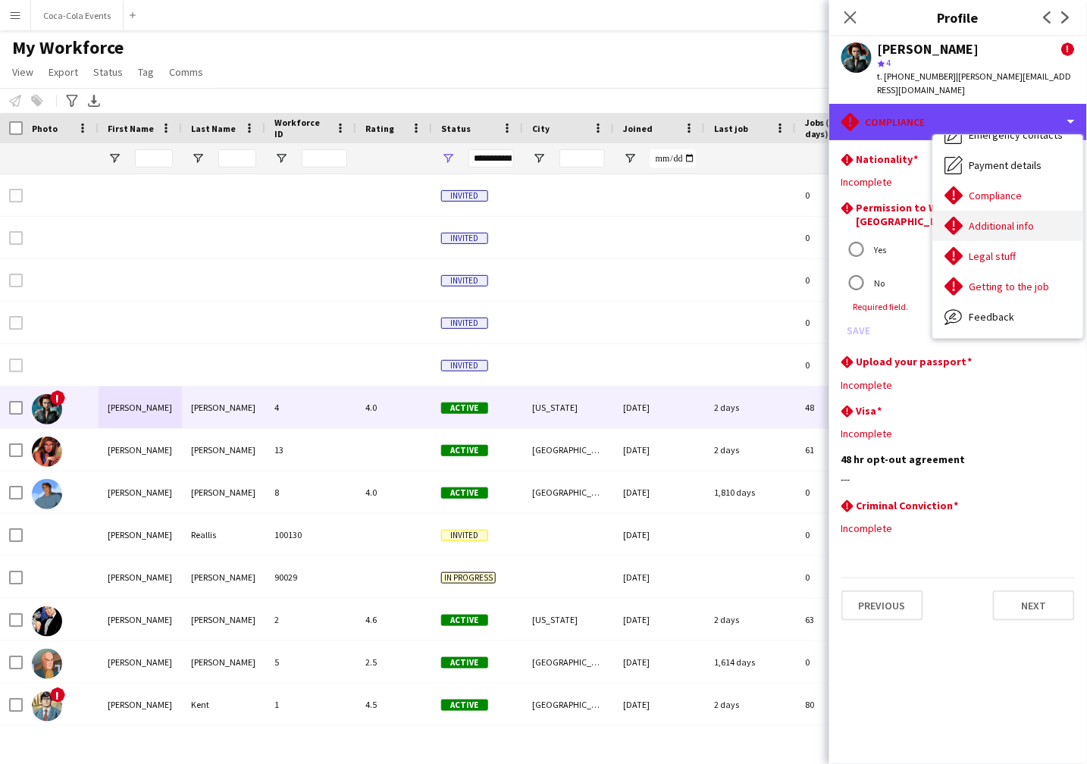
scroll to position [173, 0]
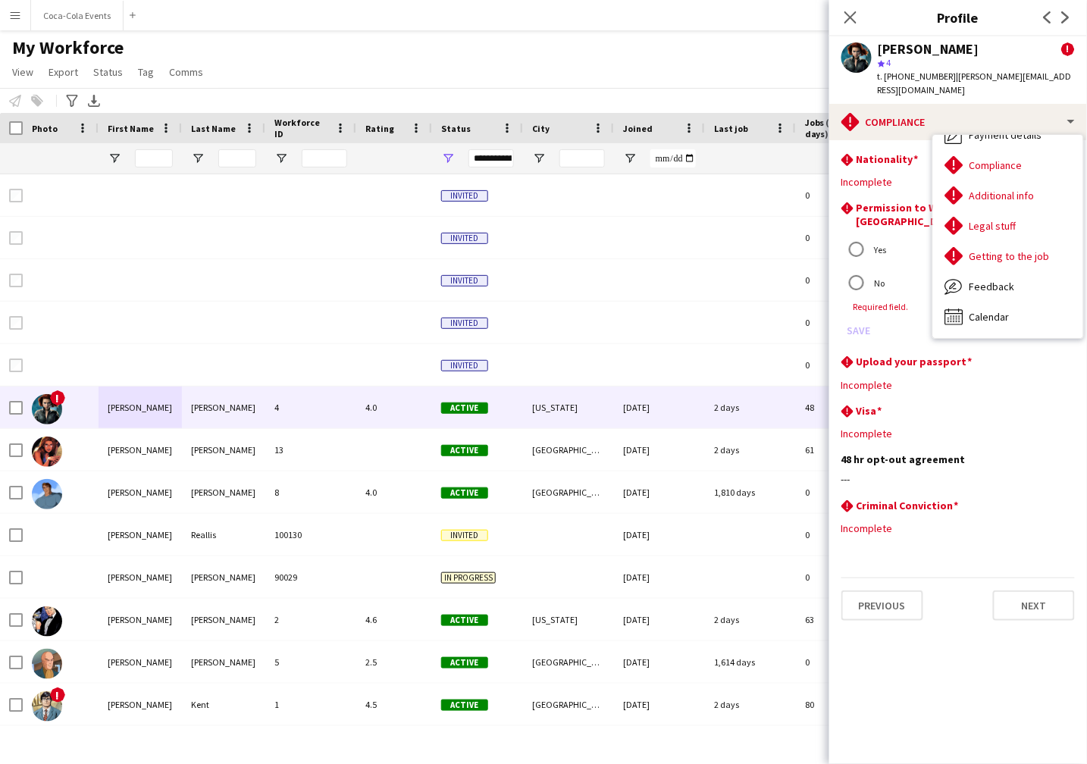
click at [943, 676] on app-section-data-types "rhombus-alert Nationality Edit this field Incomplete rhombus-alert Permission t…" at bounding box center [959, 452] width 258 height 624
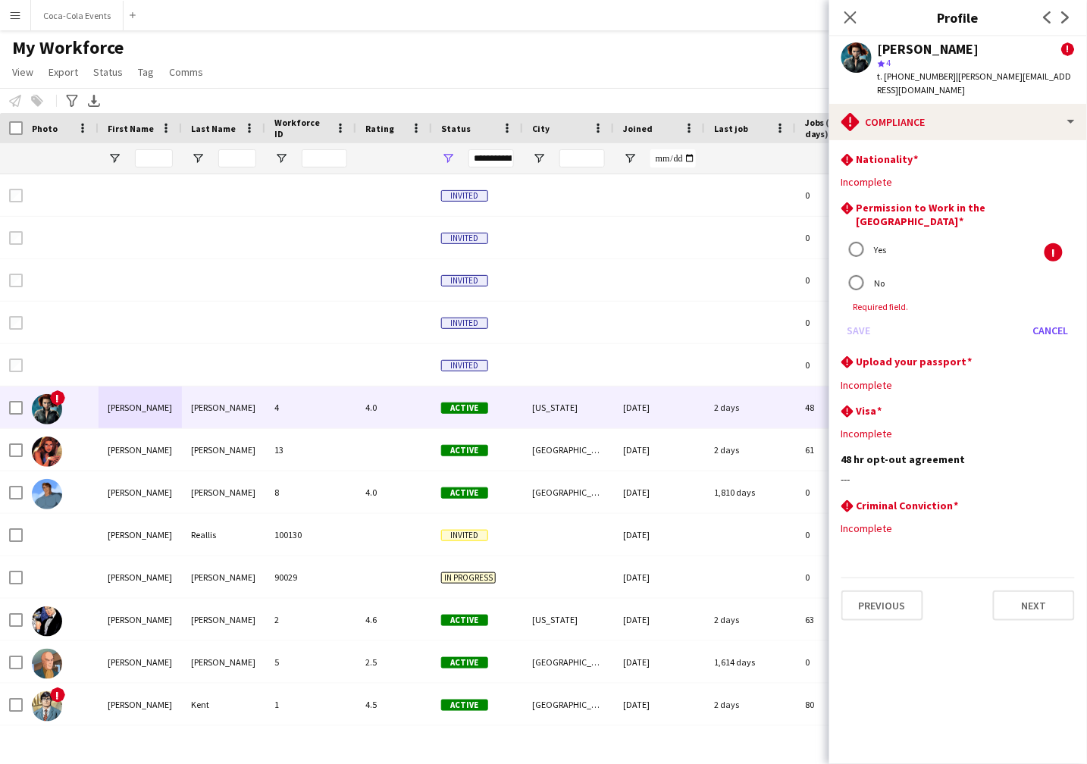
click at [943, 676] on app-section-data-types "rhombus-alert Nationality Edit this field Incomplete rhombus-alert Permission t…" at bounding box center [959, 452] width 258 height 624
click at [847, 15] on icon "Close pop-in" at bounding box center [850, 17] width 14 height 14
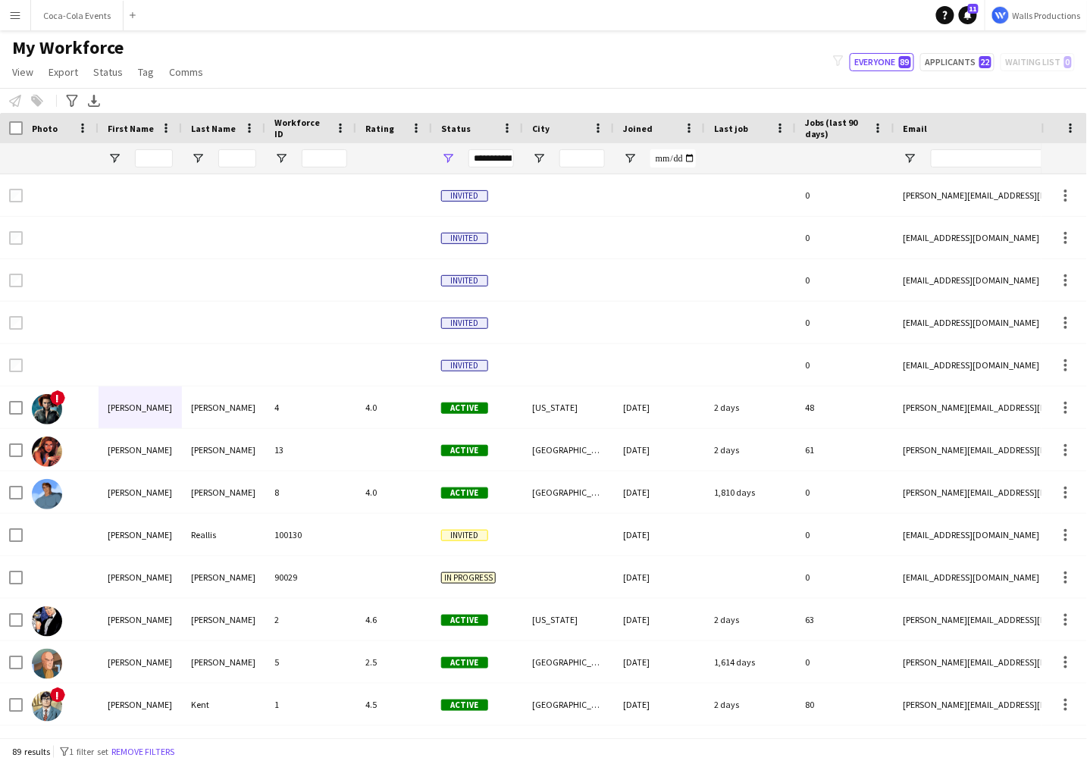
click at [15, 17] on app-icon "Menu" at bounding box center [15, 15] width 12 height 12
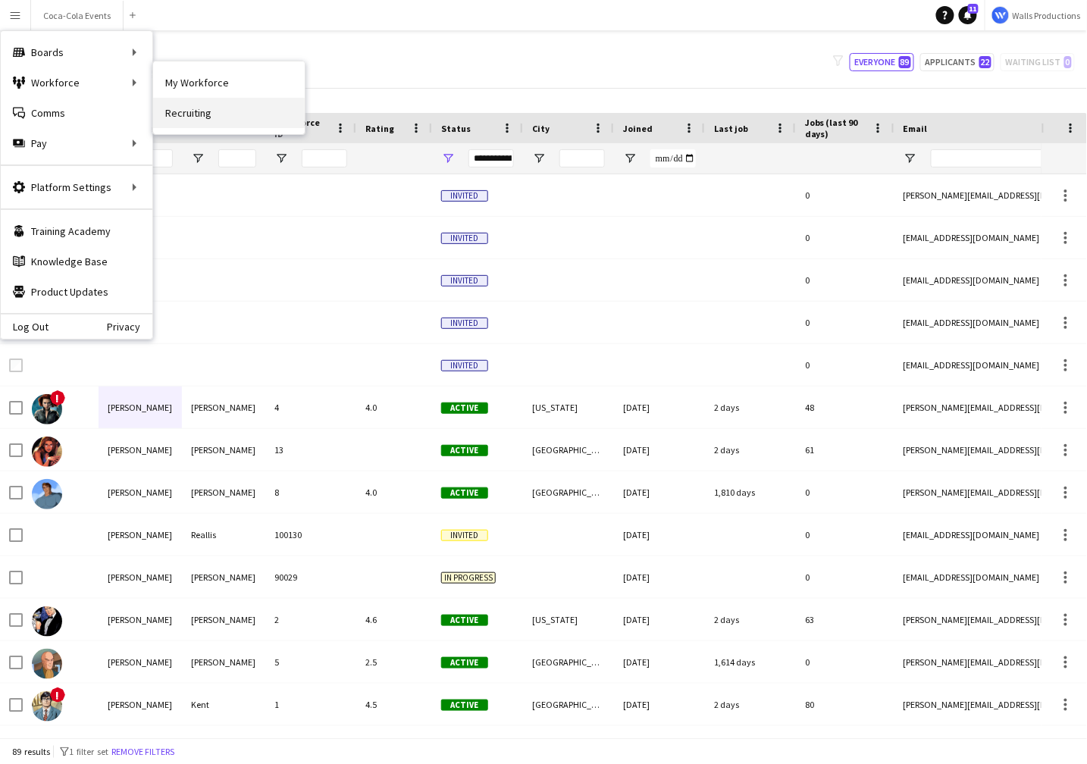
click at [195, 113] on link "Recruiting" at bounding box center [229, 113] width 152 height 30
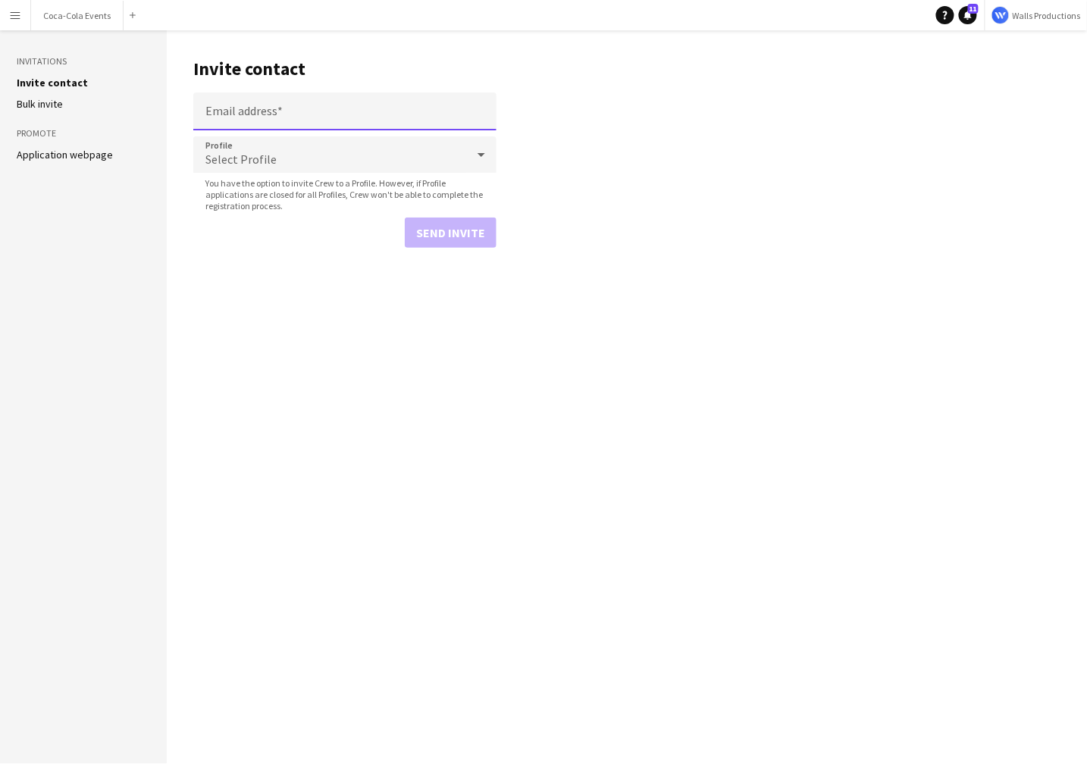
click at [269, 117] on input "Email address" at bounding box center [344, 112] width 303 height 38
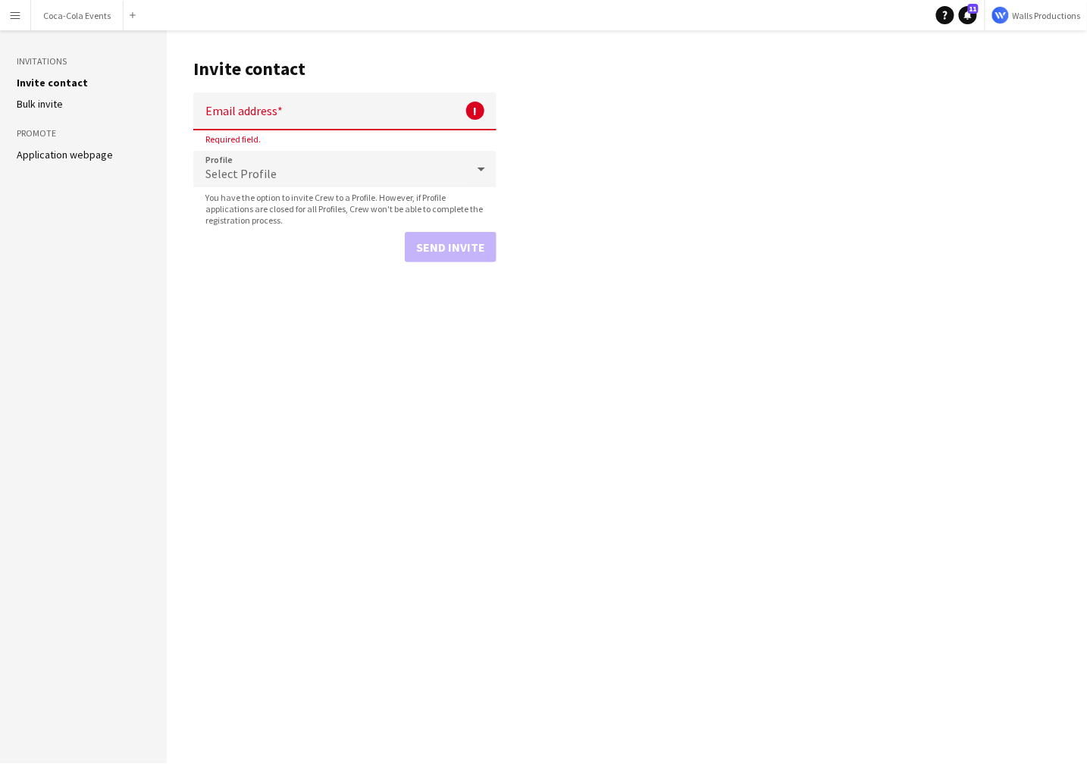
click at [538, 126] on main "Invite contact Email address ! Required field. Profile Select Profile You have …" at bounding box center [627, 397] width 921 height 734
click at [83, 157] on link "Application webpage" at bounding box center [65, 155] width 96 height 14
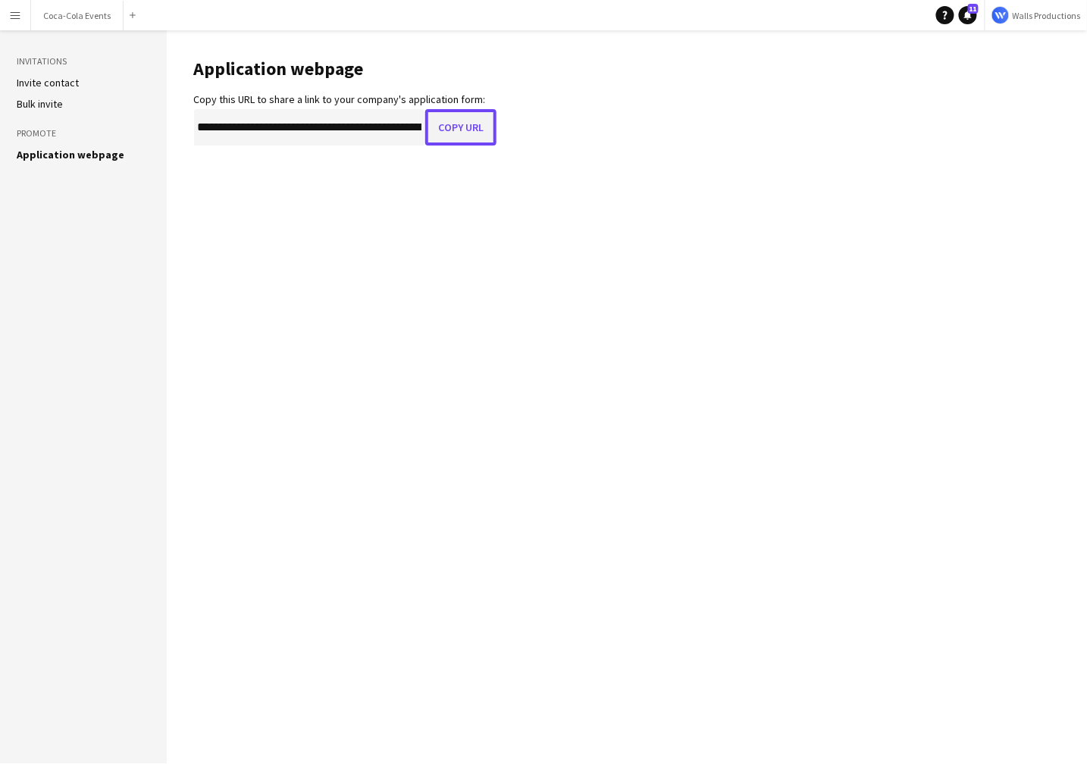
click at [466, 130] on button "Copy URL" at bounding box center [460, 127] width 71 height 36
click at [12, 14] on app-icon "Menu" at bounding box center [15, 15] width 12 height 12
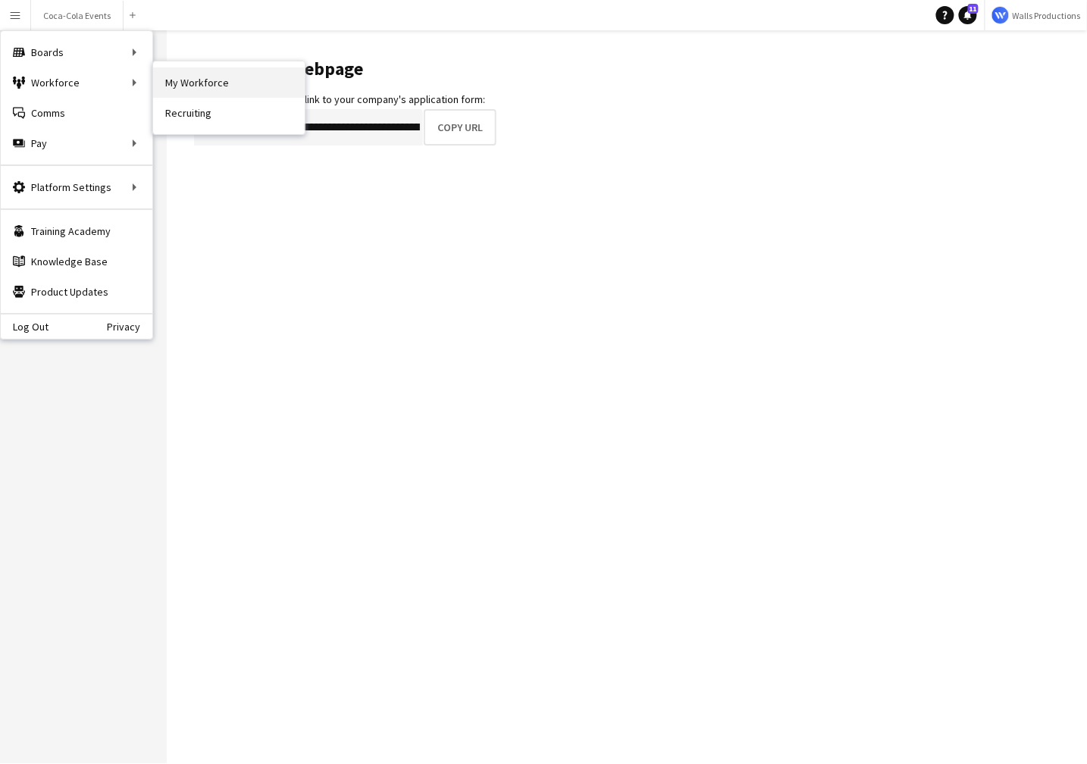
click at [215, 83] on link "My Workforce" at bounding box center [229, 82] width 152 height 30
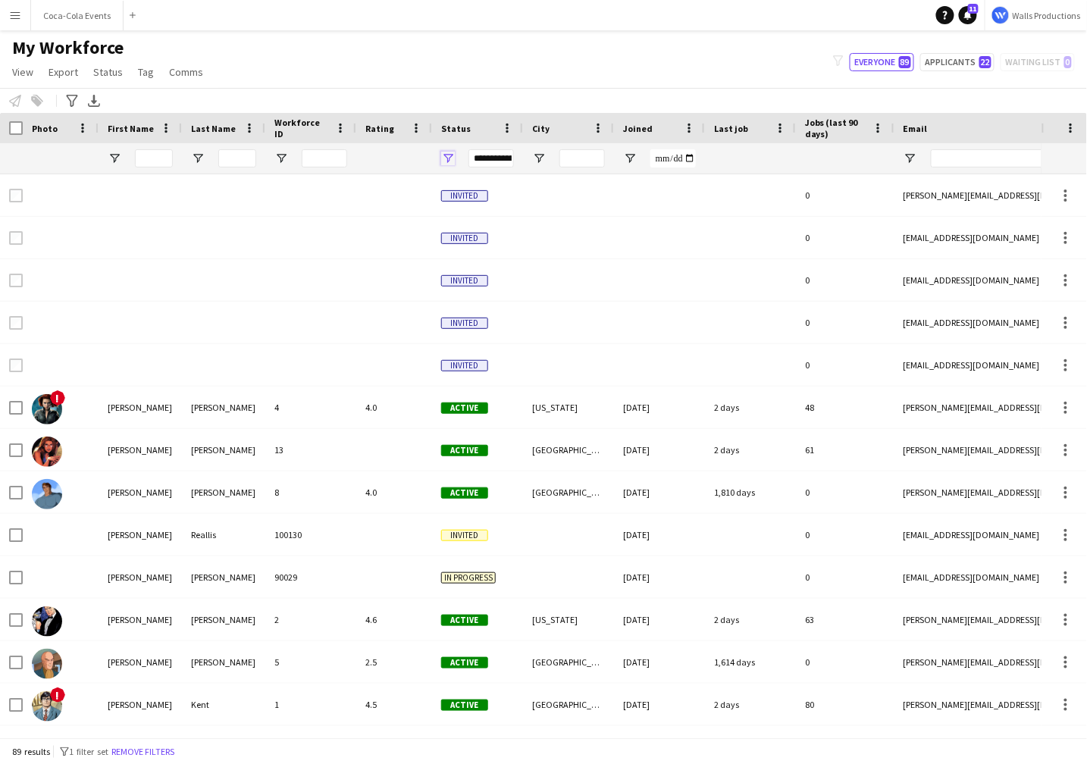
click at [444, 158] on span "Open Filter Menu" at bounding box center [448, 159] width 14 height 14
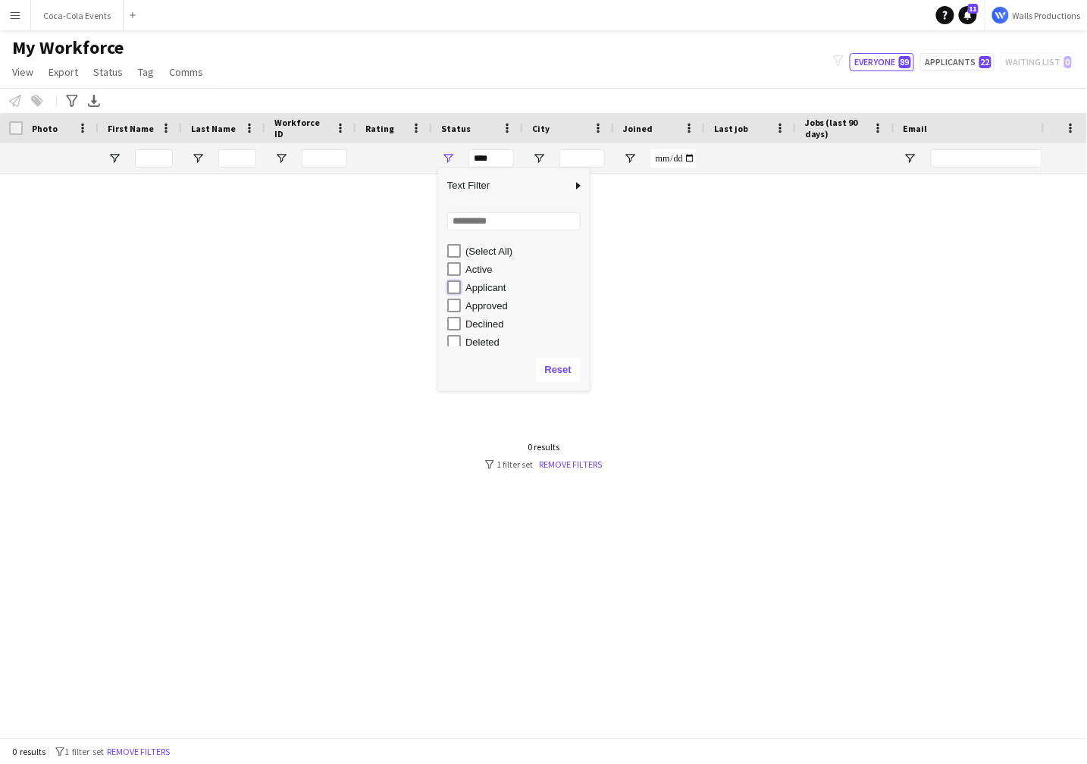
type input "**********"
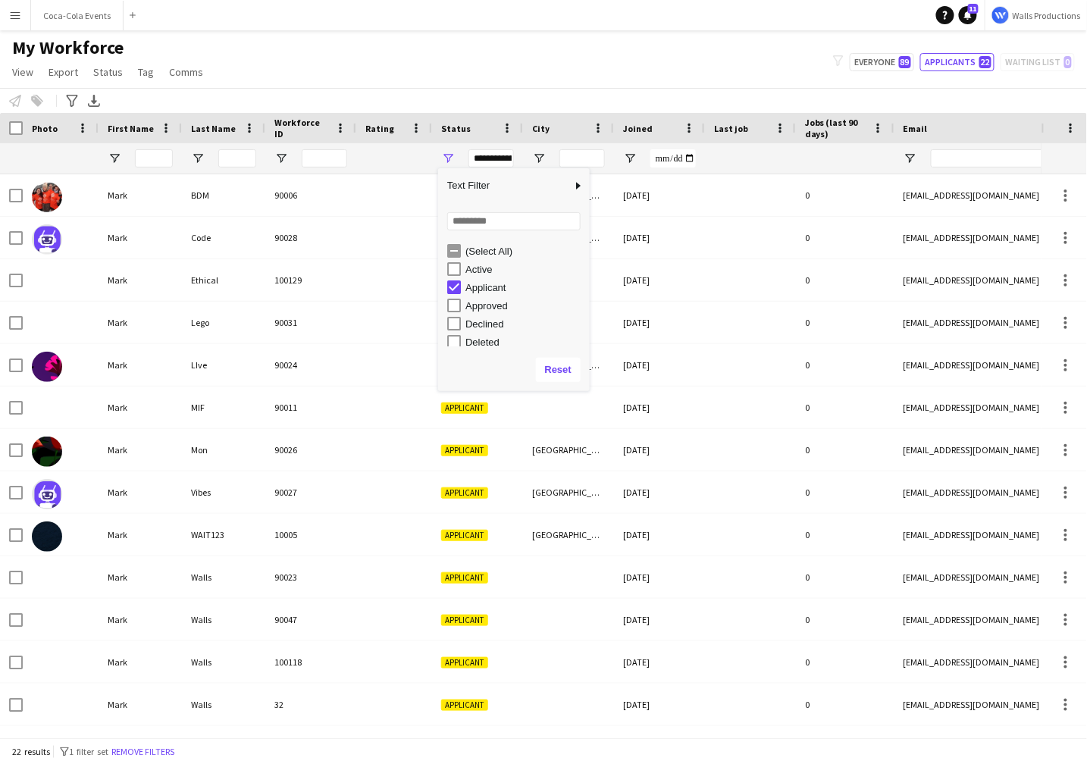
click at [443, 74] on div "My Workforce View Views Default view New view Update view Delete view Edit name…" at bounding box center [543, 62] width 1087 height 52
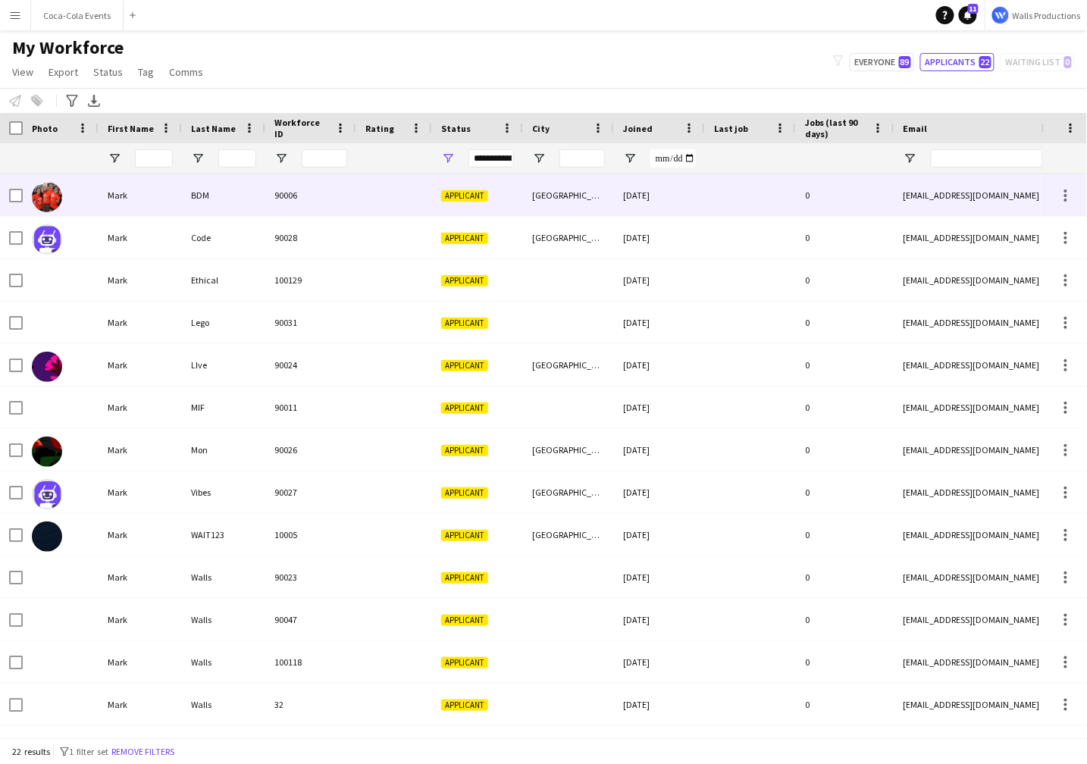
click at [234, 207] on div "BDM" at bounding box center [223, 195] width 83 height 42
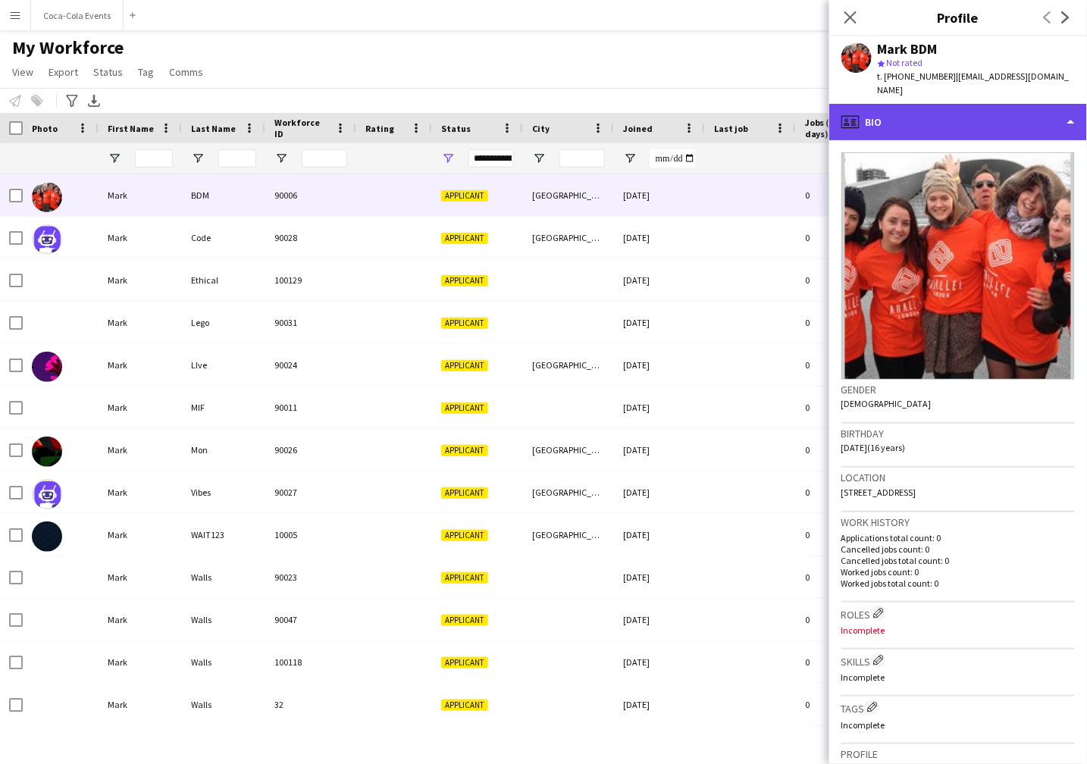
click at [981, 107] on div "profile Bio" at bounding box center [959, 122] width 258 height 36
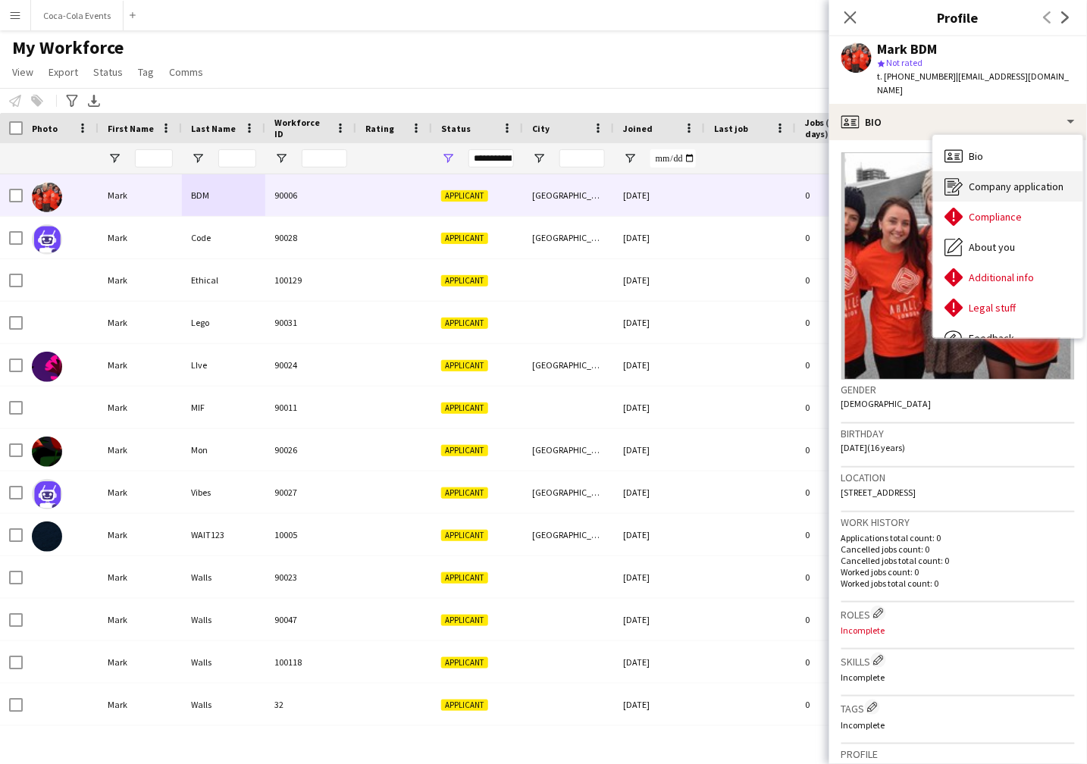
click at [1006, 180] on span "Company application" at bounding box center [1017, 187] width 95 height 14
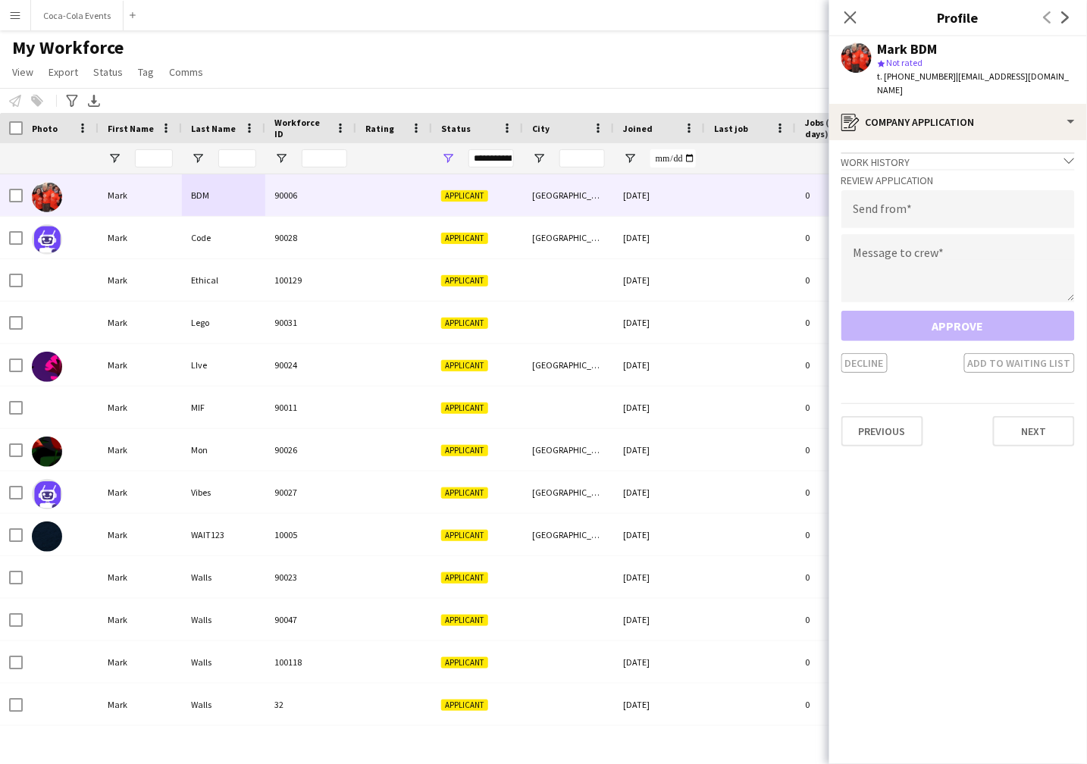
click at [287, 64] on div "My Workforce View Views Default view New view Update view Delete view Edit name…" at bounding box center [543, 62] width 1087 height 52
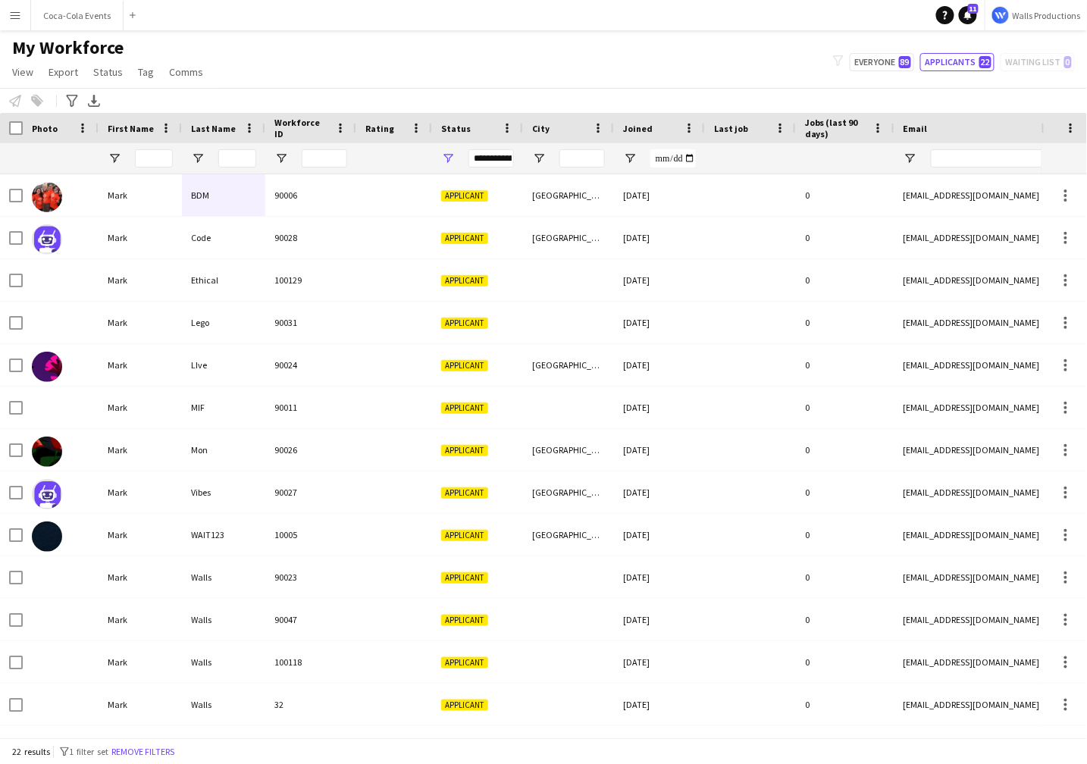
click at [13, 15] on app-icon "Menu" at bounding box center [15, 15] width 12 height 12
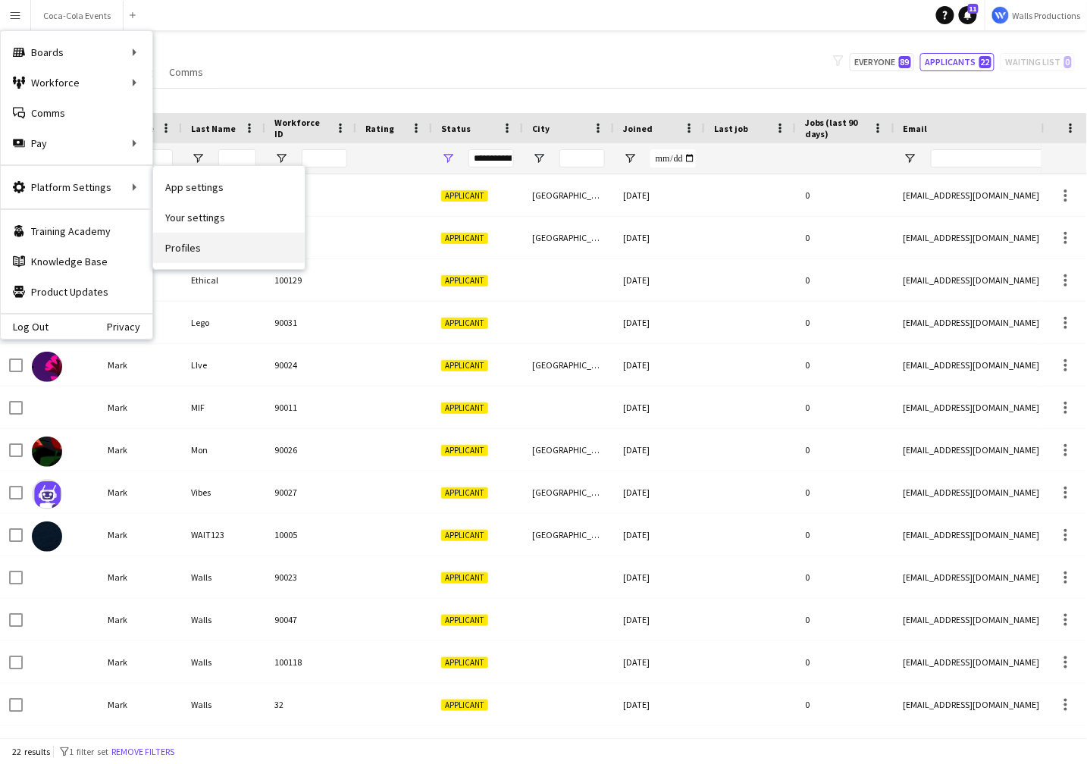
click at [188, 244] on link "Profiles" at bounding box center [229, 248] width 152 height 30
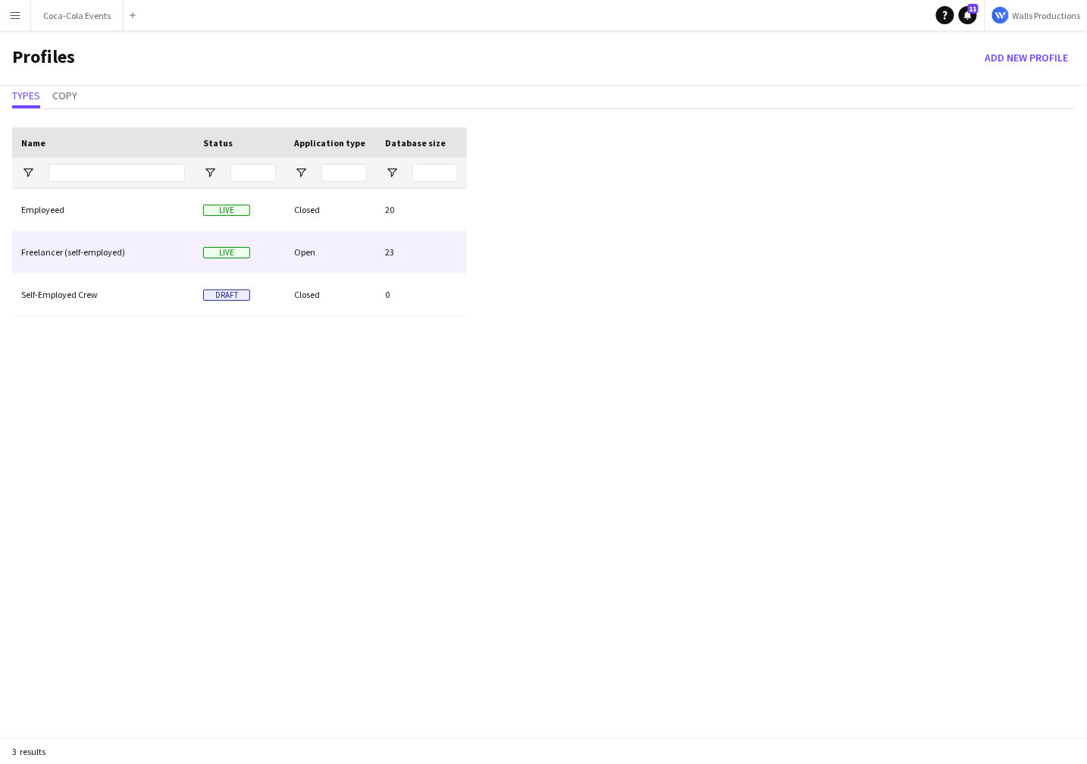
click at [91, 256] on div "Freelancer (self-employed)" at bounding box center [103, 252] width 182 height 42
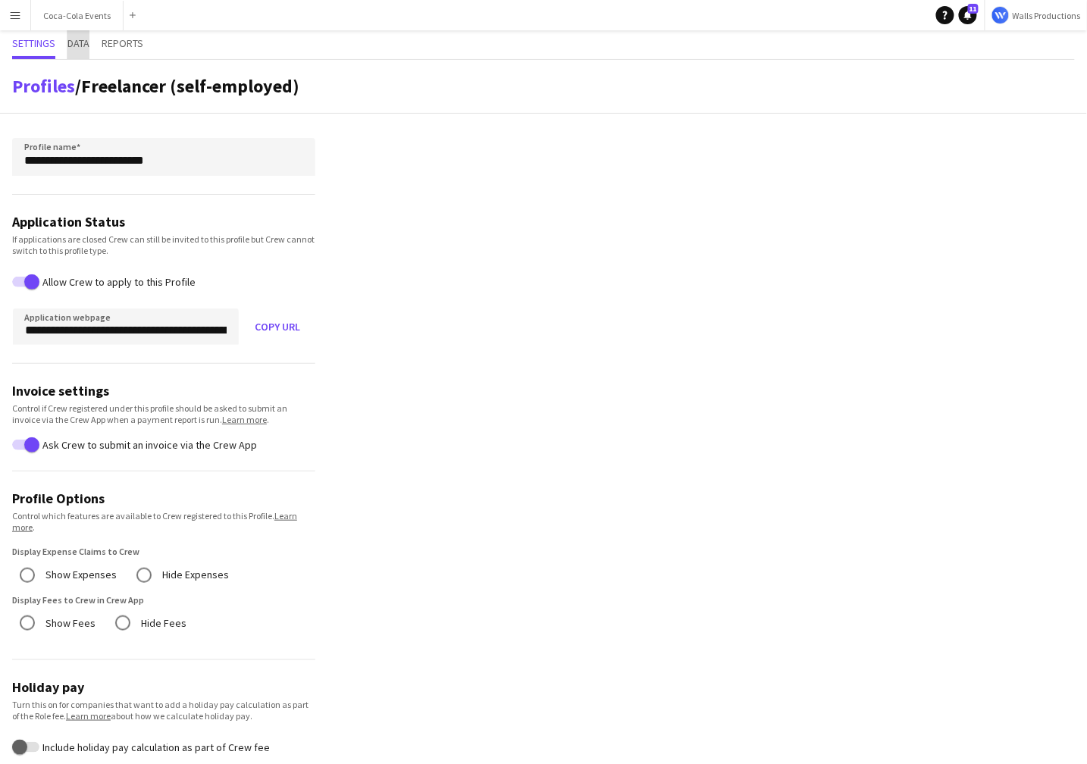
click at [74, 46] on span "Data" at bounding box center [78, 43] width 22 height 11
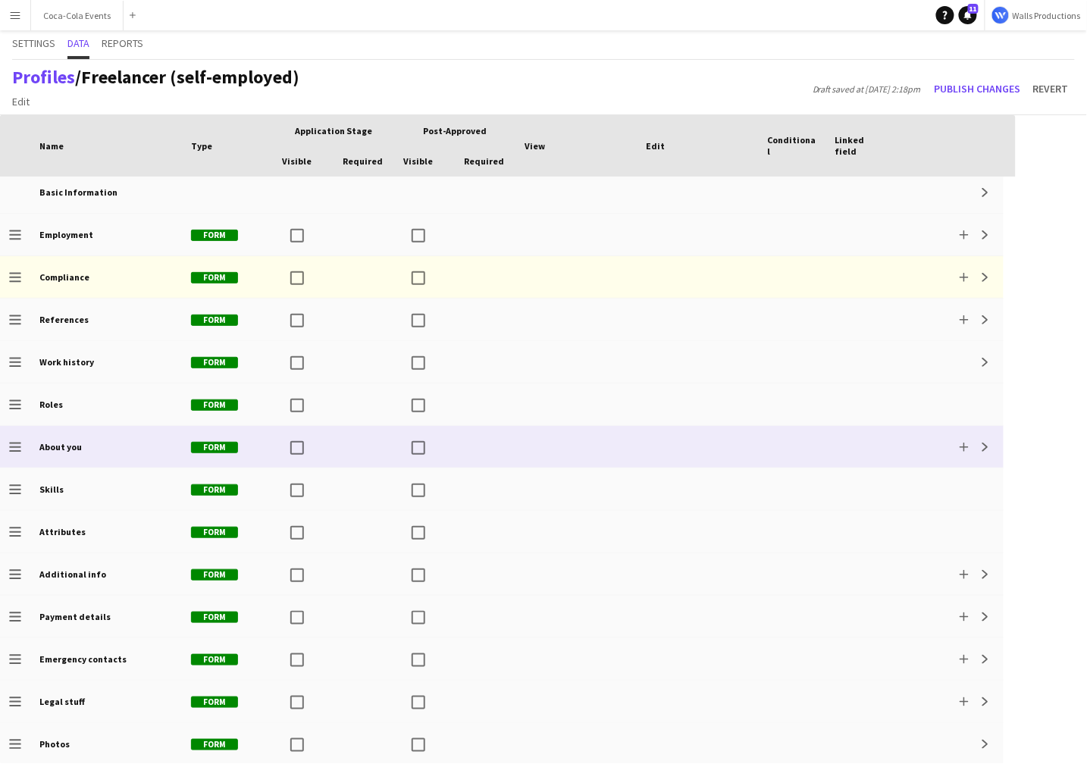
scroll to position [6, 0]
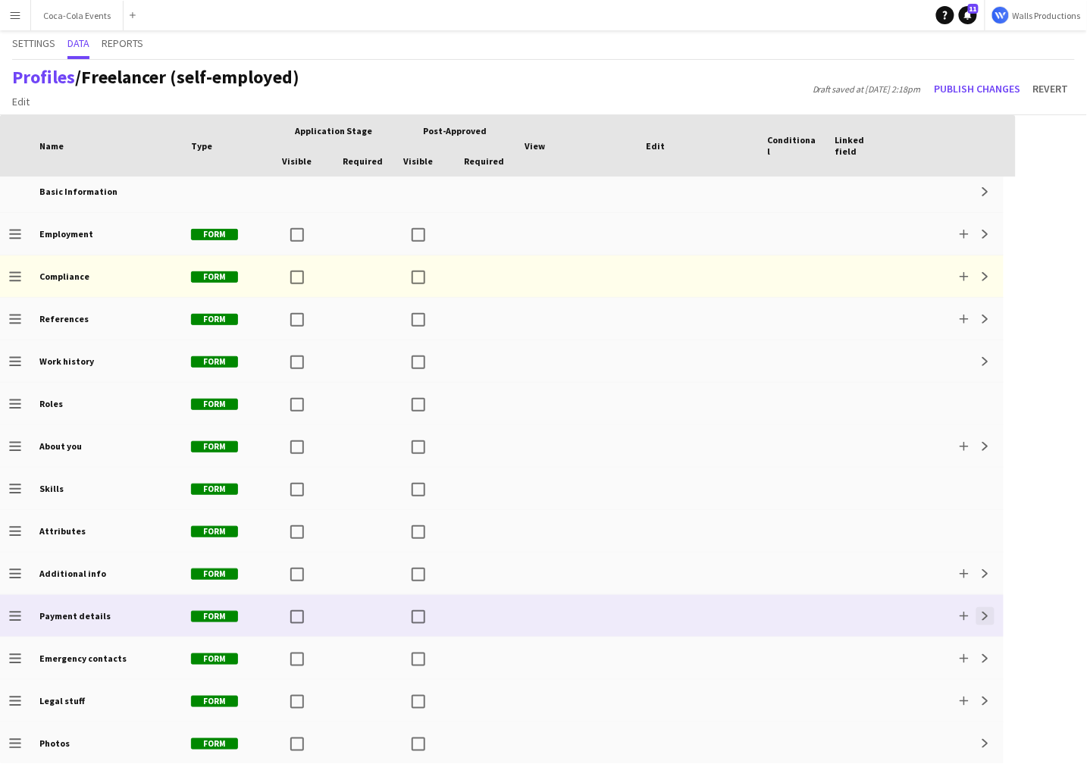
click at [987, 616] on app-icon "Expand" at bounding box center [985, 616] width 9 height 9
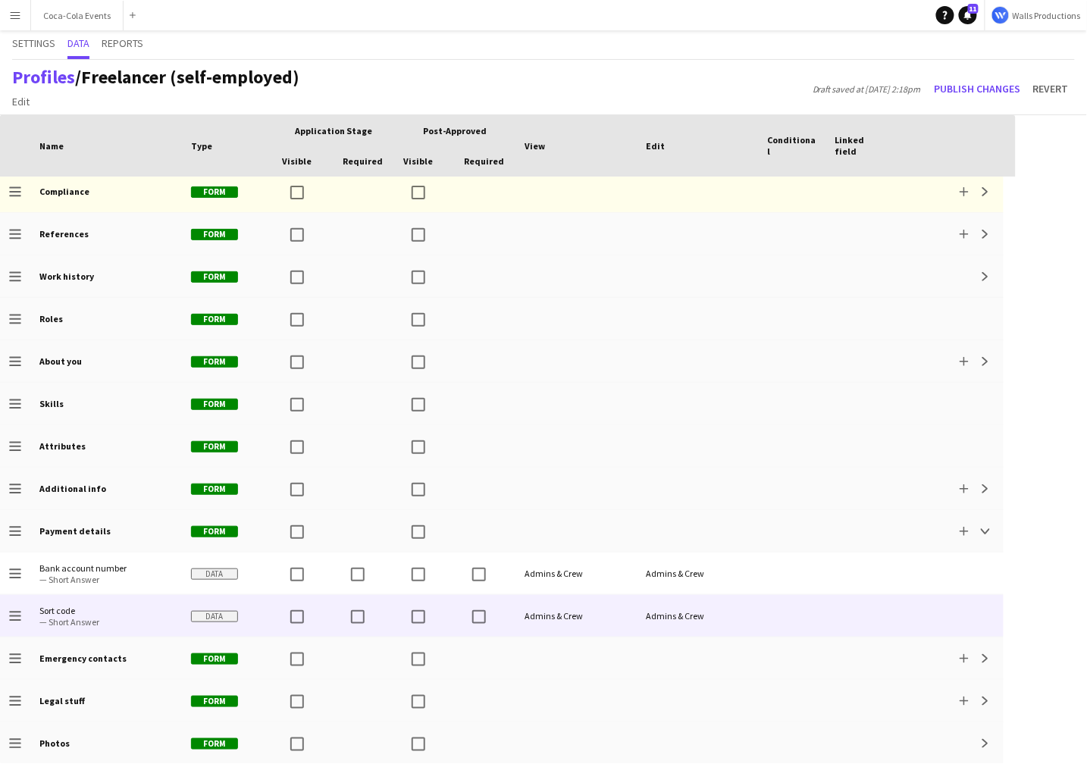
scroll to position [0, 0]
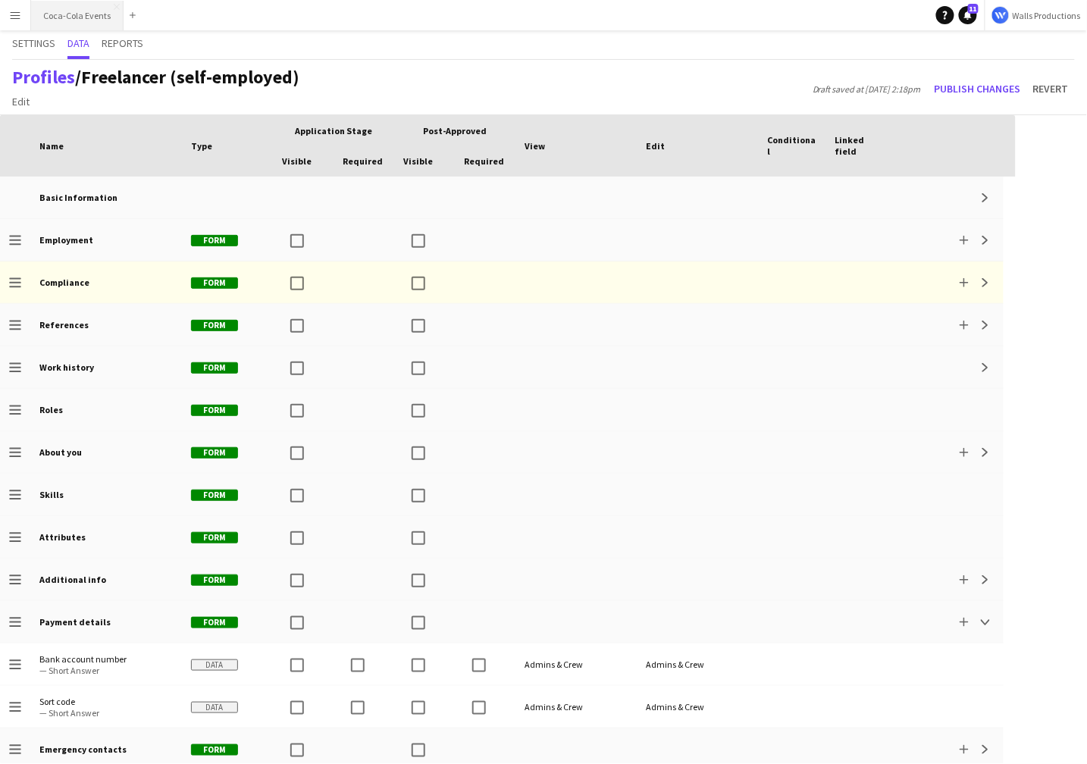
click at [73, 15] on button "Coca-Cola Events Close" at bounding box center [77, 16] width 93 height 30
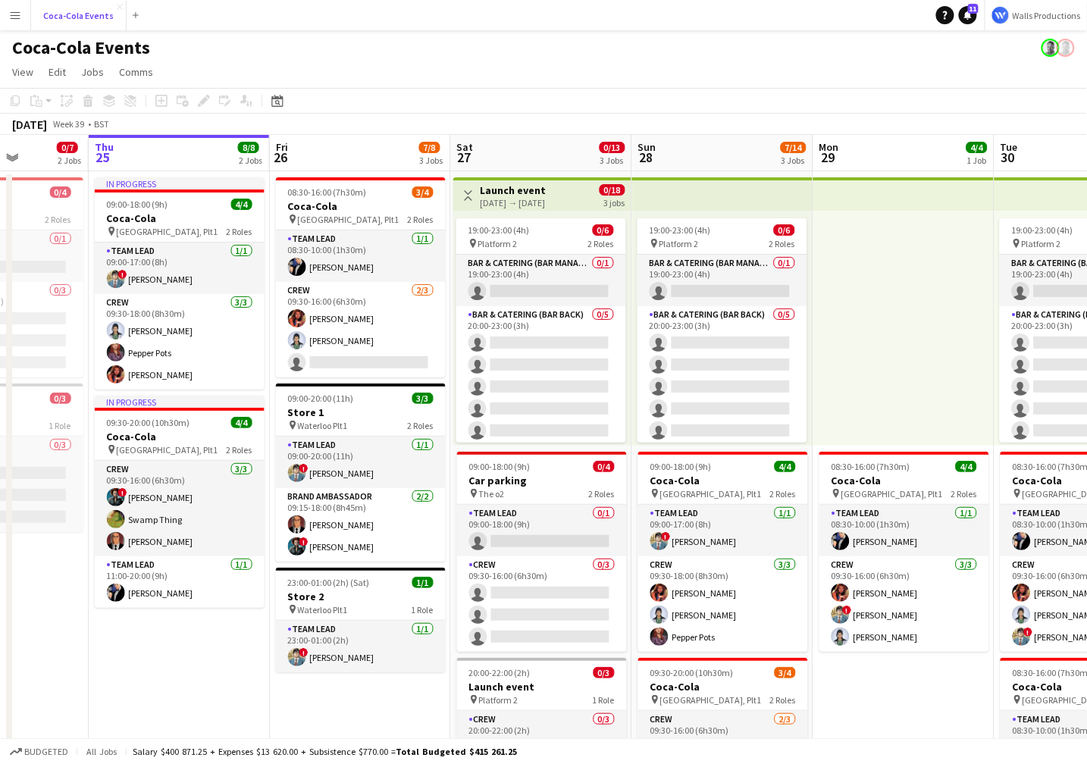
scroll to position [0, 456]
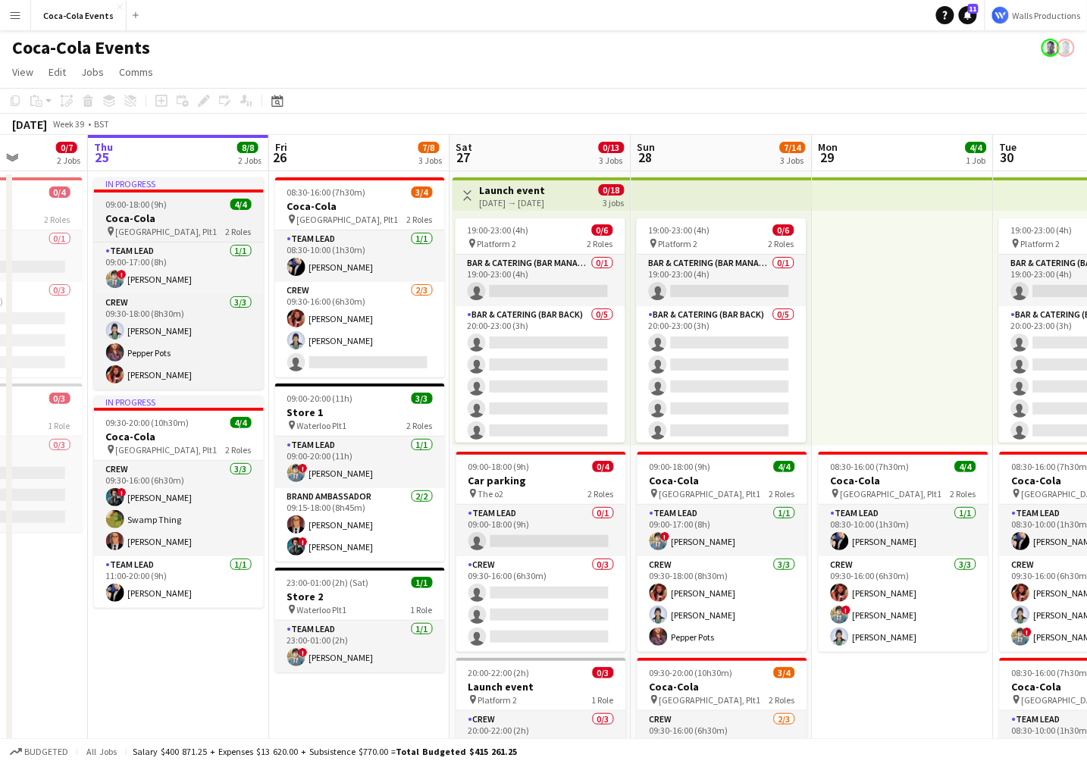
click at [152, 209] on span "09:00-18:00 (9h)" at bounding box center [136, 204] width 61 height 11
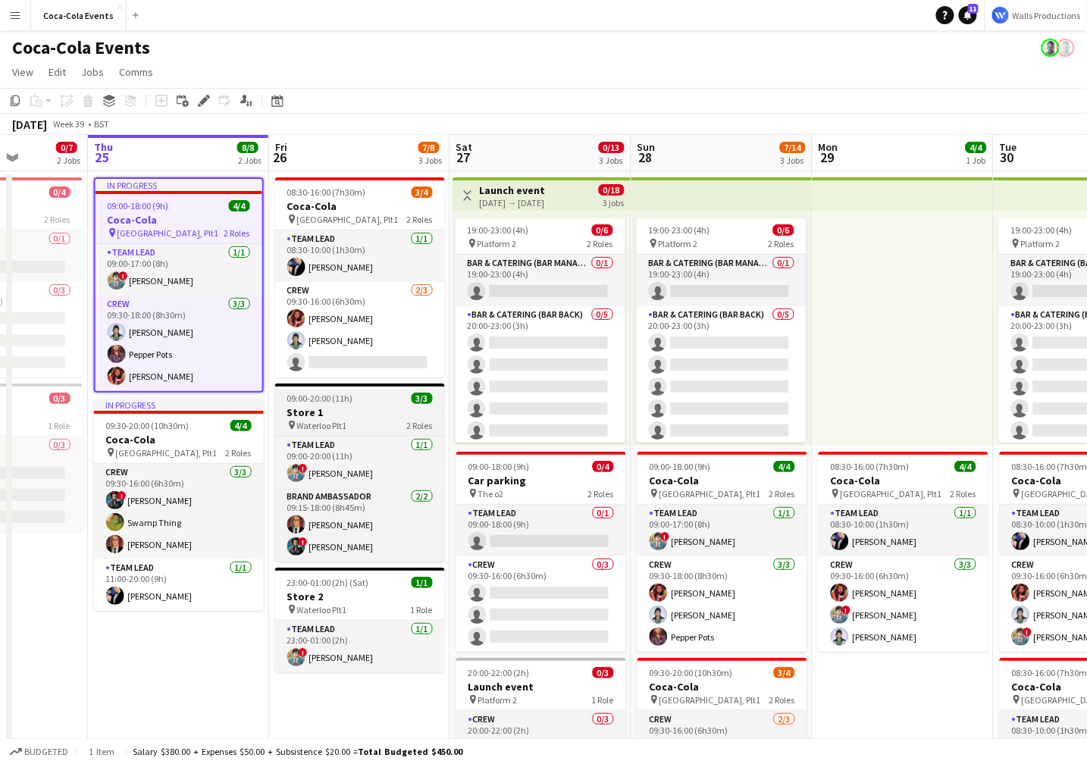
click at [383, 416] on h3 "Store 1" at bounding box center [360, 413] width 170 height 14
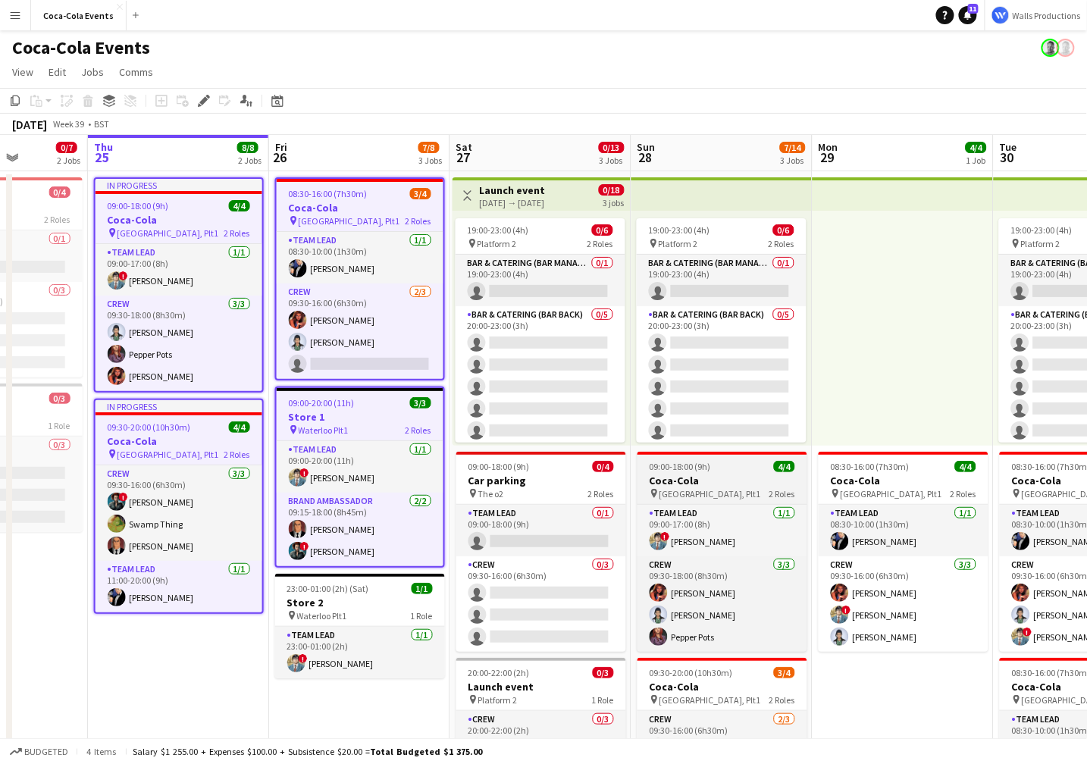
click at [734, 482] on h3 "Coca-Cola" at bounding box center [723, 481] width 170 height 14
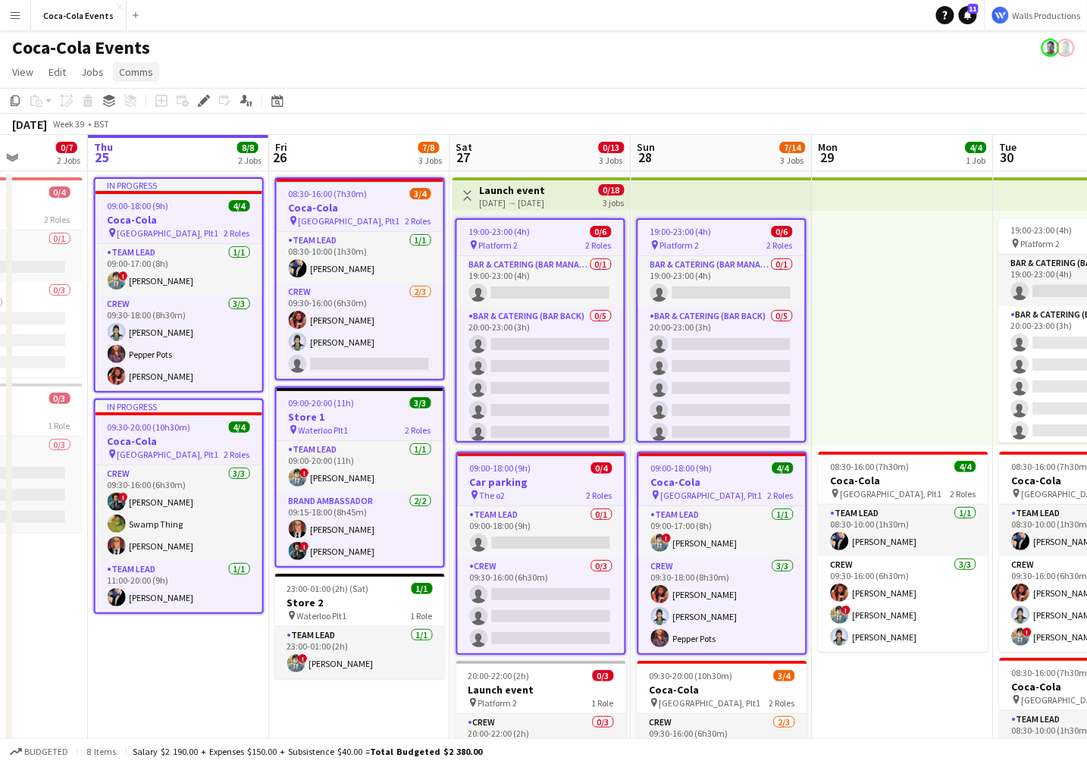
click at [126, 71] on span "Comms" at bounding box center [136, 72] width 34 height 14
click at [172, 107] on span "Notify confirmed crew" at bounding box center [175, 105] width 102 height 14
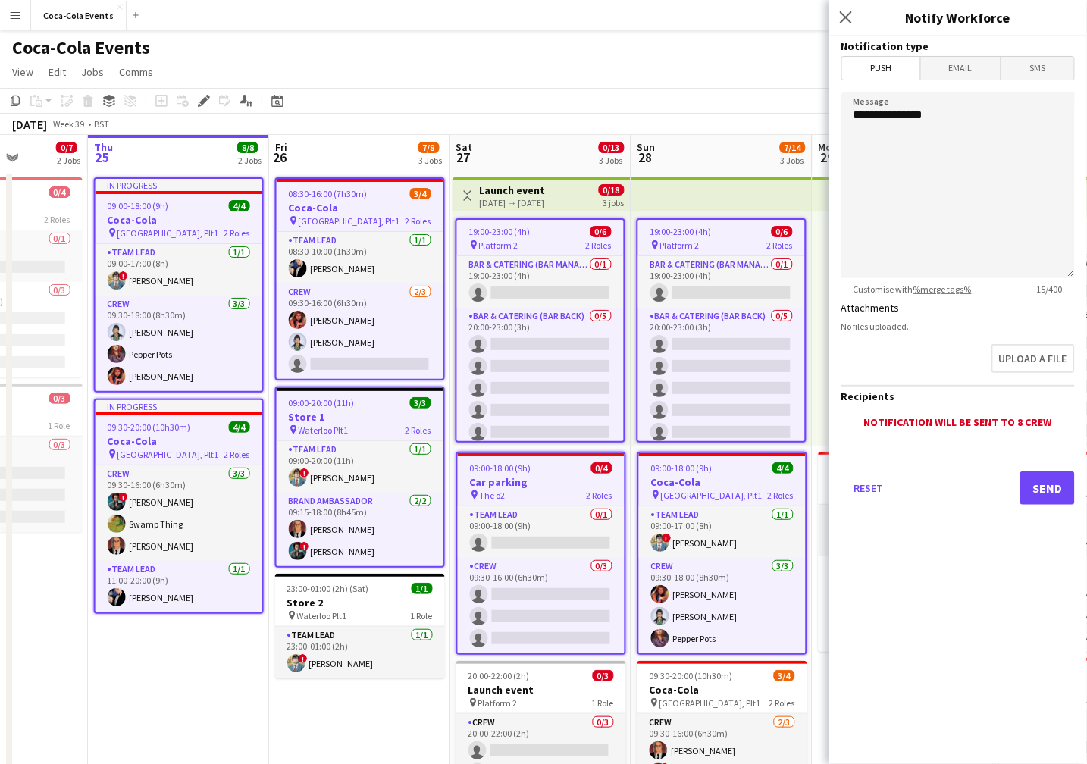
click at [955, 71] on span "Email" at bounding box center [961, 68] width 80 height 23
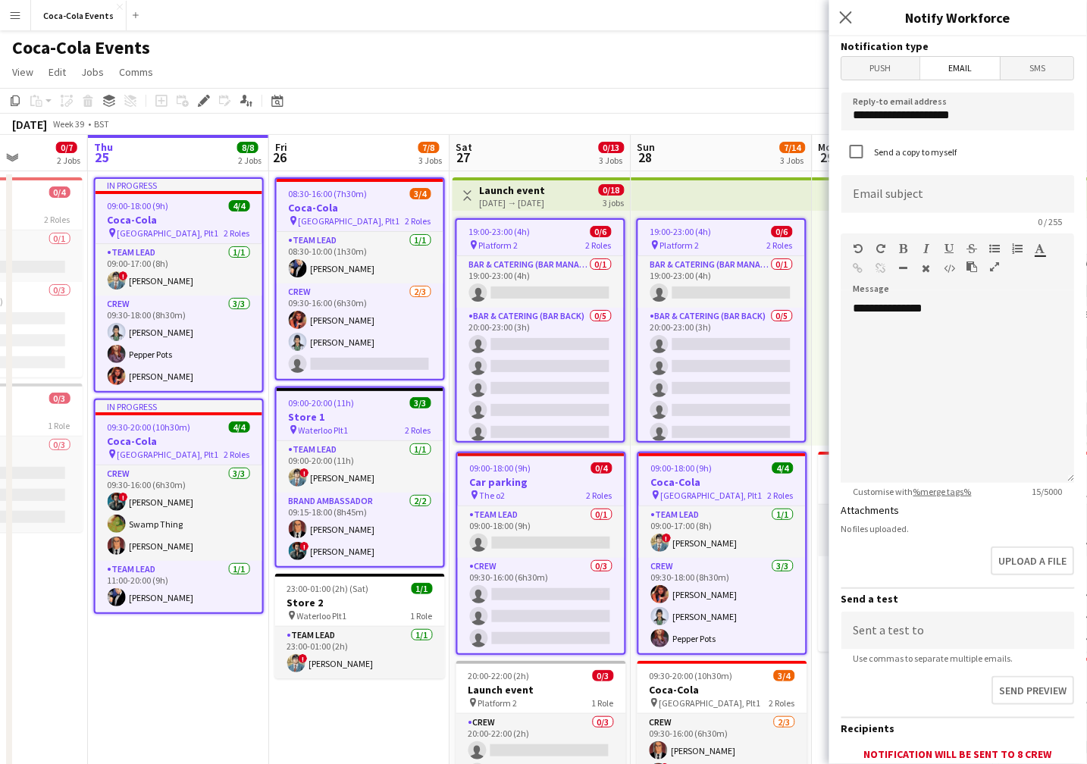
click at [1029, 71] on span "SMS" at bounding box center [1038, 68] width 73 height 23
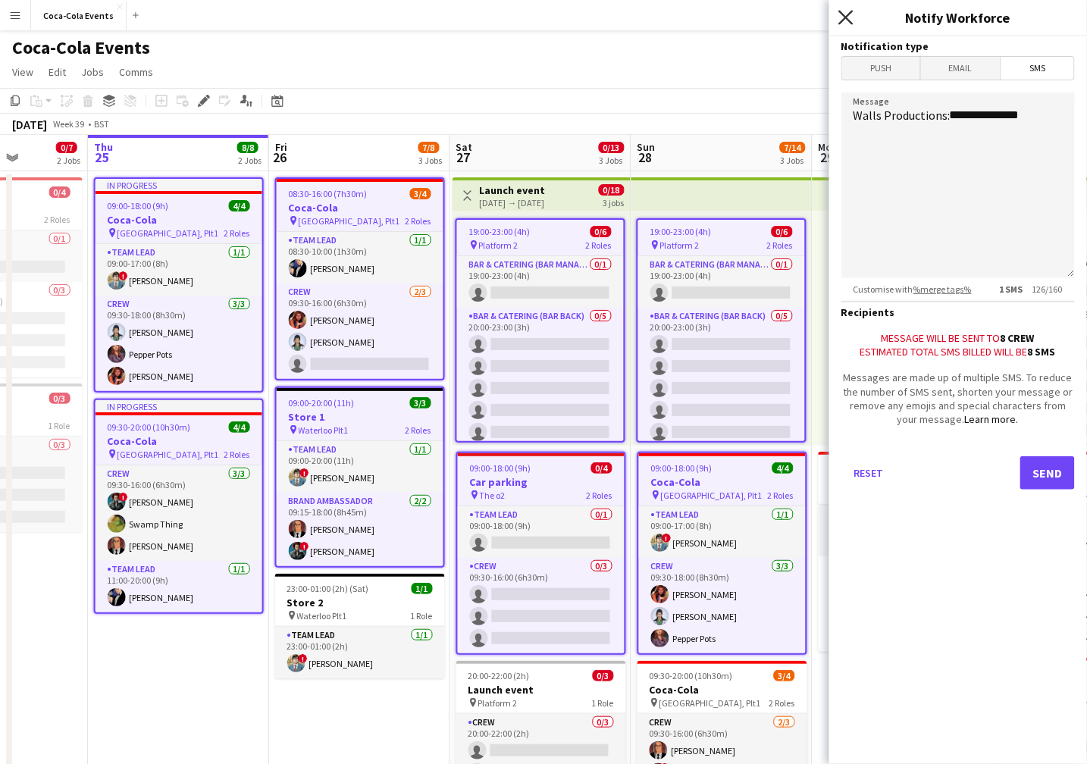
click at [846, 15] on icon at bounding box center [846, 17] width 14 height 14
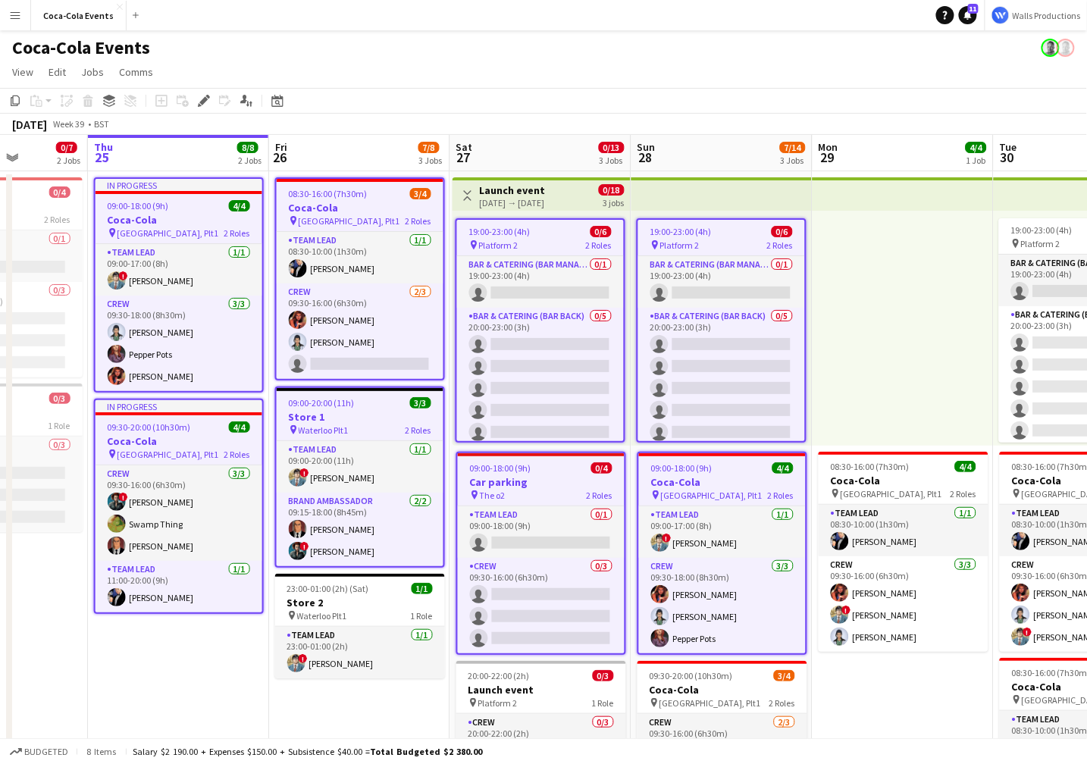
click at [20, 25] on button "Menu" at bounding box center [15, 15] width 30 height 30
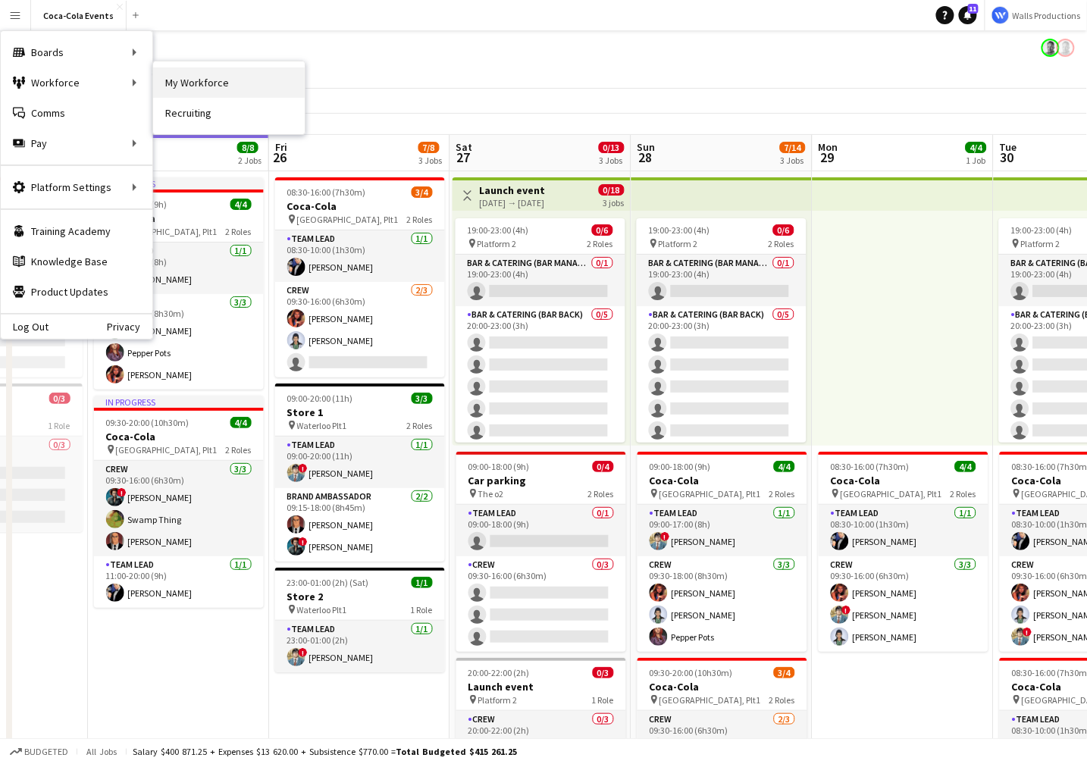
click at [199, 85] on link "My Workforce" at bounding box center [229, 82] width 152 height 30
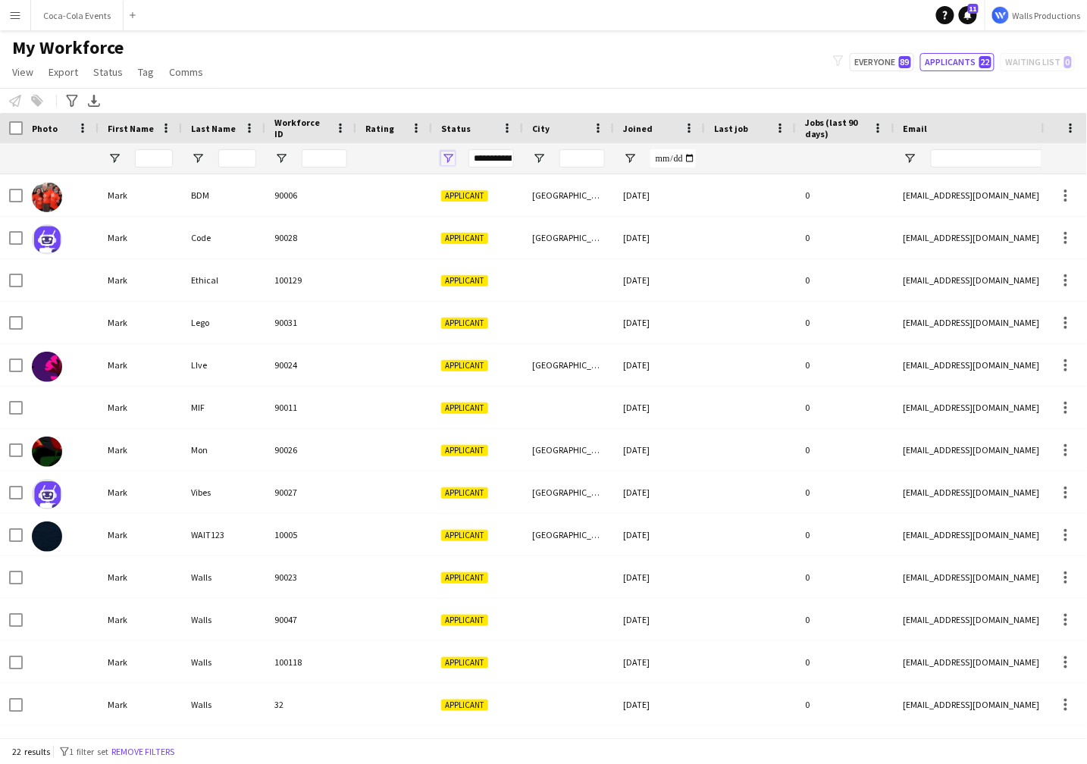
click at [449, 158] on span "Open Filter Menu" at bounding box center [448, 159] width 14 height 14
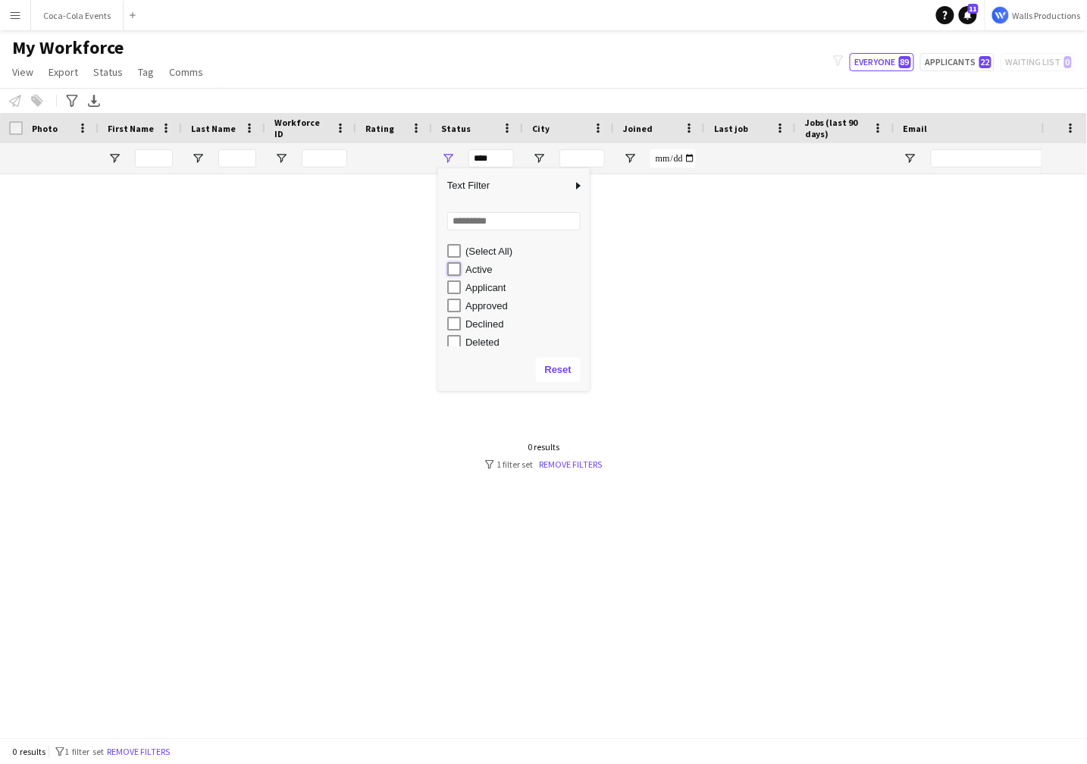
type input "**********"
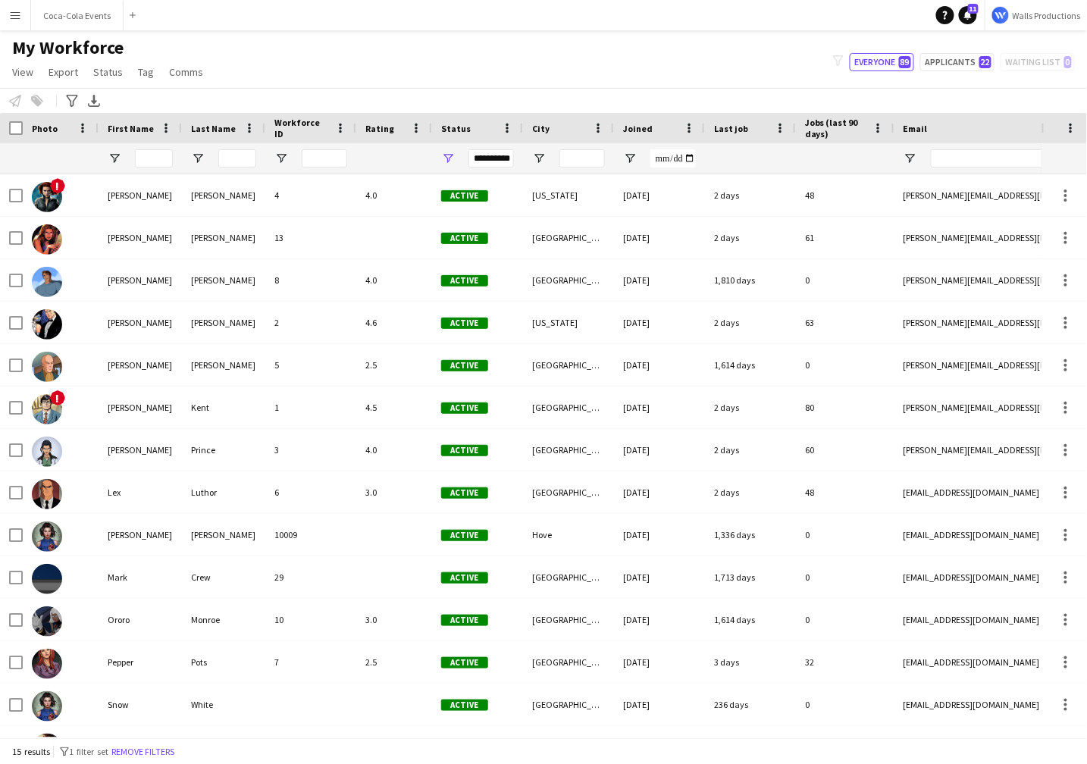
click at [384, 49] on div "My Workforce View Views Default view New view Update view Delete view Edit name…" at bounding box center [543, 62] width 1087 height 52
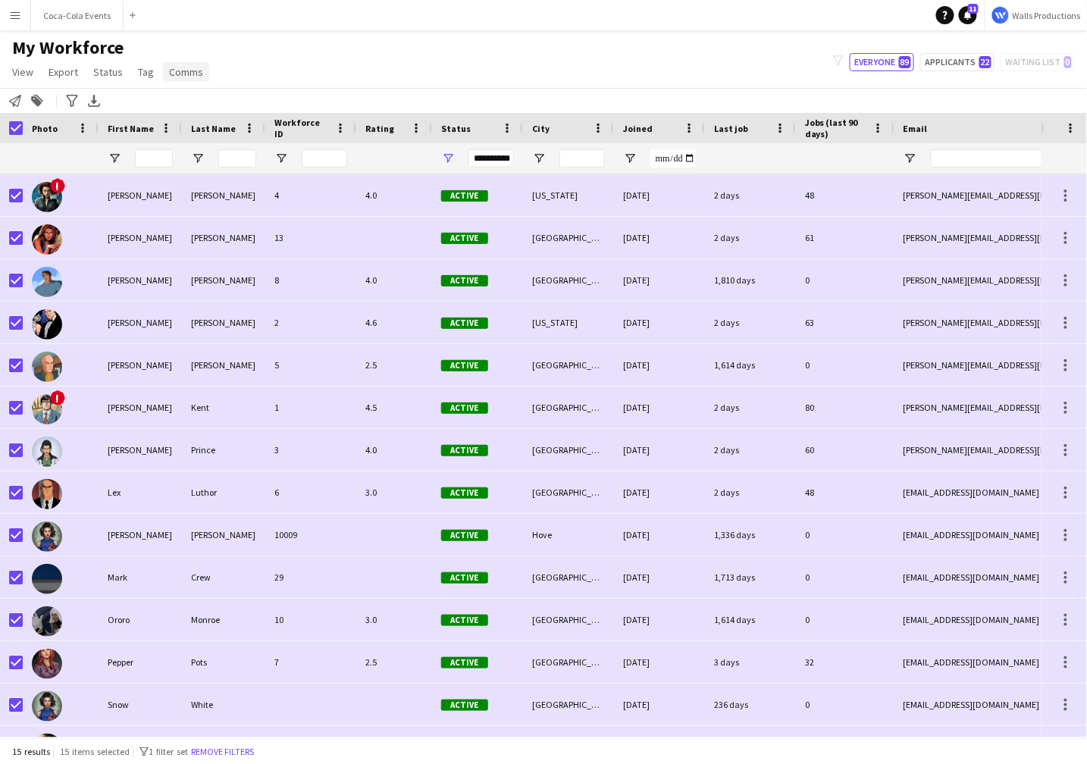
click at [197, 76] on span "Comms" at bounding box center [186, 72] width 34 height 14
click at [202, 106] on span "Send notification" at bounding box center [211, 105] width 77 height 14
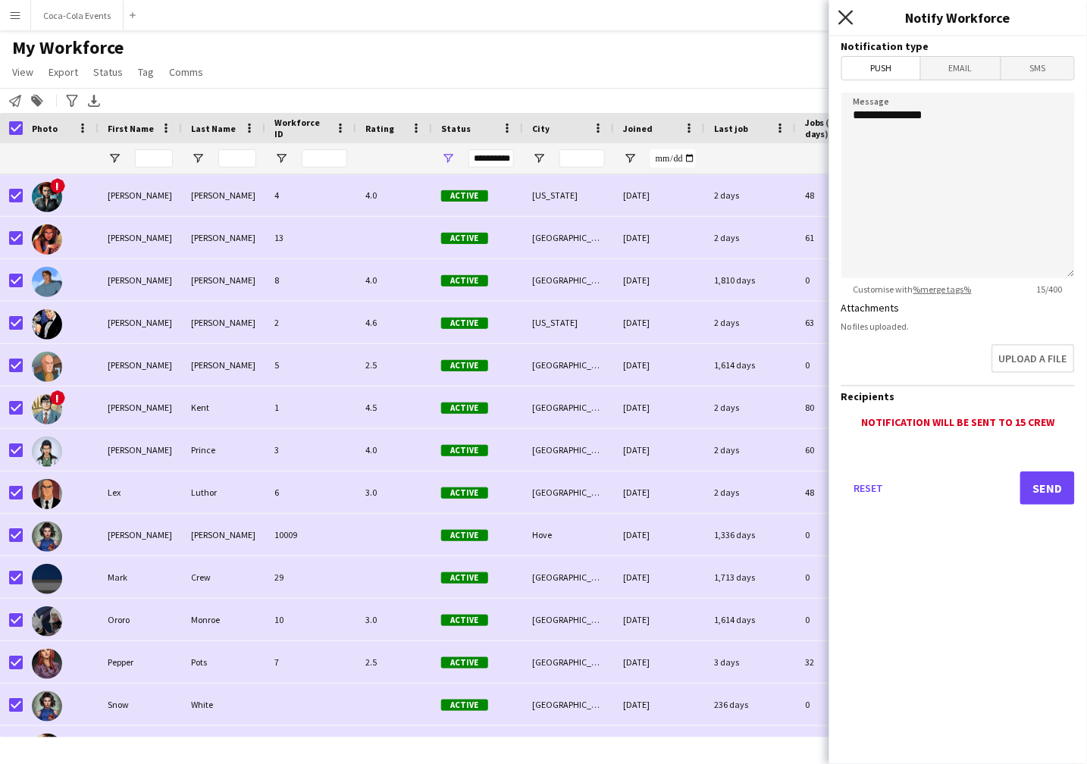
click at [846, 16] on icon at bounding box center [846, 17] width 14 height 14
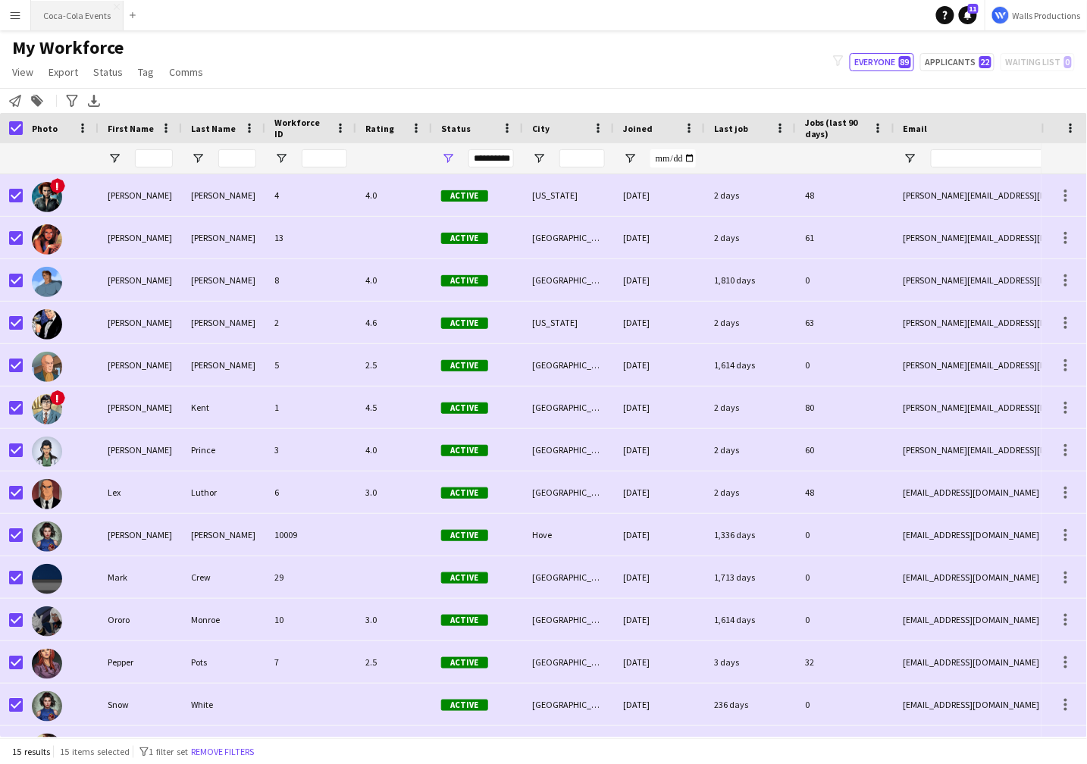
click at [86, 11] on button "Coca-Cola Events Close" at bounding box center [77, 16] width 93 height 30
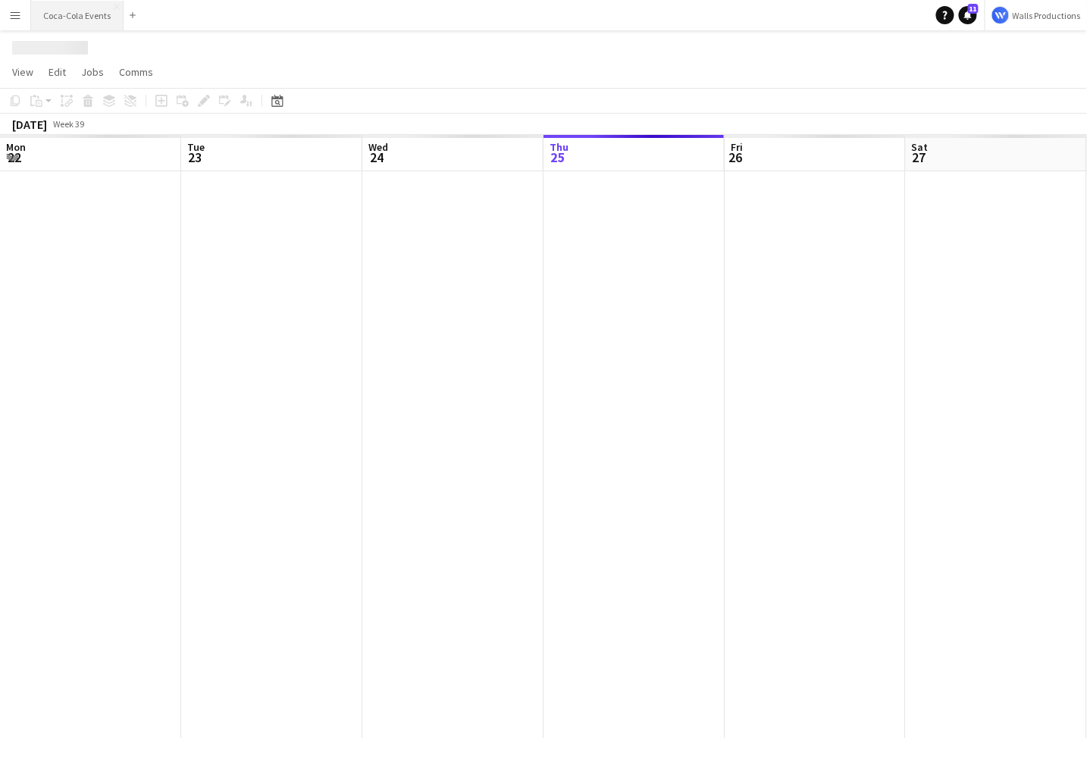
scroll to position [0, 362]
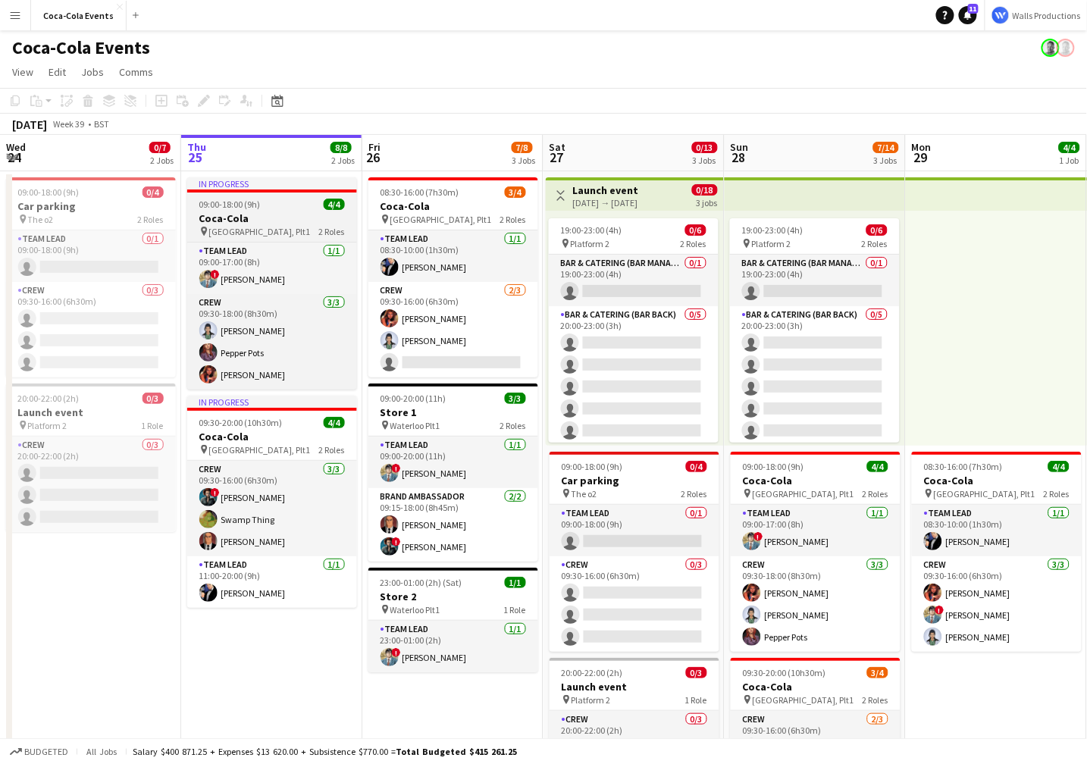
click at [220, 217] on h3 "Coca-Cola" at bounding box center [272, 219] width 170 height 14
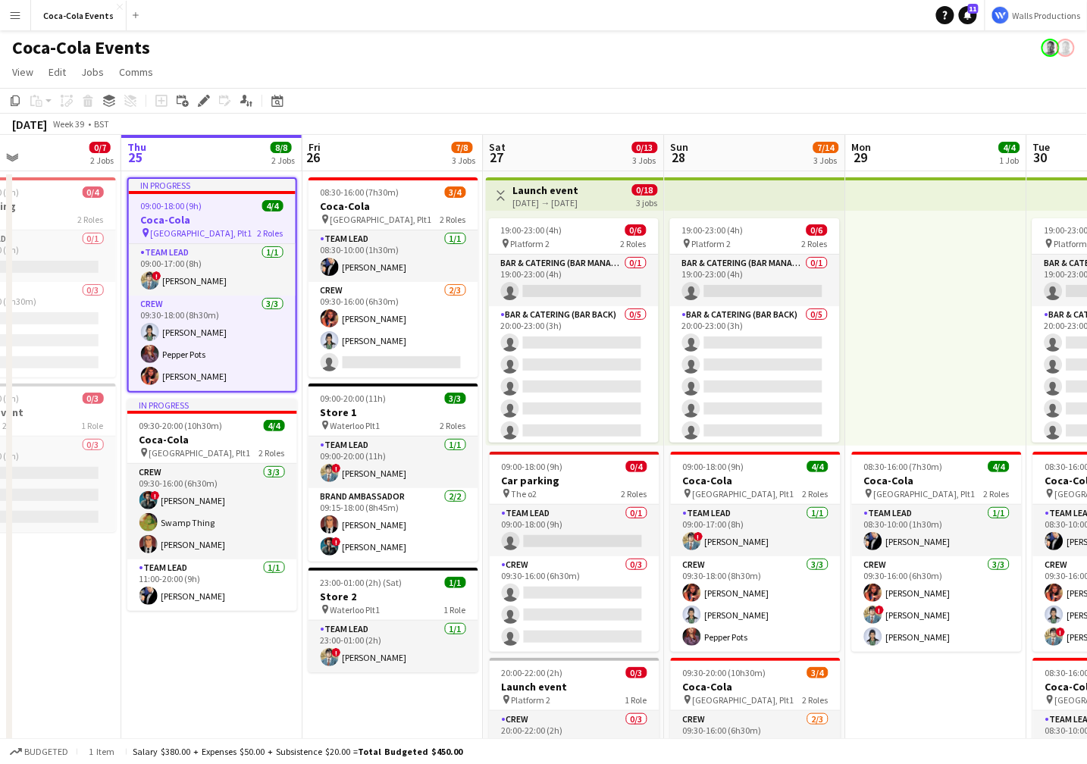
scroll to position [0, 426]
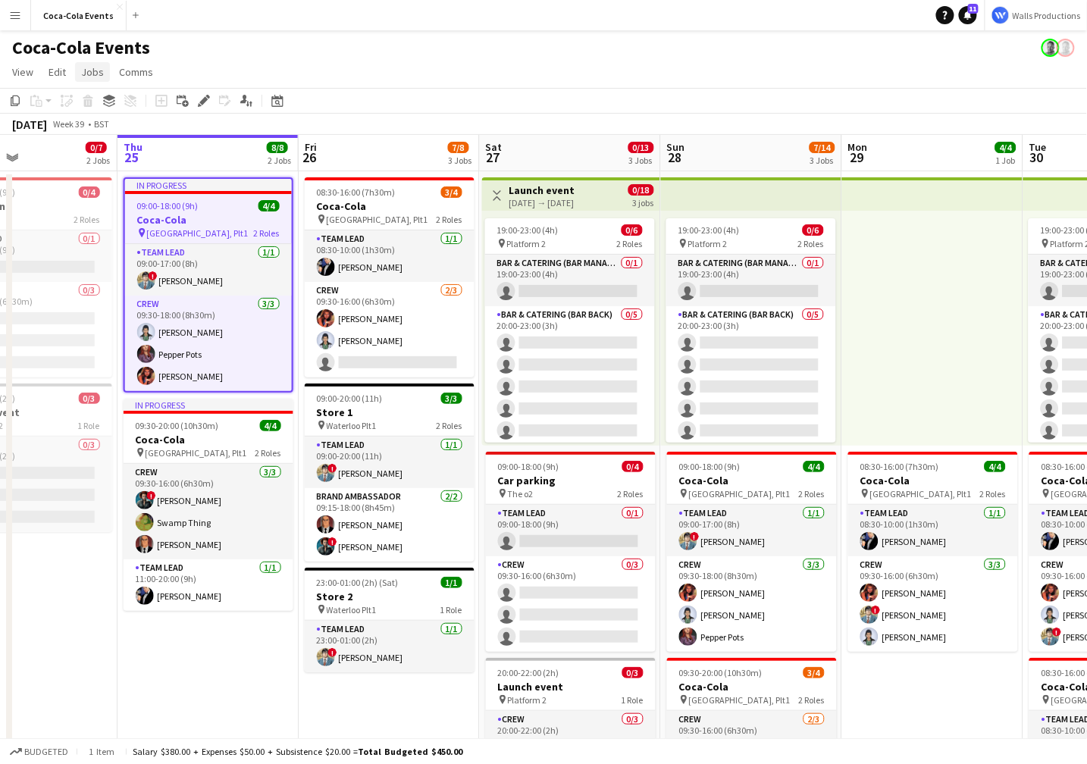
click at [100, 71] on span "Jobs" at bounding box center [92, 72] width 23 height 14
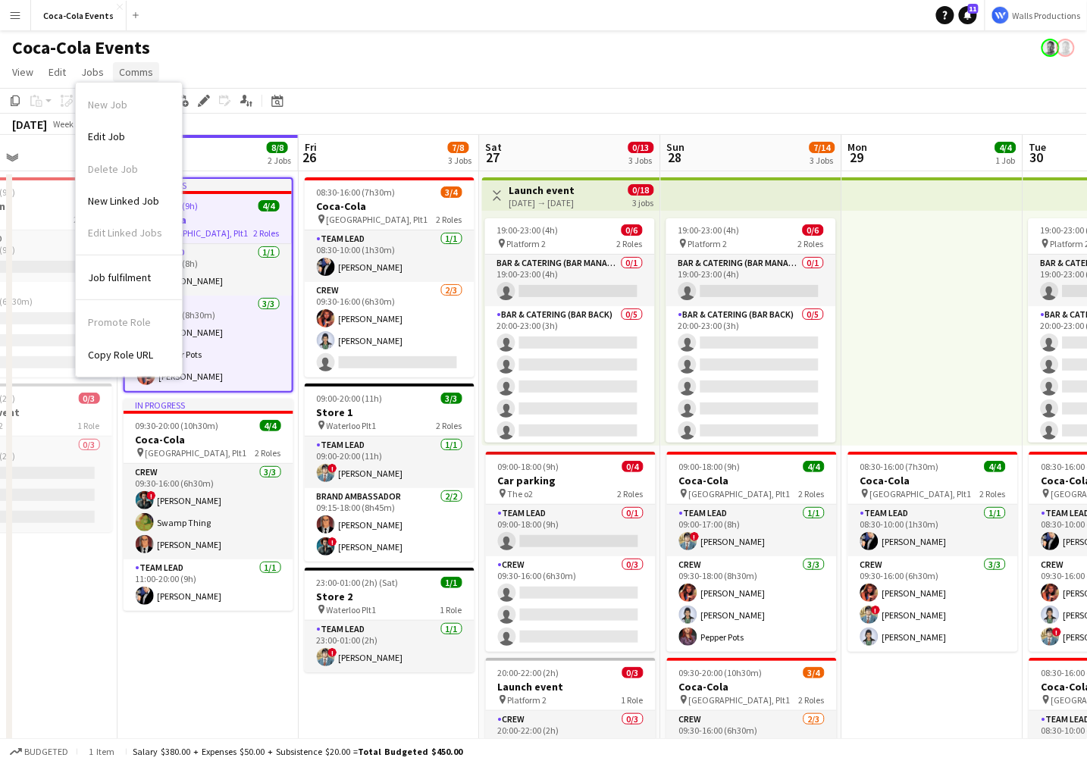
click at [121, 71] on span "Comms" at bounding box center [136, 72] width 34 height 14
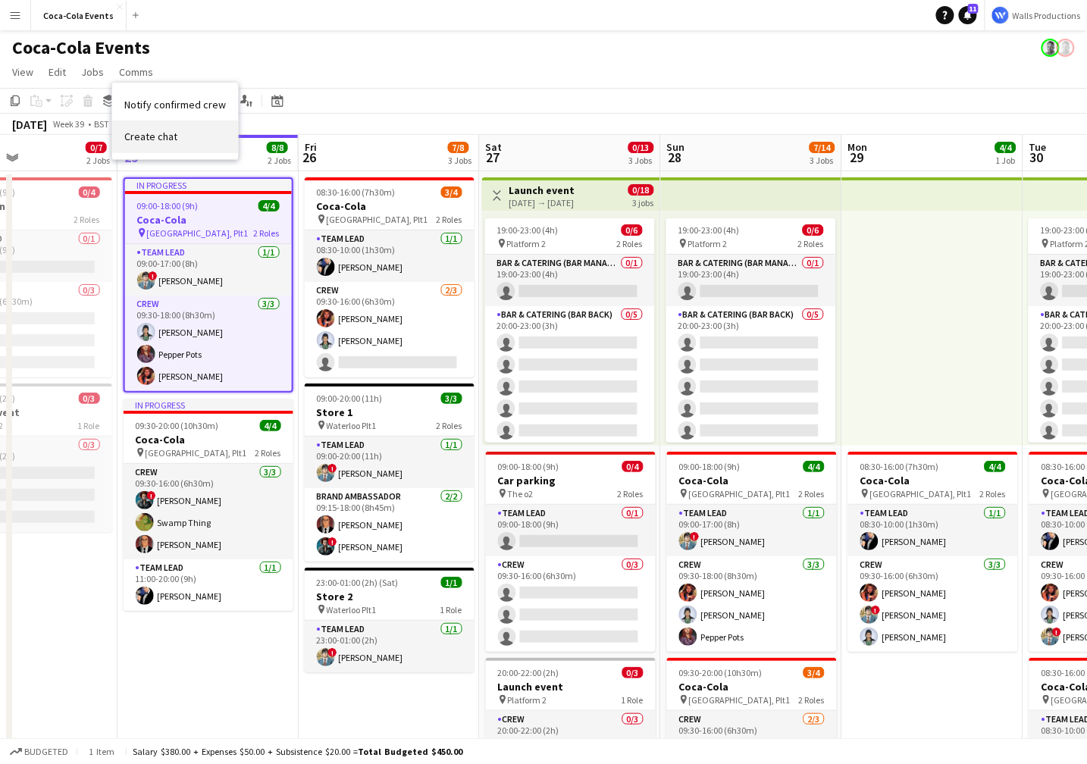
click at [162, 140] on span "Create chat" at bounding box center [150, 137] width 53 height 14
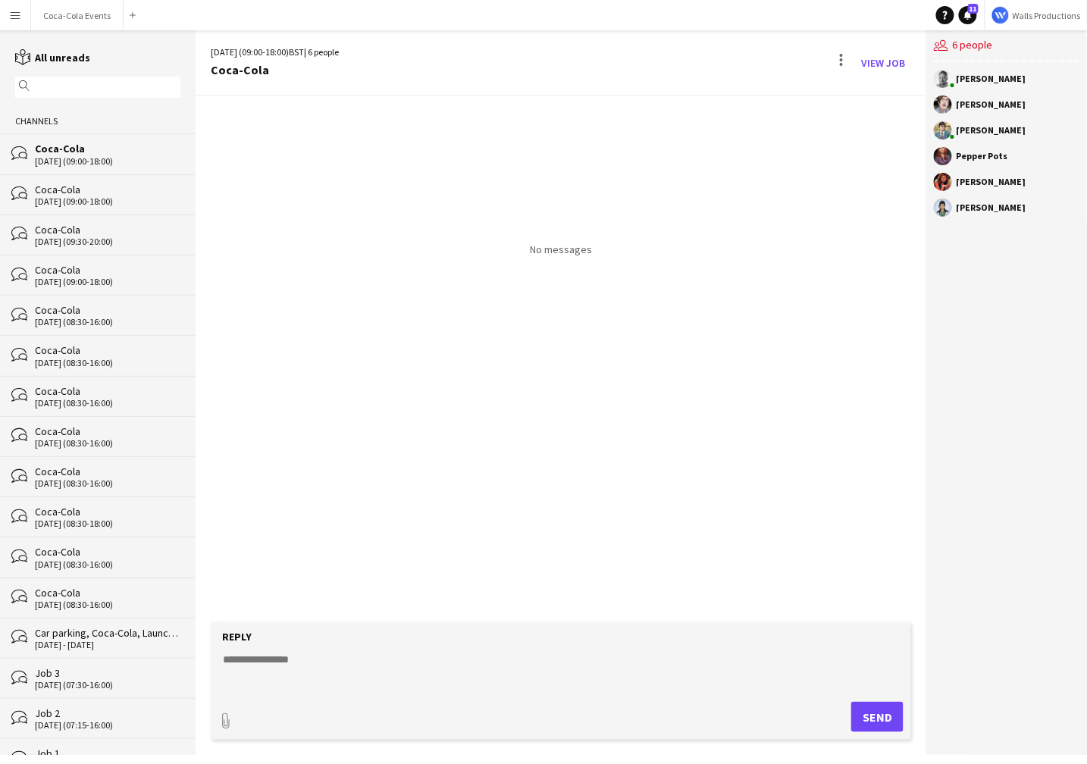
click at [247, 669] on textarea at bounding box center [564, 671] width 686 height 39
type textarea "**"
click at [865, 725] on button "Send" at bounding box center [878, 717] width 52 height 30
click at [707, 423] on div "Today Mark Walls 13:01 hi" at bounding box center [561, 359] width 731 height 526
click at [17, 18] on app-icon "Menu" at bounding box center [15, 15] width 12 height 12
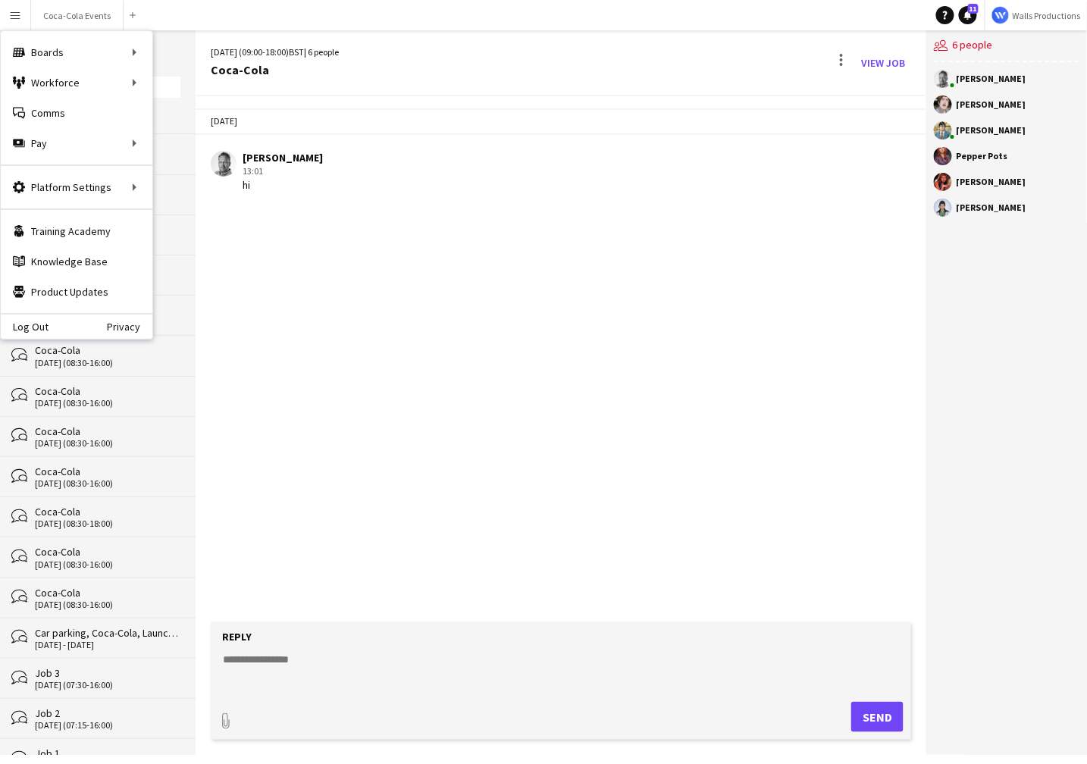
click at [413, 207] on div "Today Mark Walls 13:01 hi" at bounding box center [561, 359] width 731 height 526
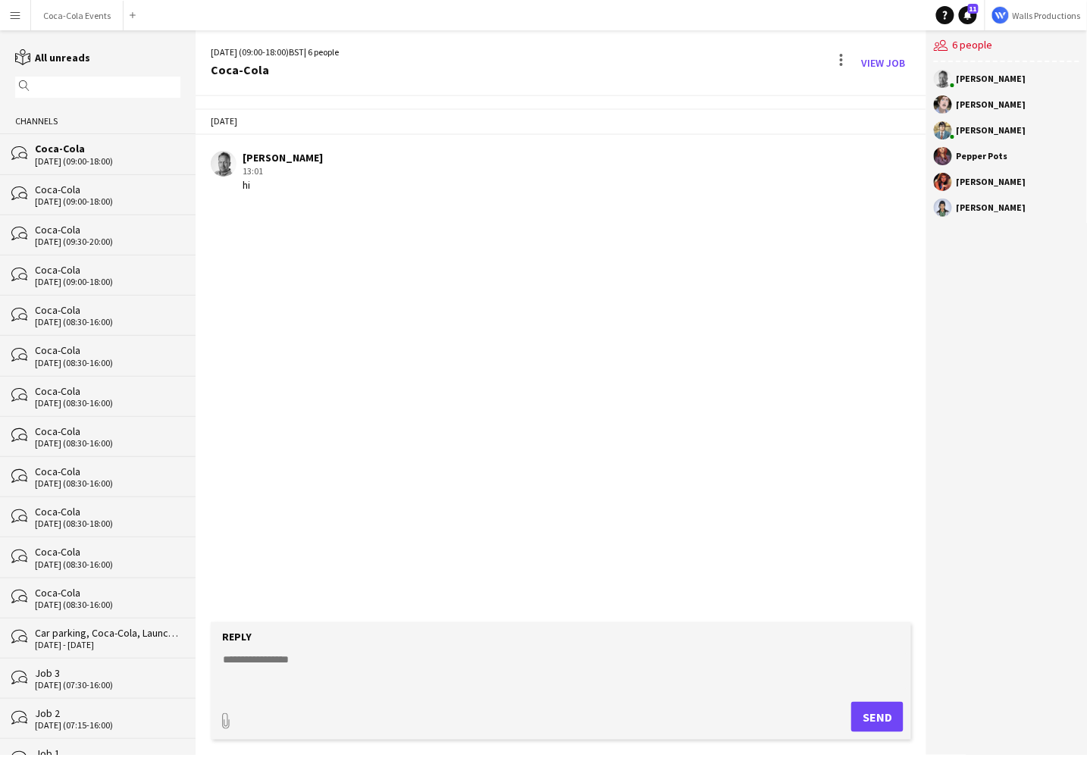
click at [18, 19] on app-icon "Menu" at bounding box center [15, 15] width 12 height 12
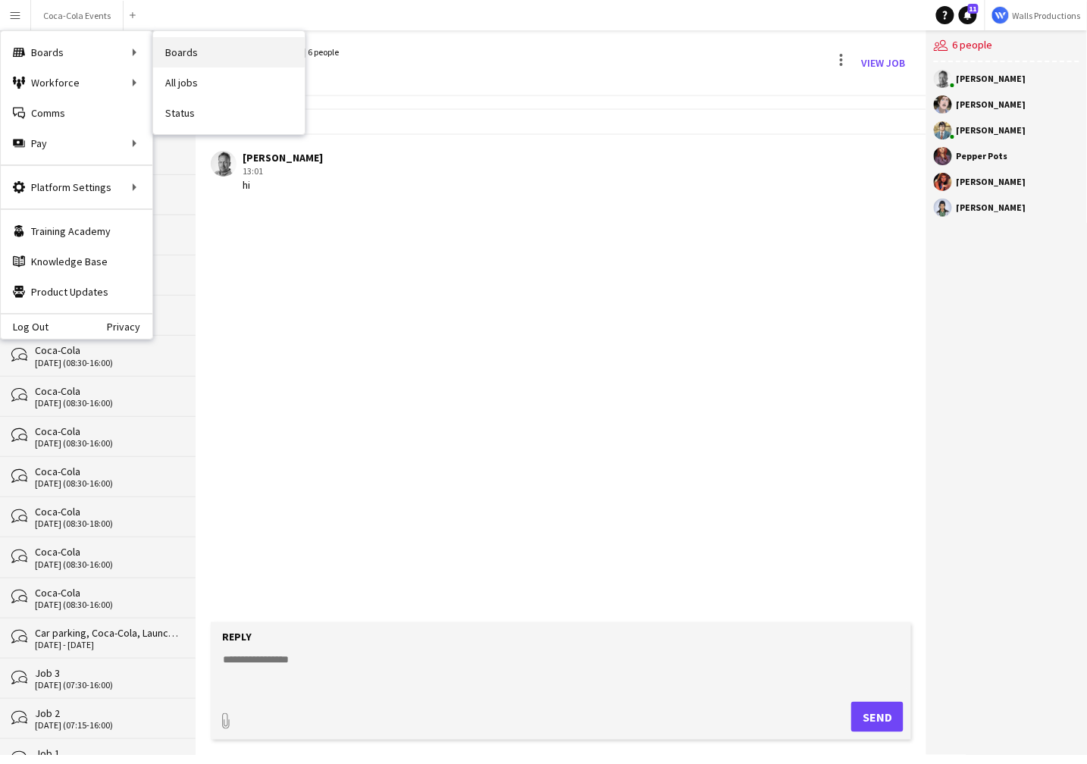
click at [174, 55] on link "Boards" at bounding box center [229, 52] width 152 height 30
